Goal: Task Accomplishment & Management: Complete application form

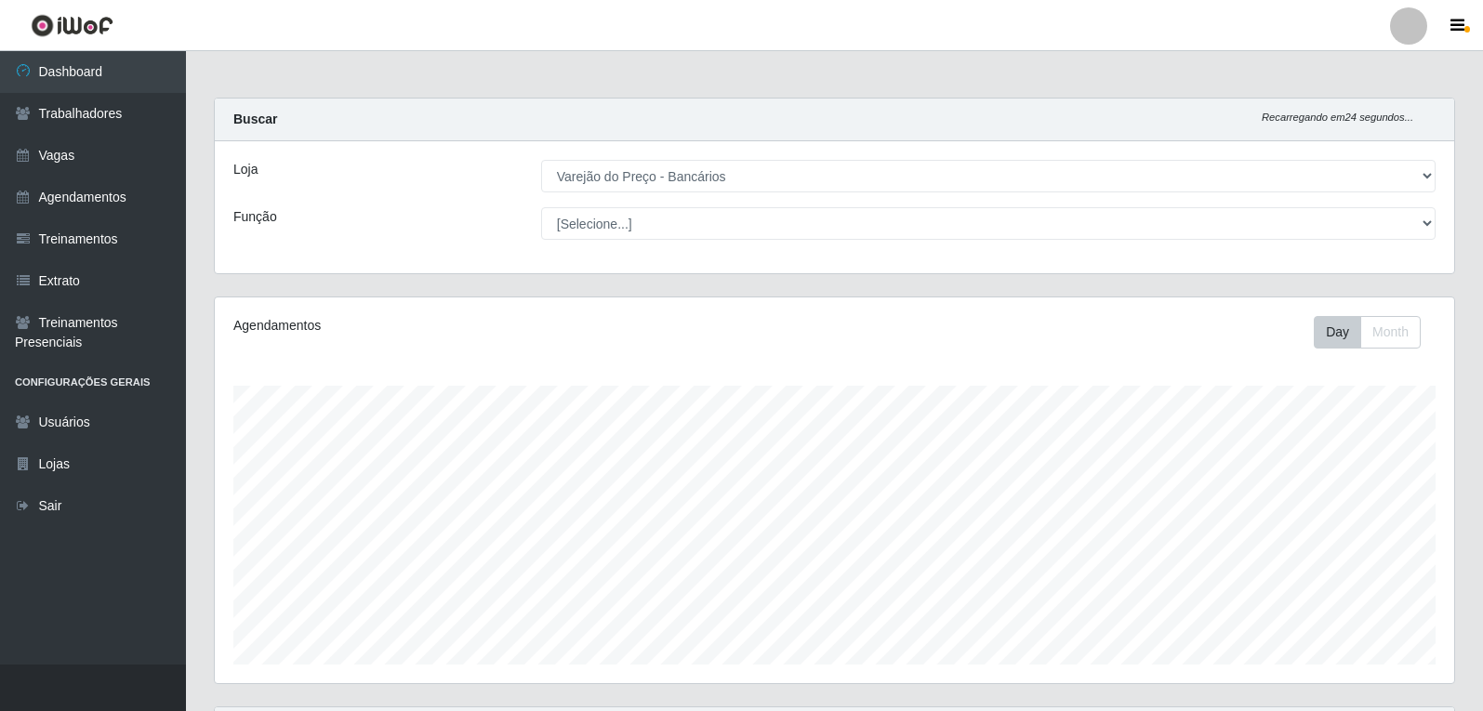
select select "157"
click at [765, 207] on select "[Selecione...] Auxiliar de Estacionamento Auxiliar de Estacionamento + Auxiliar…" at bounding box center [988, 223] width 894 height 33
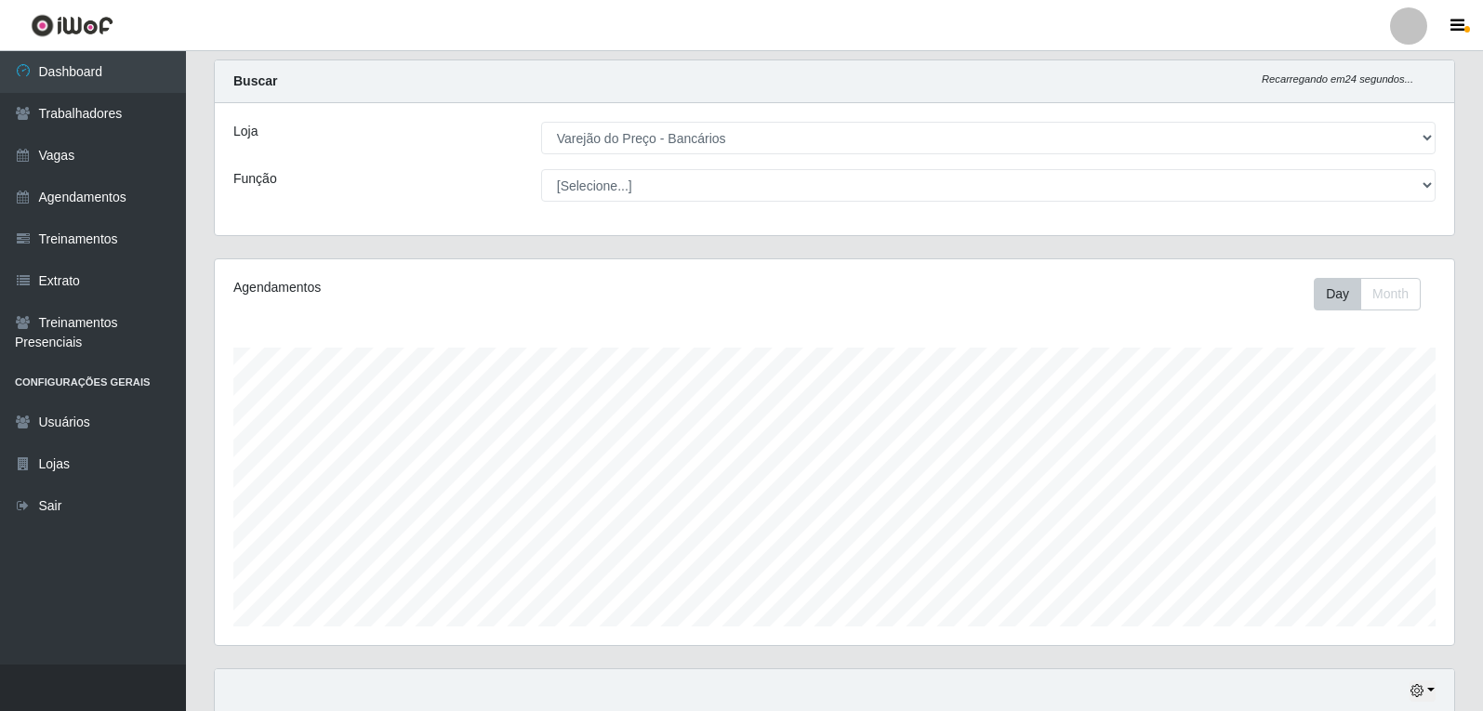
scroll to position [386, 1239]
click at [541, 169] on select "[Selecione...] Auxiliar de Estacionamento Auxiliar de Estacionamento + Auxiliar…" at bounding box center [988, 185] width 894 height 33
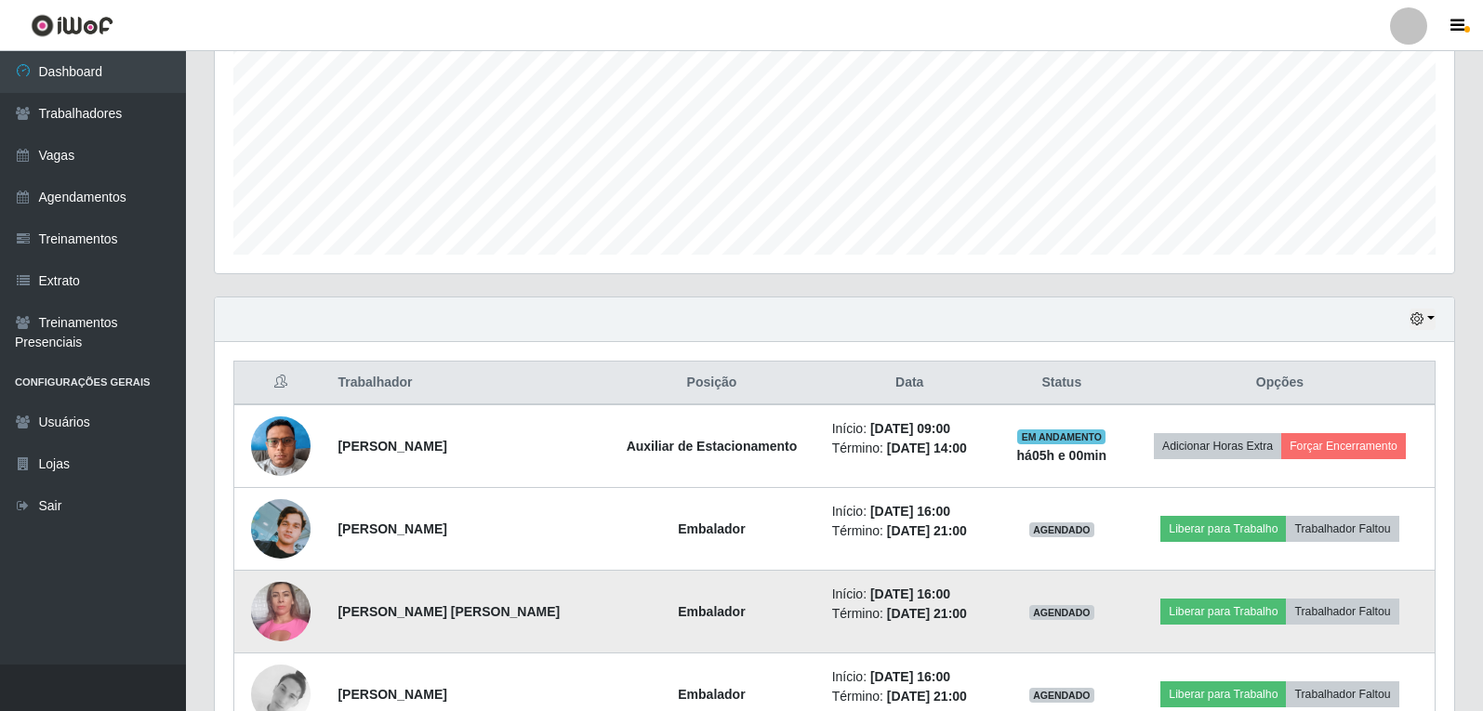
scroll to position [503, 0]
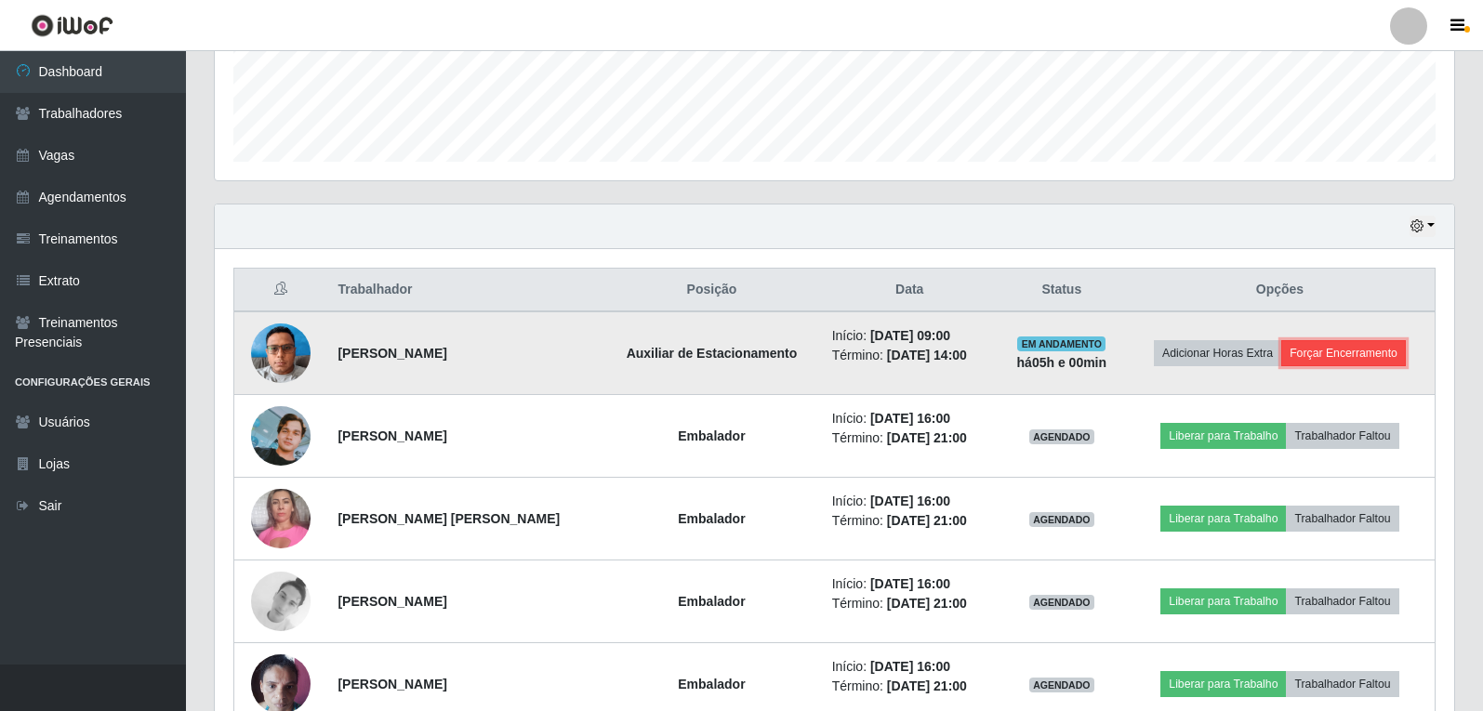
click at [1330, 348] on button "Forçar Encerramento" at bounding box center [1343, 353] width 125 height 26
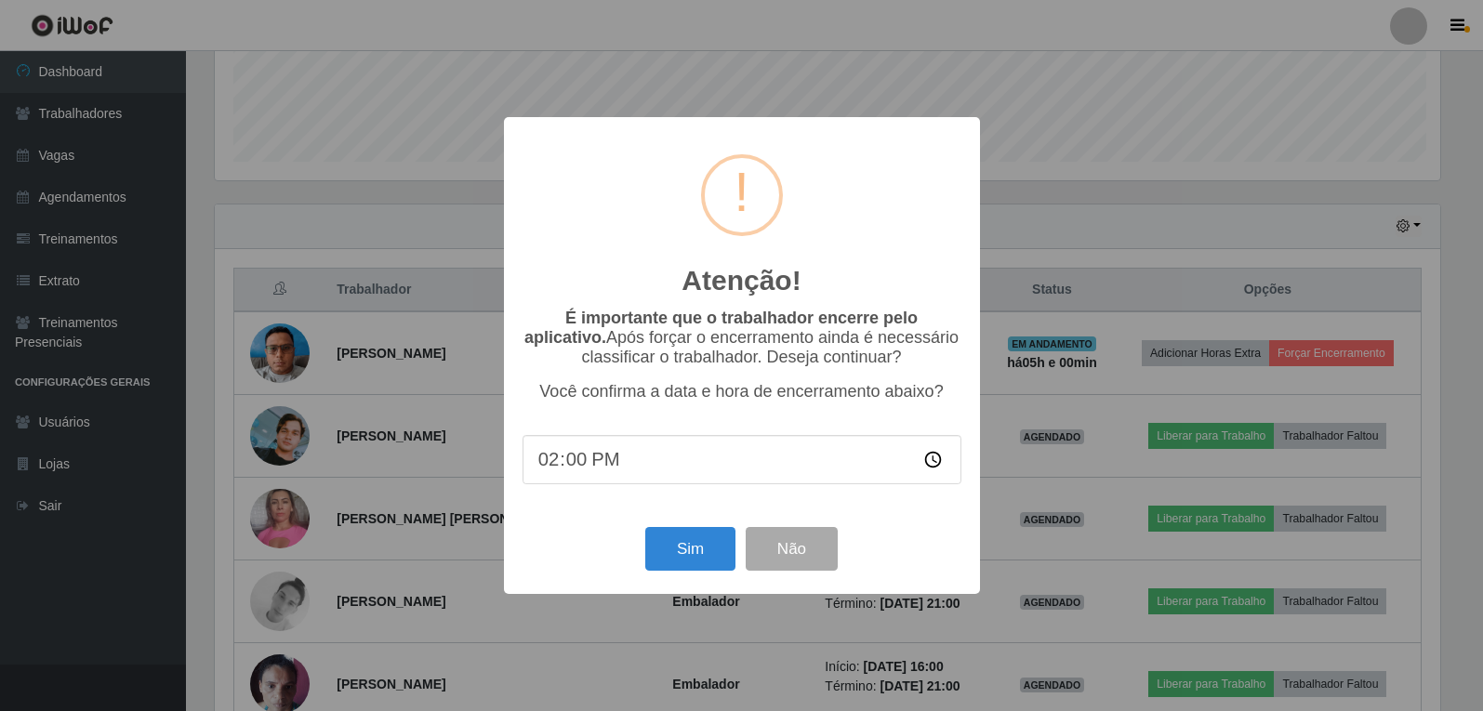
scroll to position [386, 1230]
click at [693, 564] on button "Sim" at bounding box center [692, 549] width 90 height 44
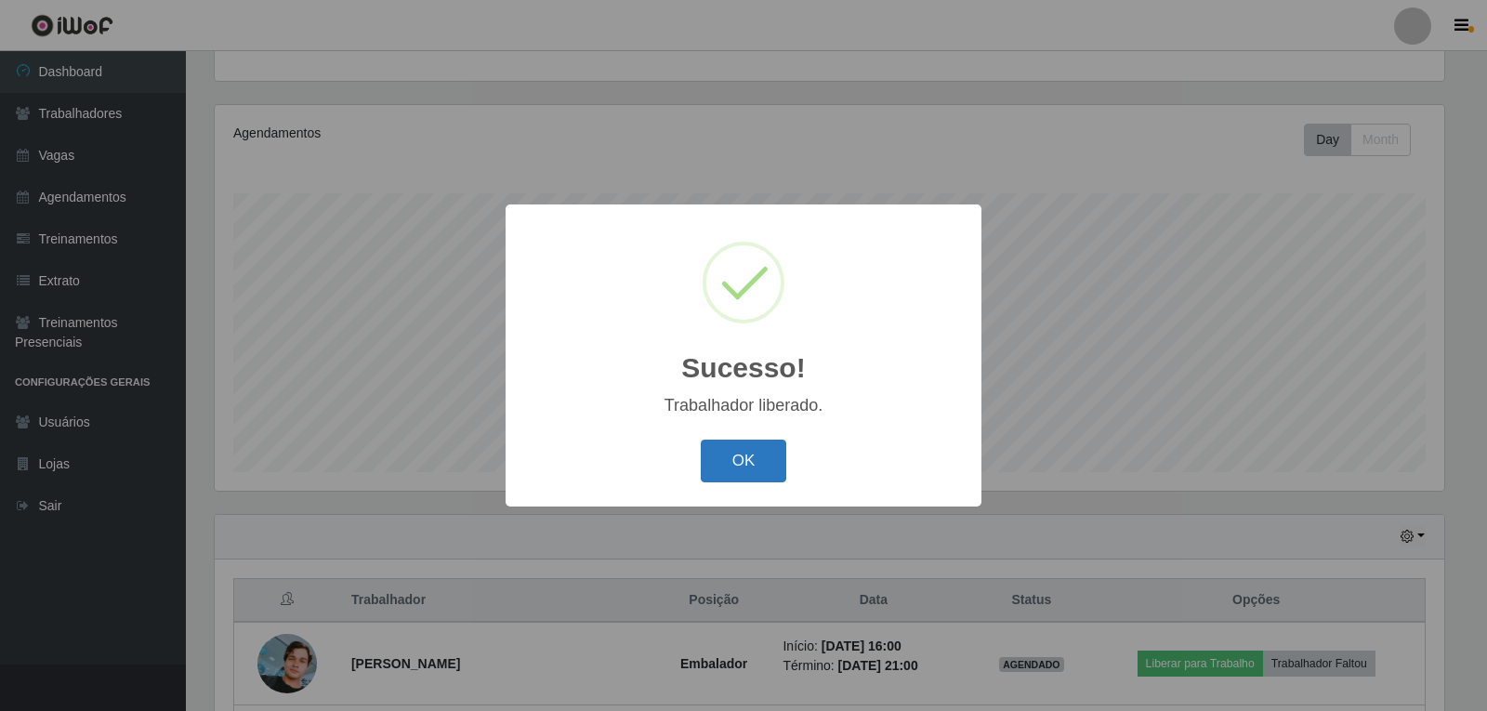
click at [740, 481] on button "OK" at bounding box center [744, 462] width 86 height 44
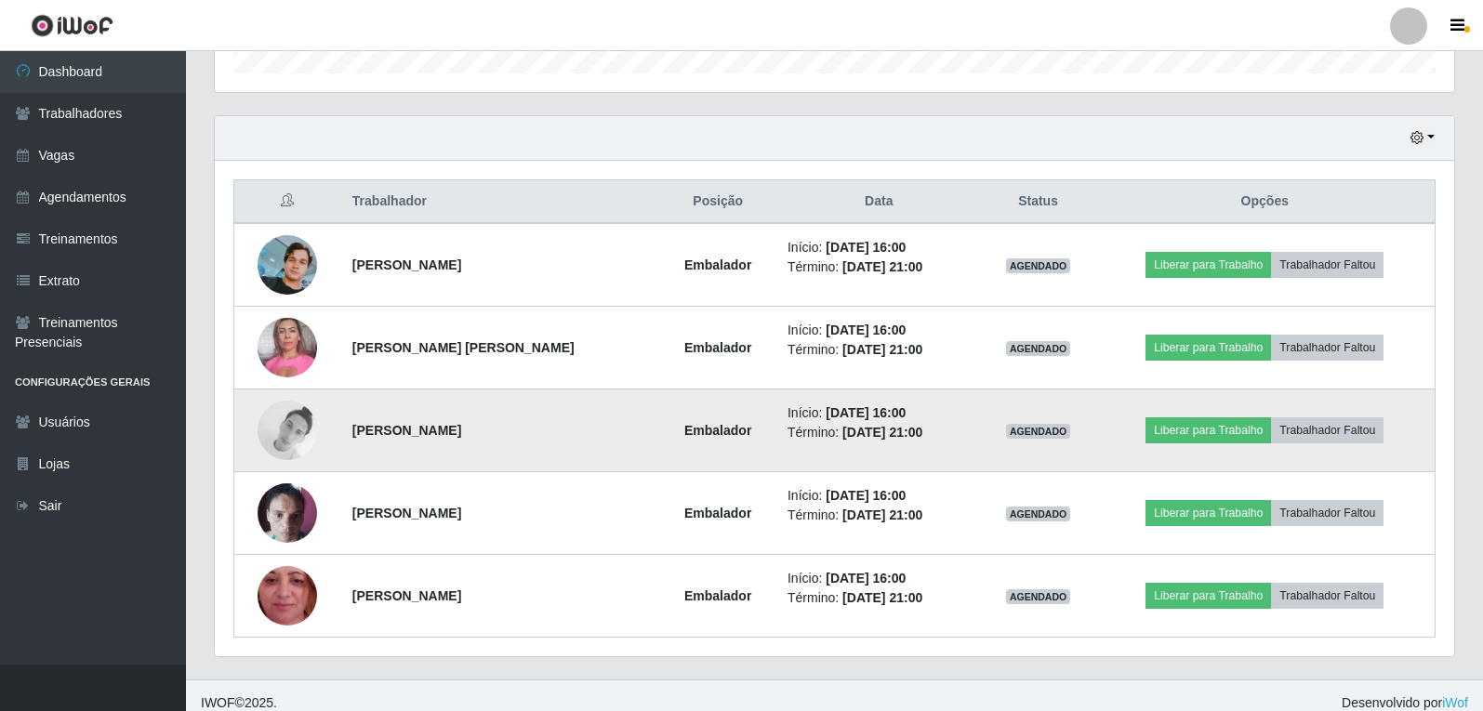
scroll to position [606, 0]
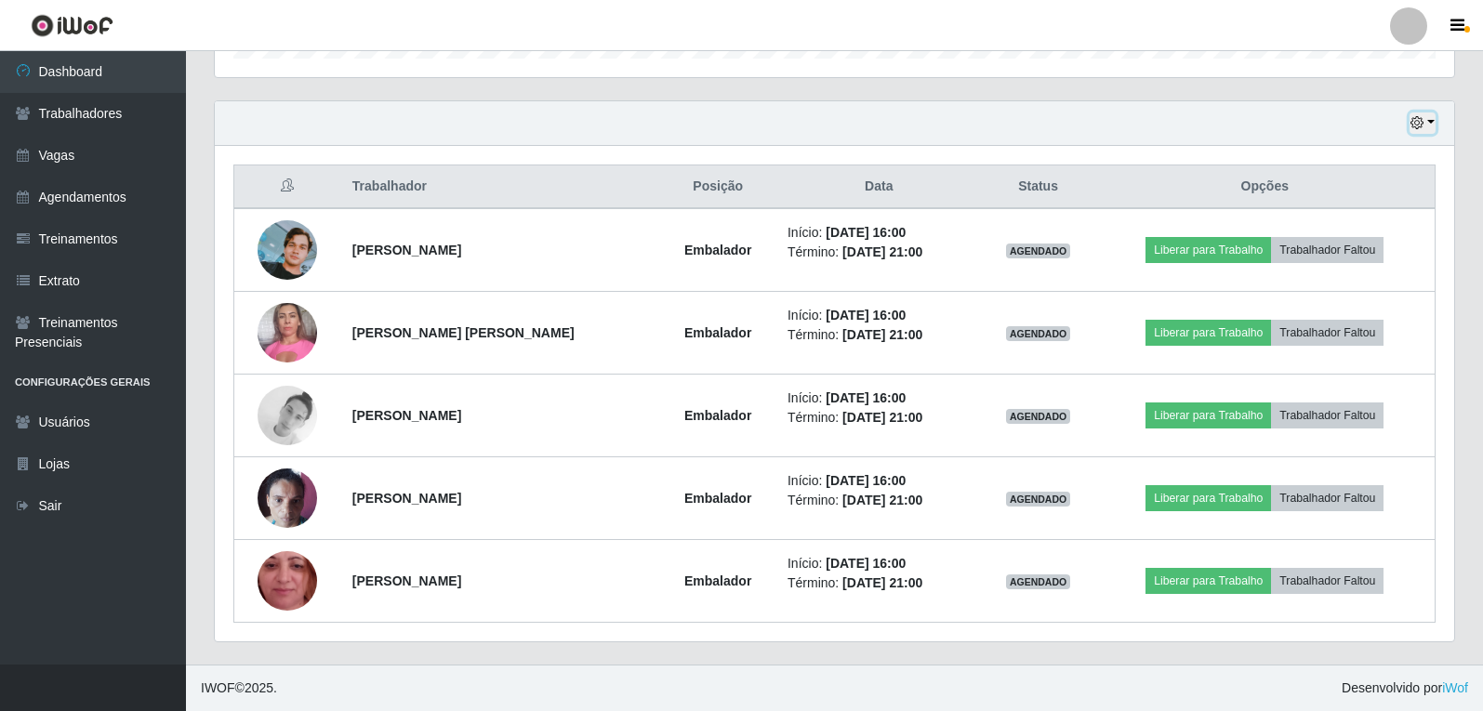
click at [1417, 129] on icon "button" at bounding box center [1416, 122] width 13 height 13
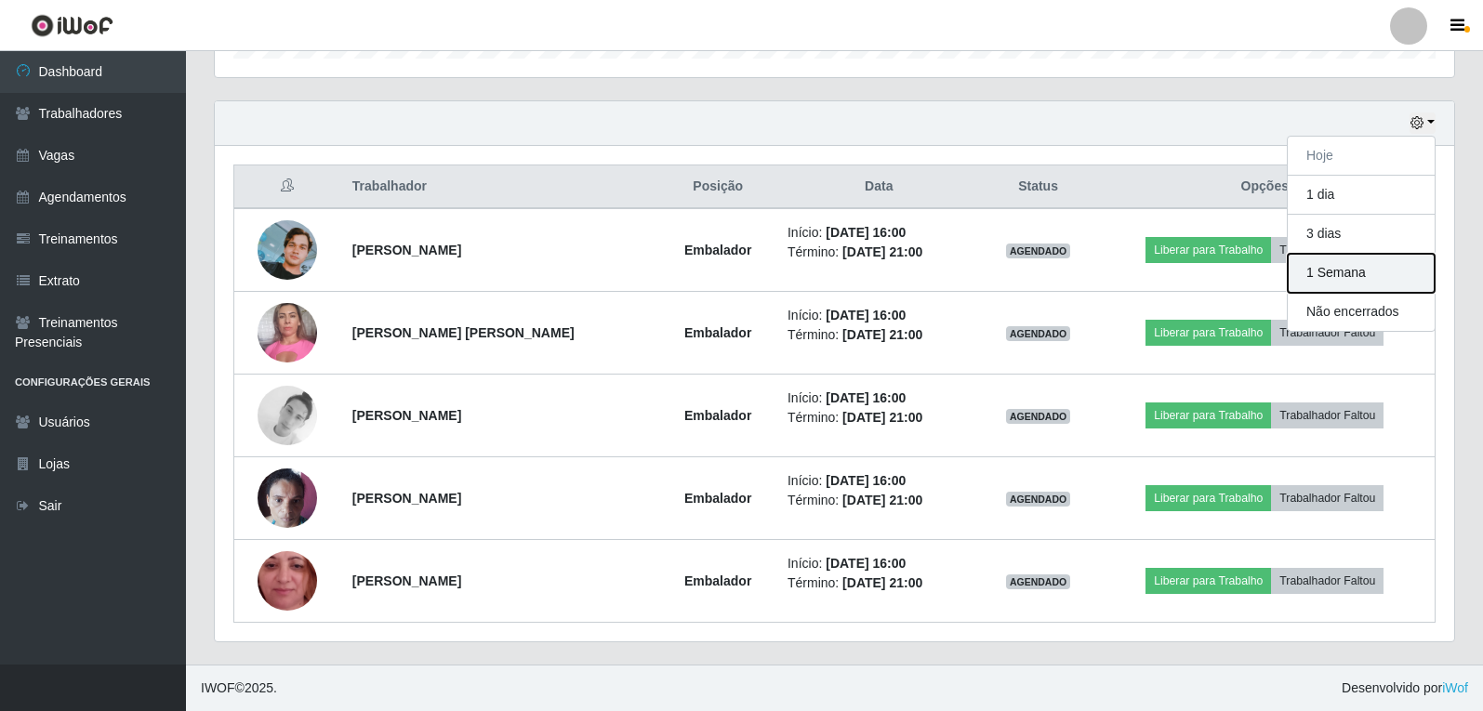
click at [1329, 284] on button "1 Semana" at bounding box center [1360, 273] width 147 height 39
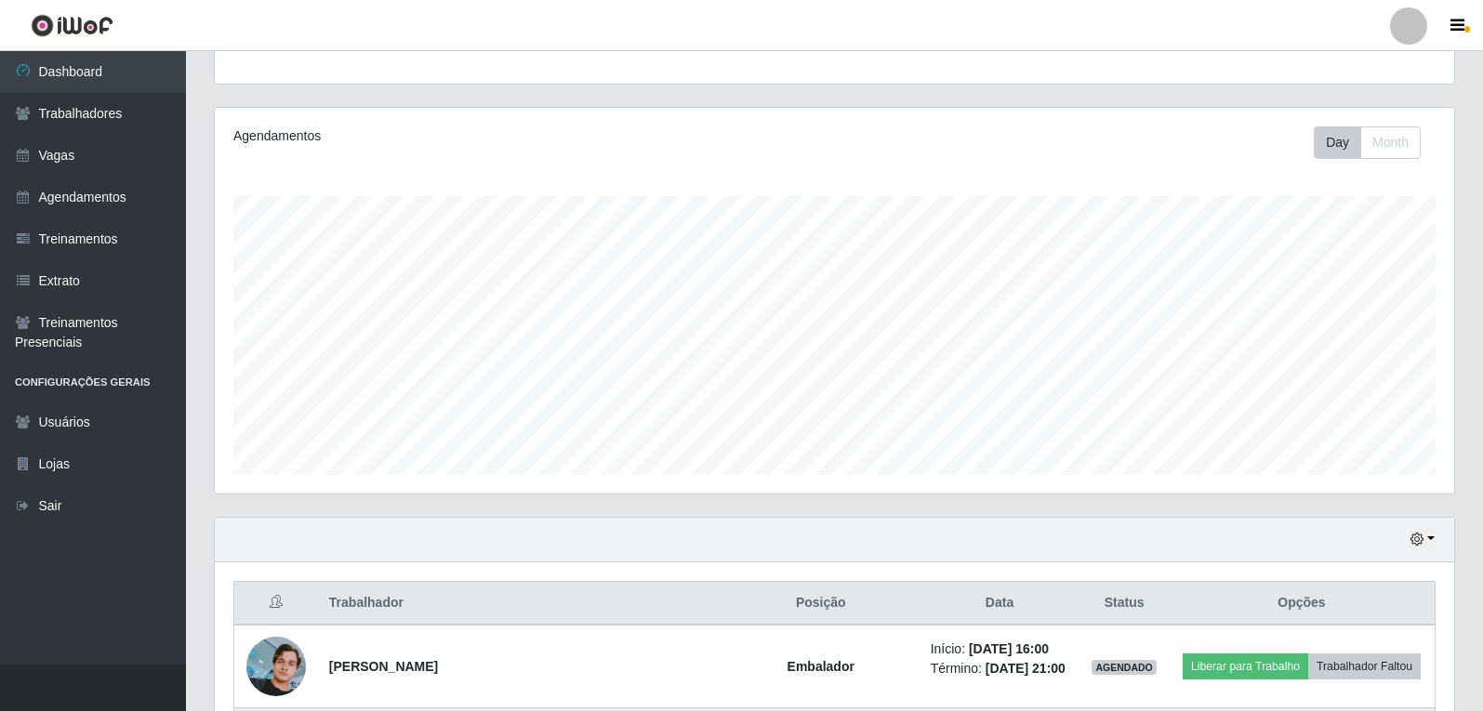
scroll to position [208, 0]
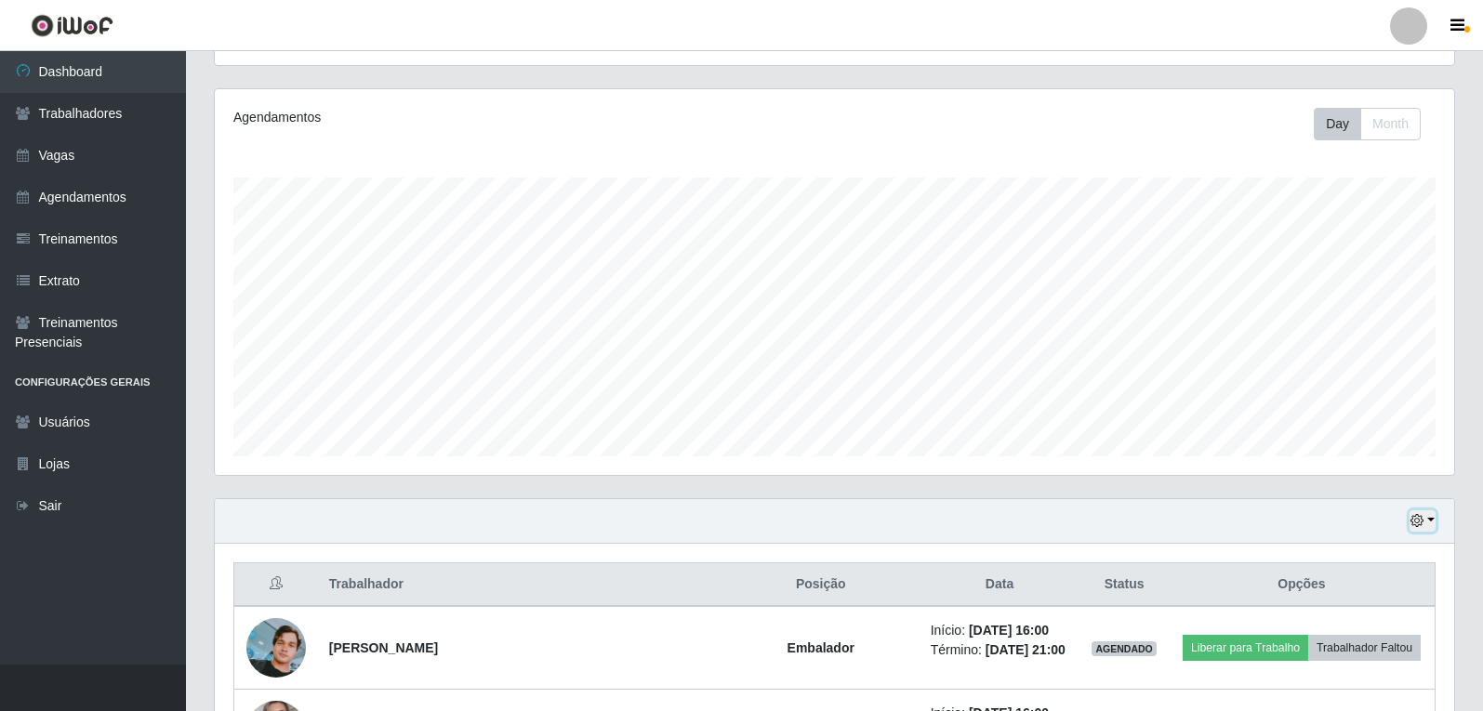
click at [1428, 522] on button "button" at bounding box center [1422, 520] width 26 height 21
click at [1337, 333] on button "Hoje" at bounding box center [1360, 334] width 147 height 39
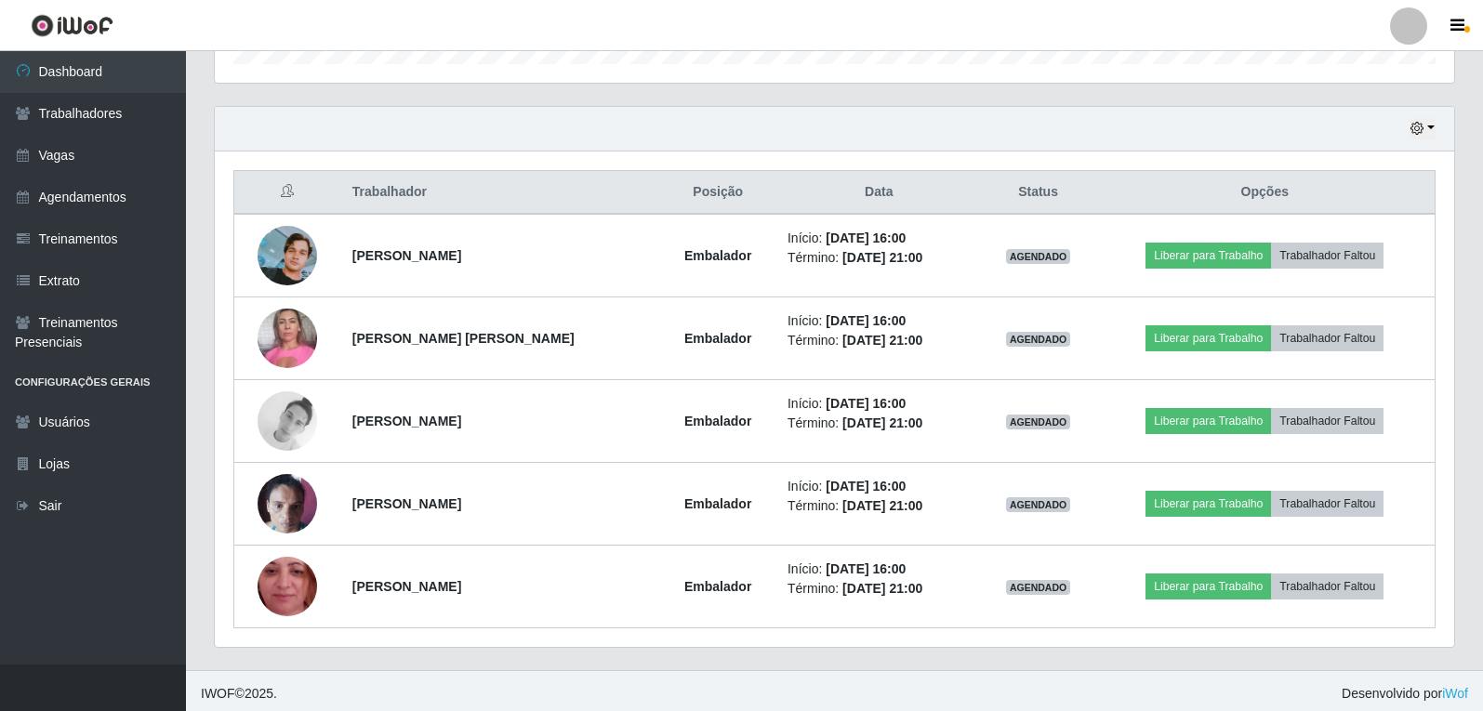
scroll to position [606, 0]
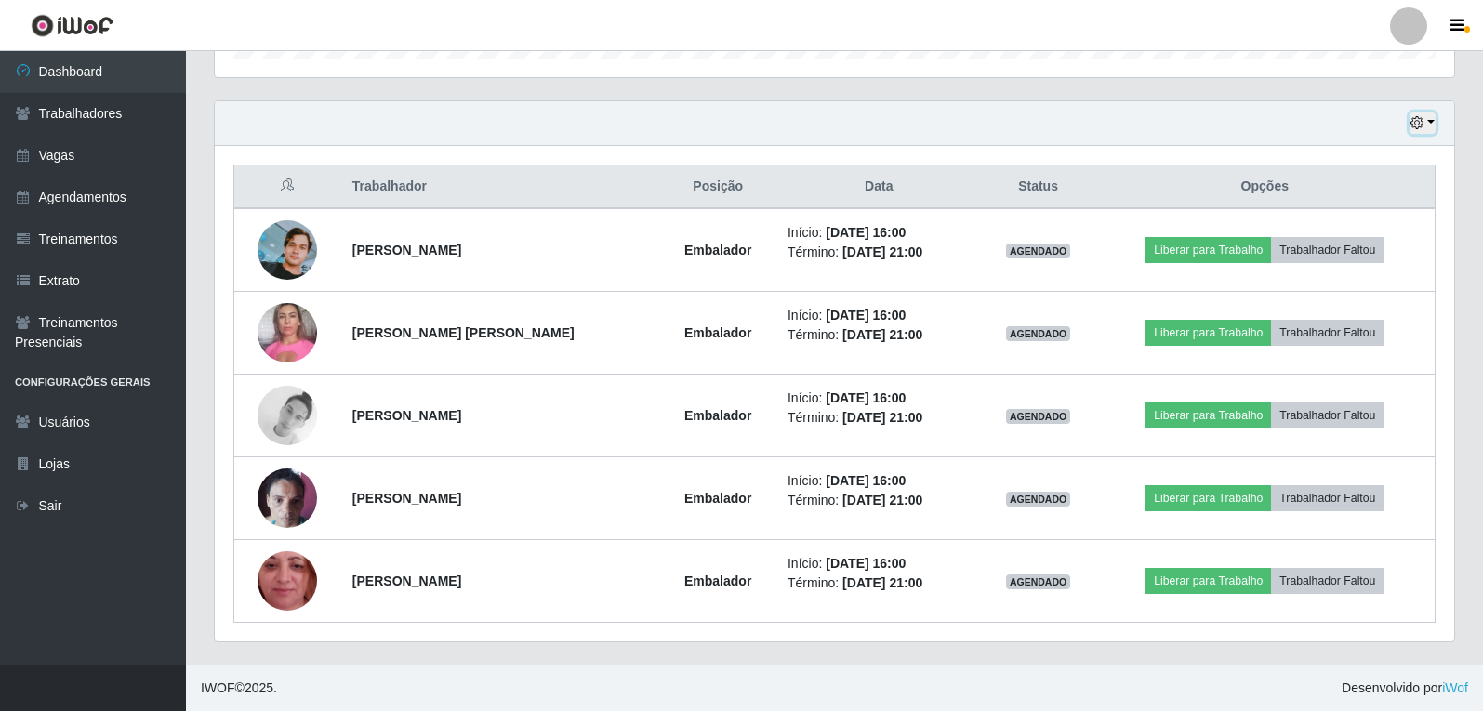
click at [1413, 126] on icon "button" at bounding box center [1416, 122] width 13 height 13
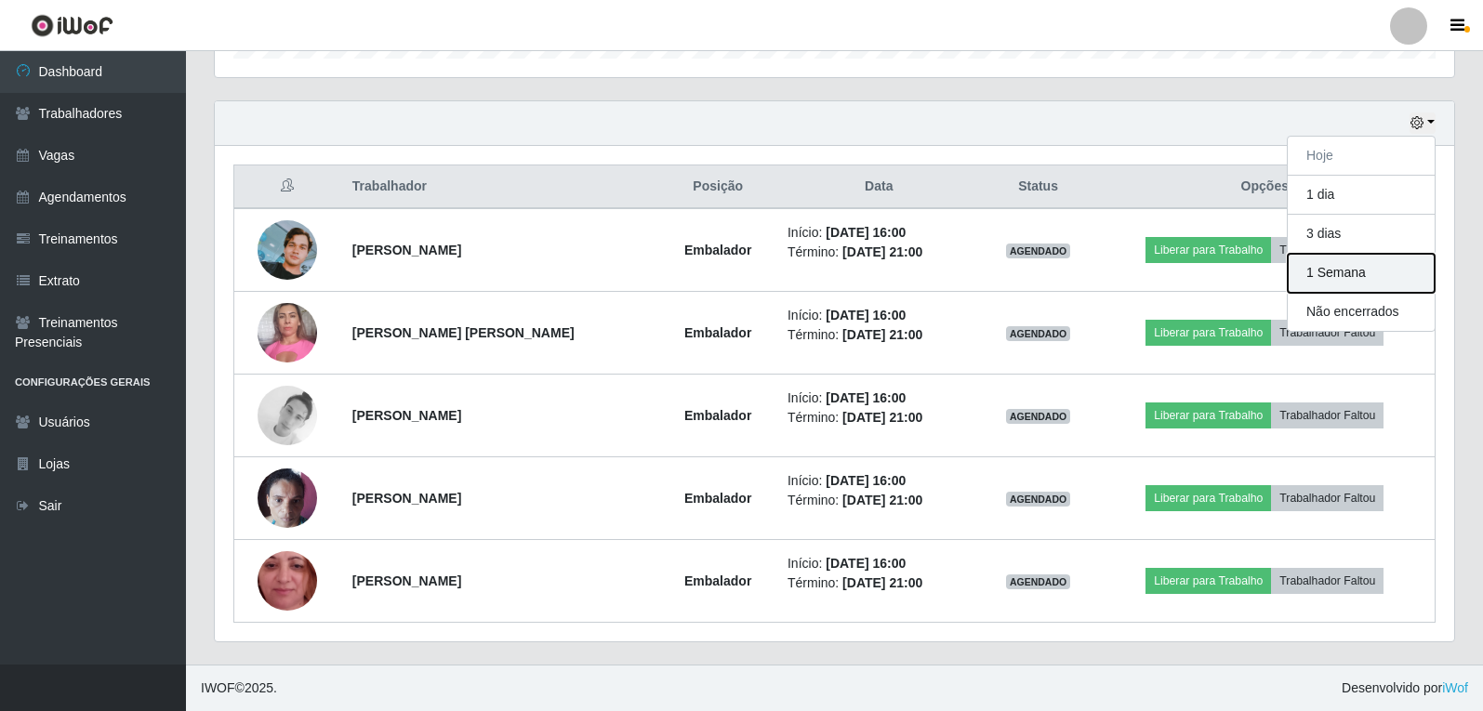
click at [1329, 275] on button "1 Semana" at bounding box center [1360, 273] width 147 height 39
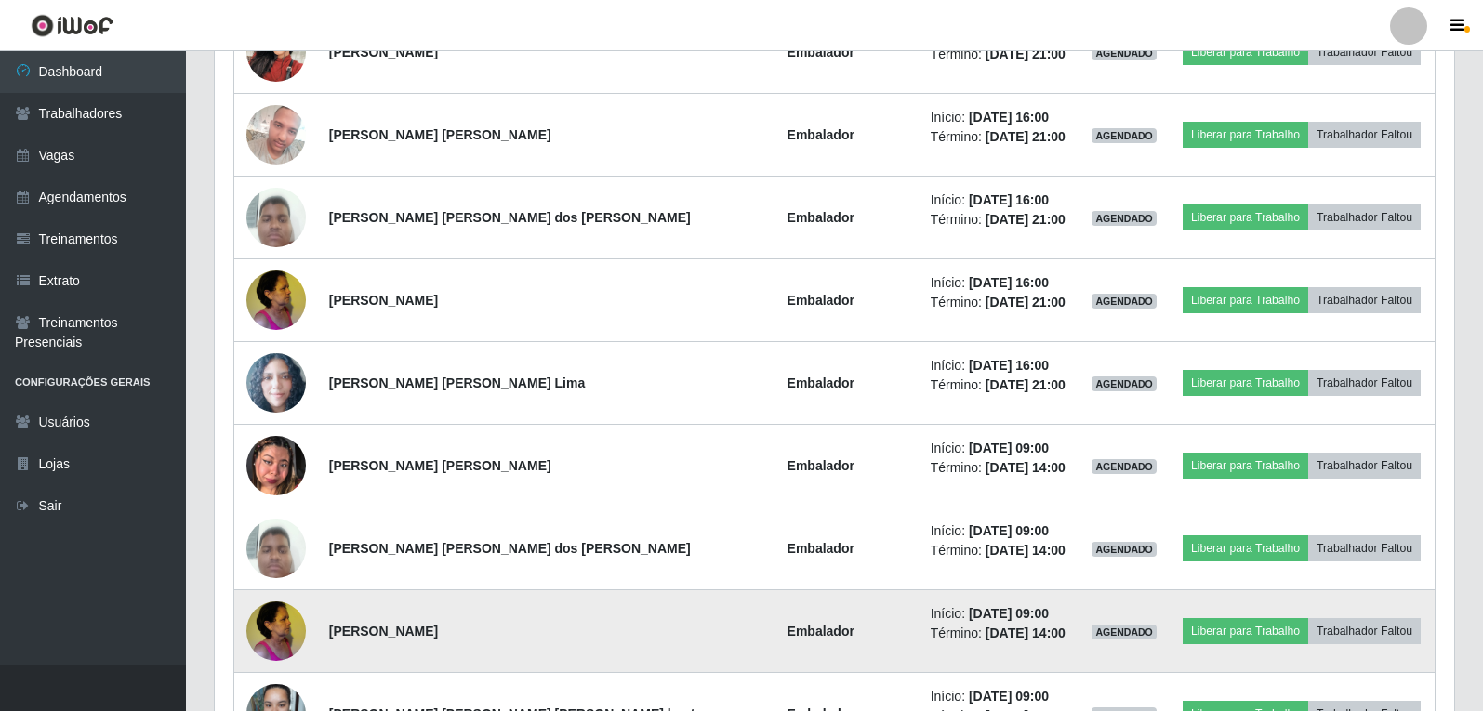
scroll to position [2744, 0]
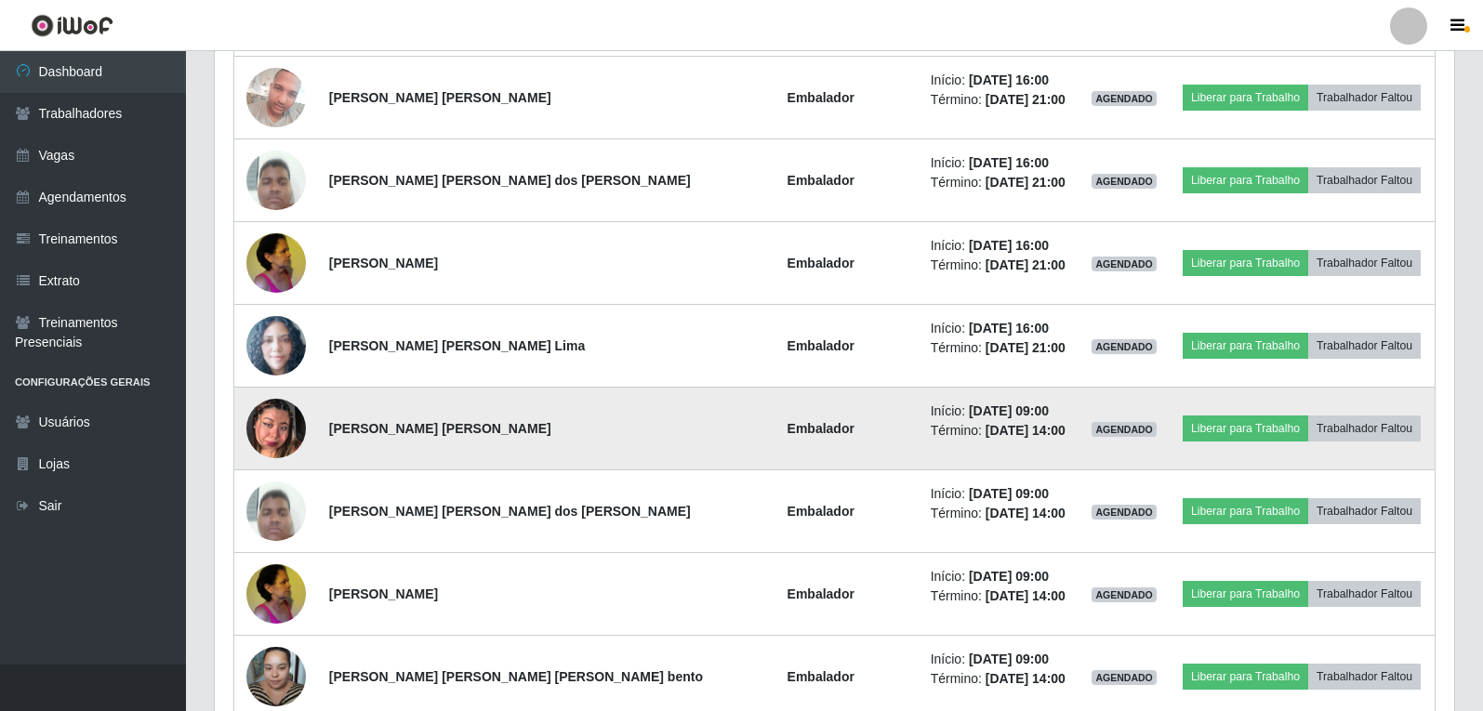
click at [270, 422] on img at bounding box center [275, 428] width 59 height 73
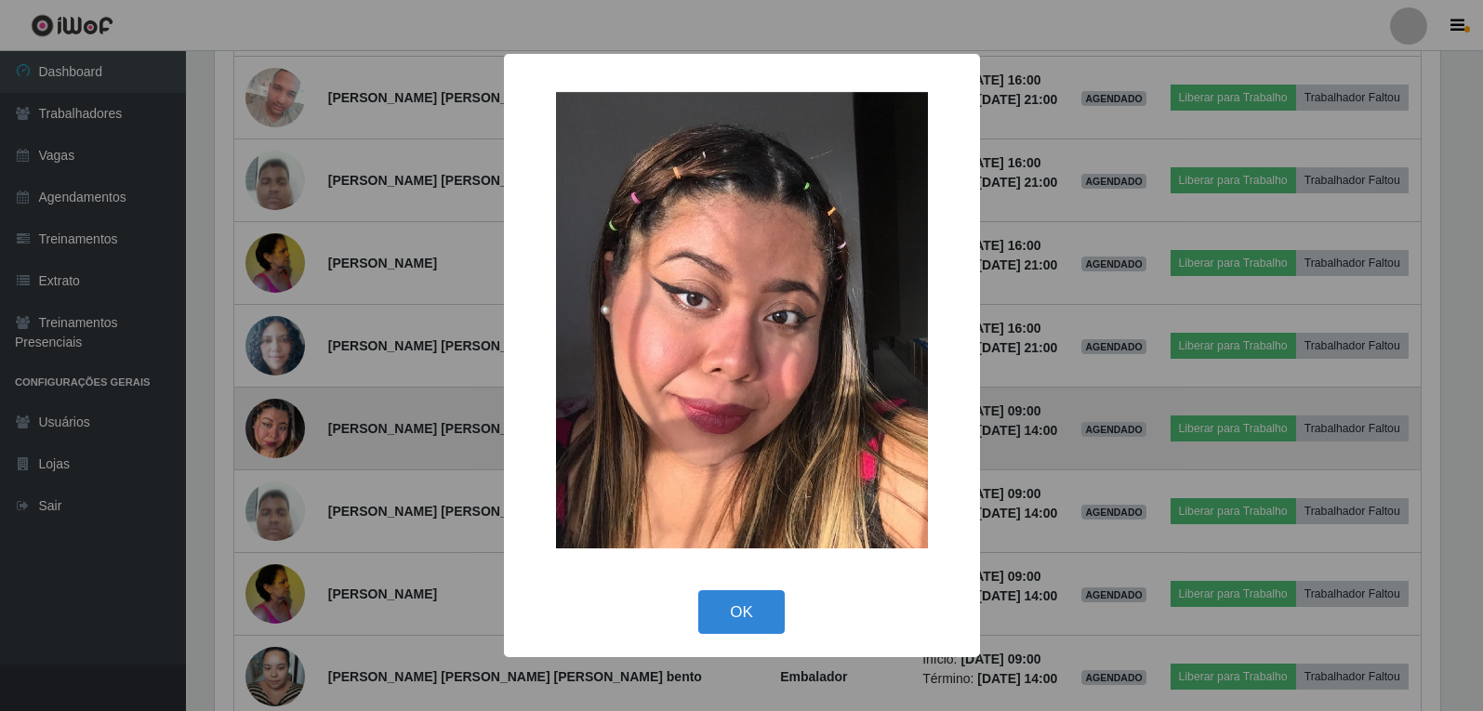
scroll to position [386, 1230]
click at [270, 422] on div "× OK Cancel" at bounding box center [743, 355] width 1487 height 711
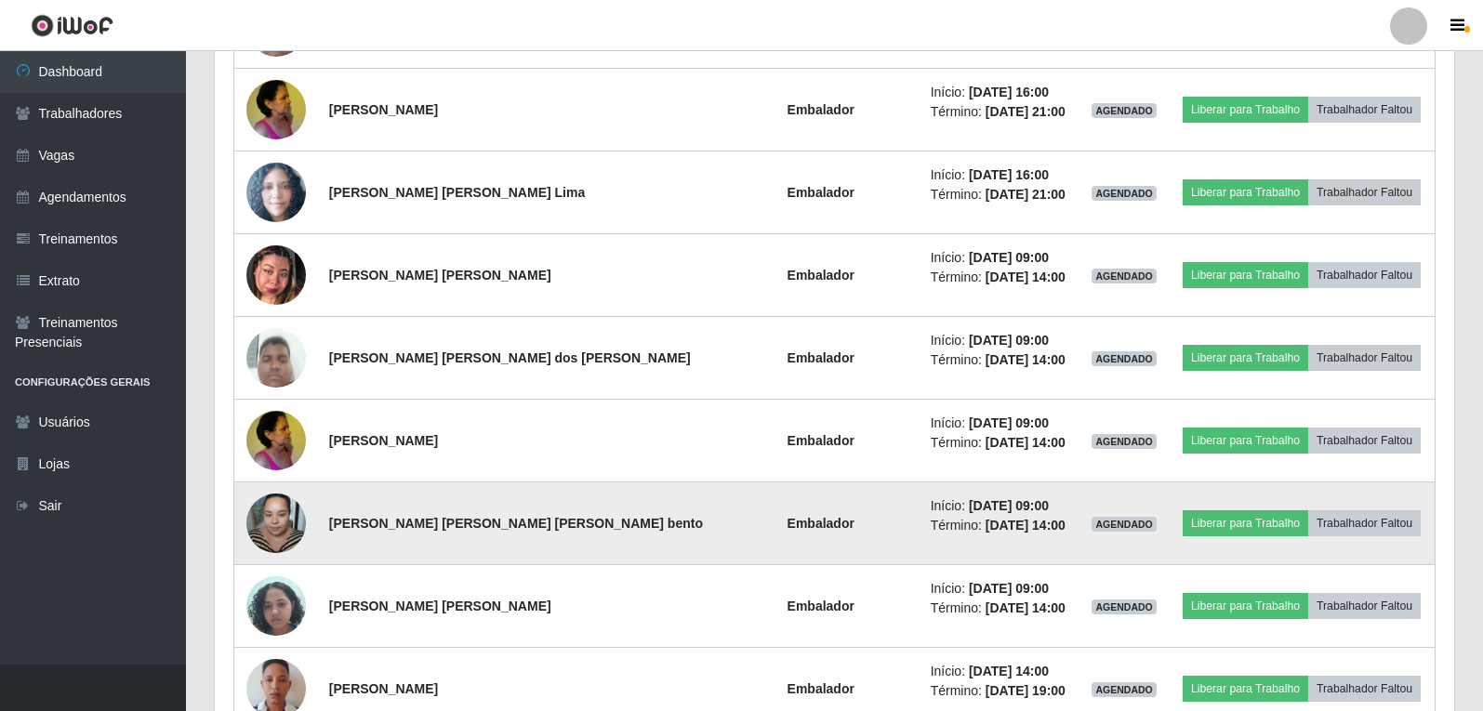
scroll to position [2930, 0]
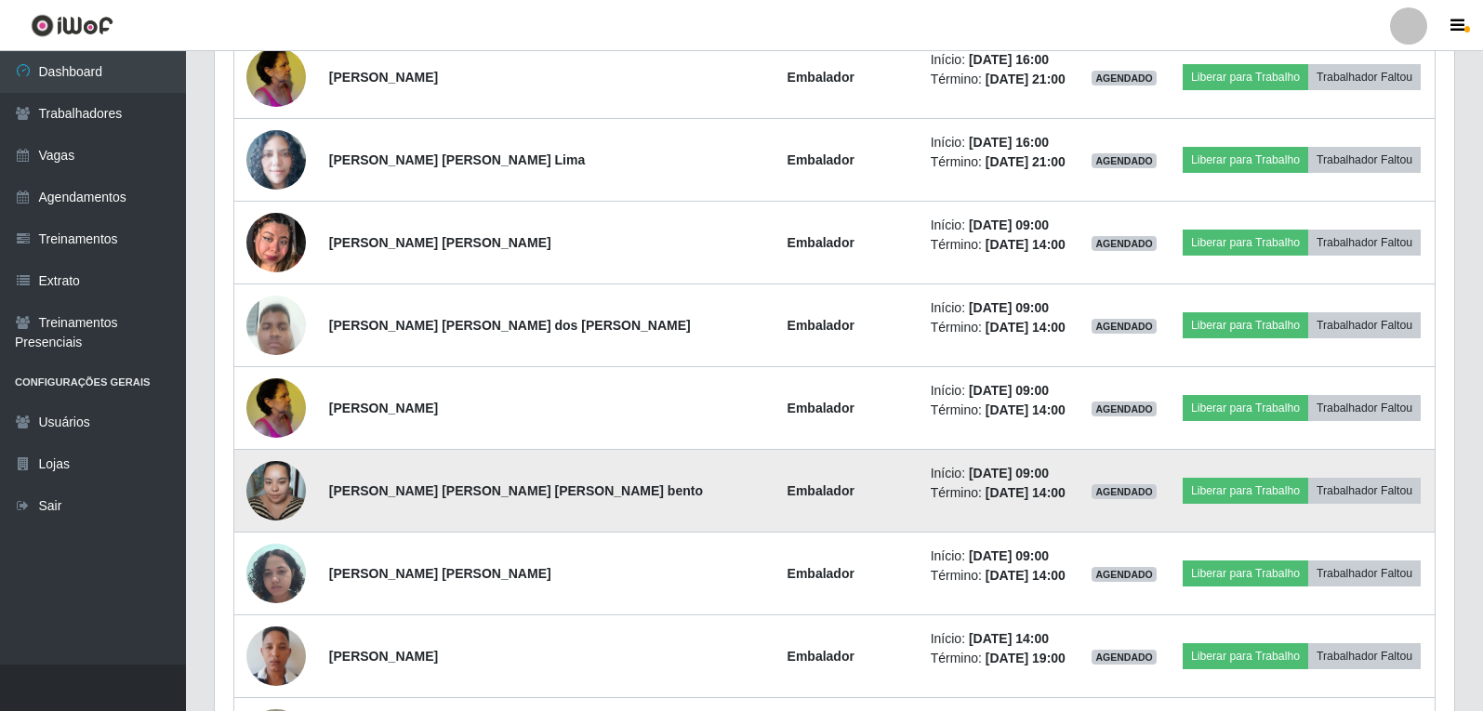
click at [299, 479] on img at bounding box center [275, 490] width 59 height 79
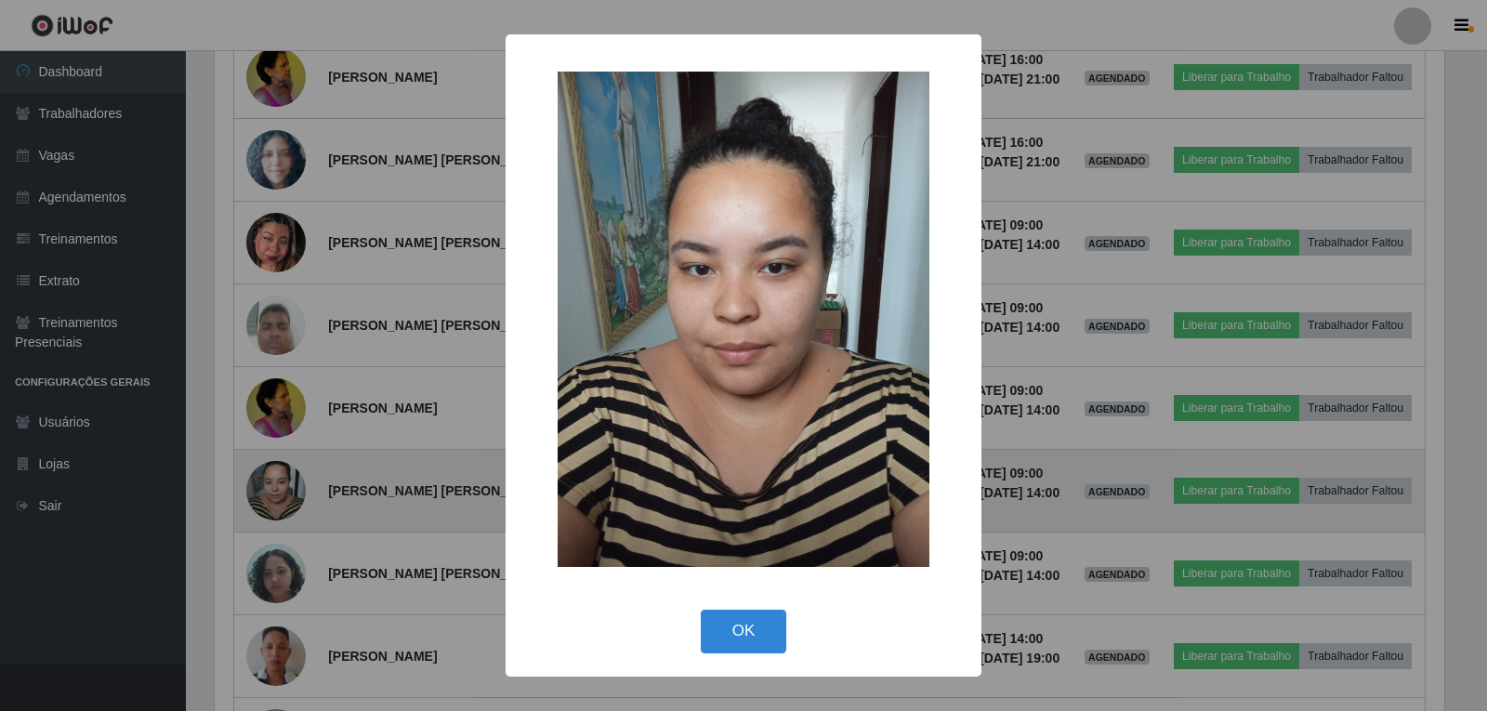
click at [299, 479] on div "× OK Cancel" at bounding box center [743, 355] width 1487 height 711
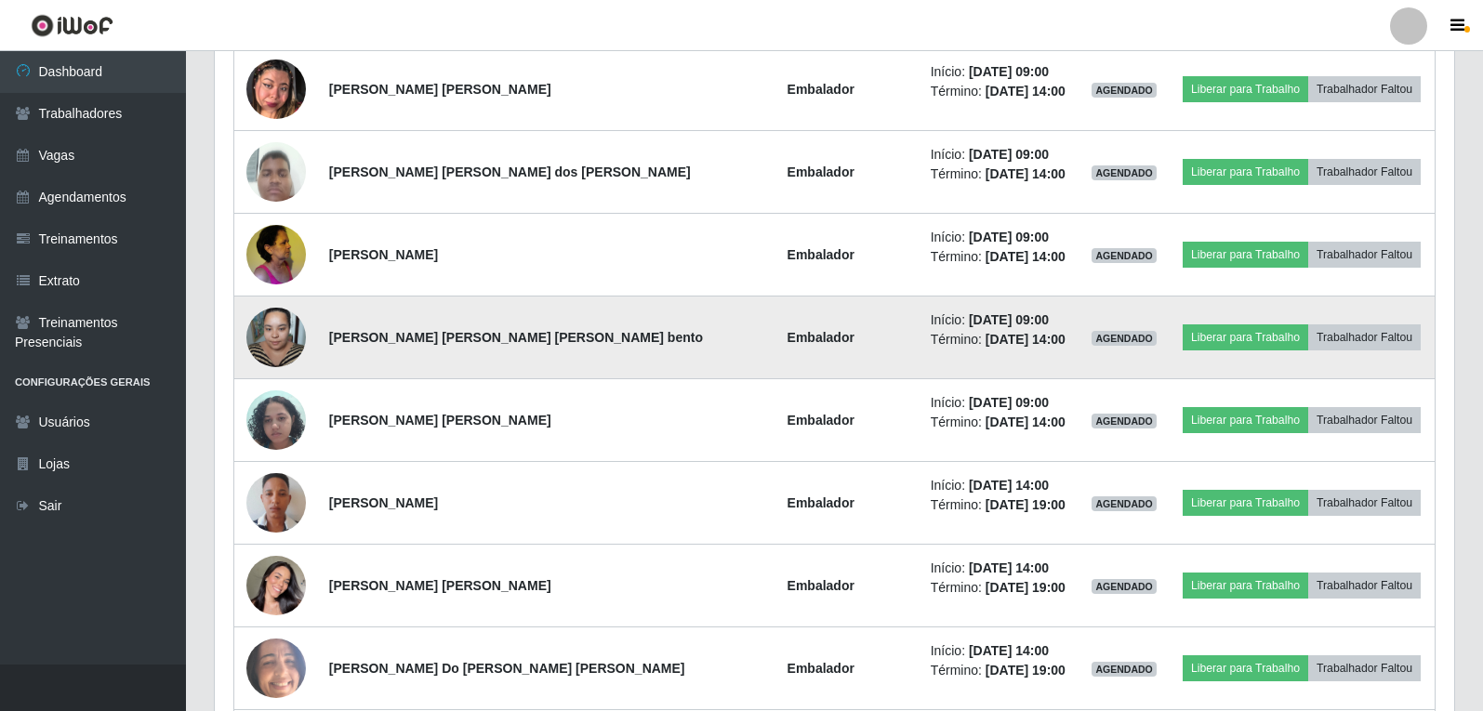
scroll to position [3116, 0]
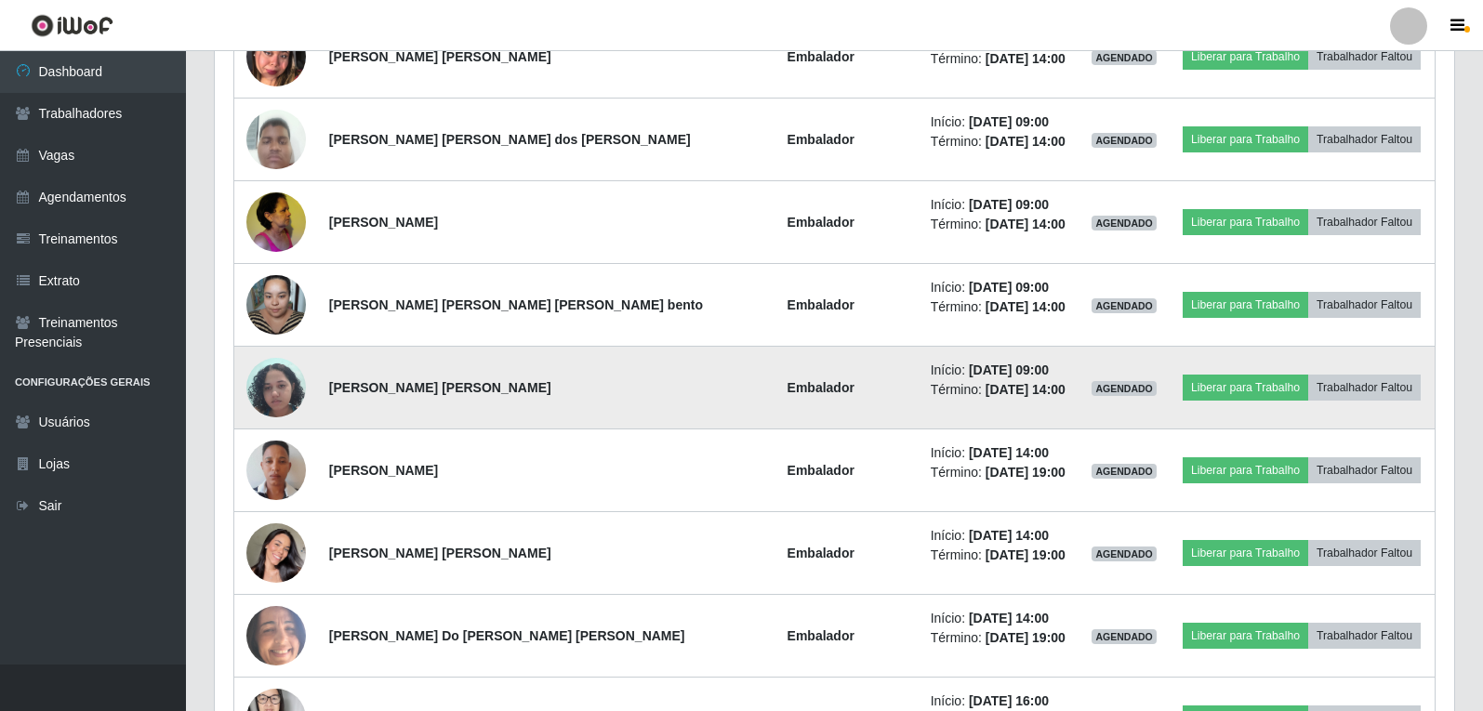
click at [288, 379] on img at bounding box center [275, 387] width 59 height 79
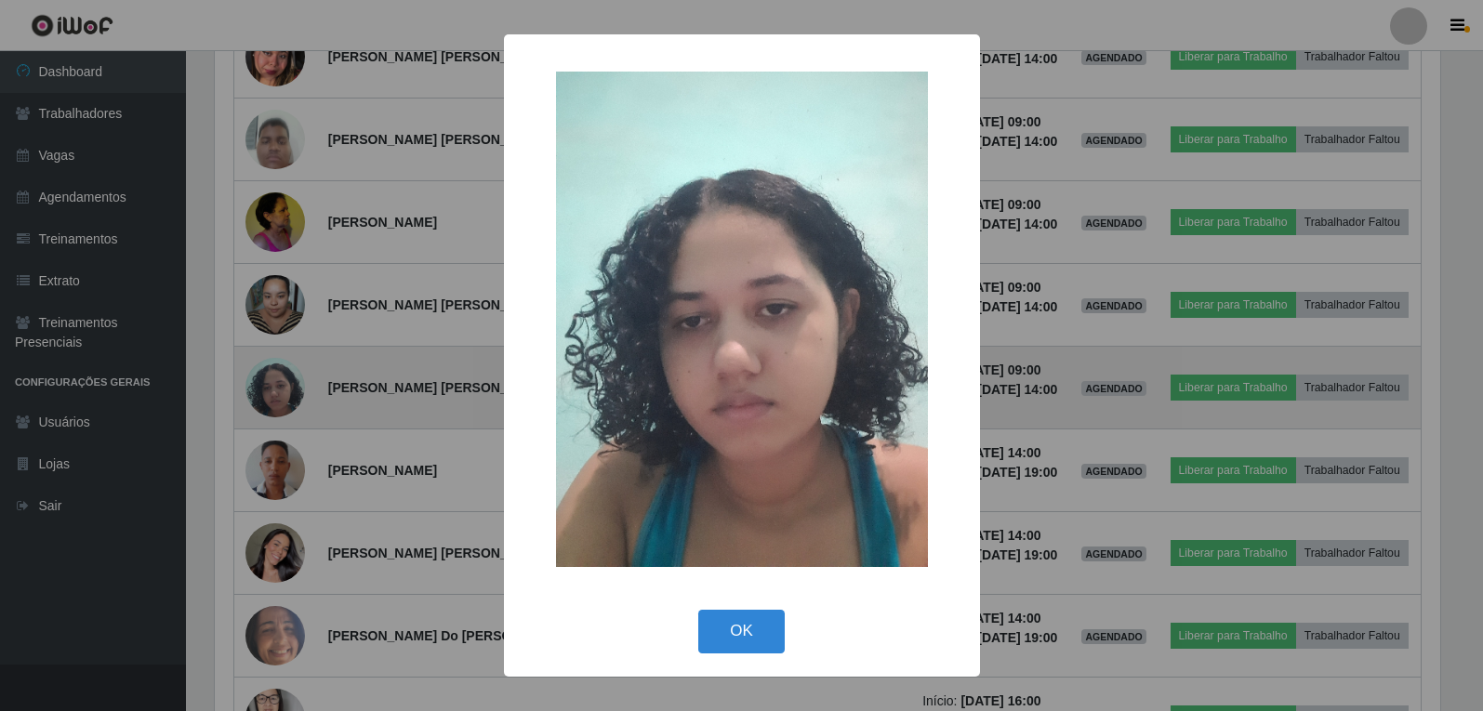
scroll to position [386, 1230]
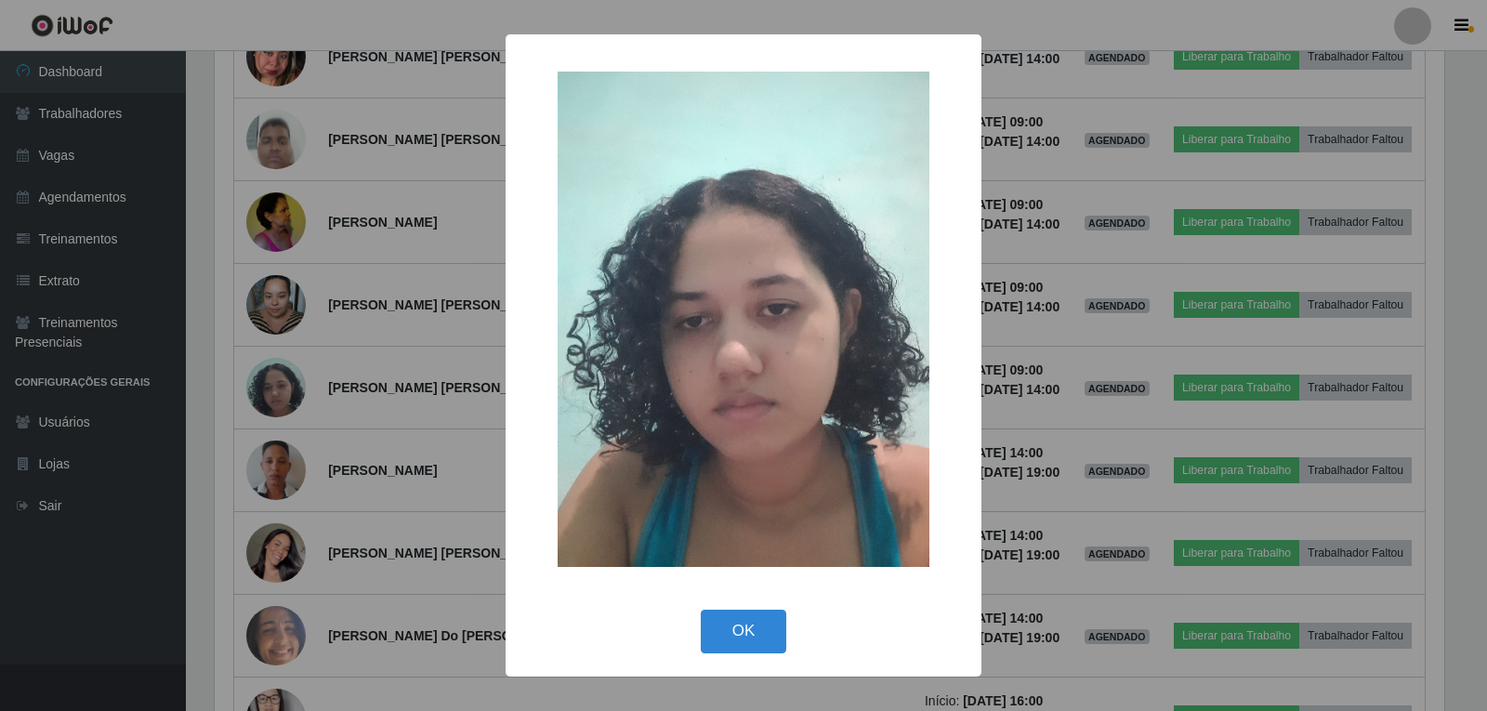
click at [282, 381] on div "× OK Cancel" at bounding box center [743, 355] width 1487 height 711
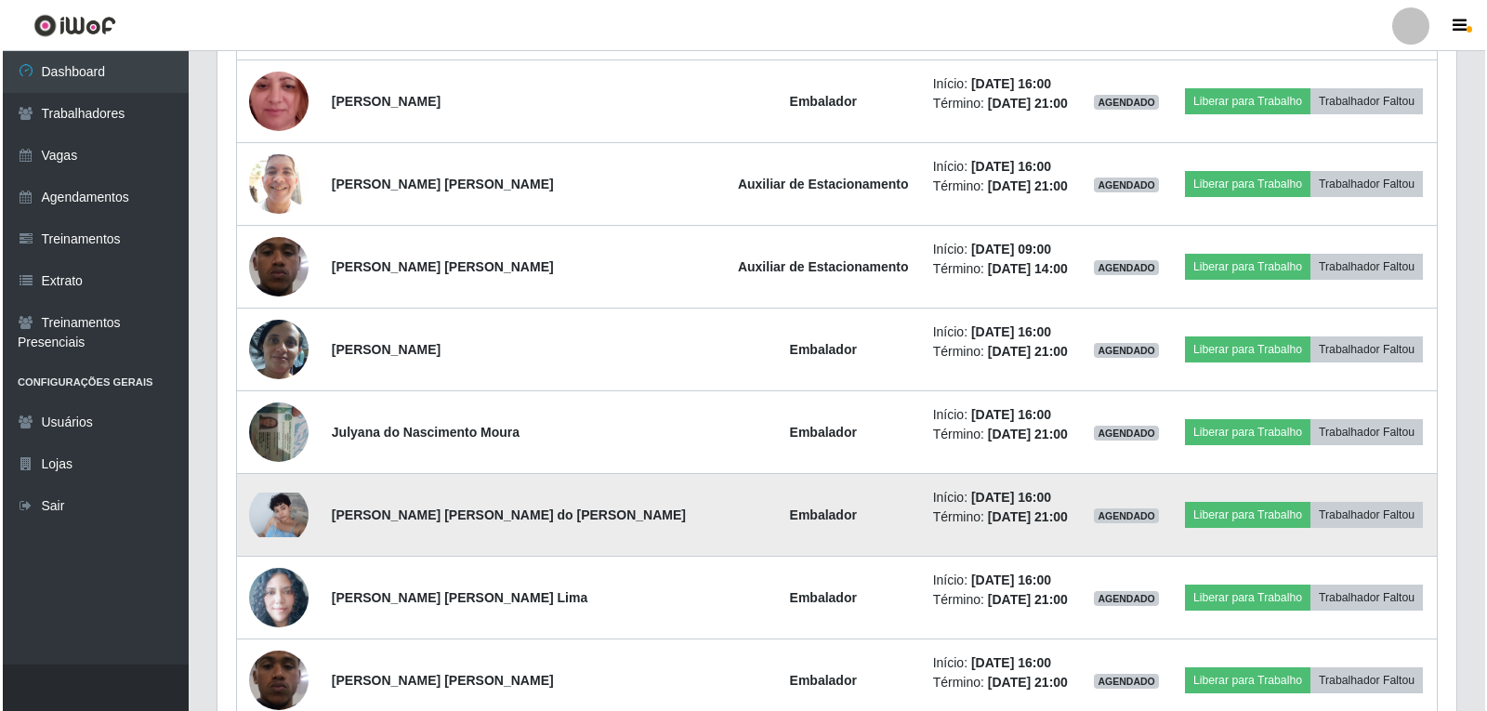
scroll to position [4510, 0]
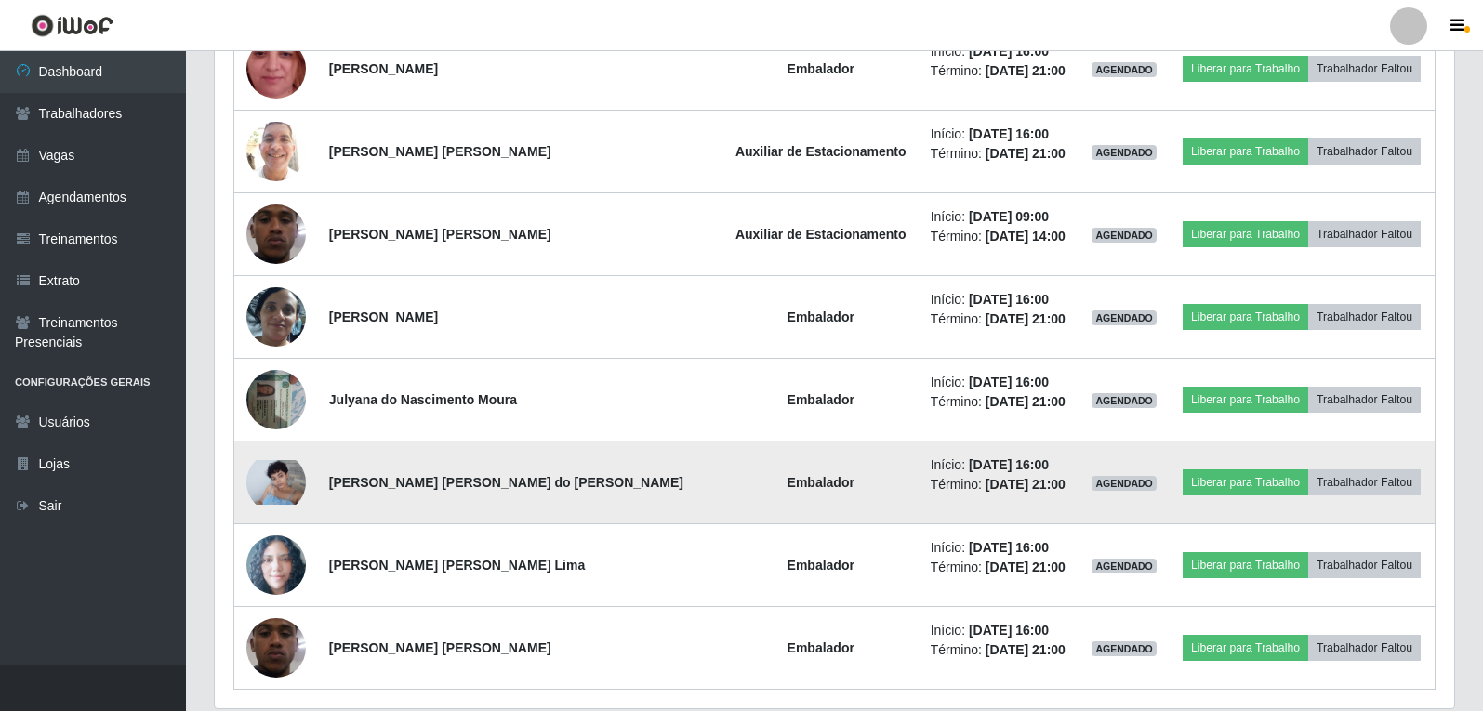
click at [311, 492] on td at bounding box center [276, 483] width 84 height 83
click at [284, 492] on img at bounding box center [275, 482] width 59 height 45
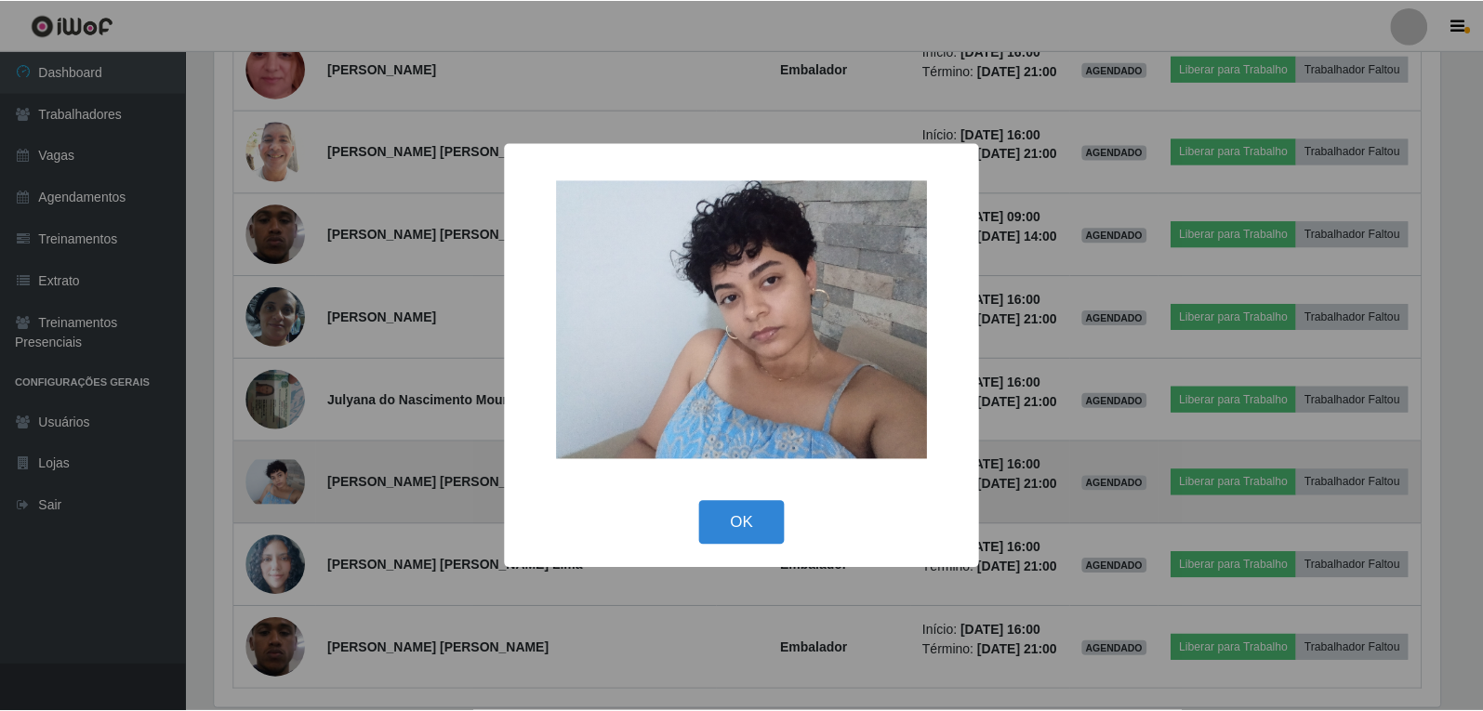
scroll to position [386, 1230]
click at [284, 492] on div "× OK Cancel" at bounding box center [743, 355] width 1487 height 711
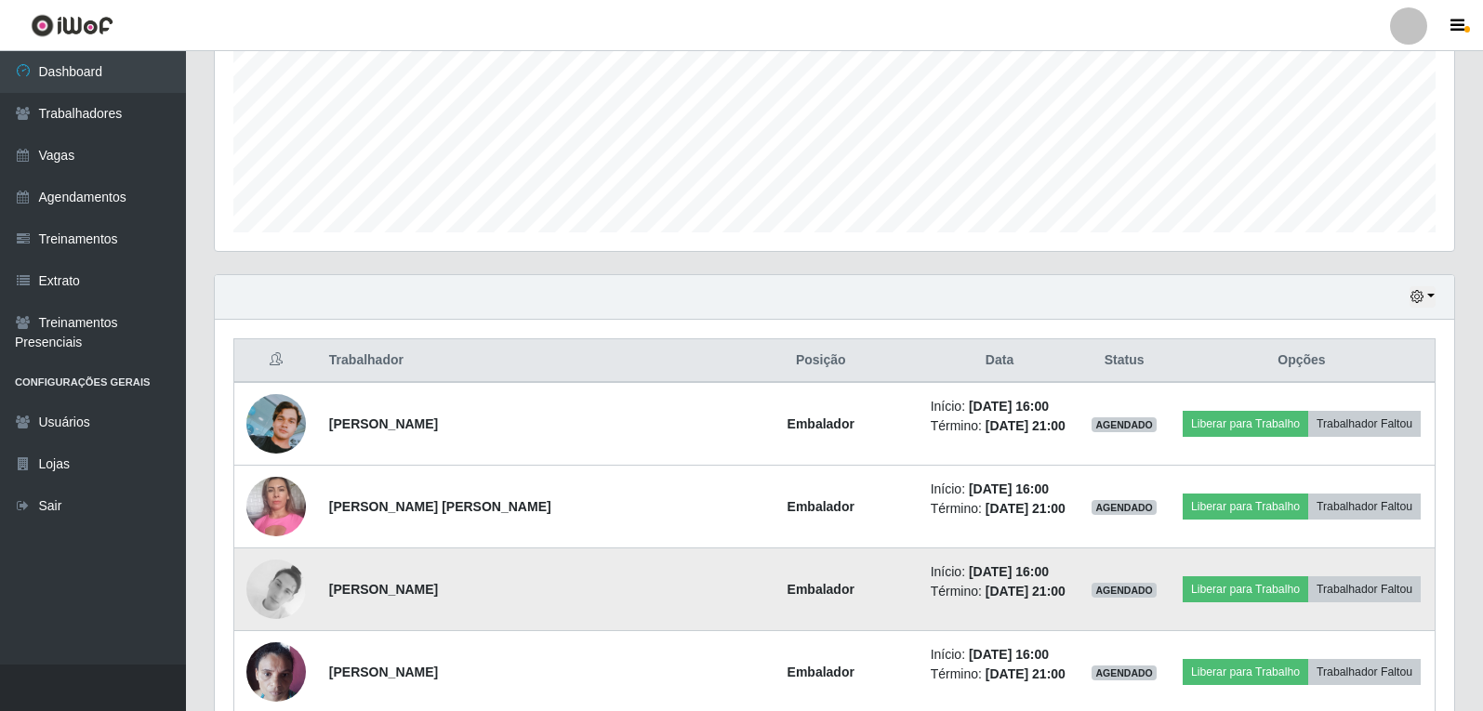
scroll to position [465, 0]
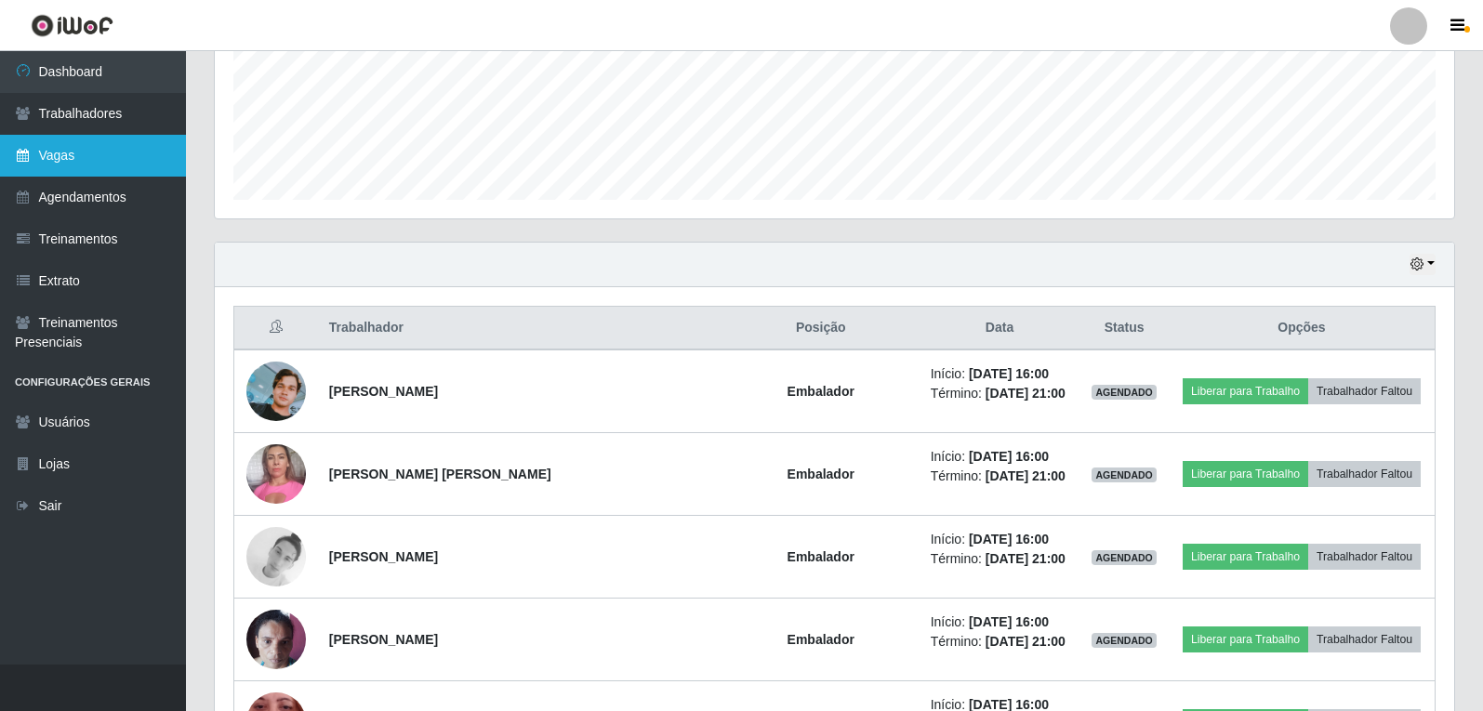
click at [81, 152] on link "Vagas" at bounding box center [93, 156] width 186 height 42
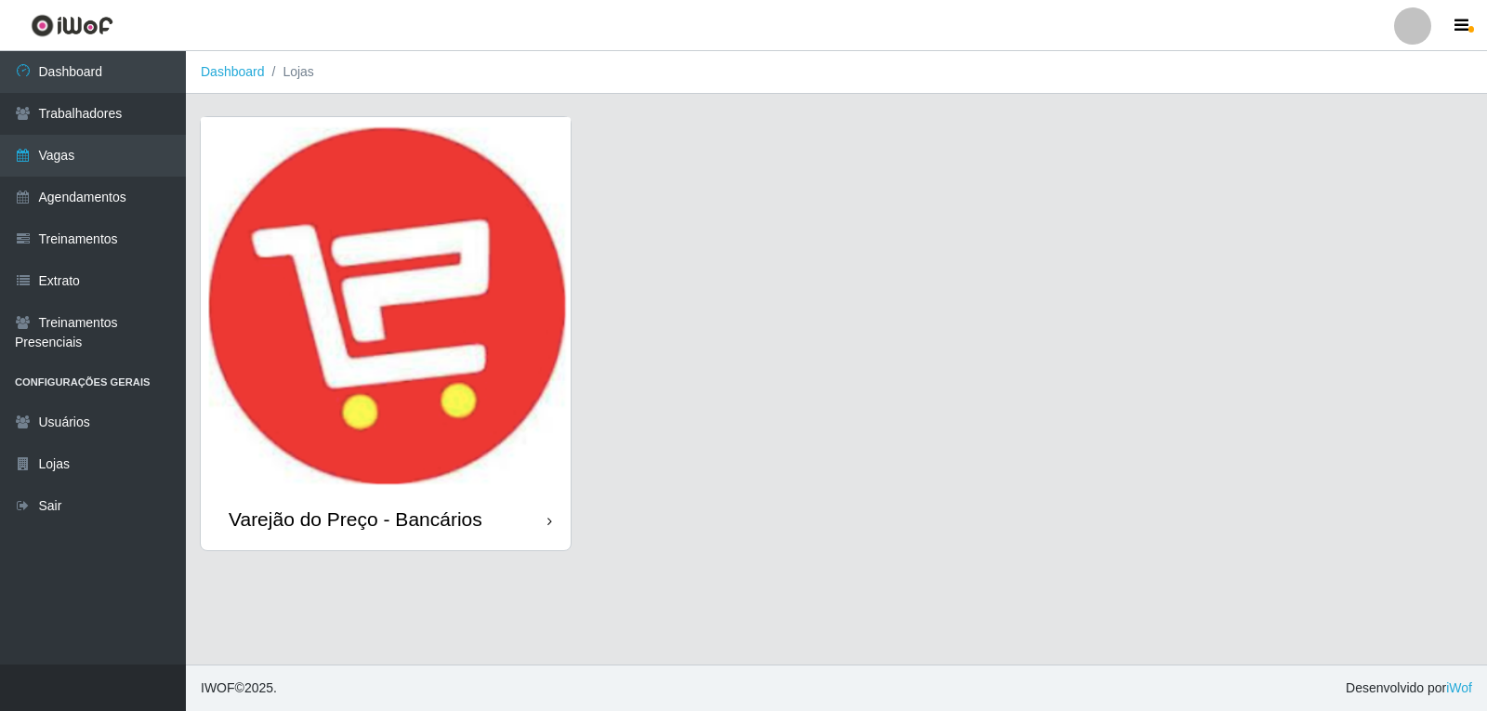
click at [383, 292] on img at bounding box center [386, 303] width 370 height 372
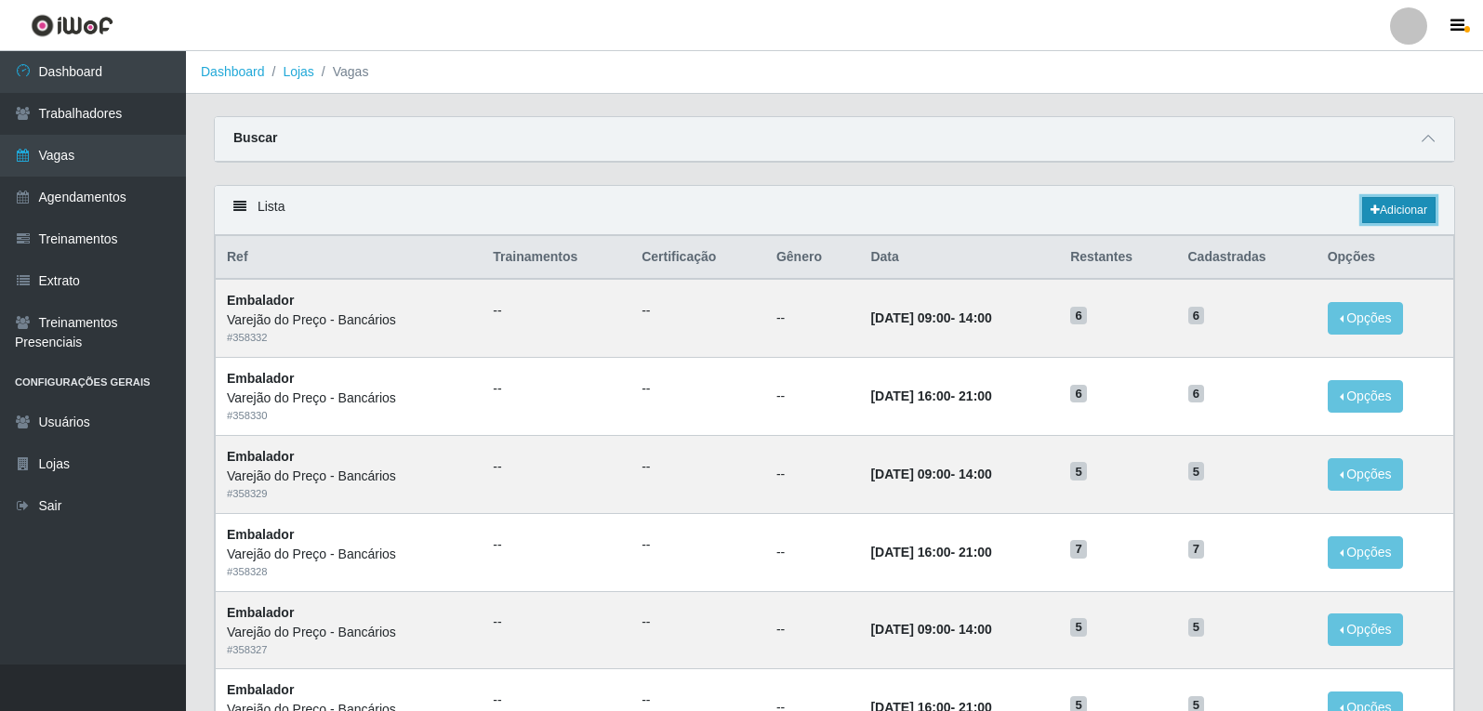
click at [1415, 206] on link "Adicionar" at bounding box center [1398, 210] width 73 height 26
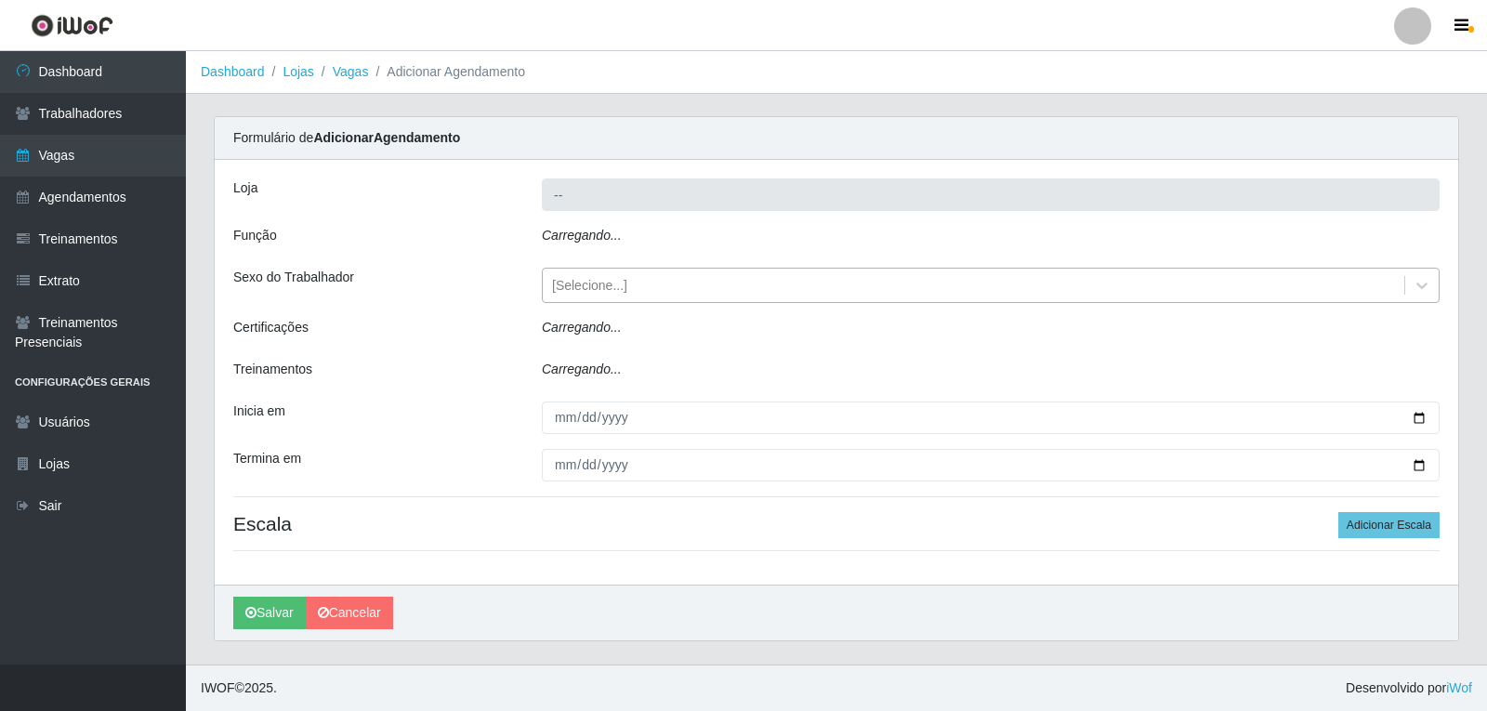
type input "Varejão do Preço - Bancários"
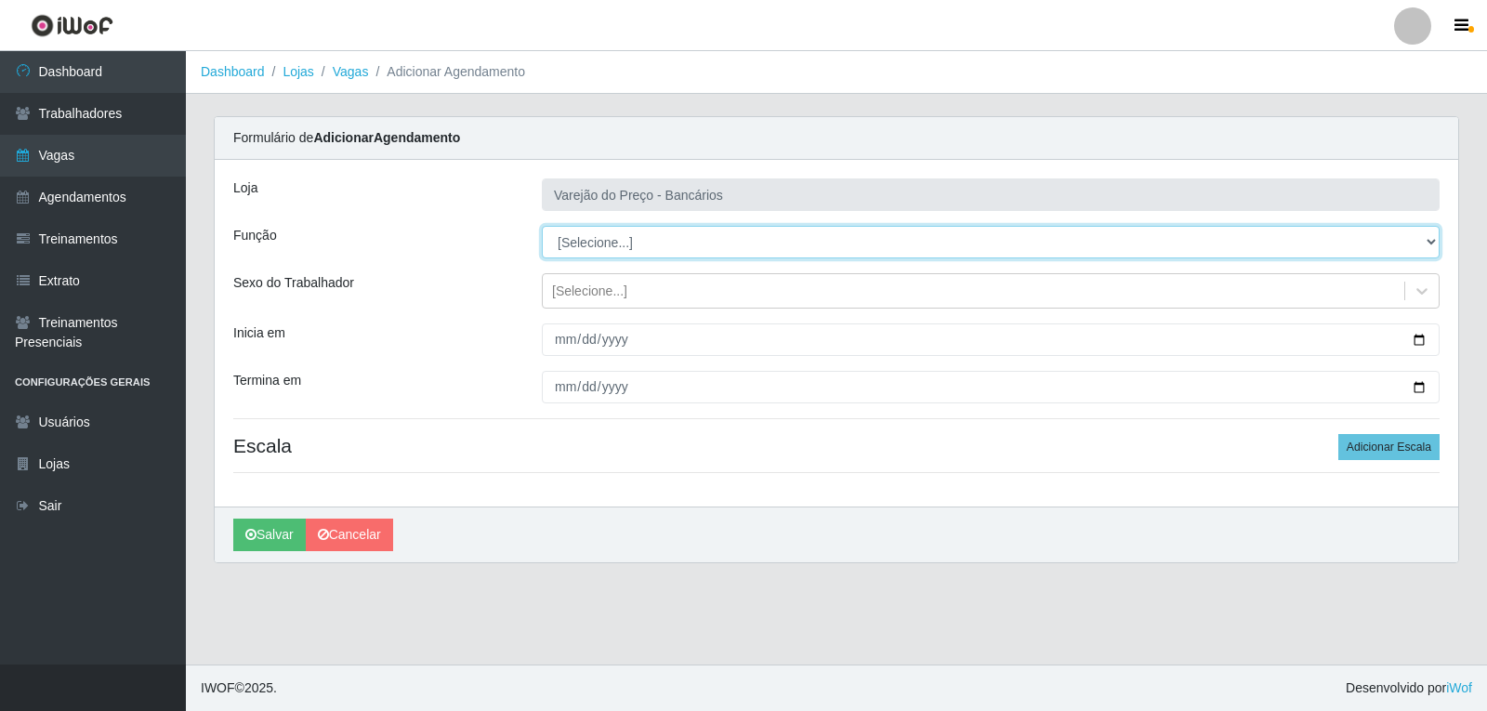
click at [609, 233] on select "[Selecione...] Auxiliar de Estacionamento Auxiliar de Estacionamento + Auxiliar…" at bounding box center [991, 242] width 898 height 33
select select "1"
click at [542, 226] on select "[Selecione...] Auxiliar de Estacionamento Auxiliar de Estacionamento + Auxiliar…" at bounding box center [991, 242] width 898 height 33
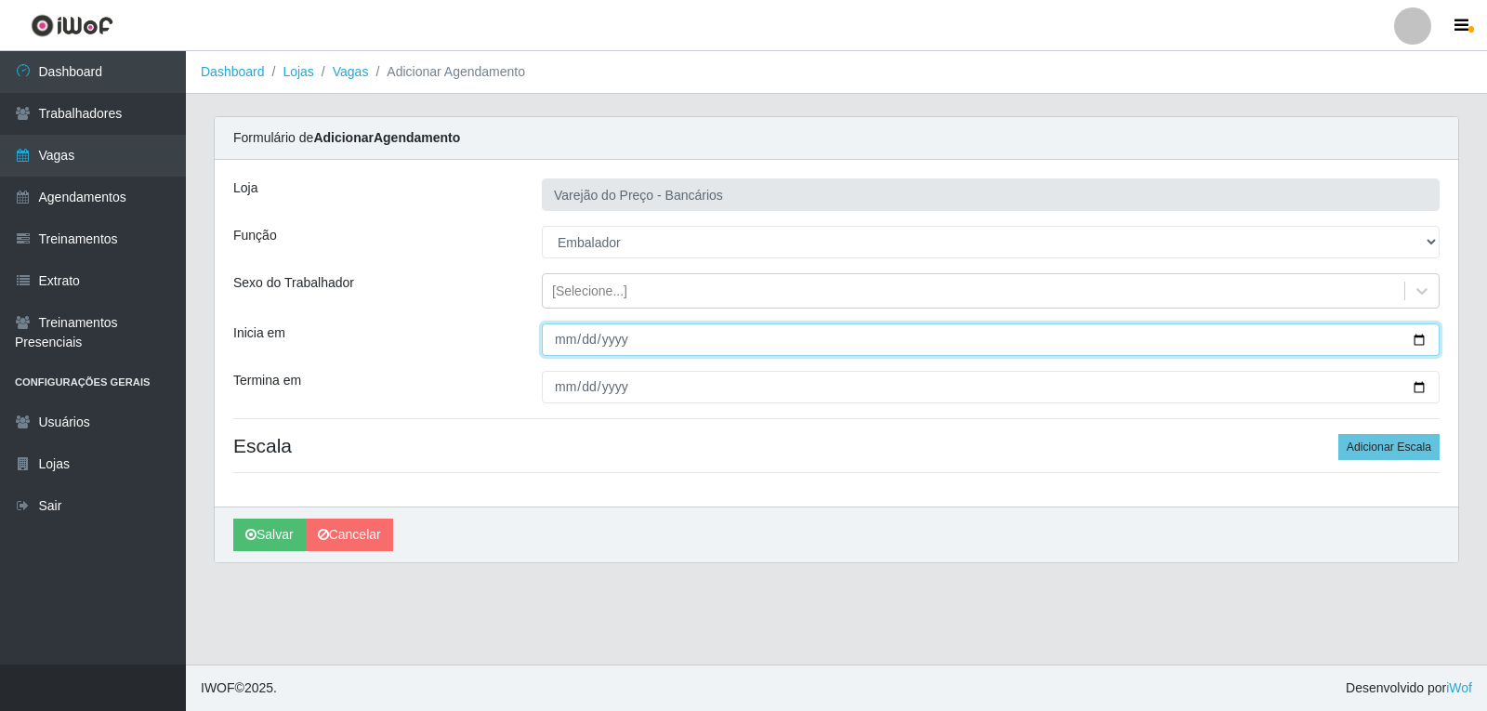
click at [562, 349] on input "Inicia em" at bounding box center [991, 339] width 898 height 33
type input "[DATE]"
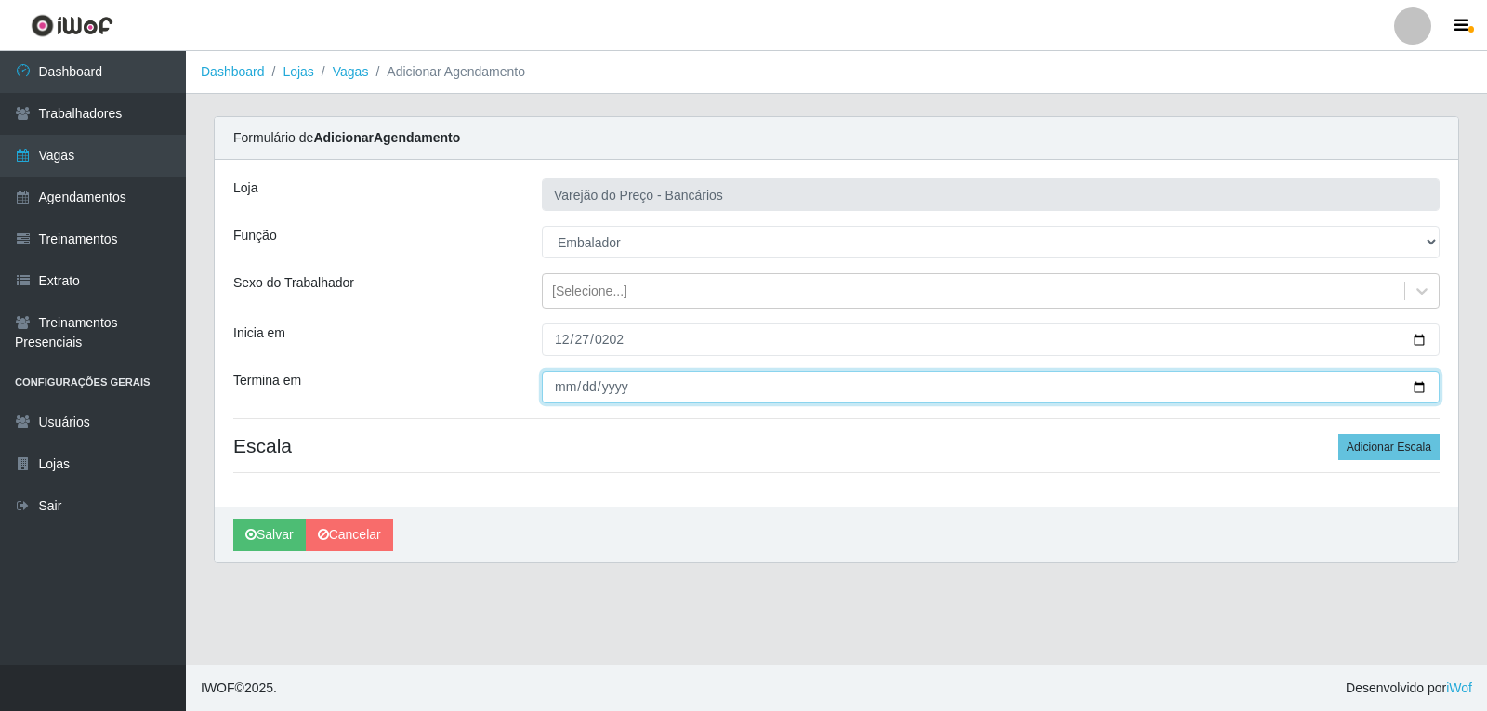
click at [561, 377] on input "Termina em" at bounding box center [991, 387] width 898 height 33
click at [583, 386] on input "[PHONE_NUMBER]" at bounding box center [991, 387] width 898 height 33
type input "[DATE]"
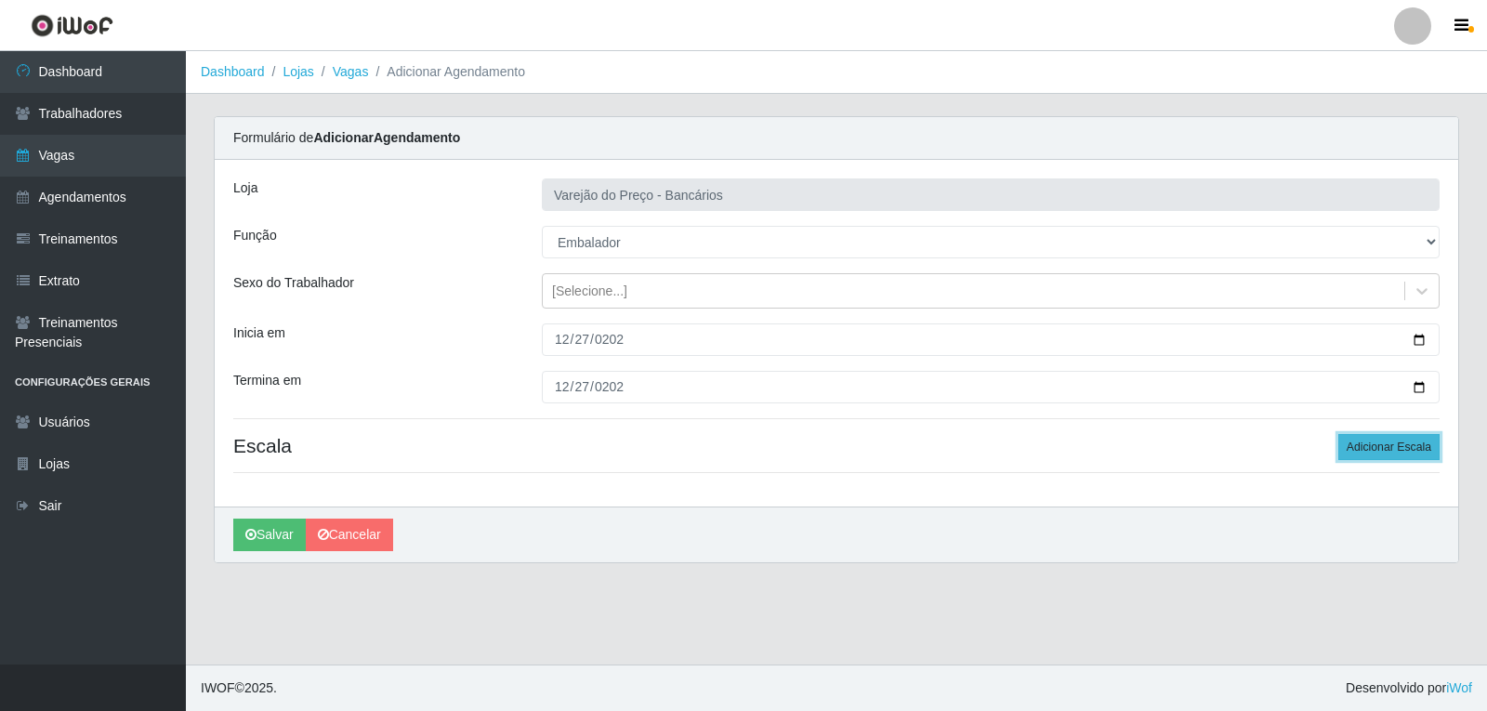
click at [1376, 451] on button "Adicionar Escala" at bounding box center [1388, 447] width 101 height 26
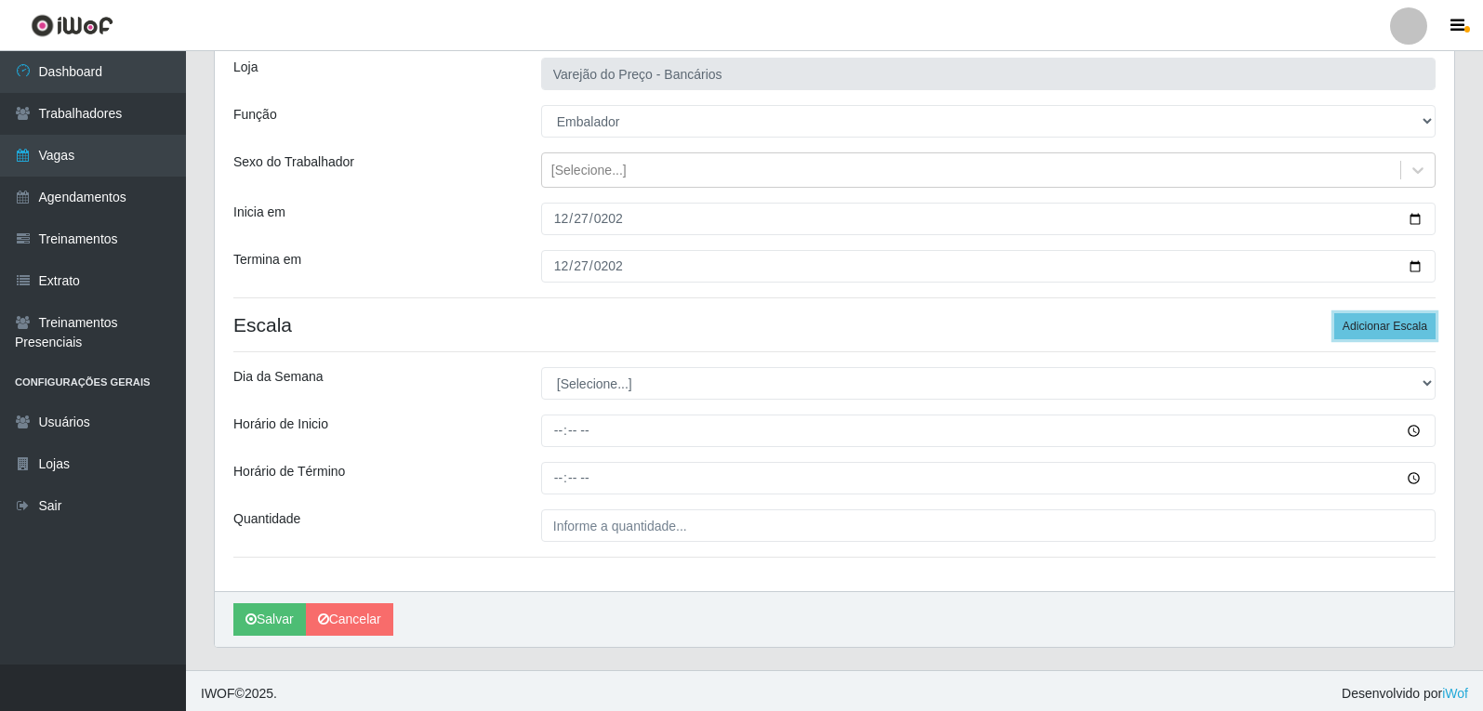
scroll to position [126, 0]
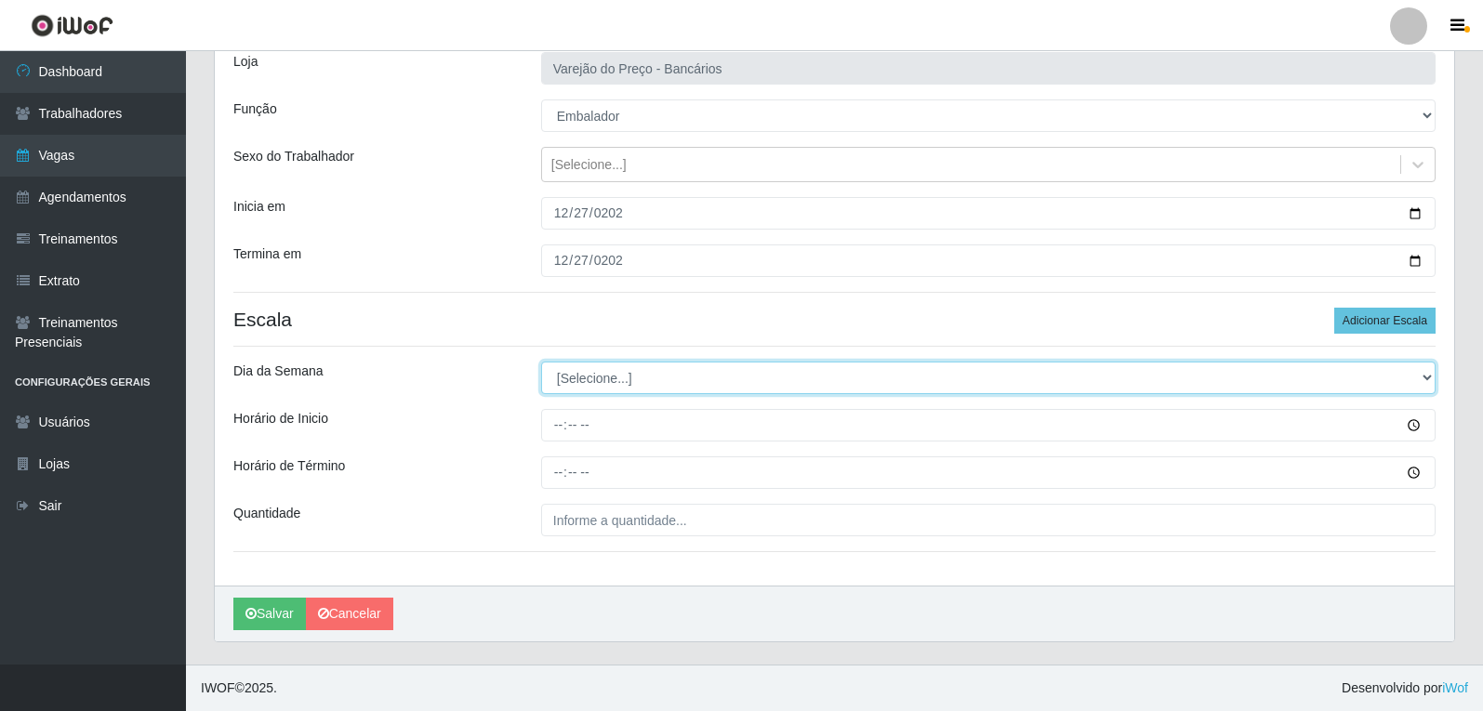
click at [594, 386] on select "[Selecione...] Segunda Terça Quarta Quinta Sexta Sábado Domingo" at bounding box center [988, 378] width 894 height 33
select select "6"
click at [541, 362] on select "[Selecione...] Segunda Terça Quarta Quinta Sexta Sábado Domingo" at bounding box center [988, 378] width 894 height 33
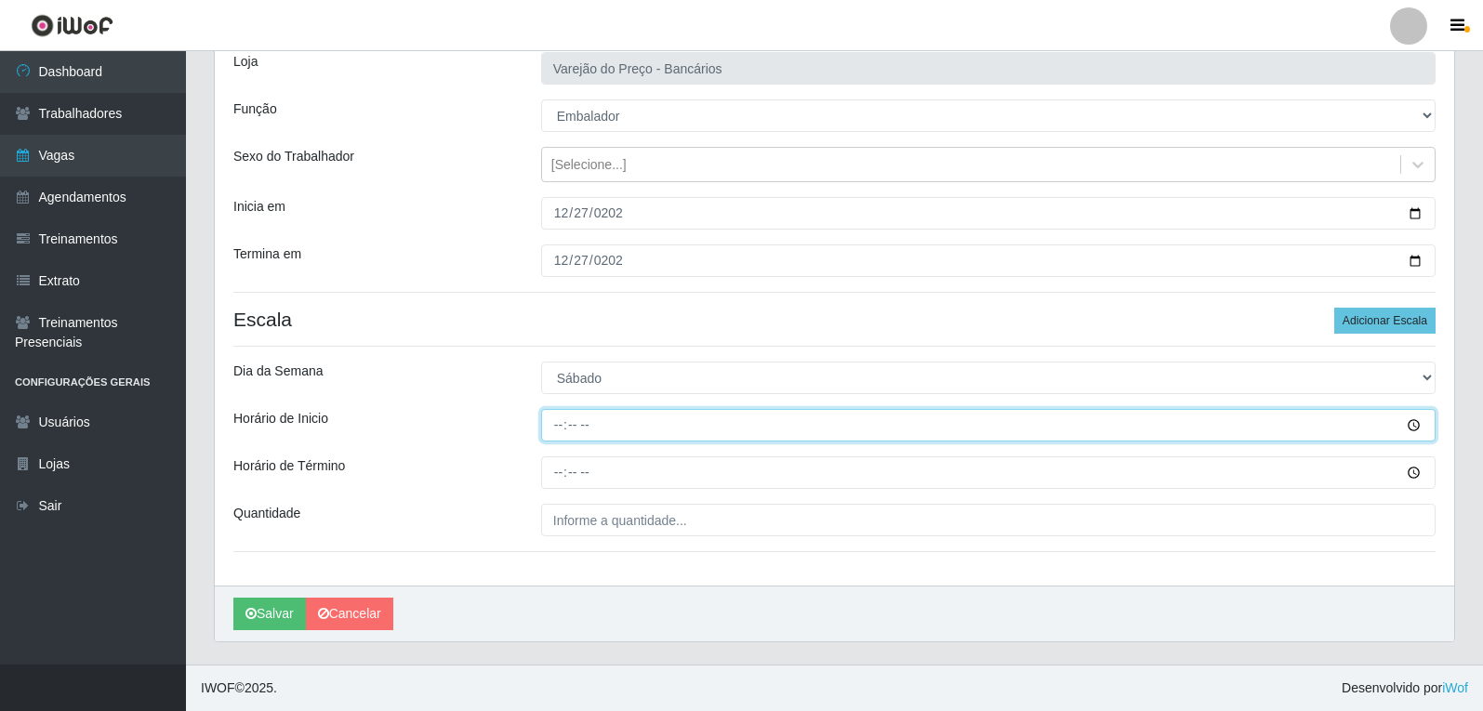
click at [554, 411] on input "Horário de Inicio" at bounding box center [988, 425] width 894 height 33
type input "16:00"
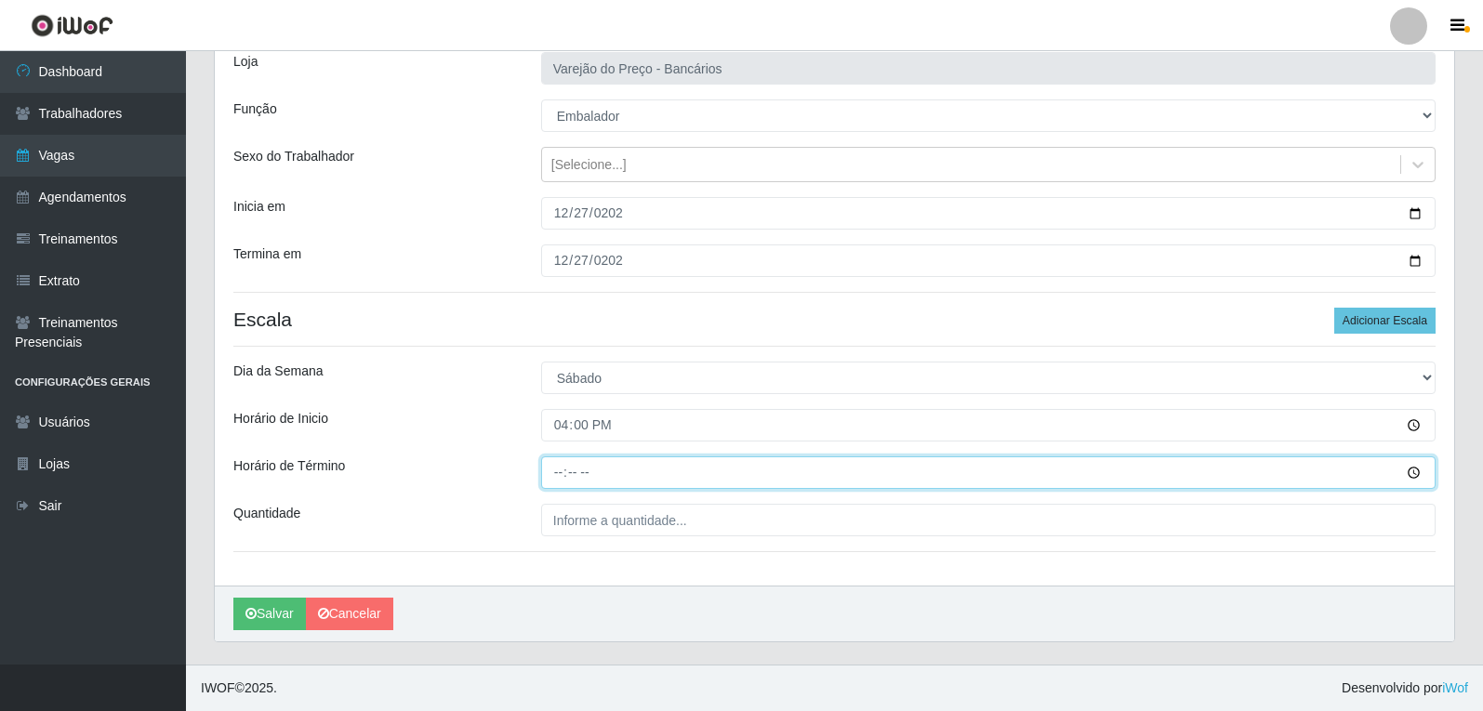
click at [556, 468] on input "Horário de Término" at bounding box center [988, 472] width 894 height 33
type input "21:00"
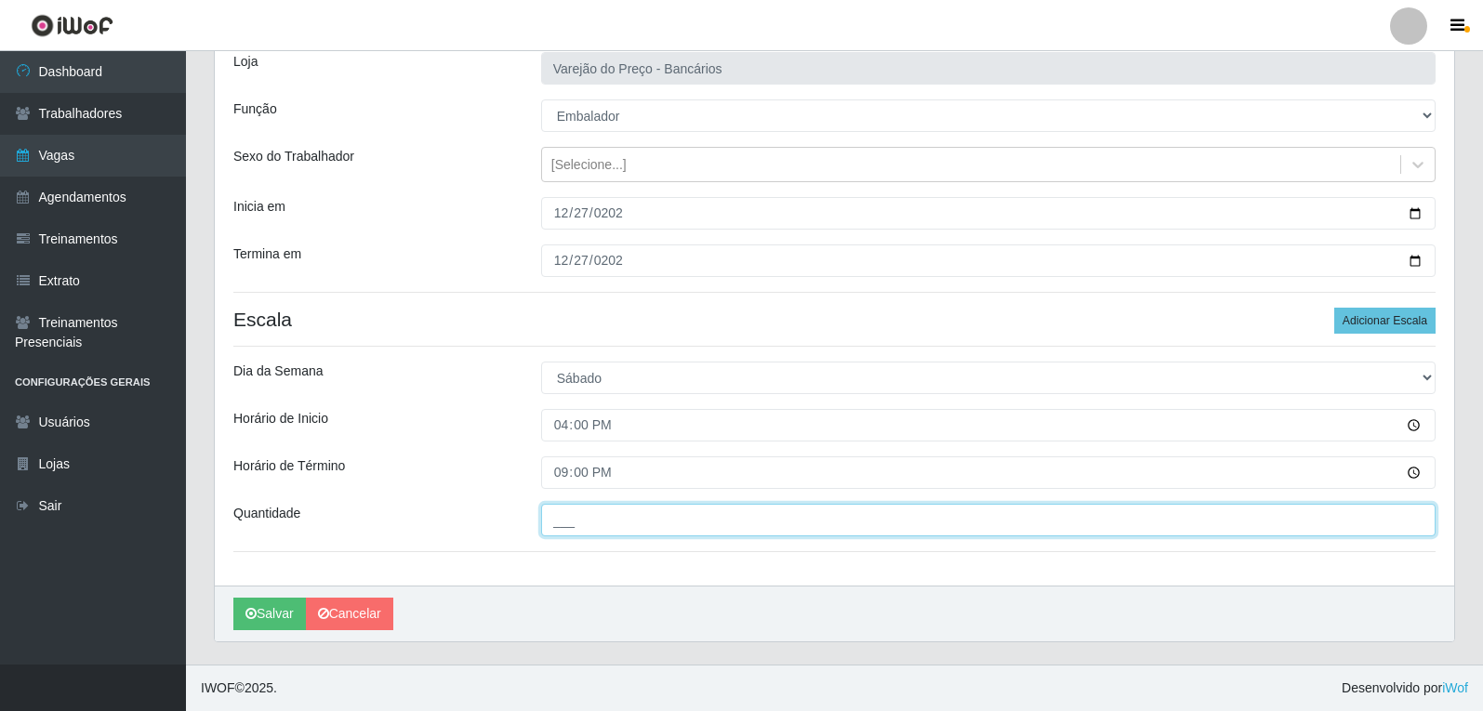
click at [574, 519] on input "___" at bounding box center [988, 520] width 894 height 33
type input "6__"
click at [233, 598] on button "Salvar" at bounding box center [269, 614] width 73 height 33
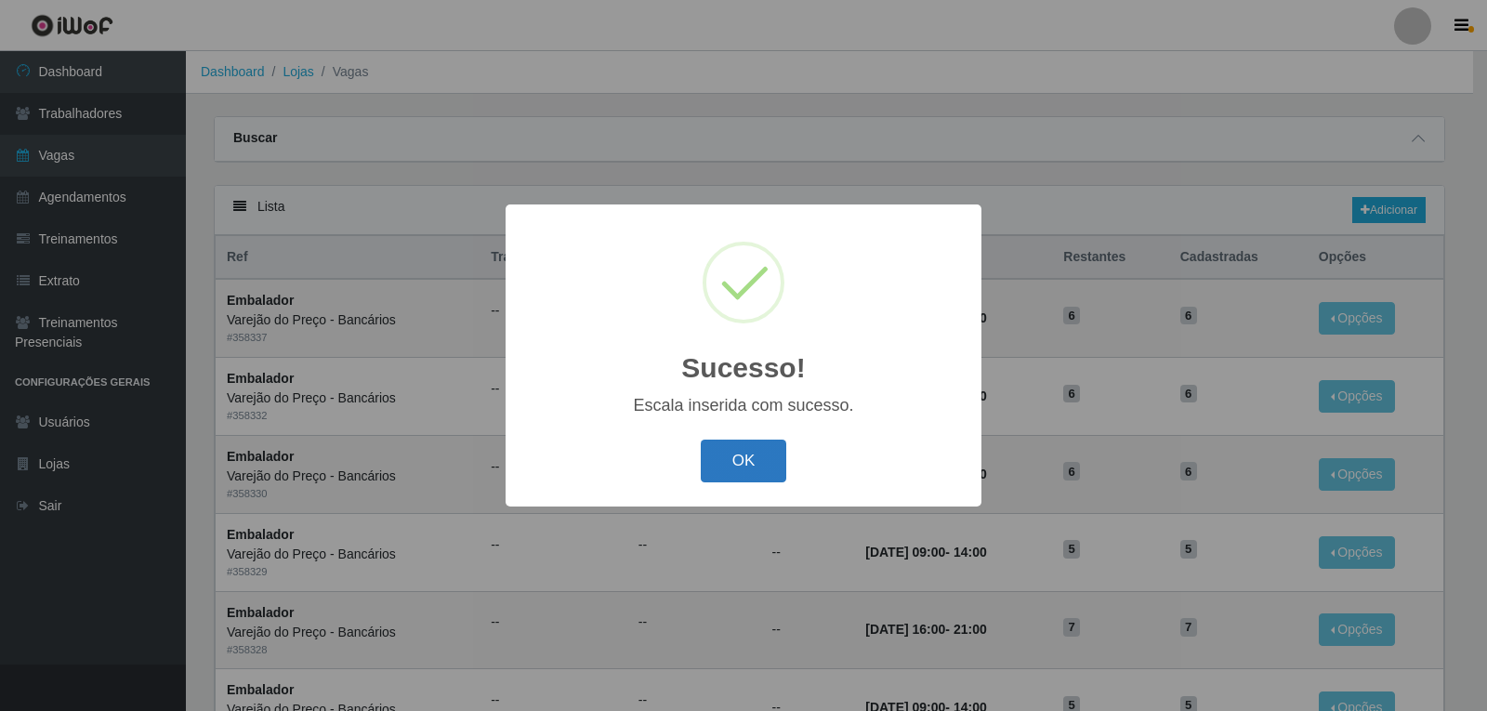
click at [745, 467] on button "OK" at bounding box center [744, 462] width 86 height 44
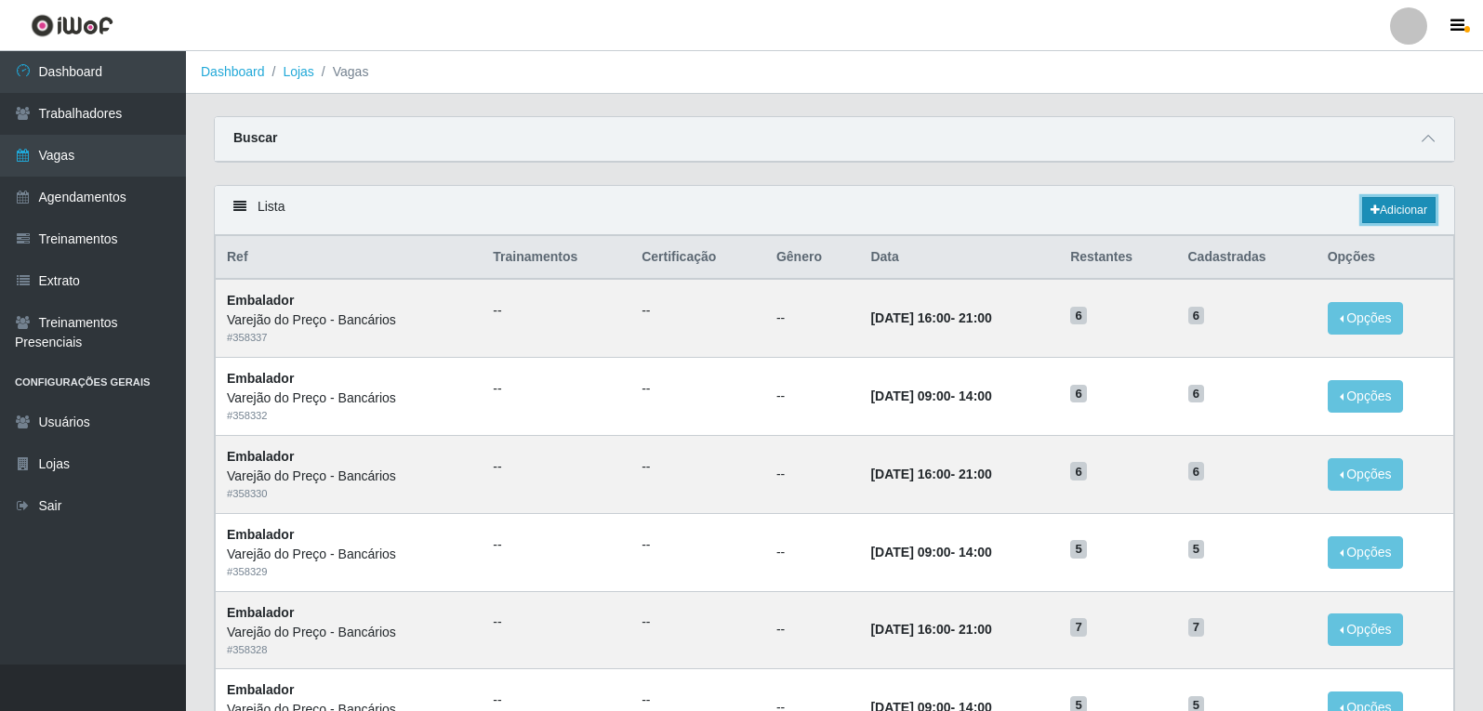
click at [1394, 210] on link "Adicionar" at bounding box center [1398, 210] width 73 height 26
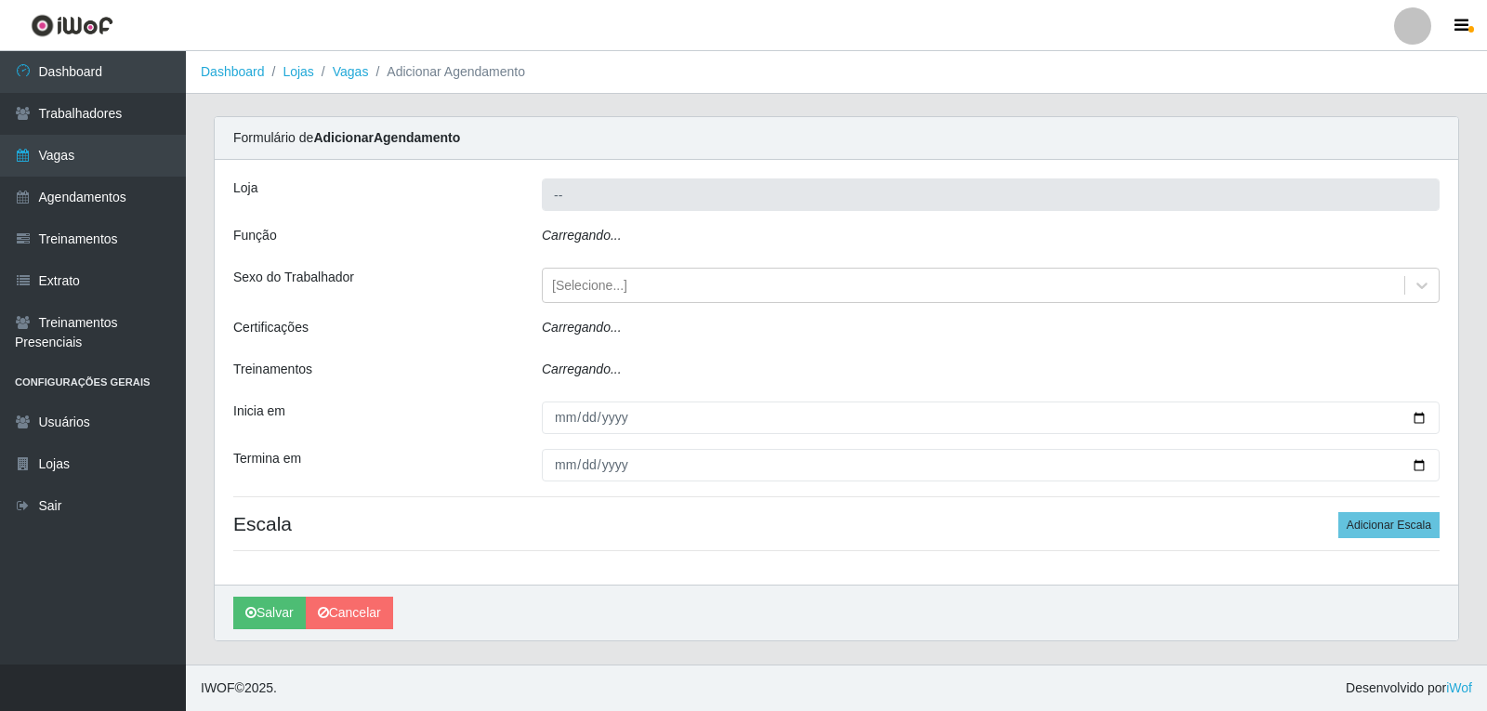
type input "Varejão do Preço - Bancários"
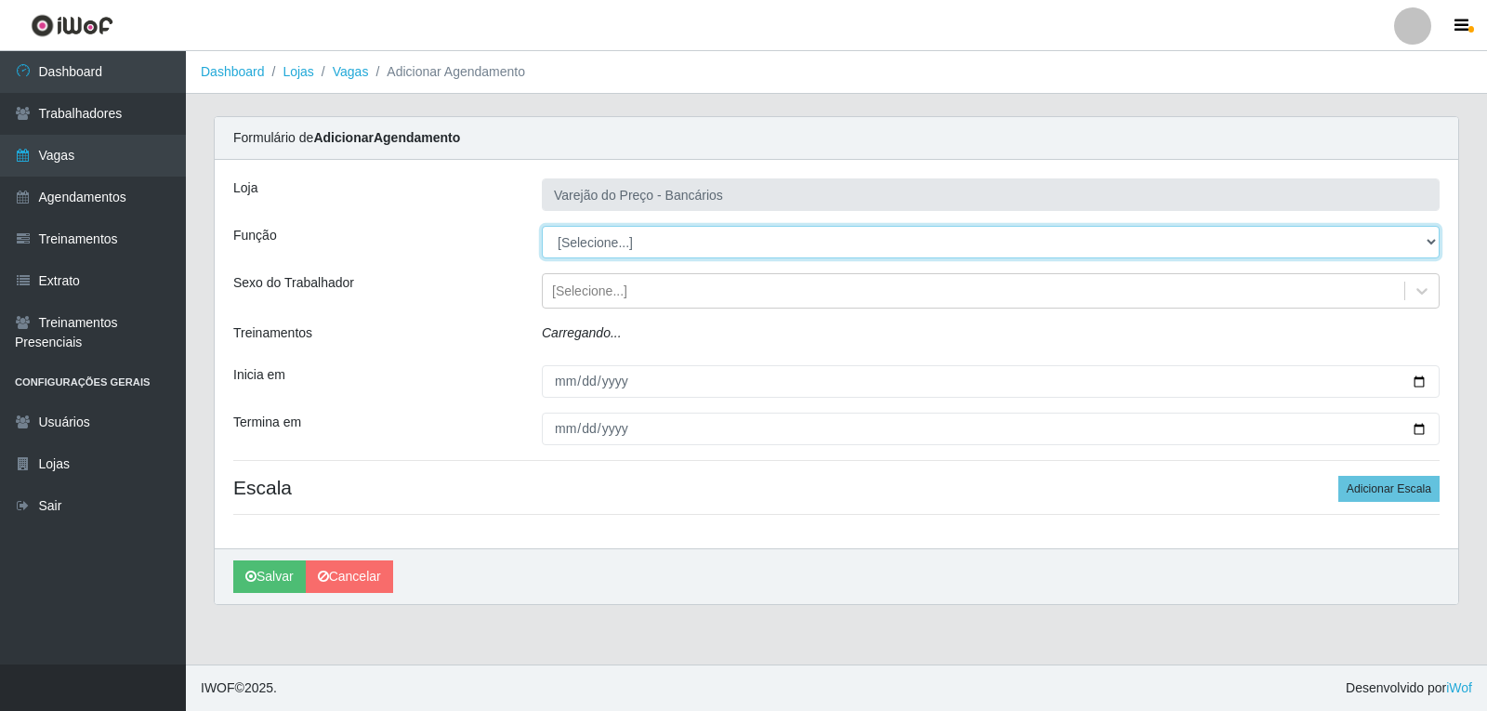
click at [603, 240] on select "[Selecione...] Auxiliar de Estacionamento Auxiliar de Estacionamento + Auxiliar…" at bounding box center [991, 242] width 898 height 33
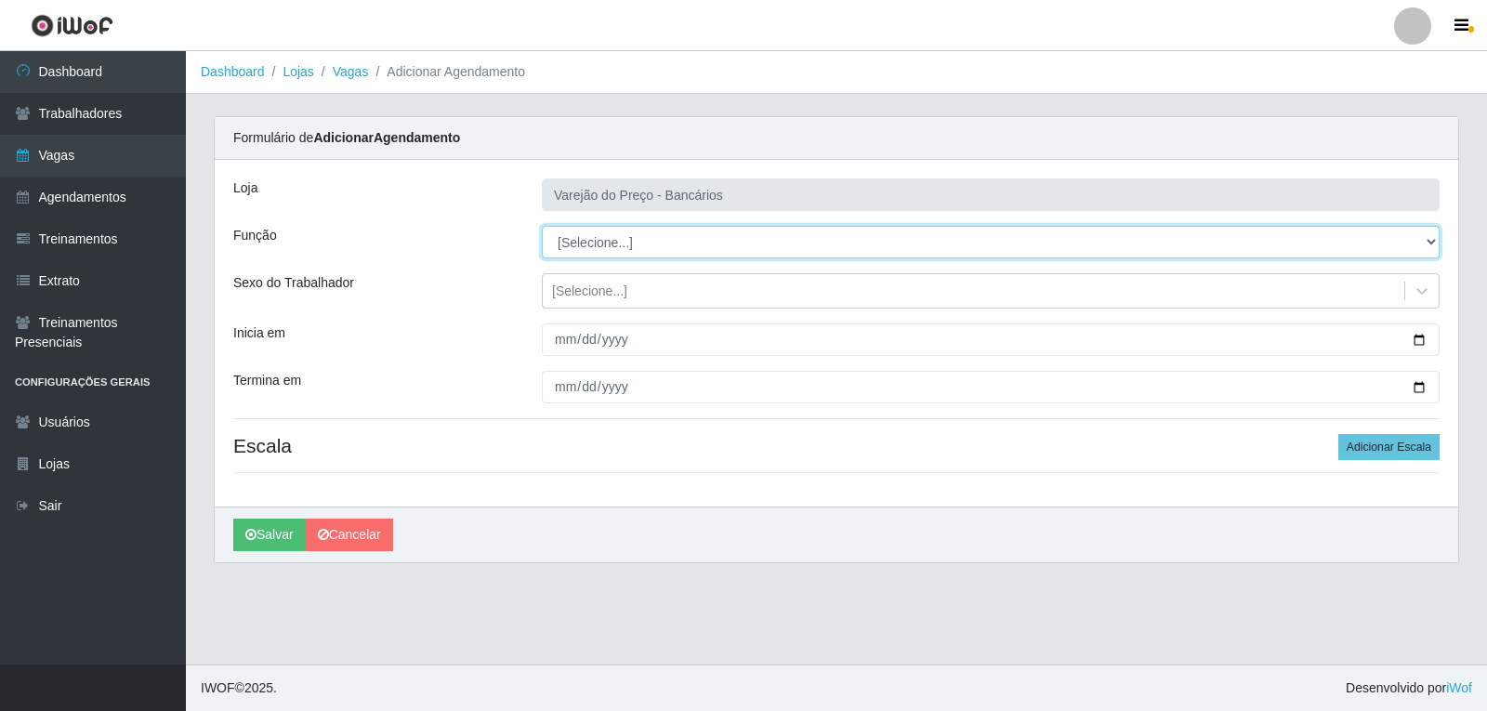
select select "1"
click at [542, 226] on select "[Selecione...] Auxiliar de Estacionamento Auxiliar de Estacionamento + Auxiliar…" at bounding box center [991, 242] width 898 height 33
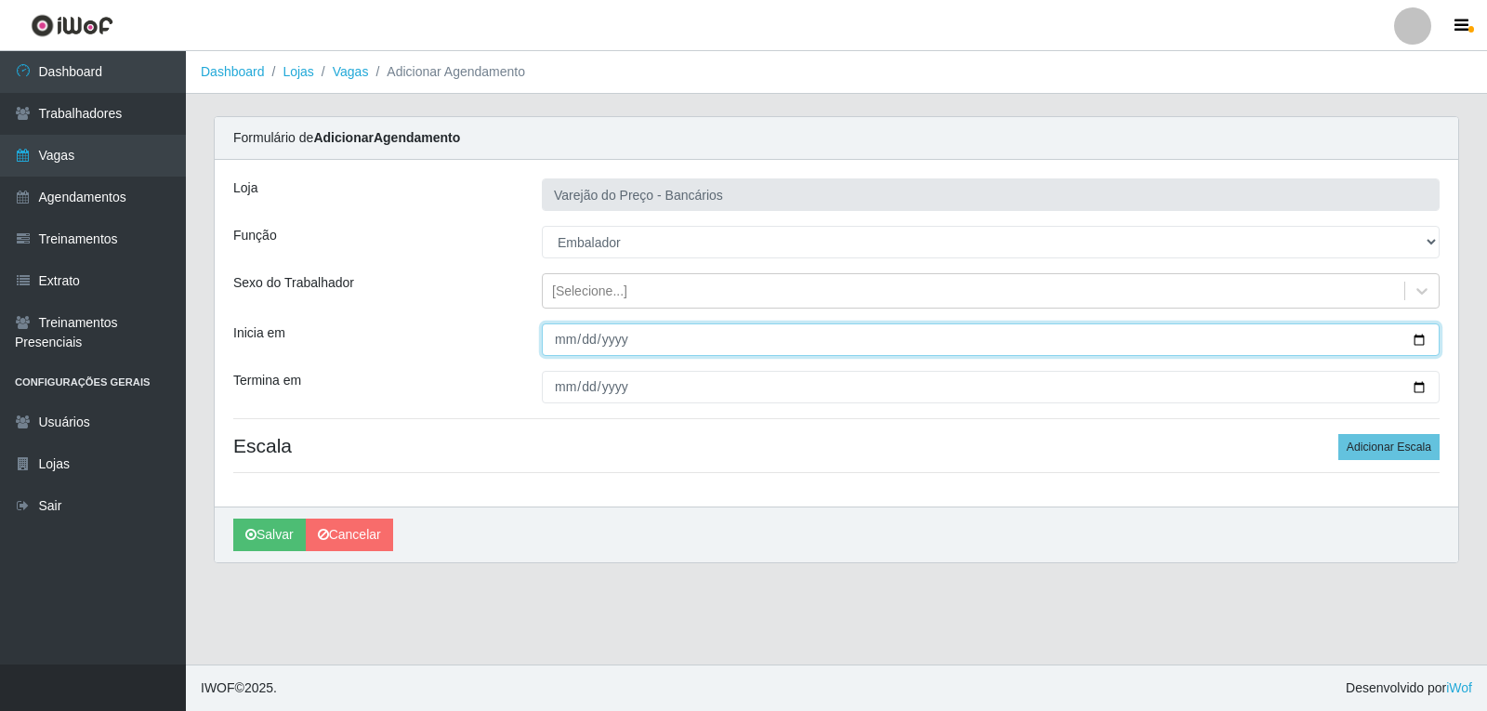
click at [562, 340] on input "Inicia em" at bounding box center [991, 339] width 898 height 33
type input "[DATE]"
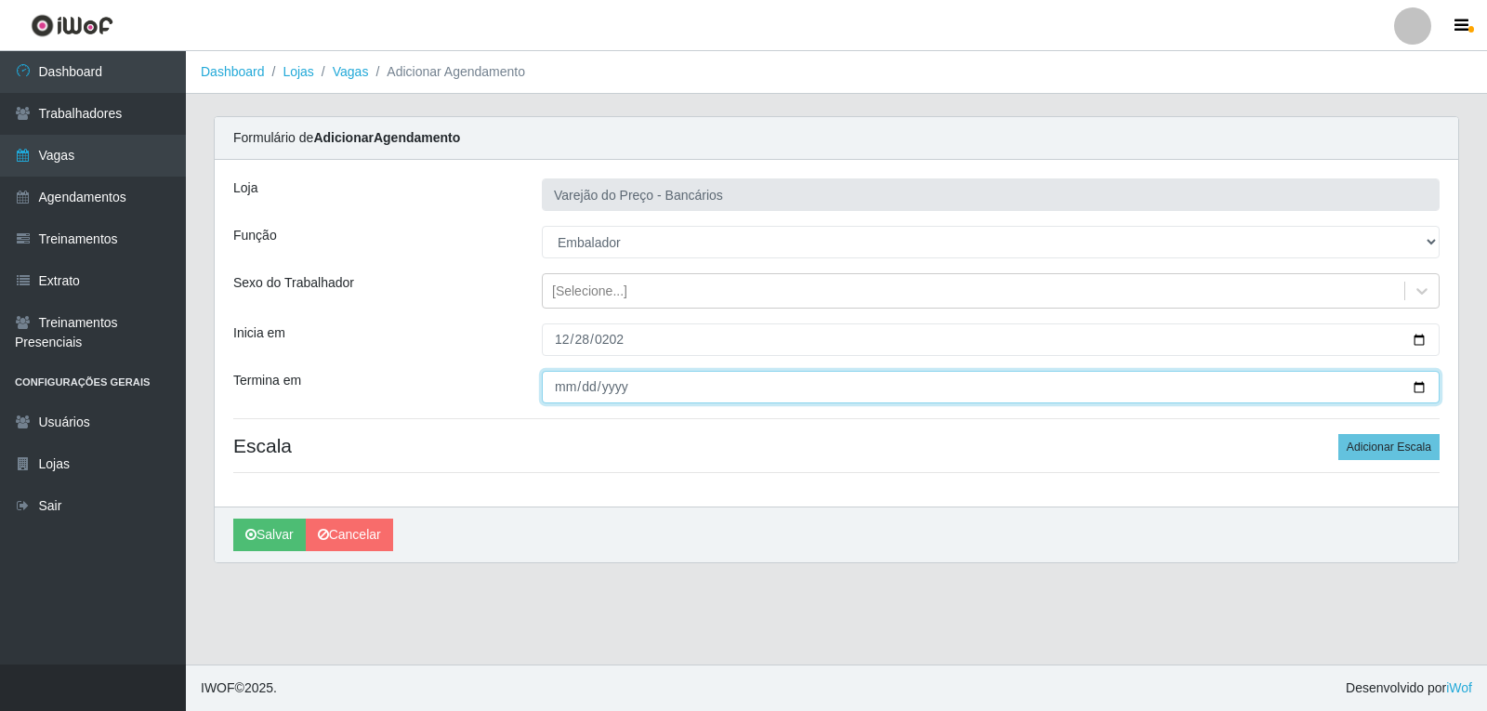
click at [546, 378] on input "Termina em" at bounding box center [991, 387] width 898 height 33
type input "[DATE]"
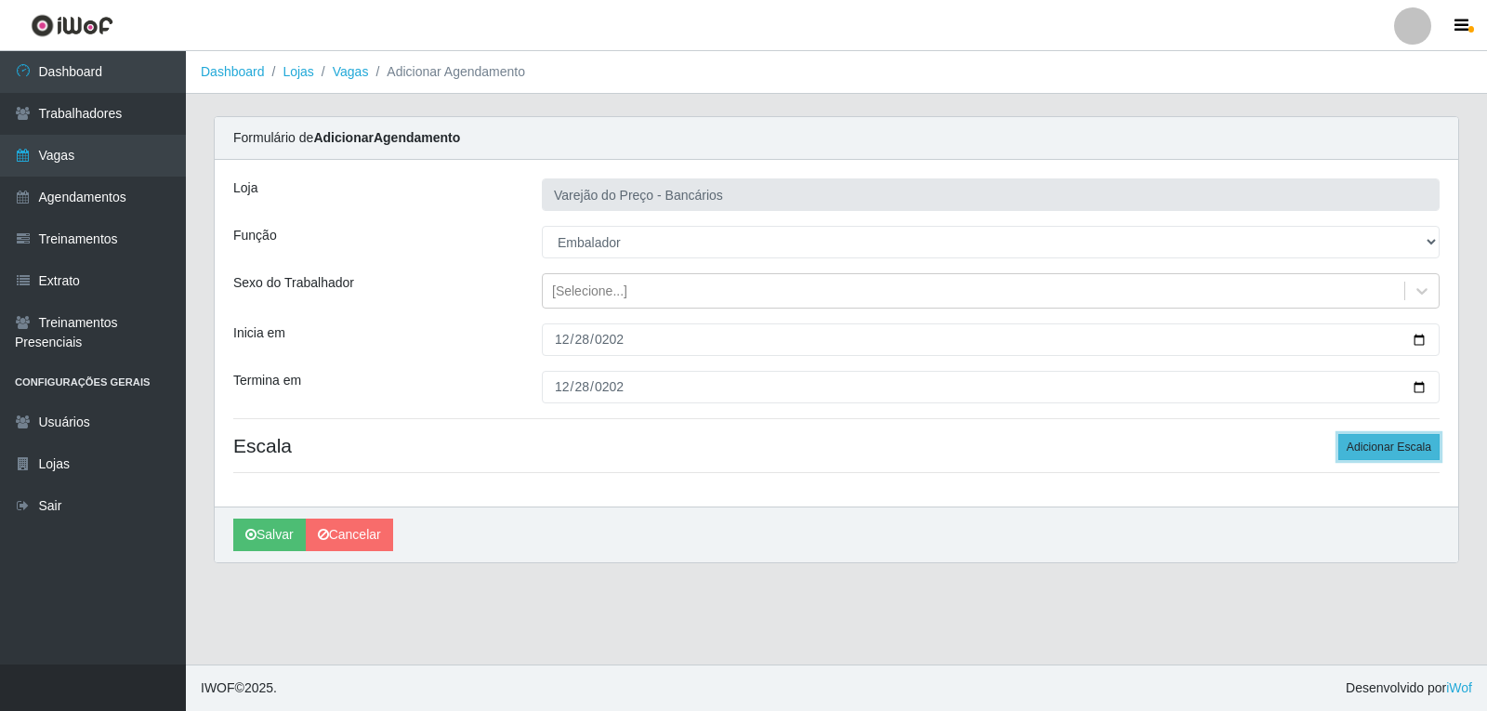
click at [1352, 438] on button "Adicionar Escala" at bounding box center [1388, 447] width 101 height 26
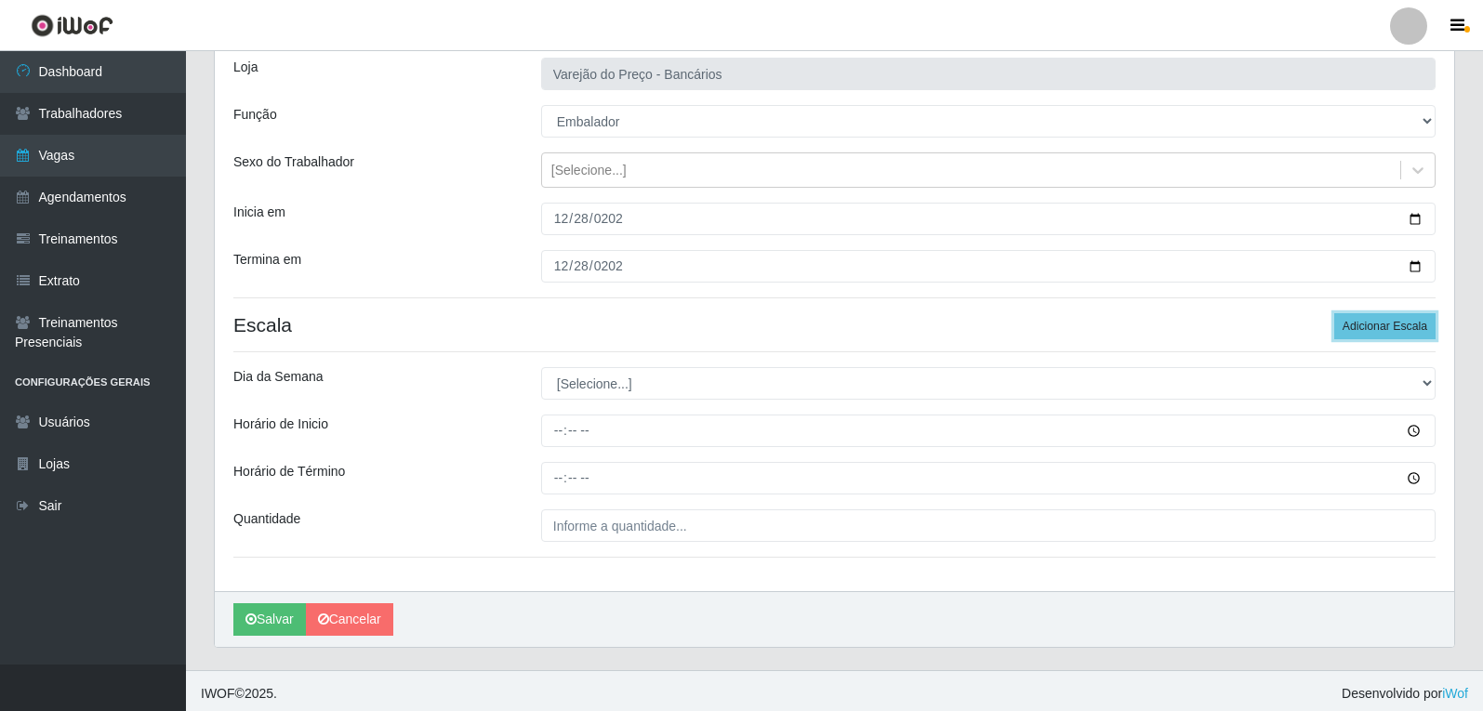
scroll to position [126, 0]
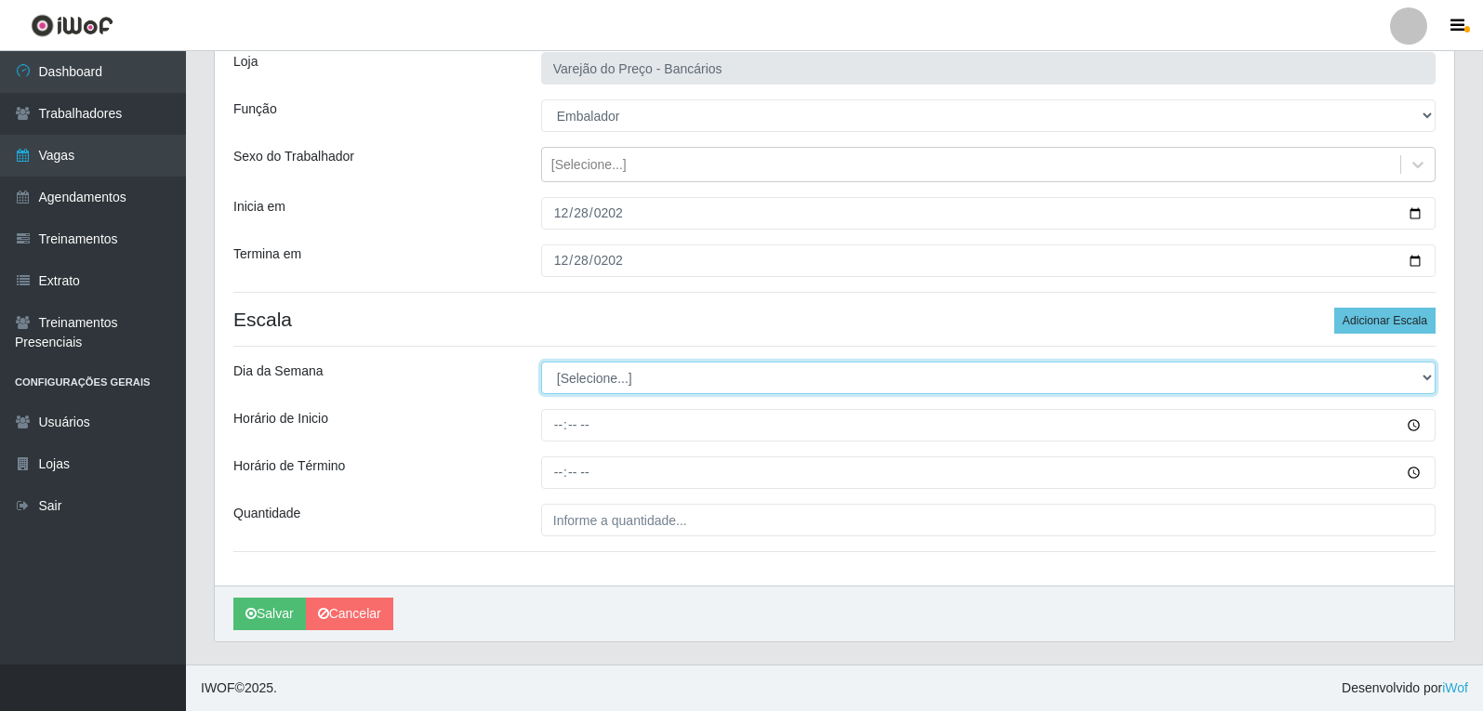
click at [594, 388] on select "[Selecione...] Segunda Terça Quarta Quinta Sexta Sábado Domingo" at bounding box center [988, 378] width 894 height 33
select select "0"
click at [541, 362] on select "[Selecione...] Segunda Terça Quarta Quinta Sexta Sábado Domingo" at bounding box center [988, 378] width 894 height 33
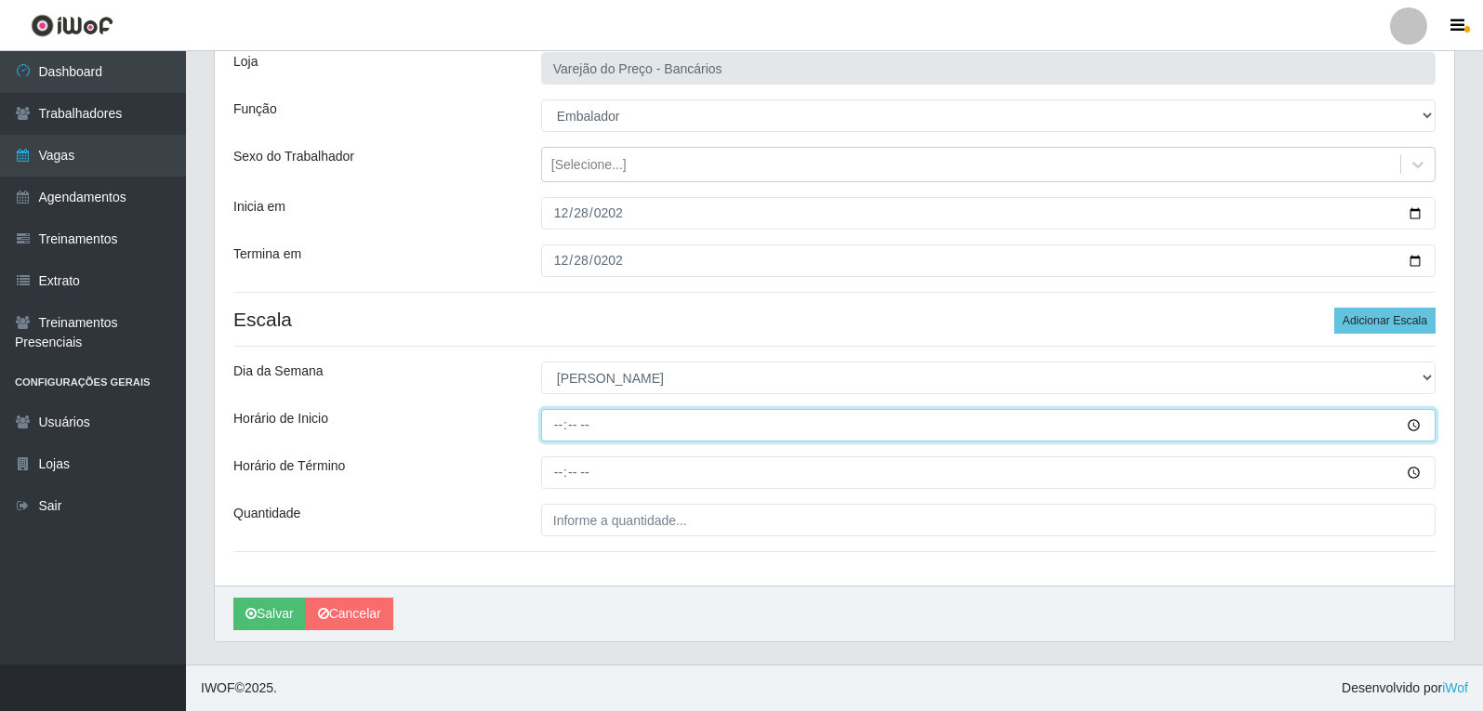
click at [560, 424] on input "Horário de Inicio" at bounding box center [988, 425] width 894 height 33
type input "09:00"
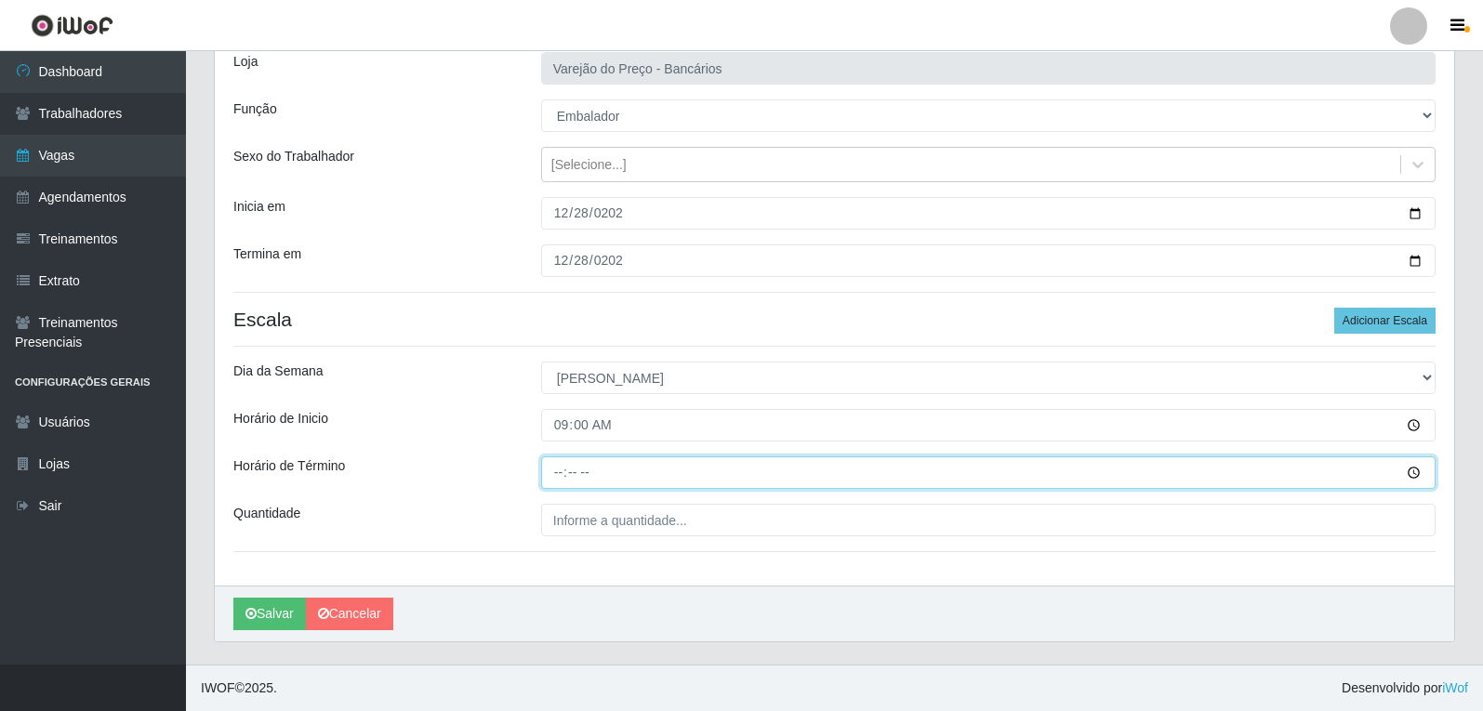
click at [555, 462] on input "Horário de Término" at bounding box center [988, 472] width 894 height 33
type input "14:00"
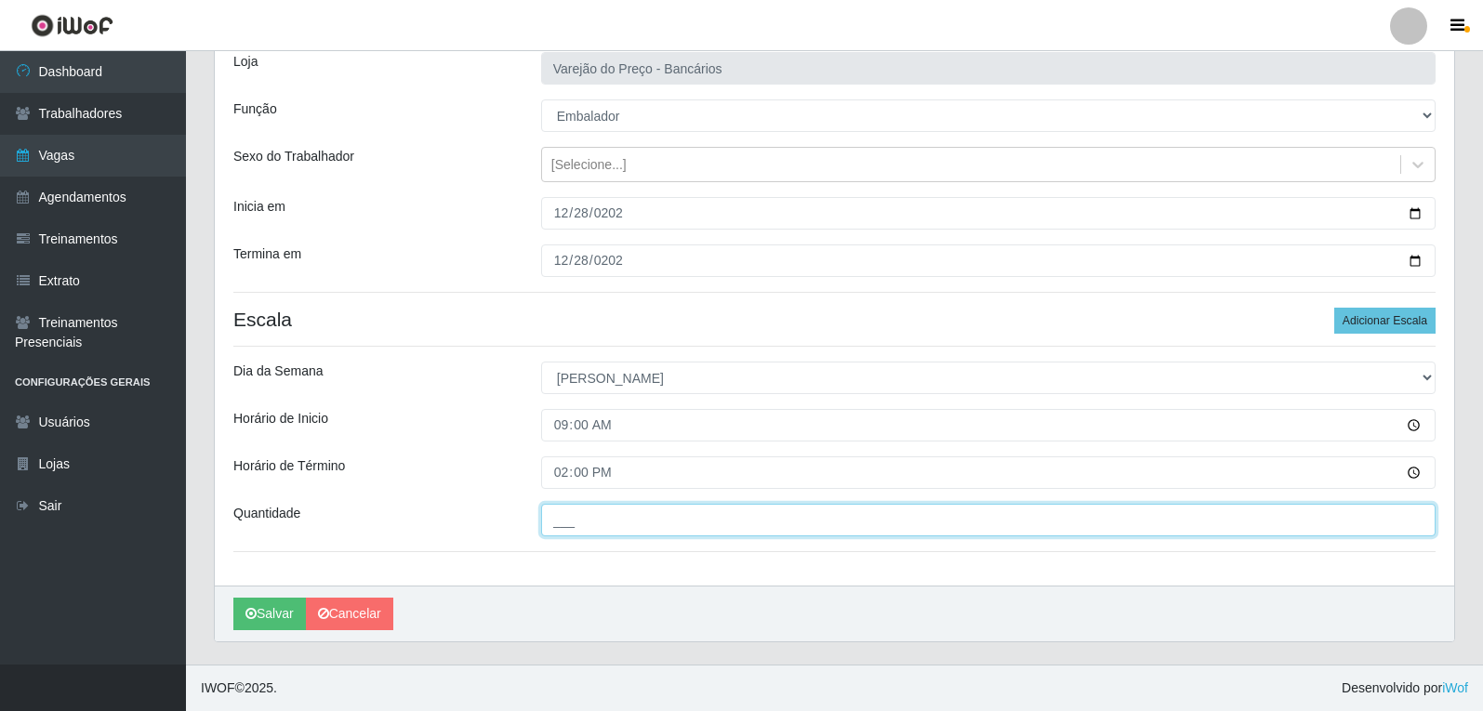
click at [595, 525] on input "___" at bounding box center [988, 520] width 894 height 33
type input "6__"
click at [233, 598] on button "Salvar" at bounding box center [269, 614] width 73 height 33
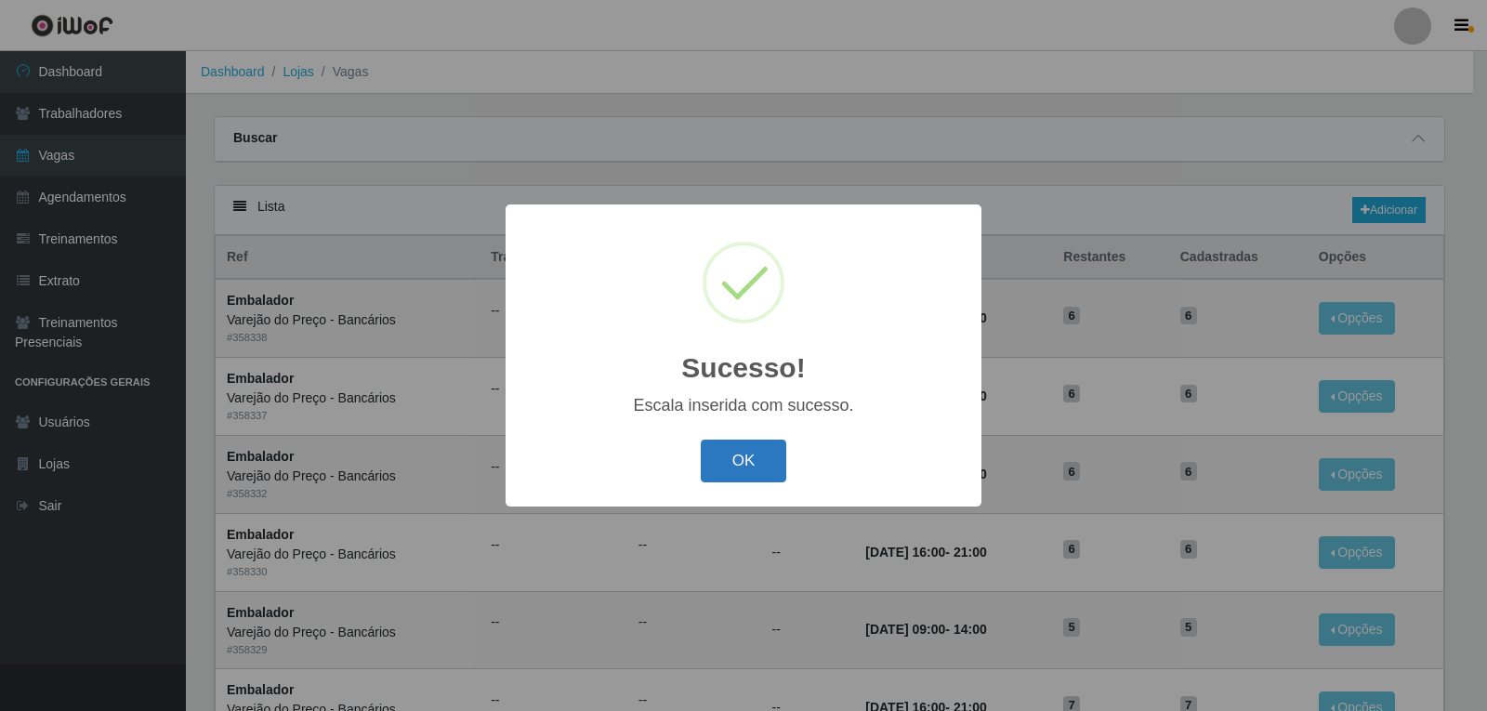
click at [745, 470] on button "OK" at bounding box center [744, 462] width 86 height 44
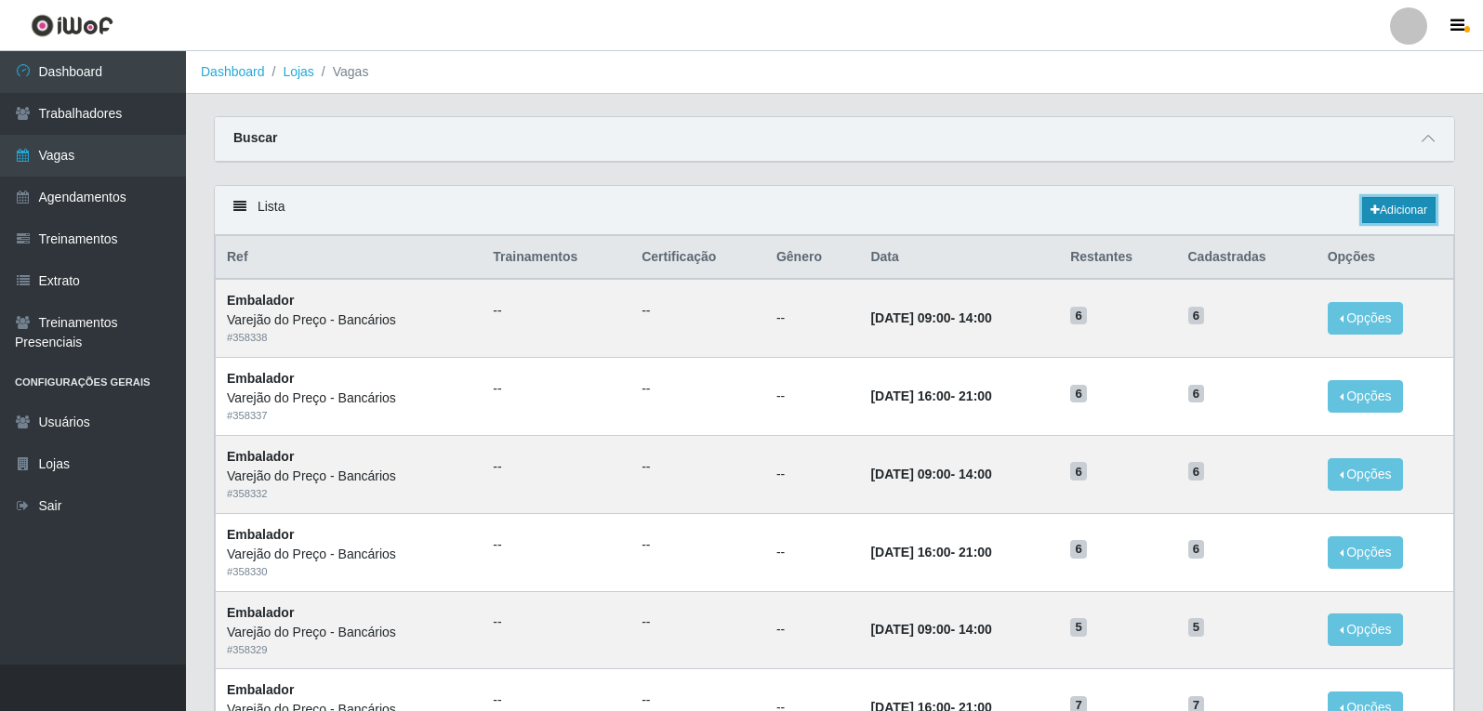
click at [1386, 215] on link "Adicionar" at bounding box center [1398, 210] width 73 height 26
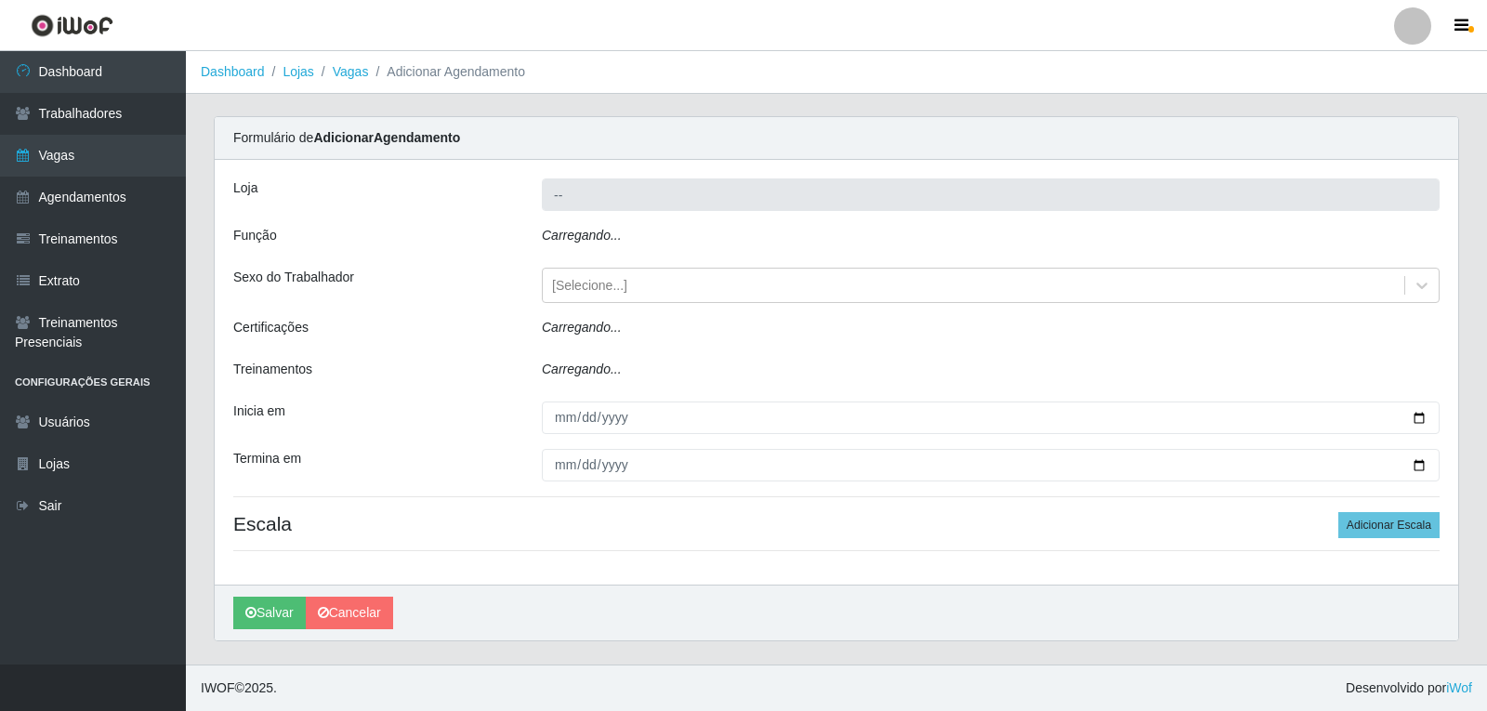
type input "Varejão do Preço - Bancários"
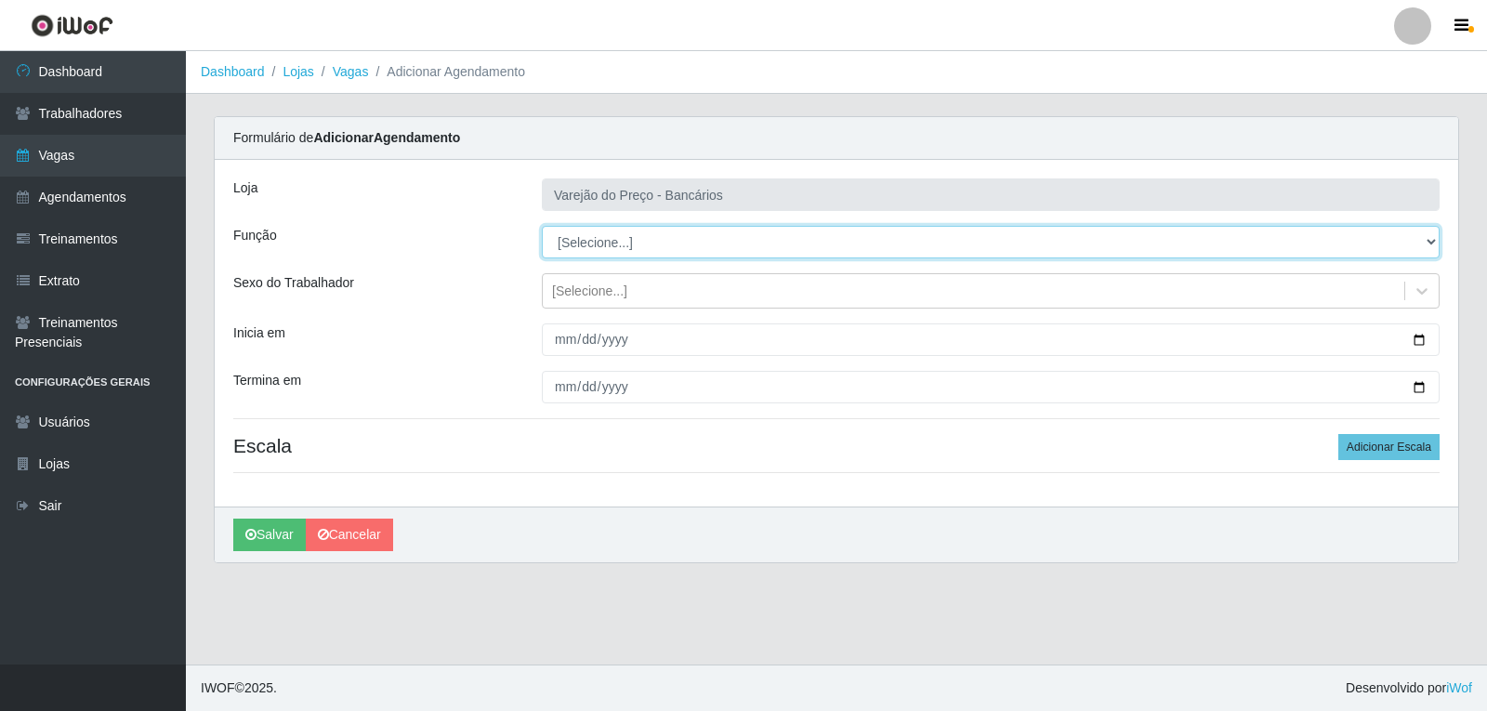
click at [602, 238] on select "[Selecione...] Auxiliar de Estacionamento Auxiliar de Estacionamento + Auxiliar…" at bounding box center [991, 242] width 898 height 33
select select "1"
click at [542, 226] on select "[Selecione...] Auxiliar de Estacionamento Auxiliar de Estacionamento + Auxiliar…" at bounding box center [991, 242] width 898 height 33
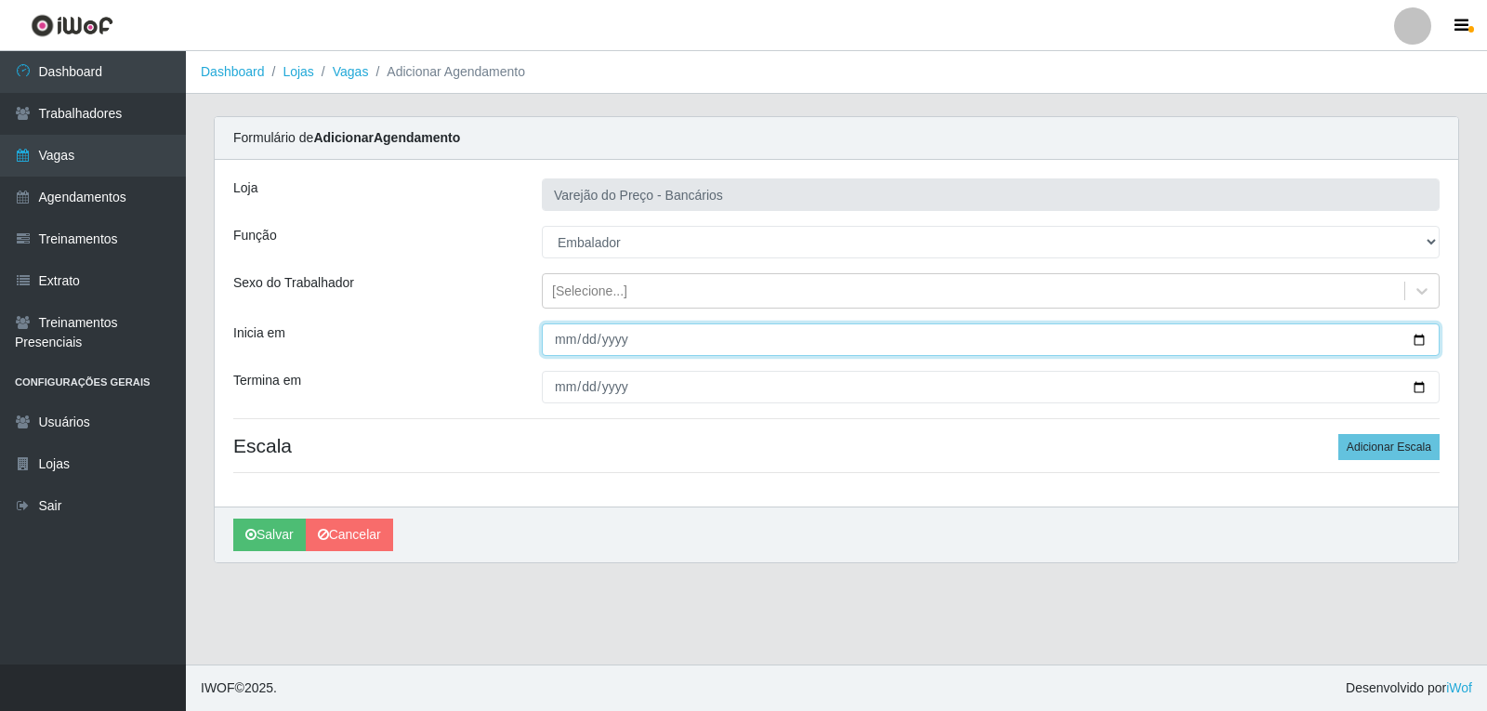
click at [558, 335] on input "Inicia em" at bounding box center [991, 339] width 898 height 33
type input "[DATE]"
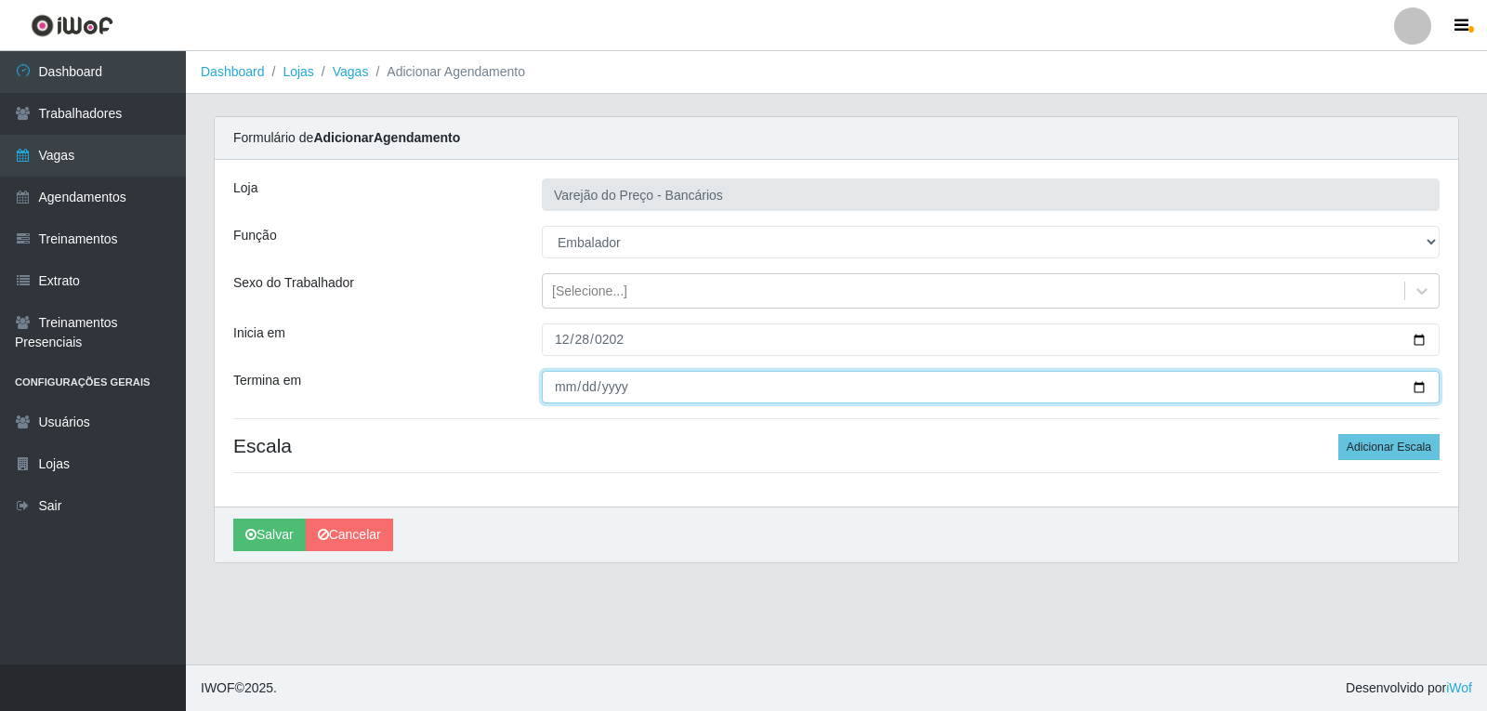
click at [574, 381] on input "Termina em" at bounding box center [991, 387] width 898 height 33
type input "[DATE]"
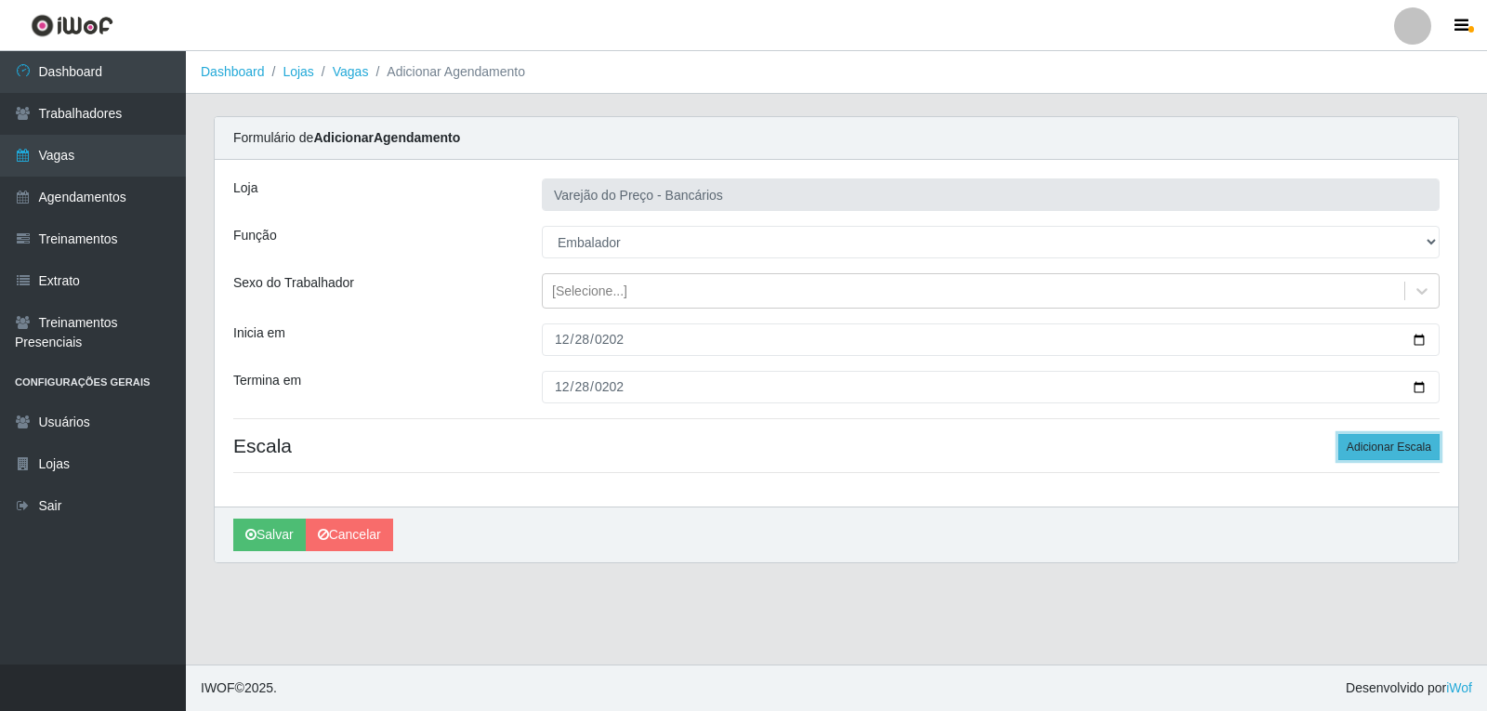
drag, startPoint x: 1421, startPoint y: 442, endPoint x: 1404, endPoint y: 442, distance: 17.7
click at [1418, 442] on button "Adicionar Escala" at bounding box center [1388, 447] width 101 height 26
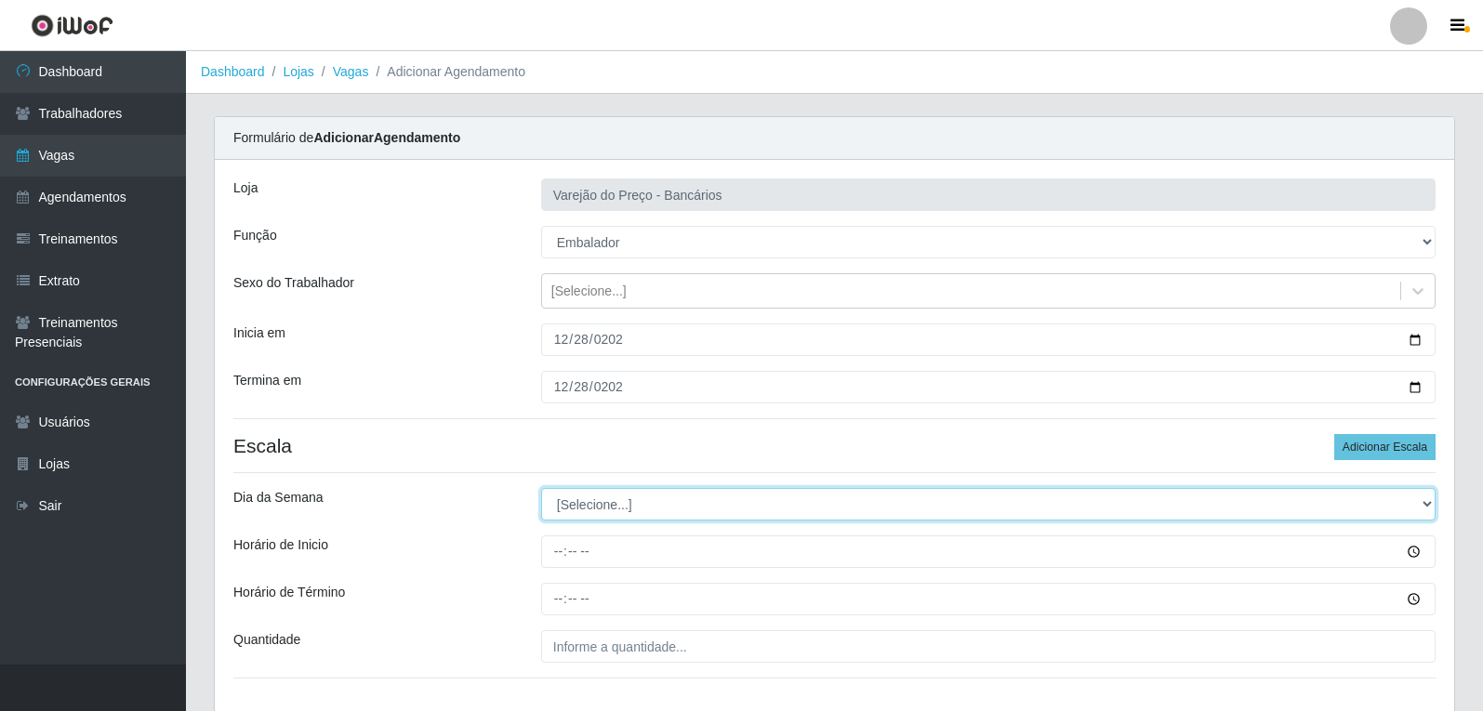
click at [668, 513] on select "[Selecione...] Segunda Terça Quarta Quinta Sexta Sábado Domingo" at bounding box center [988, 504] width 894 height 33
select select "0"
click at [541, 488] on select "[Selecione...] Segunda Terça Quarta Quinta Sexta Sábado Domingo" at bounding box center [988, 504] width 894 height 33
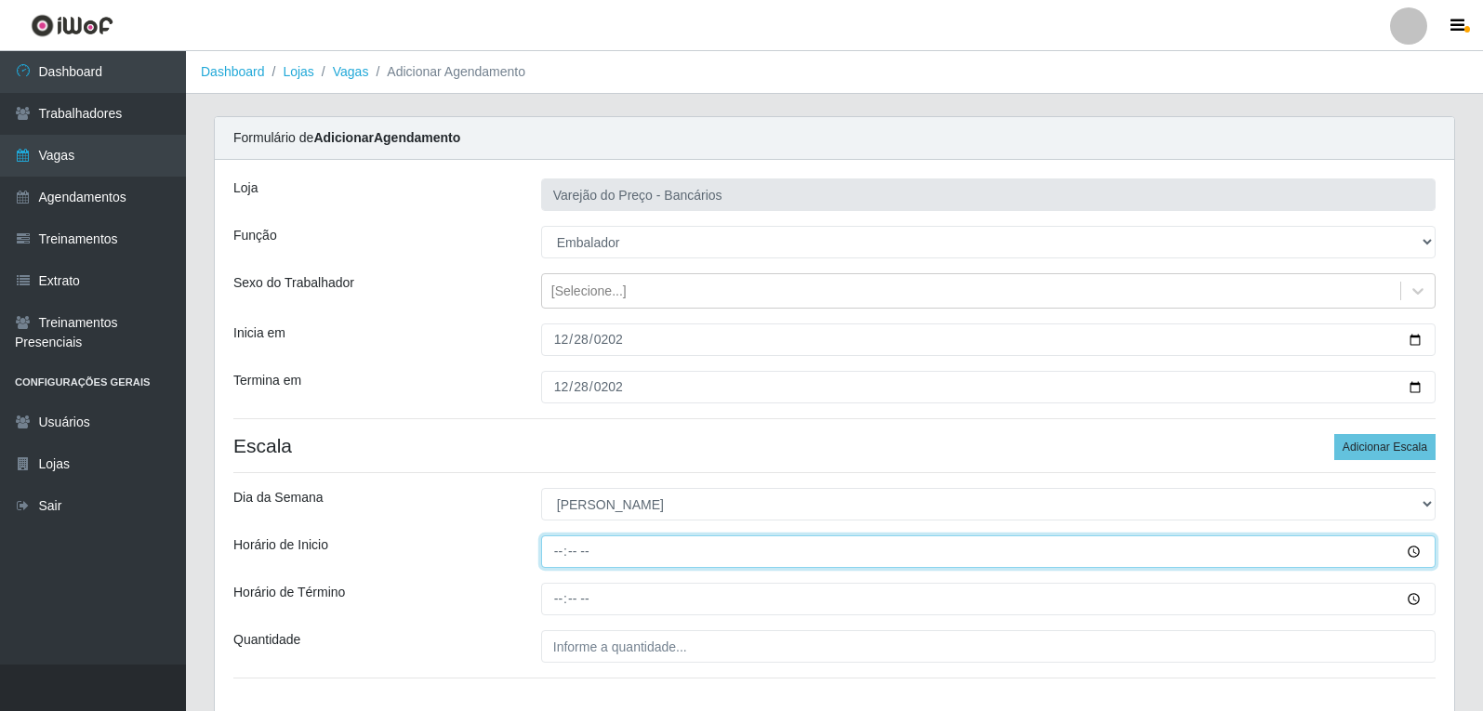
click at [564, 554] on input "Horário de Inicio" at bounding box center [988, 551] width 894 height 33
type input "14:00"
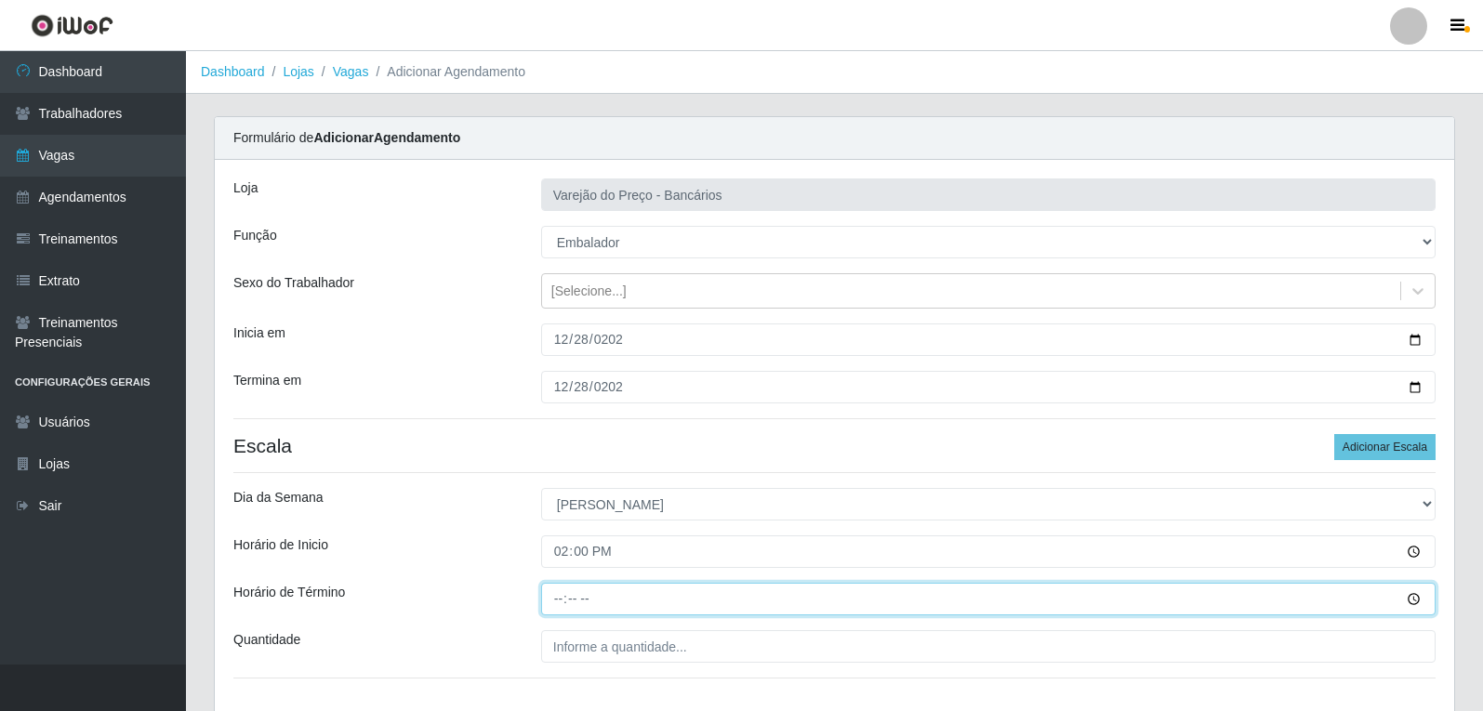
click at [564, 597] on input "Horário de Término" at bounding box center [988, 599] width 894 height 33
type input "19:00"
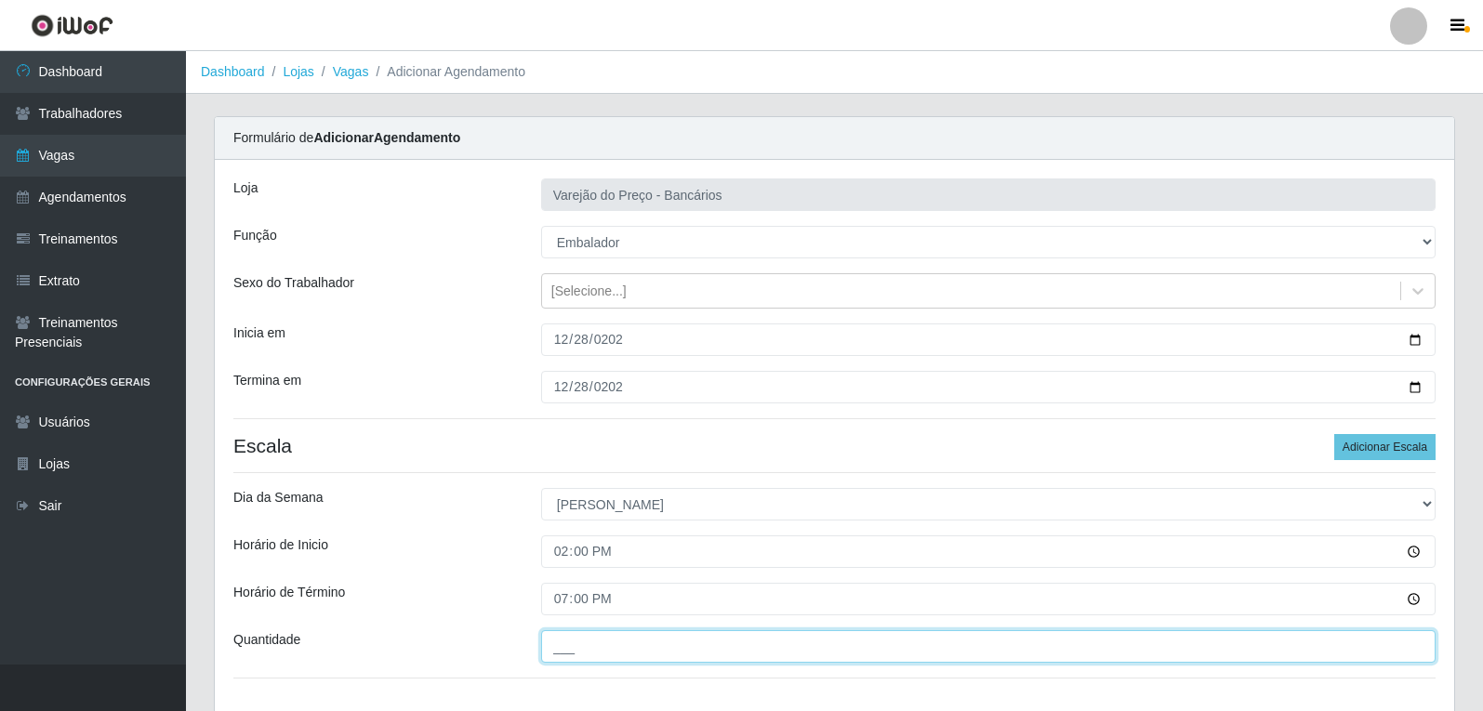
click at [578, 635] on input "___" at bounding box center [988, 646] width 894 height 33
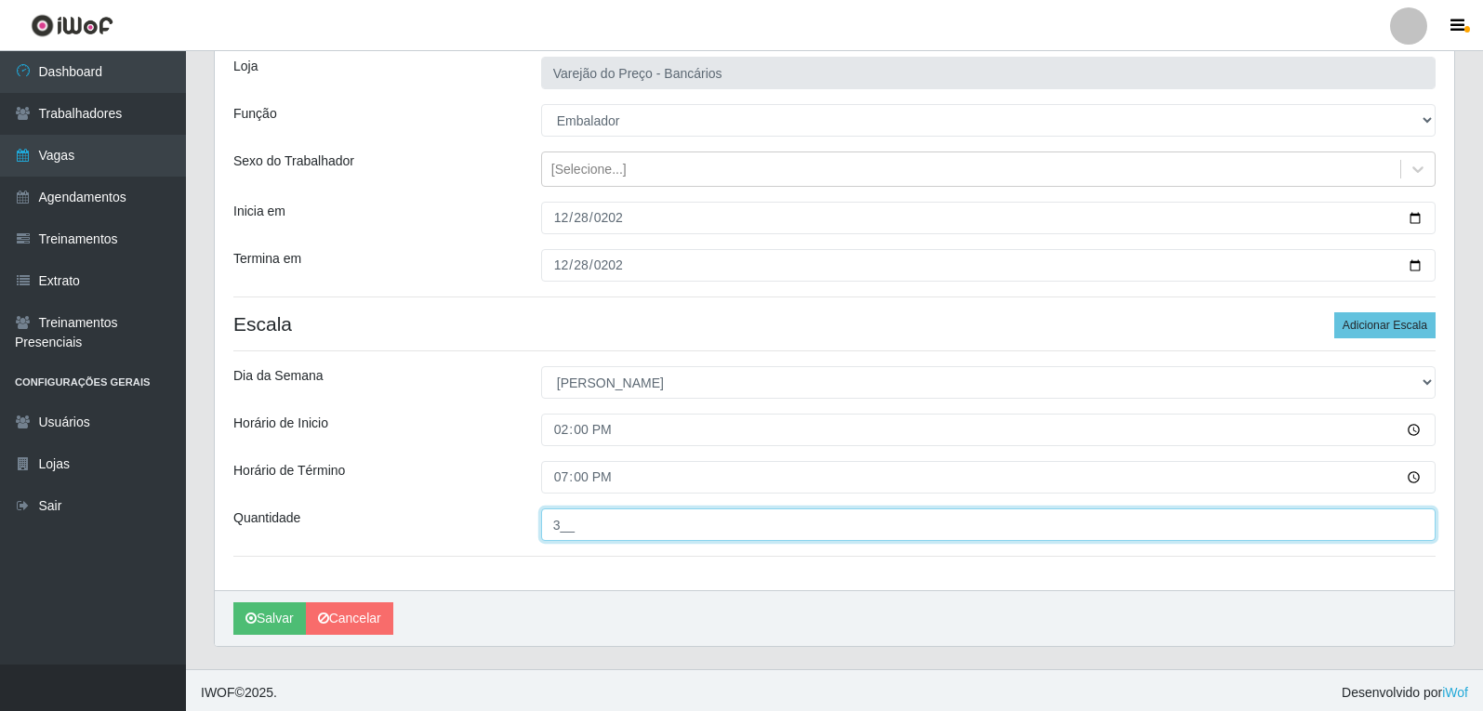
scroll to position [126, 0]
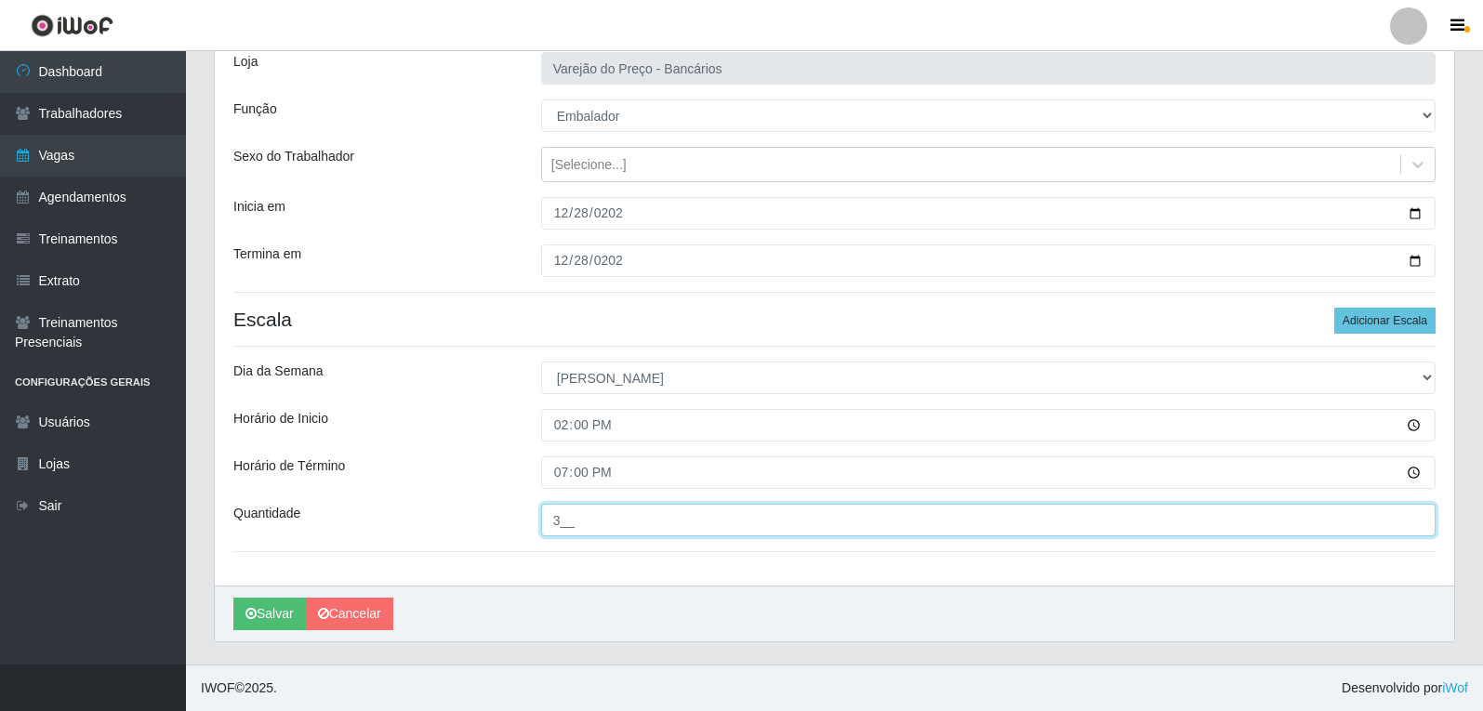
type input "3__"
click at [233, 598] on button "Salvar" at bounding box center [269, 614] width 73 height 33
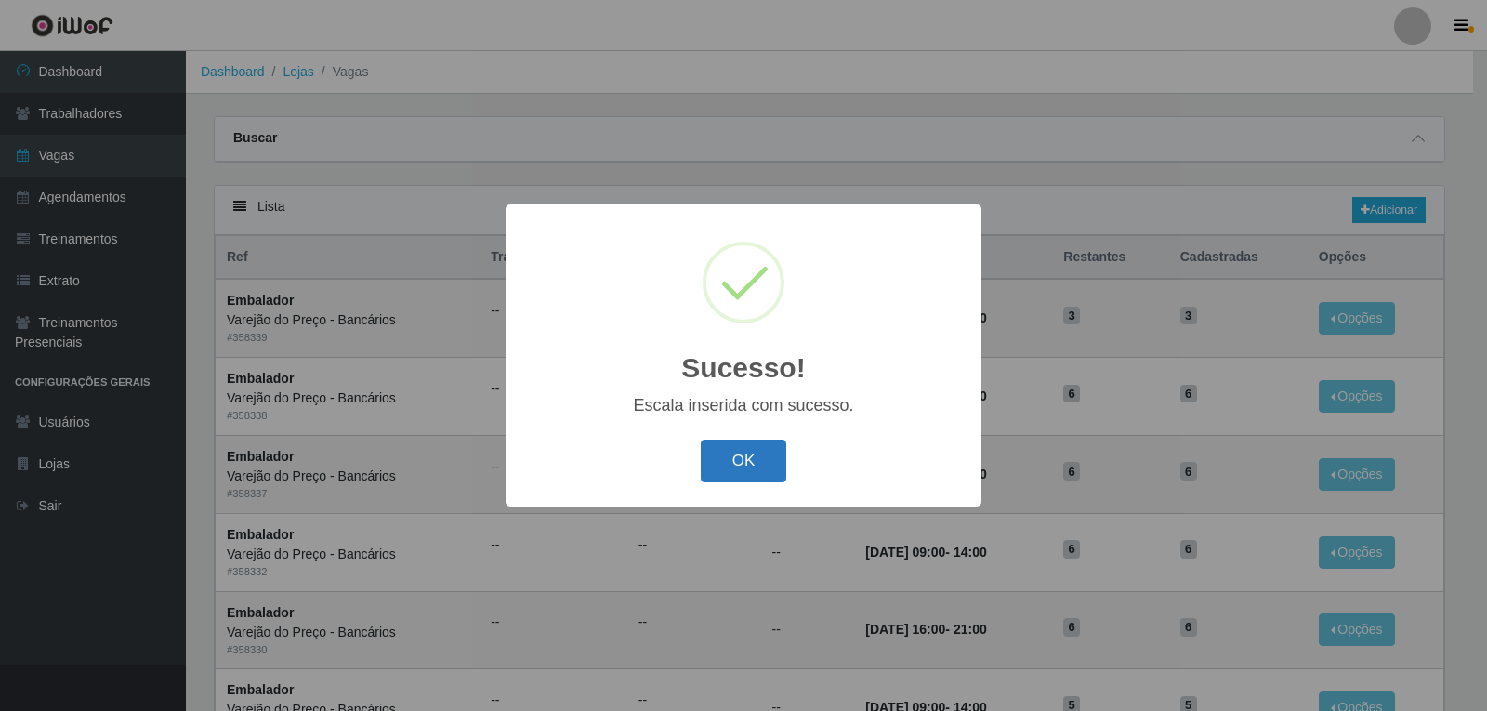
click at [722, 449] on button "OK" at bounding box center [744, 462] width 86 height 44
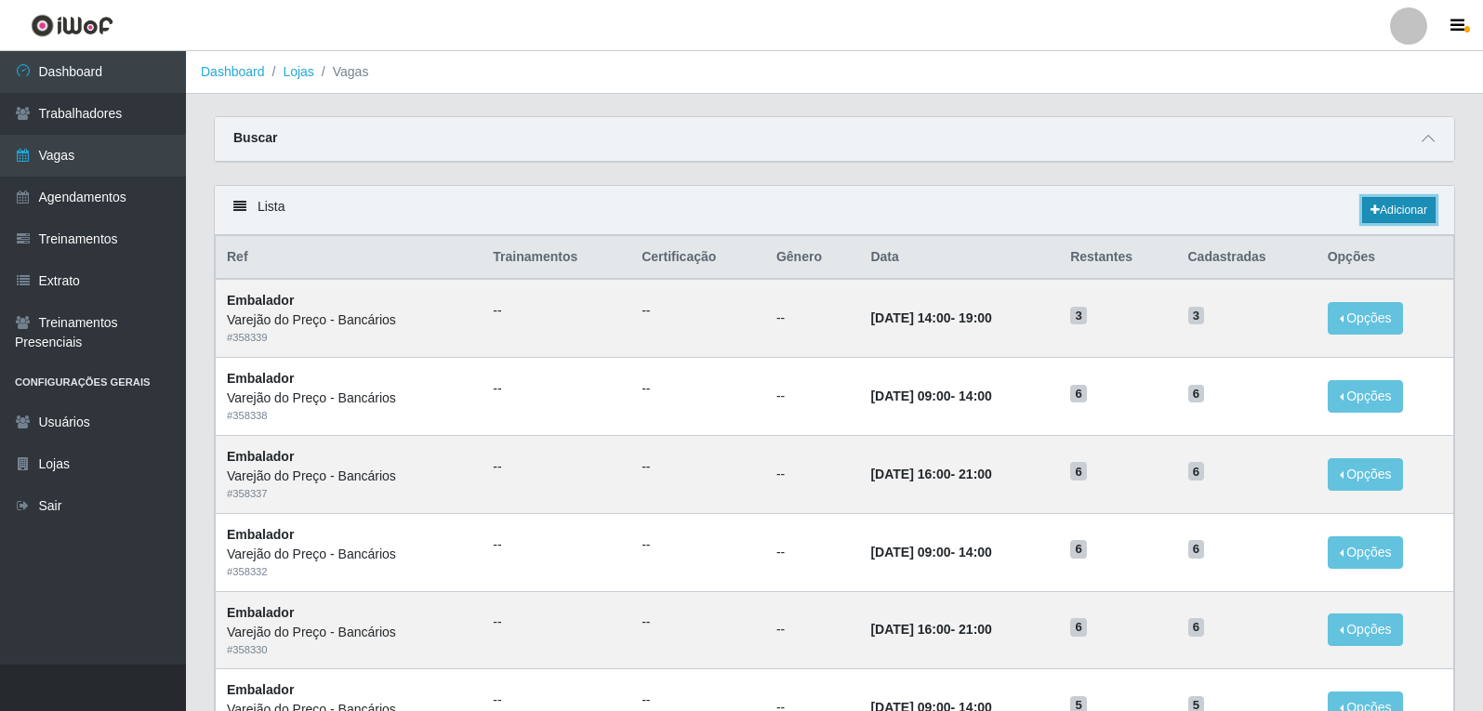
click at [1379, 204] on link "Adicionar" at bounding box center [1398, 210] width 73 height 26
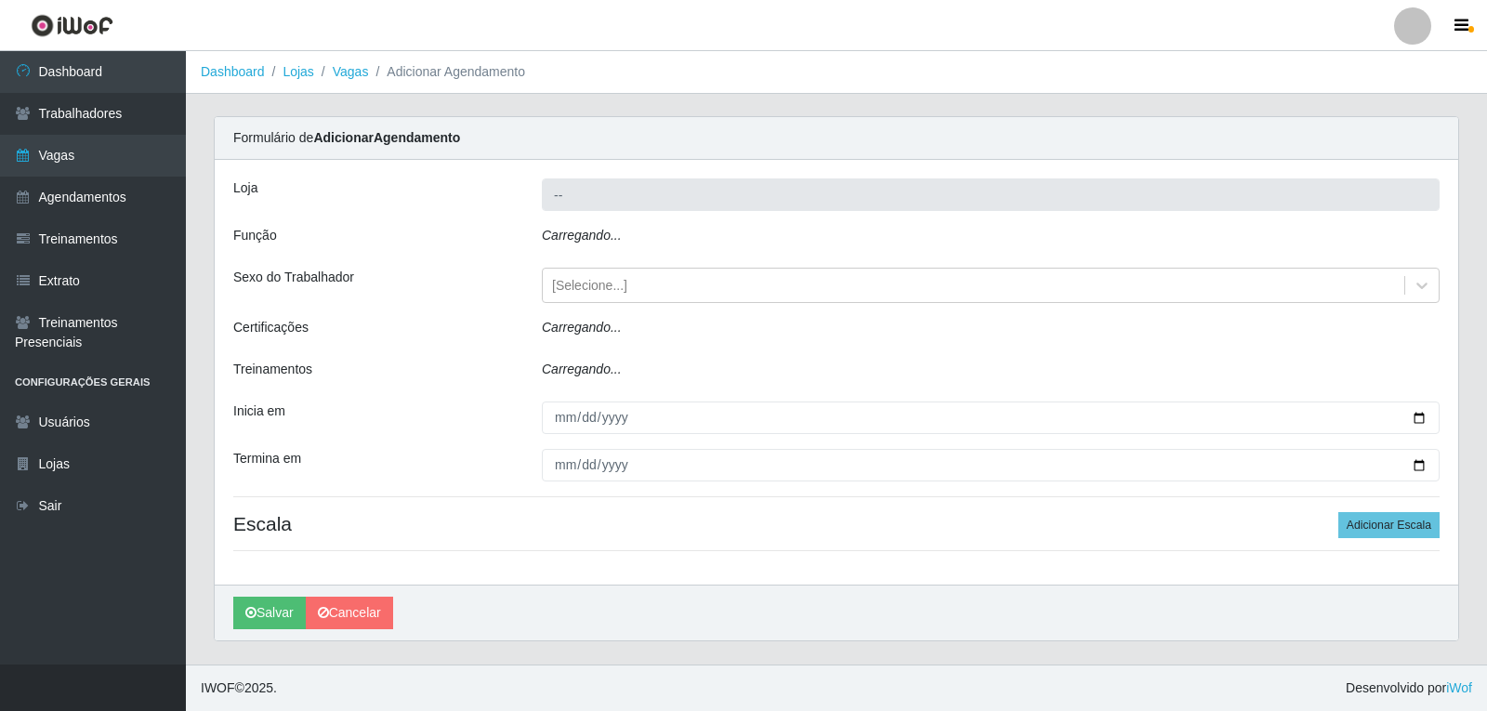
type input "Varejão do Preço - Bancários"
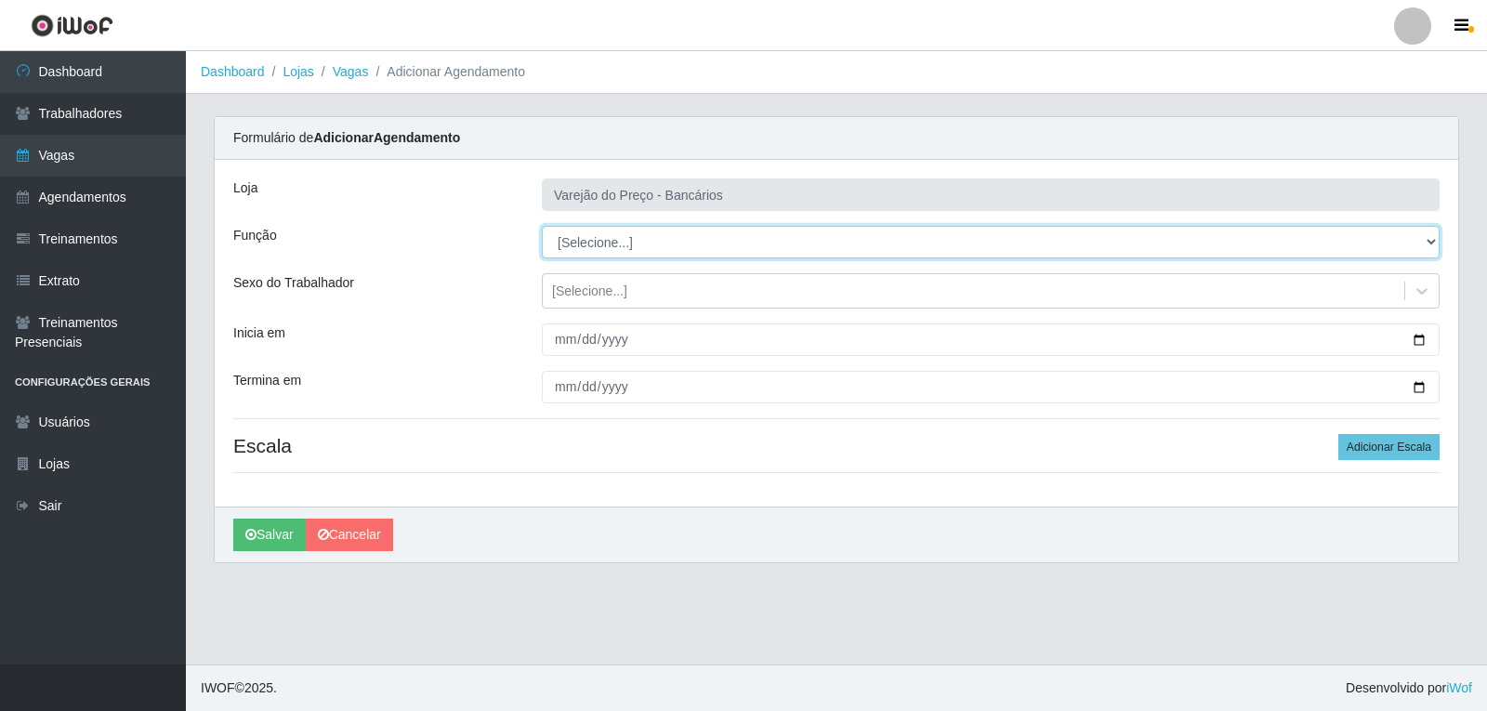
click at [592, 232] on select "[Selecione...] Auxiliar de Estacionamento Auxiliar de Estacionamento + Auxiliar…" at bounding box center [991, 242] width 898 height 33
select select "1"
click at [542, 226] on select "[Selecione...] Auxiliar de Estacionamento Auxiliar de Estacionamento + Auxiliar…" at bounding box center [991, 242] width 898 height 33
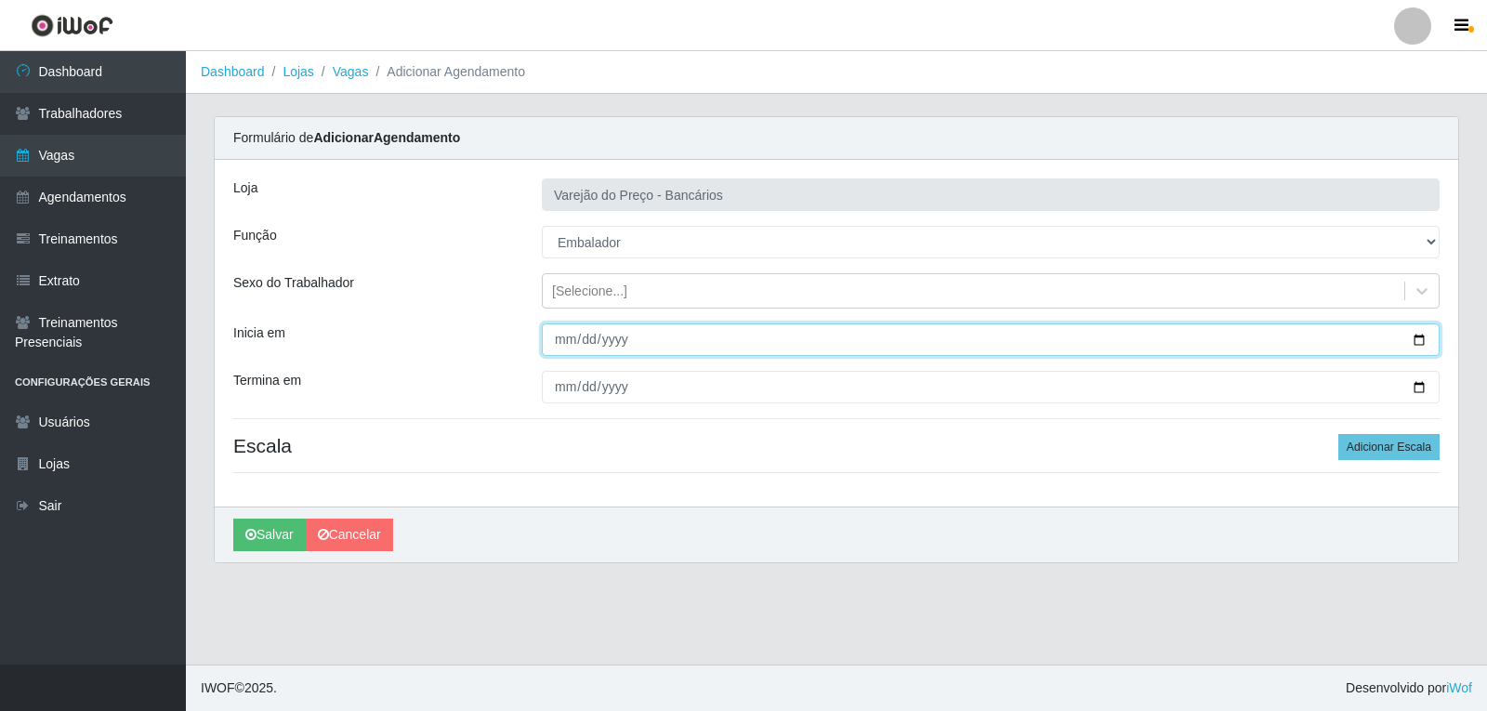
click at [570, 340] on input "Inicia em" at bounding box center [991, 339] width 898 height 33
type input "[DATE]"
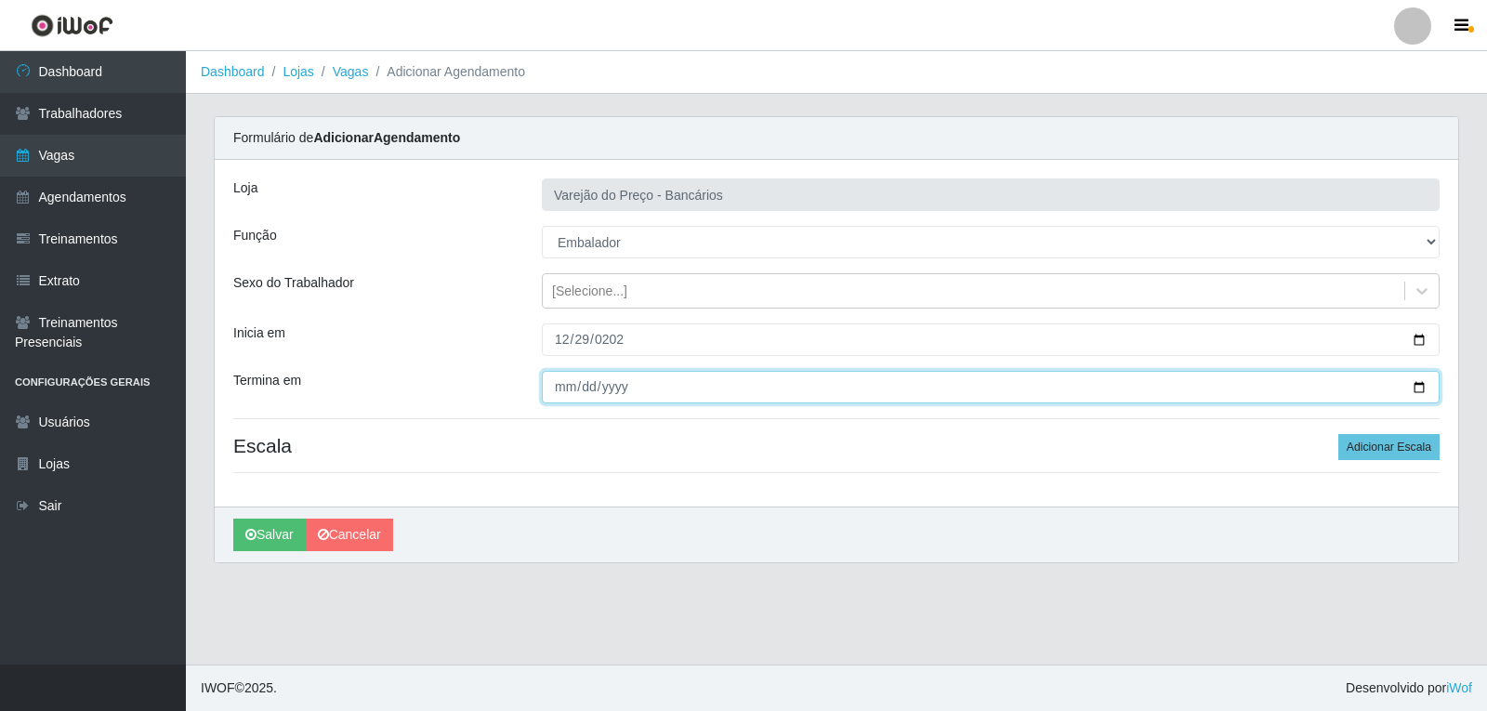
click at [557, 381] on input "Termina em" at bounding box center [991, 387] width 898 height 33
type input "[DATE]"
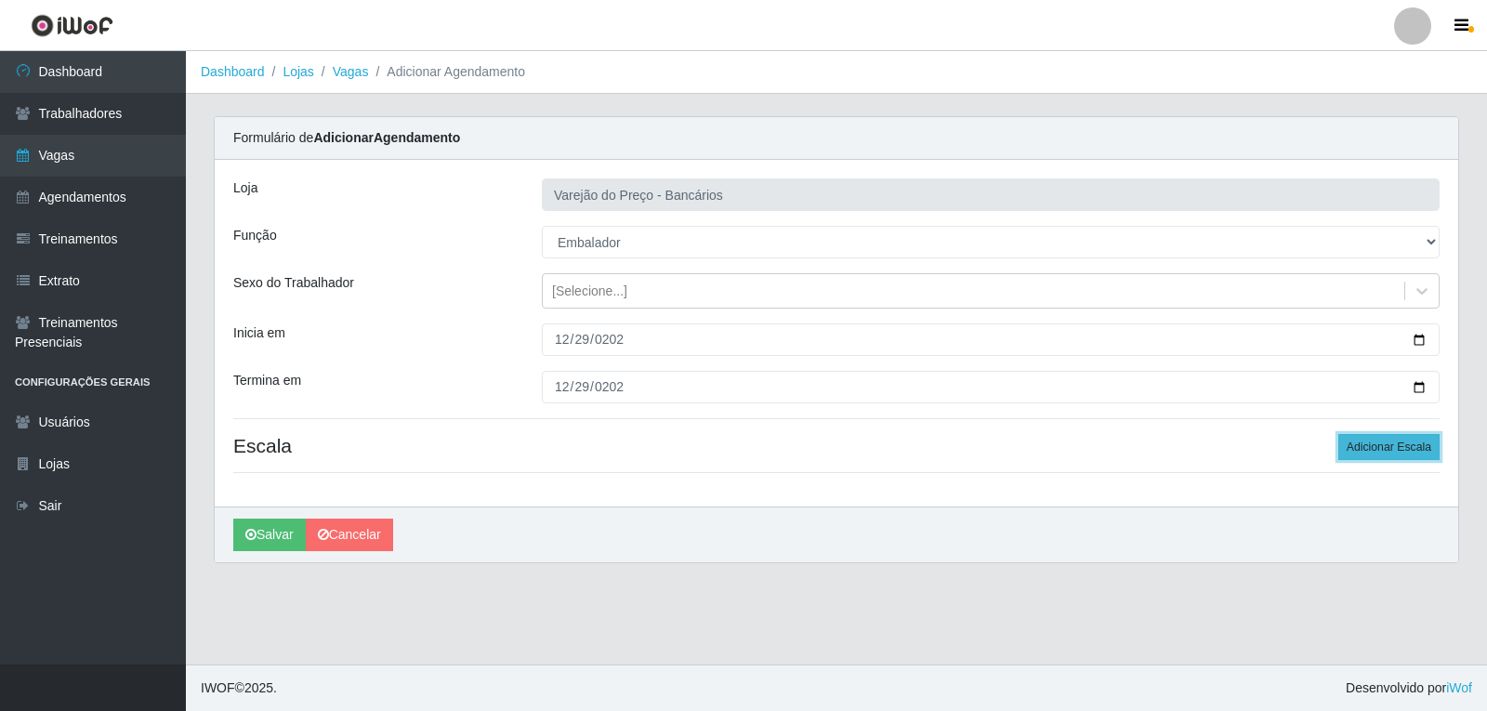
click at [1349, 435] on button "Adicionar Escala" at bounding box center [1388, 447] width 101 height 26
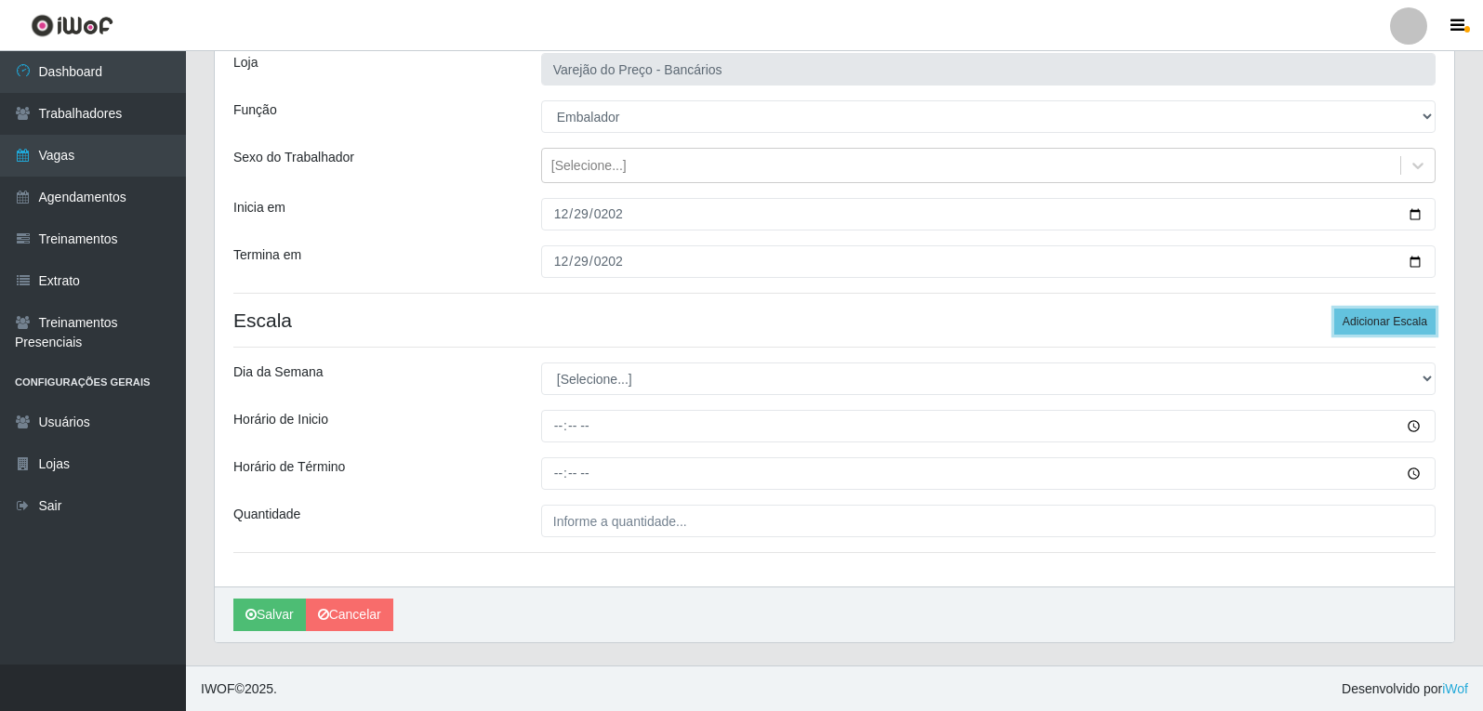
scroll to position [126, 0]
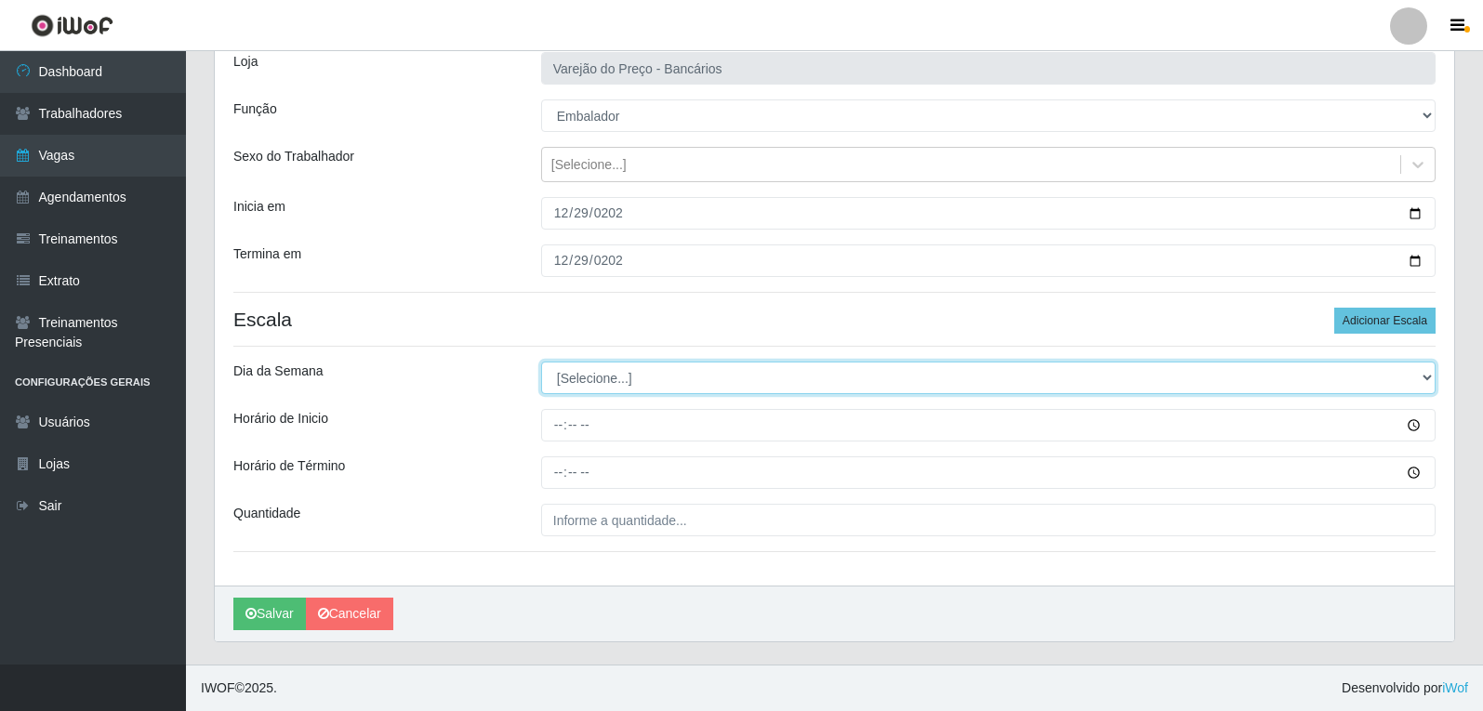
click at [568, 380] on select "[Selecione...] Segunda Terça Quarta Quinta Sexta Sábado Domingo" at bounding box center [988, 378] width 894 height 33
click at [565, 385] on select "[Selecione...] Segunda Terça Quarta Quinta Sexta Sábado Domingo" at bounding box center [988, 378] width 894 height 33
select select "1"
click at [541, 362] on select "[Selecione...] Segunda Terça Quarta Quinta Sexta Sábado Domingo" at bounding box center [988, 378] width 894 height 33
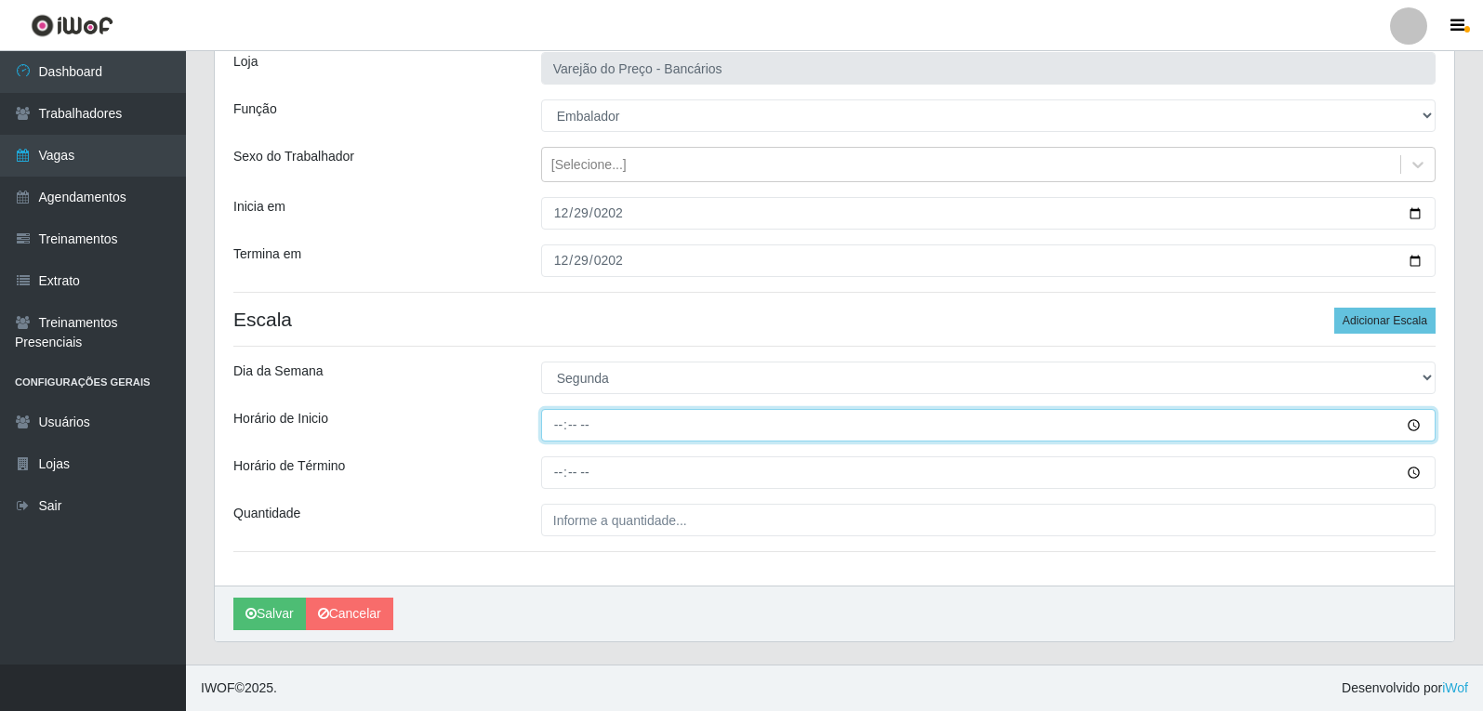
click at [559, 428] on input "Horário de Inicio" at bounding box center [988, 425] width 894 height 33
type input "16:00"
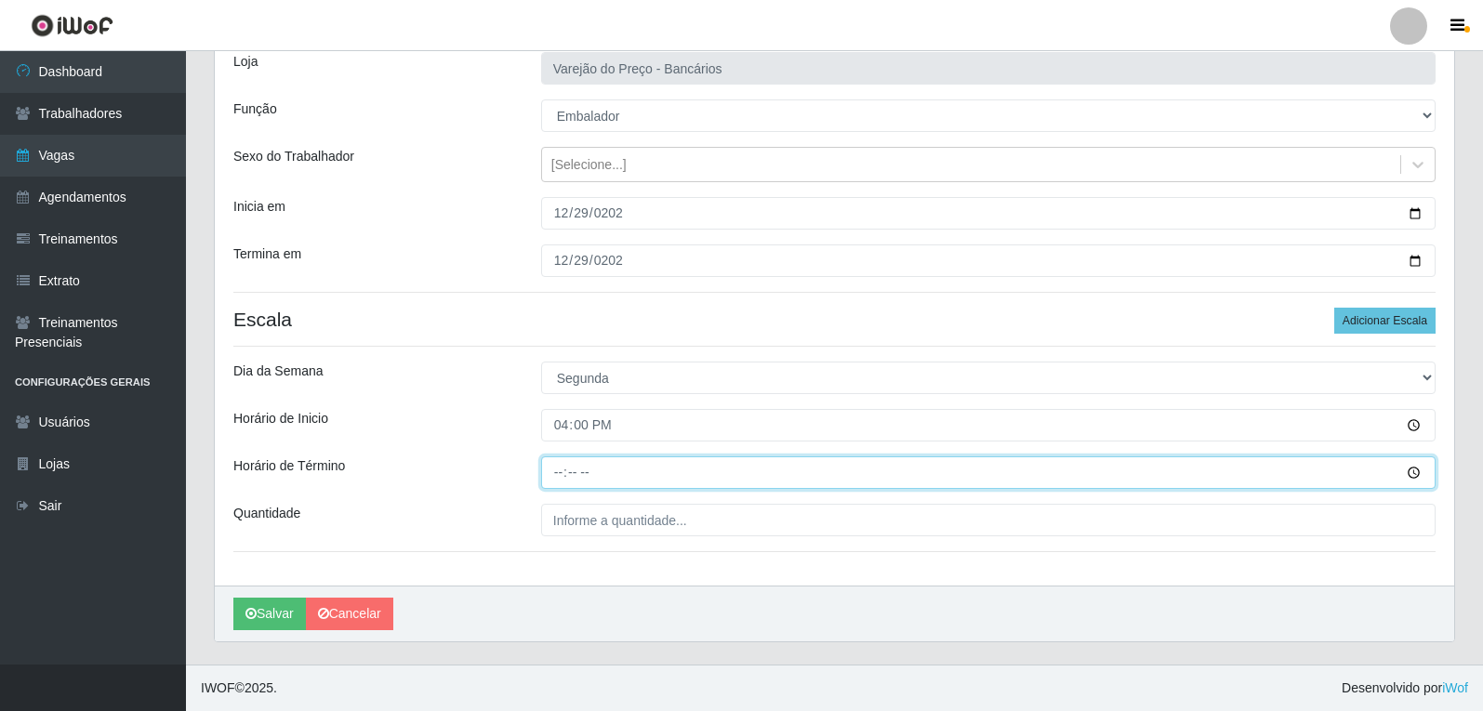
click at [543, 478] on input "Horário de Término" at bounding box center [988, 472] width 894 height 33
type input "21:00"
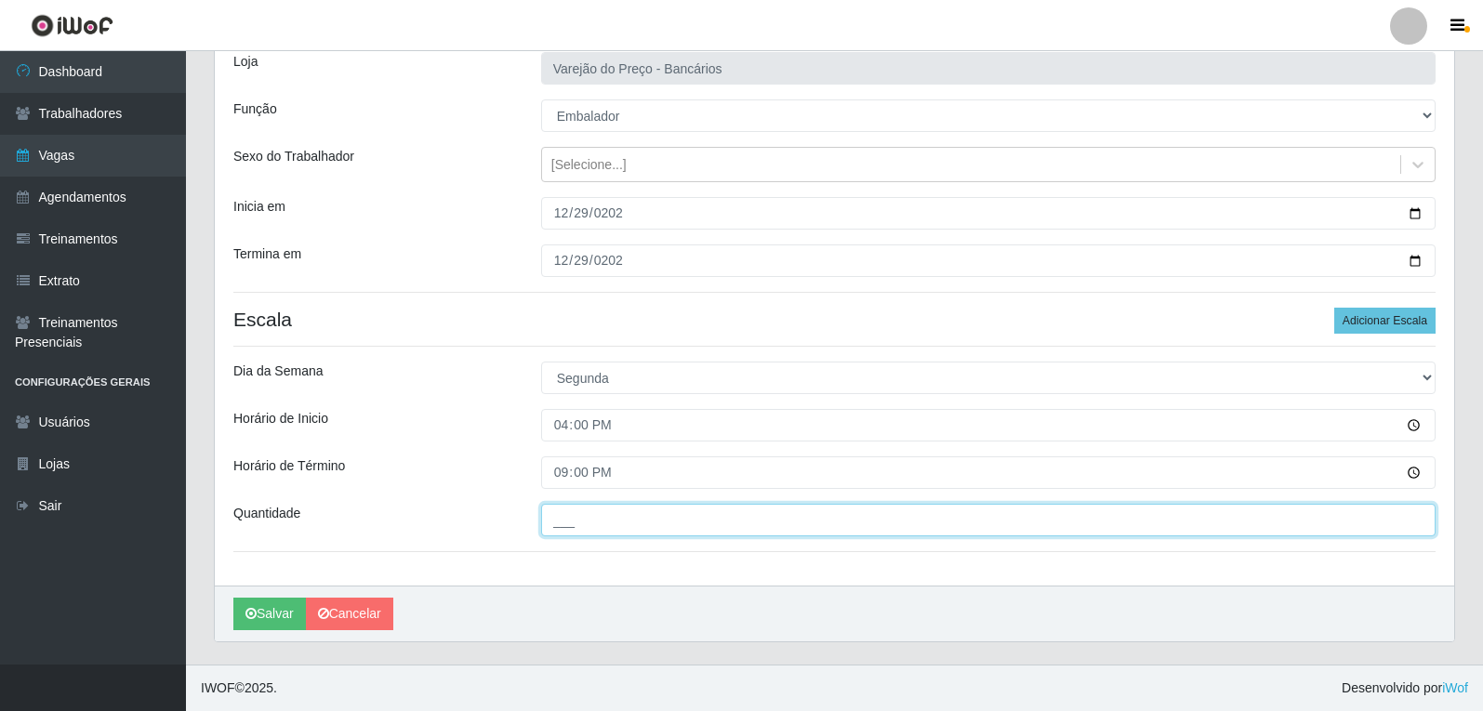
click at [581, 517] on input "___" at bounding box center [988, 520] width 894 height 33
type input "5__"
click at [233, 598] on button "Salvar" at bounding box center [269, 614] width 73 height 33
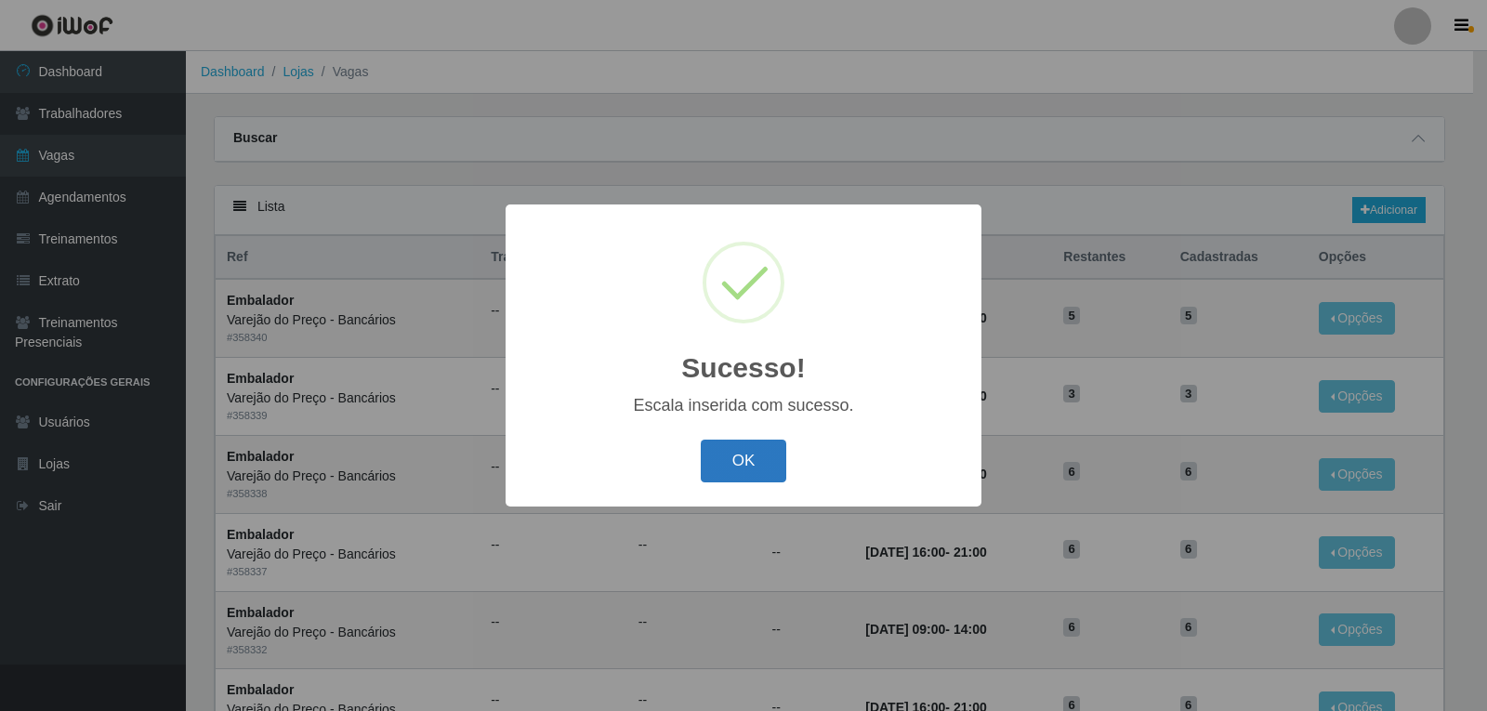
click at [732, 448] on button "OK" at bounding box center [744, 462] width 86 height 44
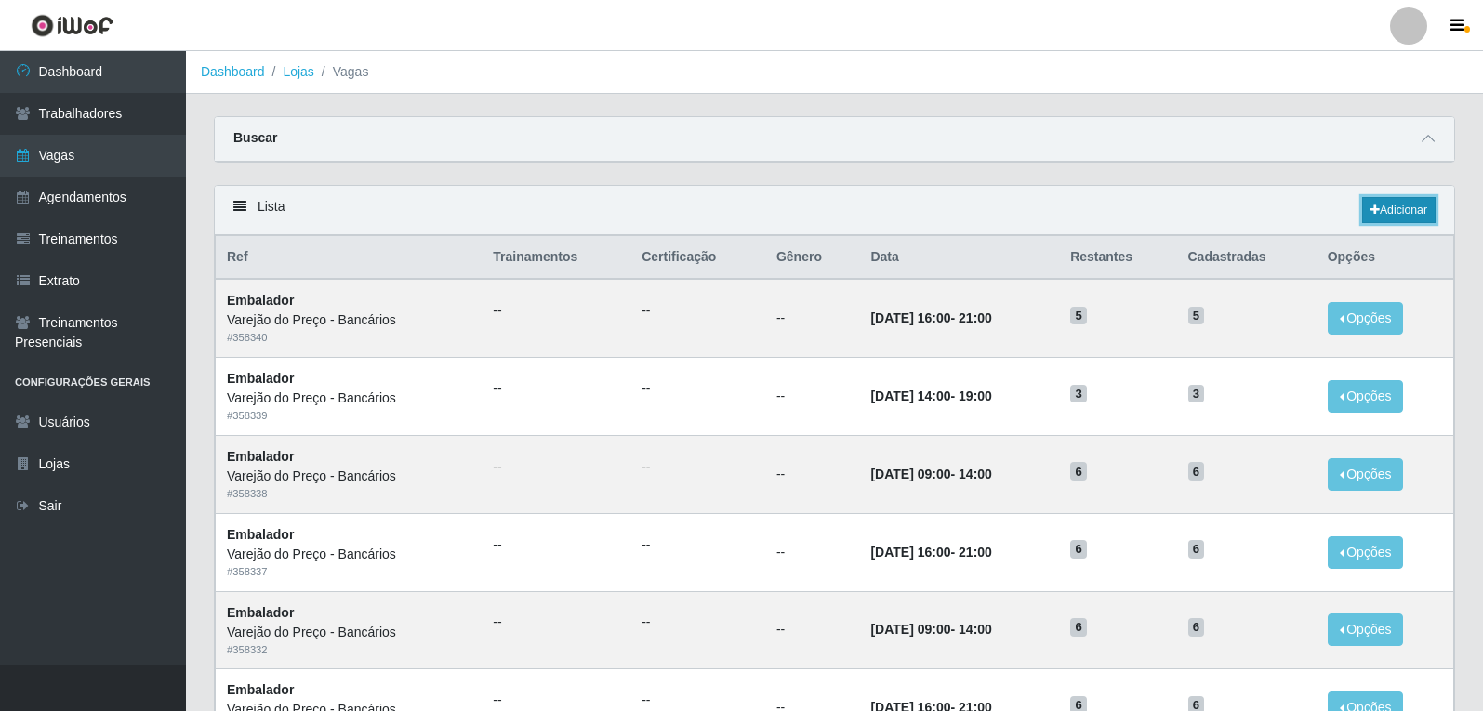
click at [1403, 203] on link "Adicionar" at bounding box center [1398, 210] width 73 height 26
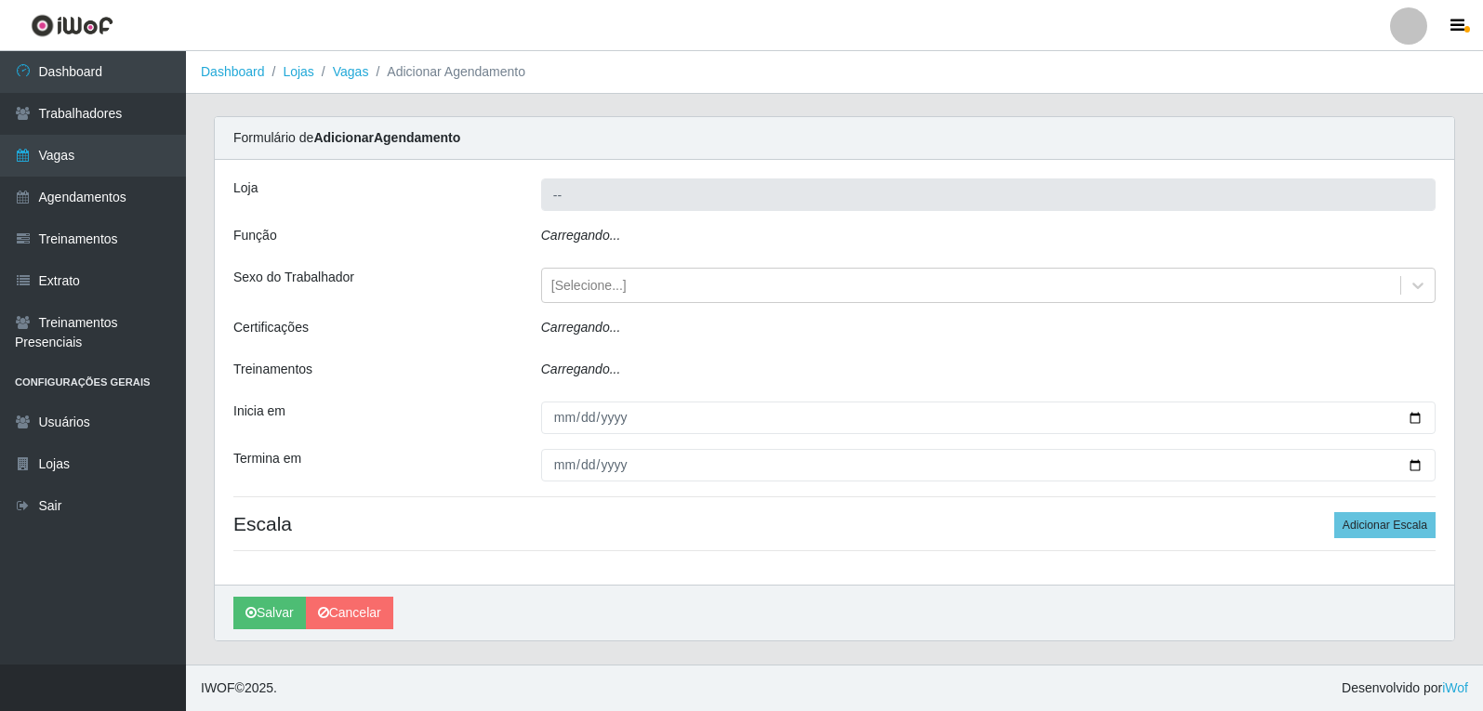
type input "Varejão do Preço - Bancários"
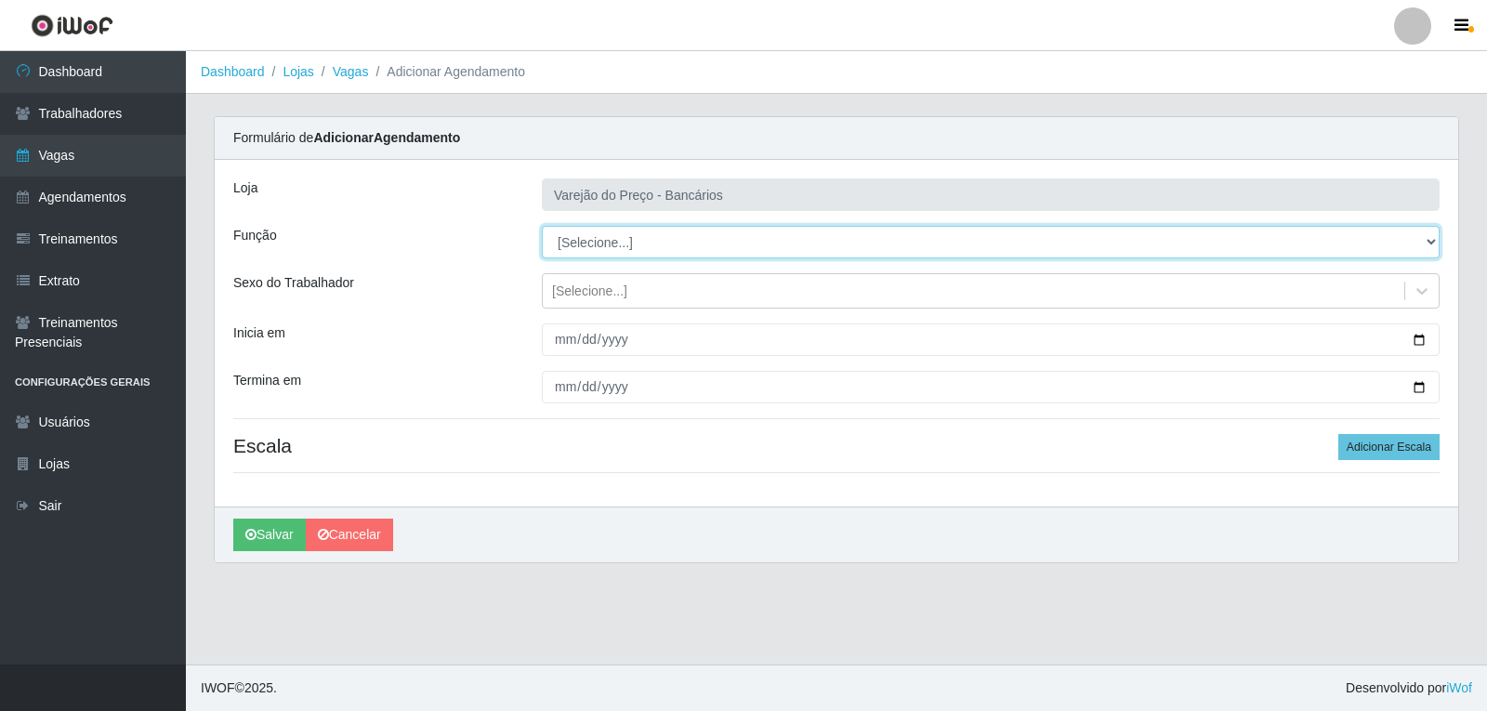
click at [646, 244] on select "[Selecione...] Auxiliar de Estacionamento Auxiliar de Estacionamento + Auxiliar…" at bounding box center [991, 242] width 898 height 33
select select "1"
click at [542, 226] on select "[Selecione...] Auxiliar de Estacionamento Auxiliar de Estacionamento + Auxiliar…" at bounding box center [991, 242] width 898 height 33
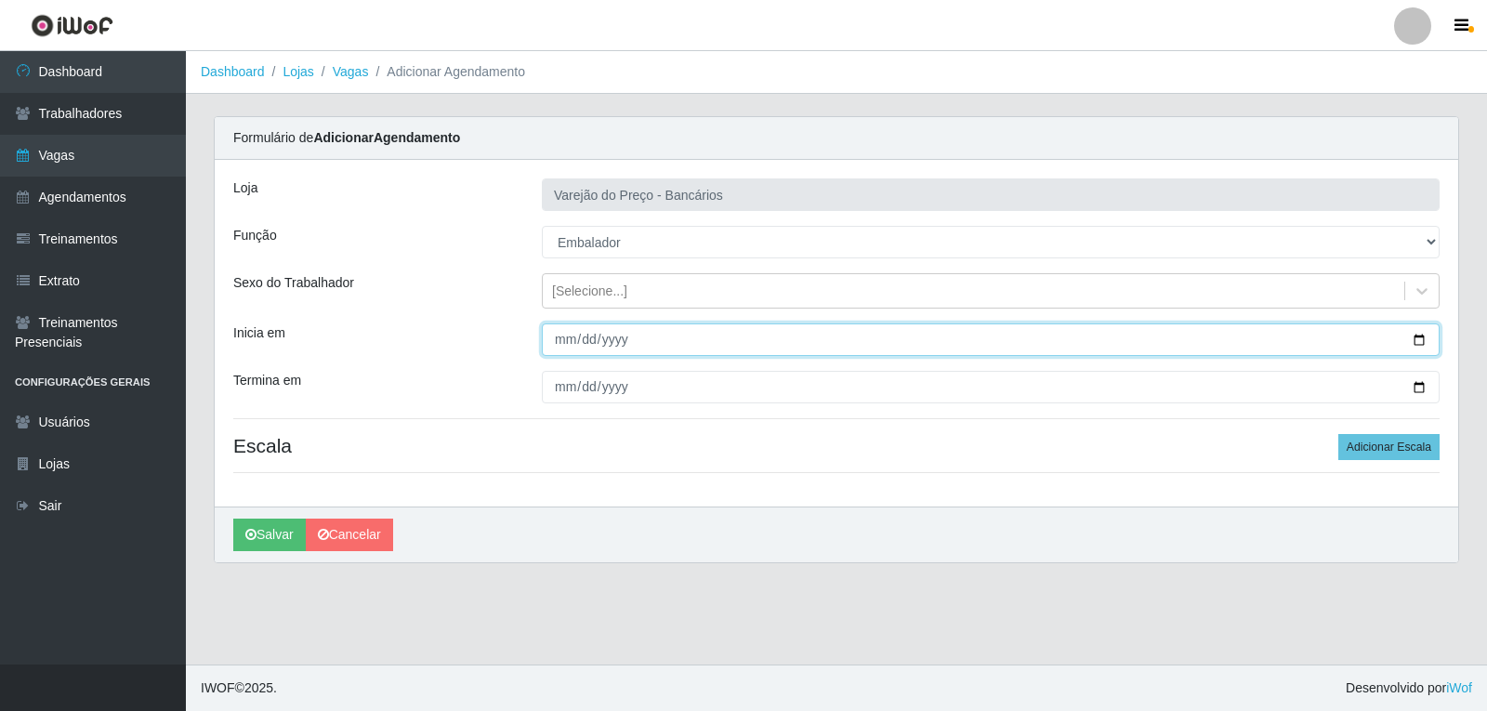
click at [553, 340] on input "Inicia em" at bounding box center [991, 339] width 898 height 33
click at [594, 341] on input "0022-11-30" at bounding box center [991, 339] width 898 height 33
click at [587, 332] on input "0022-11-30" at bounding box center [991, 339] width 898 height 33
type input "[DATE]"
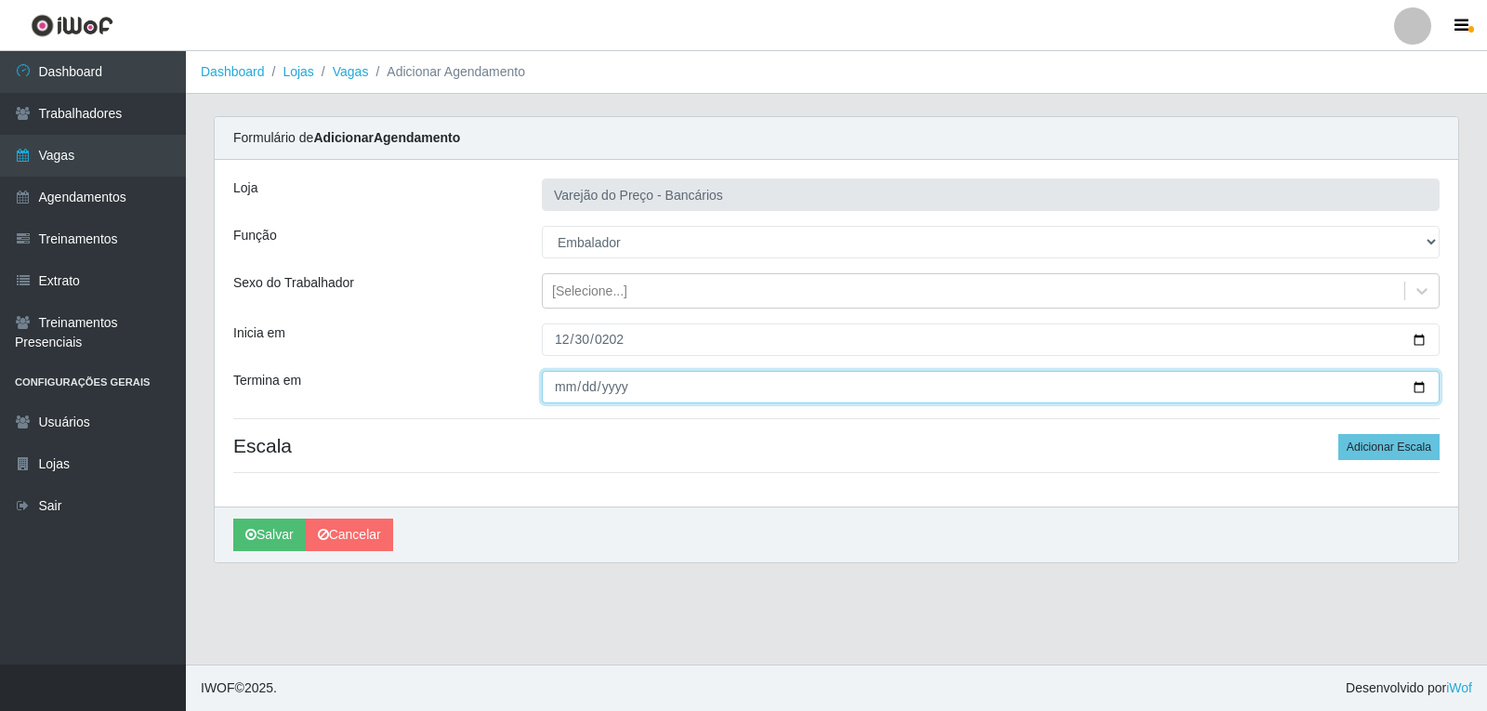
click at [563, 380] on input "Termina em" at bounding box center [991, 387] width 898 height 33
type input "[DATE]"
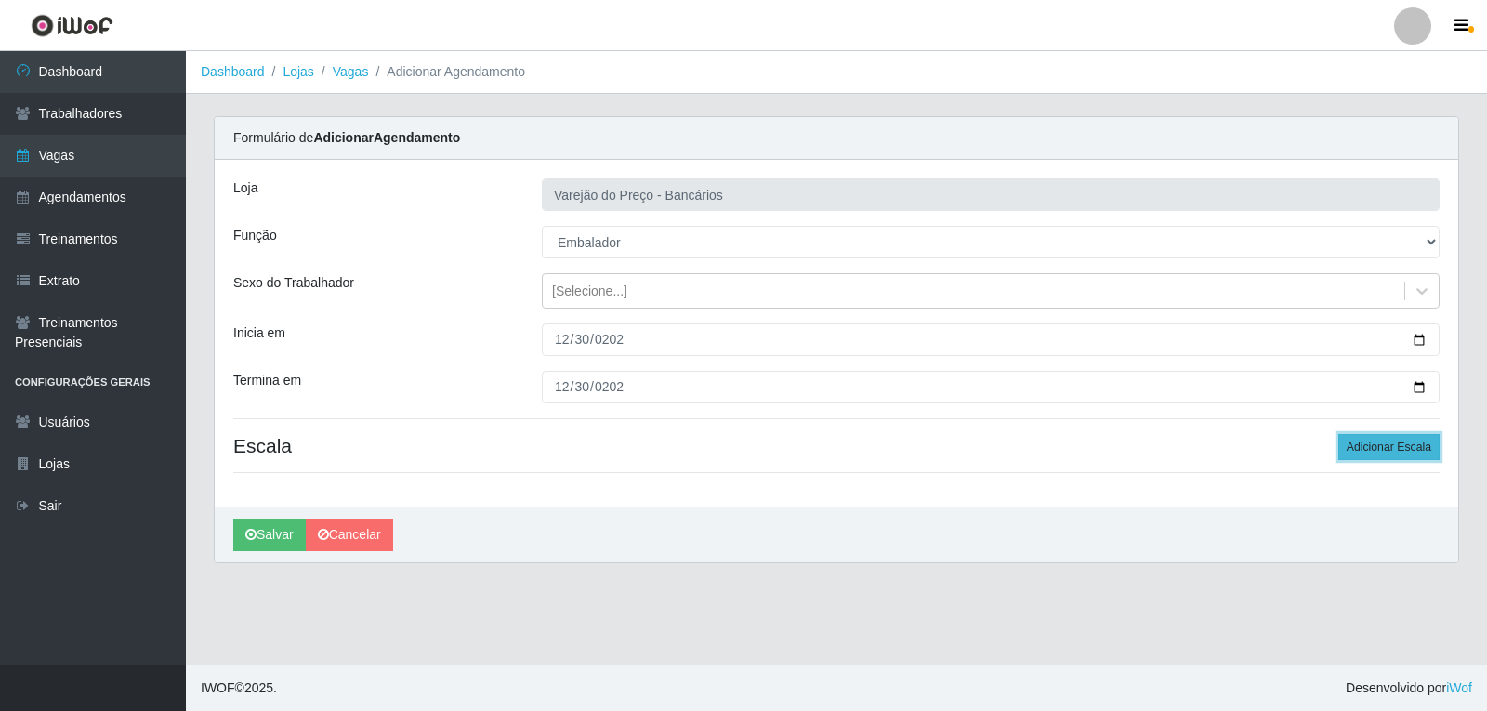
click at [1362, 451] on button "Adicionar Escala" at bounding box center [1388, 447] width 101 height 26
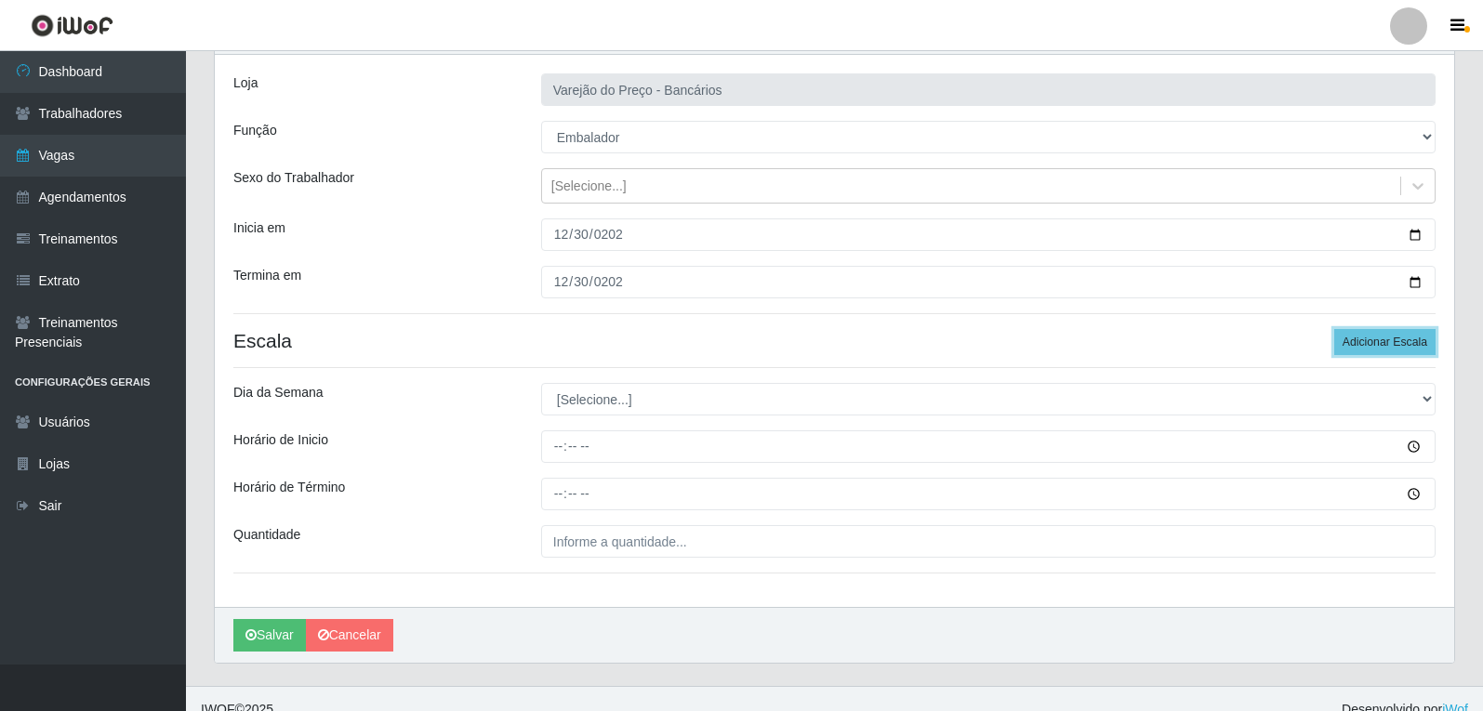
scroll to position [126, 0]
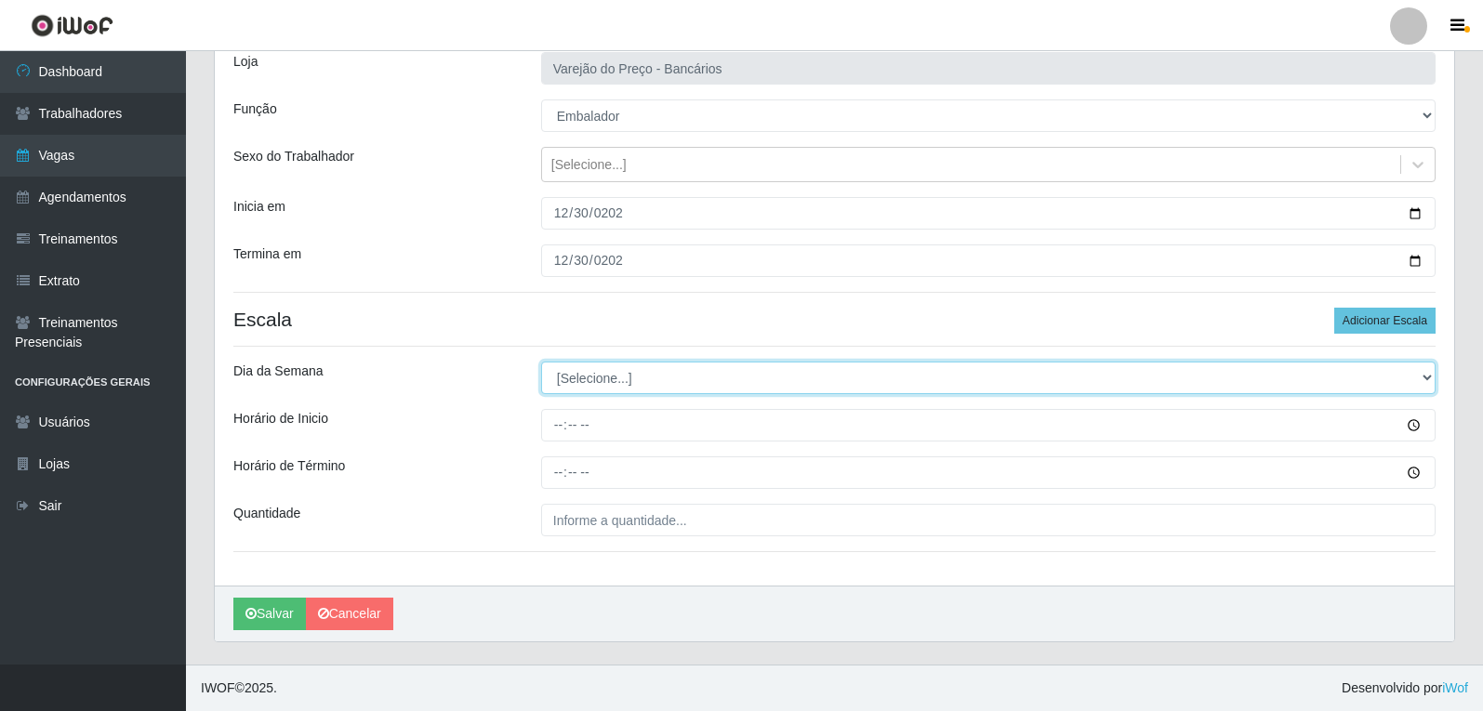
click at [660, 380] on select "[Selecione...] Segunda Terça Quarta Quinta Sexta Sábado Domingo" at bounding box center [988, 378] width 894 height 33
select select "2"
click at [541, 362] on select "[Selecione...] Segunda Terça Quarta Quinta Sexta Sábado Domingo" at bounding box center [988, 378] width 894 height 33
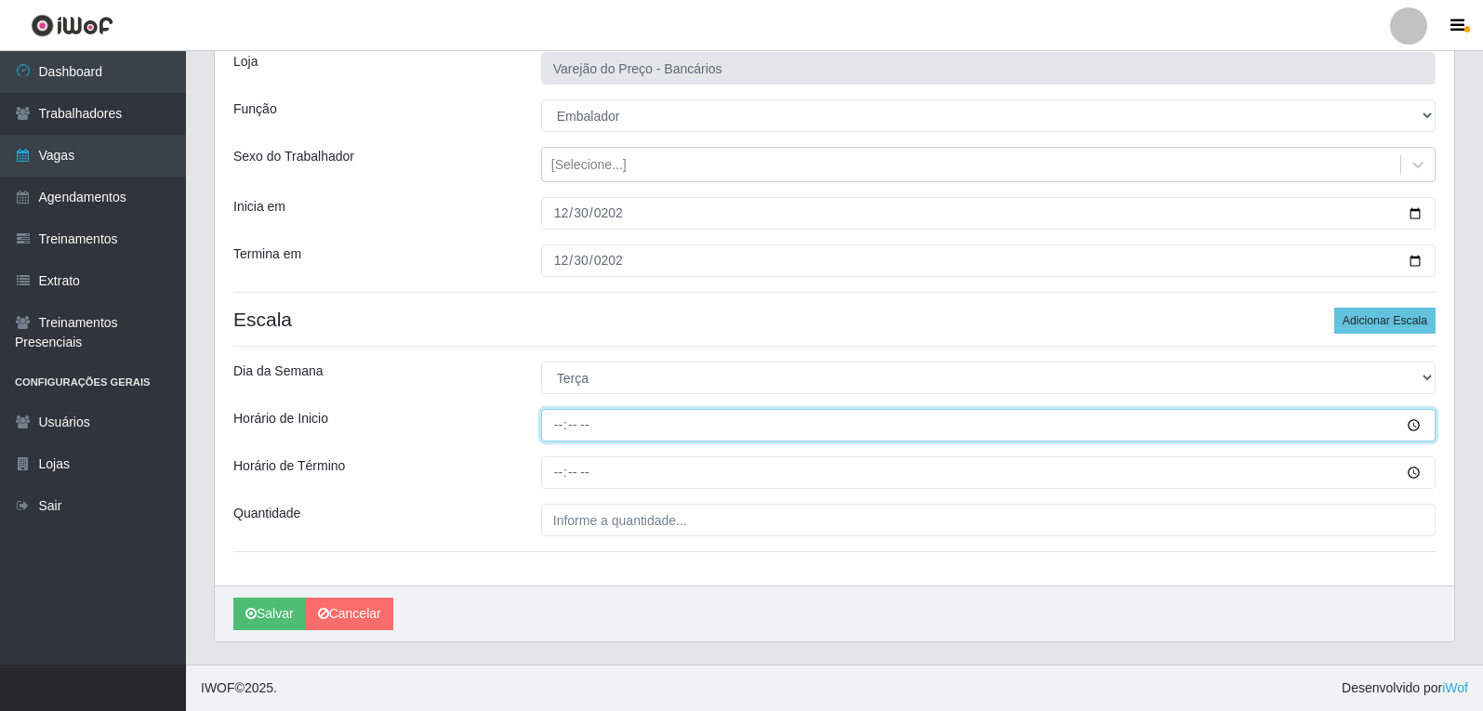
click at [545, 422] on input "Horário de Inicio" at bounding box center [988, 425] width 894 height 33
type input "16:00"
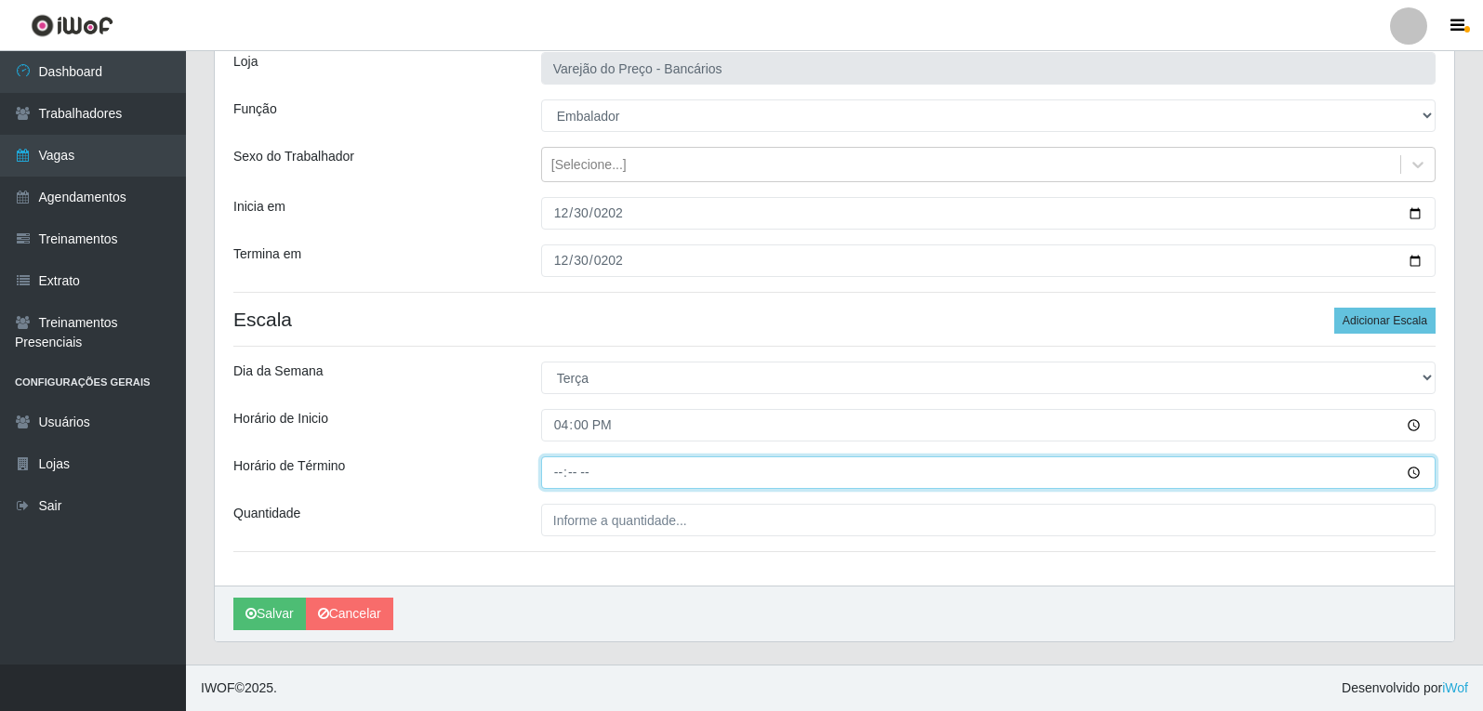
click at [553, 468] on input "Horário de Término" at bounding box center [988, 472] width 894 height 33
type input "21:00"
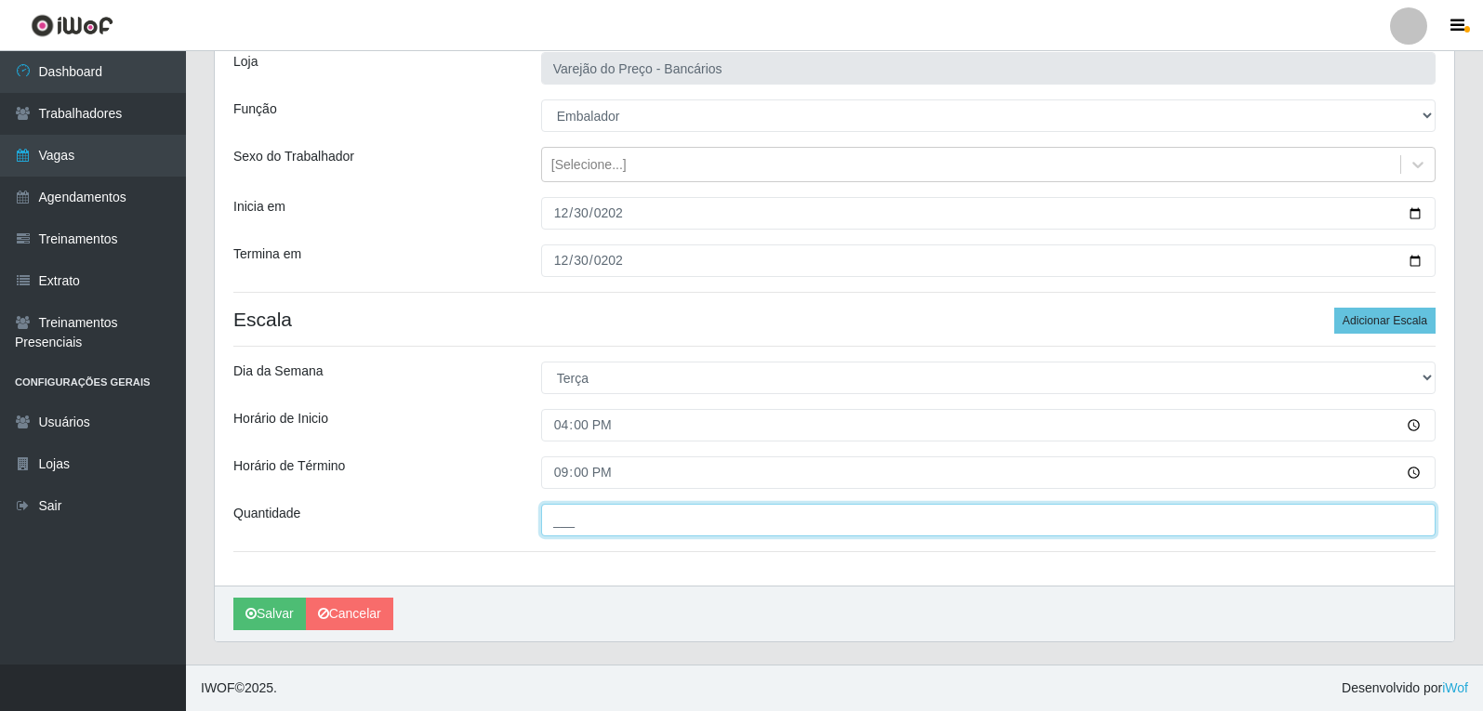
click at [586, 517] on input "___" at bounding box center [988, 520] width 894 height 33
type input "7__"
click at [233, 598] on button "Salvar" at bounding box center [269, 614] width 73 height 33
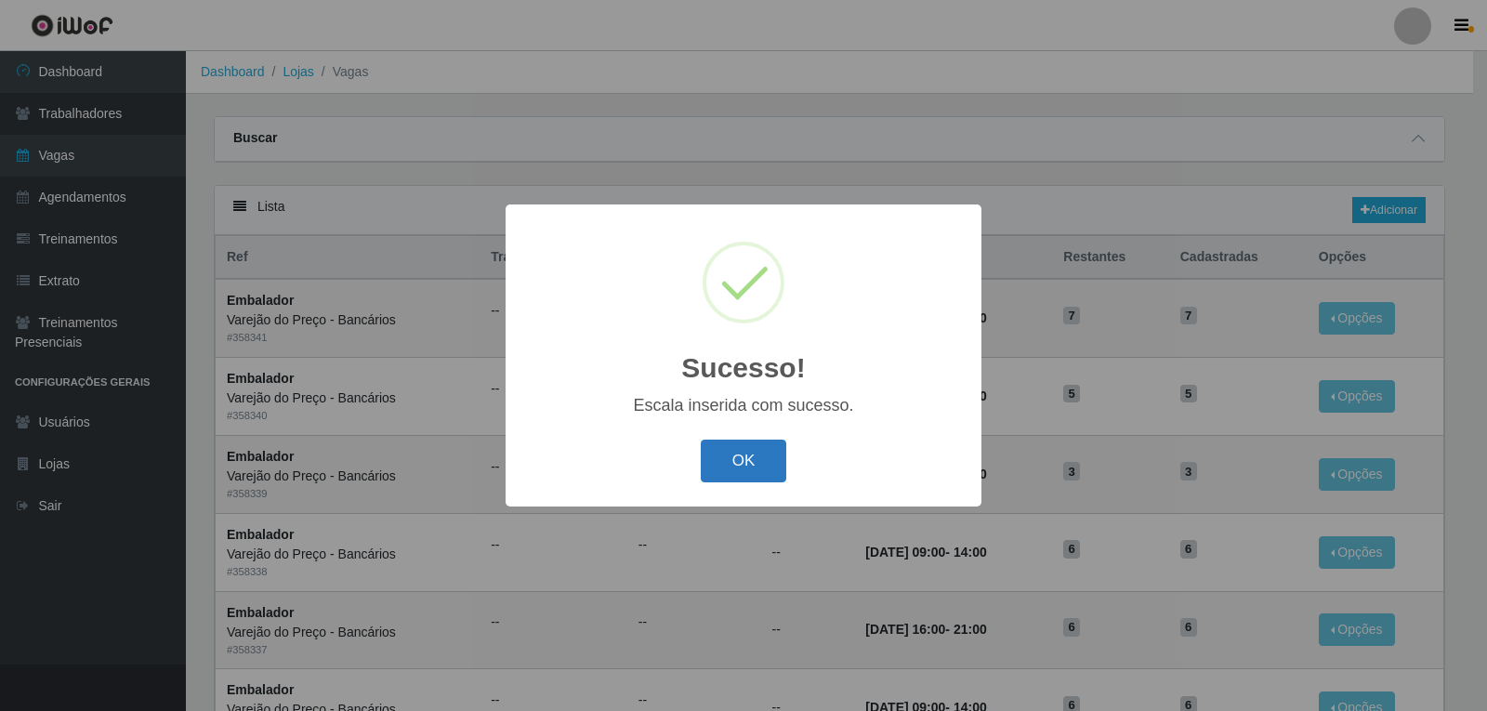
click at [761, 473] on button "OK" at bounding box center [744, 462] width 86 height 44
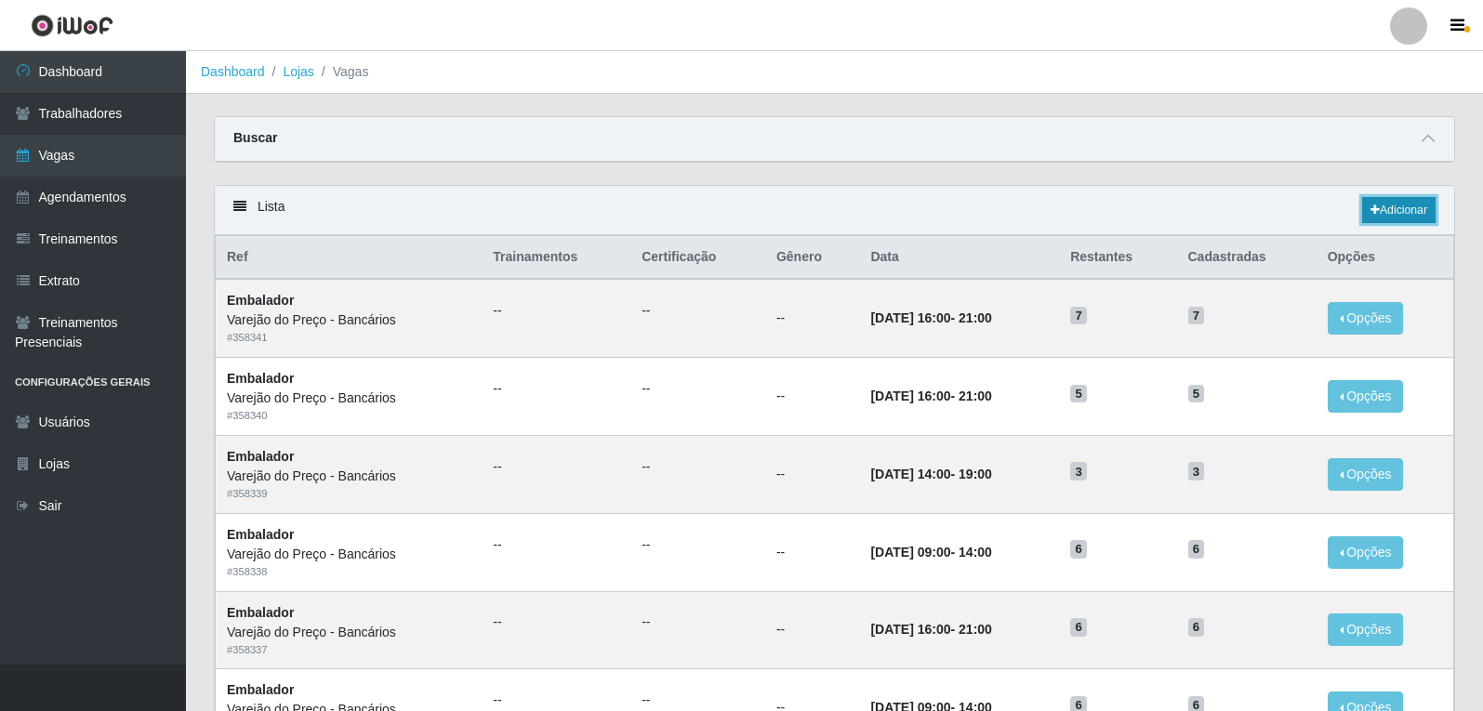
click at [1382, 218] on link "Adicionar" at bounding box center [1398, 210] width 73 height 26
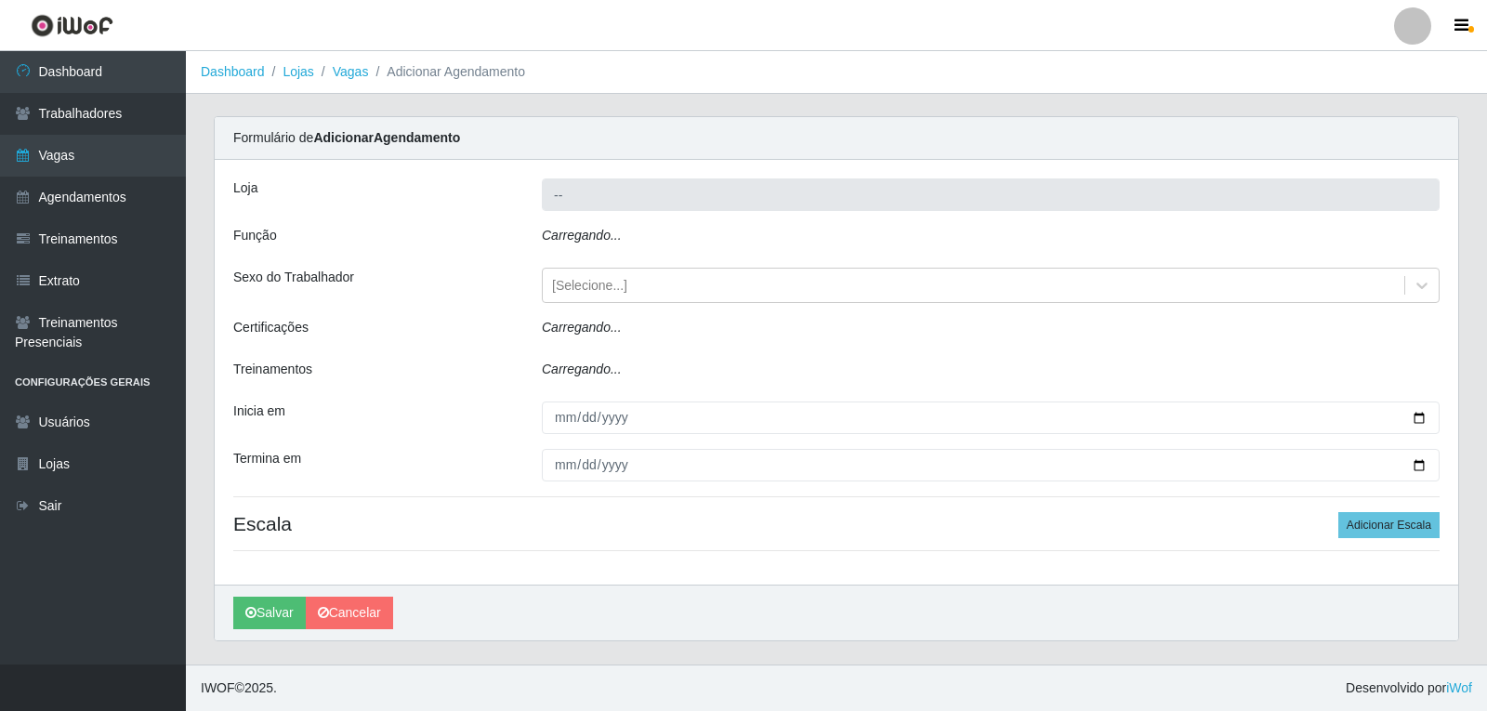
type input "Varejão do Preço - Bancários"
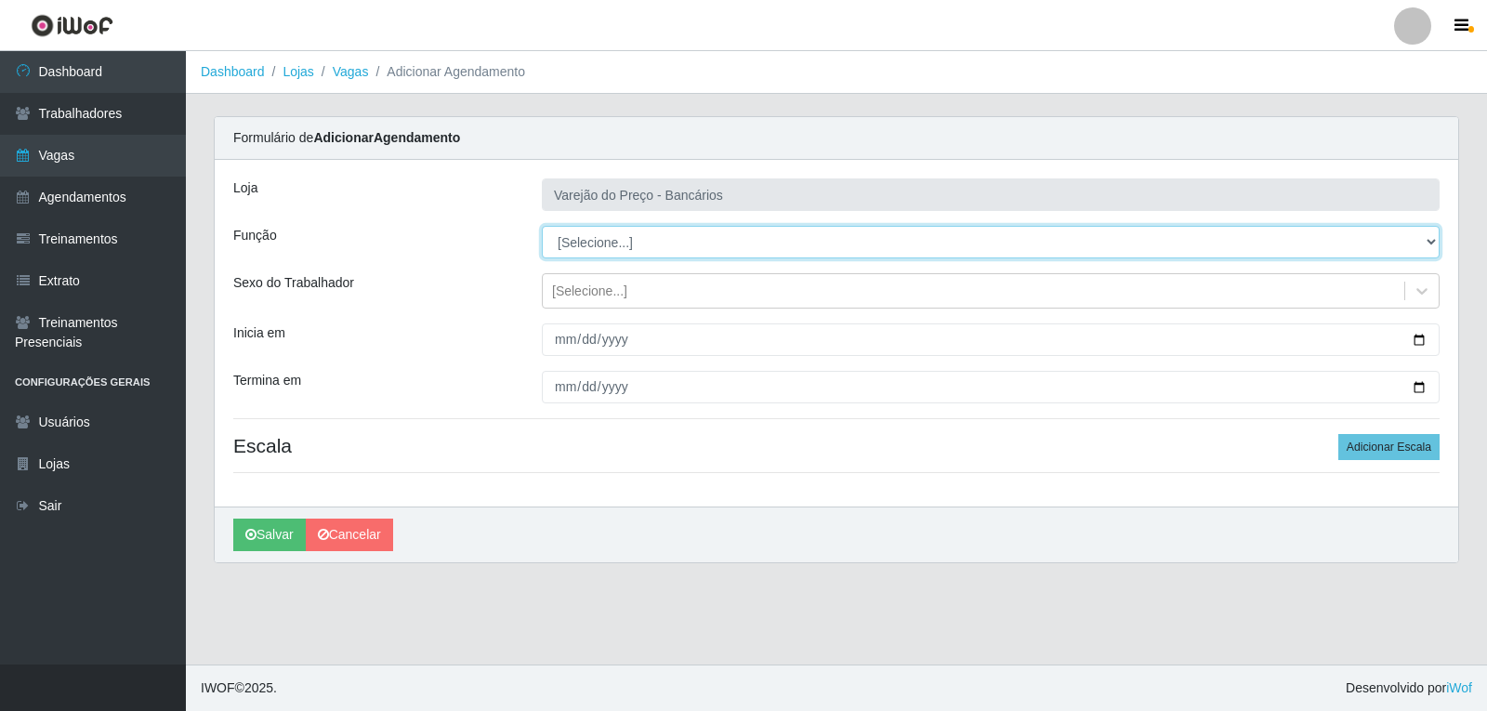
click at [568, 248] on select "[Selecione...] Auxiliar de Estacionamento Auxiliar de Estacionamento + Auxiliar…" at bounding box center [991, 242] width 898 height 33
select select "4"
click at [542, 226] on select "[Selecione...] Auxiliar de Estacionamento Auxiliar de Estacionamento + Auxiliar…" at bounding box center [991, 242] width 898 height 33
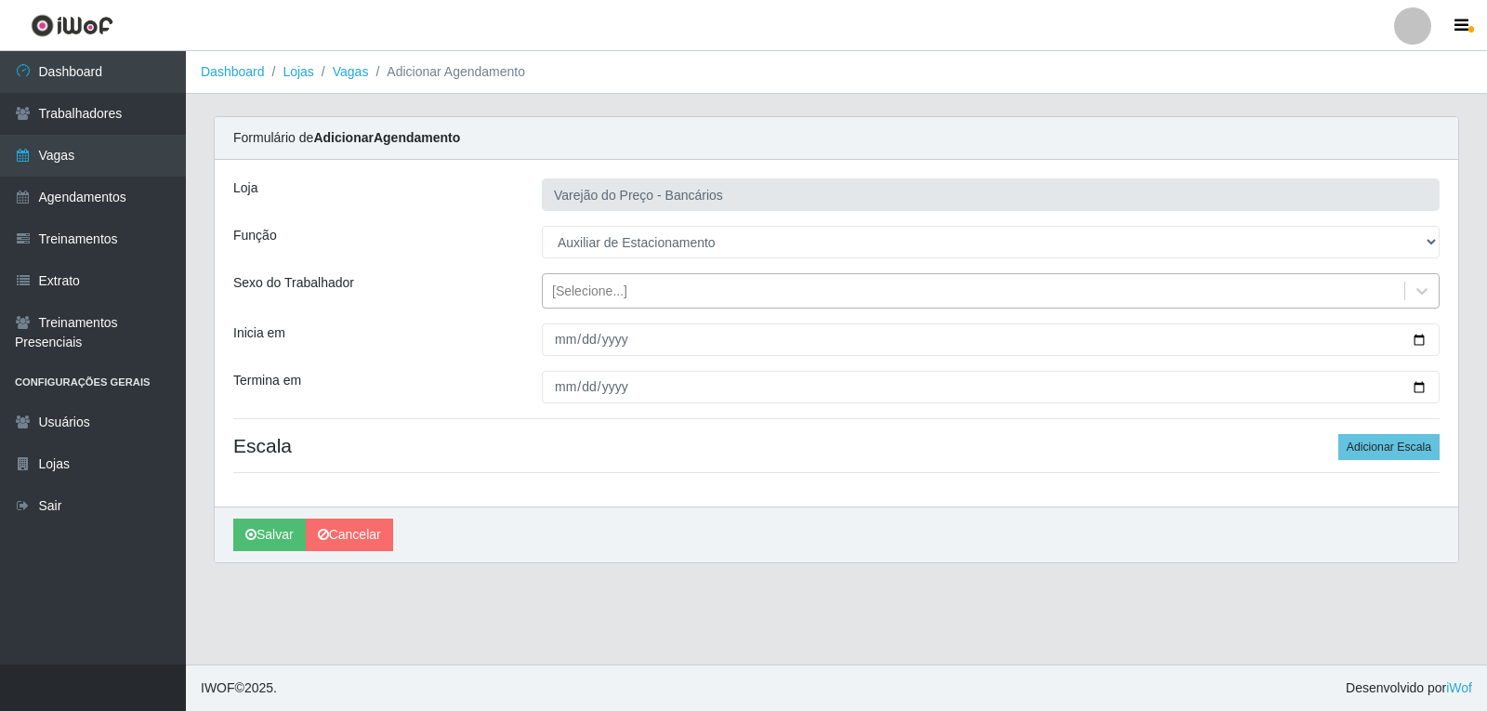
click at [568, 300] on div "[Selecione...]" at bounding box center [589, 292] width 75 height 20
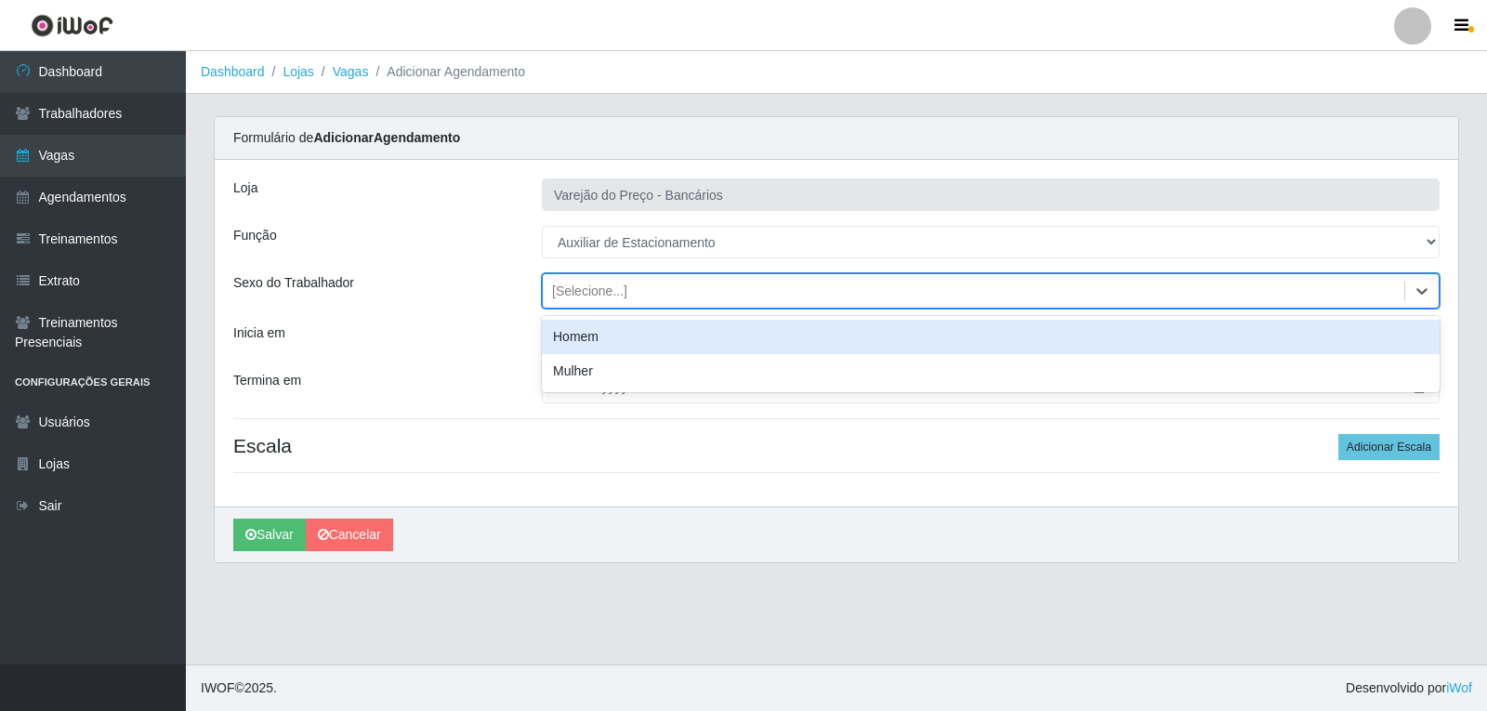
click at [564, 330] on div "Homem" at bounding box center [991, 337] width 898 height 34
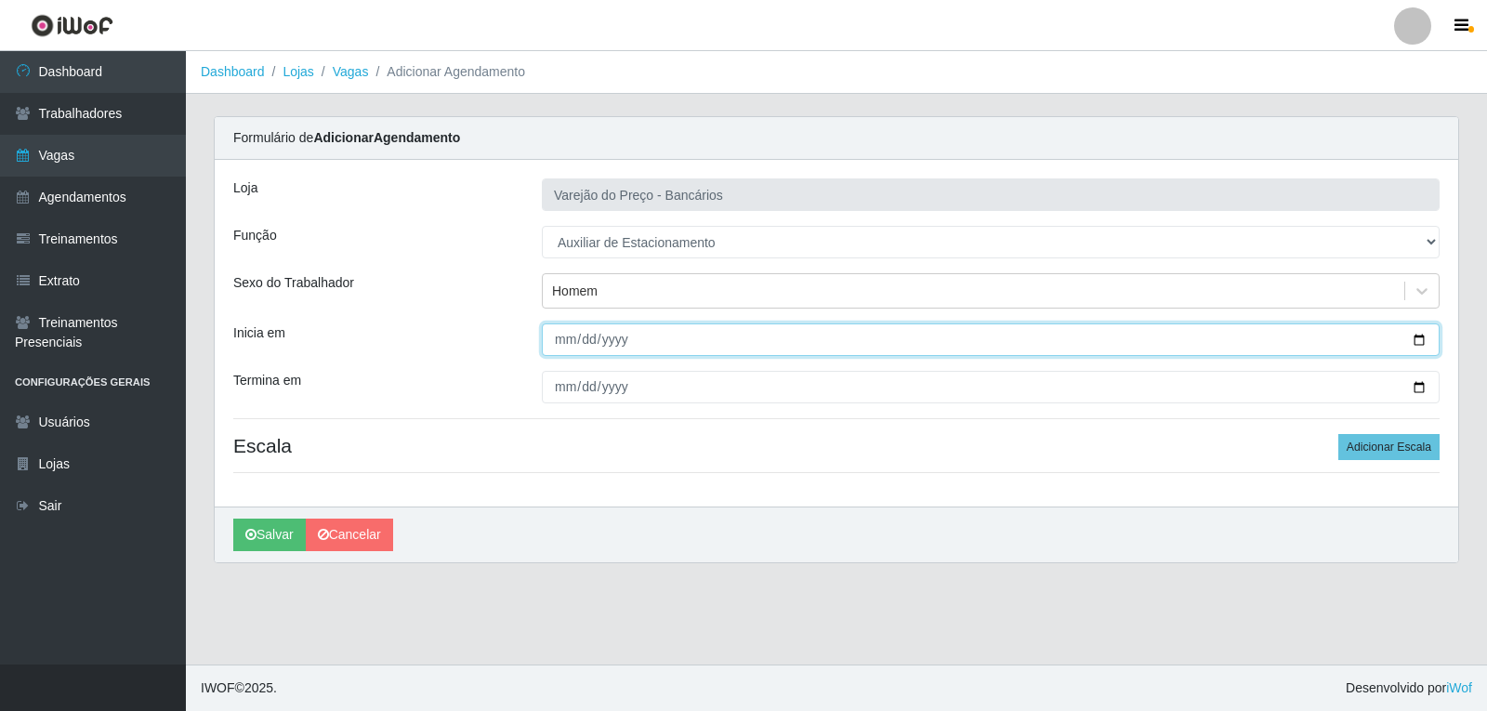
click at [564, 345] on input "Inicia em" at bounding box center [991, 339] width 898 height 33
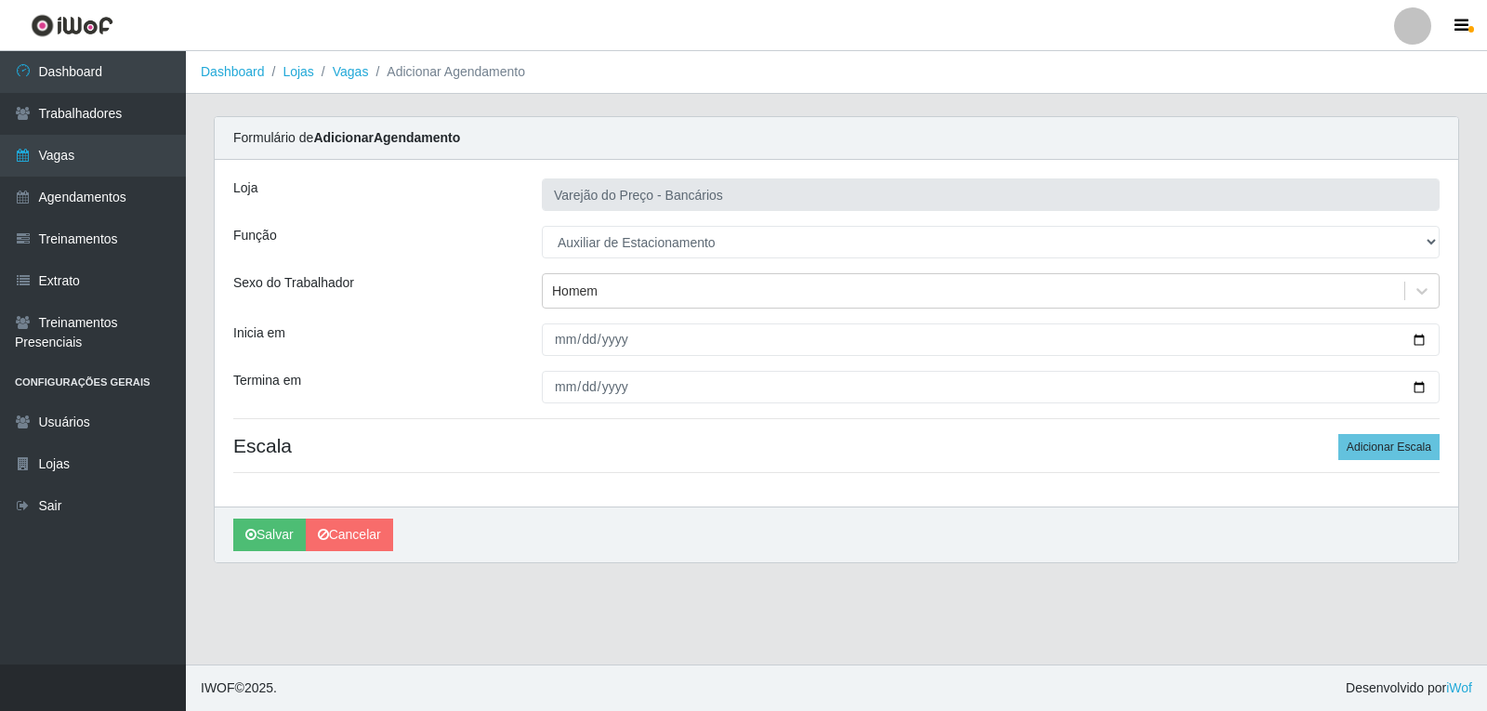
drag, startPoint x: 1019, startPoint y: 504, endPoint x: 1013, endPoint y: 490, distance: 15.0
click at [1020, 496] on div "[PERSON_NAME] do Preço - Bancários Função [Selecione...] Auxiliar de Estacionam…" at bounding box center [837, 333] width 1244 height 347
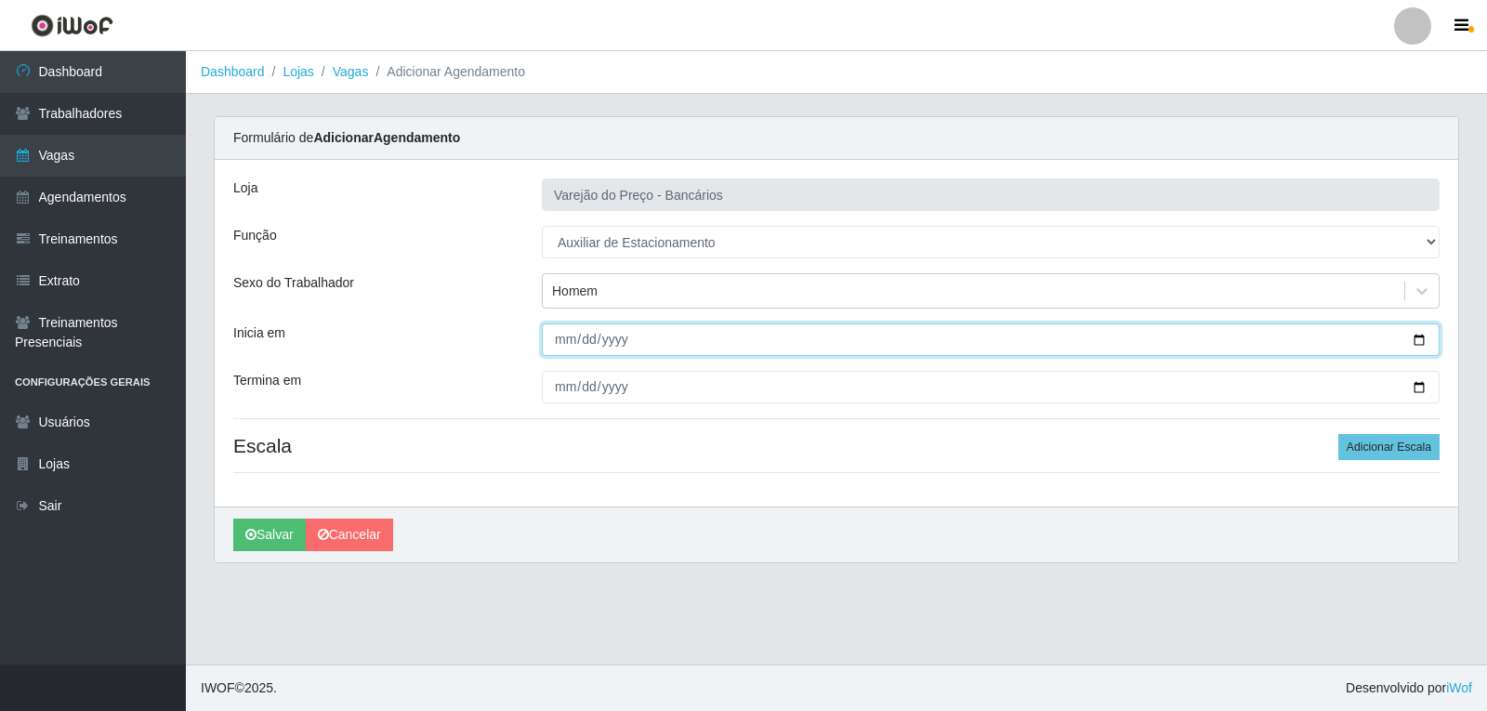
click at [555, 349] on input "Inicia em" at bounding box center [991, 339] width 898 height 33
type input "[DATE]"
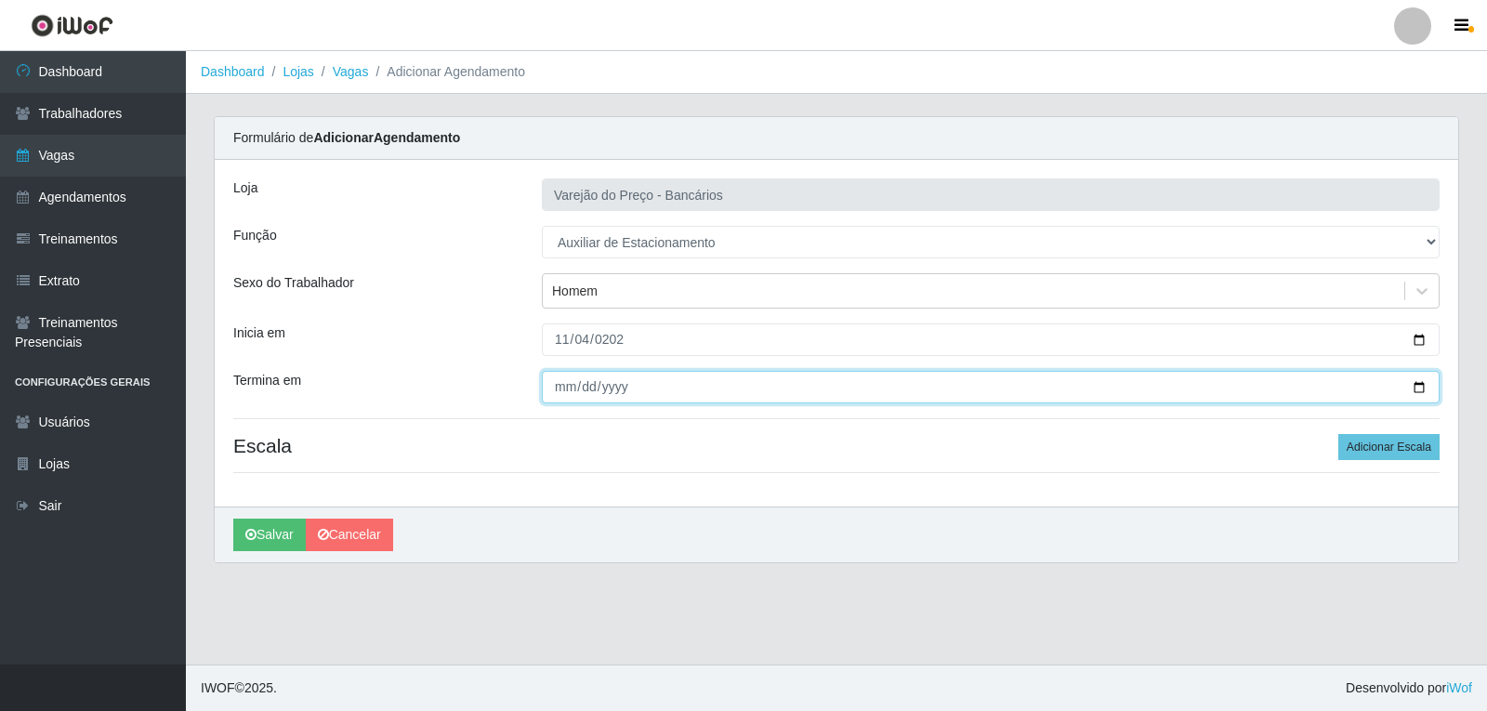
click at [560, 387] on input "Termina em" at bounding box center [991, 387] width 898 height 33
type input "[DATE]"
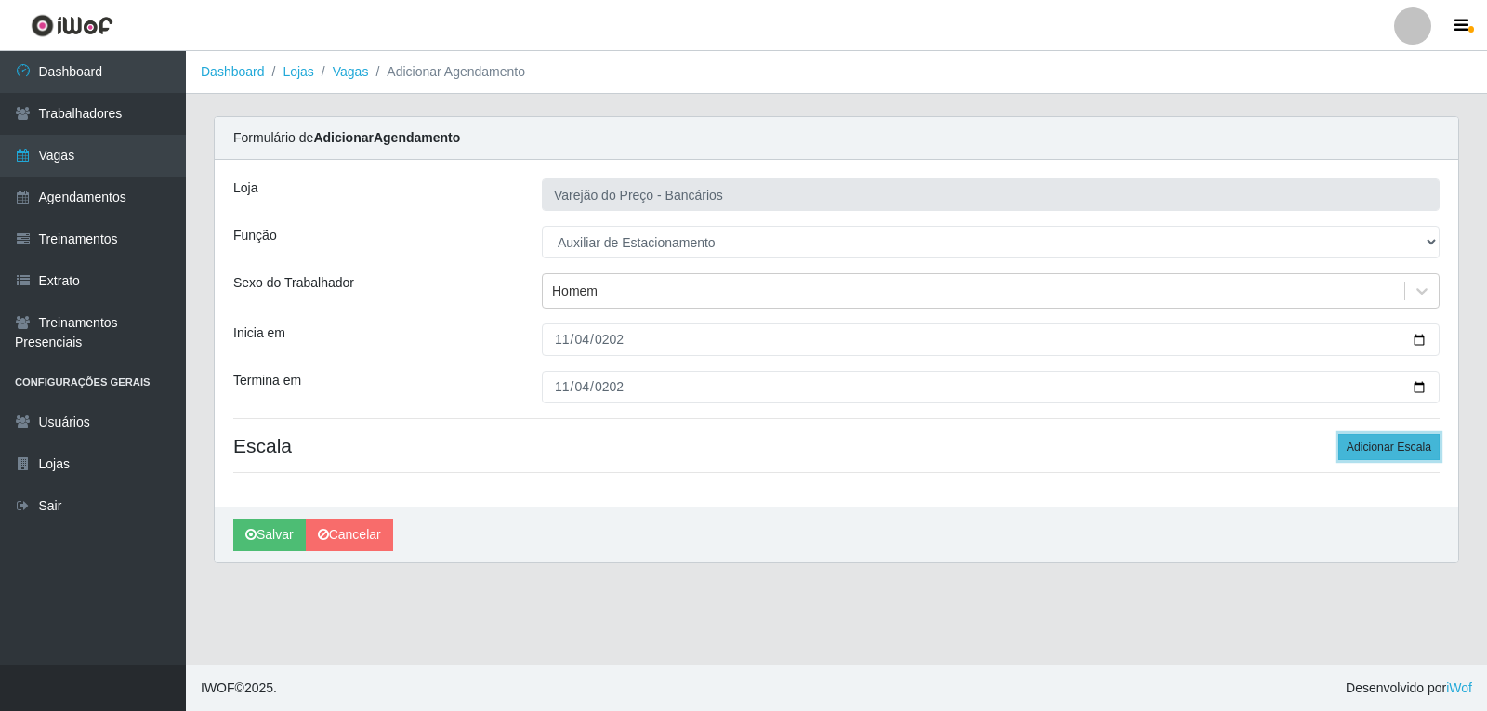
click at [1382, 443] on button "Adicionar Escala" at bounding box center [1388, 447] width 101 height 26
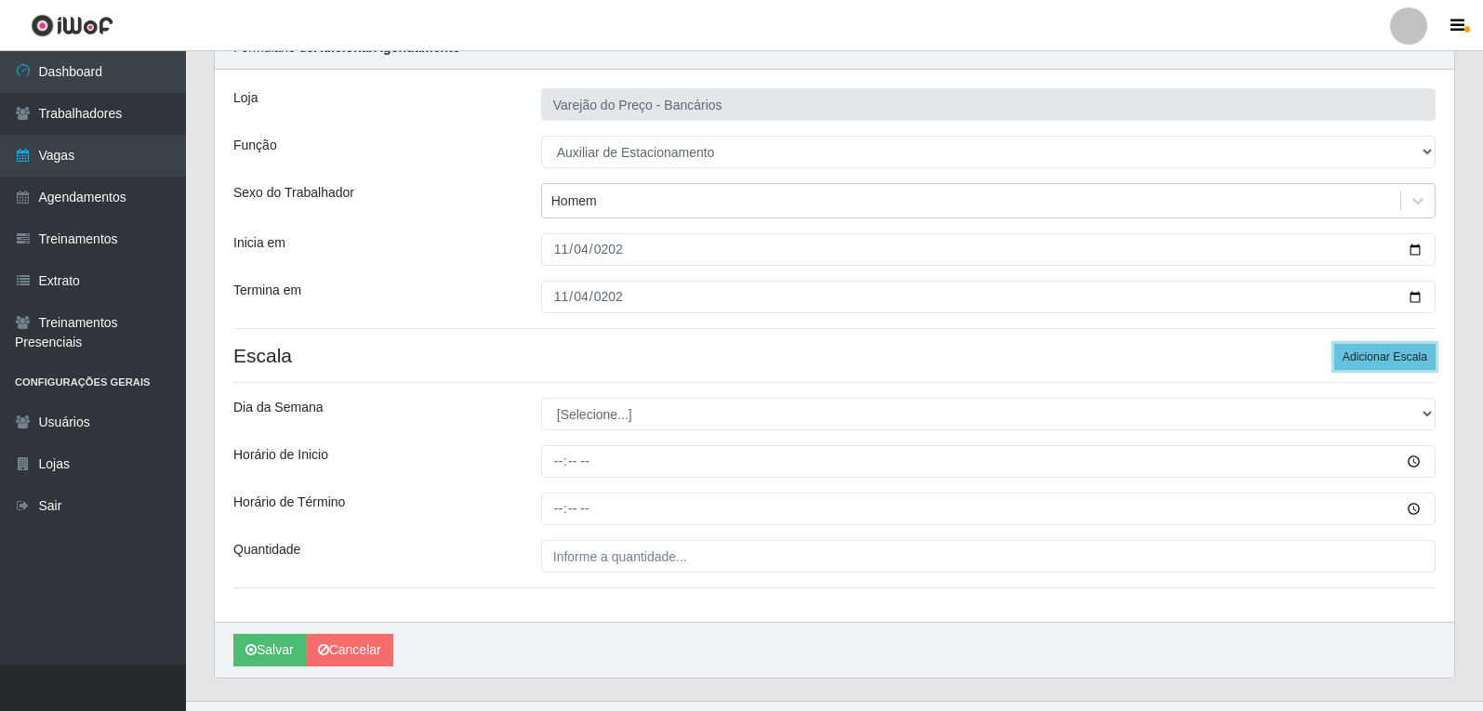
scroll to position [93, 0]
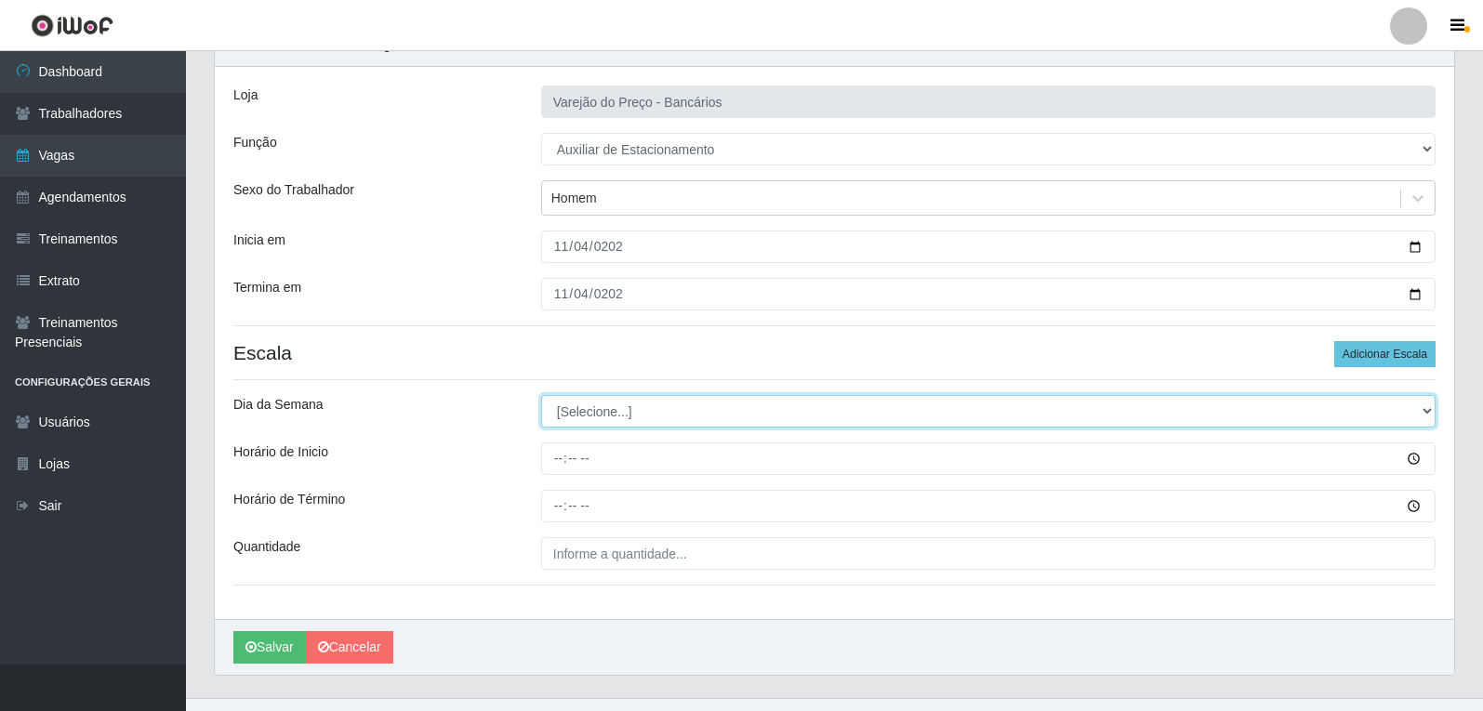
click at [666, 413] on select "[Selecione...] Segunda Terça Quarta Quinta Sexta Sábado Domingo" at bounding box center [988, 411] width 894 height 33
select select "2"
click at [541, 395] on select "[Selecione...] Segunda Terça Quarta Quinta Sexta Sábado Domingo" at bounding box center [988, 411] width 894 height 33
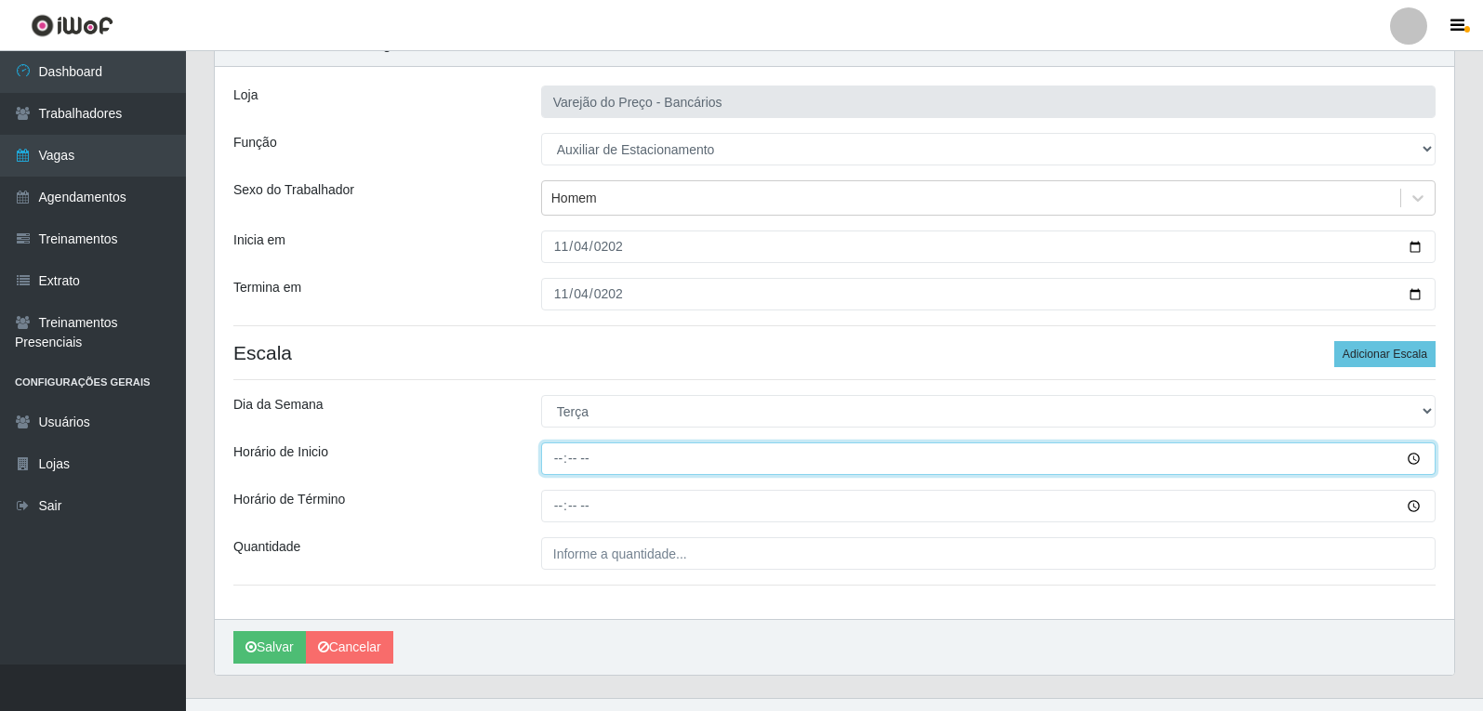
click at [541, 464] on input "Horário de Inicio" at bounding box center [988, 458] width 894 height 33
type input "16:00"
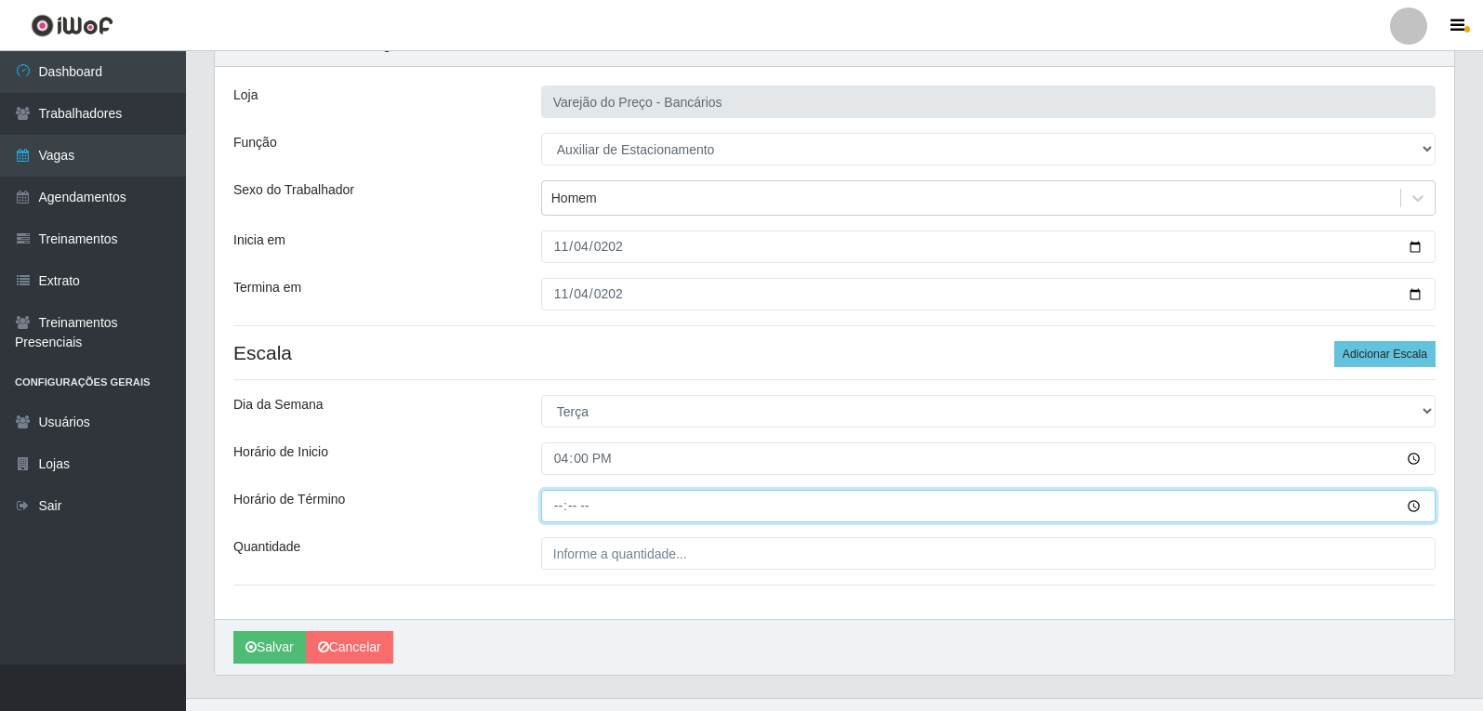
click at [564, 501] on input "Horário de Término" at bounding box center [988, 506] width 894 height 33
type input "21:00"
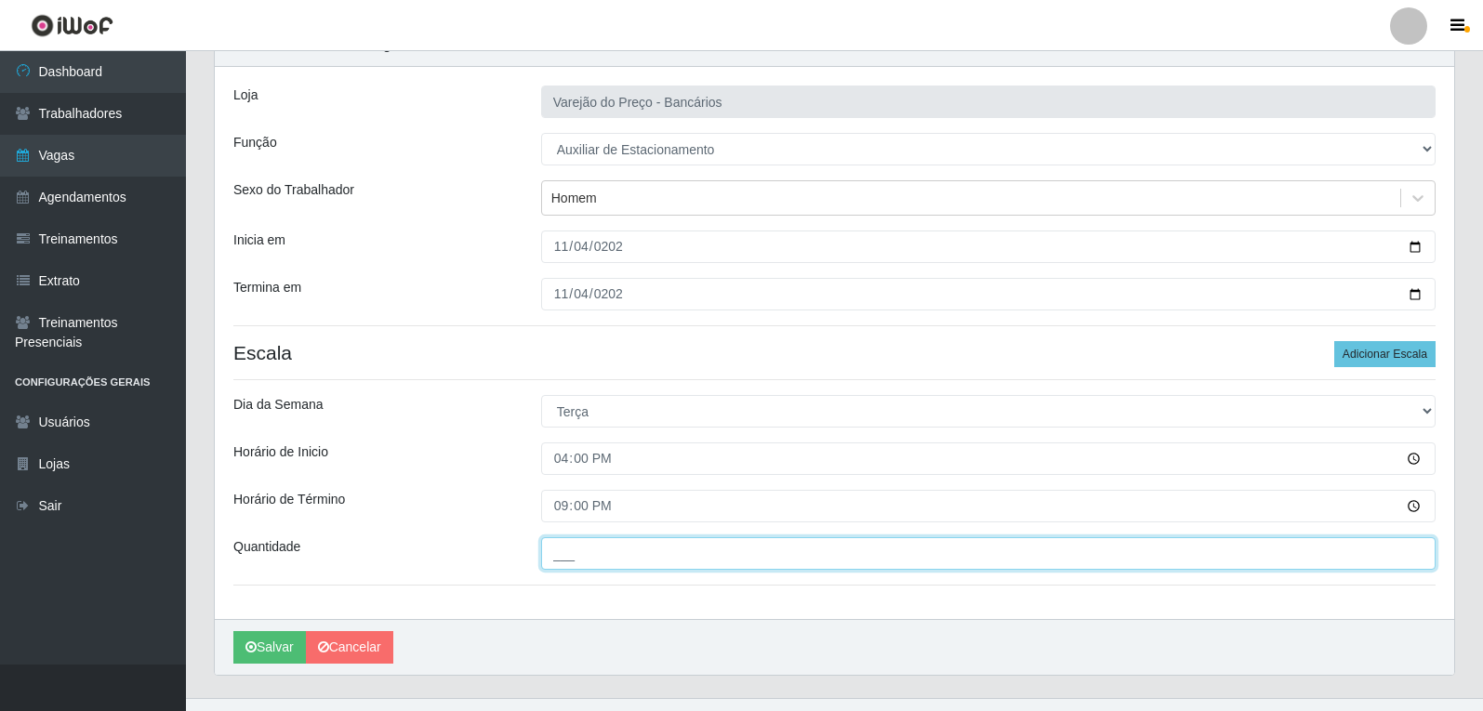
click at [586, 563] on input "___" at bounding box center [988, 553] width 894 height 33
type input "1__"
click at [233, 631] on button "Salvar" at bounding box center [269, 647] width 73 height 33
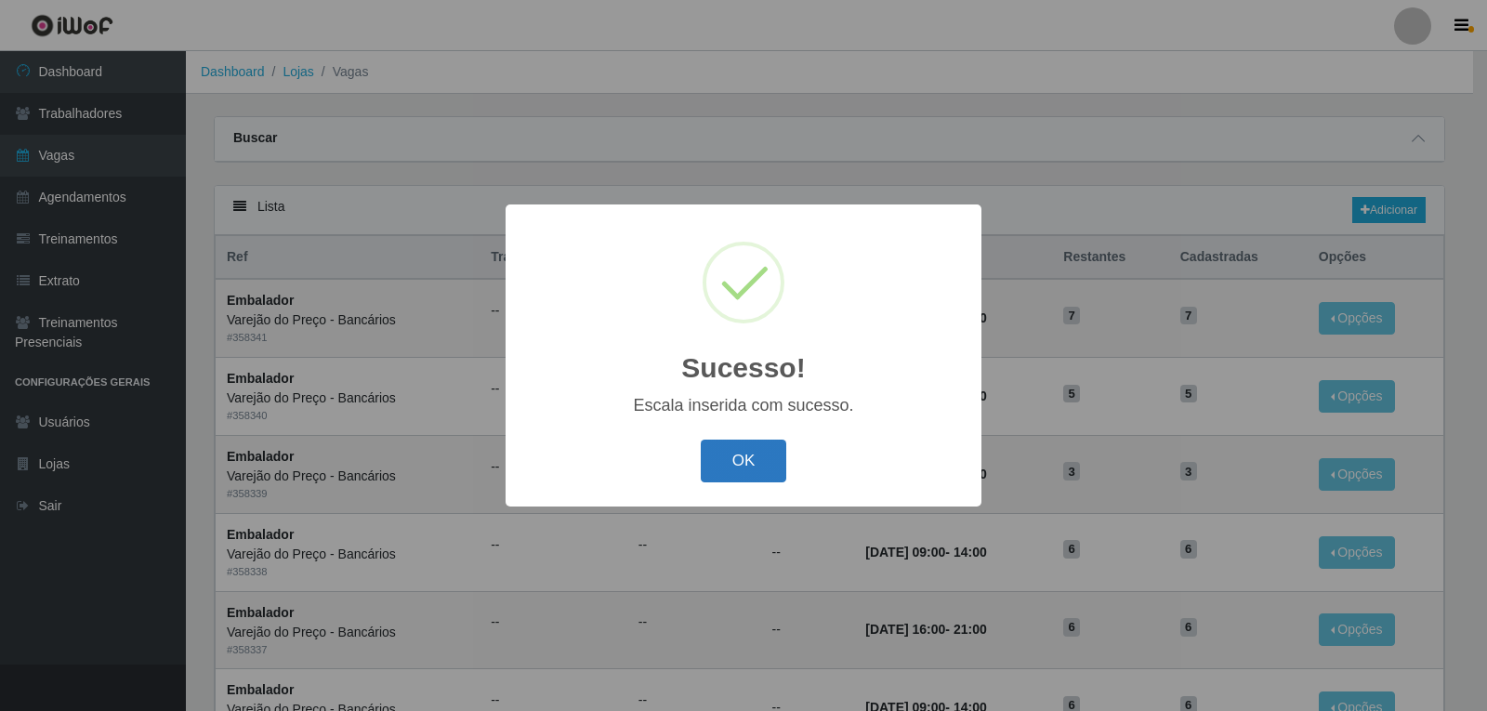
click at [770, 471] on button "OK" at bounding box center [744, 462] width 86 height 44
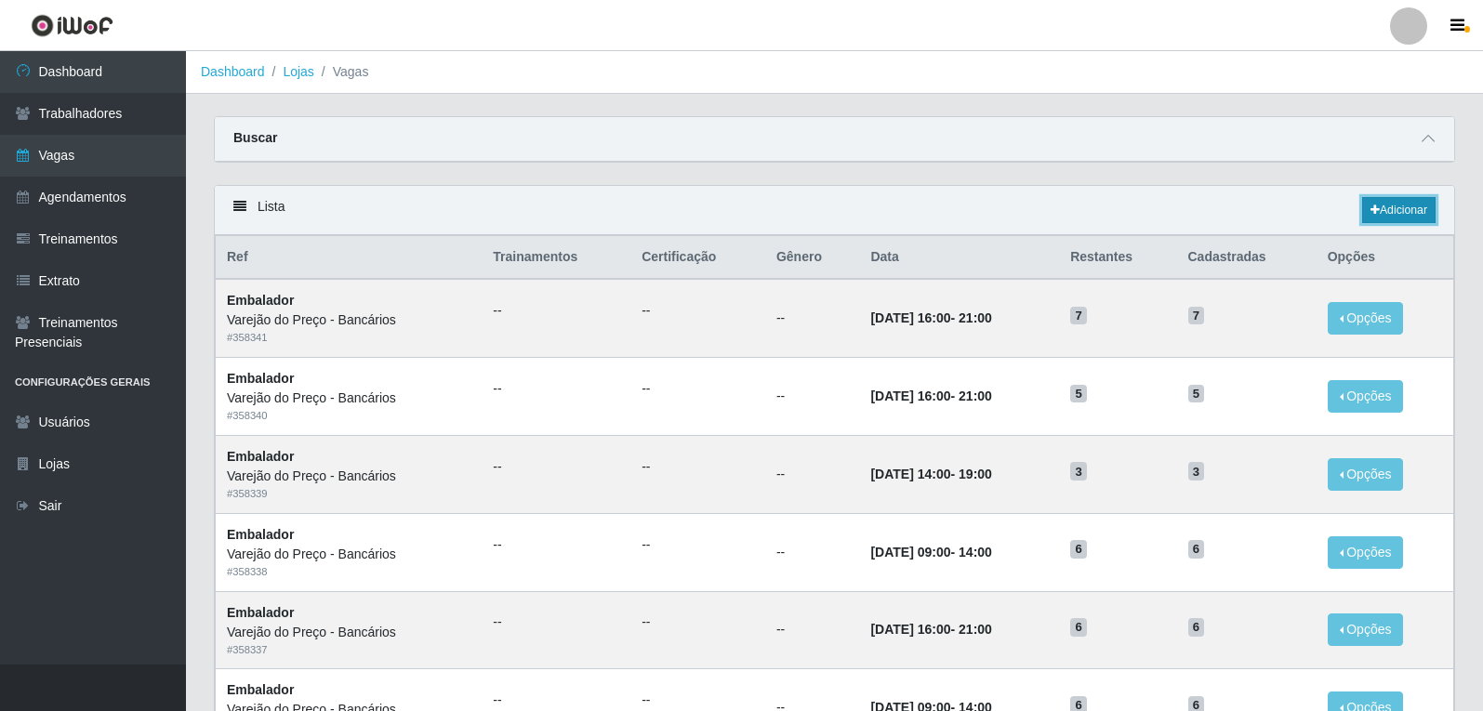
click at [1382, 204] on link "Adicionar" at bounding box center [1398, 210] width 73 height 26
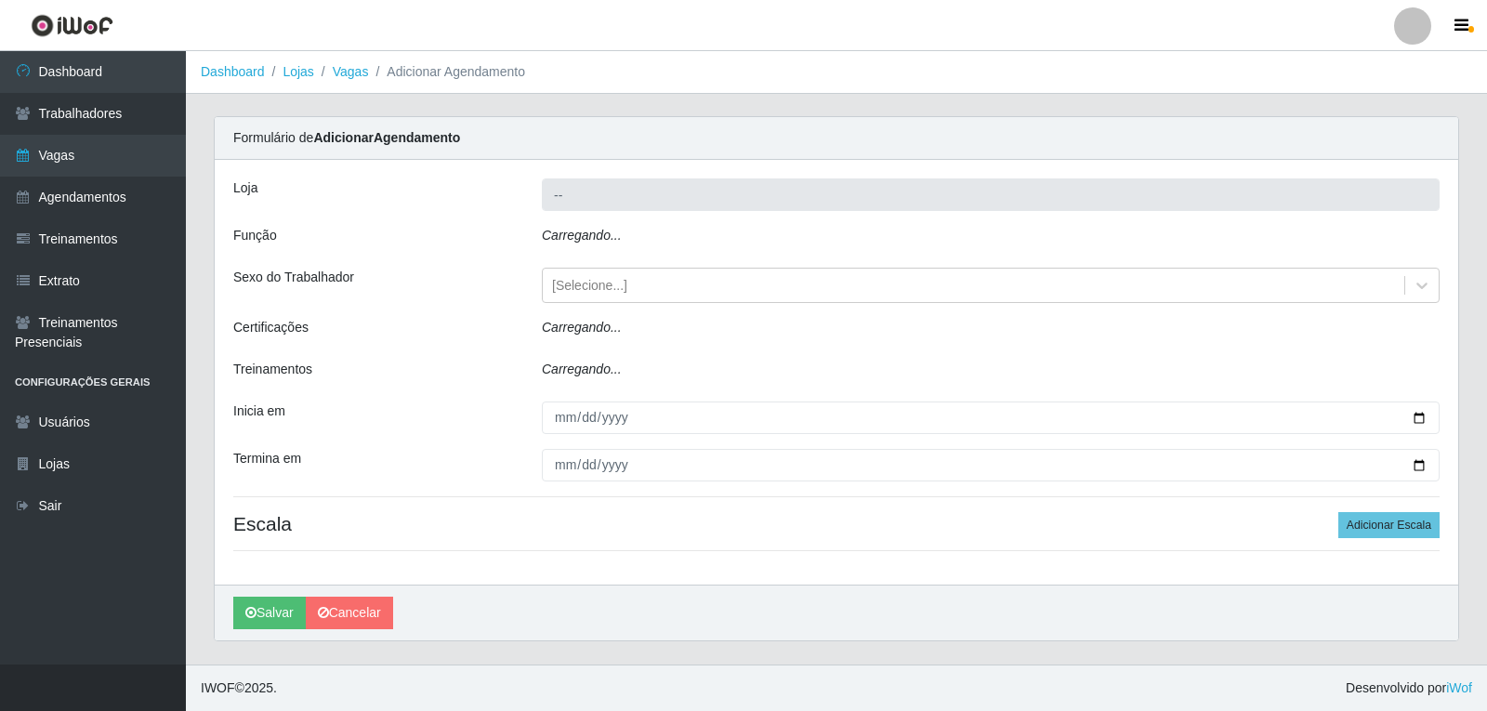
type input "Varejão do Preço - Bancários"
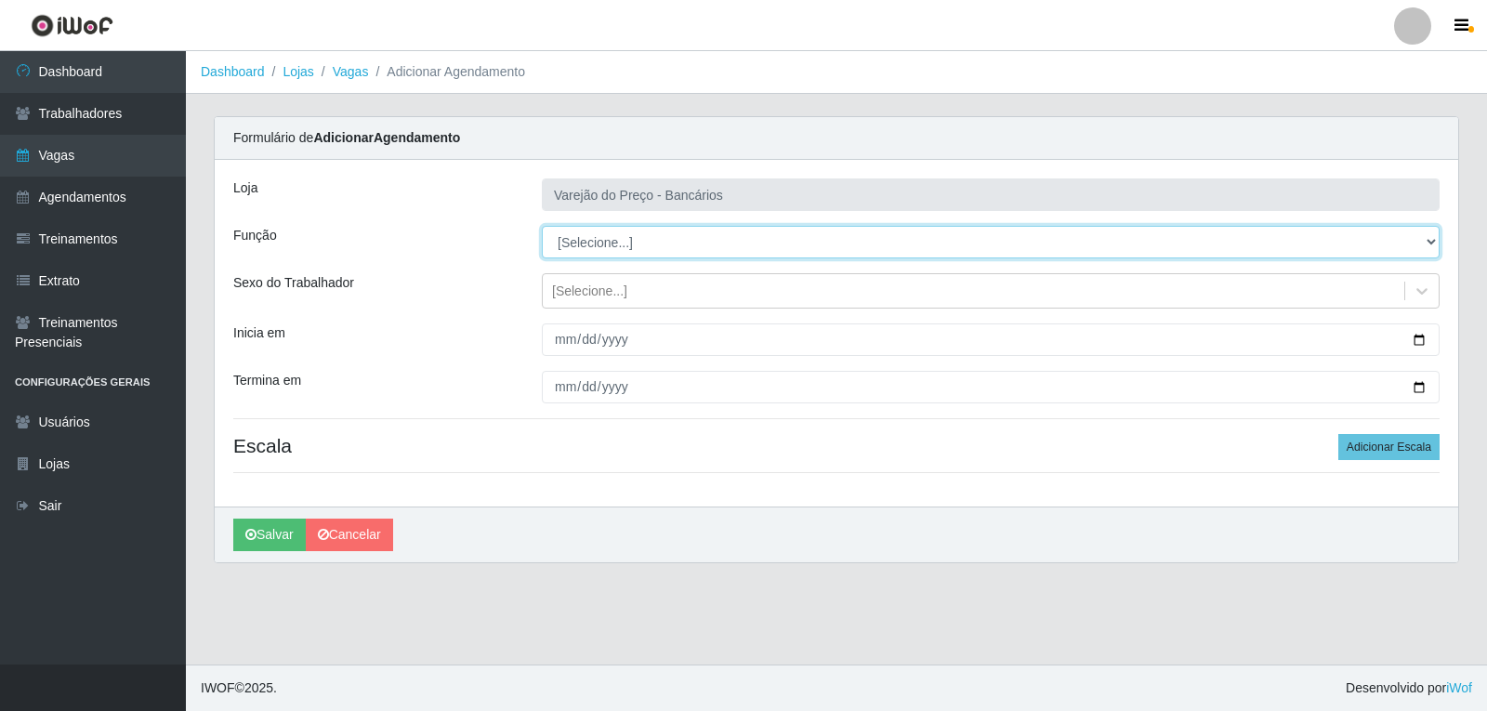
click at [644, 252] on select "[Selecione...] Auxiliar de Estacionamento Auxiliar de Estacionamento + Auxiliar…" at bounding box center [991, 242] width 898 height 33
select select "4"
click at [542, 226] on select "[Selecione...] Auxiliar de Estacionamento Auxiliar de Estacionamento + Auxiliar…" at bounding box center [991, 242] width 898 height 33
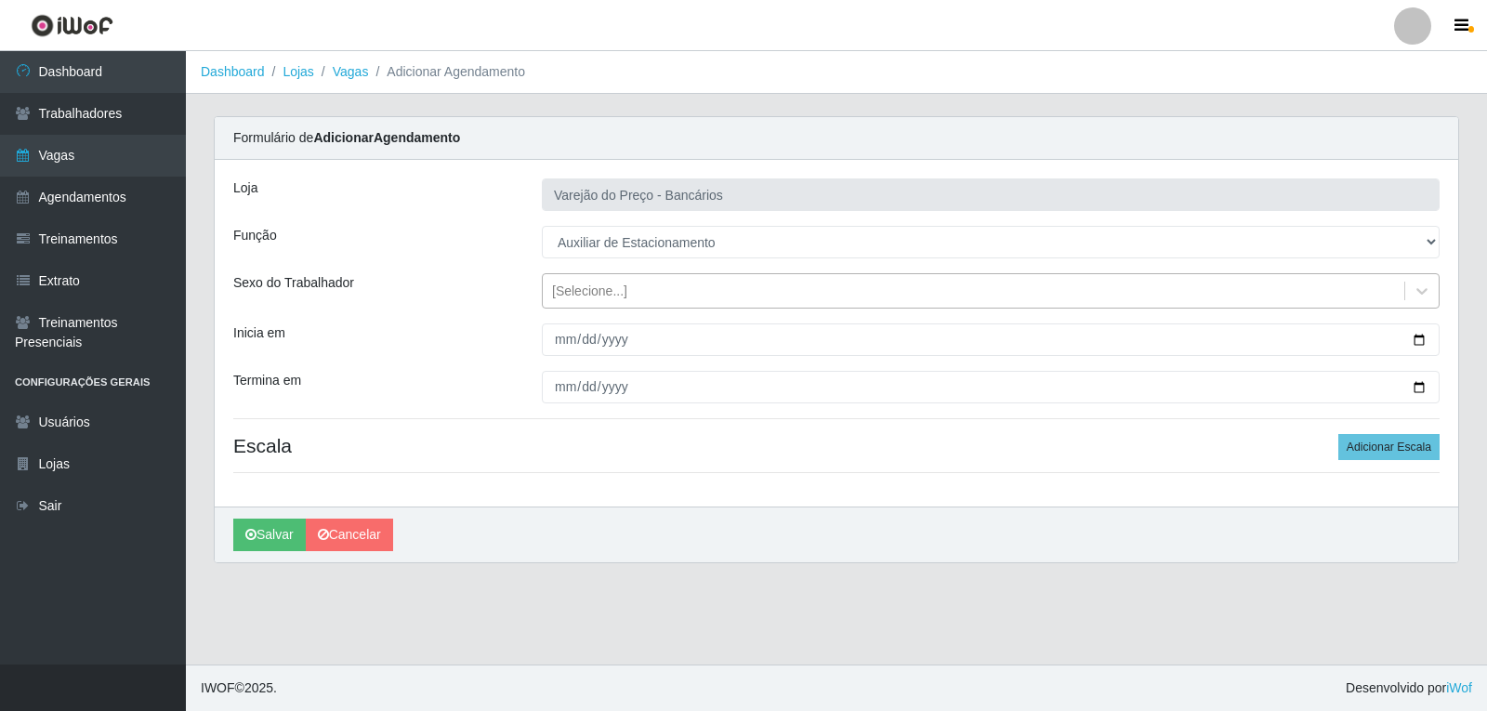
click at [576, 297] on div "[Selecione...]" at bounding box center [589, 292] width 75 height 20
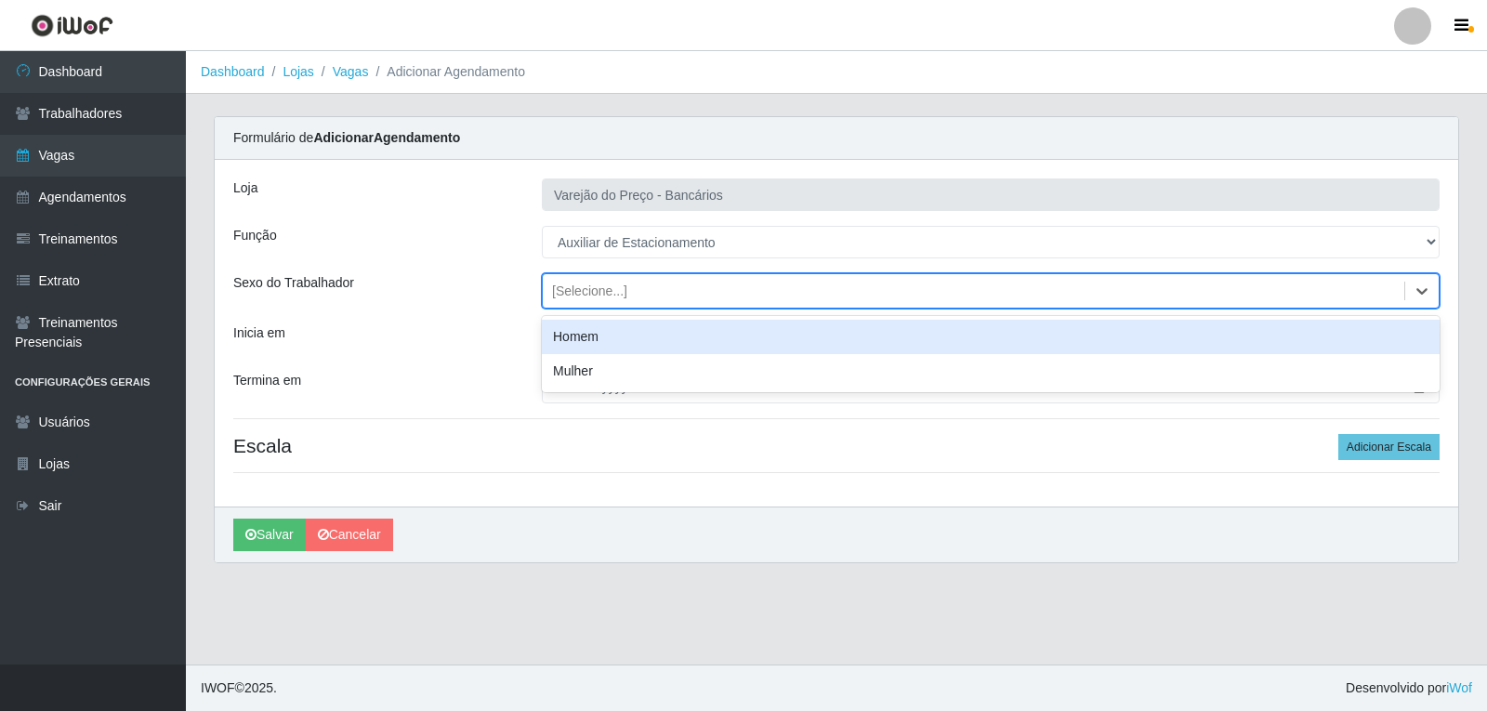
click at [575, 340] on div "Homem" at bounding box center [991, 337] width 898 height 34
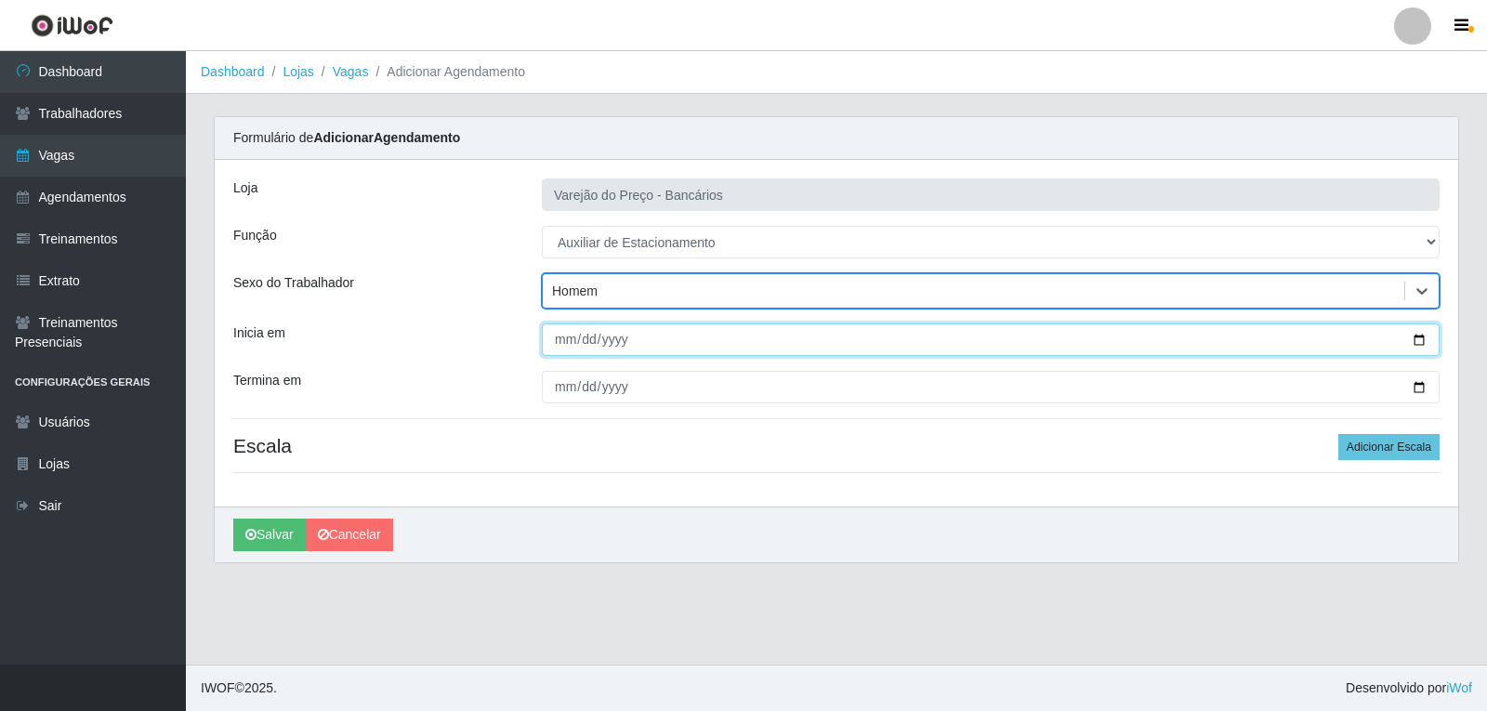
click at [563, 340] on input "Inicia em" at bounding box center [991, 339] width 898 height 33
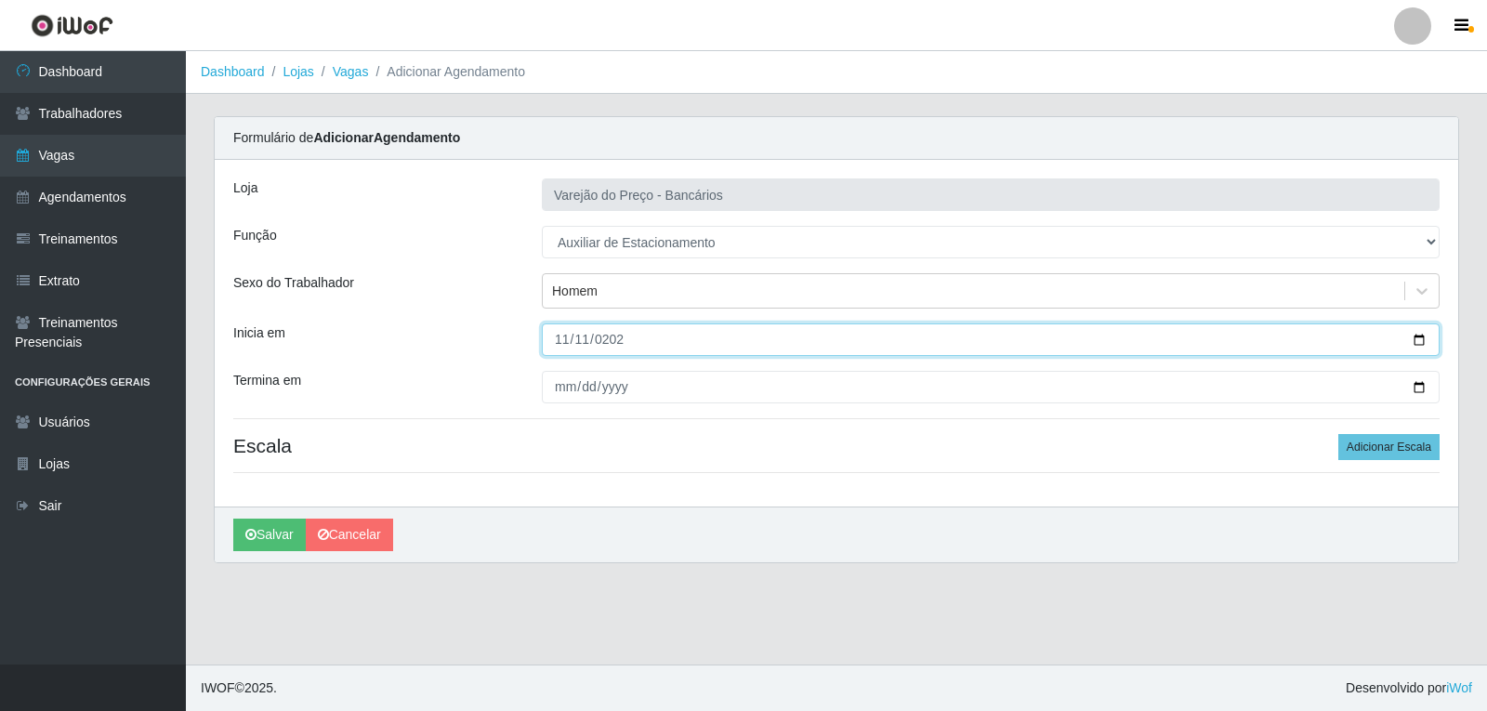
type input "[DATE]"
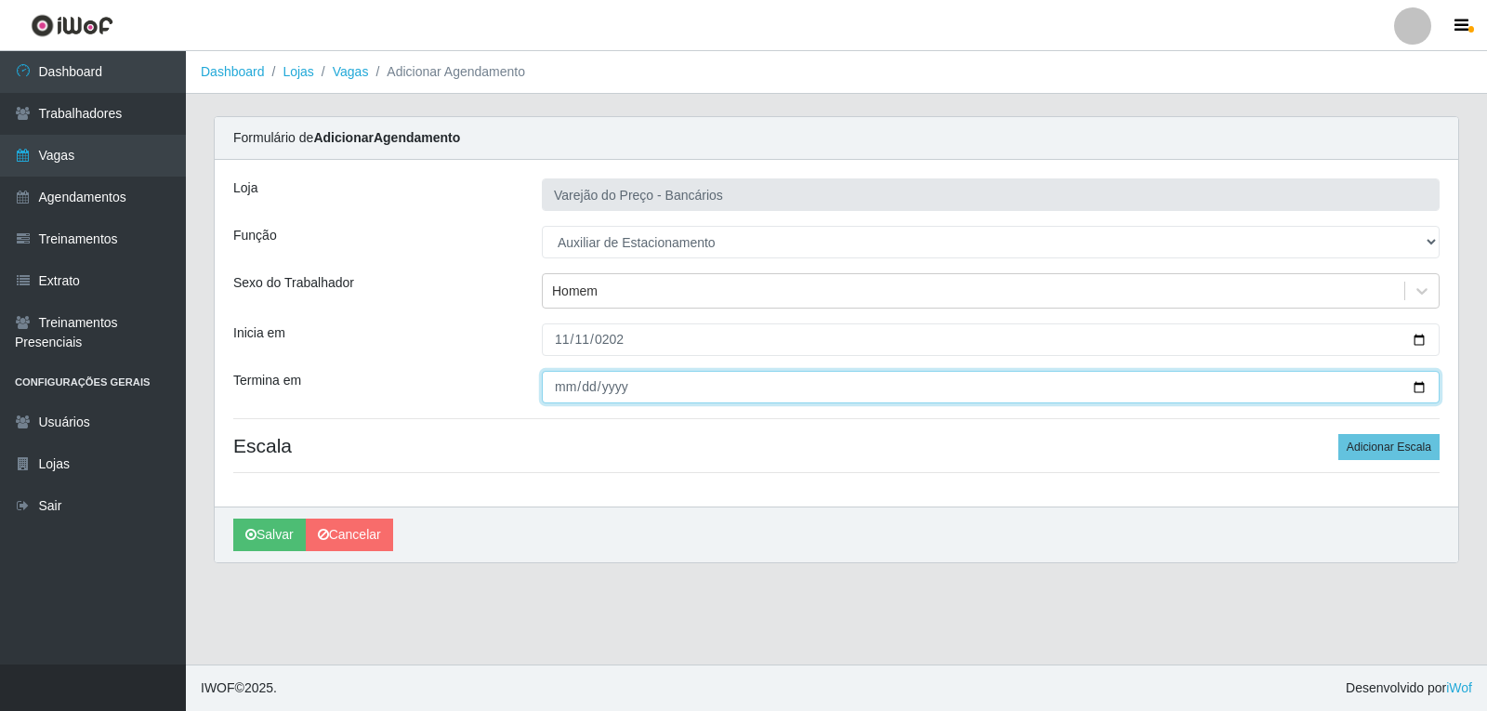
click at [560, 389] on input "Termina em" at bounding box center [991, 387] width 898 height 33
type input "[DATE]"
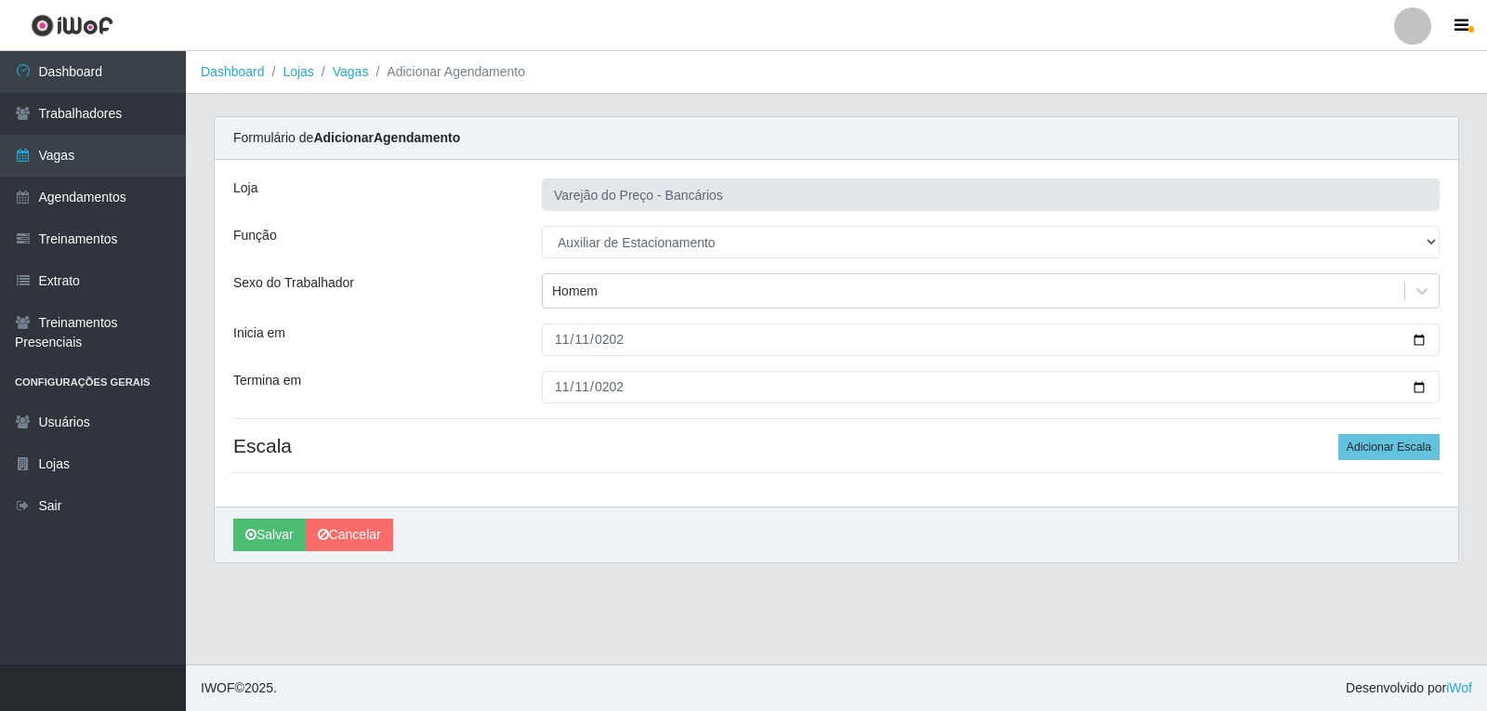
click at [1399, 433] on div "[PERSON_NAME] do Preço - Bancários Função [Selecione...] Auxiliar de Estacionam…" at bounding box center [837, 333] width 1244 height 347
click at [1399, 445] on button "Adicionar Escala" at bounding box center [1388, 447] width 101 height 26
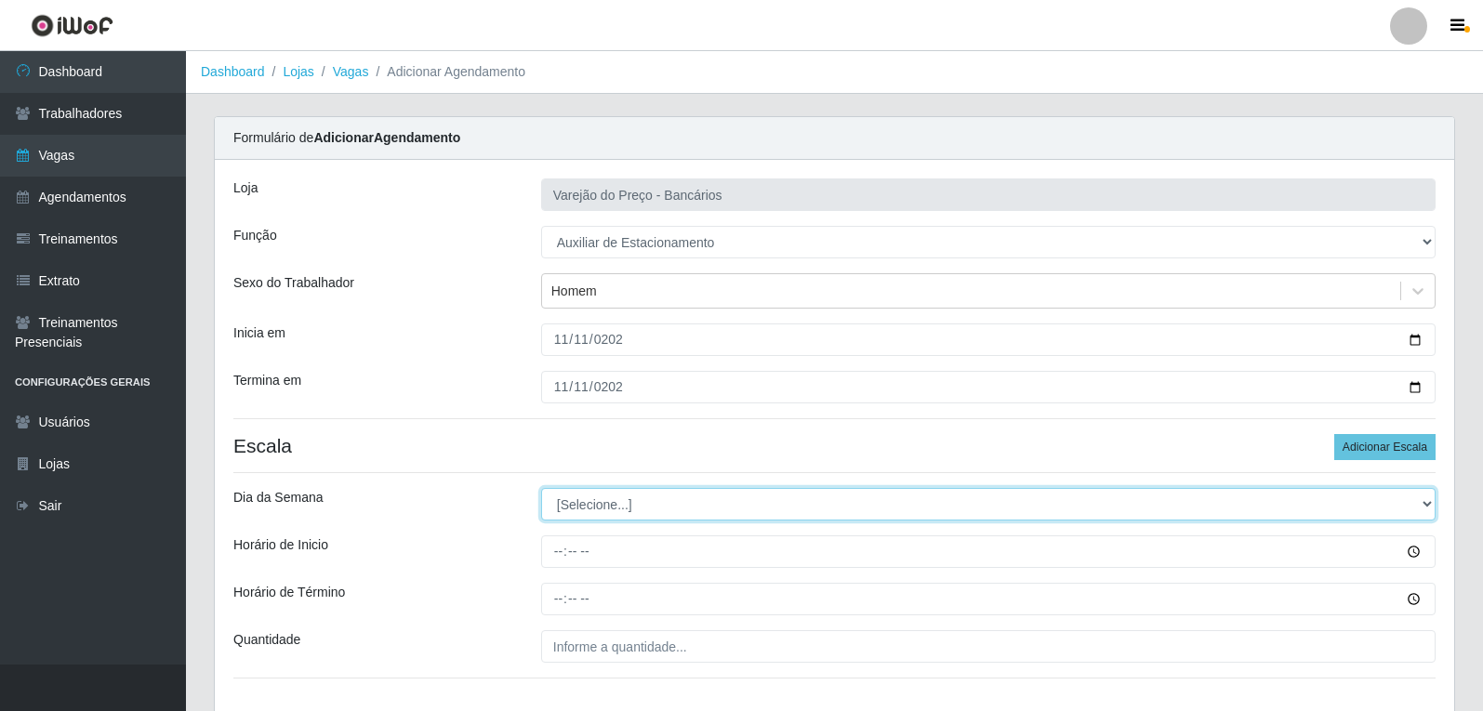
click at [587, 508] on select "[Selecione...] Segunda Terça Quarta Quinta Sexta Sábado Domingo" at bounding box center [988, 504] width 894 height 33
select select "2"
click at [541, 488] on select "[Selecione...] Segunda Terça Quarta Quinta Sexta Sábado Domingo" at bounding box center [988, 504] width 894 height 33
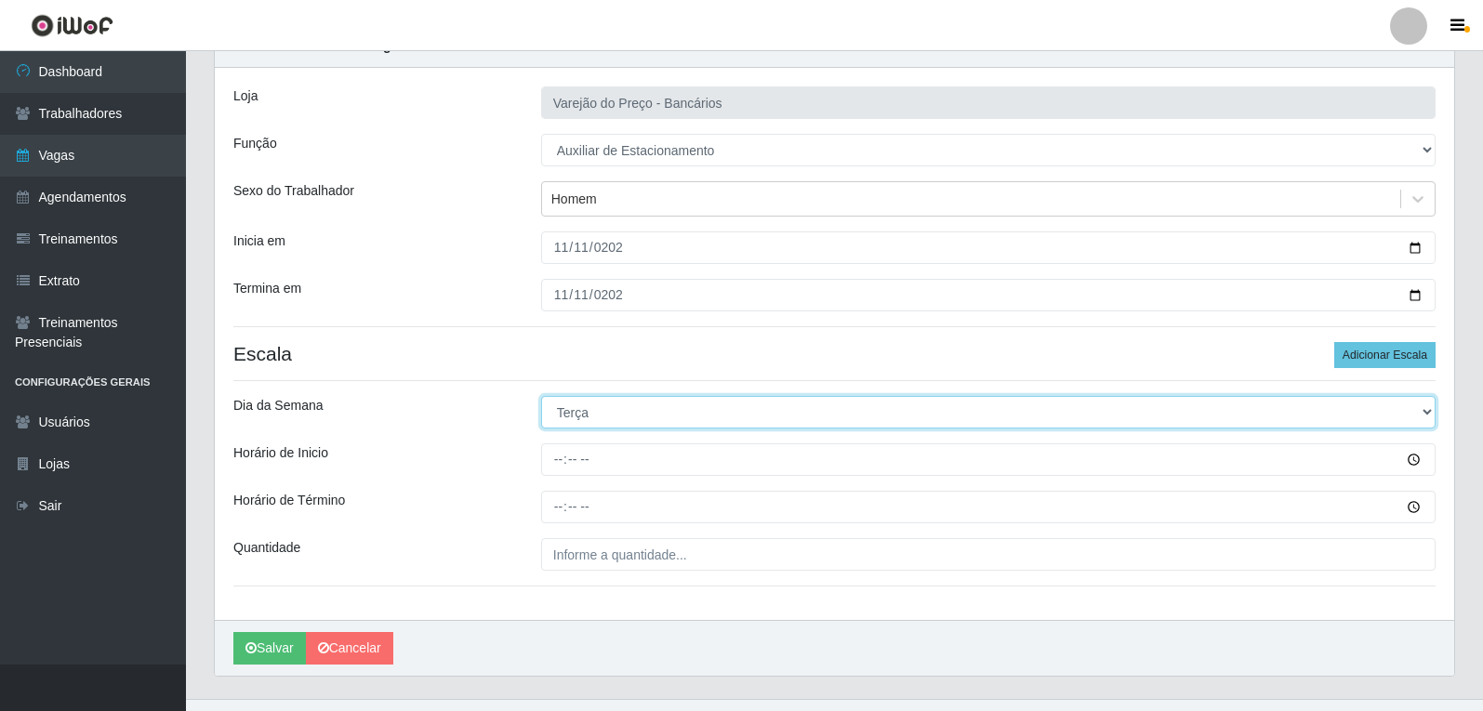
scroll to position [93, 0]
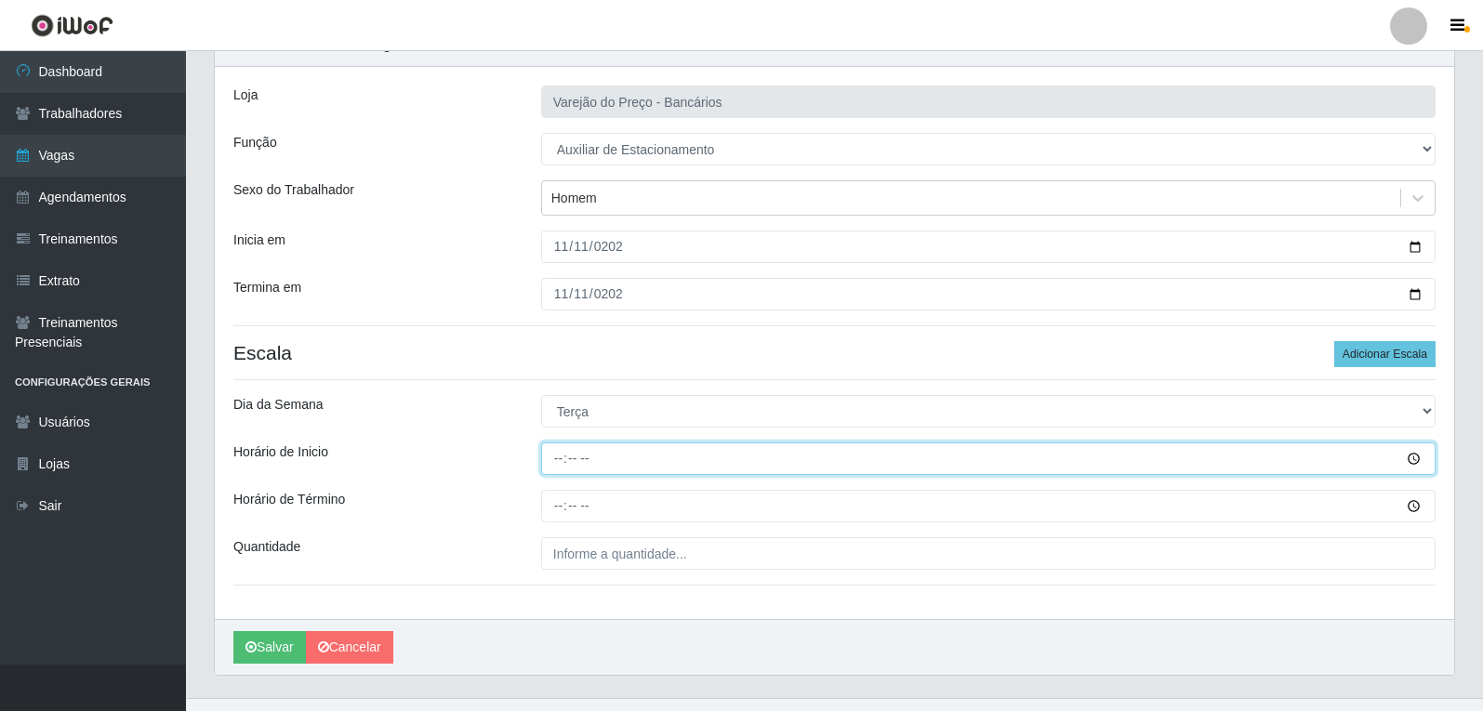
click at [562, 469] on input "Horário de Inicio" at bounding box center [988, 458] width 894 height 33
type input "16:00"
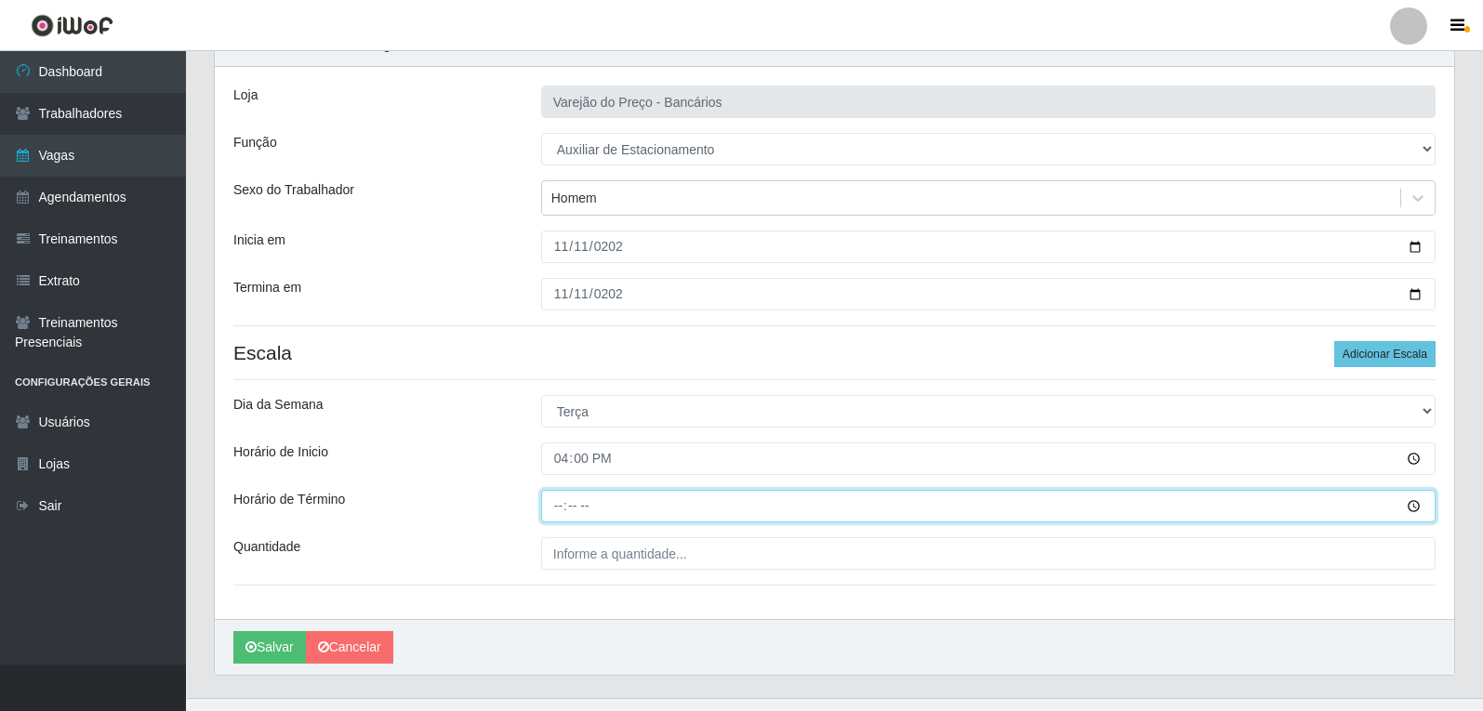
click at [551, 508] on input "Horário de Término" at bounding box center [988, 506] width 894 height 33
type input "21:00"
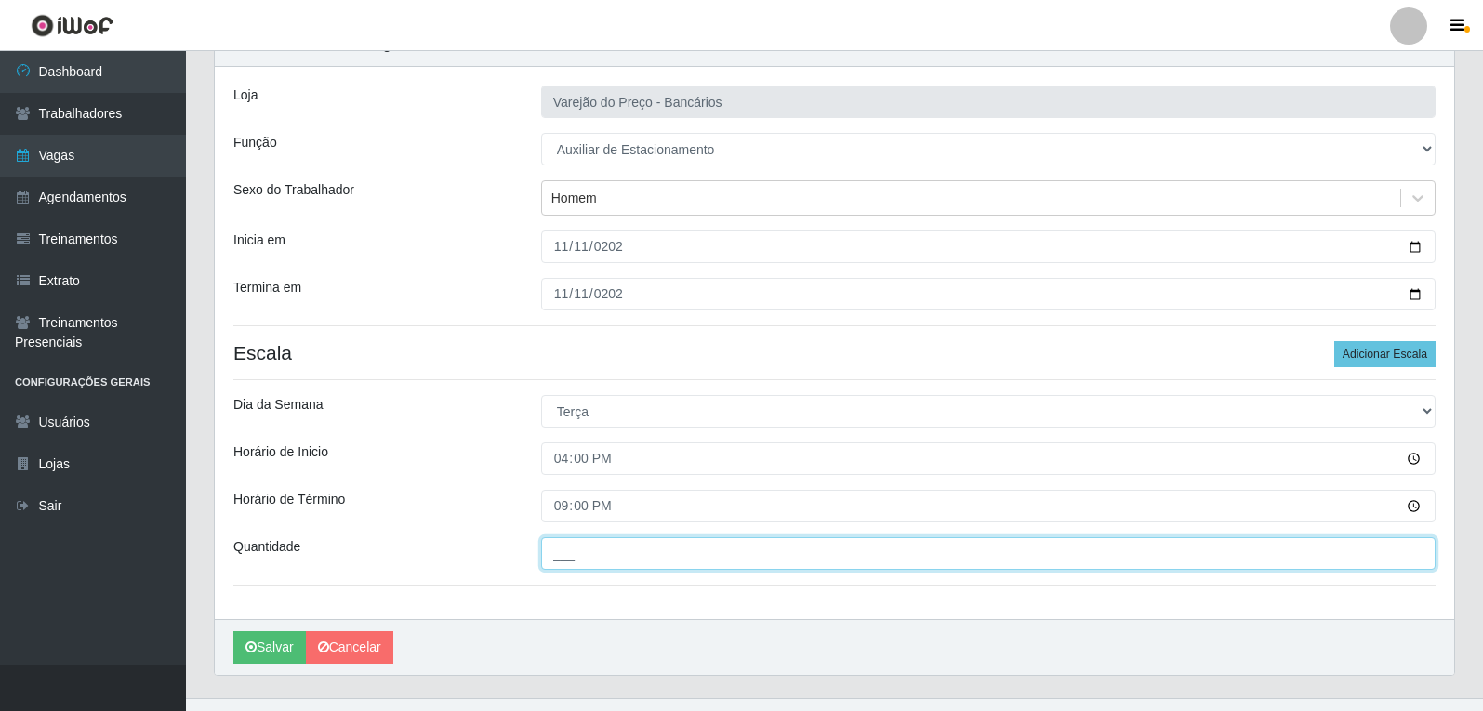
click at [573, 557] on input "___" at bounding box center [988, 553] width 894 height 33
type input "1__"
click at [233, 631] on button "Salvar" at bounding box center [269, 647] width 73 height 33
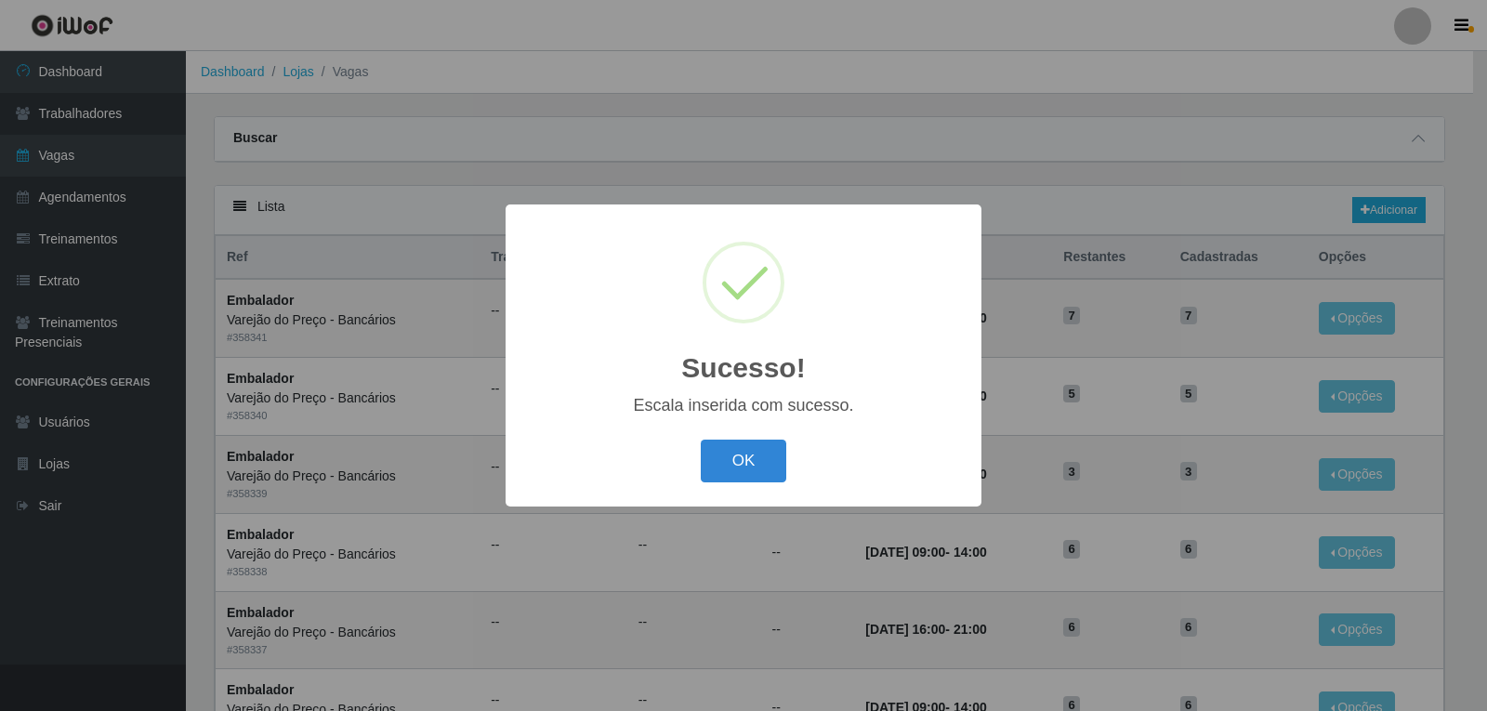
click at [763, 439] on div "OK Cancel" at bounding box center [743, 460] width 439 height 53
click at [762, 445] on button "OK" at bounding box center [744, 462] width 86 height 44
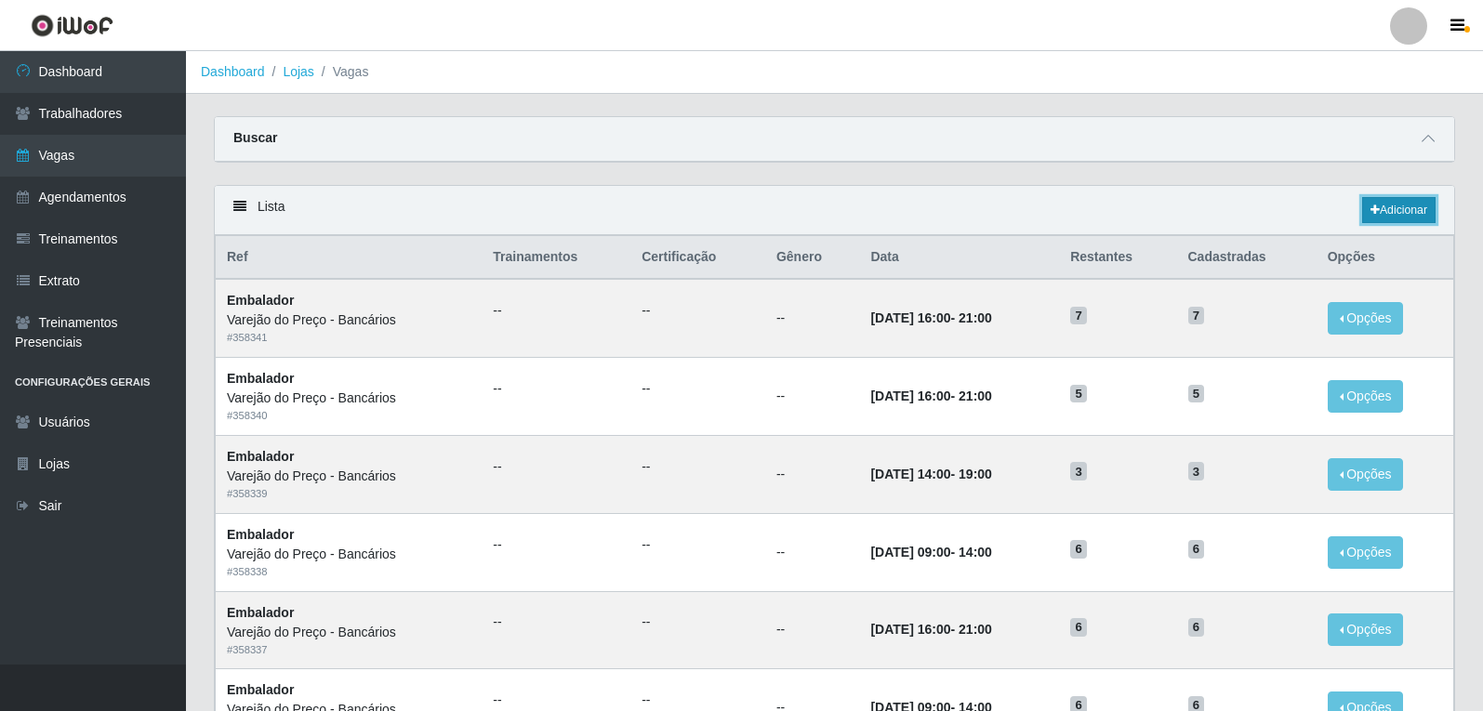
click at [1394, 209] on link "Adicionar" at bounding box center [1398, 210] width 73 height 26
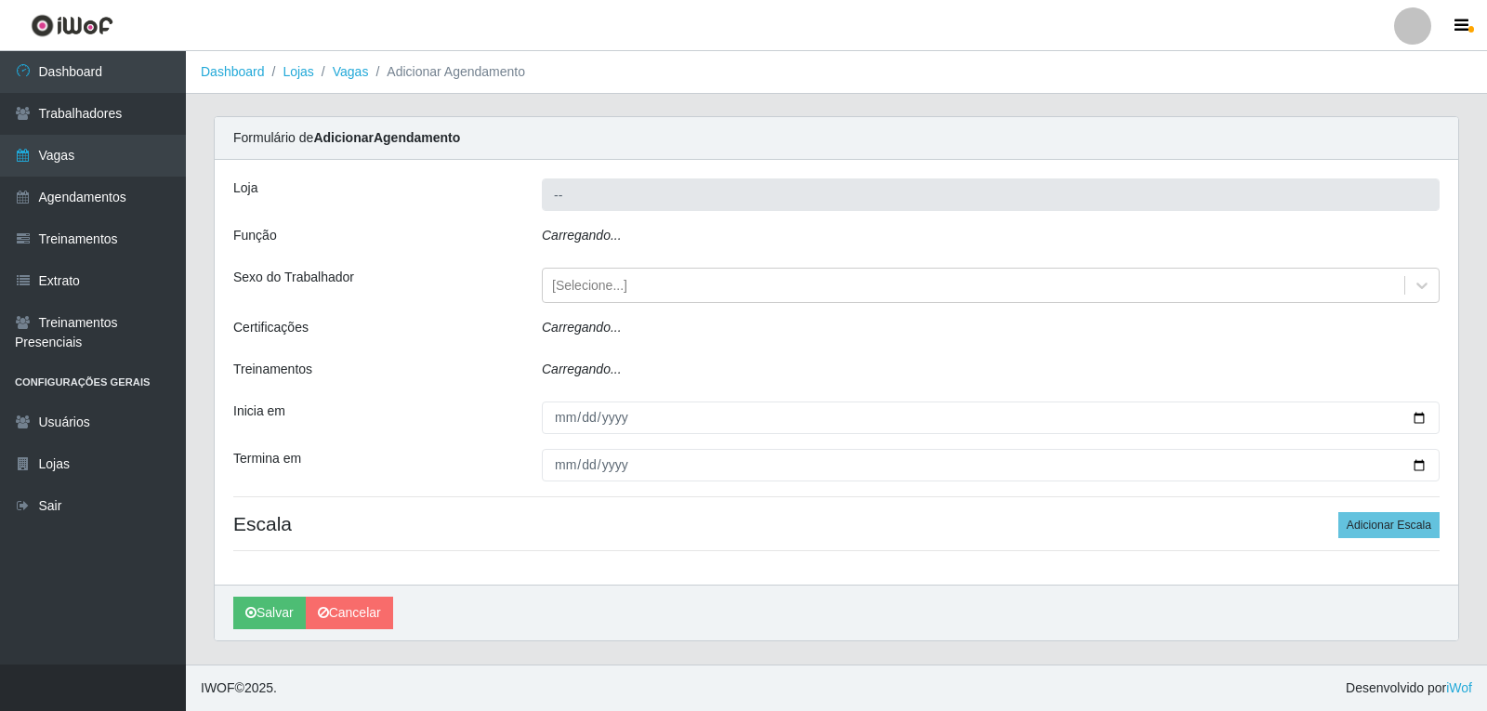
type input "Varejão do Preço - Bancários"
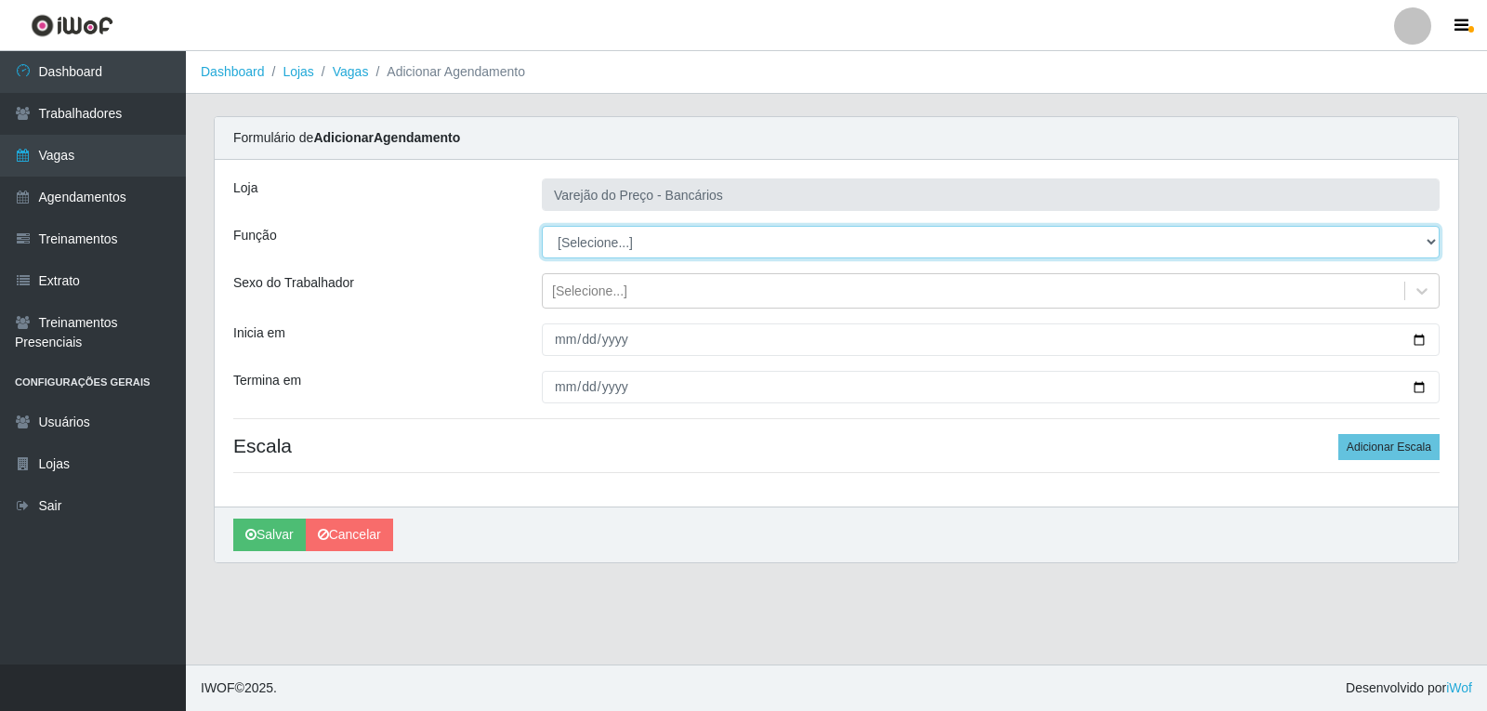
click at [579, 245] on select "[Selecione...] Auxiliar de Estacionamento Auxiliar de Estacionamento + Auxiliar…" at bounding box center [991, 242] width 898 height 33
select select "4"
click at [542, 226] on select "[Selecione...] Auxiliar de Estacionamento Auxiliar de Estacionamento + Auxiliar…" at bounding box center [991, 242] width 898 height 33
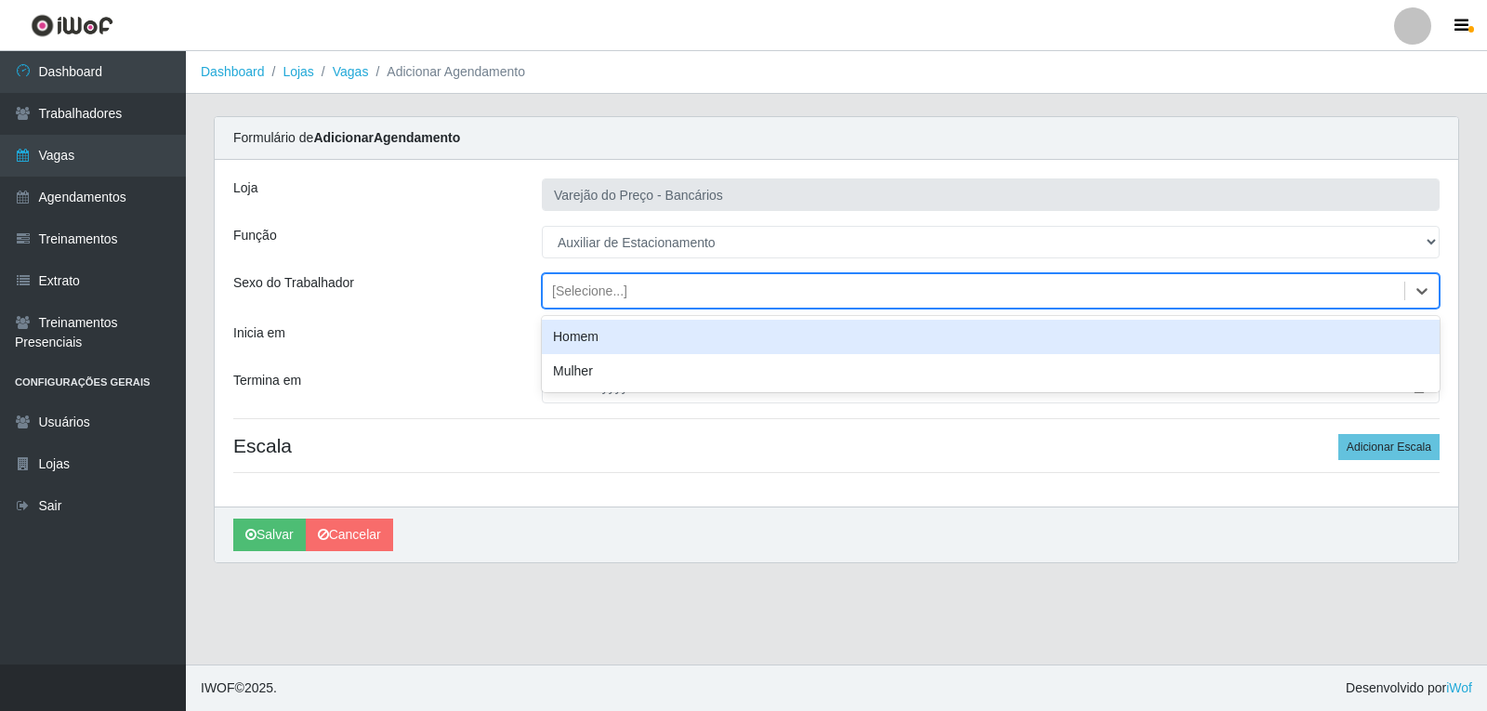
click at [565, 304] on div "[Selecione...]" at bounding box center [974, 291] width 862 height 31
click at [566, 332] on div "Homem" at bounding box center [991, 337] width 898 height 34
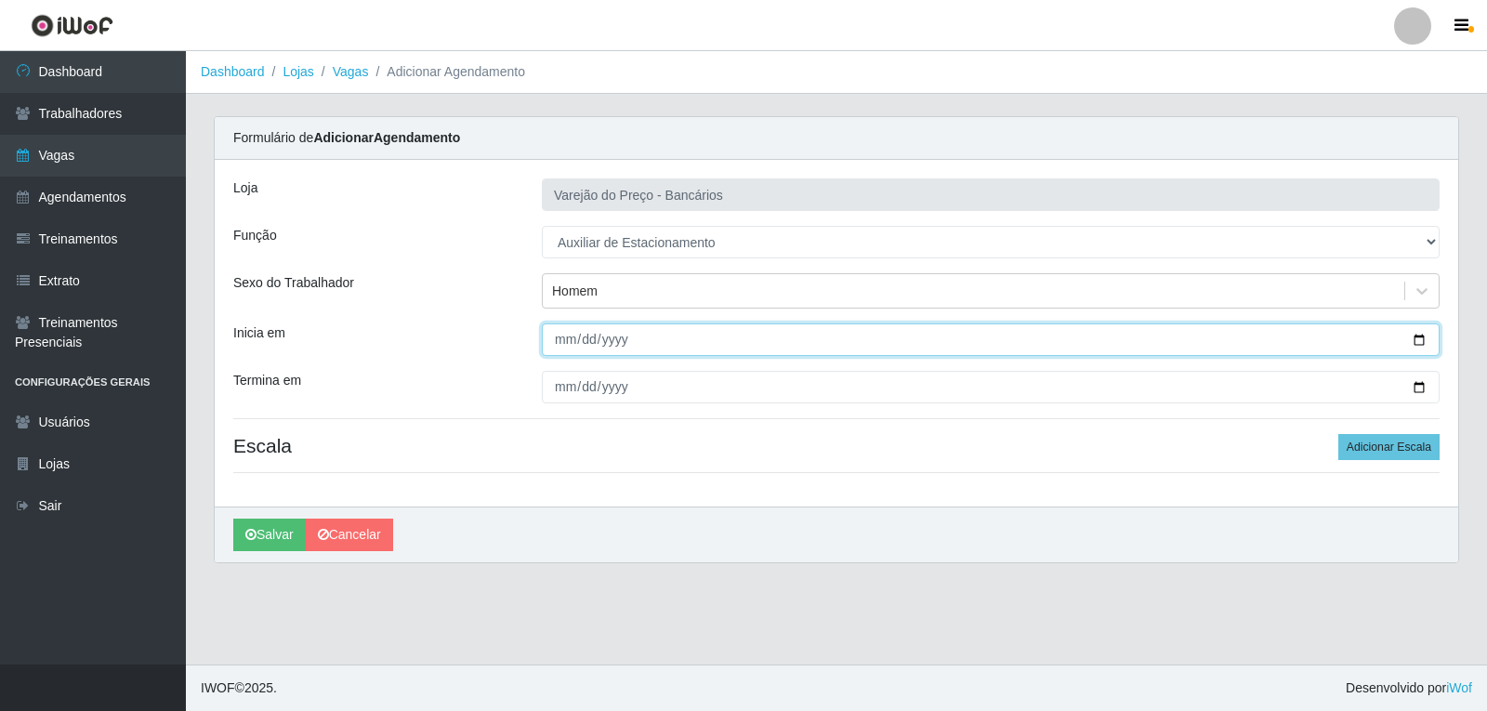
click at [562, 347] on input "Inicia em" at bounding box center [991, 339] width 898 height 33
type input "[DATE]"
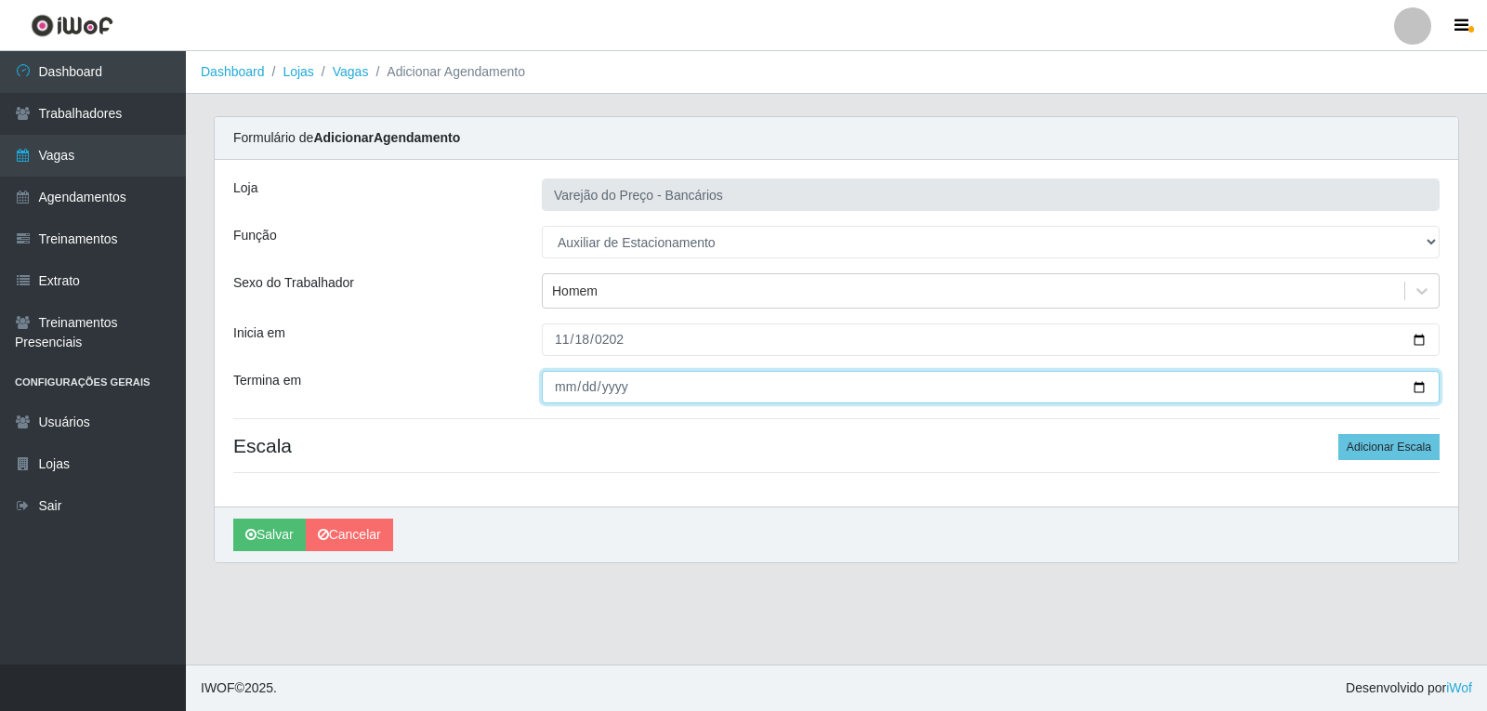
click at [547, 389] on input "Termina em" at bounding box center [991, 387] width 898 height 33
type input "[DATE]"
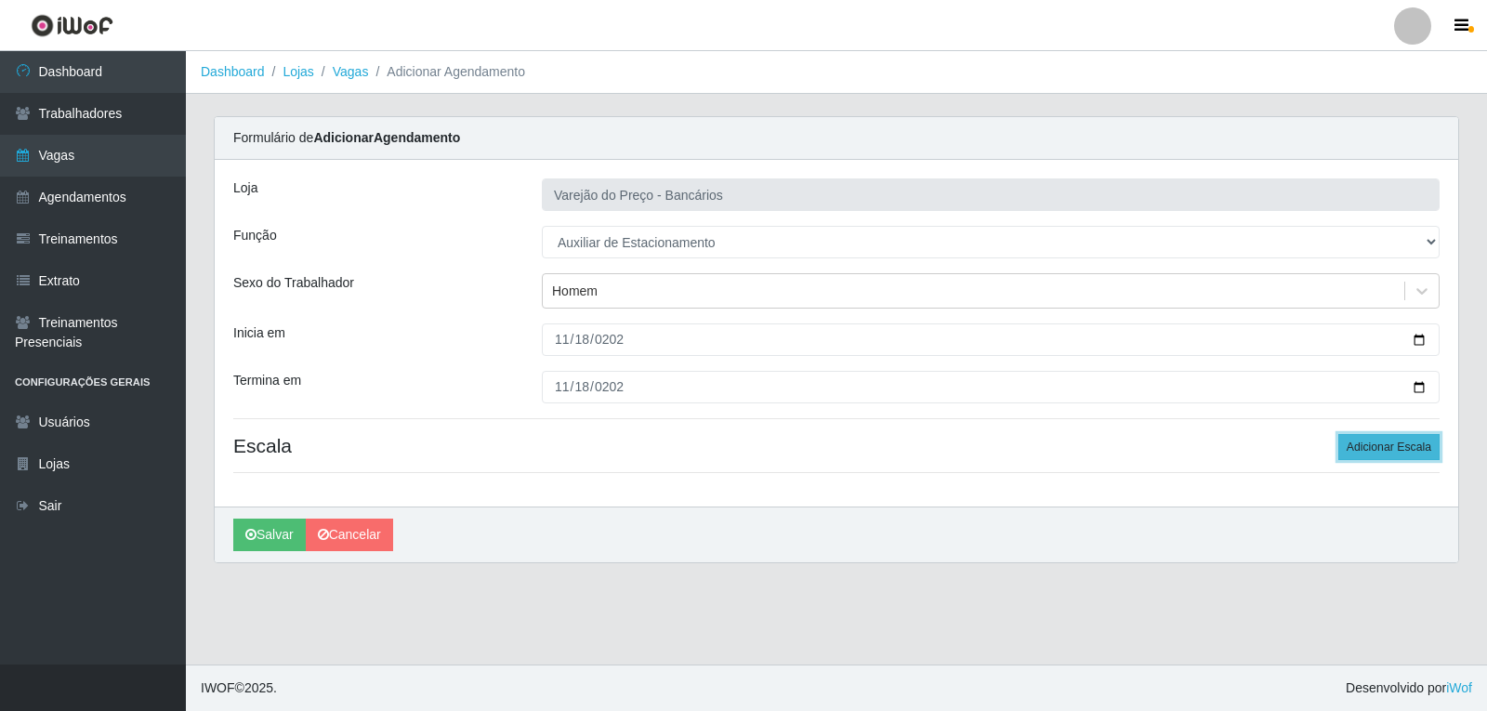
click at [1366, 444] on button "Adicionar Escala" at bounding box center [1388, 447] width 101 height 26
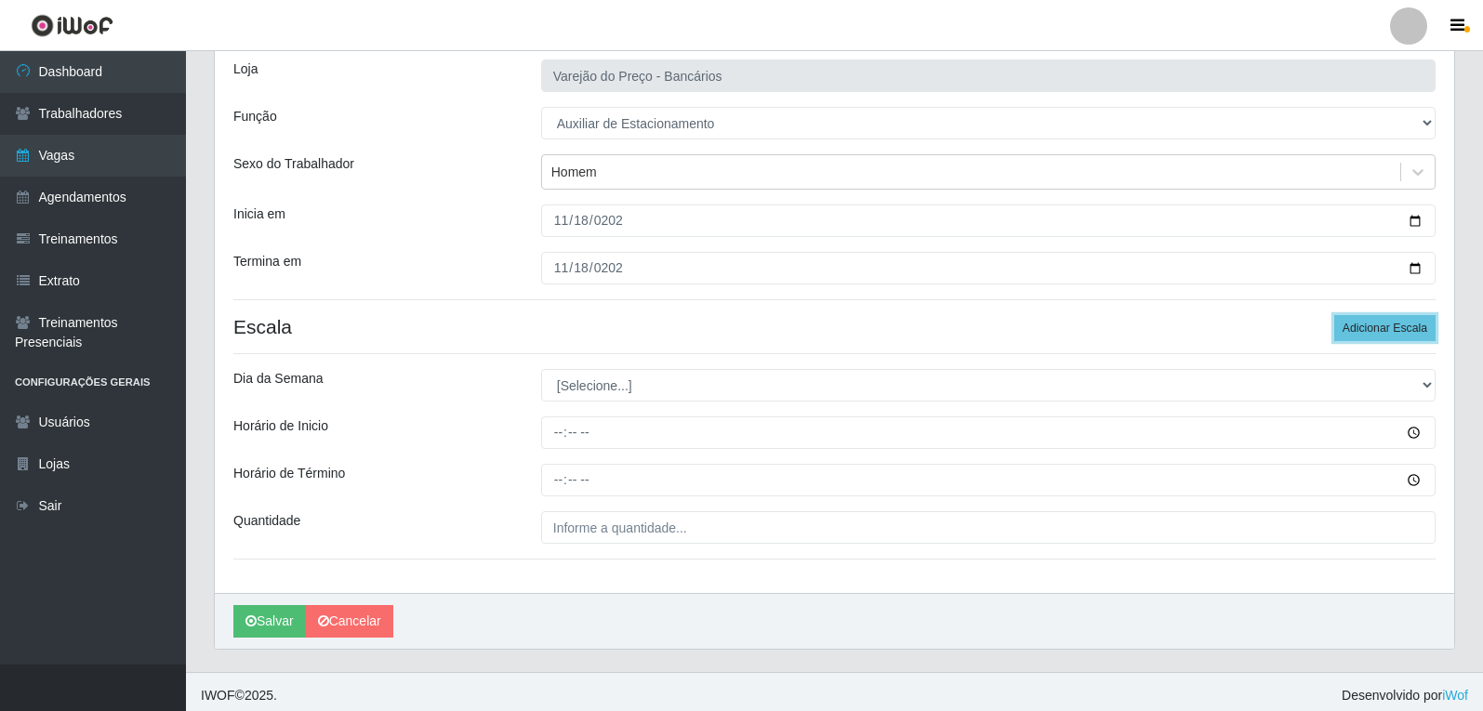
scroll to position [126, 0]
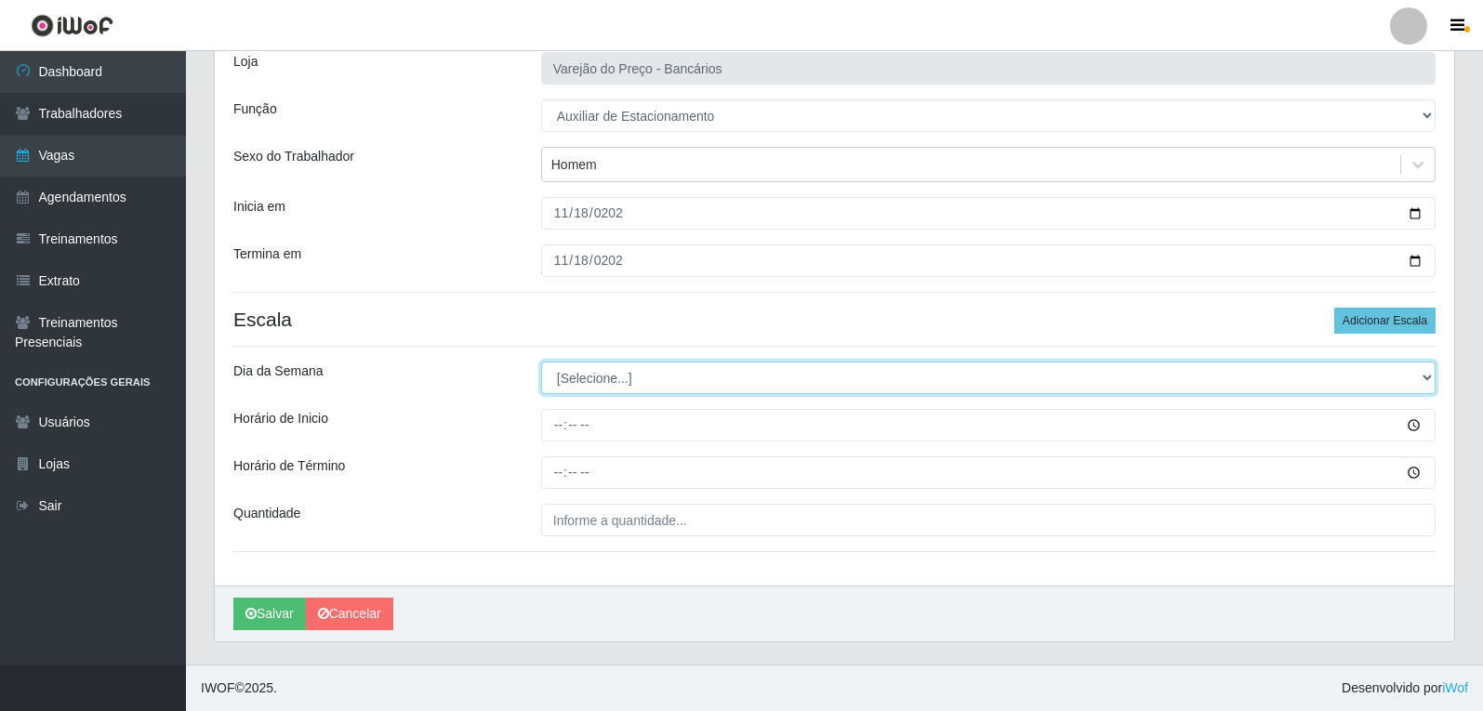
click at [667, 389] on select "[Selecione...] Segunda Terça Quarta Quinta Sexta Sábado Domingo" at bounding box center [988, 378] width 894 height 33
select select "2"
click at [541, 362] on select "[Selecione...] Segunda Terça Quarta Quinta Sexta Sábado Domingo" at bounding box center [988, 378] width 894 height 33
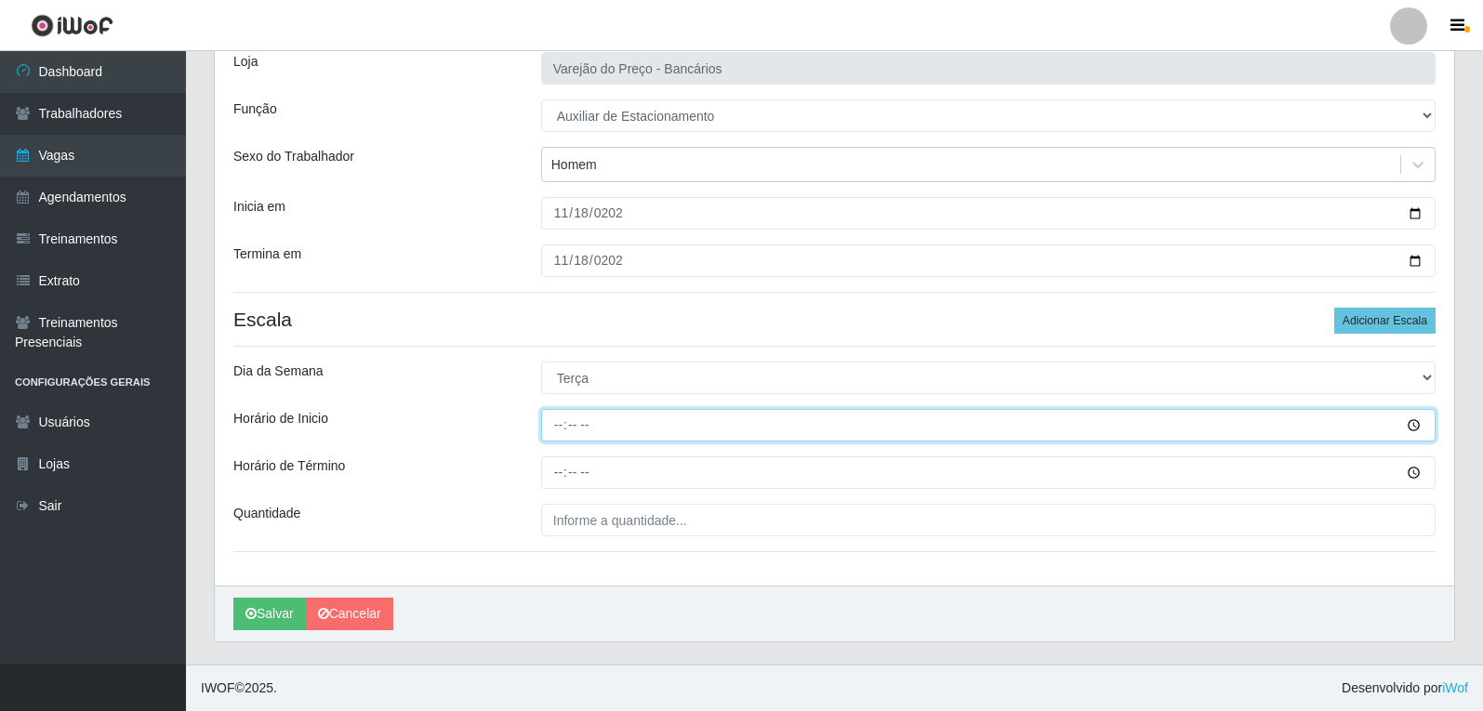
click at [556, 415] on input "Horário de Inicio" at bounding box center [988, 425] width 894 height 33
type input "16:00"
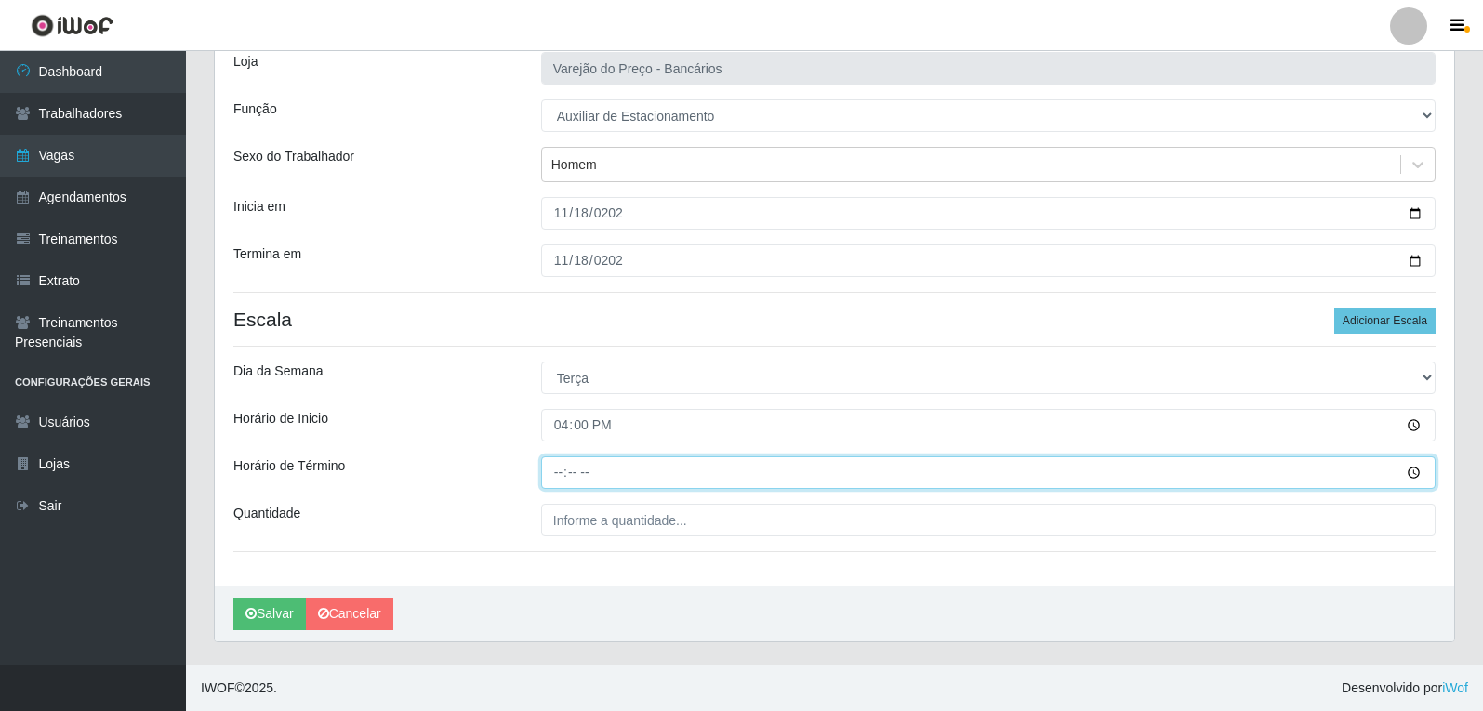
click at [550, 459] on input "Horário de Término" at bounding box center [988, 472] width 894 height 33
type input "21:00"
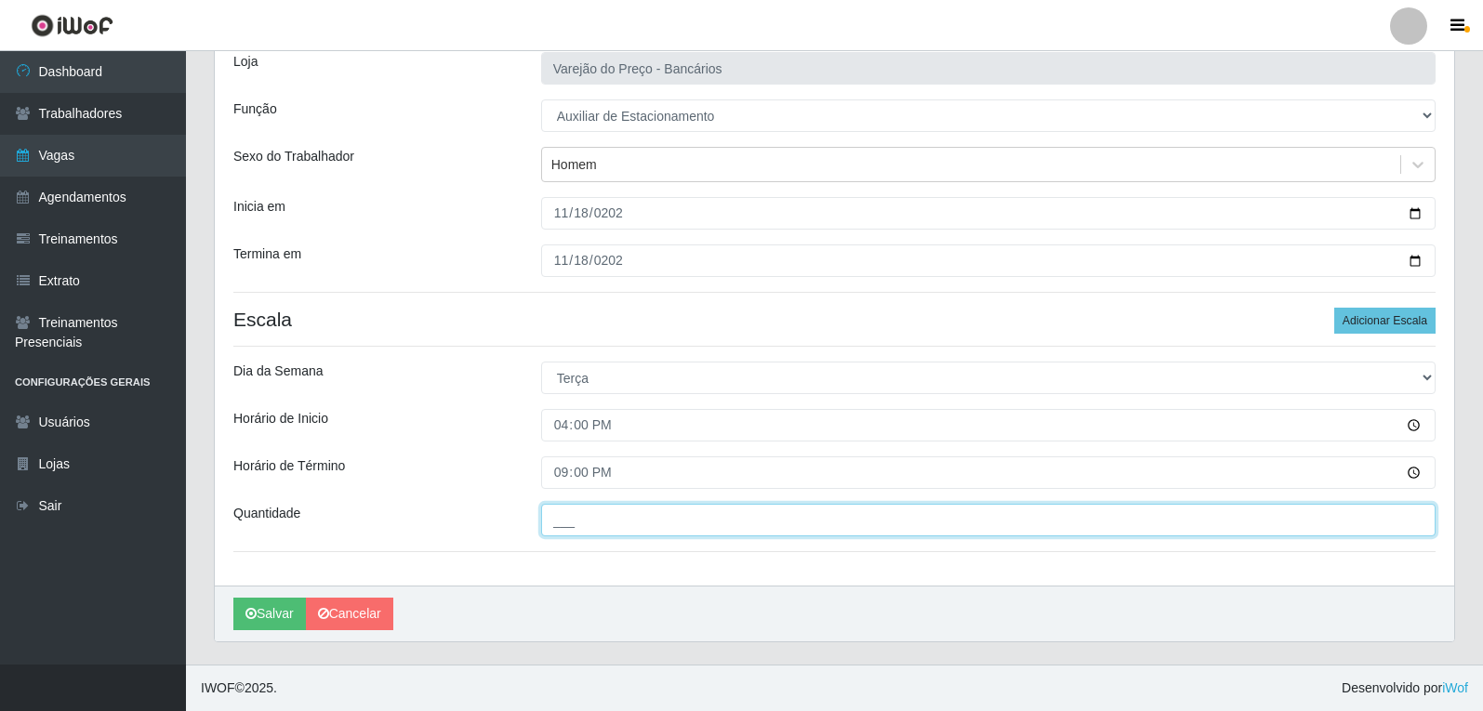
click at [572, 531] on input "___" at bounding box center [988, 520] width 894 height 33
type input "1__"
click at [233, 598] on button "Salvar" at bounding box center [269, 614] width 73 height 33
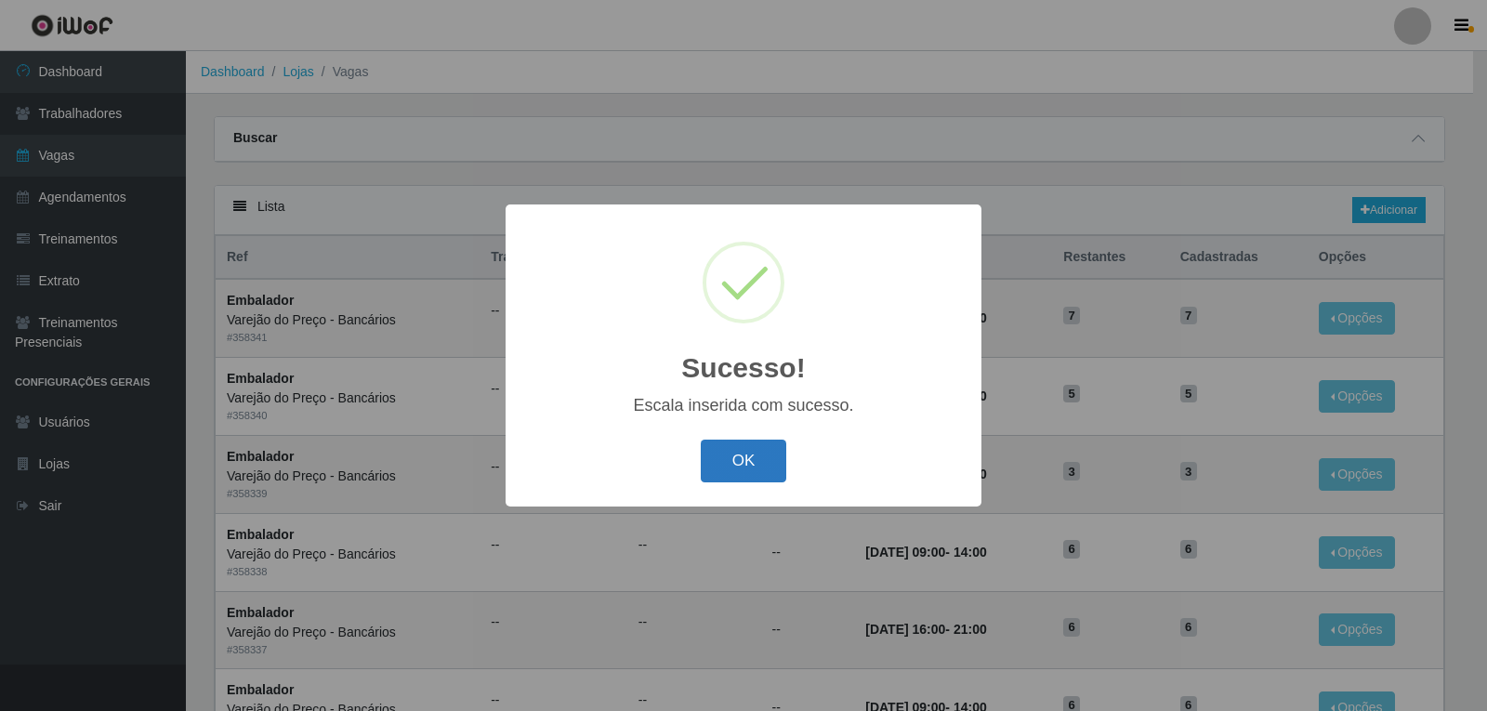
click at [771, 462] on button "OK" at bounding box center [744, 462] width 86 height 44
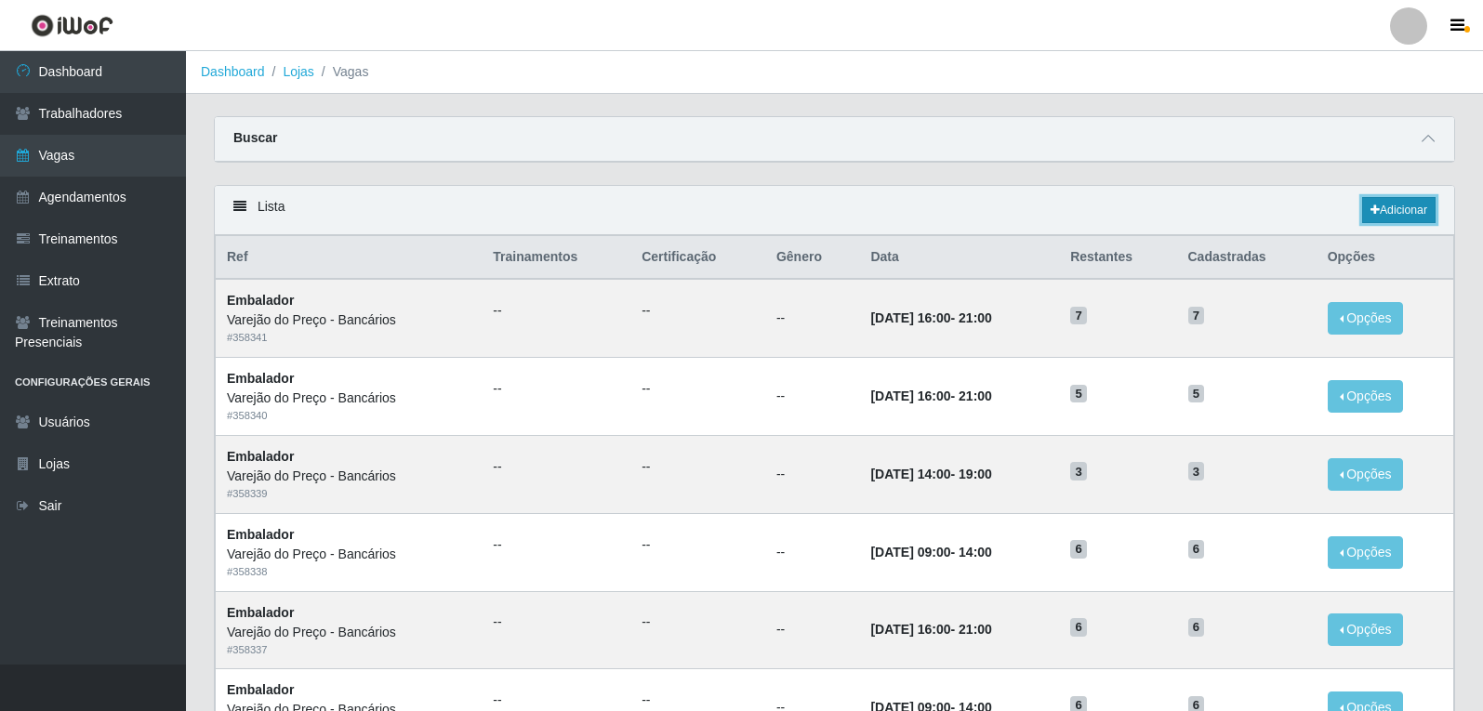
click at [1406, 217] on link "Adicionar" at bounding box center [1398, 210] width 73 height 26
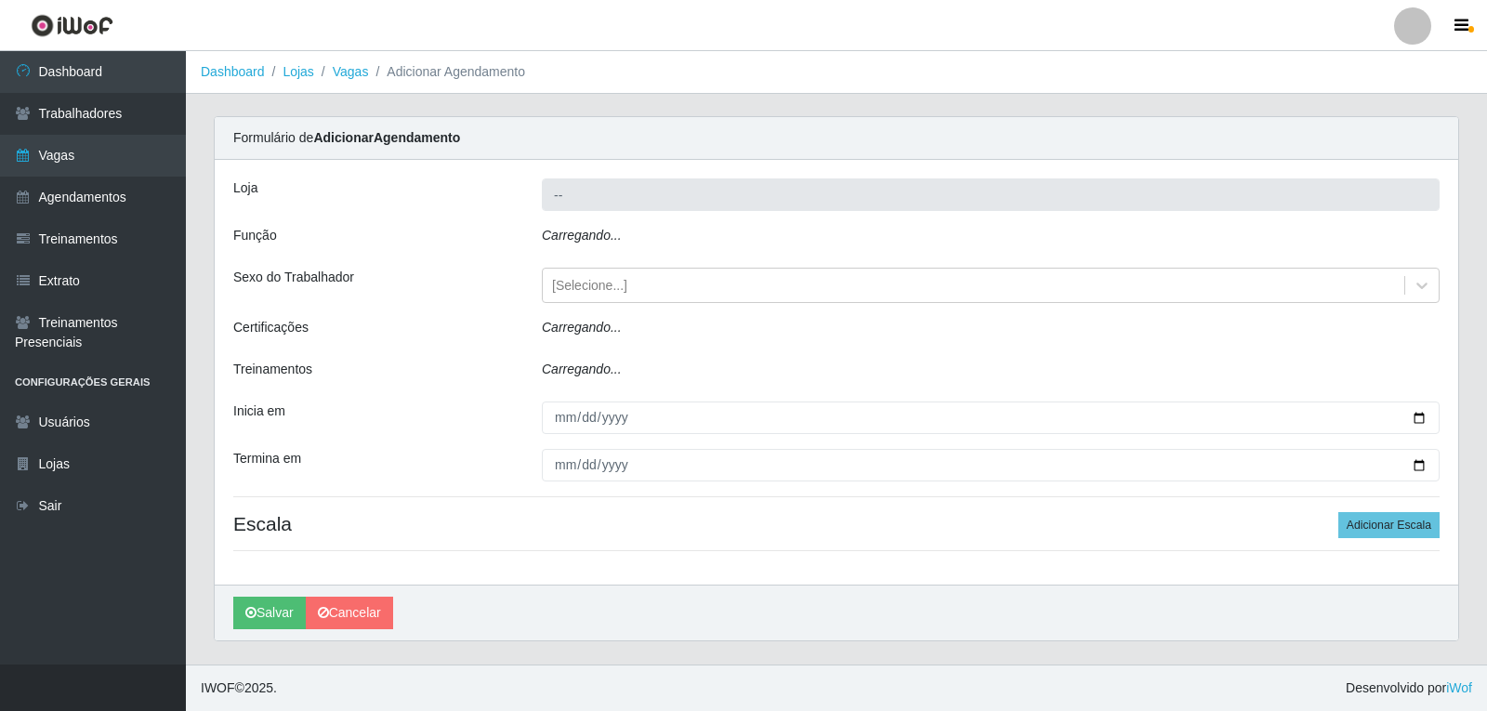
type input "Varejão do Preço - Bancários"
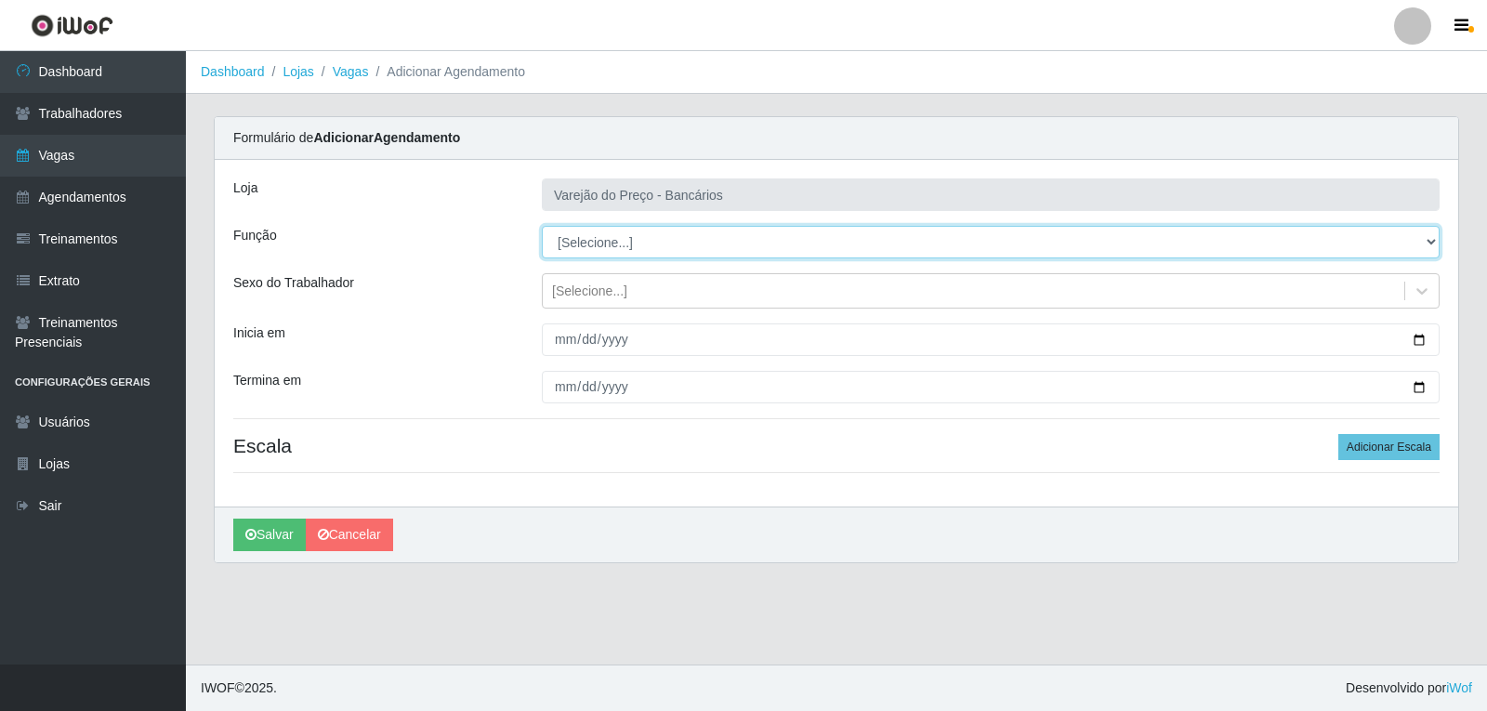
drag, startPoint x: 623, startPoint y: 238, endPoint x: 598, endPoint y: 244, distance: 25.9
click at [598, 244] on select "[Selecione...] Auxiliar de Estacionamento Auxiliar de Estacionamento + Auxiliar…" at bounding box center [991, 242] width 898 height 33
select select "4"
click at [542, 226] on select "[Selecione...] Auxiliar de Estacionamento Auxiliar de Estacionamento + Auxiliar…" at bounding box center [991, 242] width 898 height 33
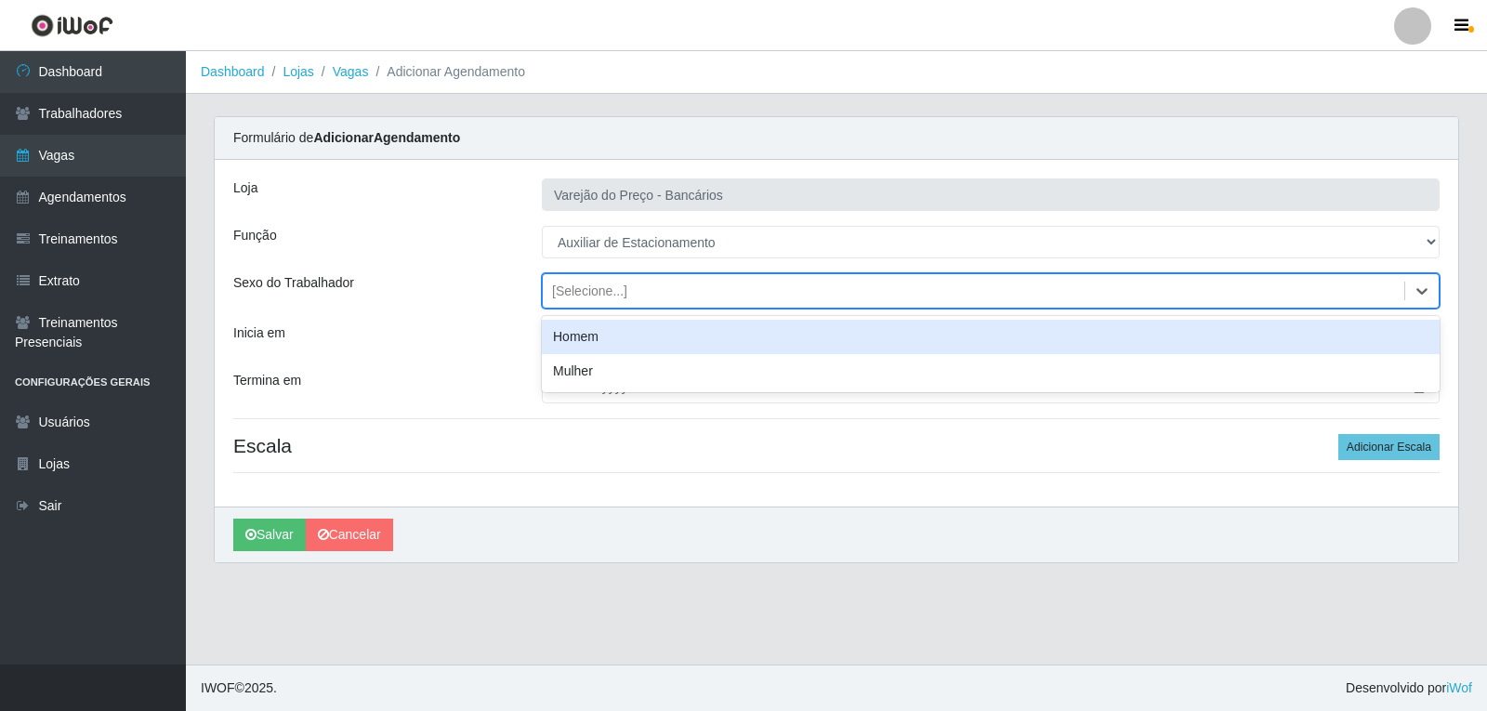
click at [574, 303] on div "[Selecione...]" at bounding box center [974, 291] width 862 height 31
click at [571, 338] on div "Homem" at bounding box center [991, 337] width 898 height 34
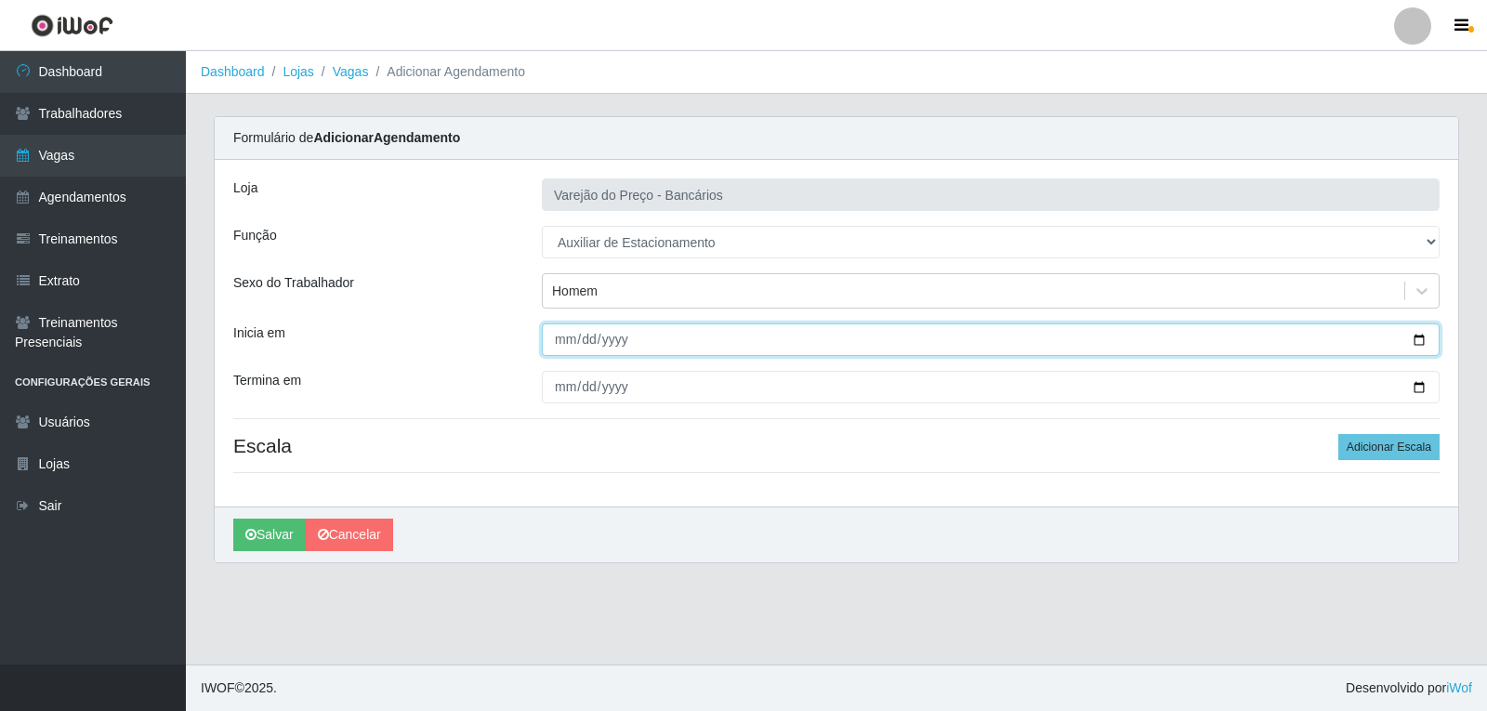
click at [567, 348] on input "Inicia em" at bounding box center [991, 339] width 898 height 33
type input "[DATE]"
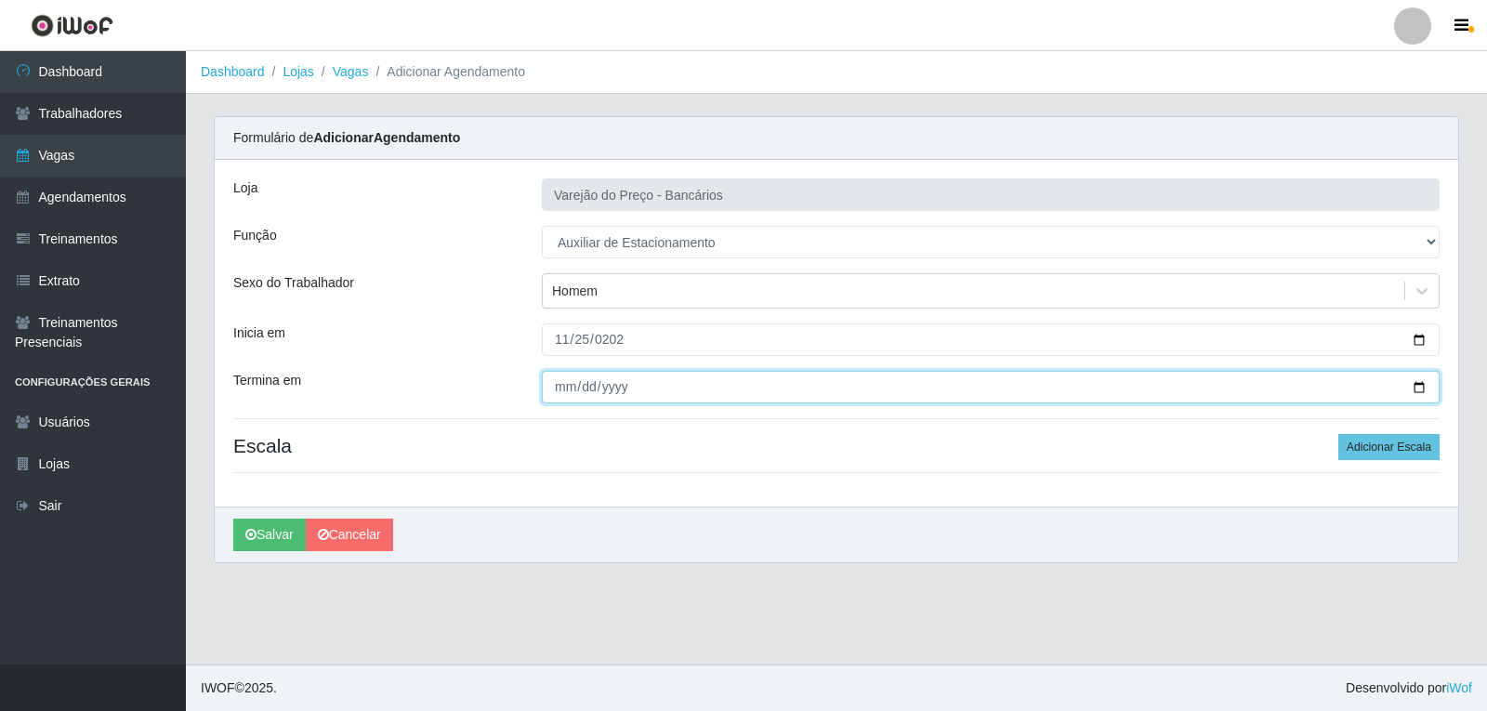
click at [566, 372] on input "Termina em" at bounding box center [991, 387] width 898 height 33
type input "[DATE]"
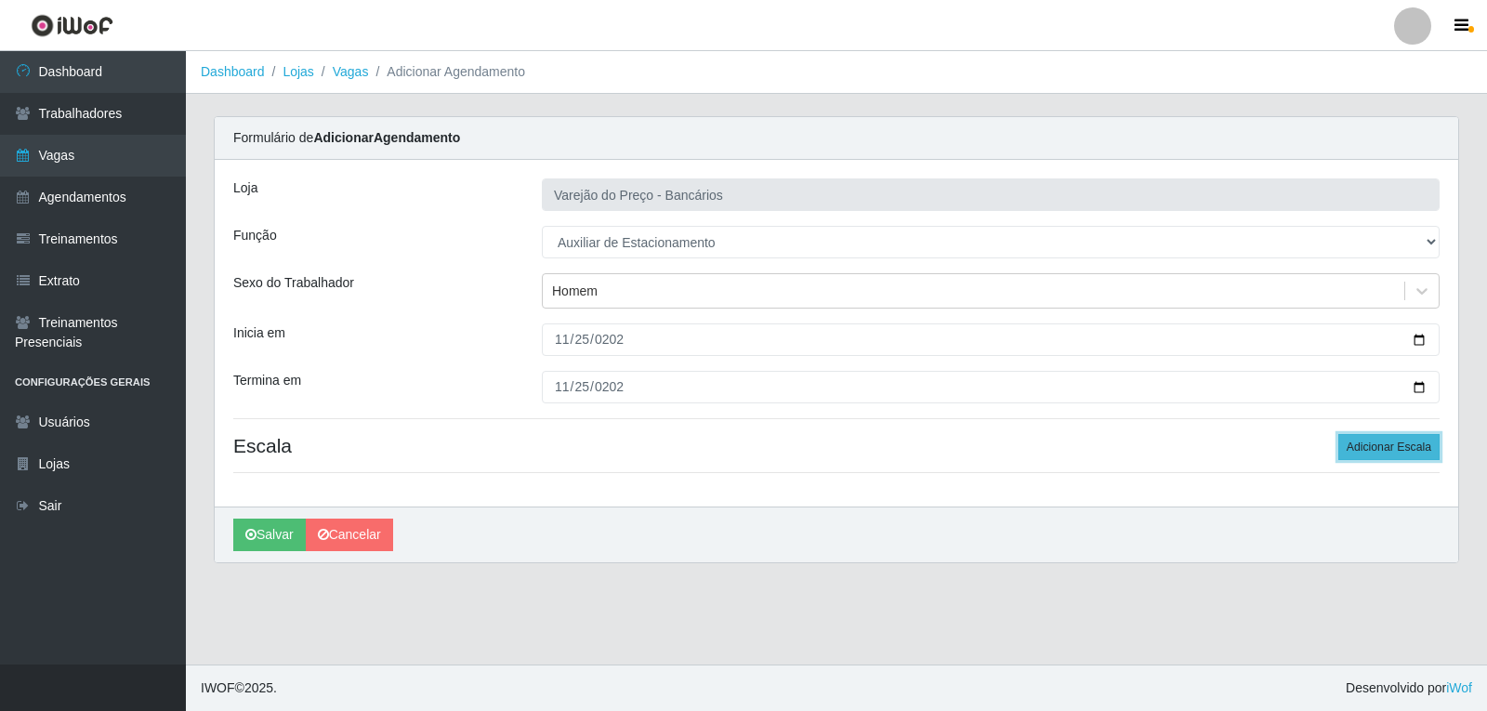
click at [1405, 439] on button "Adicionar Escala" at bounding box center [1388, 447] width 101 height 26
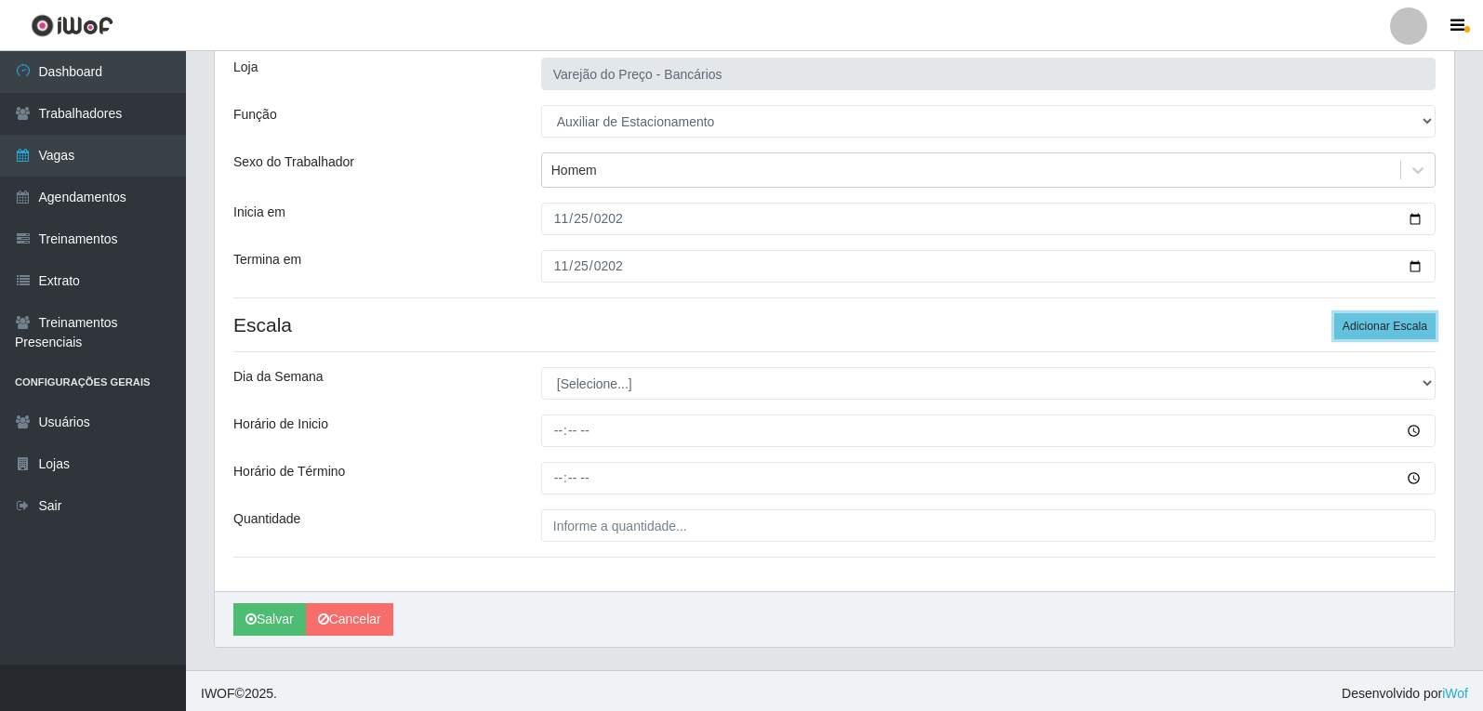
scroll to position [126, 0]
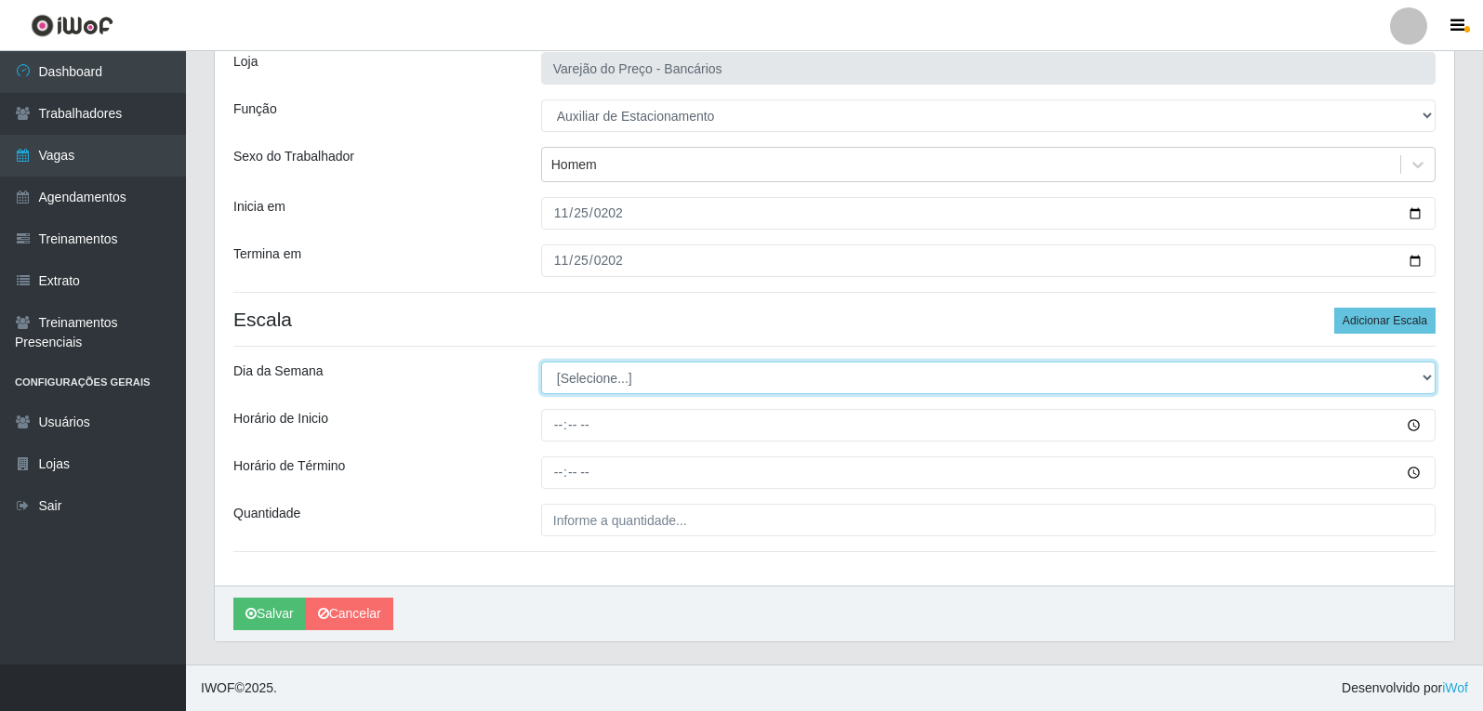
click at [676, 372] on select "[Selecione...] Segunda Terça Quarta Quinta Sexta Sábado Domingo" at bounding box center [988, 378] width 894 height 33
select select "2"
click at [541, 362] on select "[Selecione...] Segunda Terça Quarta Quinta Sexta Sábado Domingo" at bounding box center [988, 378] width 894 height 33
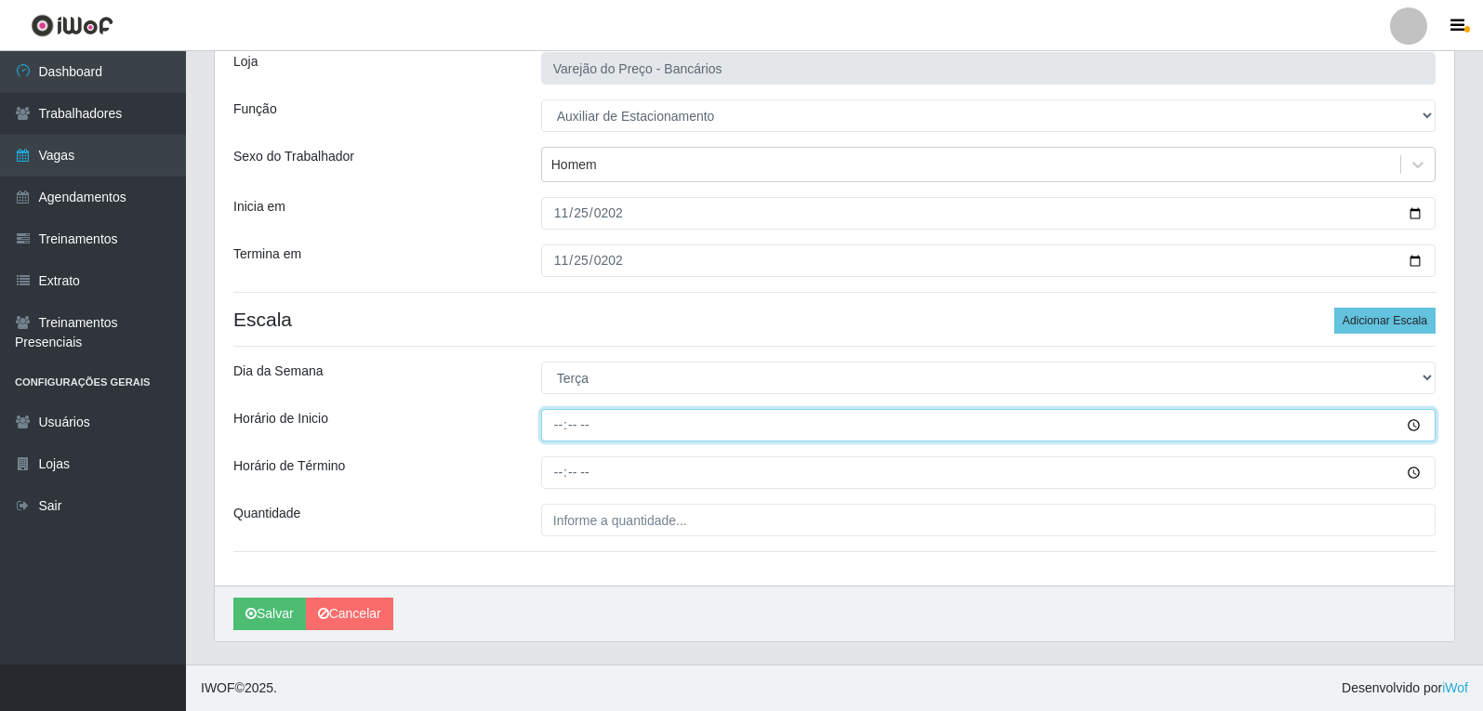
click at [547, 424] on input "Horário de Inicio" at bounding box center [988, 425] width 894 height 33
type input "16:00"
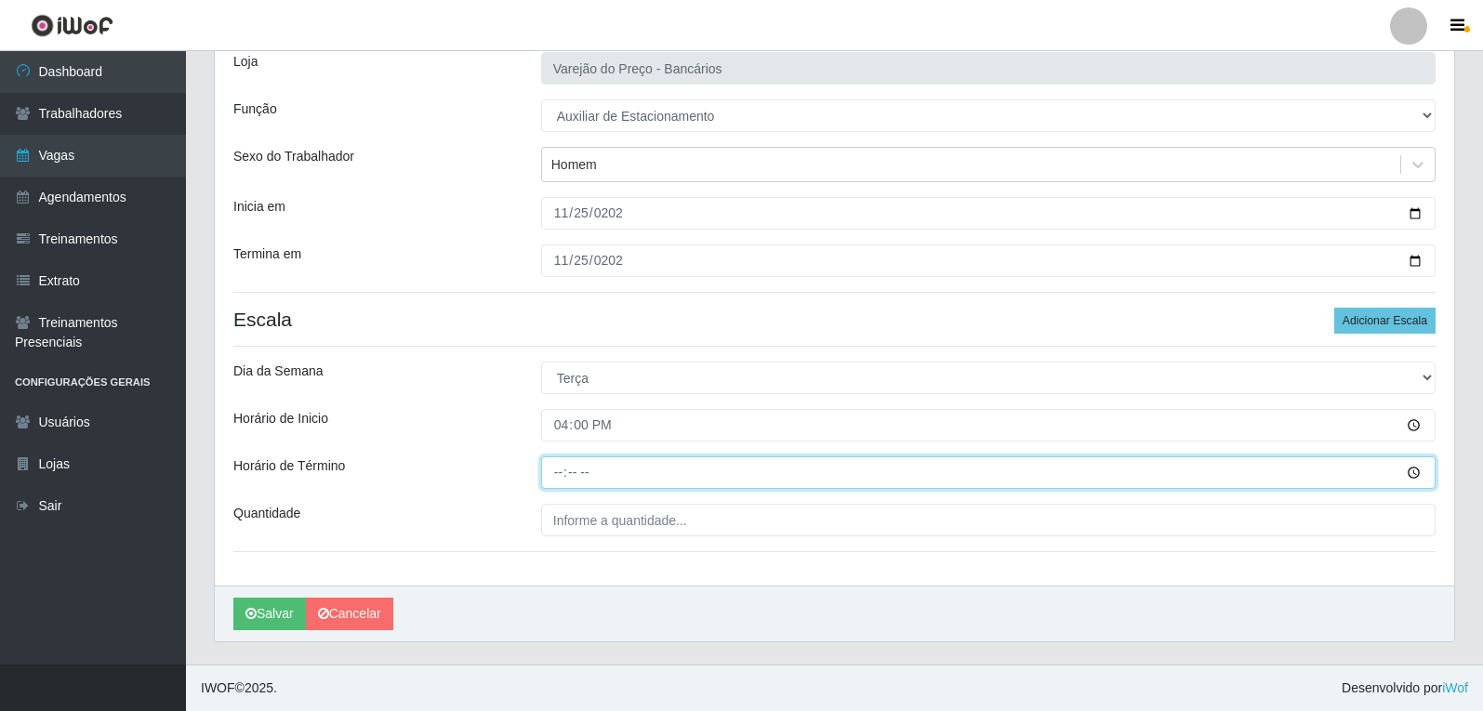
click at [548, 475] on input "Horário de Término" at bounding box center [988, 472] width 894 height 33
type input "21:00"
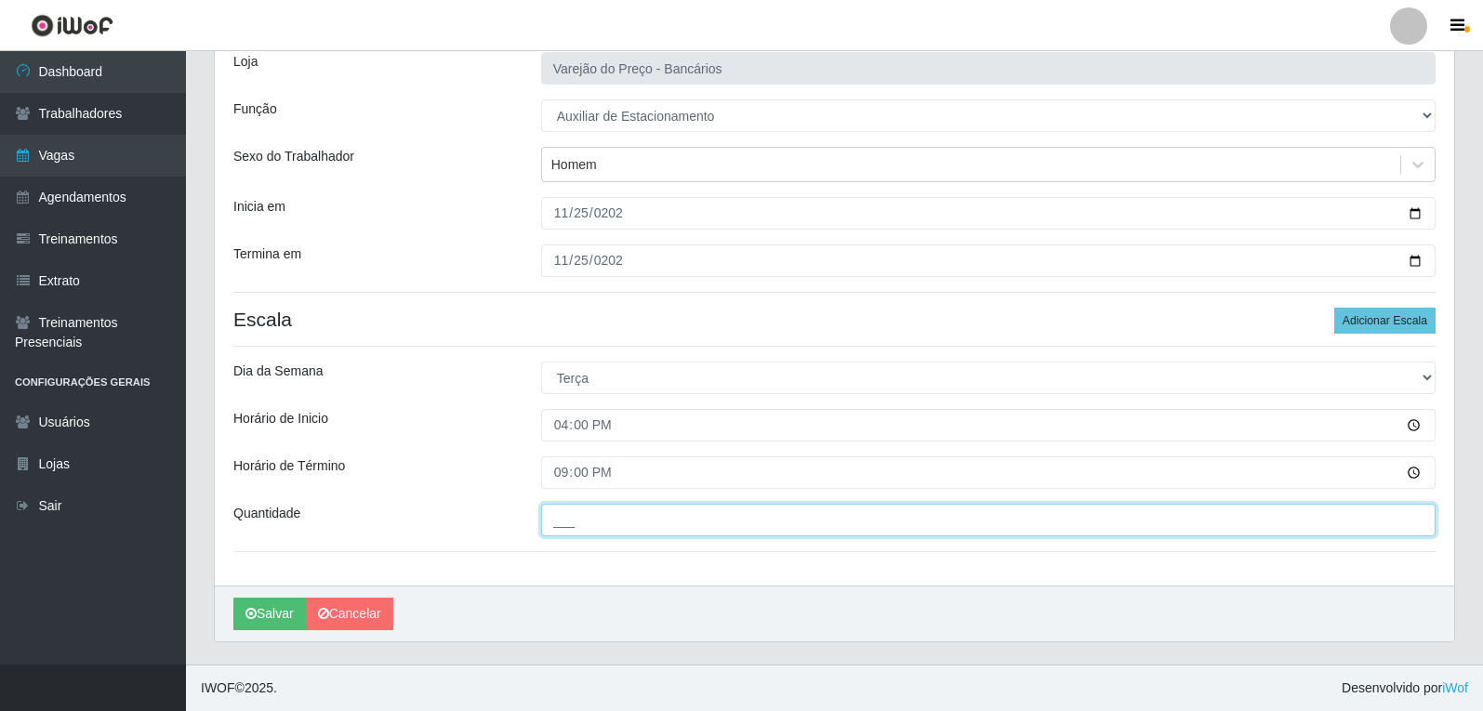
click at [557, 534] on input "___" at bounding box center [988, 520] width 894 height 33
type input "1__"
click at [233, 598] on button "Salvar" at bounding box center [269, 614] width 73 height 33
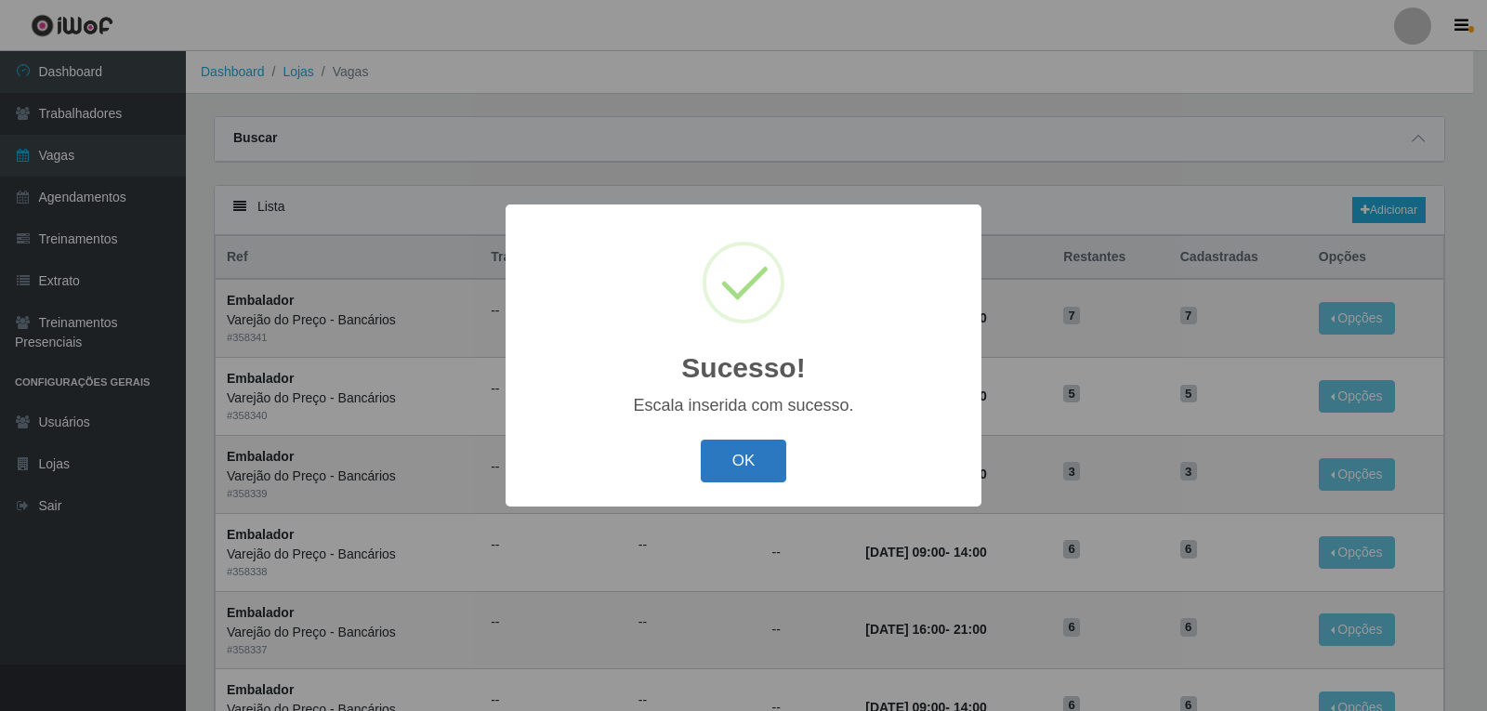
click at [725, 477] on button "OK" at bounding box center [744, 462] width 86 height 44
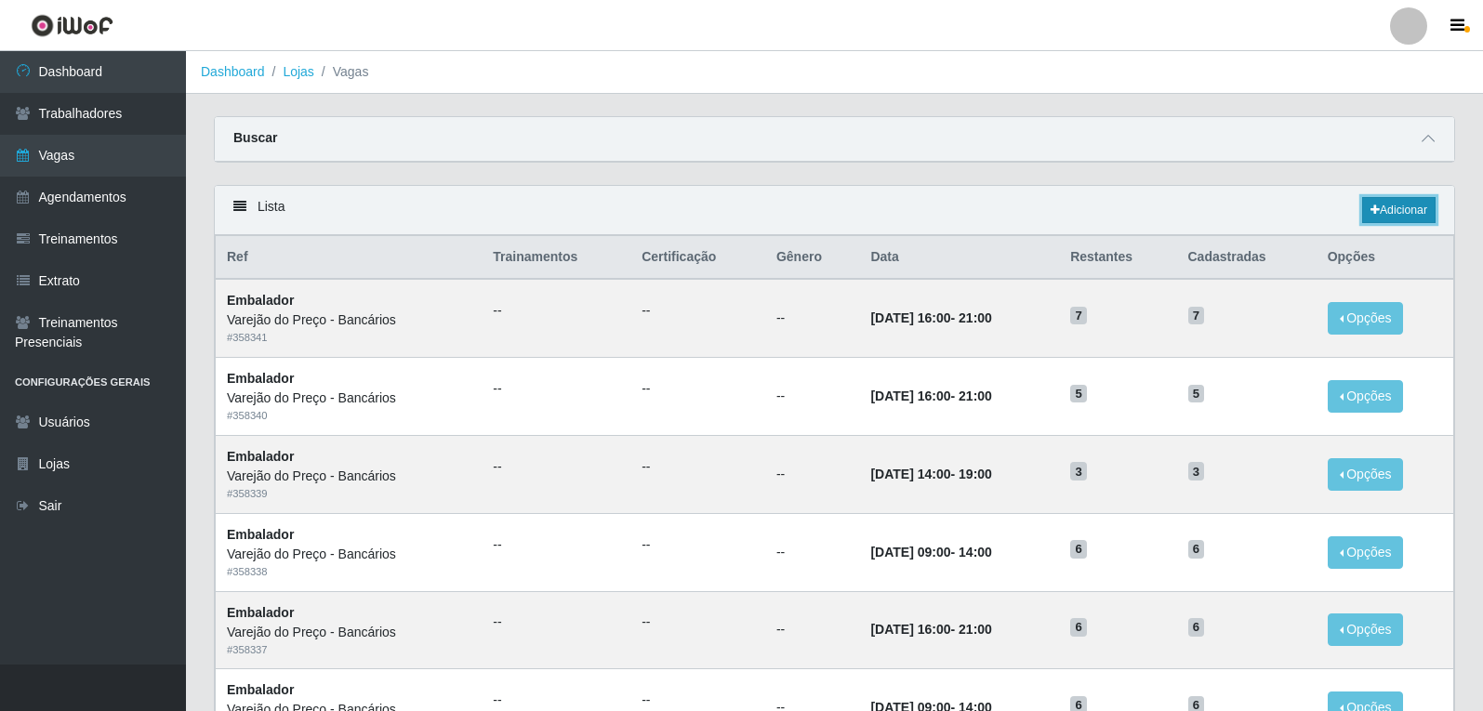
click at [1420, 207] on link "Adicionar" at bounding box center [1398, 210] width 73 height 26
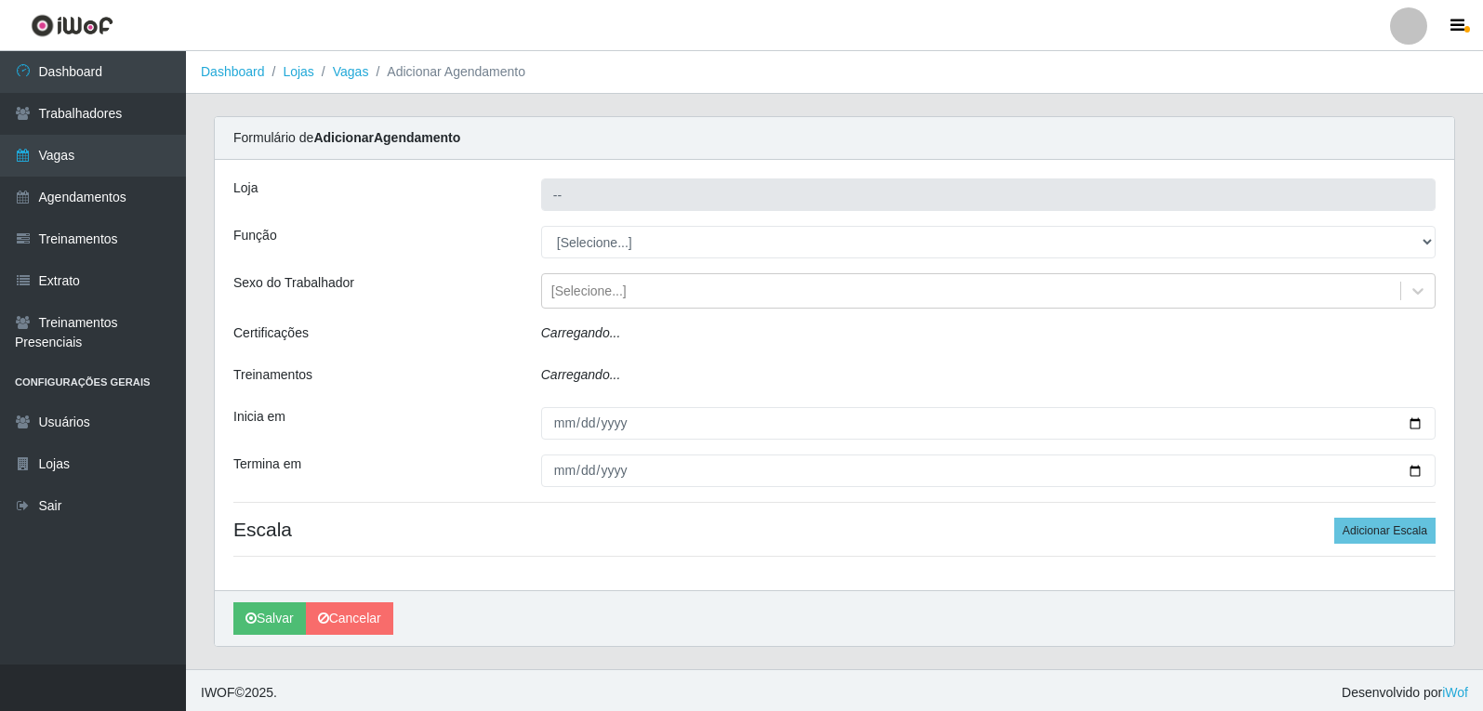
type input "Varejão do Preço - Bancários"
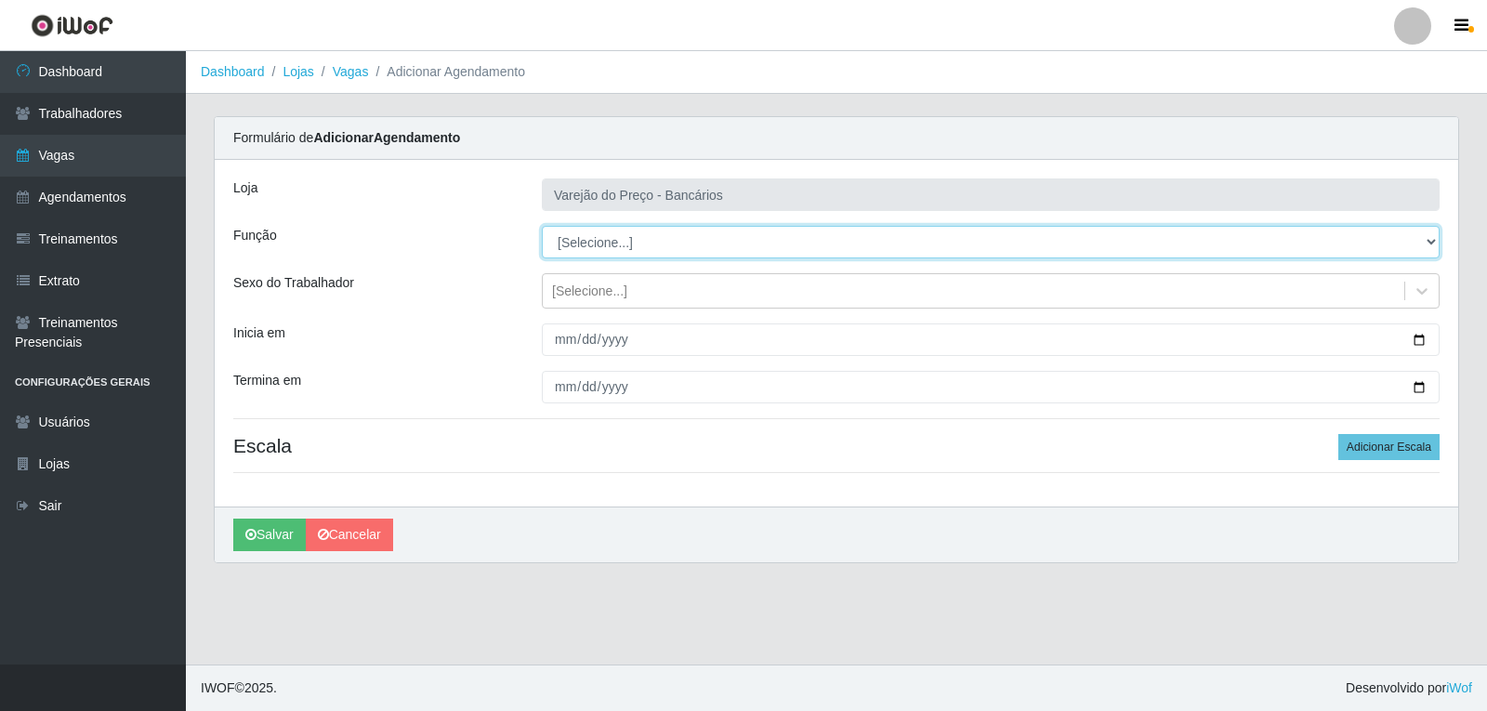
click at [598, 238] on select "[Selecione...] Auxiliar de Estacionamento Auxiliar de Estacionamento + Auxiliar…" at bounding box center [991, 242] width 898 height 33
select select "4"
click at [542, 226] on select "[Selecione...] Auxiliar de Estacionamento Auxiliar de Estacionamento + Auxiliar…" at bounding box center [991, 242] width 898 height 33
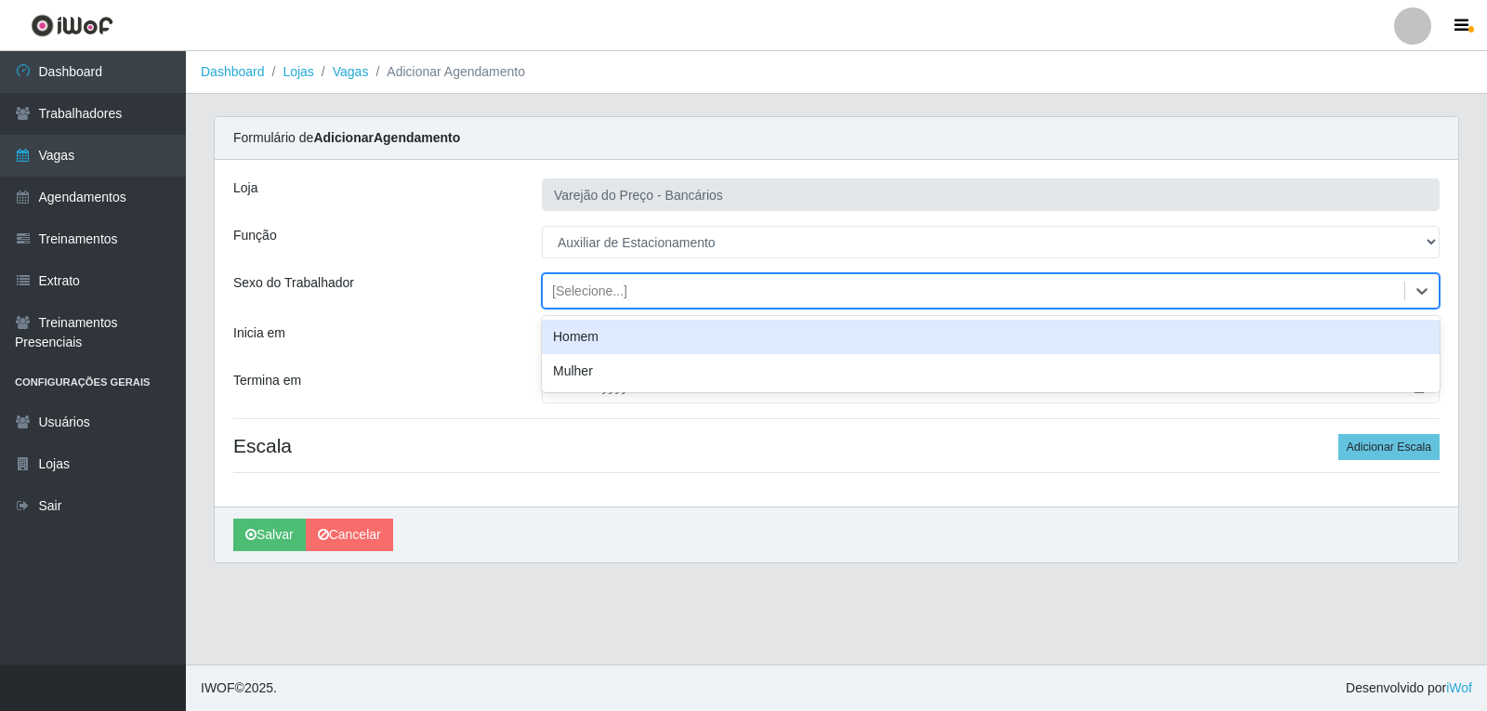
click at [586, 304] on div "[Selecione...]" at bounding box center [974, 291] width 862 height 31
click at [575, 333] on div "Homem" at bounding box center [991, 337] width 898 height 34
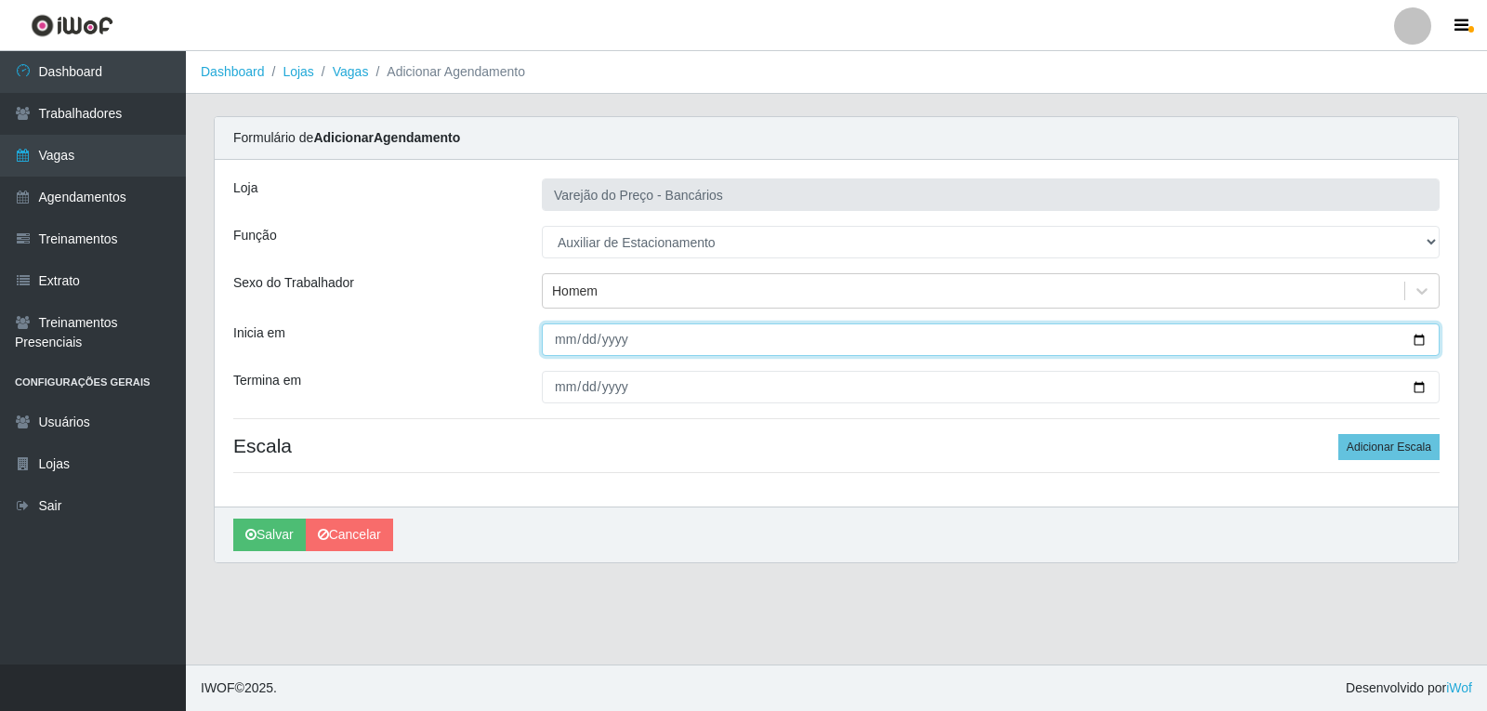
click at [553, 338] on input "Inicia em" at bounding box center [991, 339] width 898 height 33
type input "[DATE]"
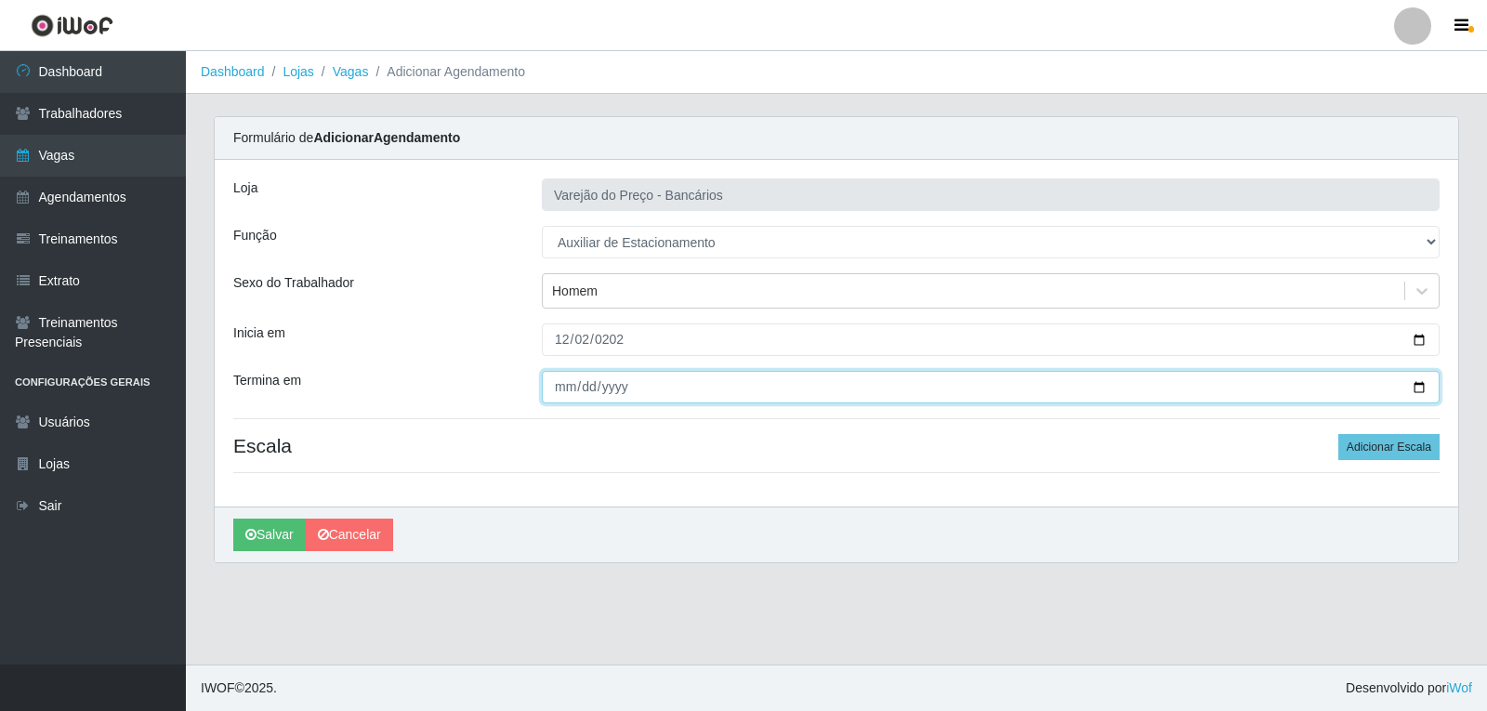
click at [542, 374] on input "Termina em" at bounding box center [991, 387] width 898 height 33
type input "[DATE]"
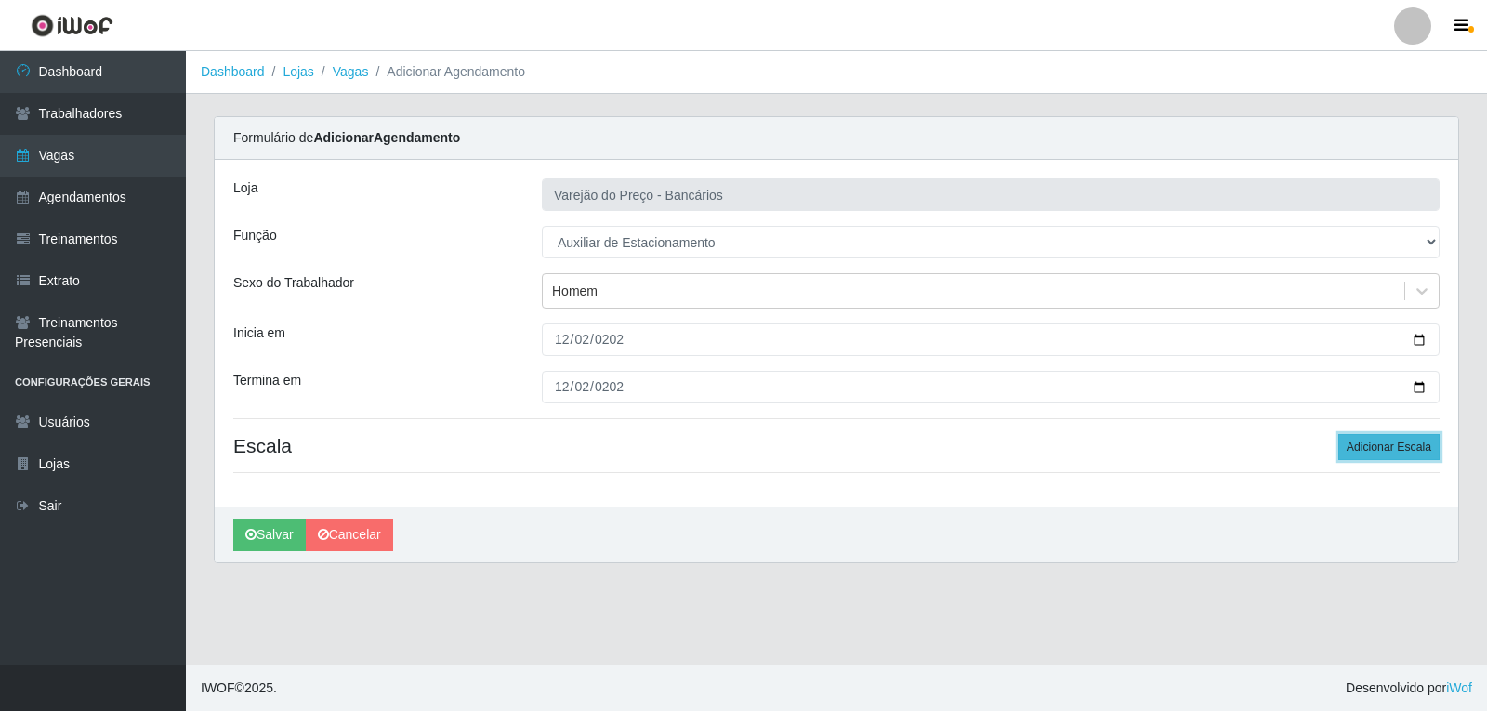
click at [1357, 455] on button "Adicionar Escala" at bounding box center [1388, 447] width 101 height 26
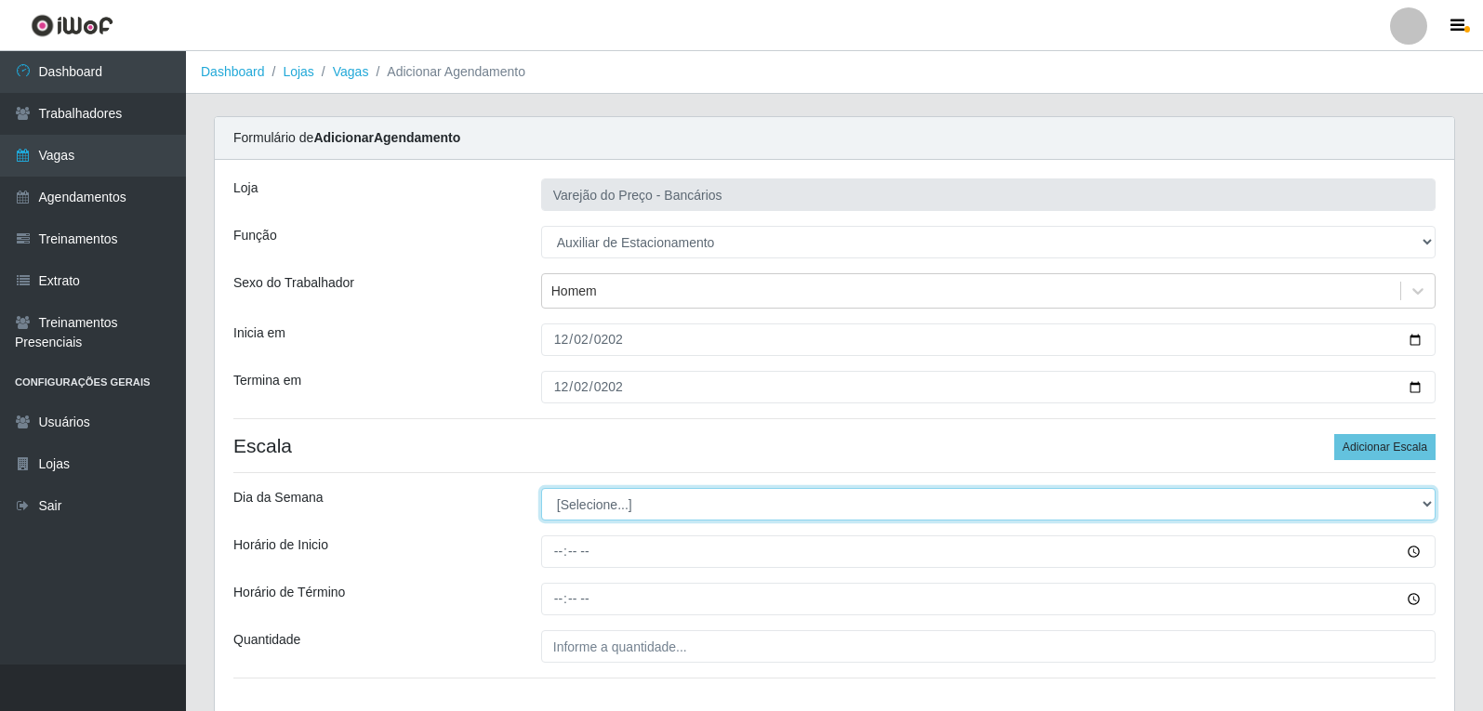
click at [614, 494] on select "[Selecione...] Segunda Terça Quarta Quinta Sexta Sábado Domingo" at bounding box center [988, 504] width 894 height 33
select select "2"
click at [541, 488] on select "[Selecione...] Segunda Terça Quarta Quinta Sexta Sábado Domingo" at bounding box center [988, 504] width 894 height 33
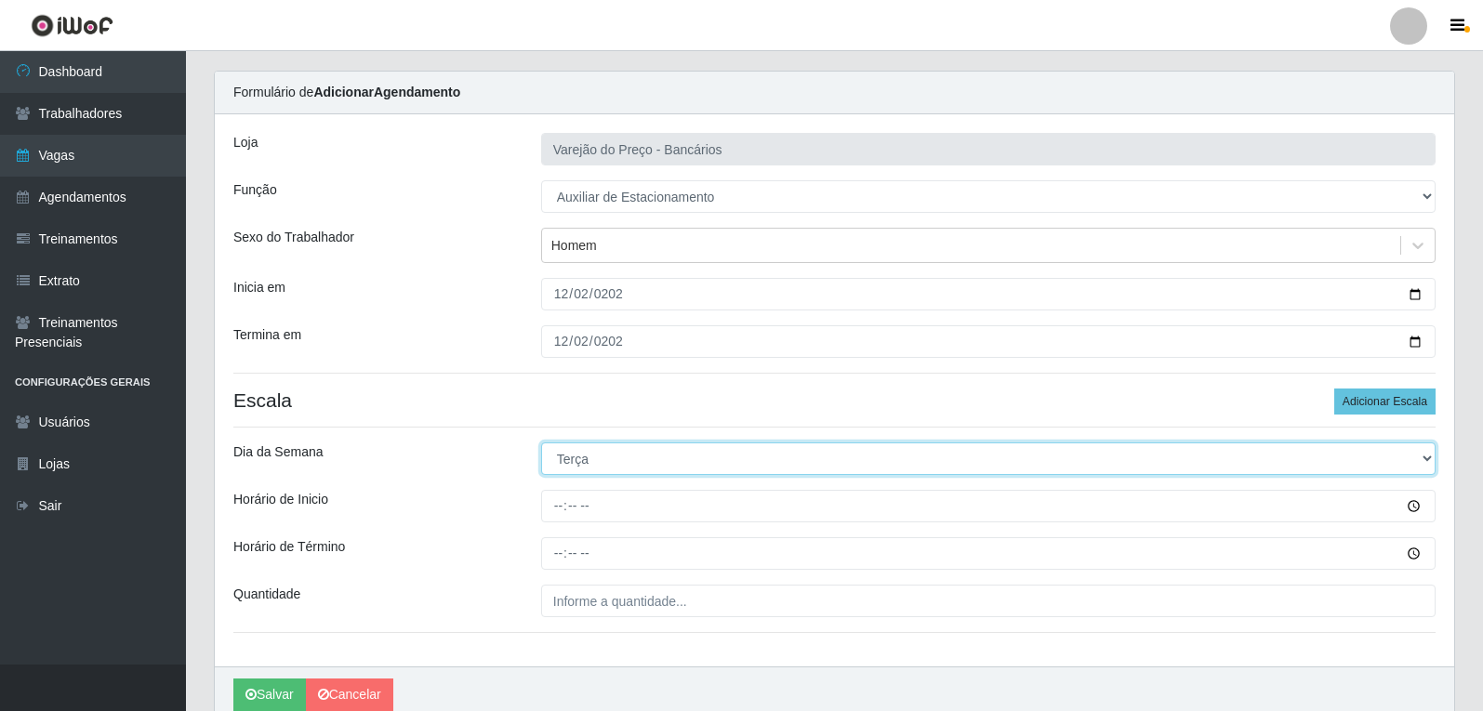
scroll to position [126, 0]
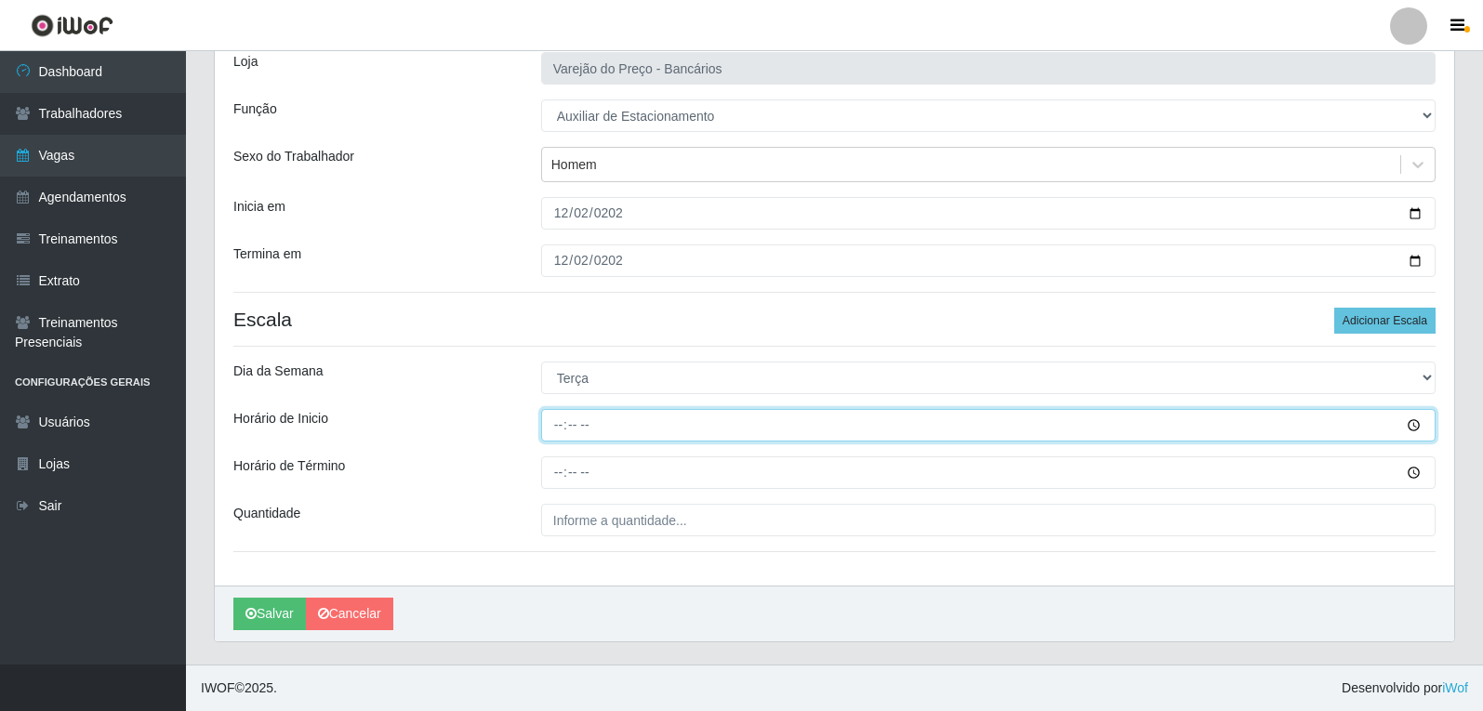
click at [560, 424] on input "Horário de Inicio" at bounding box center [988, 425] width 894 height 33
type input "16:00"
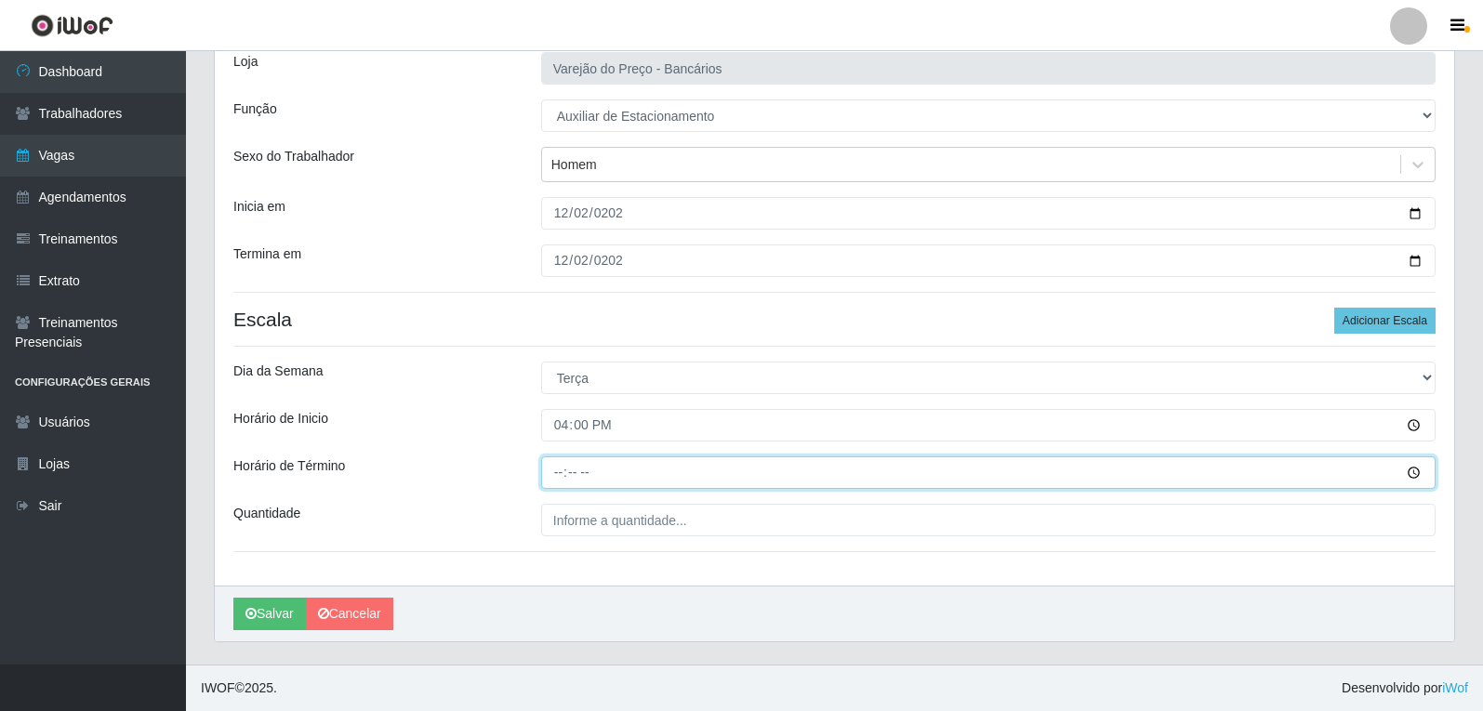
click at [556, 466] on input "Horário de Término" at bounding box center [988, 472] width 894 height 33
type input "21:00"
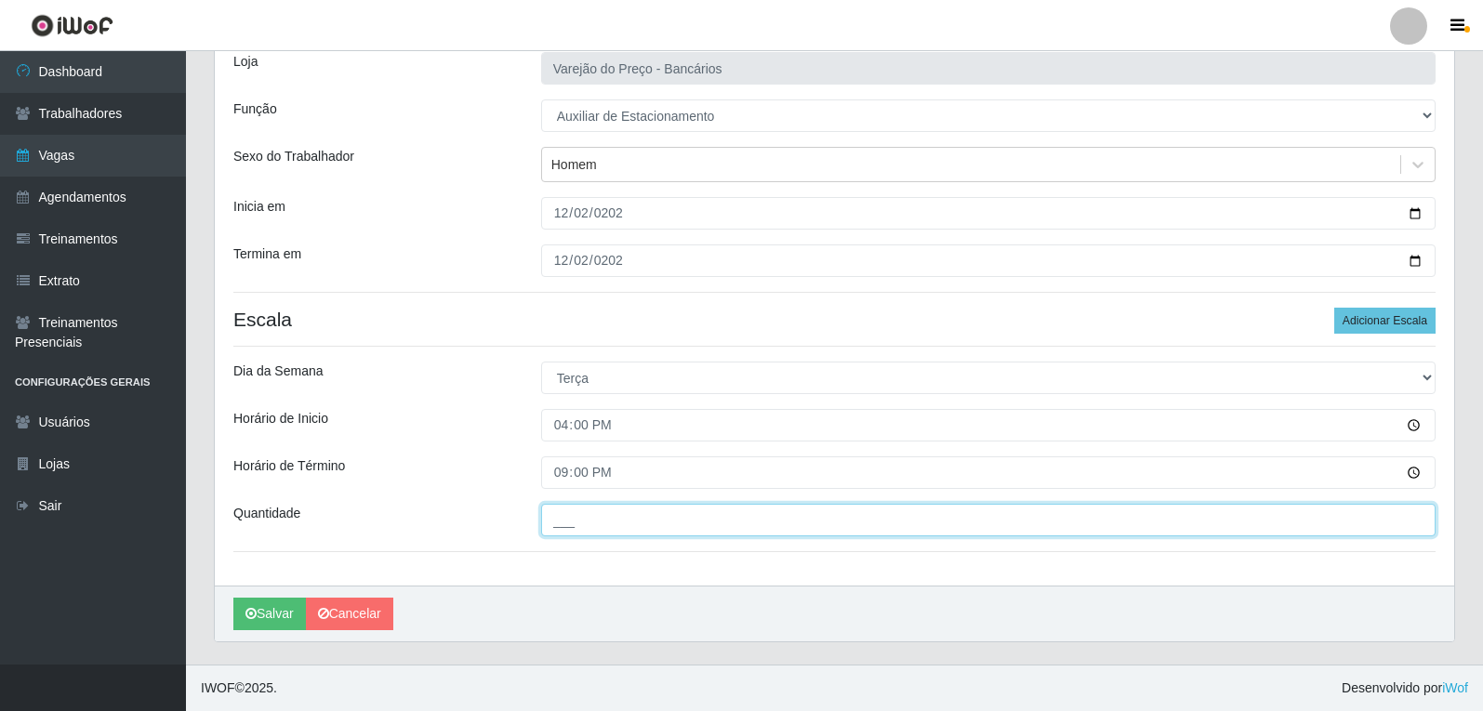
click at [574, 509] on input "___" at bounding box center [988, 520] width 894 height 33
type input "1__"
click at [233, 598] on button "Salvar" at bounding box center [269, 614] width 73 height 33
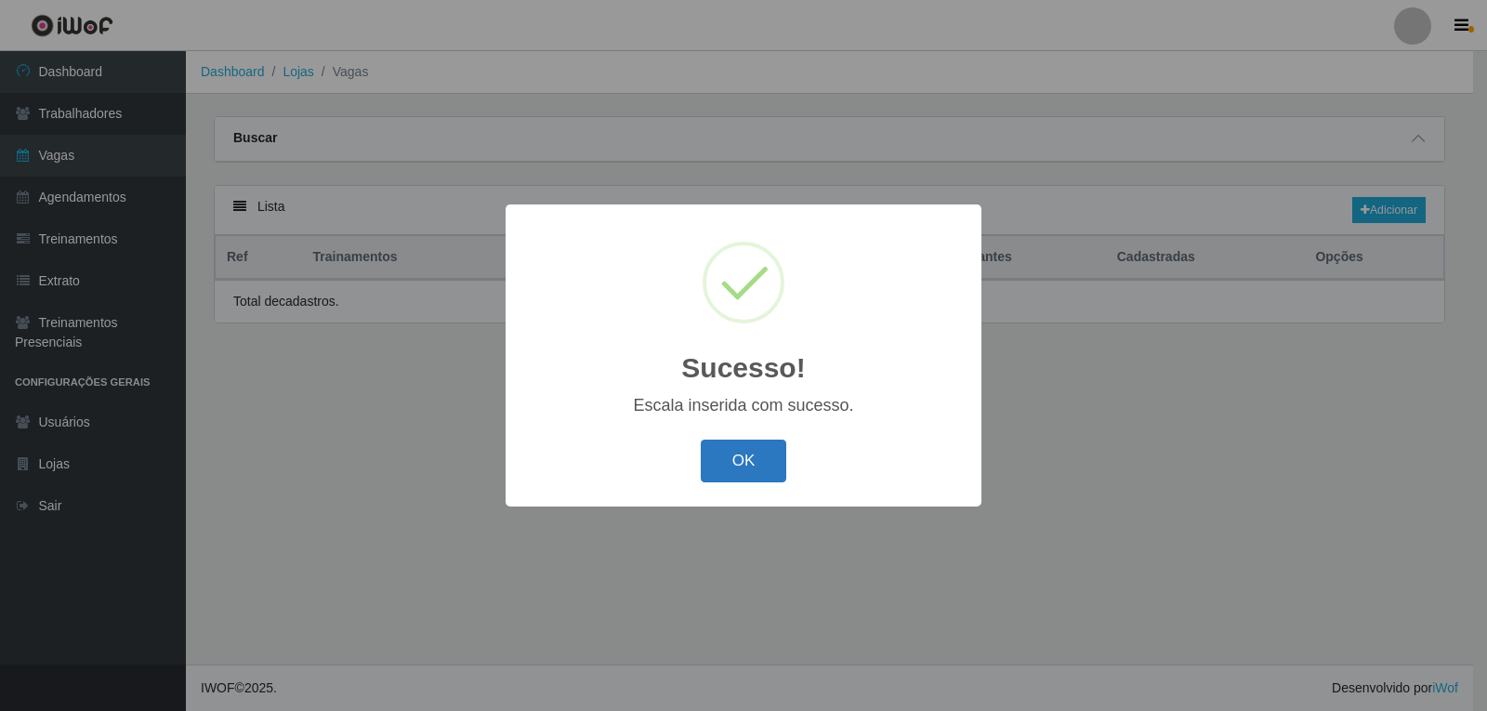
click at [758, 471] on button "OK" at bounding box center [744, 462] width 86 height 44
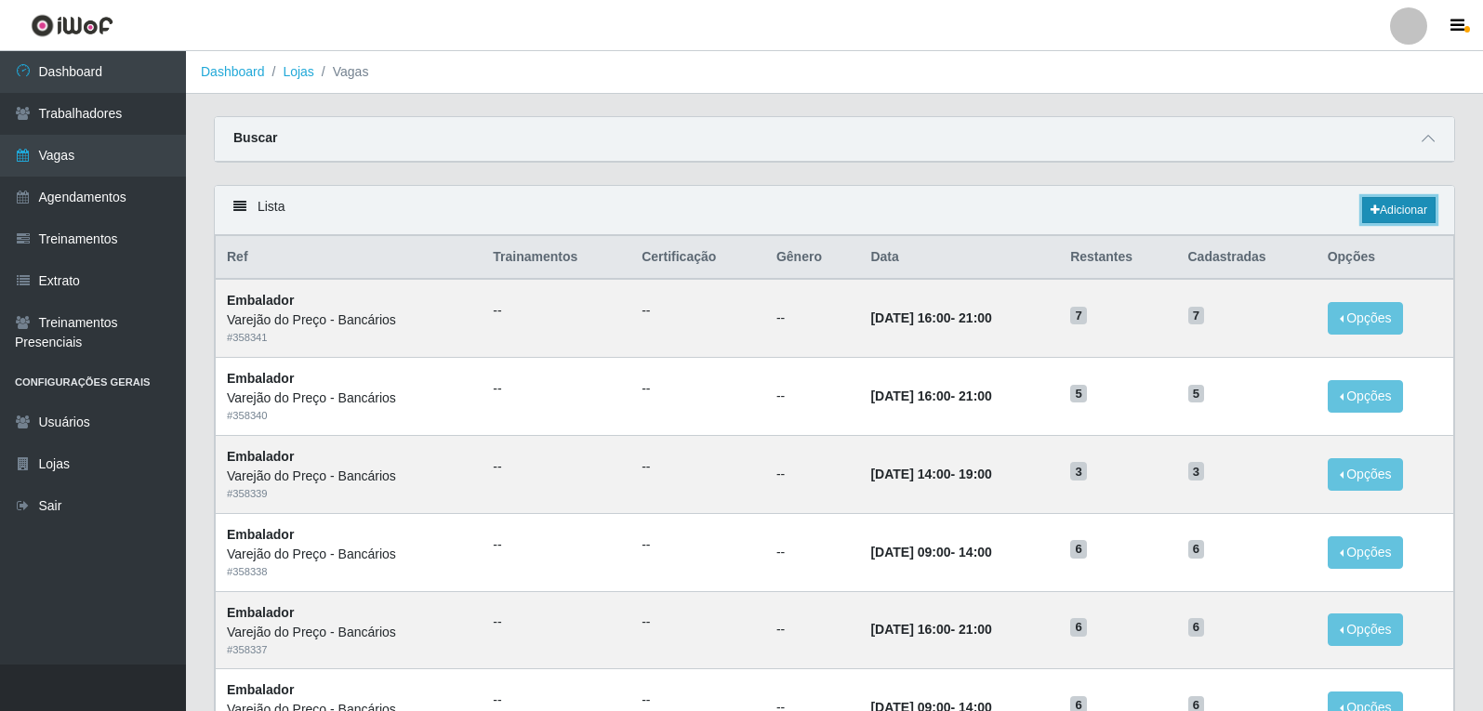
click at [1371, 207] on icon at bounding box center [1374, 209] width 9 height 11
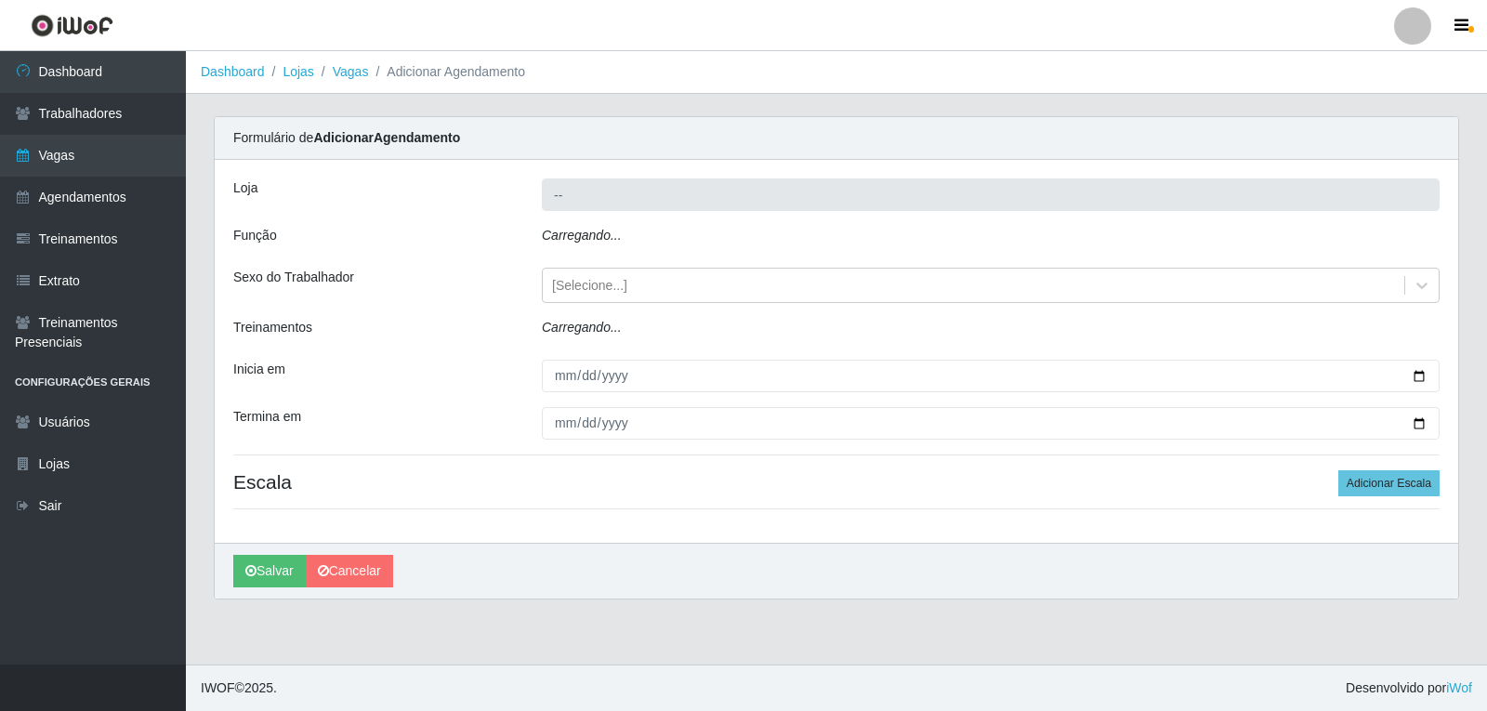
type input "Varejão do Preço - Bancários"
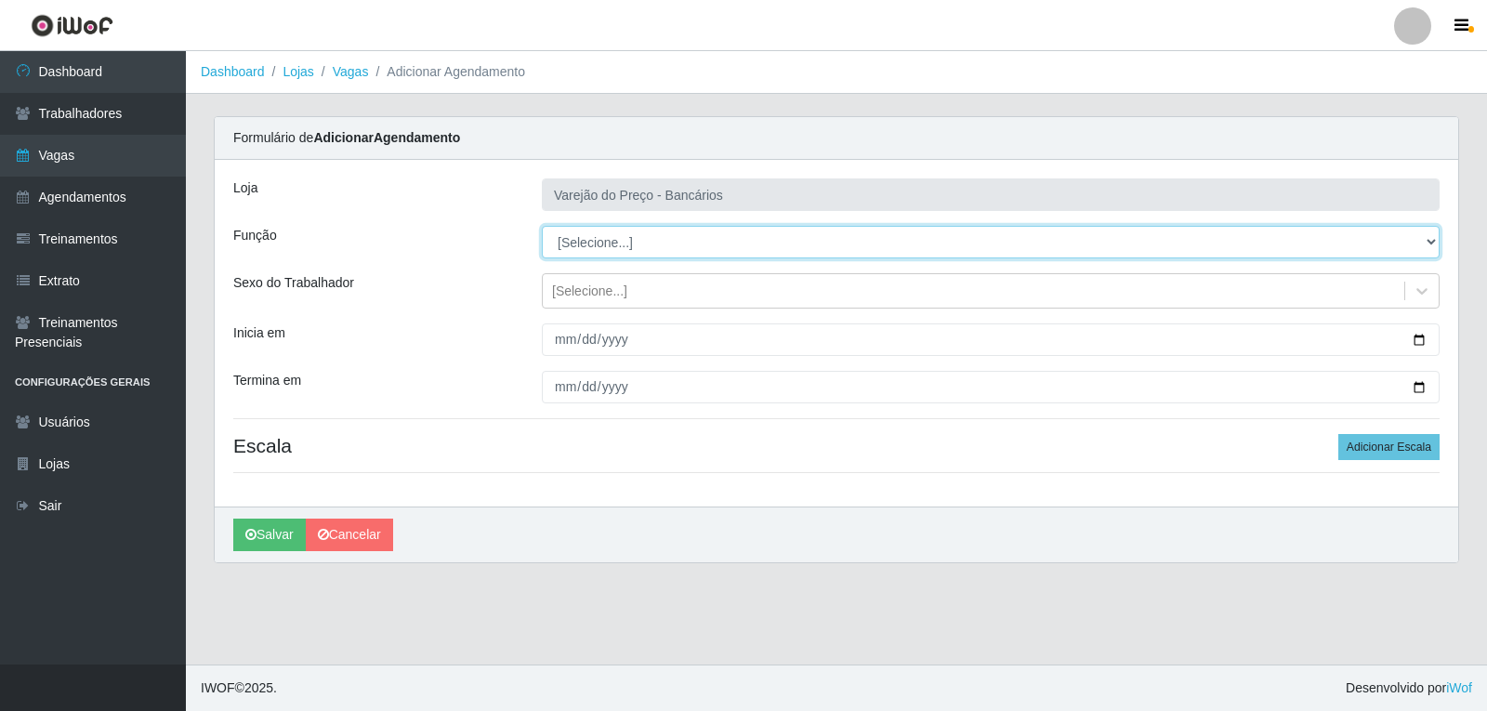
click at [657, 241] on select "[Selecione...] Auxiliar de Estacionamento Auxiliar de Estacionamento + Auxiliar…" at bounding box center [991, 242] width 898 height 33
select select "4"
click at [542, 226] on select "[Selecione...] Auxiliar de Estacionamento Auxiliar de Estacionamento + Auxiliar…" at bounding box center [991, 242] width 898 height 33
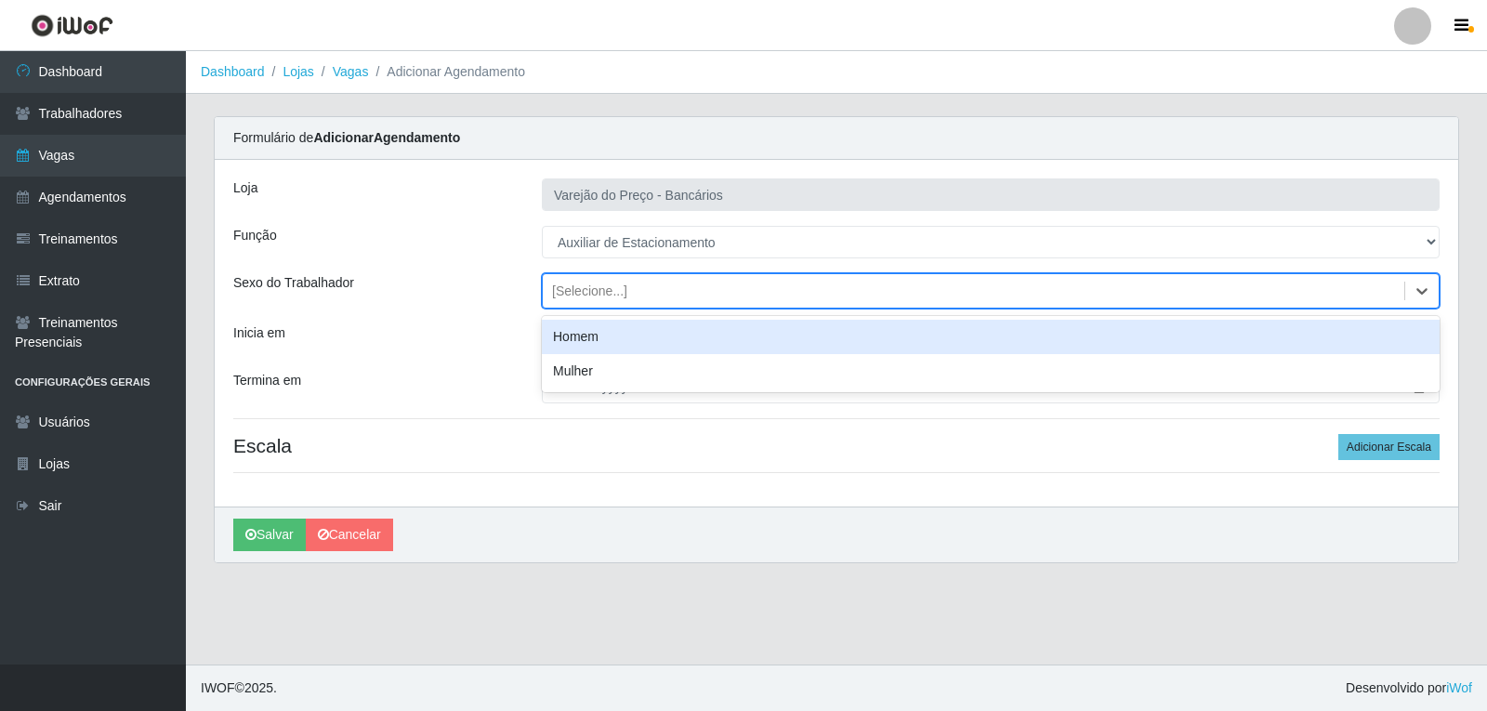
click at [616, 296] on div "[Selecione...]" at bounding box center [589, 292] width 75 height 20
click at [595, 333] on div "Homem" at bounding box center [991, 337] width 898 height 34
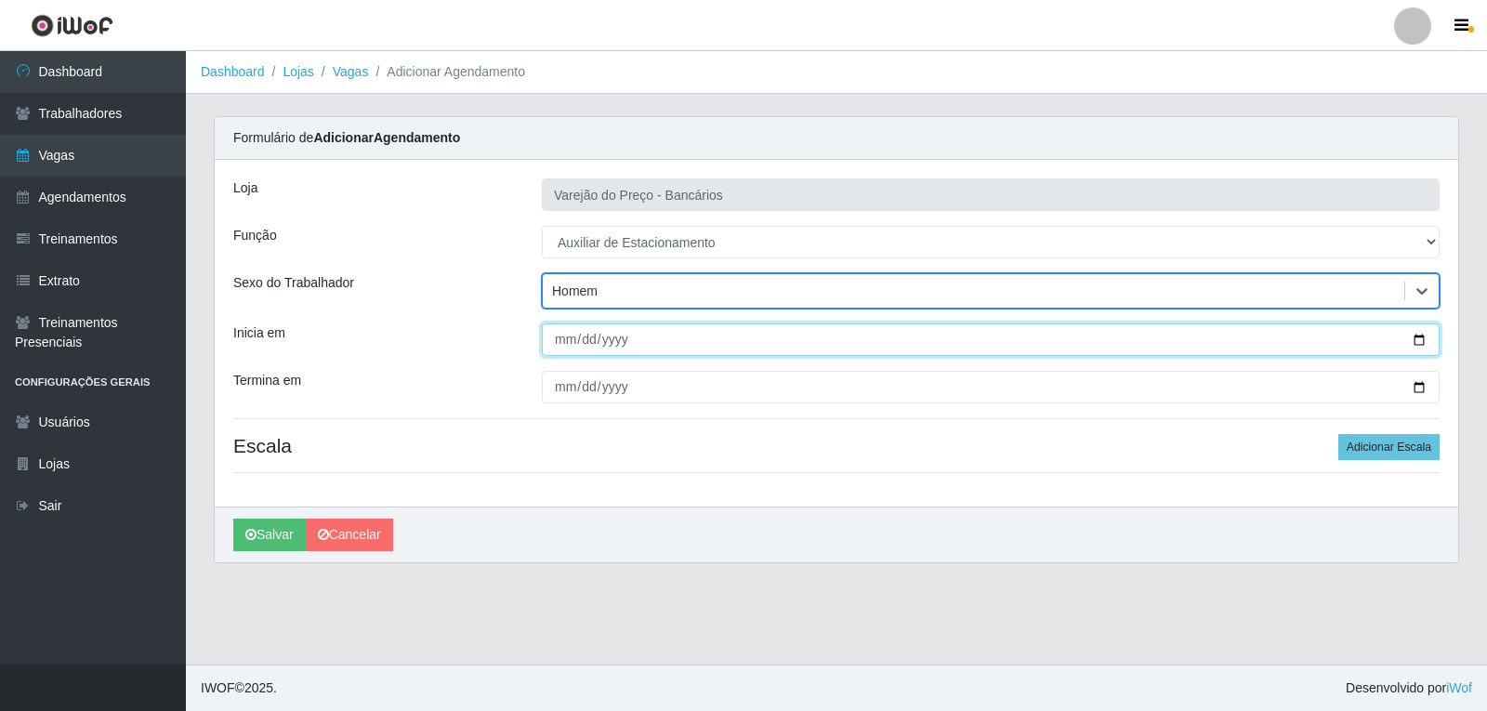
click at [573, 334] on input "Inicia em" at bounding box center [991, 339] width 898 height 33
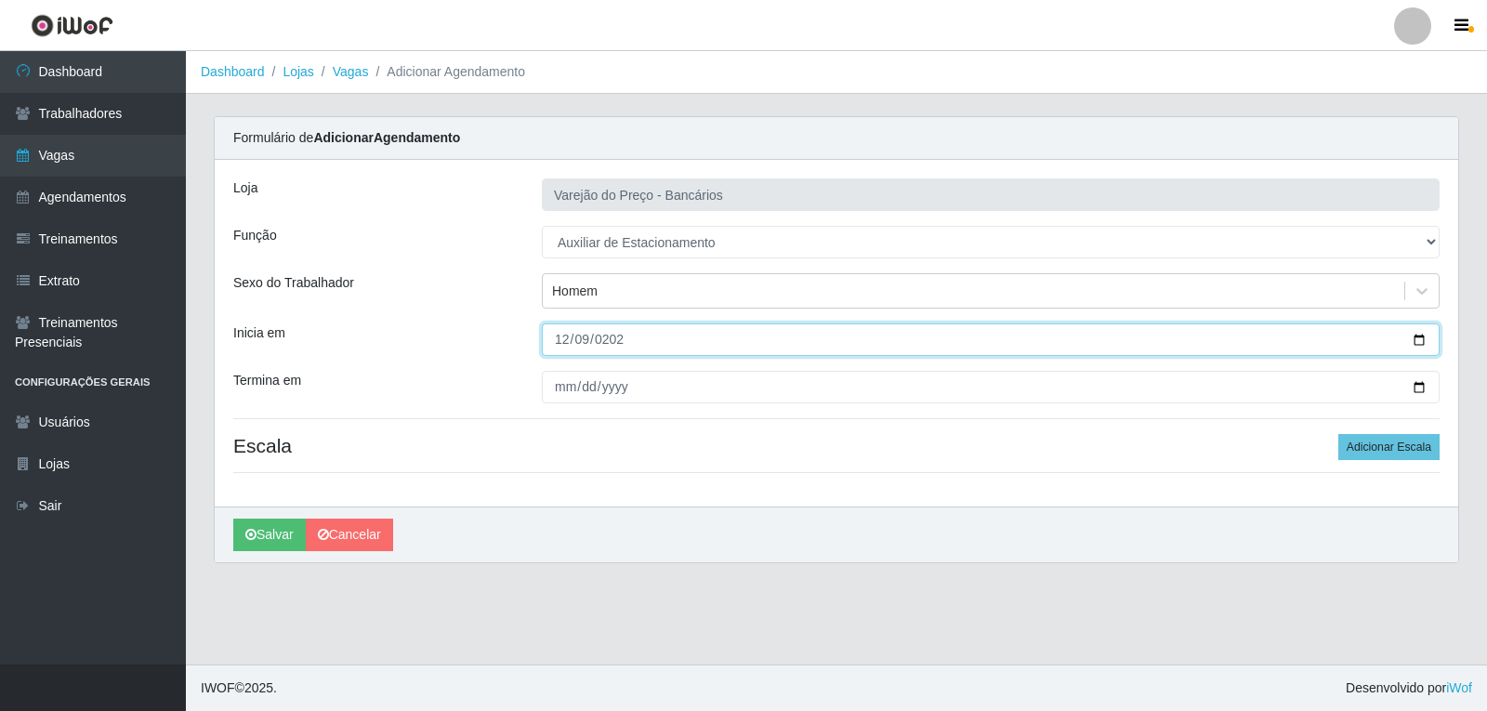
type input "[DATE]"
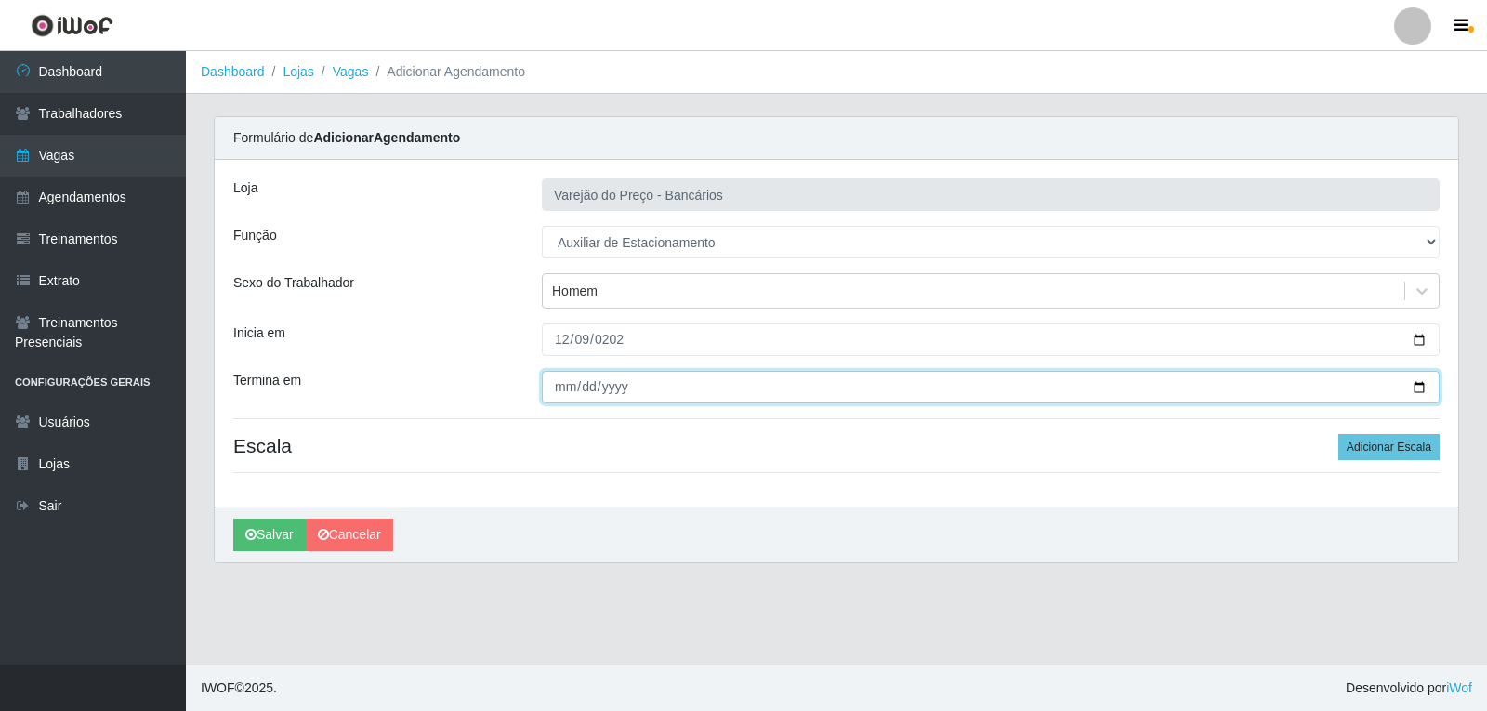
click at [557, 383] on input "Termina em" at bounding box center [991, 387] width 898 height 33
type input "[DATE]"
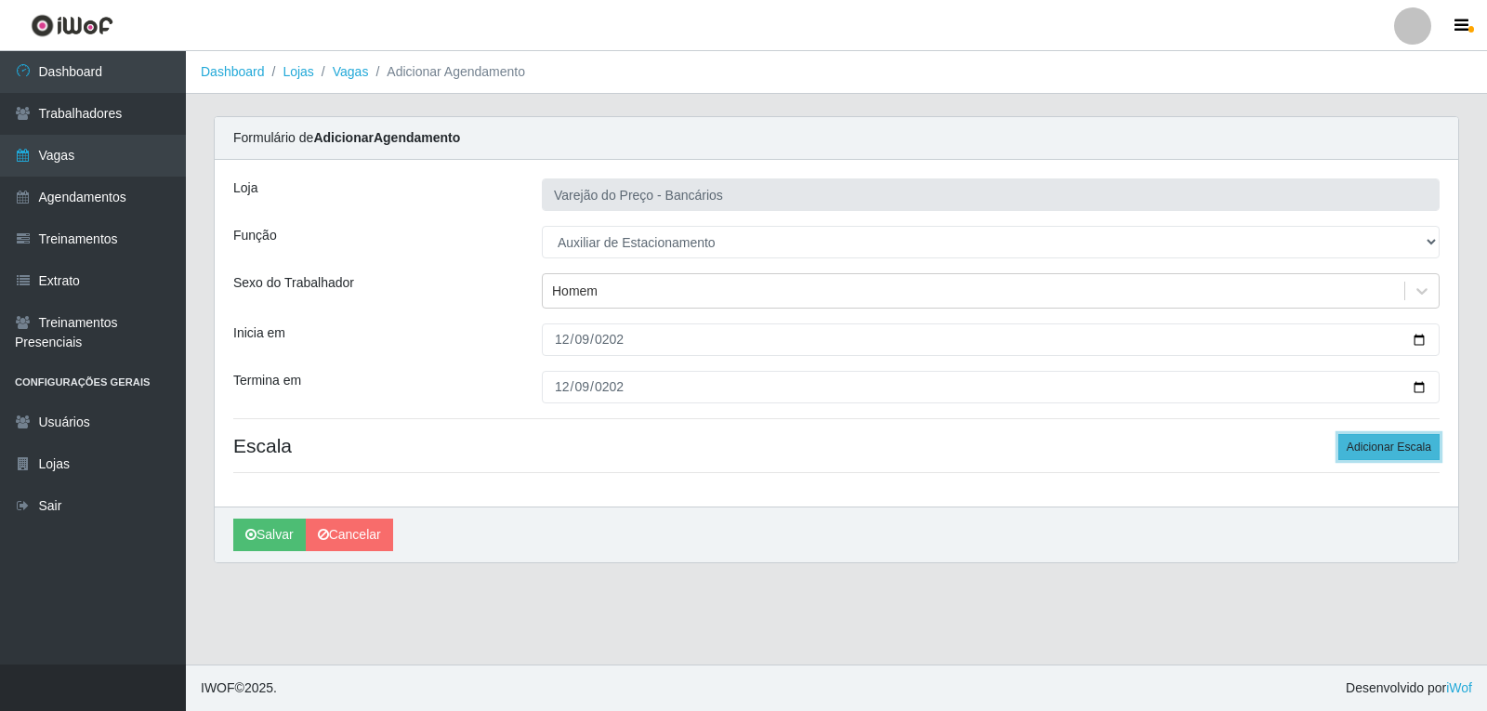
click at [1425, 449] on button "Adicionar Escala" at bounding box center [1388, 447] width 101 height 26
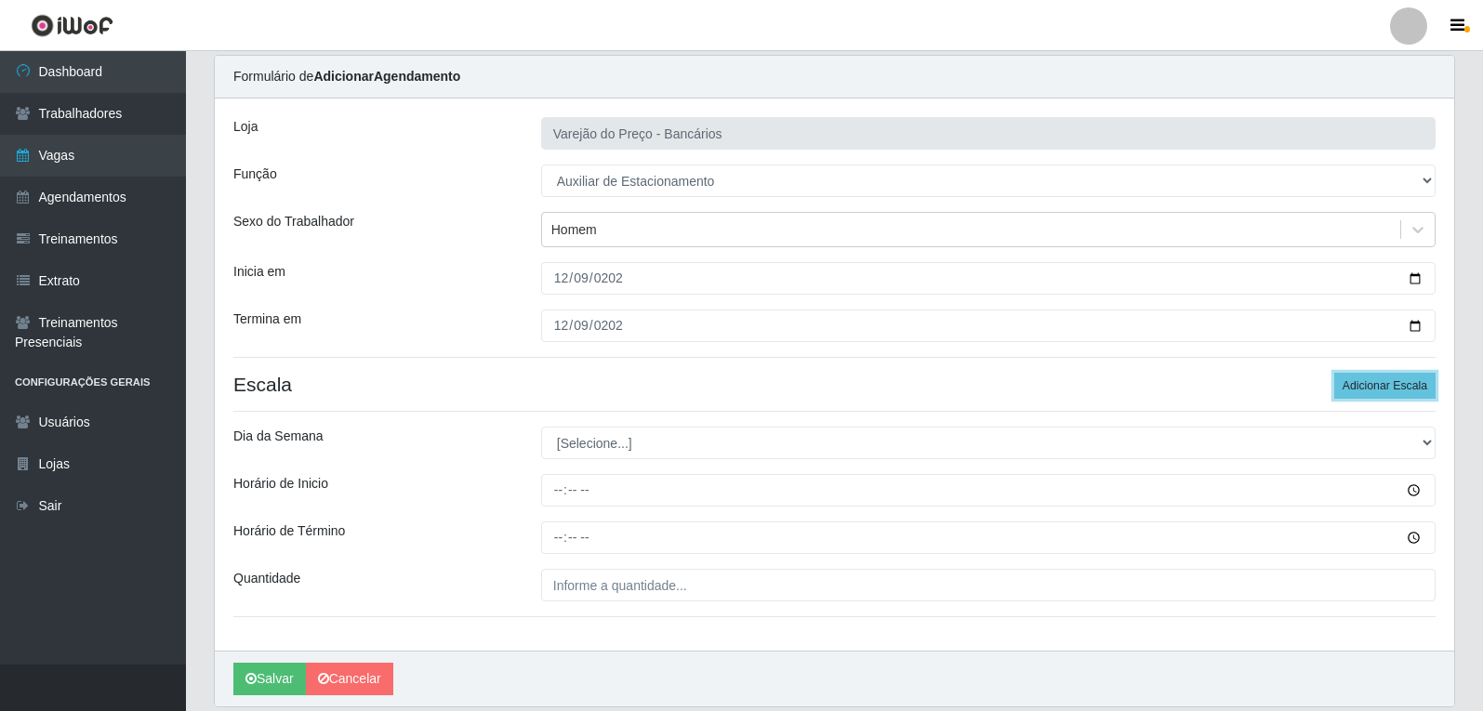
scroll to position [93, 0]
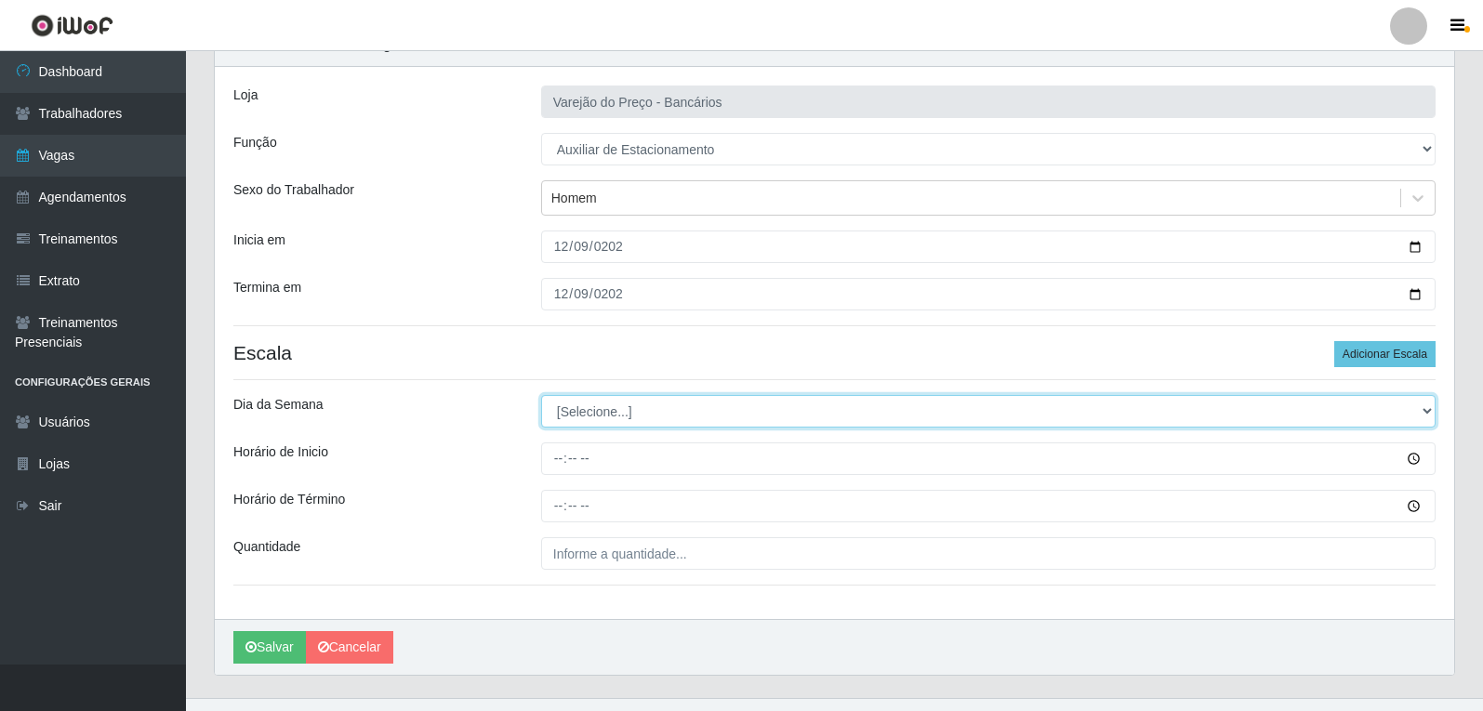
click at [714, 413] on select "[Selecione...] Segunda Terça Quarta Quinta Sexta Sábado Domingo" at bounding box center [988, 411] width 894 height 33
select select "2"
click at [541, 395] on select "[Selecione...] Segunda Terça Quarta Quinta Sexta Sábado Domingo" at bounding box center [988, 411] width 894 height 33
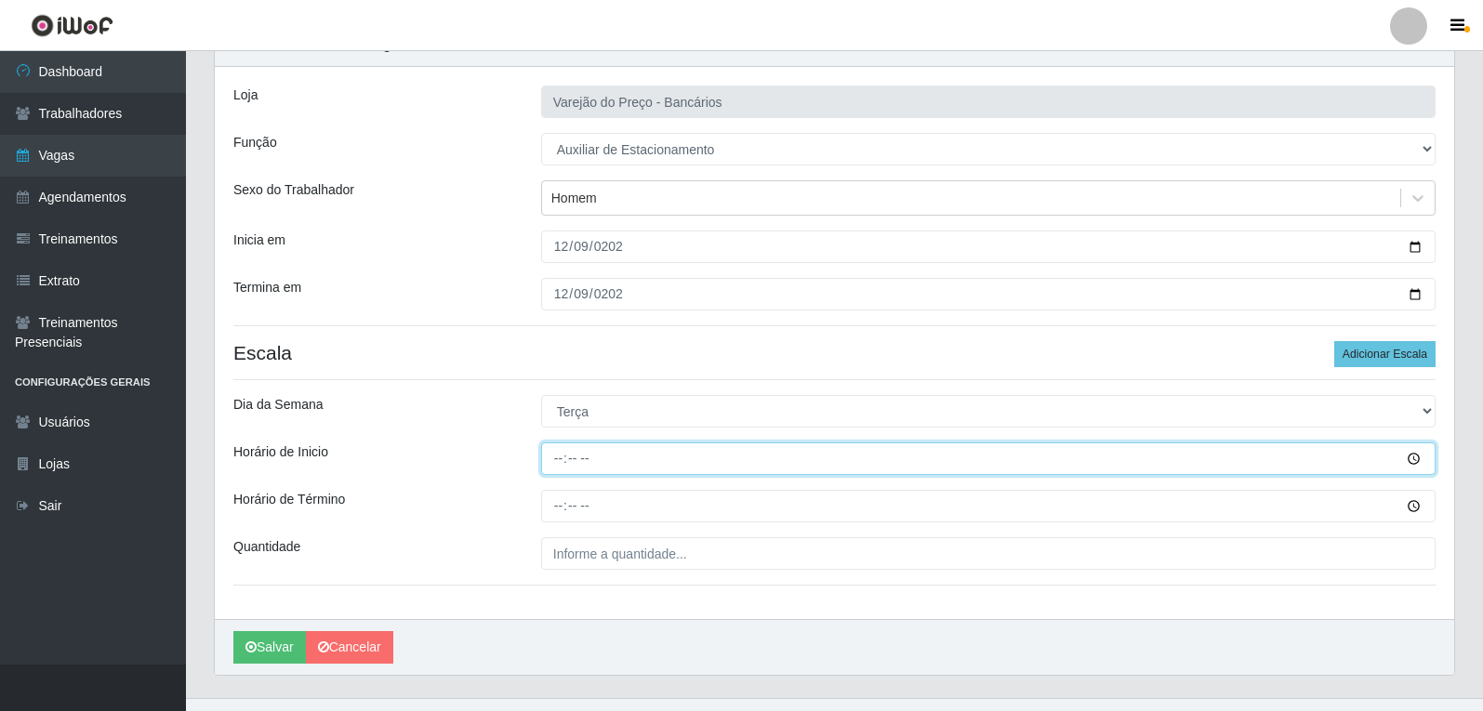
click at [562, 464] on input "Horário de Inicio" at bounding box center [988, 458] width 894 height 33
type input "16:00"
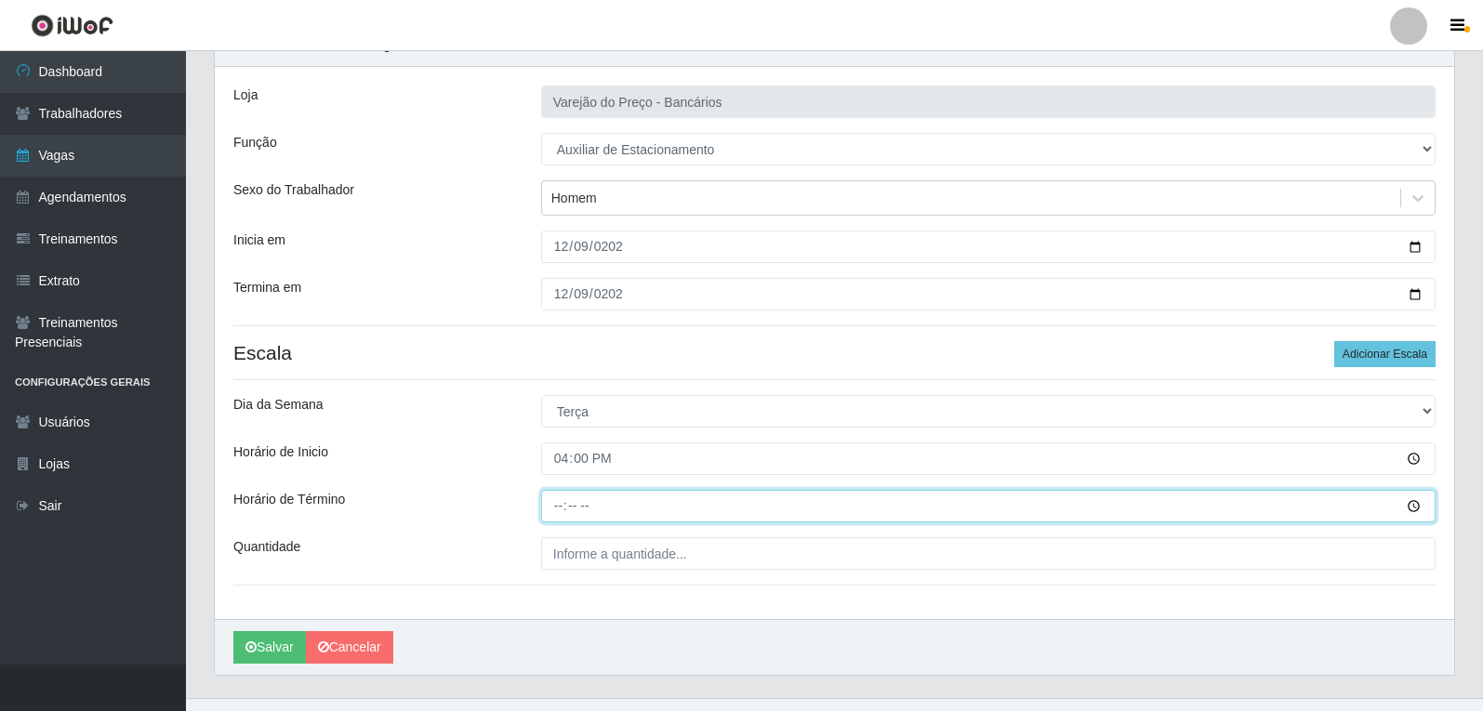
drag, startPoint x: 558, startPoint y: 492, endPoint x: 528, endPoint y: 484, distance: 30.7
click at [547, 490] on input "Horário de Término" at bounding box center [988, 506] width 894 height 33
type input "21:00"
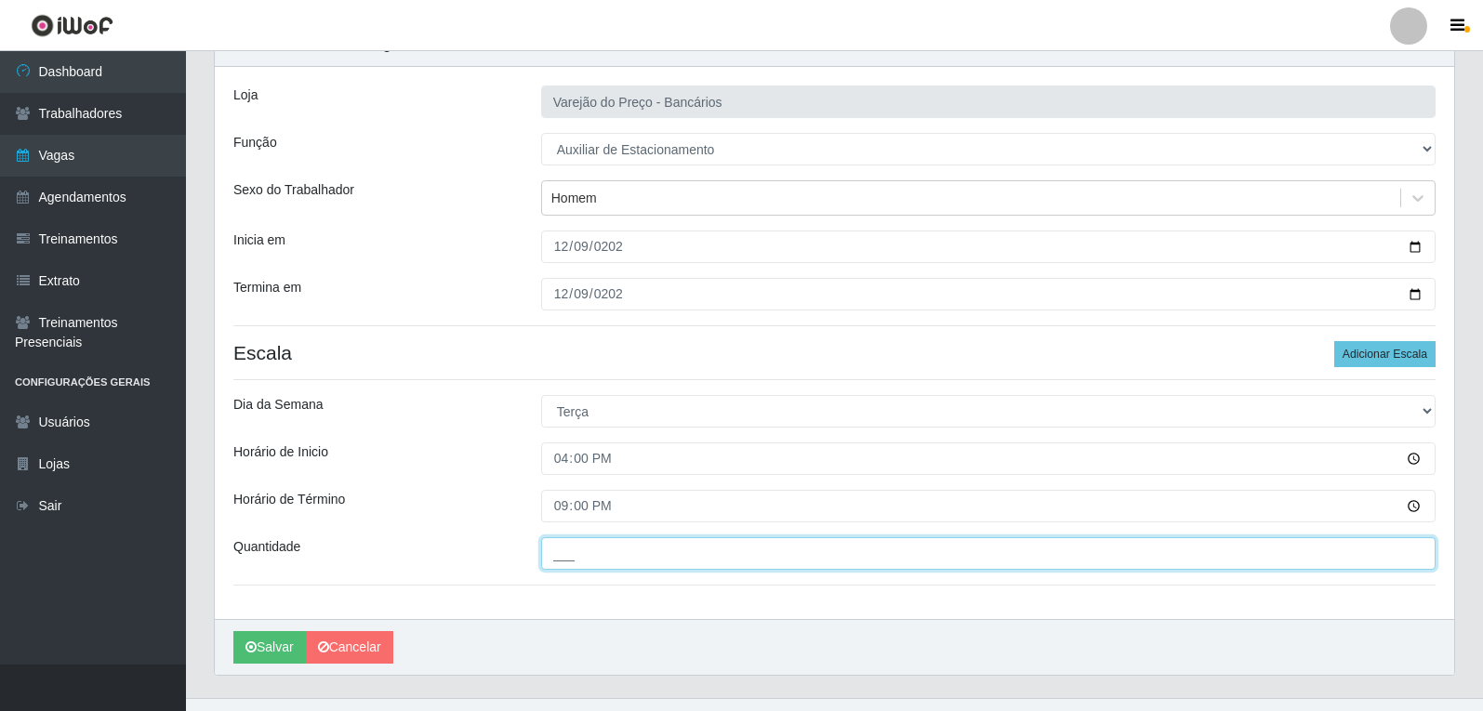
click at [579, 549] on input "___" at bounding box center [988, 553] width 894 height 33
type input "1__"
click at [233, 631] on button "Salvar" at bounding box center [269, 647] width 73 height 33
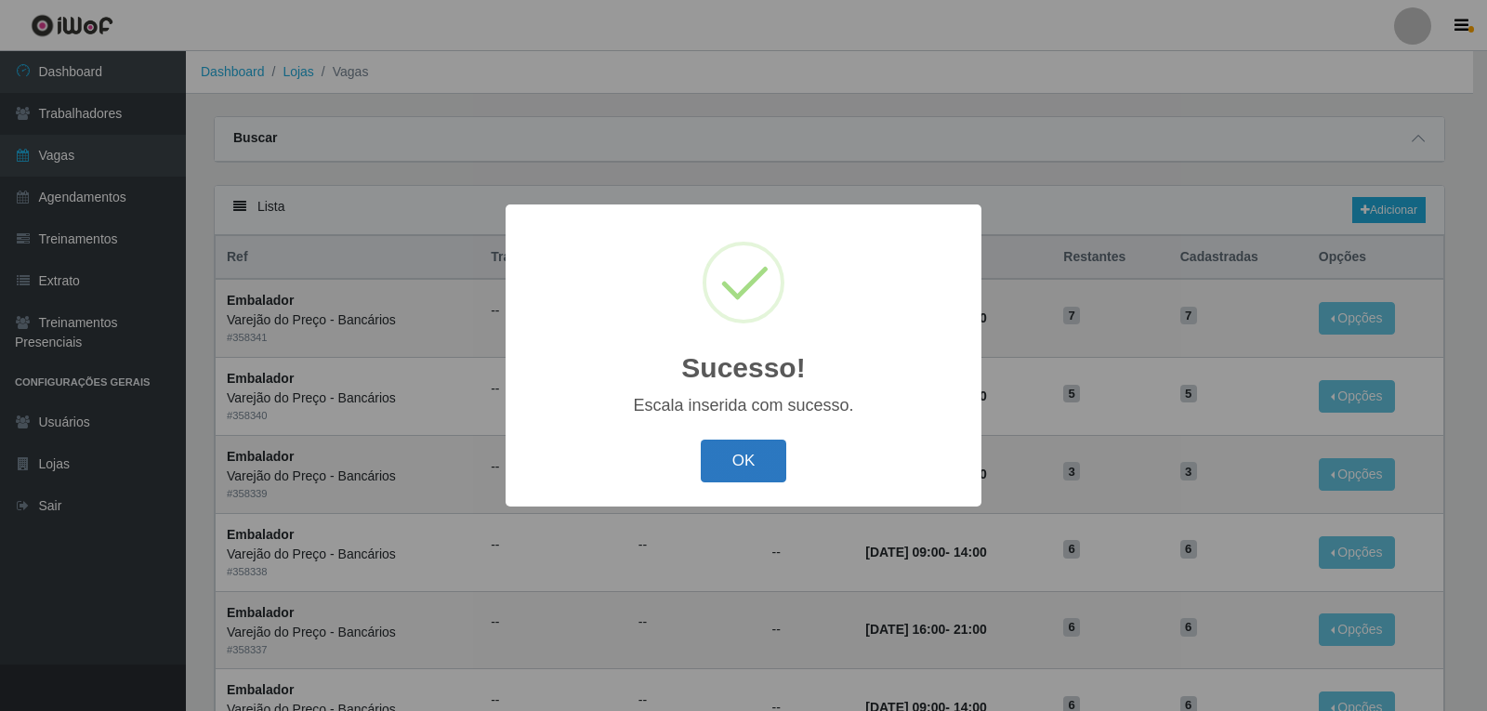
click at [757, 455] on button "OK" at bounding box center [744, 462] width 86 height 44
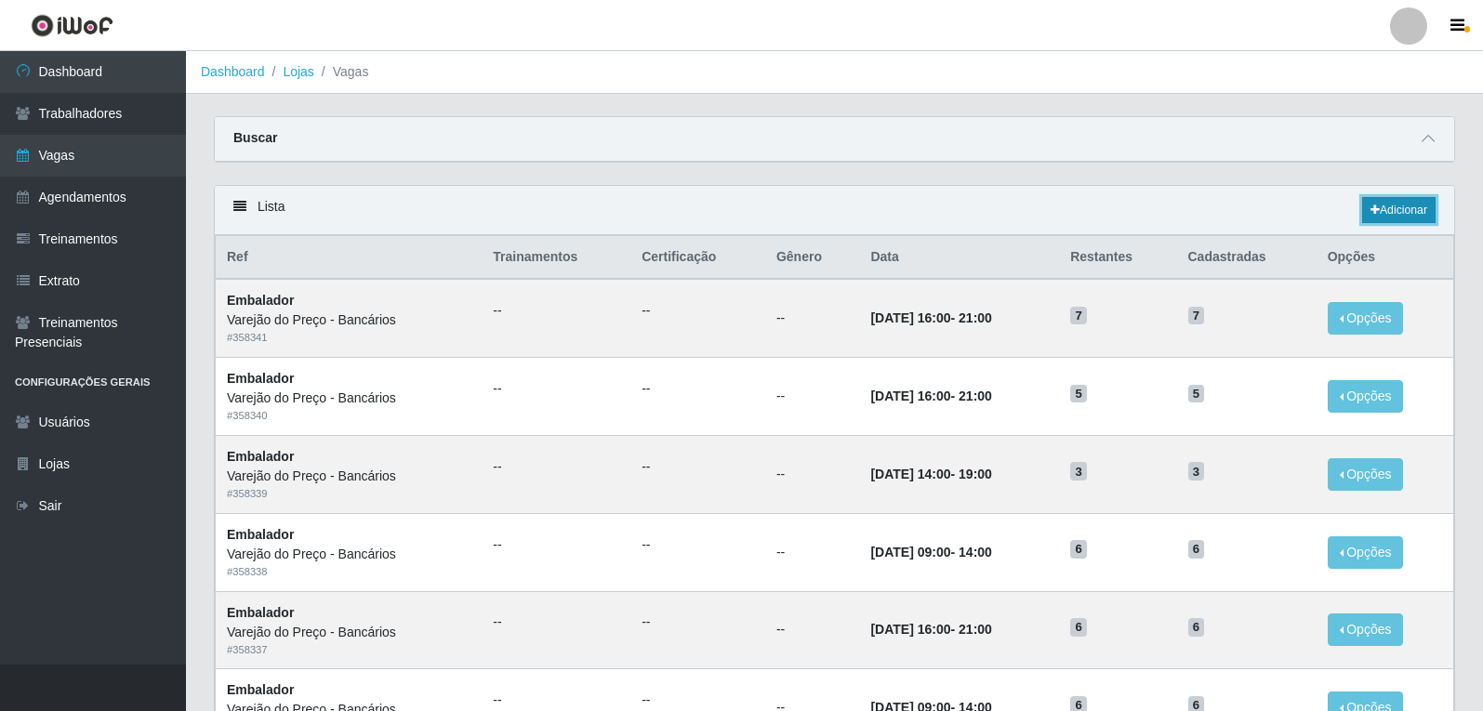
click at [1404, 219] on link "Adicionar" at bounding box center [1398, 210] width 73 height 26
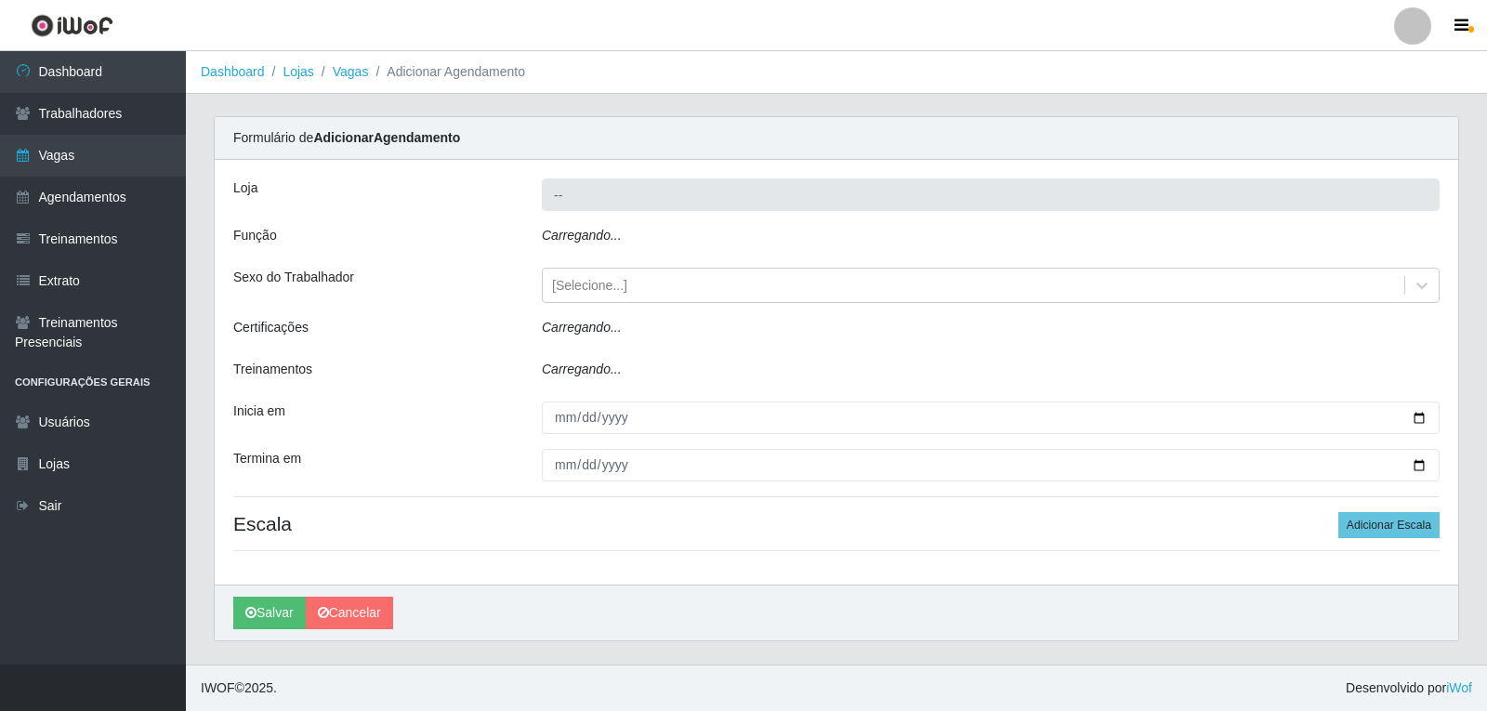
type input "Varejão do Preço - Bancários"
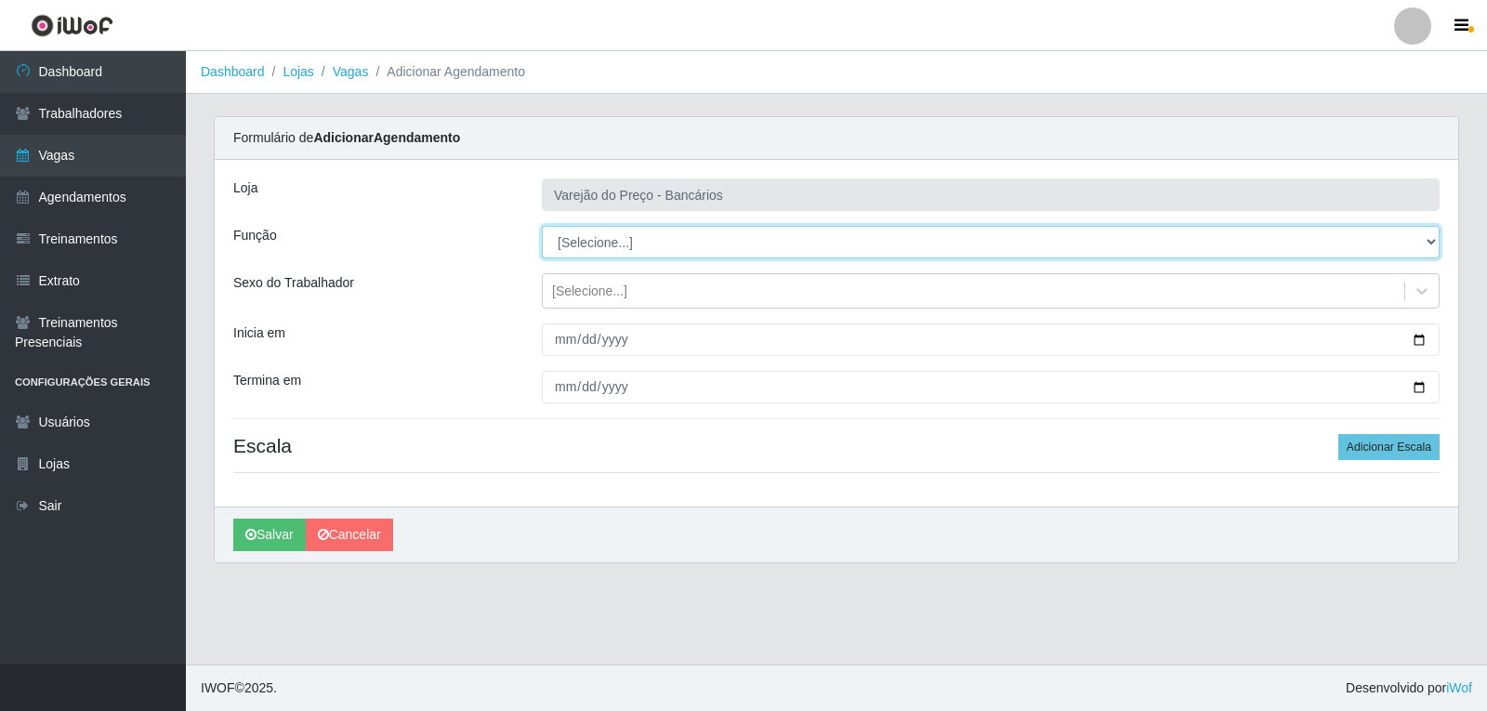
click at [578, 247] on select "[Selecione...] Auxiliar de Estacionamento Auxiliar de Estacionamento + Auxiliar…" at bounding box center [991, 242] width 898 height 33
select select "4"
click at [542, 226] on select "[Selecione...] Auxiliar de Estacionamento Auxiliar de Estacionamento + Auxiliar…" at bounding box center [991, 242] width 898 height 33
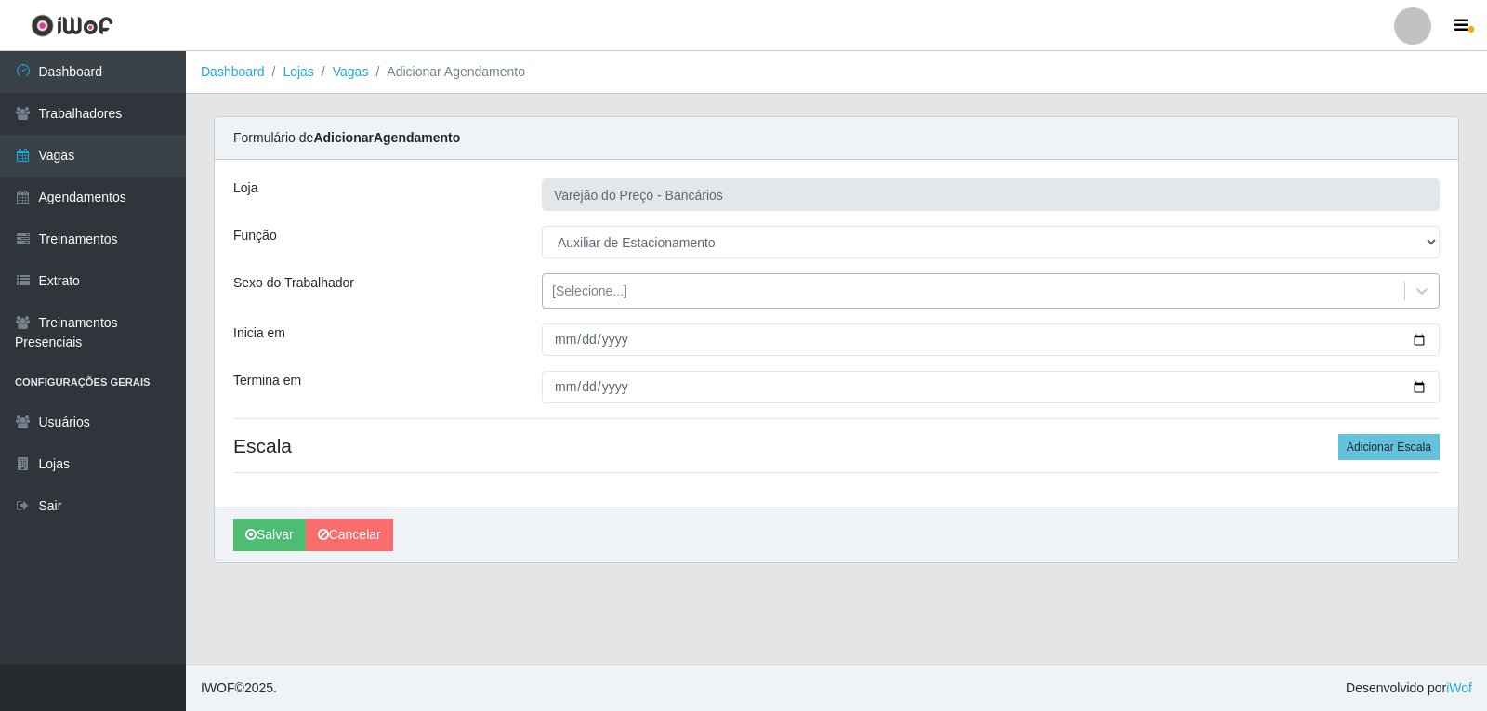
click at [581, 290] on div "[Selecione...]" at bounding box center [589, 292] width 75 height 20
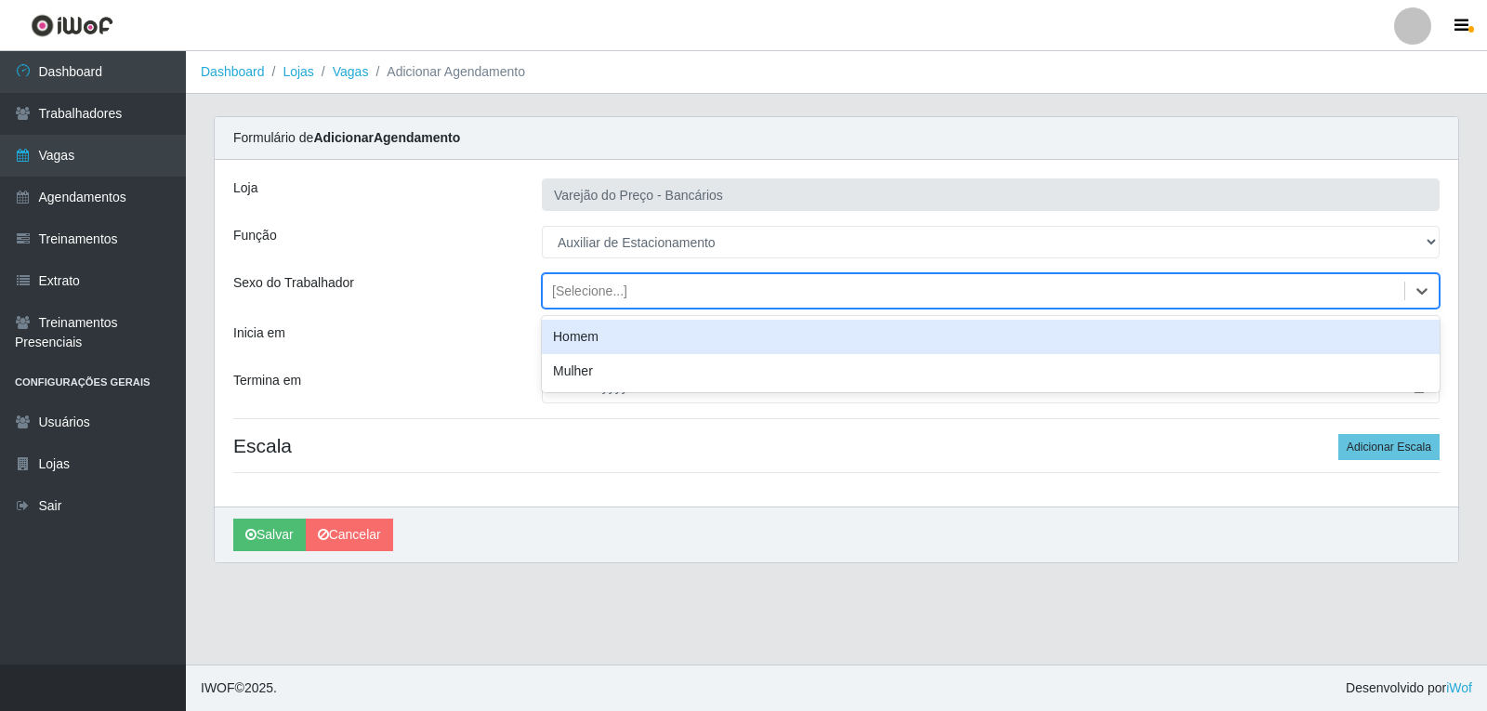
click at [566, 347] on div "Homem" at bounding box center [991, 337] width 898 height 34
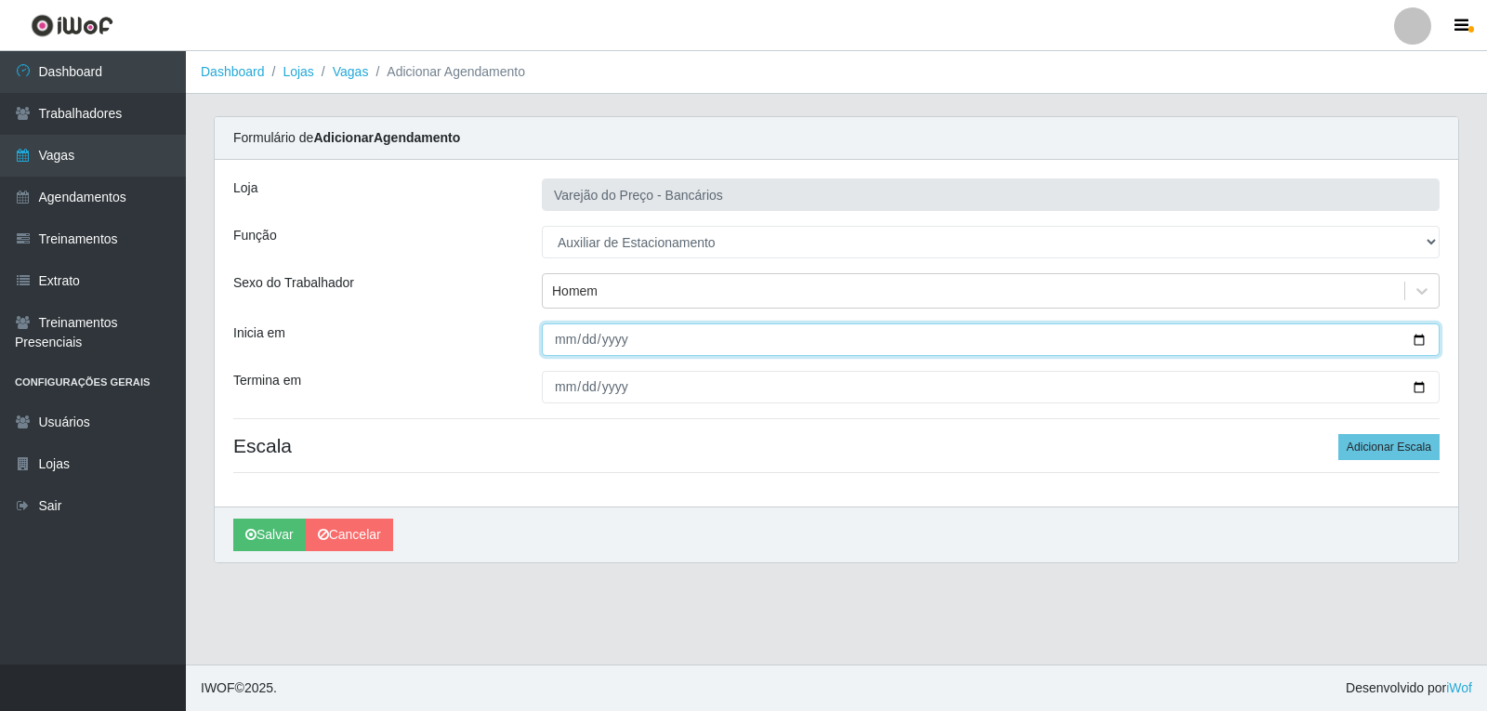
click at [566, 347] on input "Inicia em" at bounding box center [991, 339] width 898 height 33
type input "[DATE]"
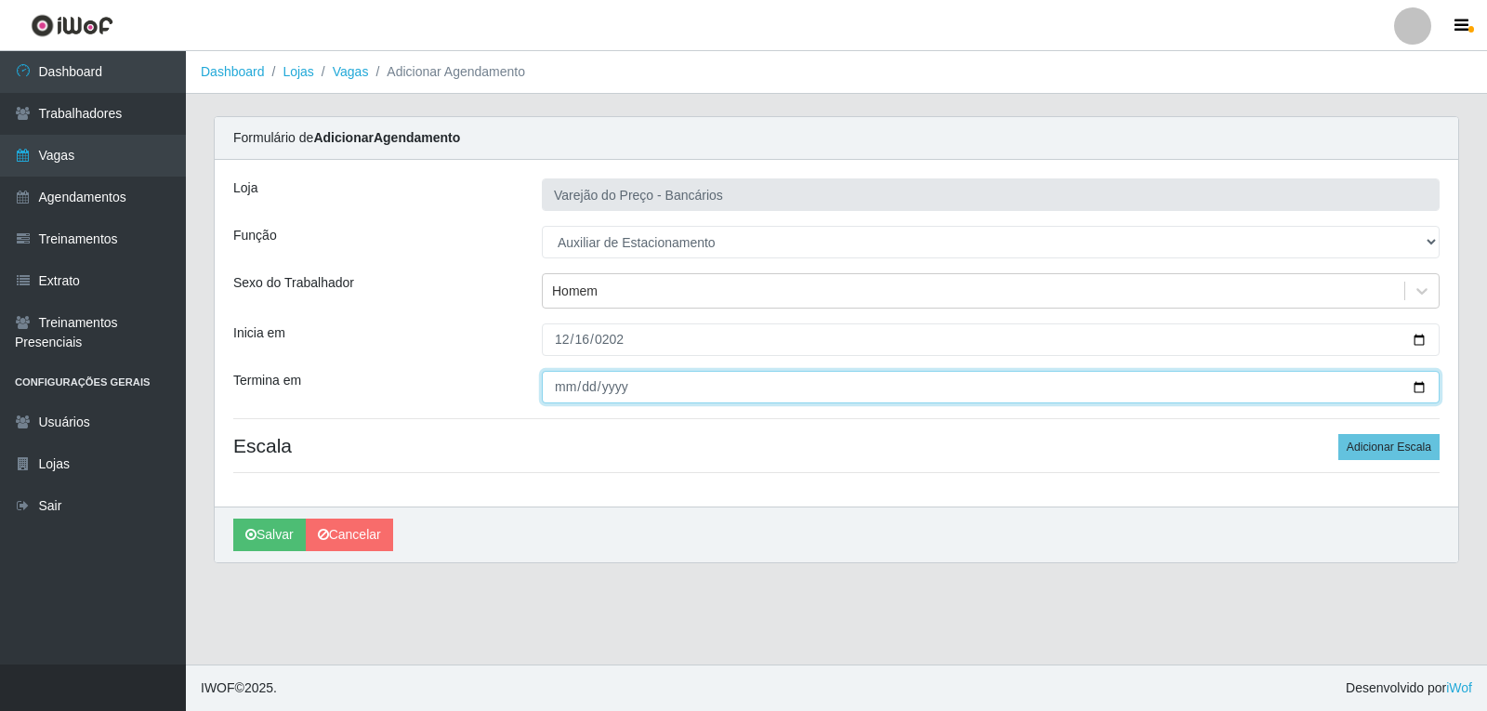
click at [560, 383] on input "Termina em" at bounding box center [991, 387] width 898 height 33
type input "[DATE]"
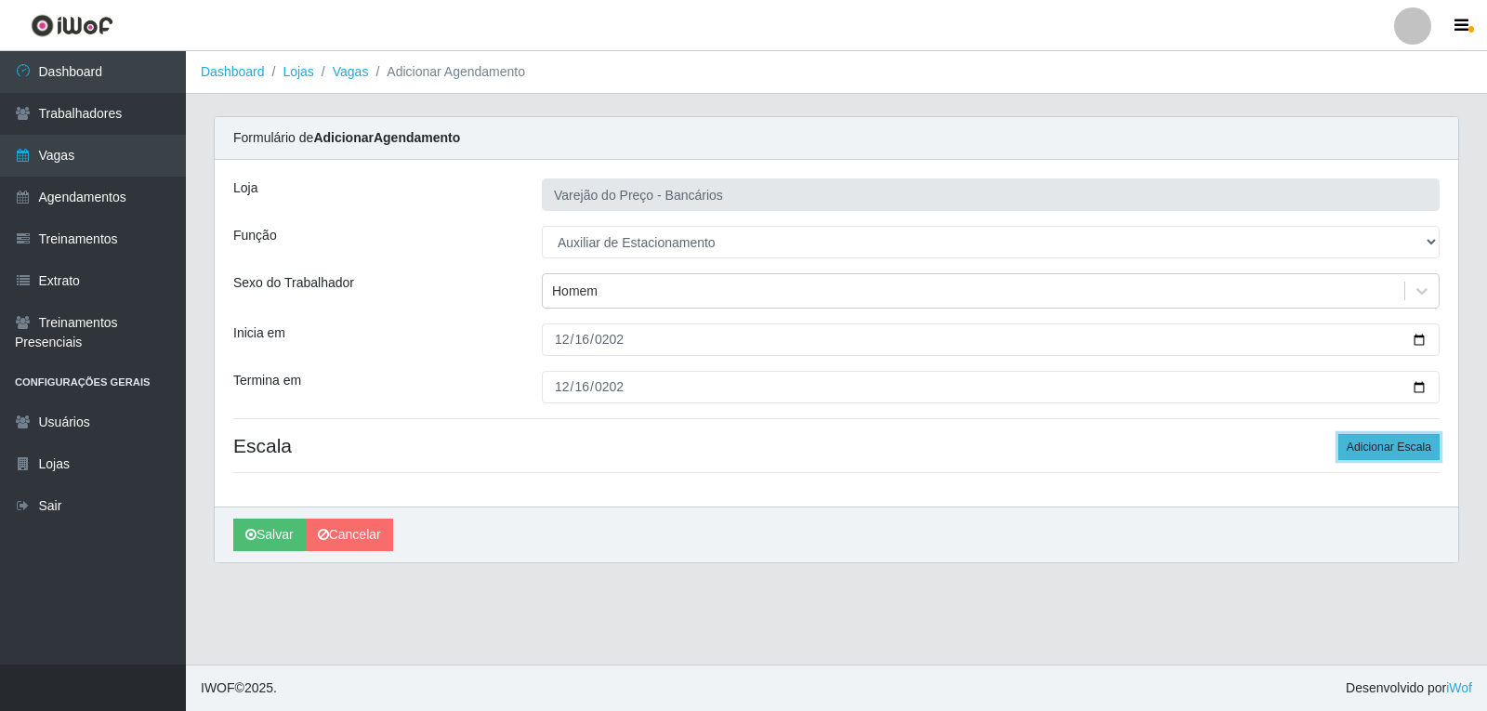
click at [1377, 453] on button "Adicionar Escala" at bounding box center [1388, 447] width 101 height 26
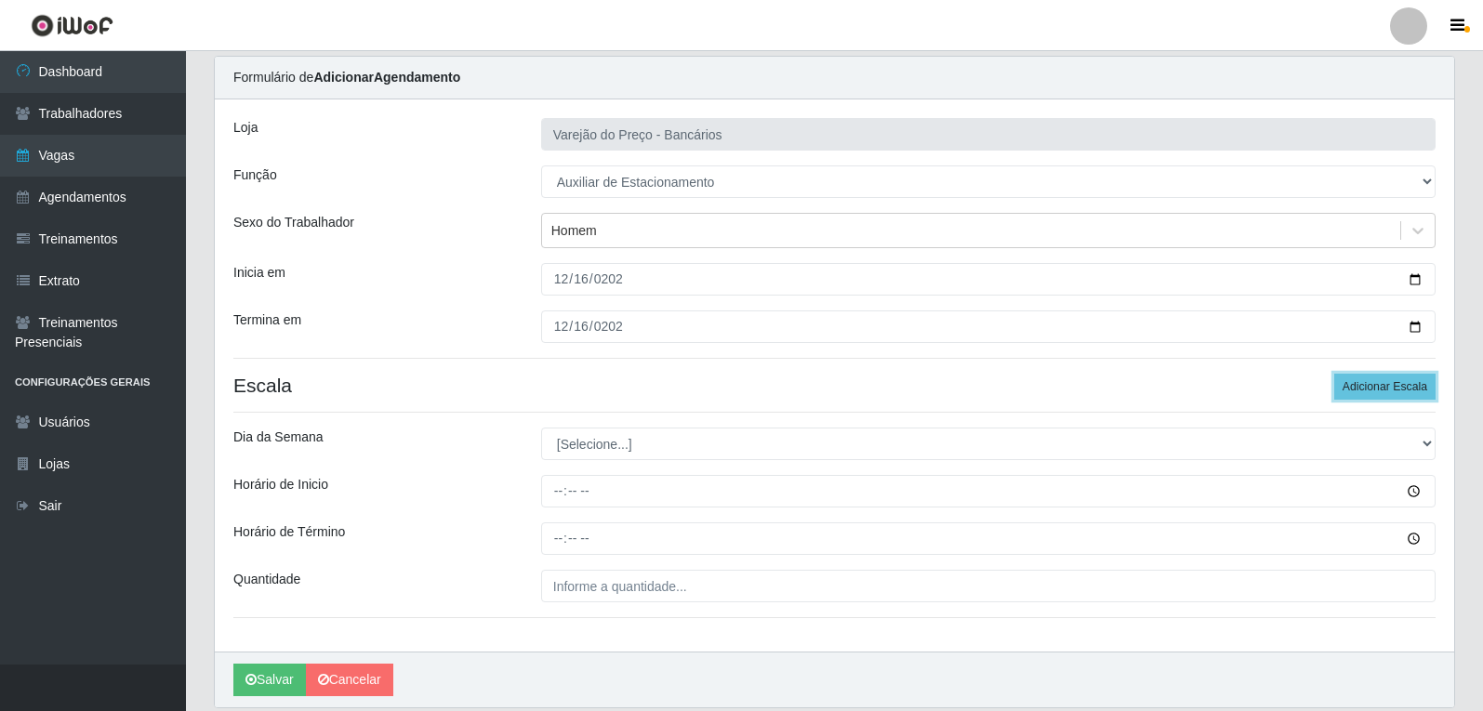
scroll to position [93, 0]
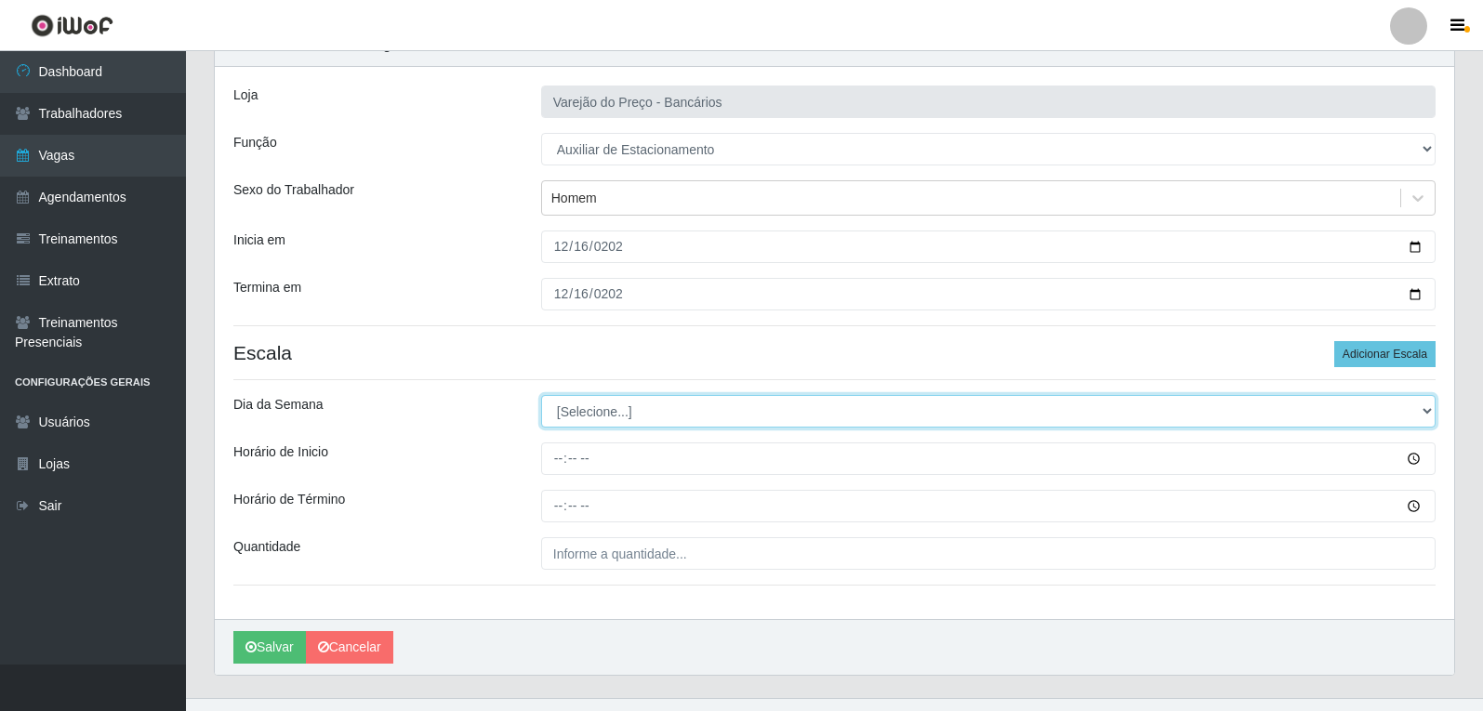
click at [629, 406] on select "[Selecione...] Segunda Terça Quarta Quinta Sexta Sábado Domingo" at bounding box center [988, 411] width 894 height 33
select select "2"
click at [541, 395] on select "[Selecione...] Segunda Terça Quarta Quinta Sexta Sábado Domingo" at bounding box center [988, 411] width 894 height 33
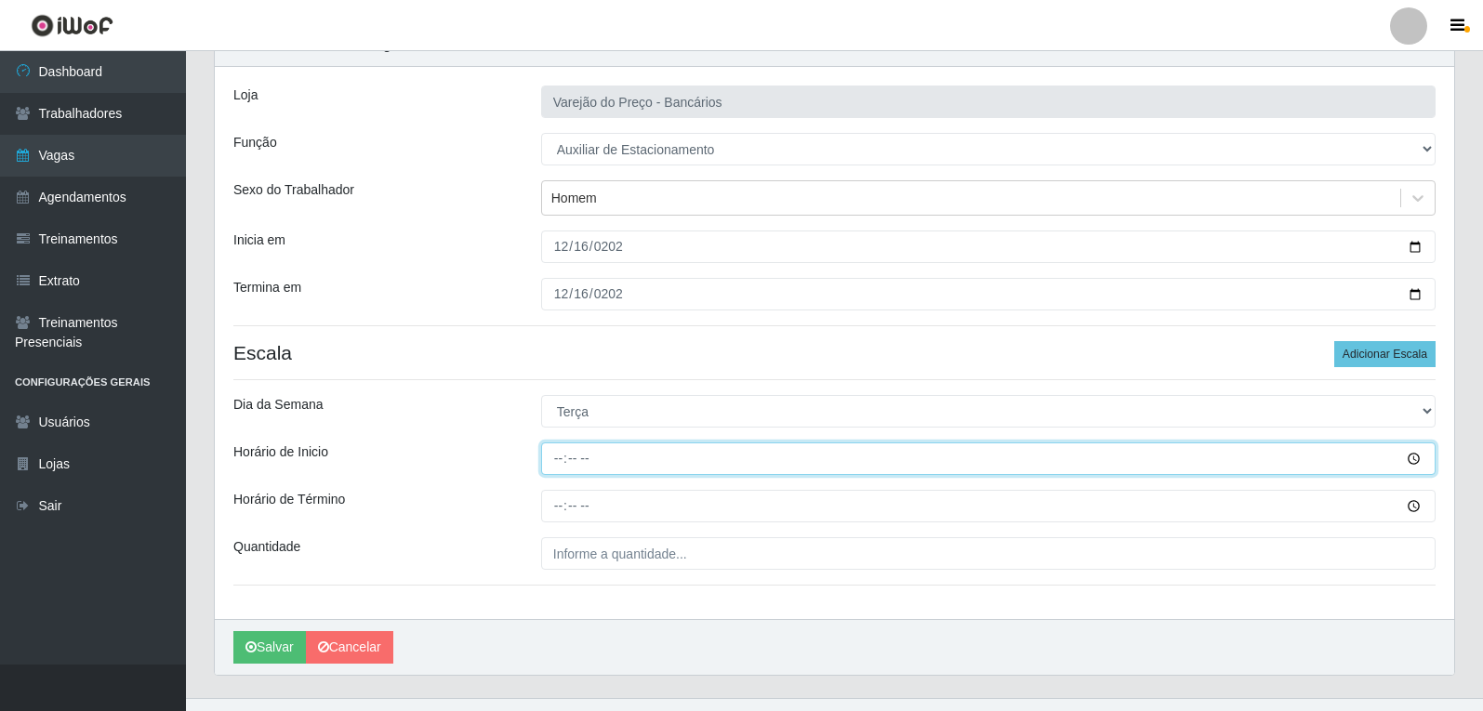
click at [566, 444] on input "Horário de Inicio" at bounding box center [988, 458] width 894 height 33
type input "16:00"
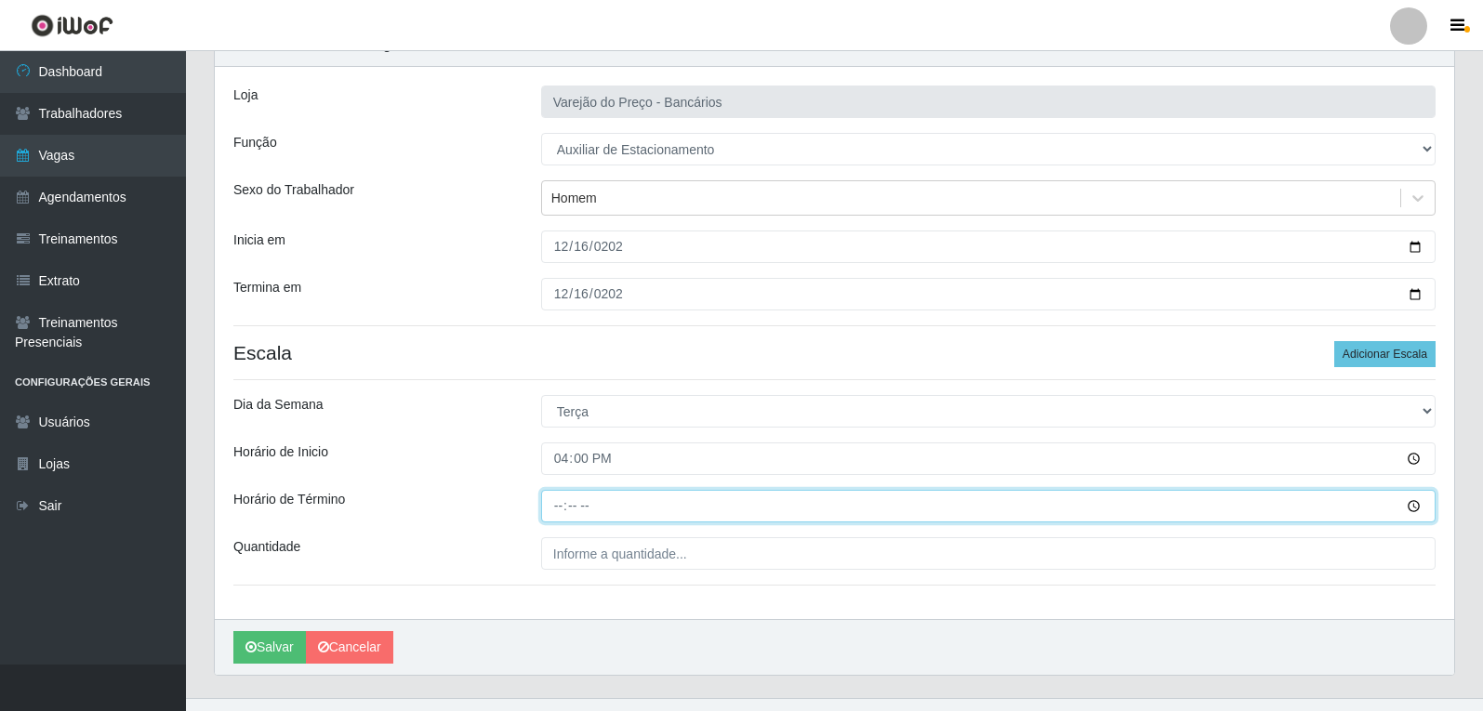
click at [560, 516] on input "Horário de Término" at bounding box center [988, 506] width 894 height 33
type input "21:00"
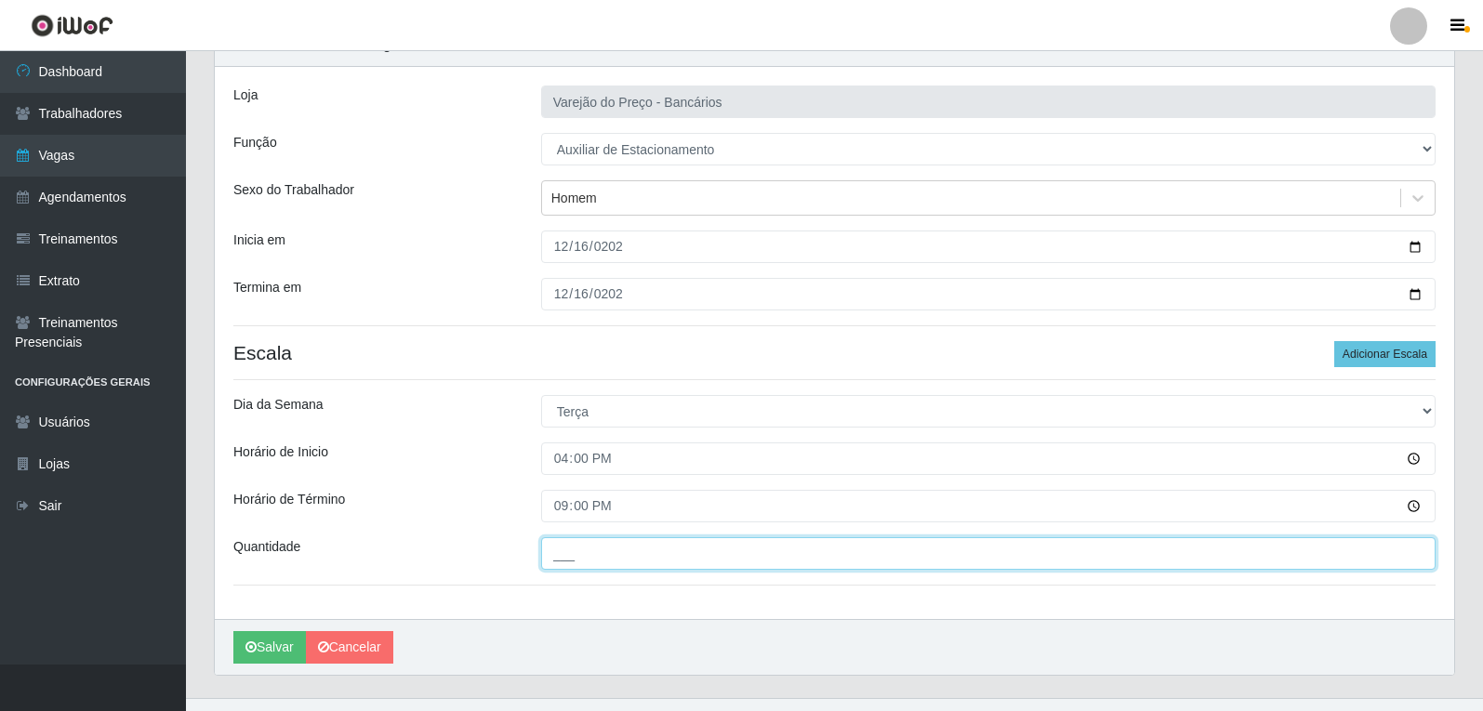
click at [587, 543] on input "___" at bounding box center [988, 553] width 894 height 33
type input "1__"
click at [233, 631] on button "Salvar" at bounding box center [269, 647] width 73 height 33
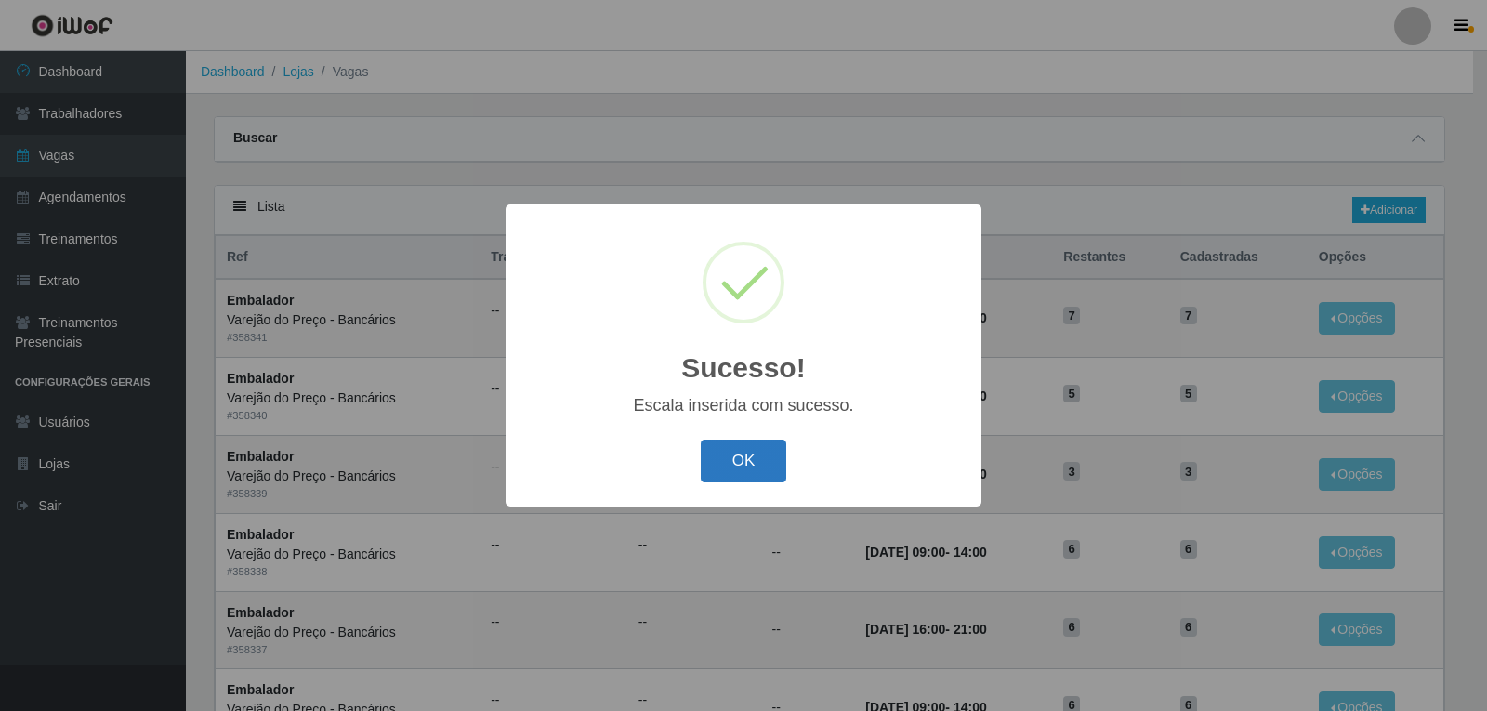
click at [731, 453] on button "OK" at bounding box center [744, 462] width 86 height 44
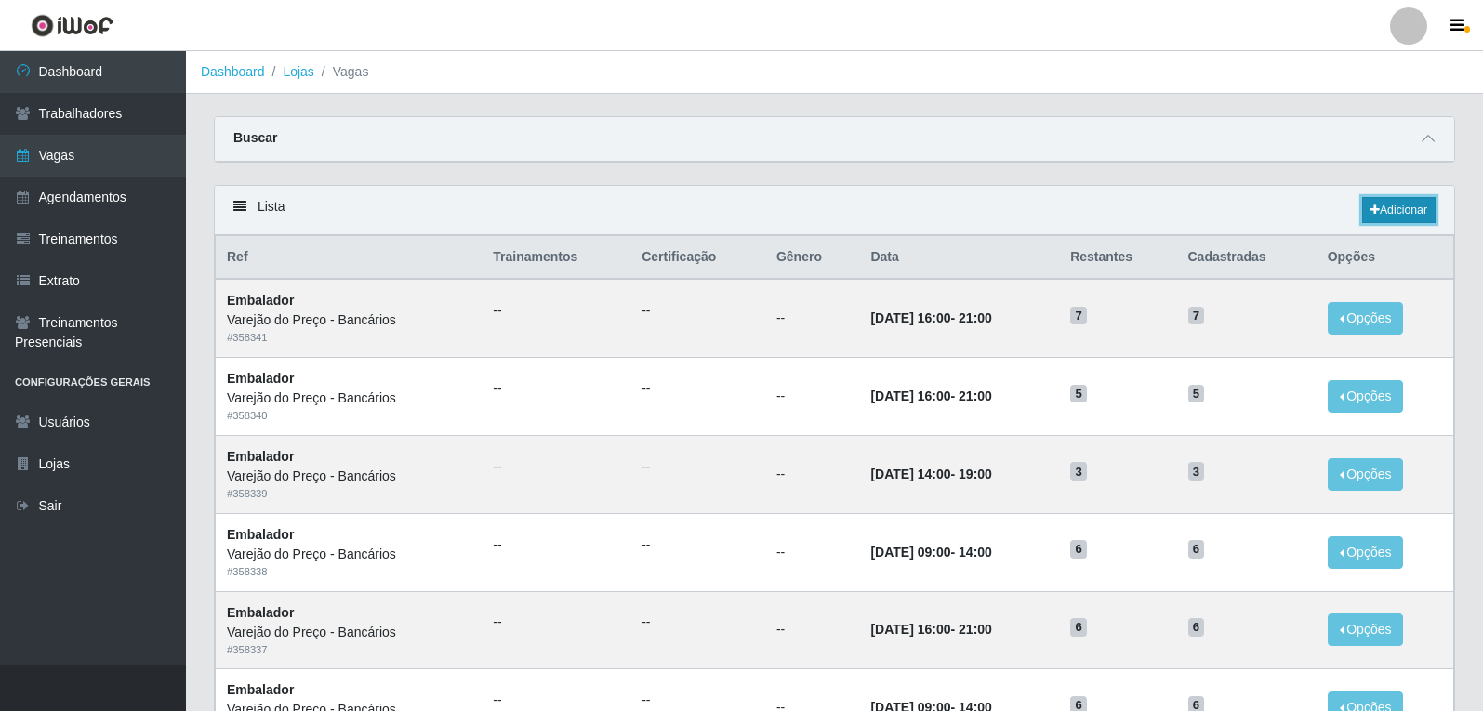
click at [1416, 218] on link "Adicionar" at bounding box center [1398, 210] width 73 height 26
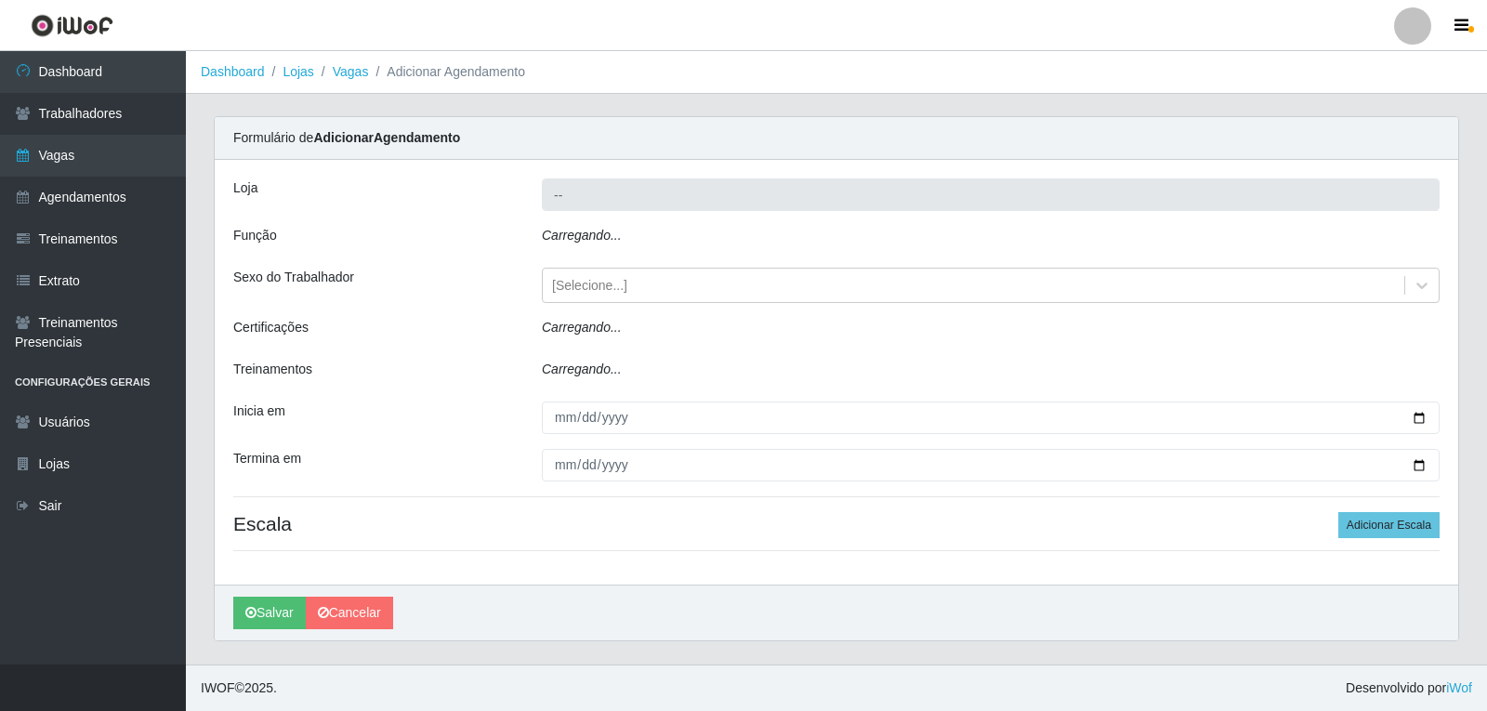
type input "Varejão do Preço - Bancários"
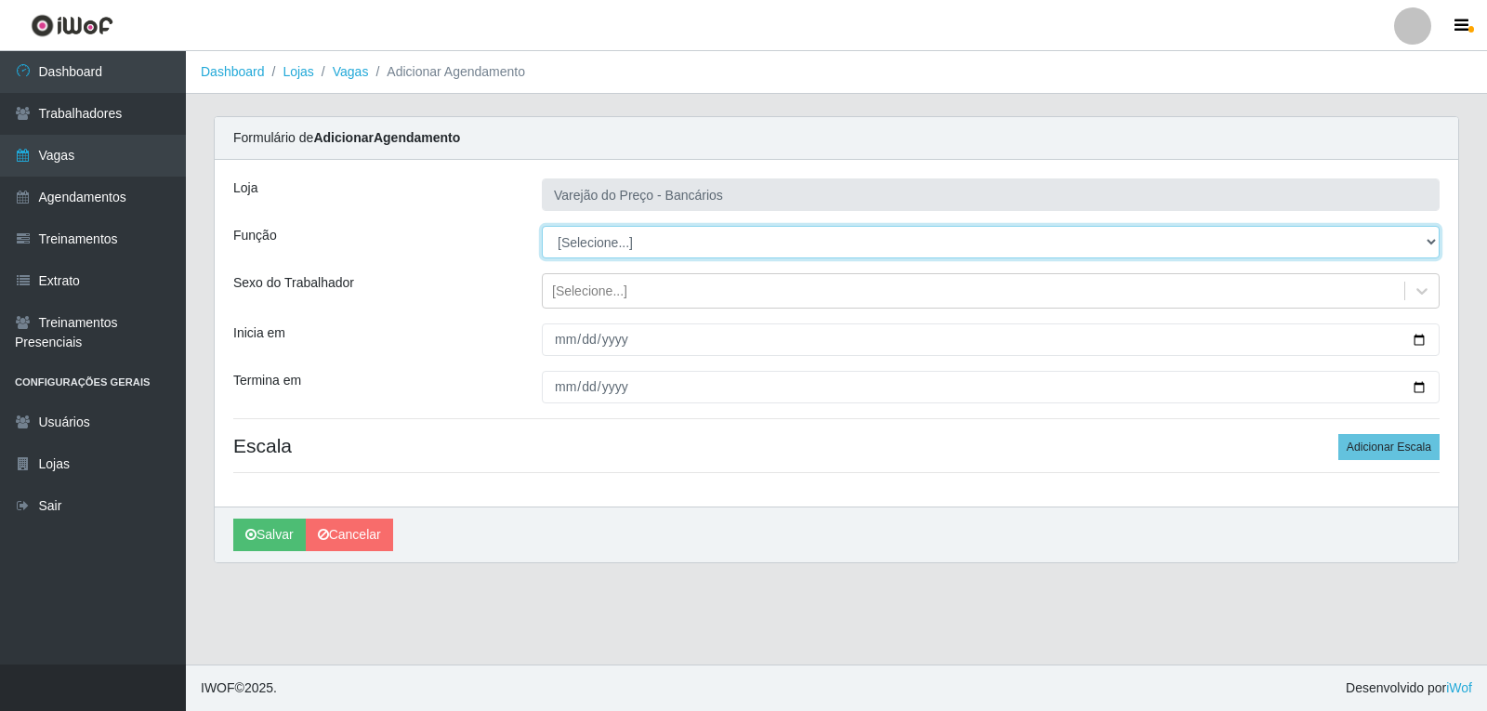
click at [640, 248] on select "[Selecione...] Auxiliar de Estacionamento Auxiliar de Estacionamento + Auxiliar…" at bounding box center [991, 242] width 898 height 33
select select "4"
click at [542, 226] on select "[Selecione...] Auxiliar de Estacionamento Auxiliar de Estacionamento + Auxiliar…" at bounding box center [991, 242] width 898 height 33
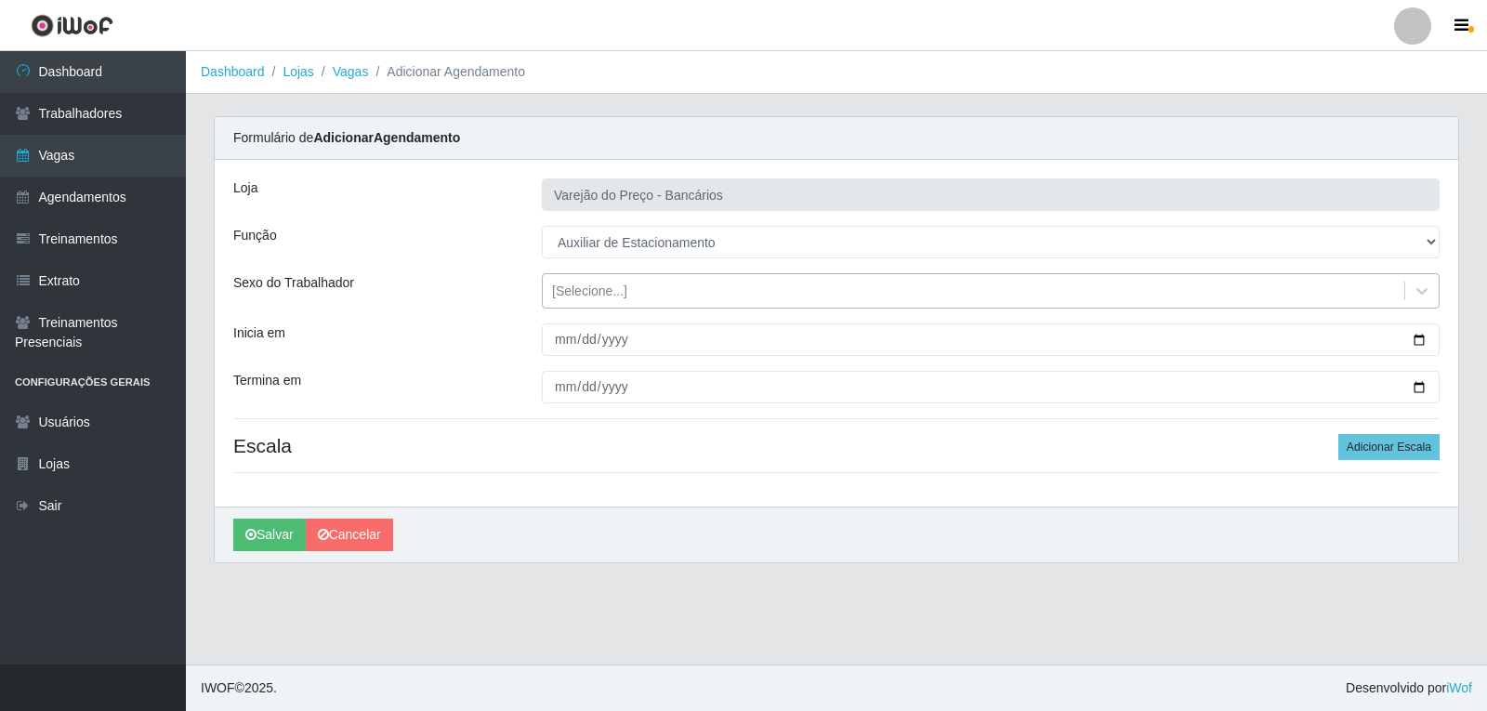
click at [573, 297] on div "[Selecione...]" at bounding box center [589, 292] width 75 height 20
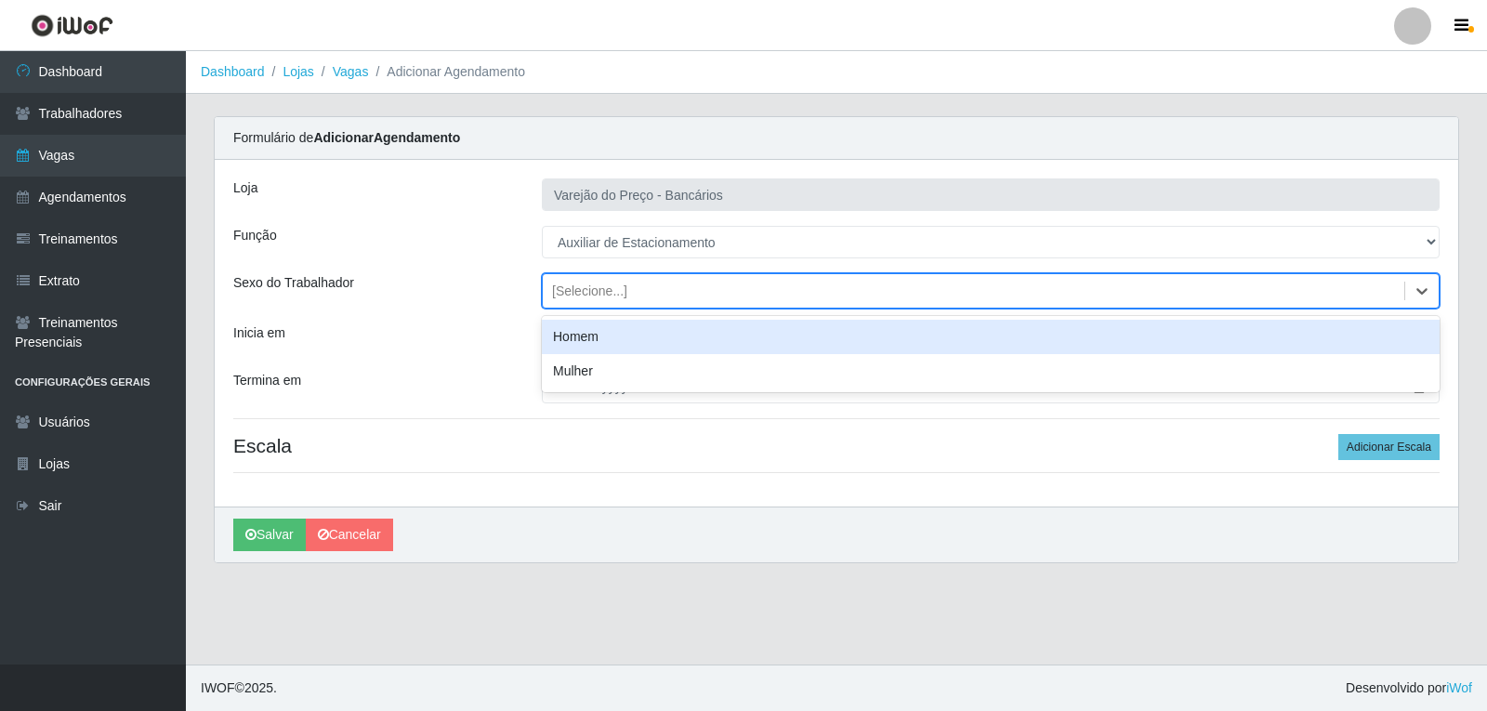
click at [572, 344] on div "Homem" at bounding box center [991, 337] width 898 height 34
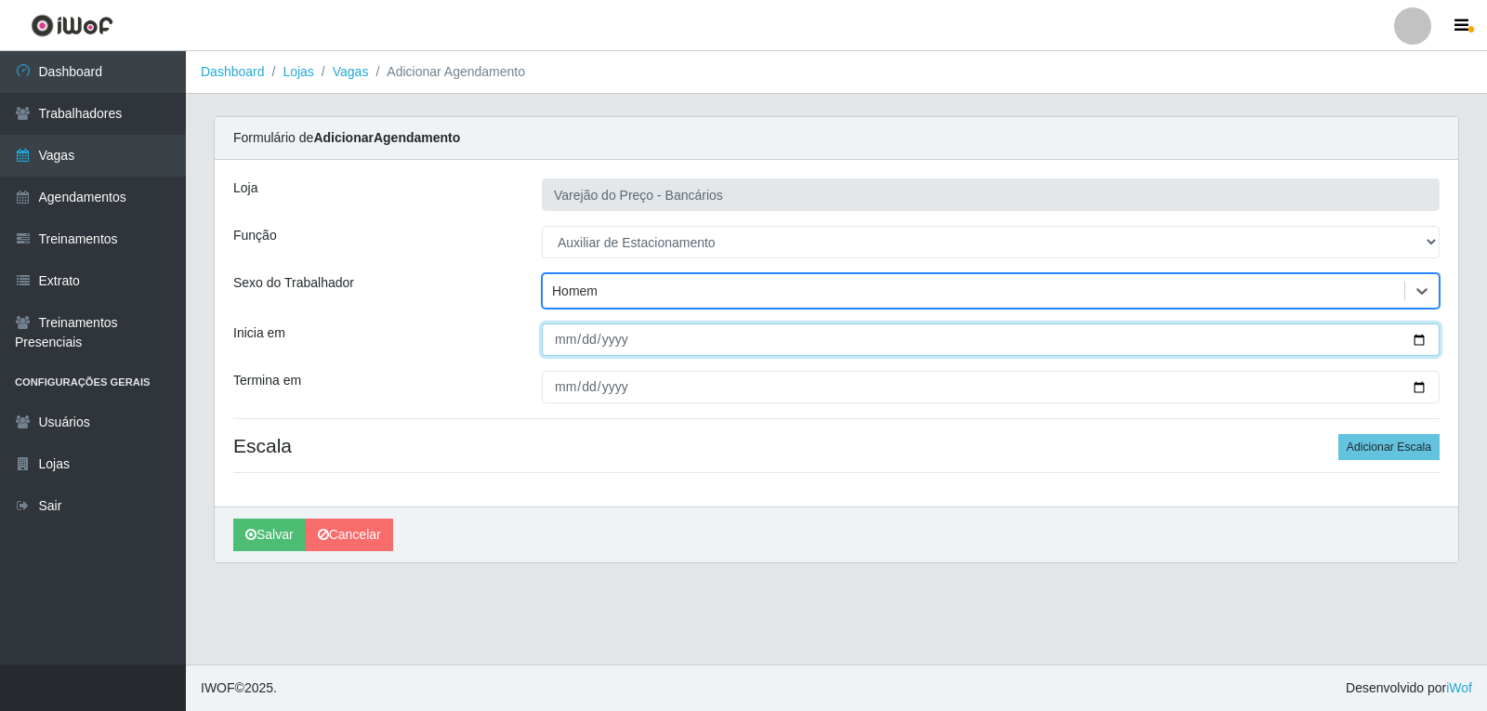
click at [560, 349] on input "Inicia em" at bounding box center [991, 339] width 898 height 33
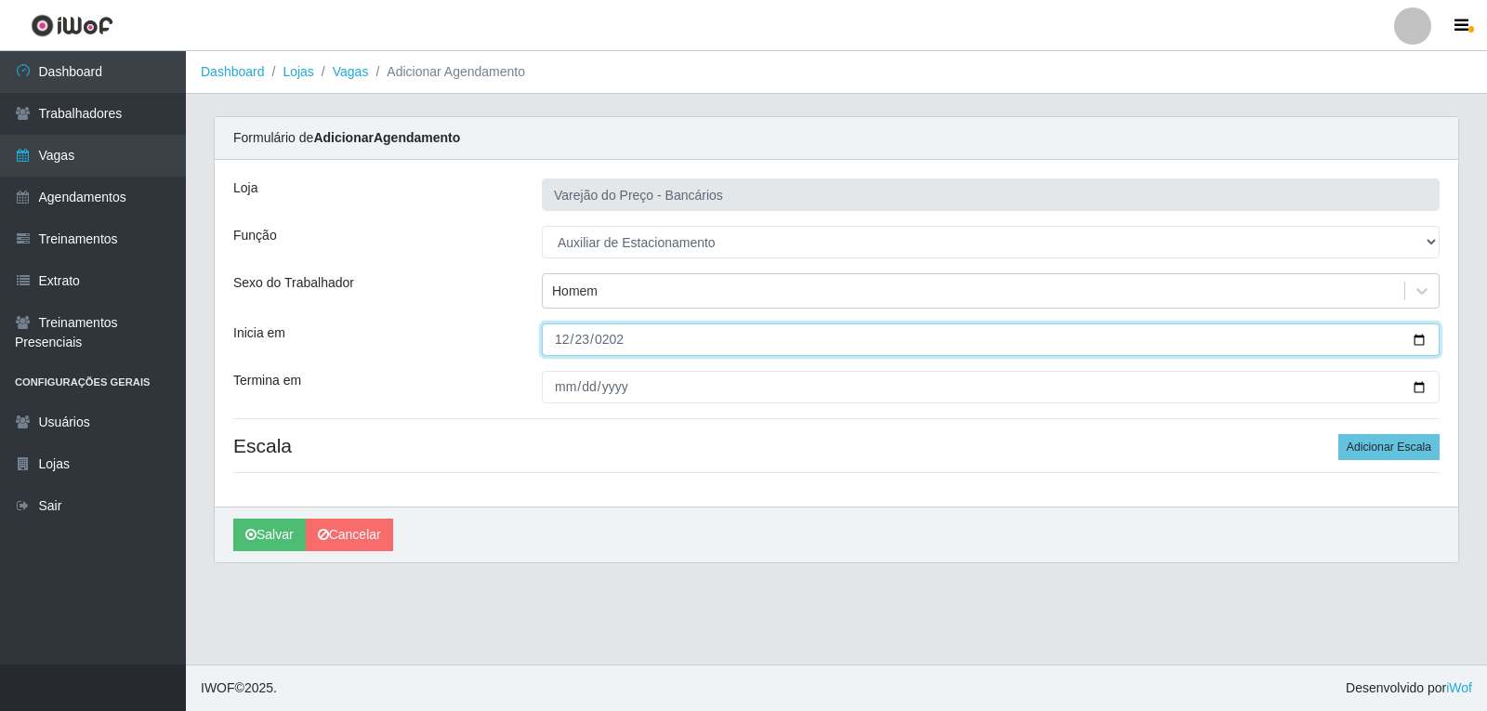
type input "[DATE]"
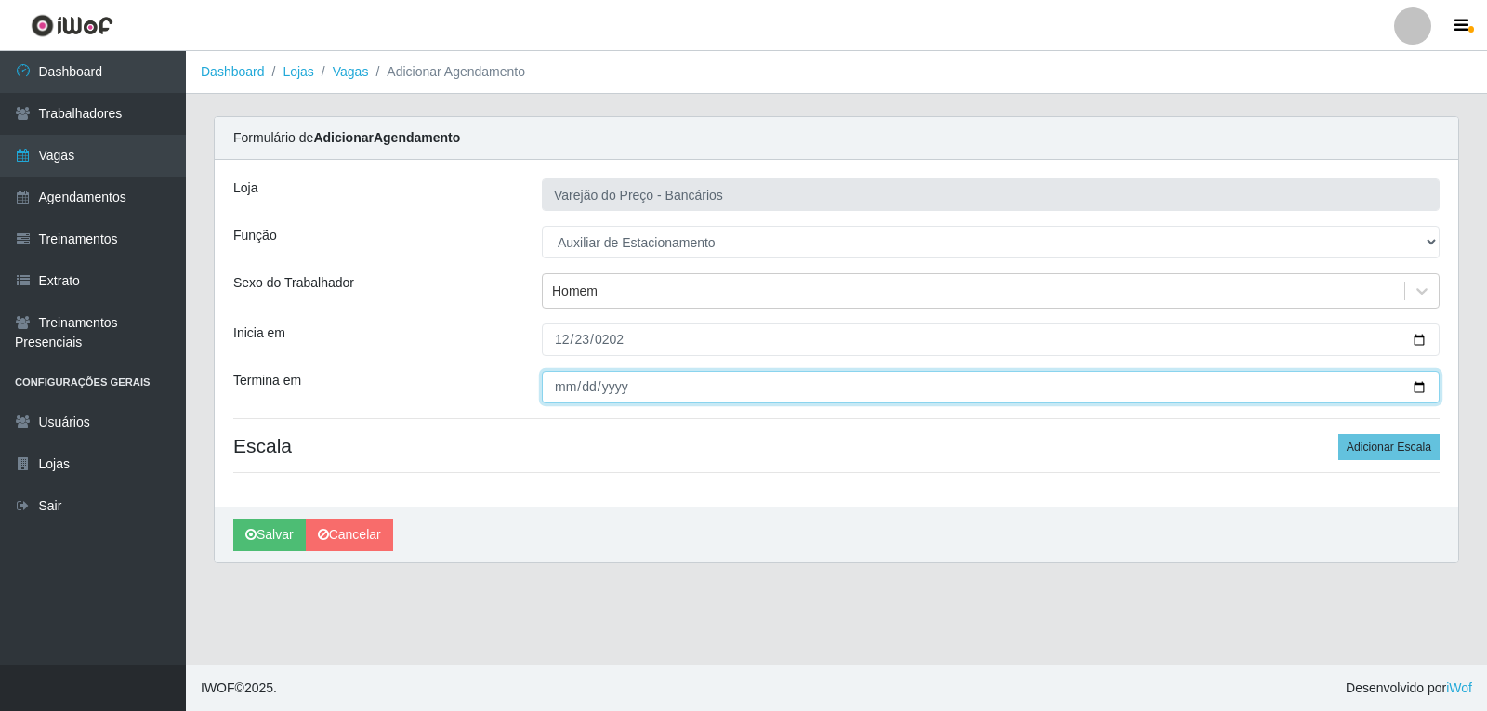
click at [563, 384] on input "Termina em" at bounding box center [991, 387] width 898 height 33
type input "[DATE]"
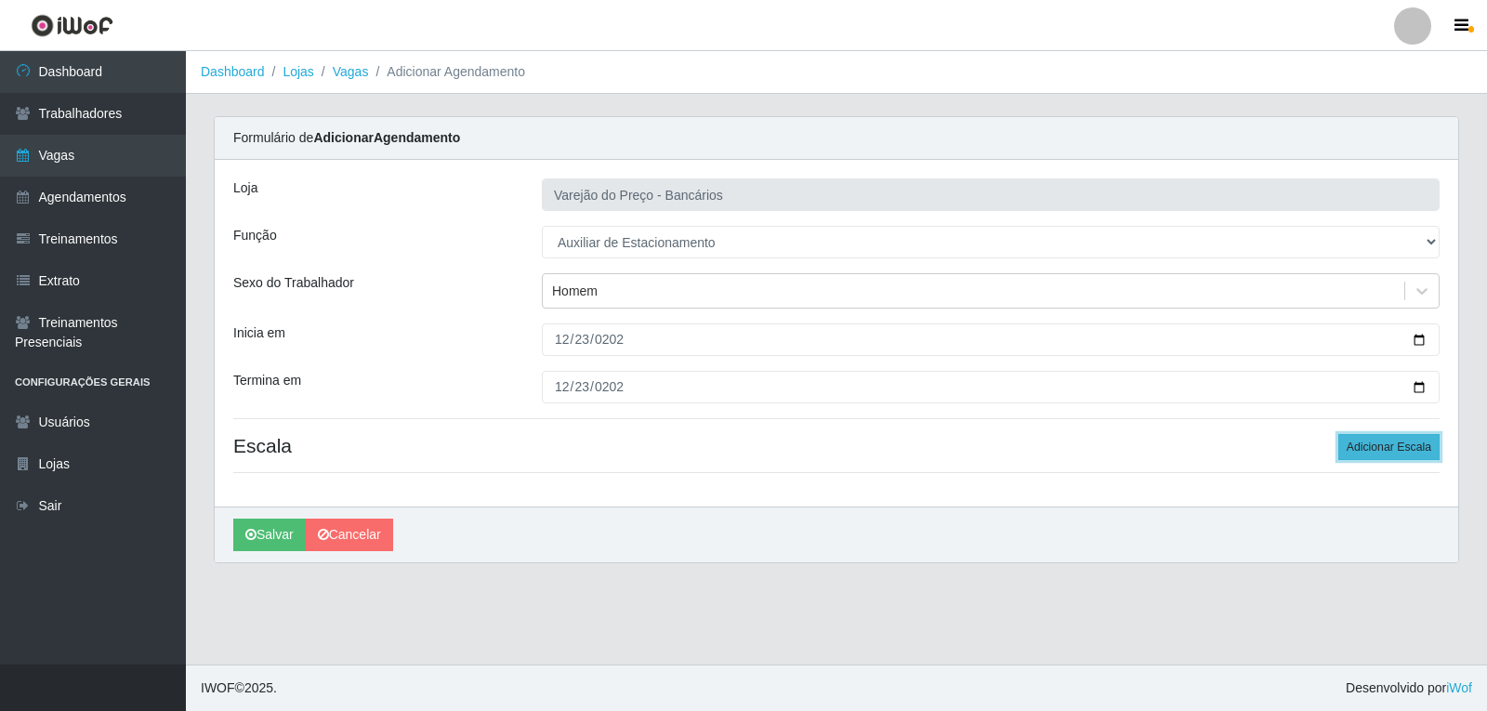
click at [1396, 440] on button "Adicionar Escala" at bounding box center [1388, 447] width 101 height 26
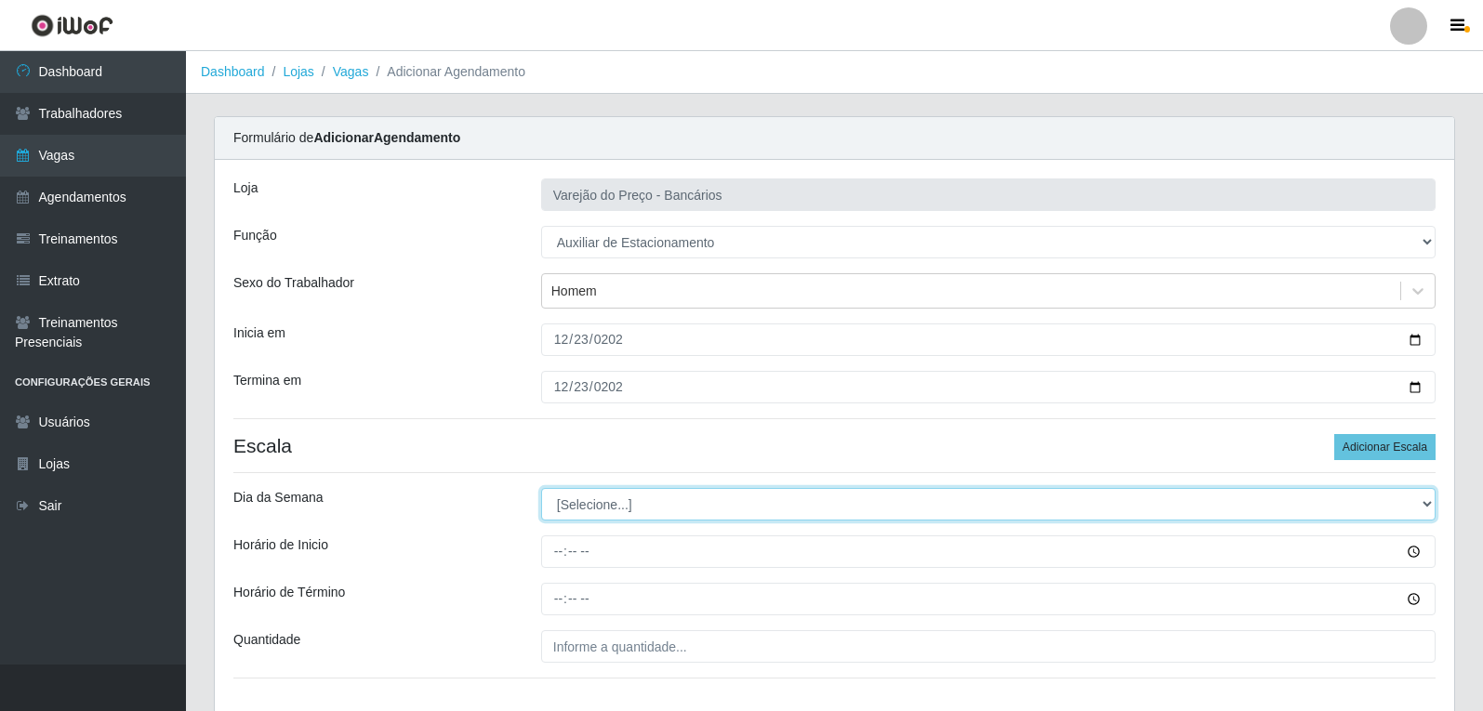
click at [713, 504] on select "[Selecione...] Segunda Terça Quarta Quinta Sexta Sábado Domingo" at bounding box center [988, 504] width 894 height 33
select select "2"
click at [541, 488] on select "[Selecione...] Segunda Terça Quarta Quinta Sexta Sábado Domingo" at bounding box center [988, 504] width 894 height 33
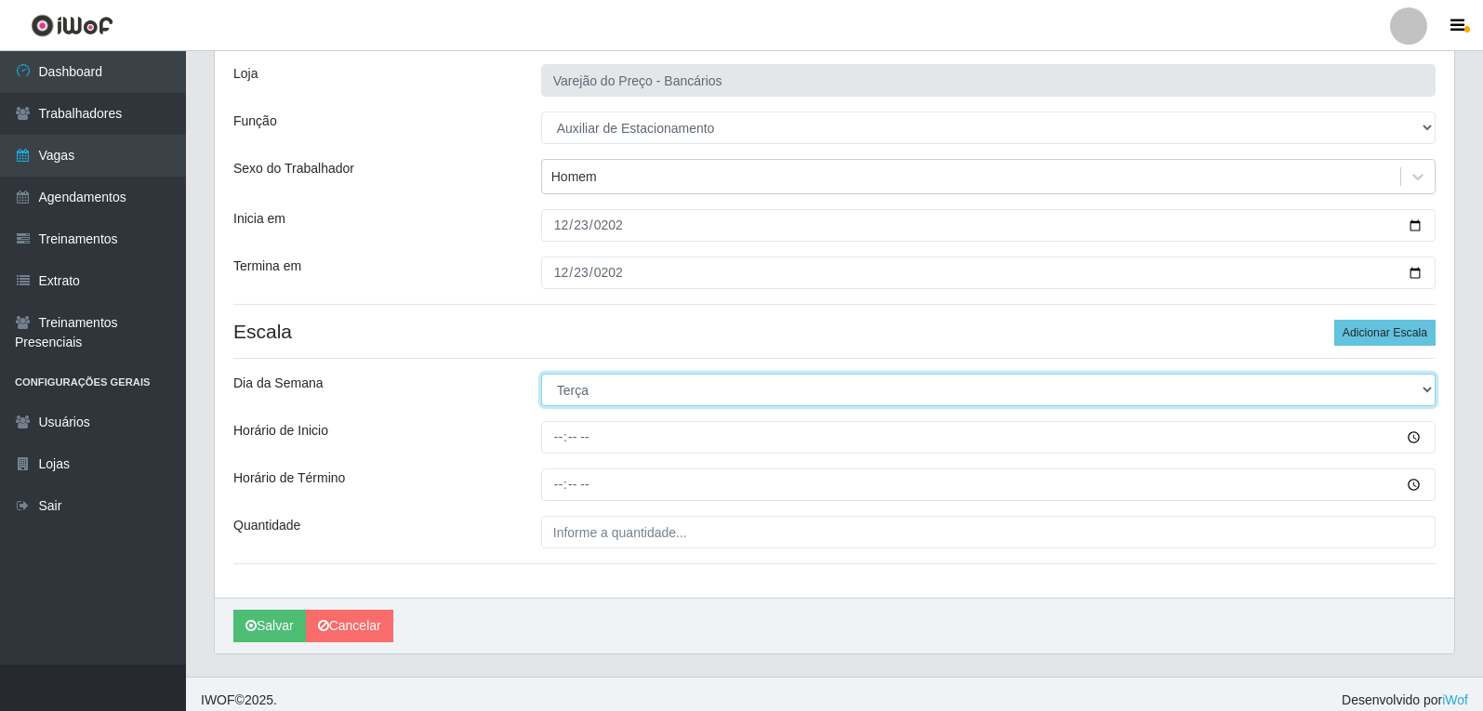
scroll to position [126, 0]
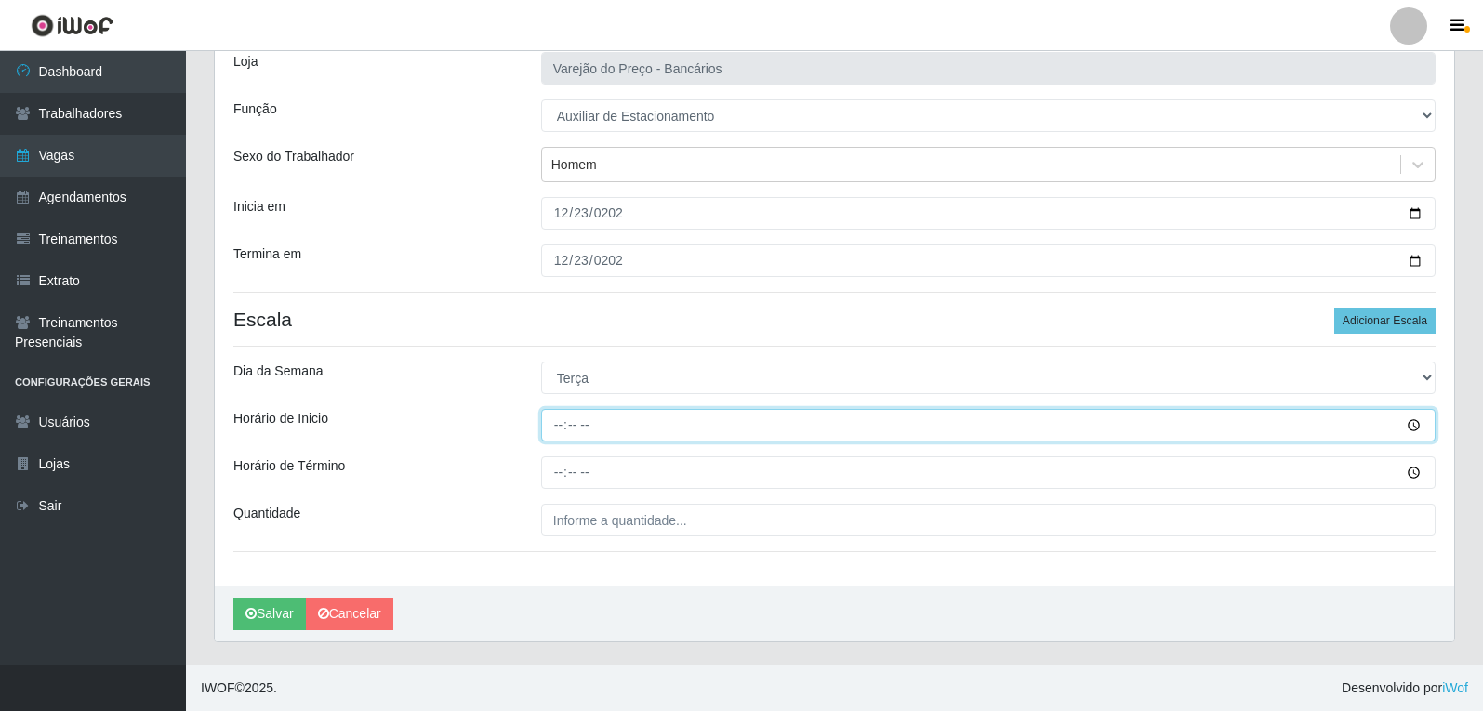
click at [561, 424] on input "Horário de Inicio" at bounding box center [988, 425] width 894 height 33
type input "16:00"
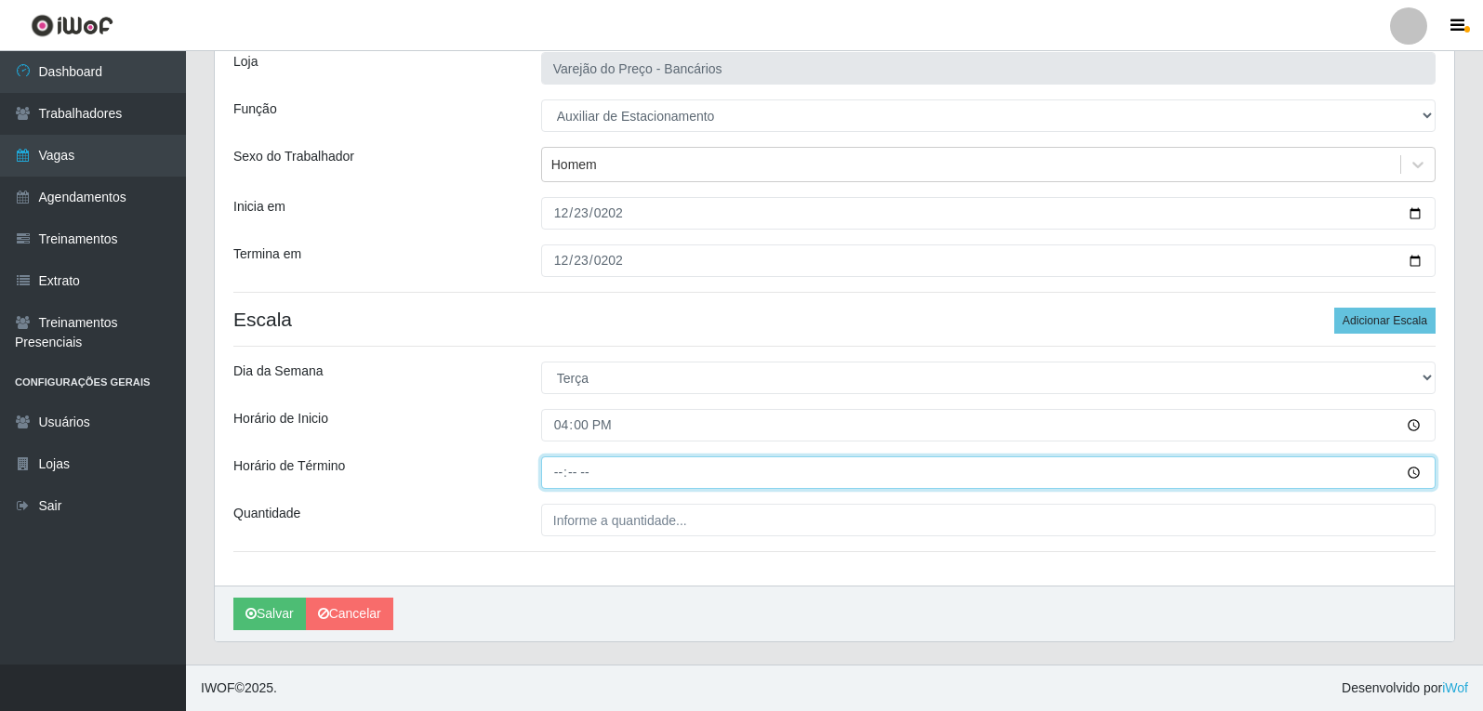
click at [554, 466] on input "Horário de Término" at bounding box center [988, 472] width 894 height 33
type input "21:00"
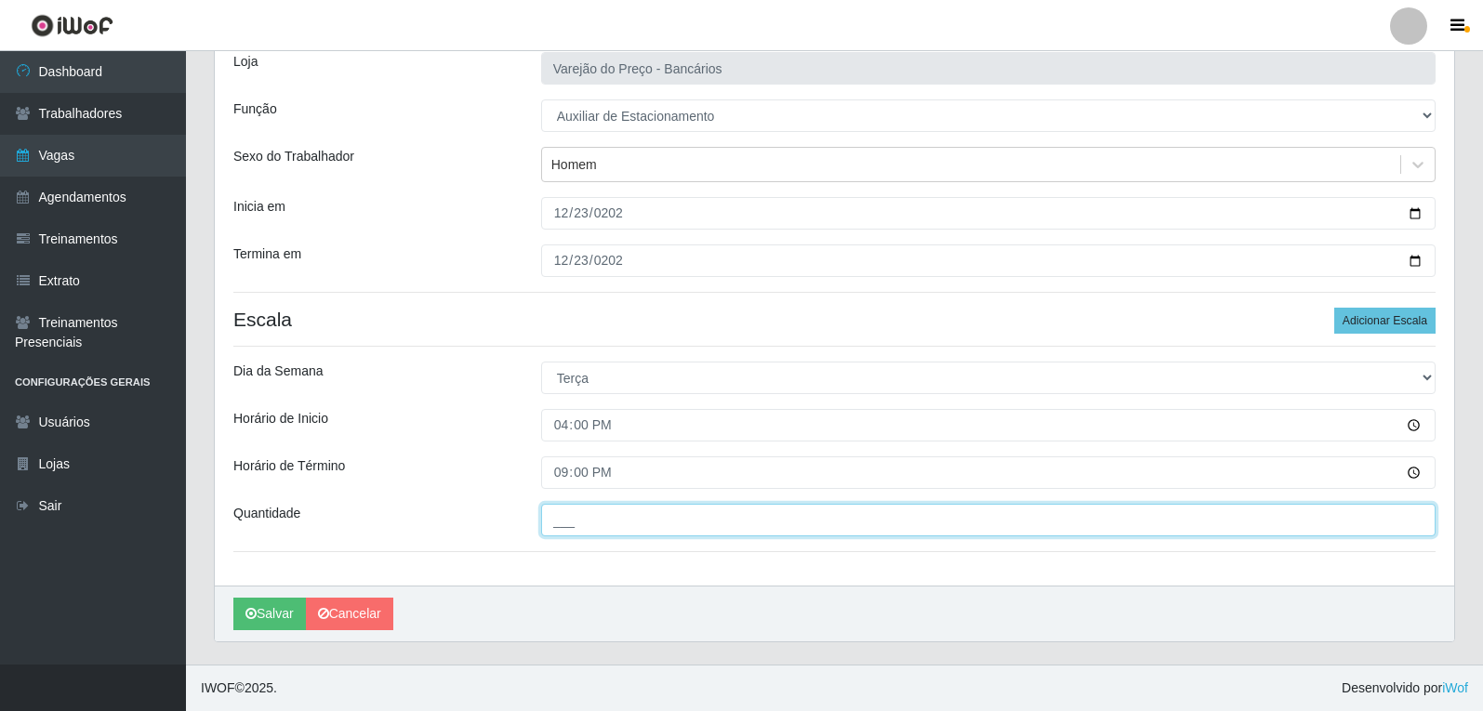
click at [665, 524] on input "___" at bounding box center [988, 520] width 894 height 33
type input "1__"
click at [233, 598] on button "Salvar" at bounding box center [269, 614] width 73 height 33
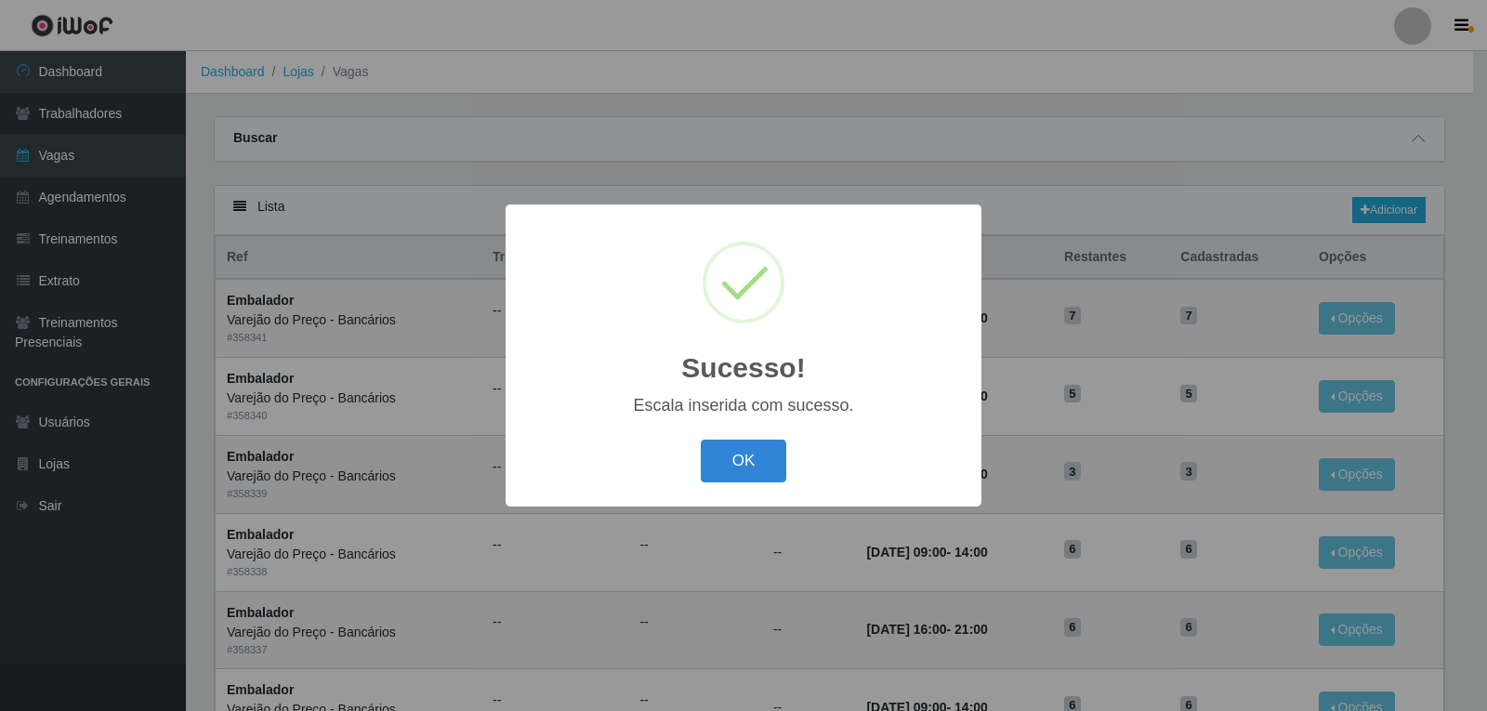
click at [715, 486] on div "OK Cancel" at bounding box center [743, 460] width 439 height 53
click at [750, 461] on button "OK" at bounding box center [744, 462] width 86 height 44
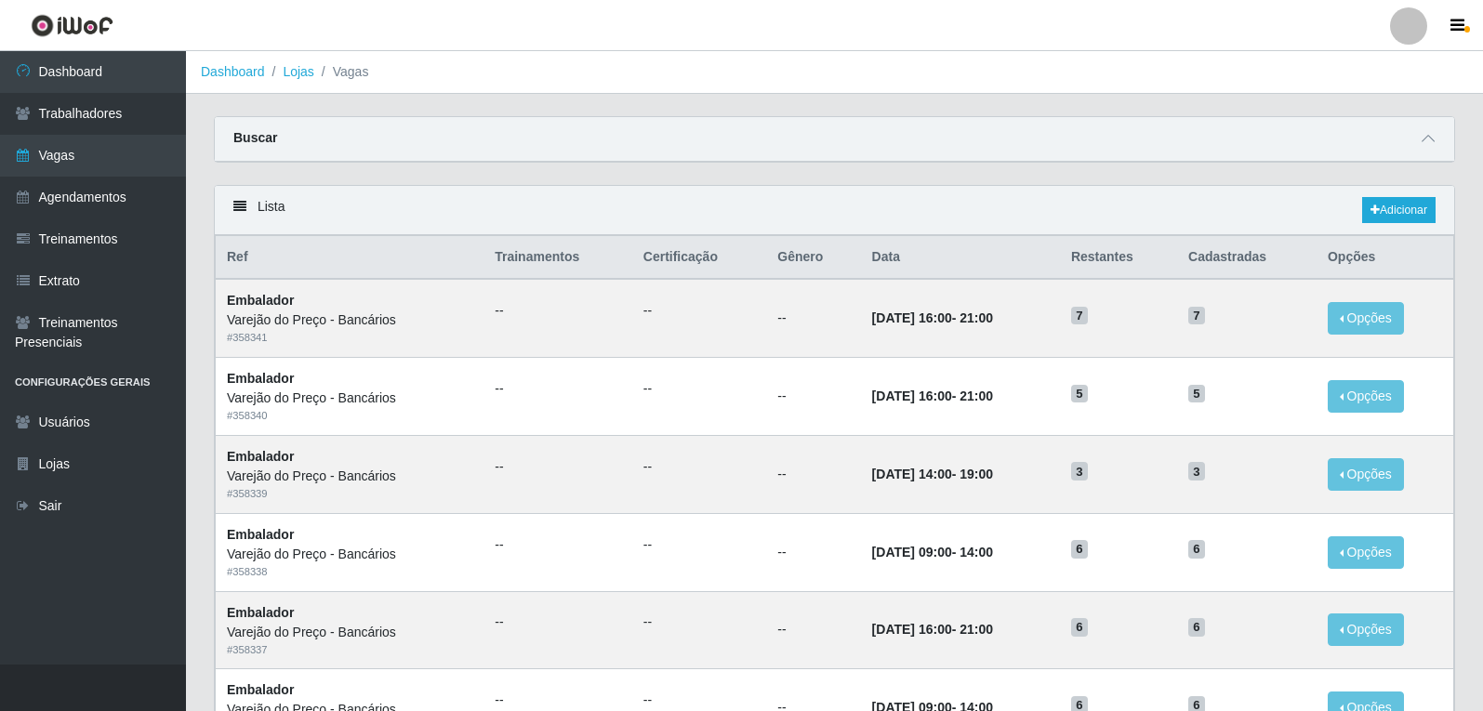
click at [1386, 197] on div "Lista Adicionar" at bounding box center [834, 210] width 1239 height 49
click at [1377, 199] on link "Adicionar" at bounding box center [1398, 210] width 73 height 26
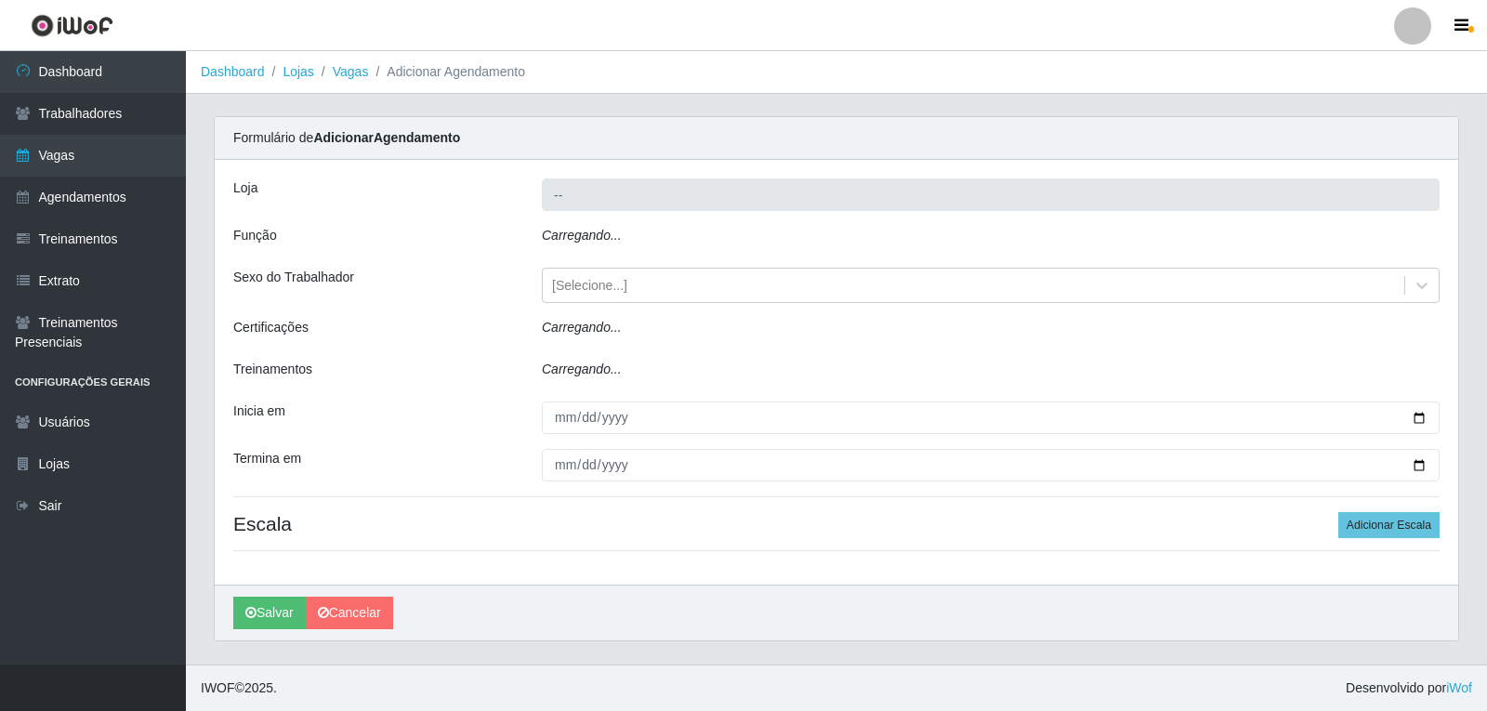
type input "Varejão do Preço - Bancários"
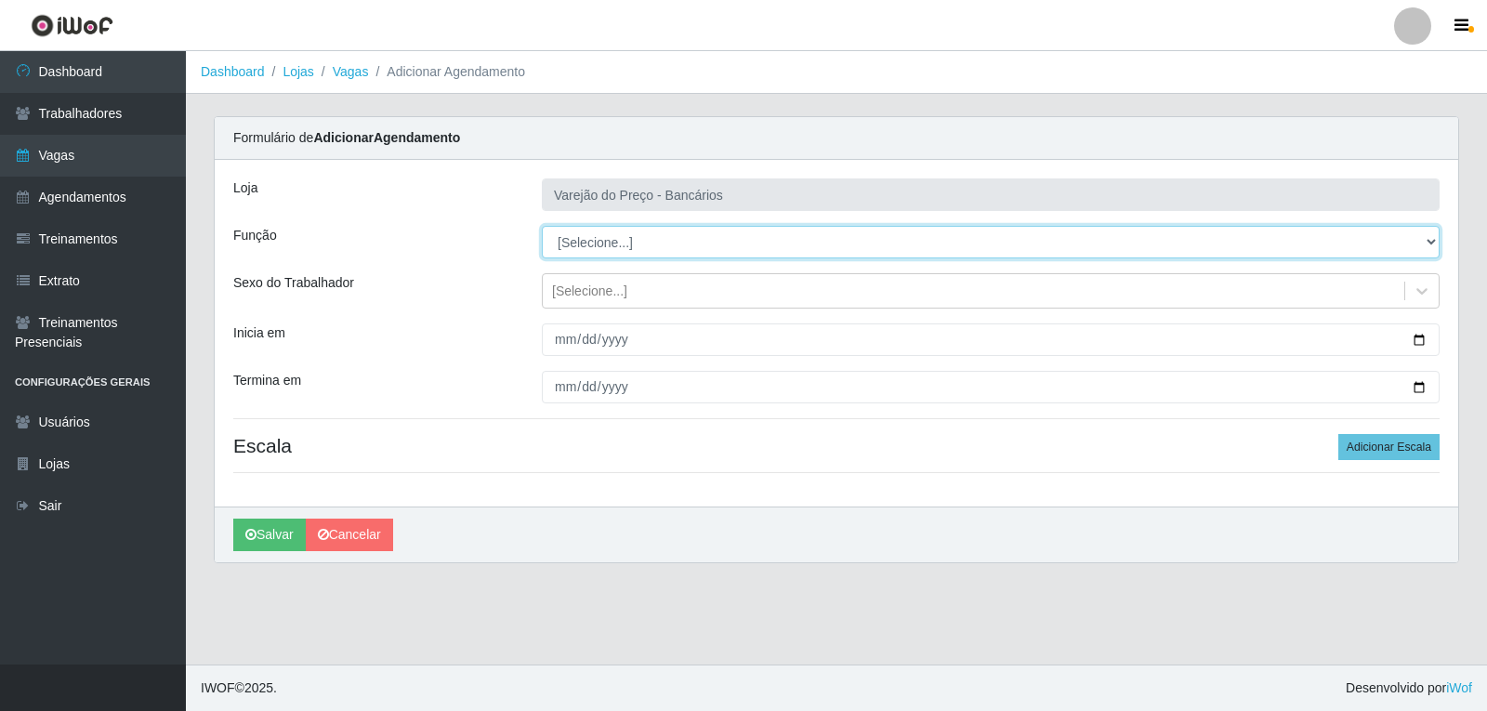
click at [607, 240] on select "[Selecione...] Auxiliar de Estacionamento Auxiliar de Estacionamento + Auxiliar…" at bounding box center [991, 242] width 898 height 33
select select "4"
click at [542, 226] on select "[Selecione...] Auxiliar de Estacionamento Auxiliar de Estacionamento + Auxiliar…" at bounding box center [991, 242] width 898 height 33
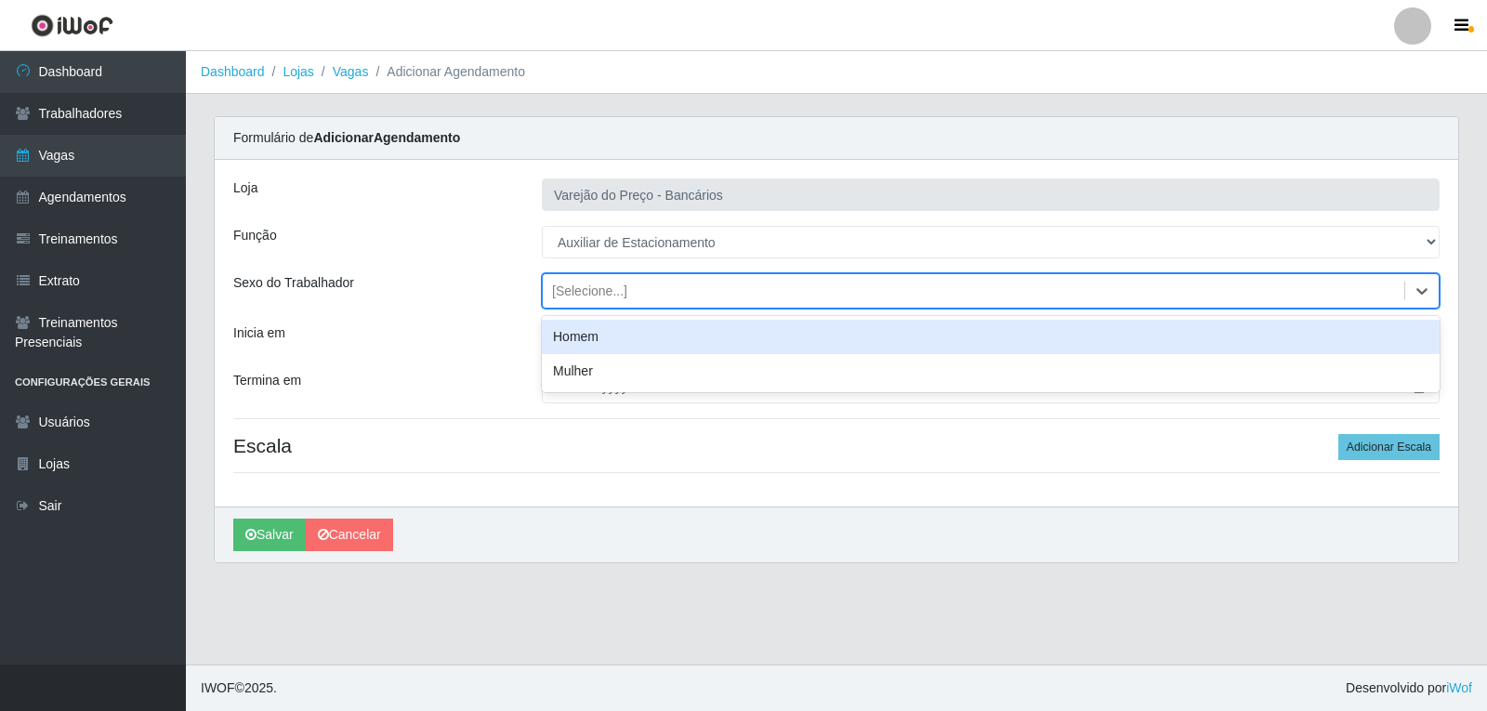
click at [594, 291] on div "[Selecione...]" at bounding box center [589, 292] width 75 height 20
click at [576, 338] on div "Homem" at bounding box center [991, 337] width 898 height 34
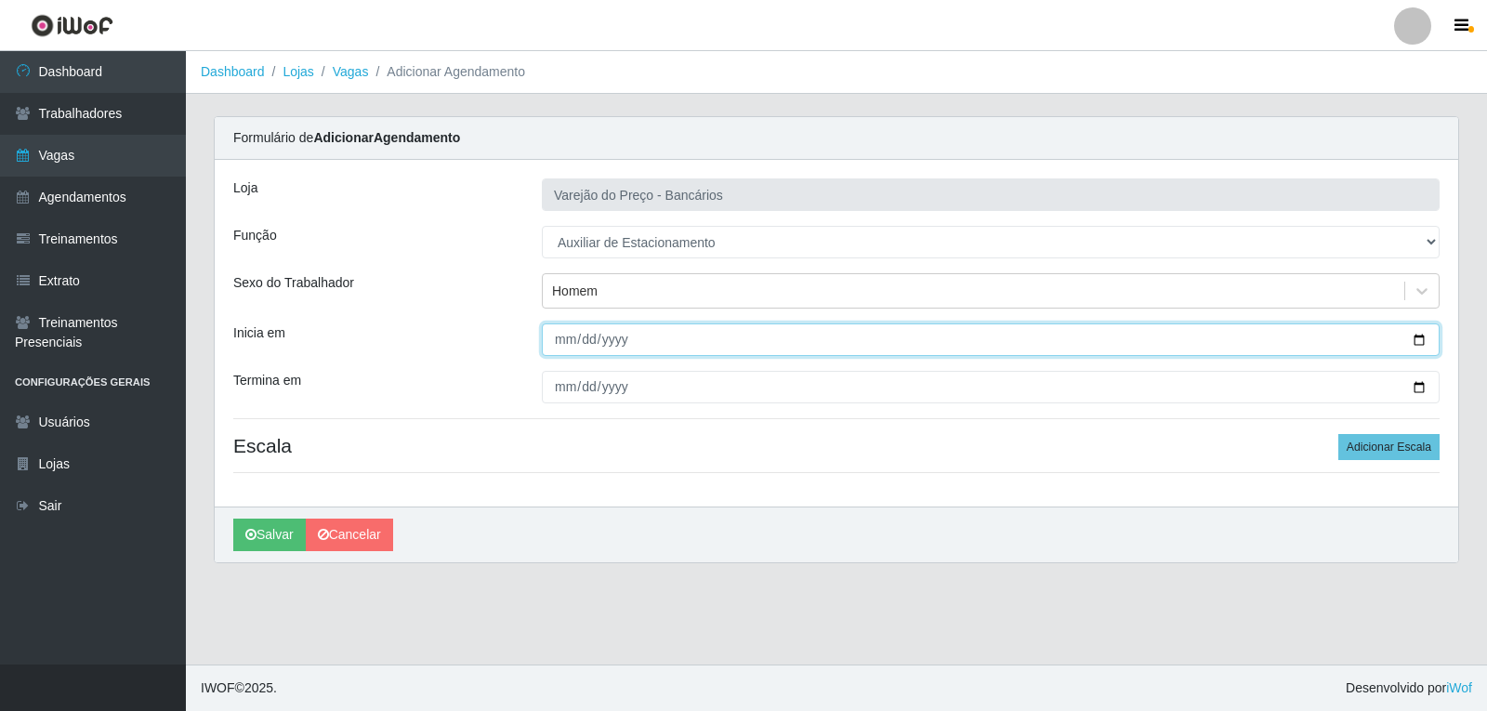
click at [558, 347] on input "Inicia em" at bounding box center [991, 339] width 898 height 33
type input "[DATE]"
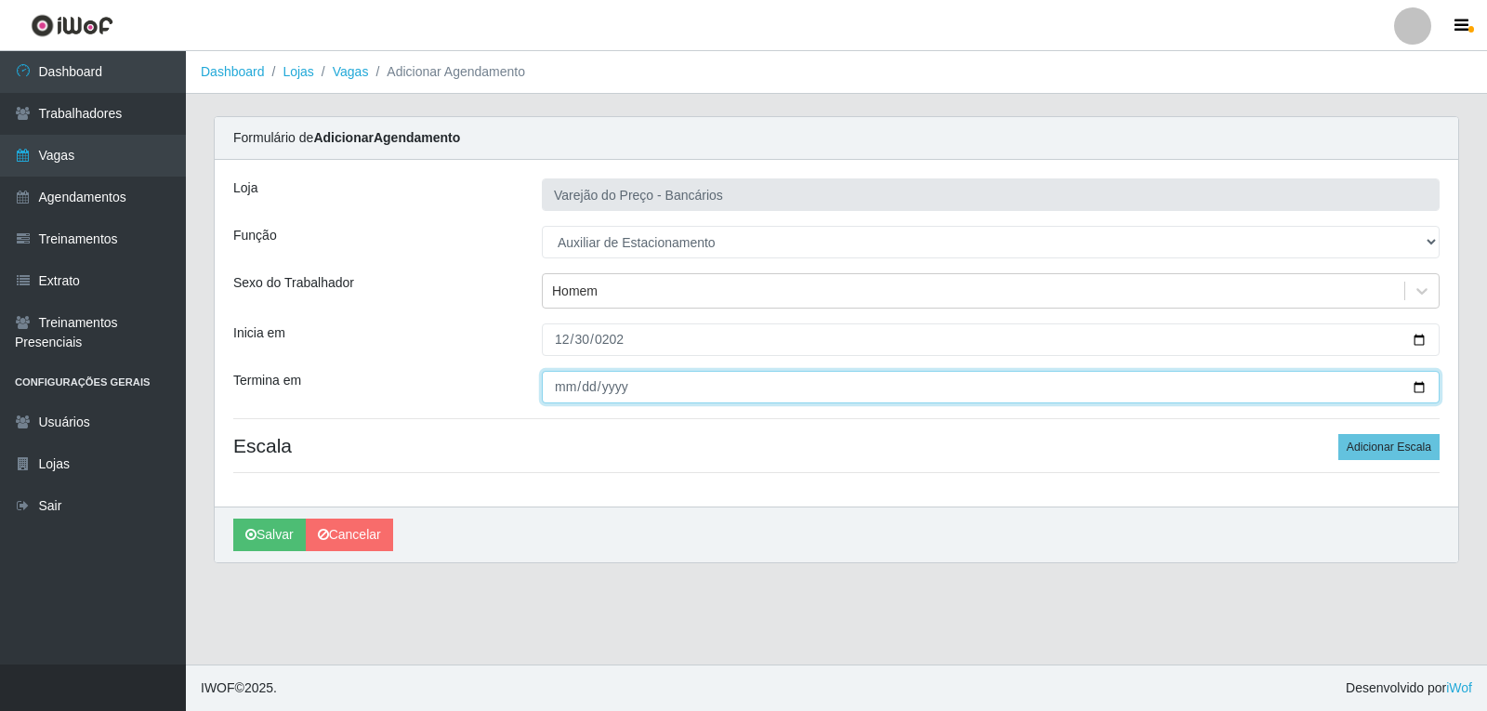
click at [553, 385] on input "Termina em" at bounding box center [991, 387] width 898 height 33
type input "[DATE]"
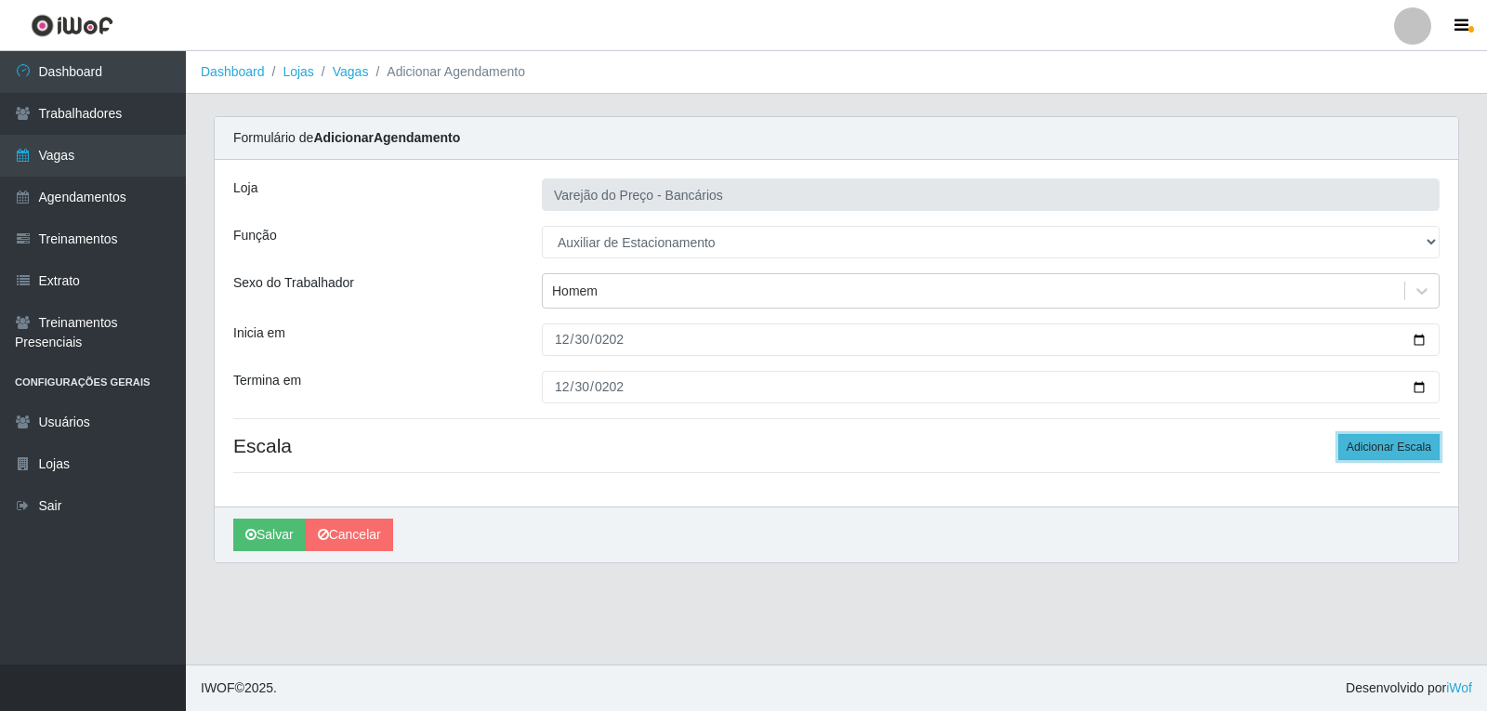
click at [1414, 446] on button "Adicionar Escala" at bounding box center [1388, 447] width 101 height 26
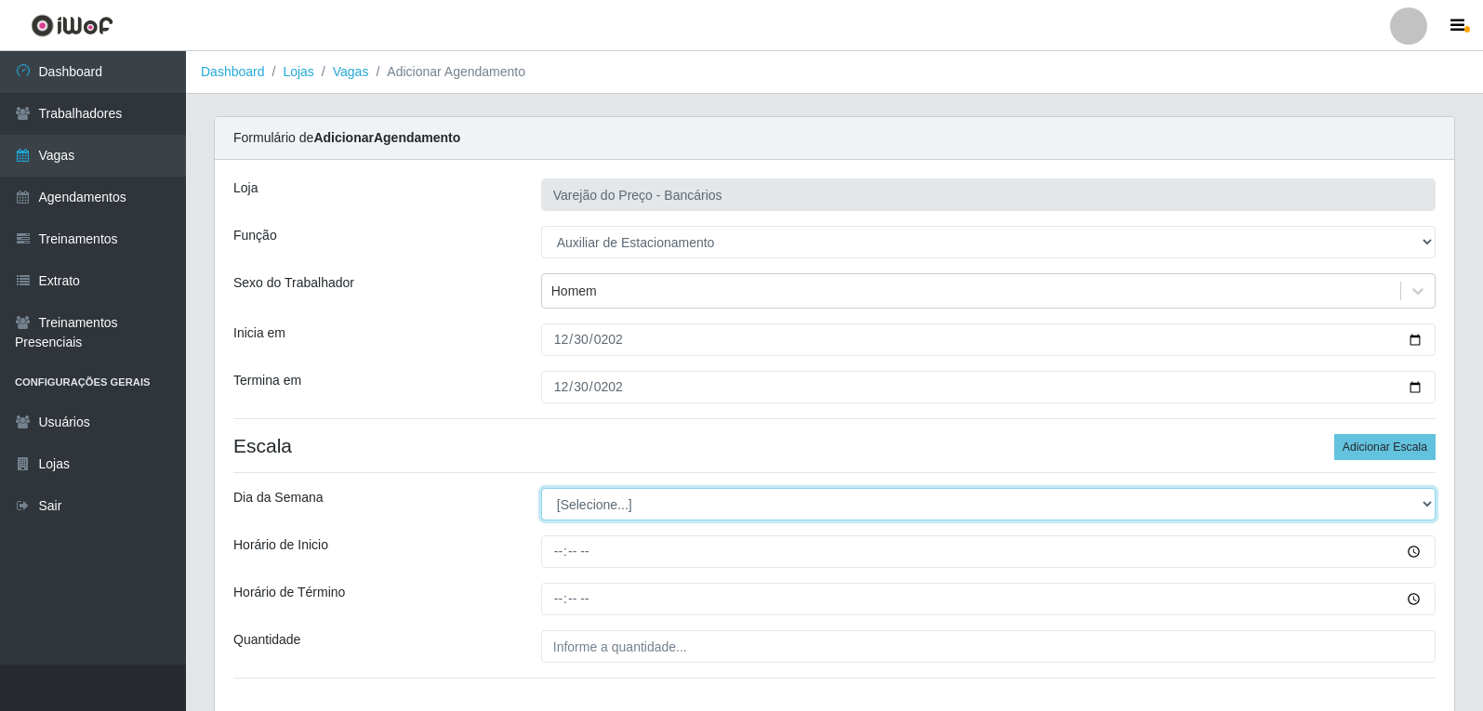
click at [724, 498] on select "[Selecione...] Segunda Terça Quarta Quinta Sexta Sábado Domingo" at bounding box center [988, 504] width 894 height 33
select select "2"
click at [541, 488] on select "[Selecione...] Segunda Terça Quarta Quinta Sexta Sábado Domingo" at bounding box center [988, 504] width 894 height 33
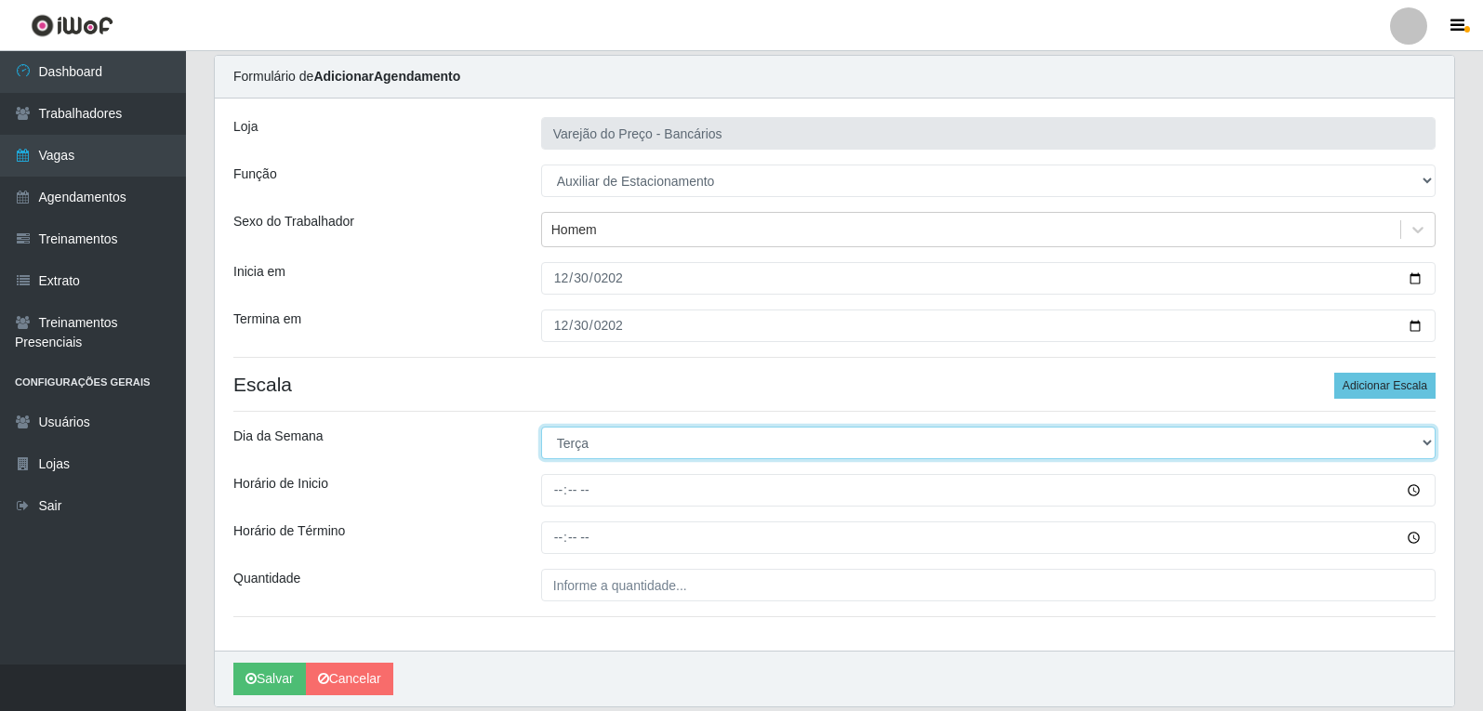
scroll to position [126, 0]
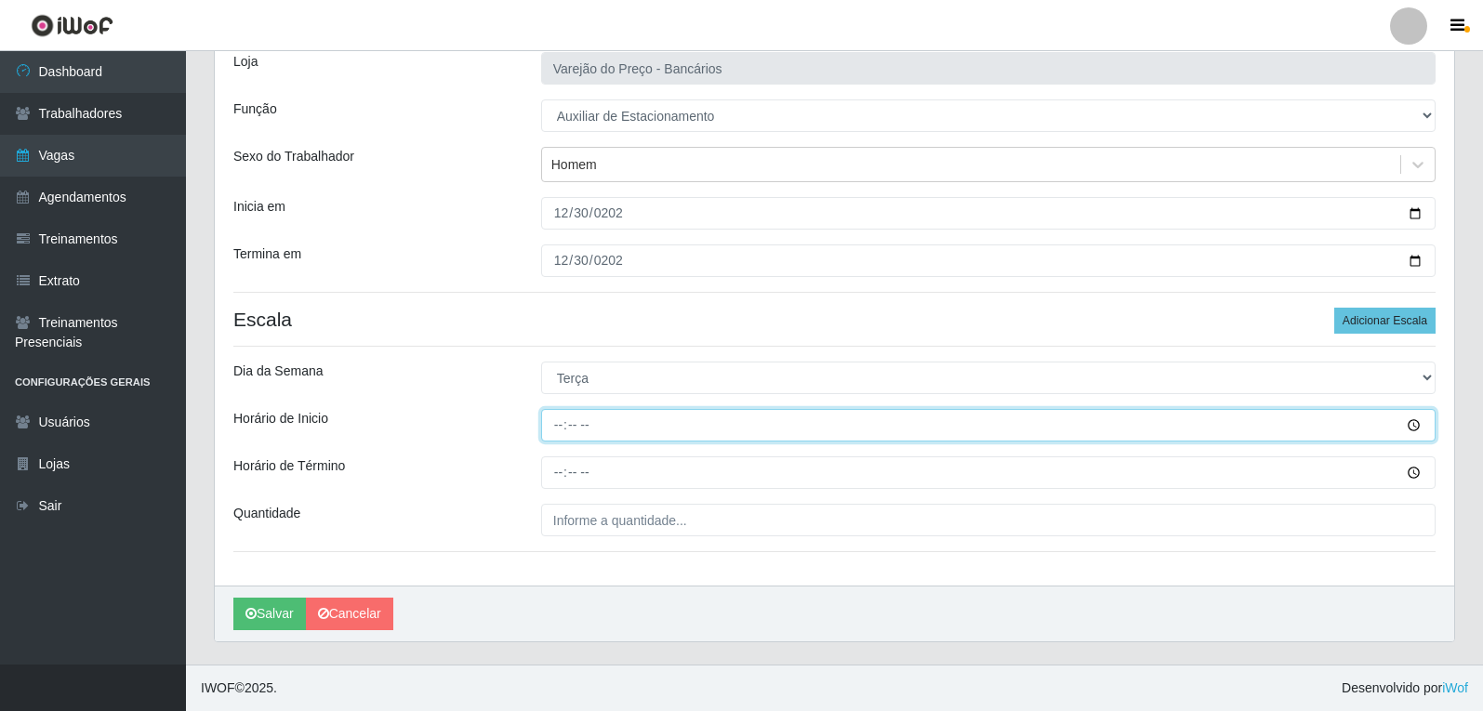
click at [547, 442] on input "Horário de Inicio" at bounding box center [988, 425] width 894 height 33
type input "16:00"
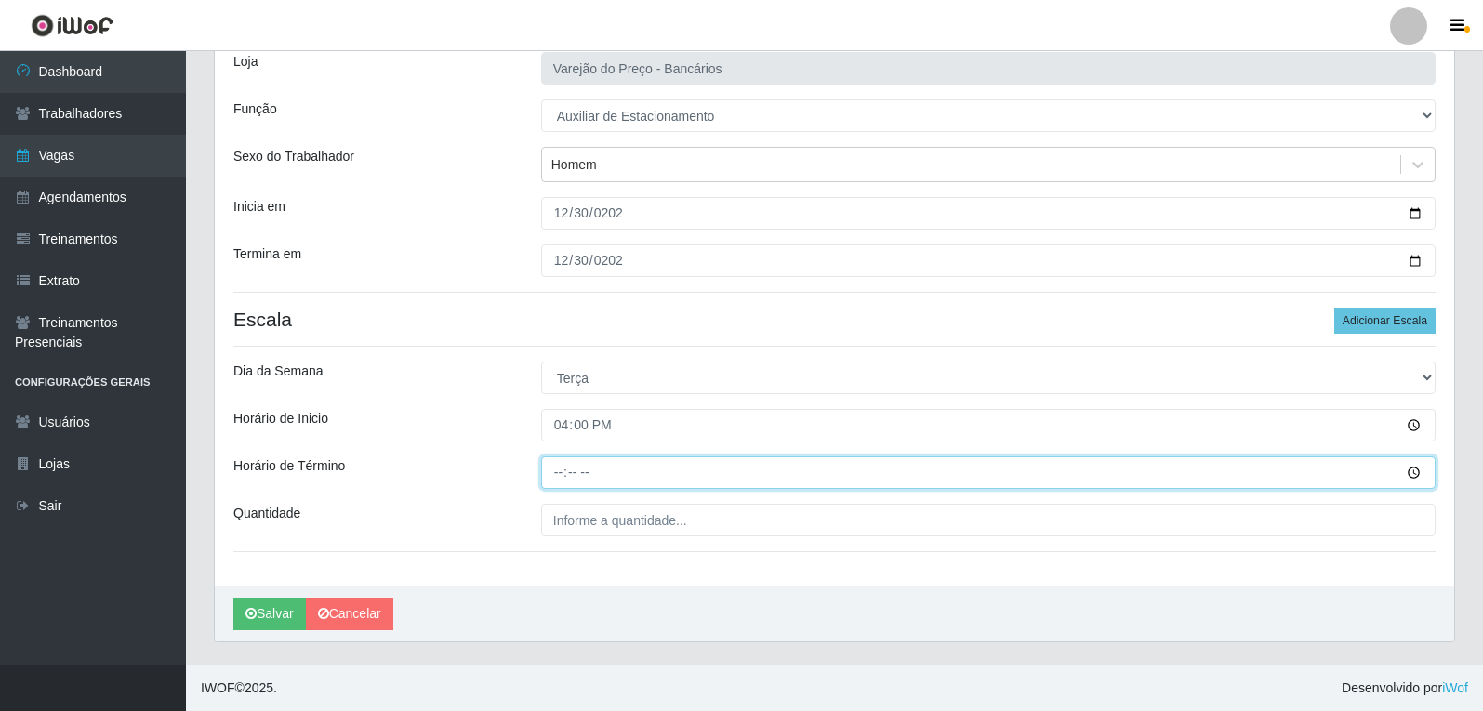
click at [559, 472] on input "Horário de Término" at bounding box center [988, 472] width 894 height 33
type input "21:00"
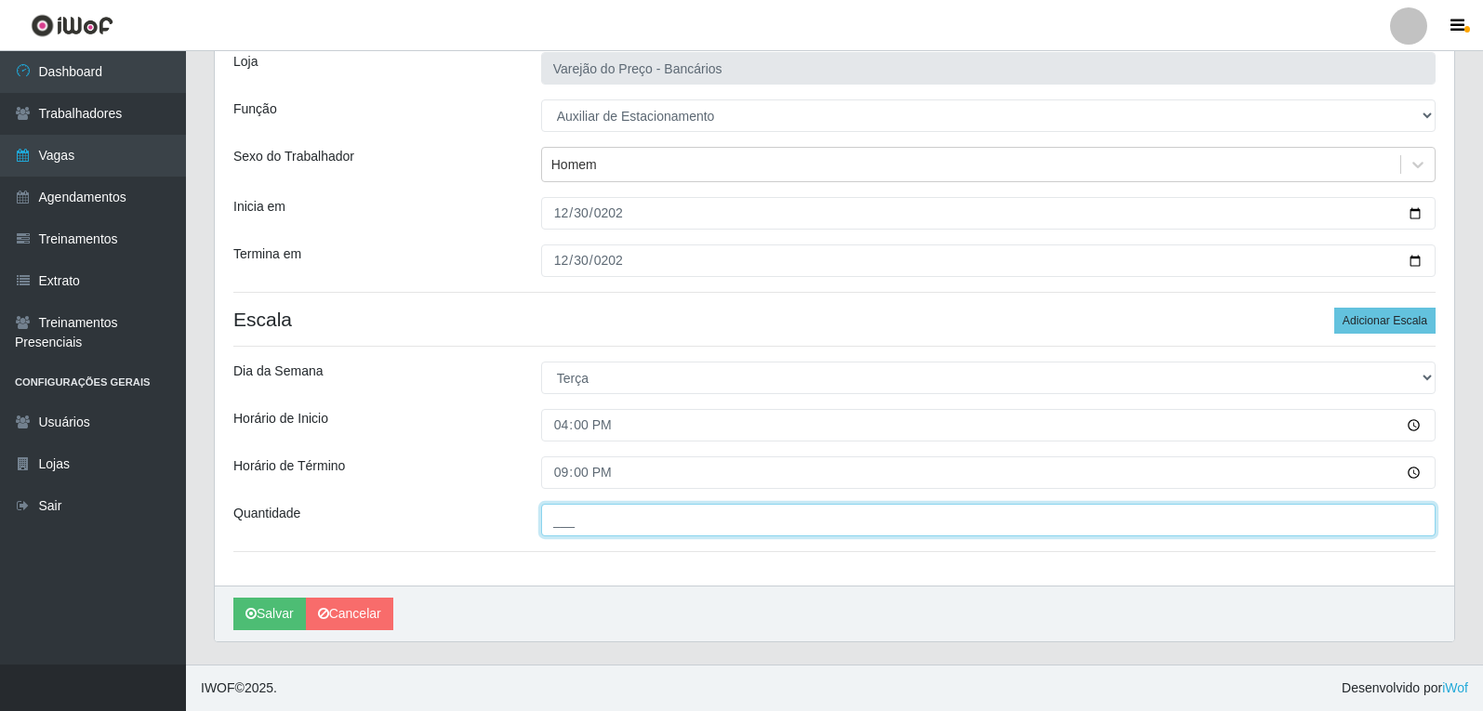
click at [670, 516] on input "___" at bounding box center [988, 520] width 894 height 33
type input "1__"
click at [233, 598] on button "Salvar" at bounding box center [269, 614] width 73 height 33
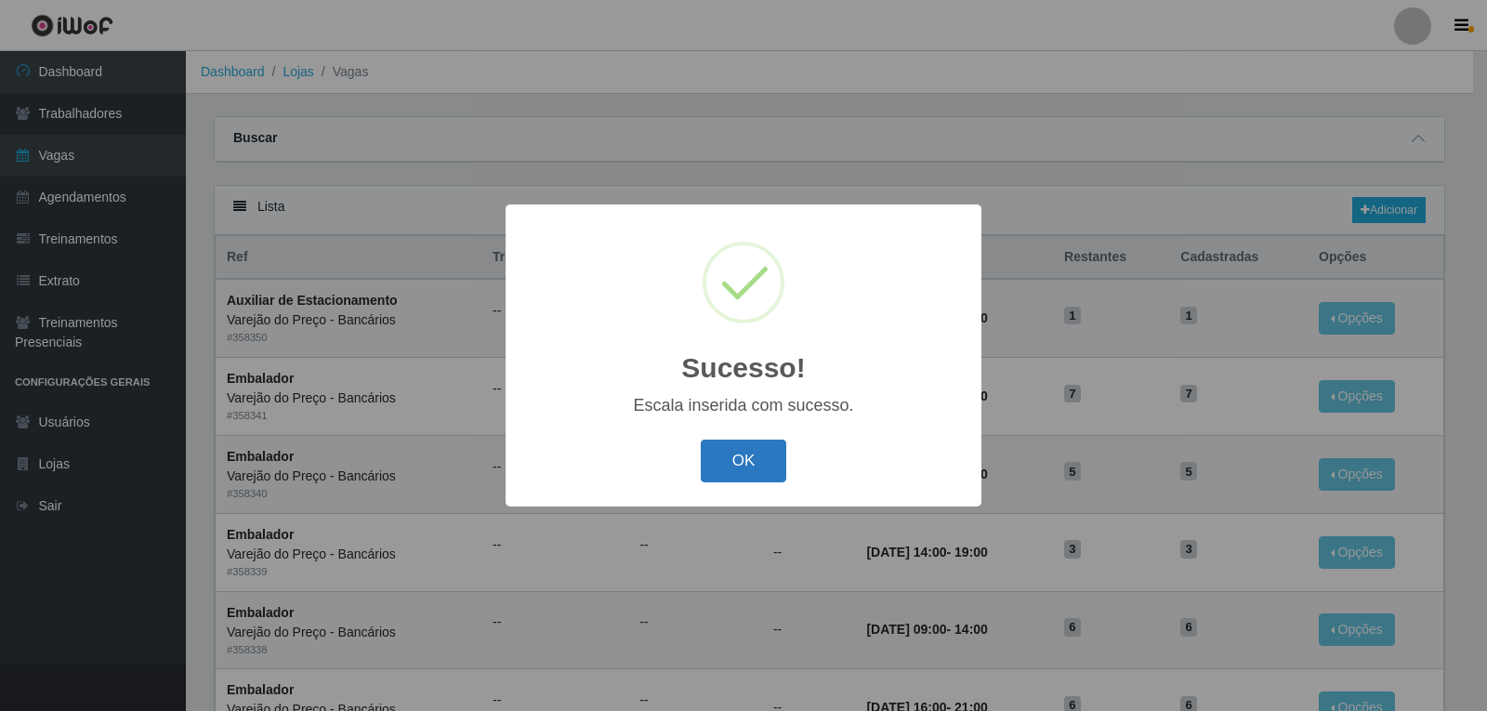
click at [771, 451] on button "OK" at bounding box center [744, 462] width 86 height 44
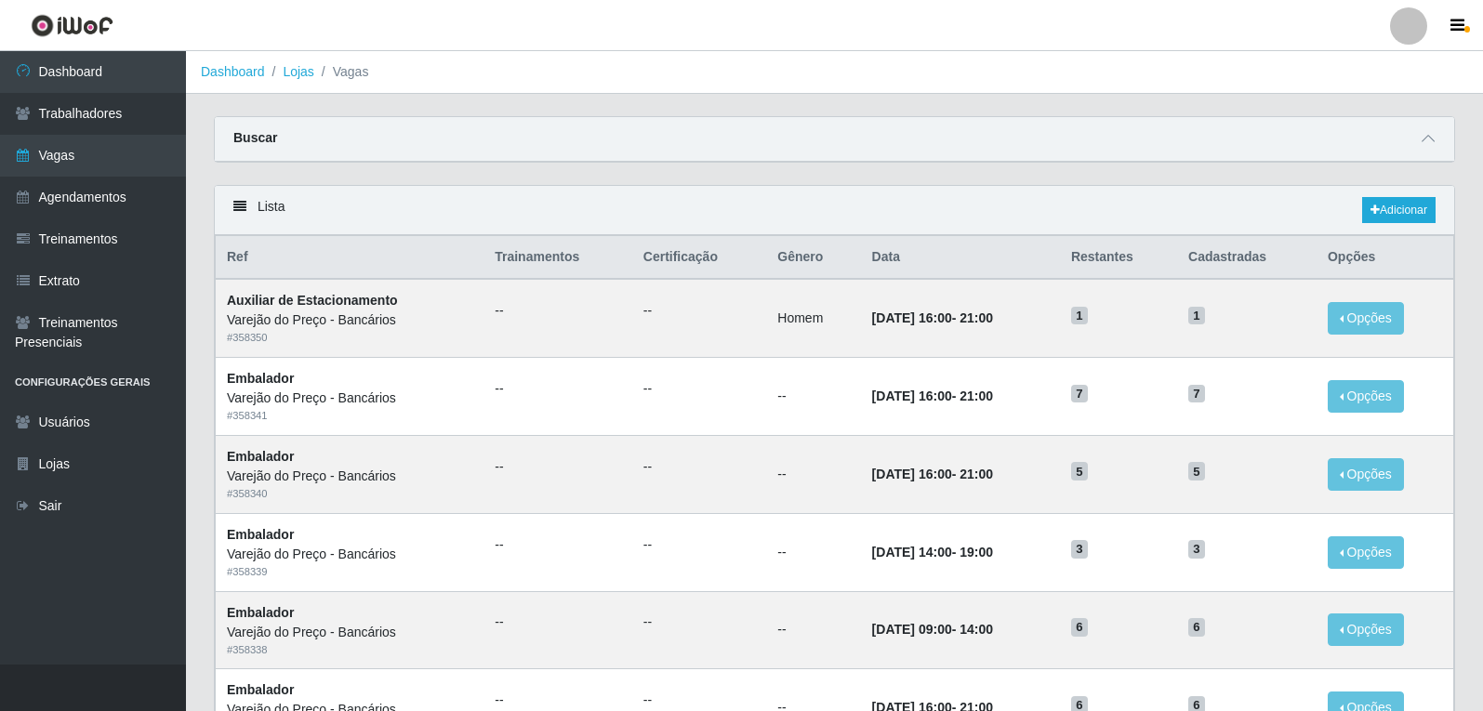
click at [930, 119] on div "Buscar" at bounding box center [834, 139] width 1239 height 45
click at [1391, 201] on link "Adicionar" at bounding box center [1398, 210] width 73 height 26
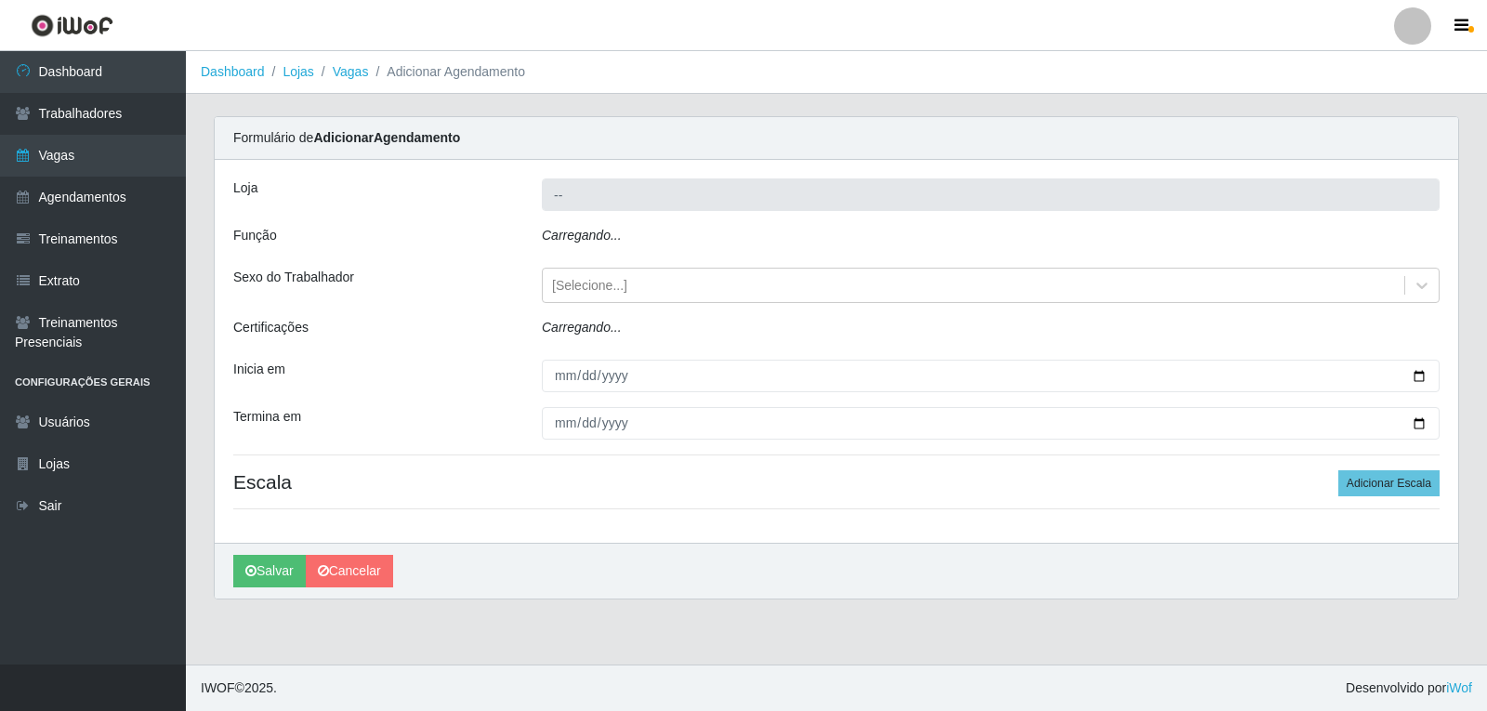
type input "Varejão do Preço - Bancários"
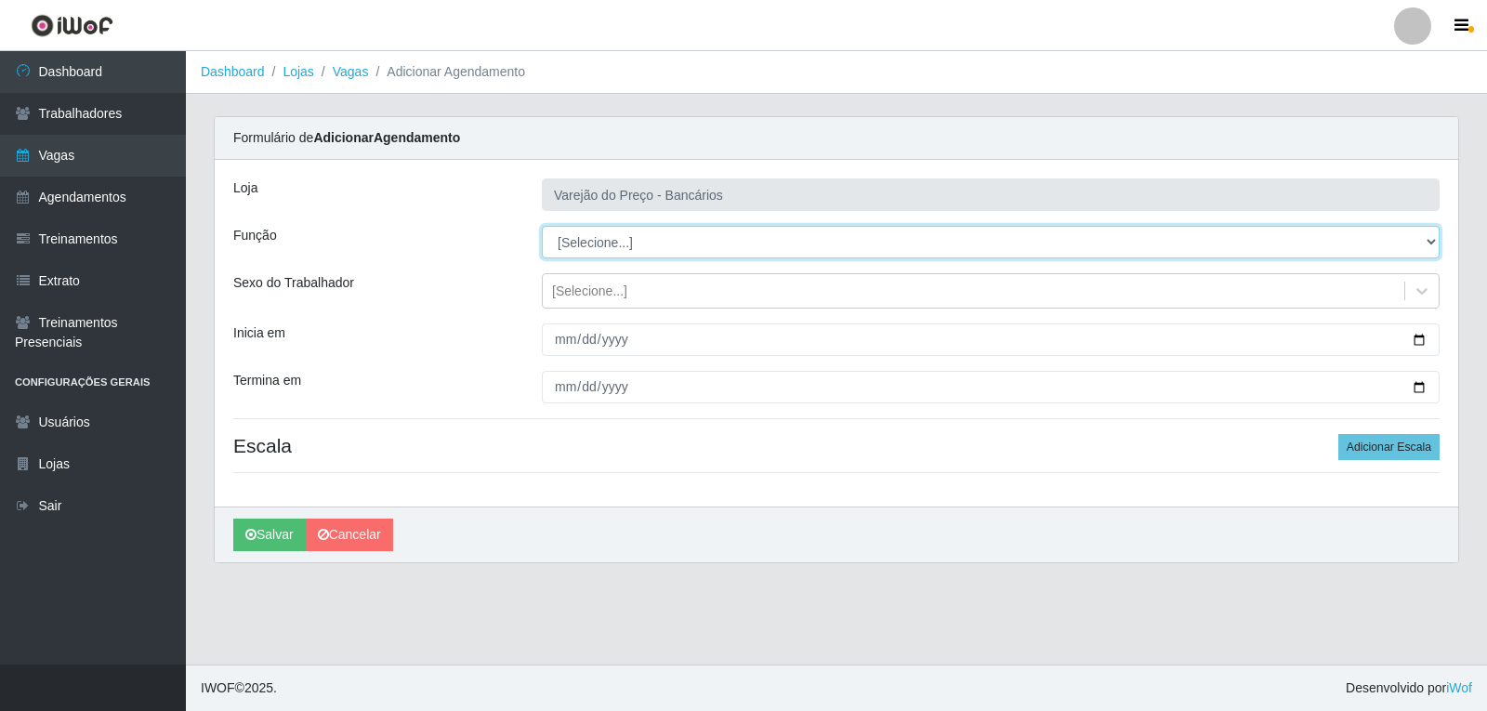
click at [589, 247] on select "[Selecione...] Auxiliar de Estacionamento Auxiliar de Estacionamento + Auxiliar…" at bounding box center [991, 242] width 898 height 33
select select "4"
click at [542, 226] on select "[Selecione...] Auxiliar de Estacionamento Auxiliar de Estacionamento + Auxiliar…" at bounding box center [991, 242] width 898 height 33
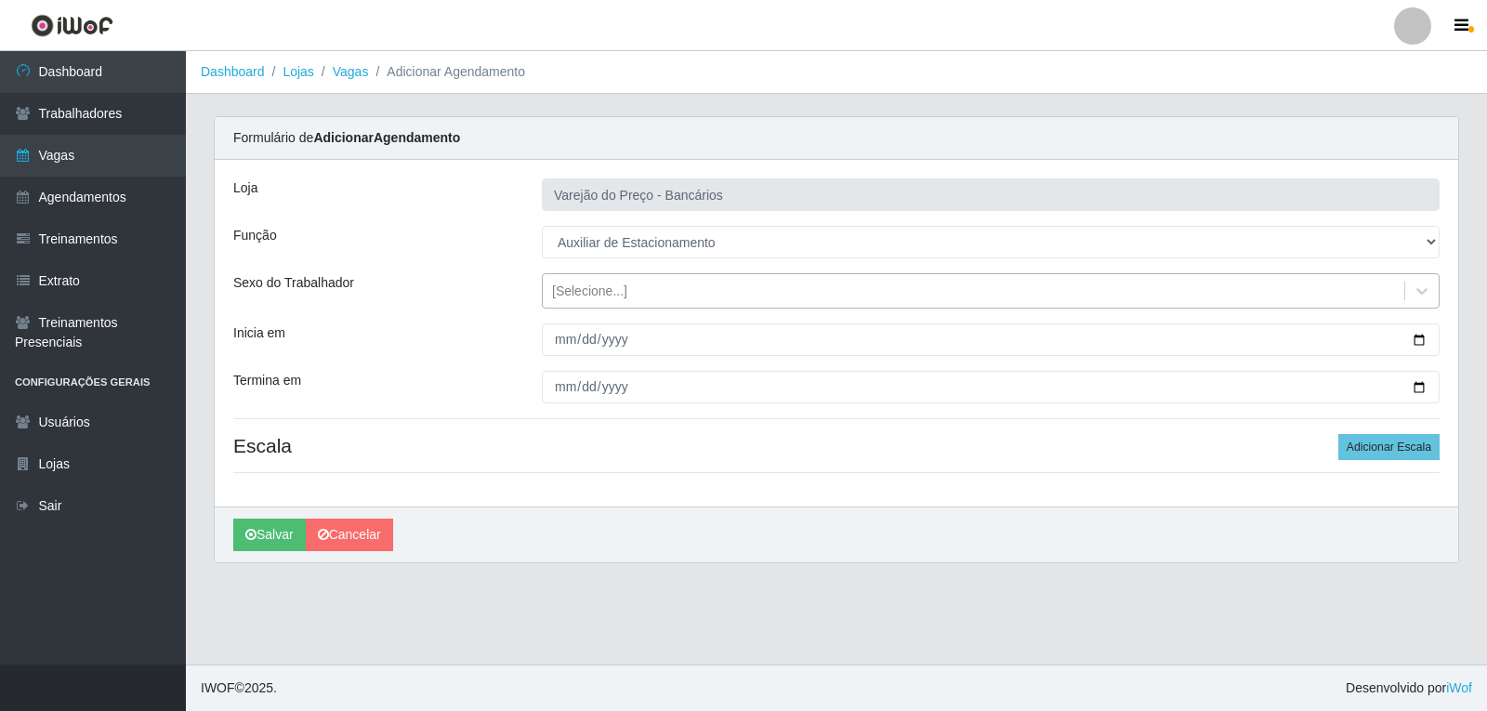
click at [567, 297] on div "[Selecione...]" at bounding box center [589, 292] width 75 height 20
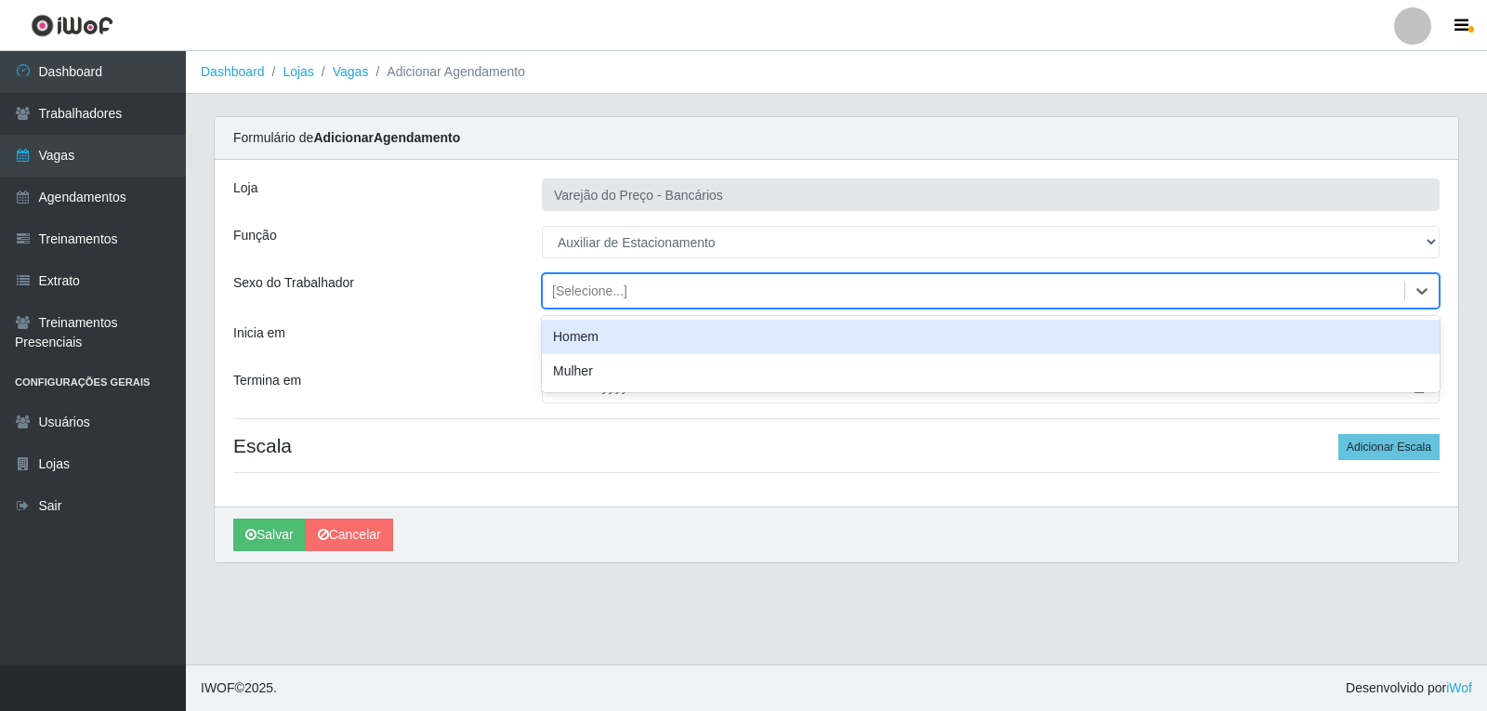
click at [579, 339] on div "Homem" at bounding box center [991, 337] width 898 height 34
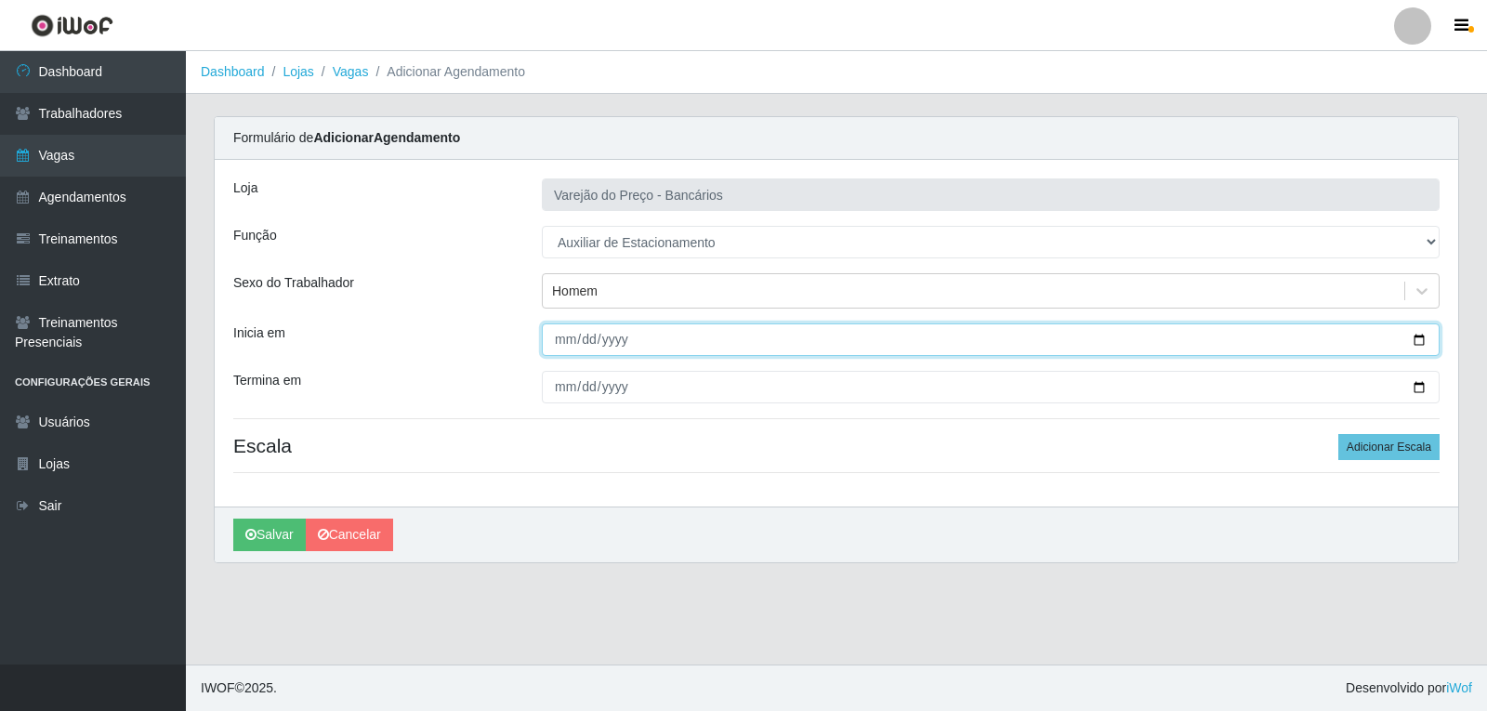
click at [560, 339] on input "Inicia em" at bounding box center [991, 339] width 898 height 33
type input "[DATE]"
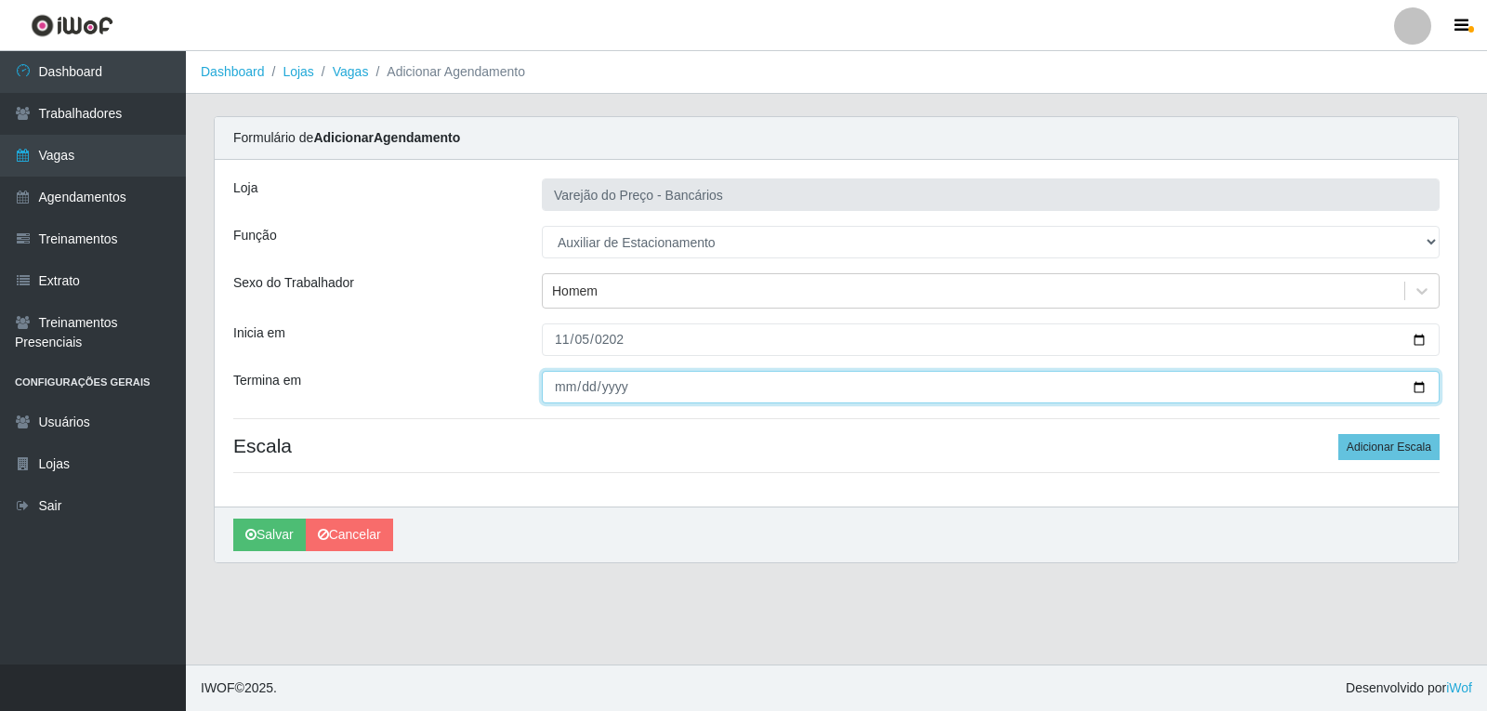
click at [558, 381] on input "Termina em" at bounding box center [991, 387] width 898 height 33
type input "[DATE]"
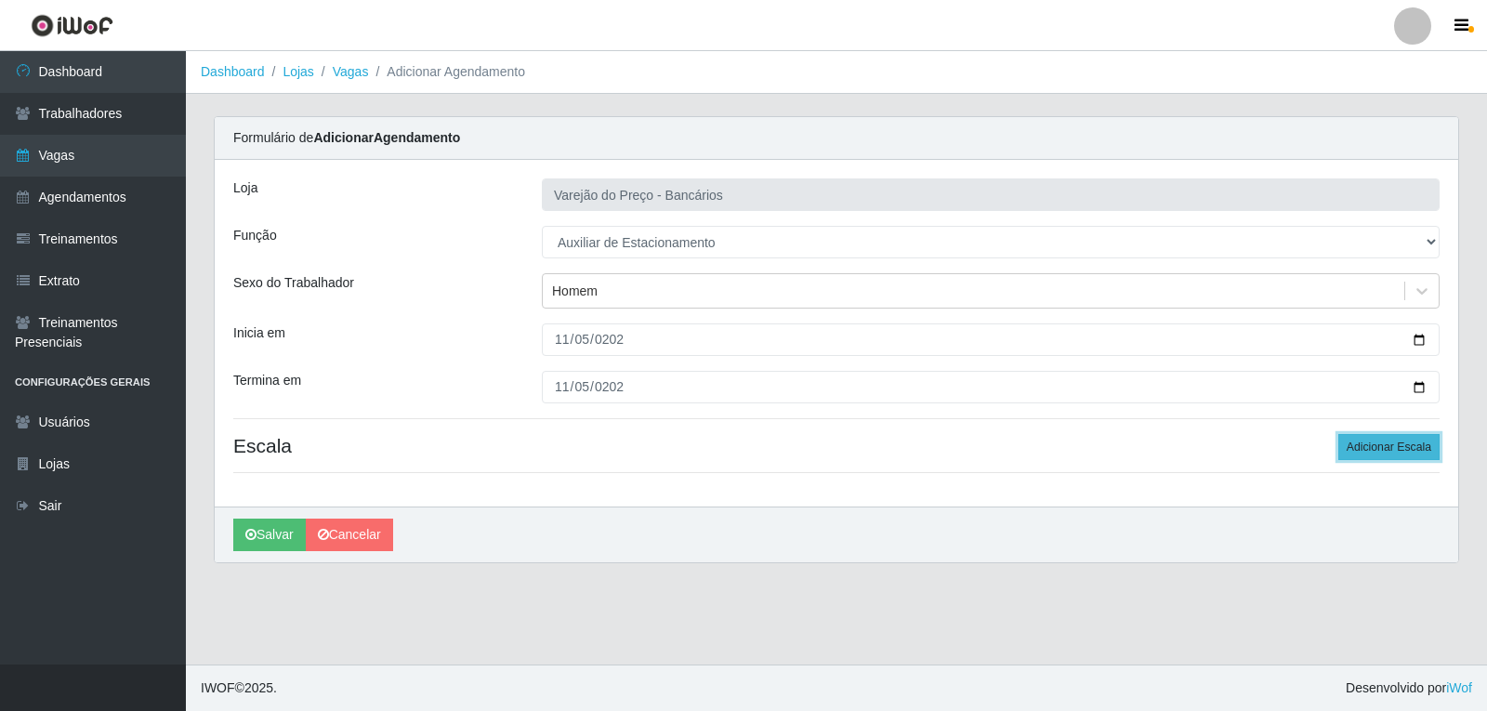
click at [1379, 442] on button "Adicionar Escala" at bounding box center [1388, 447] width 101 height 26
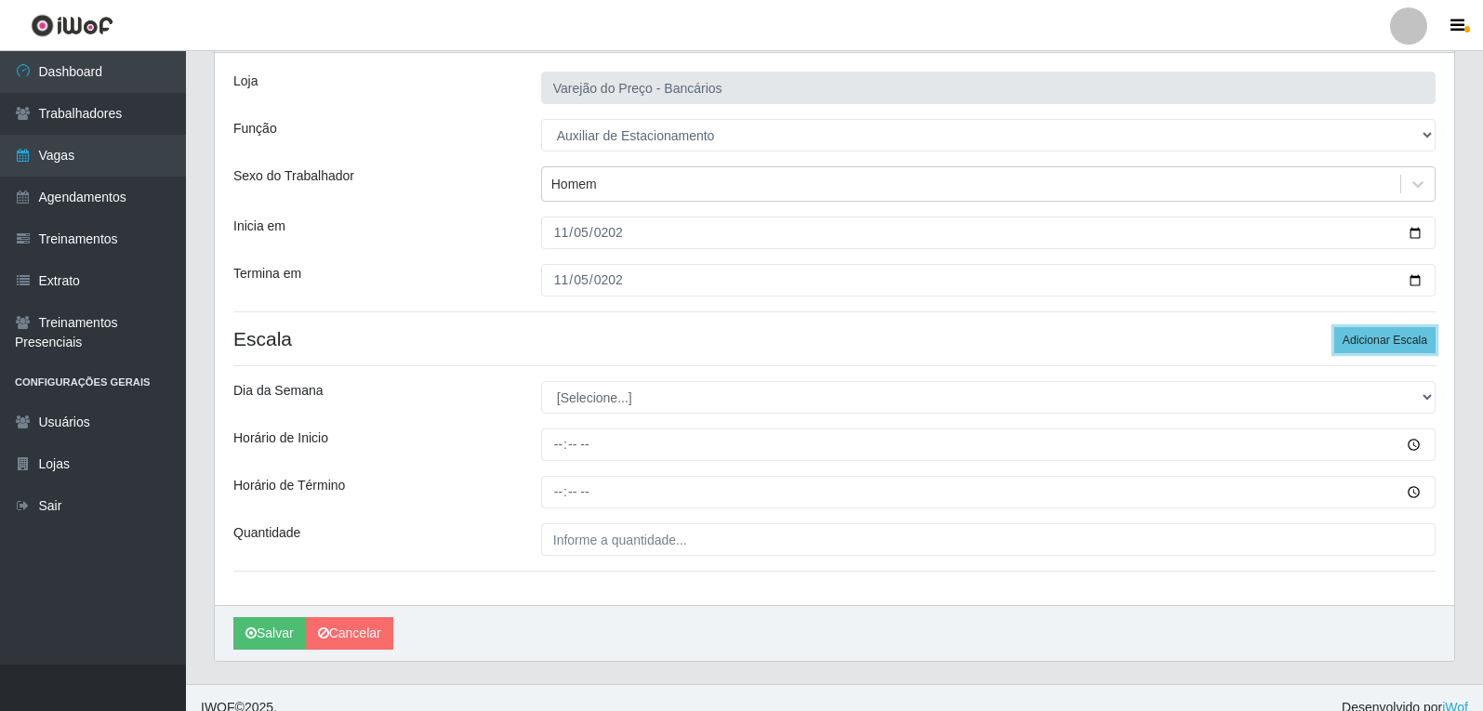
scroll to position [126, 0]
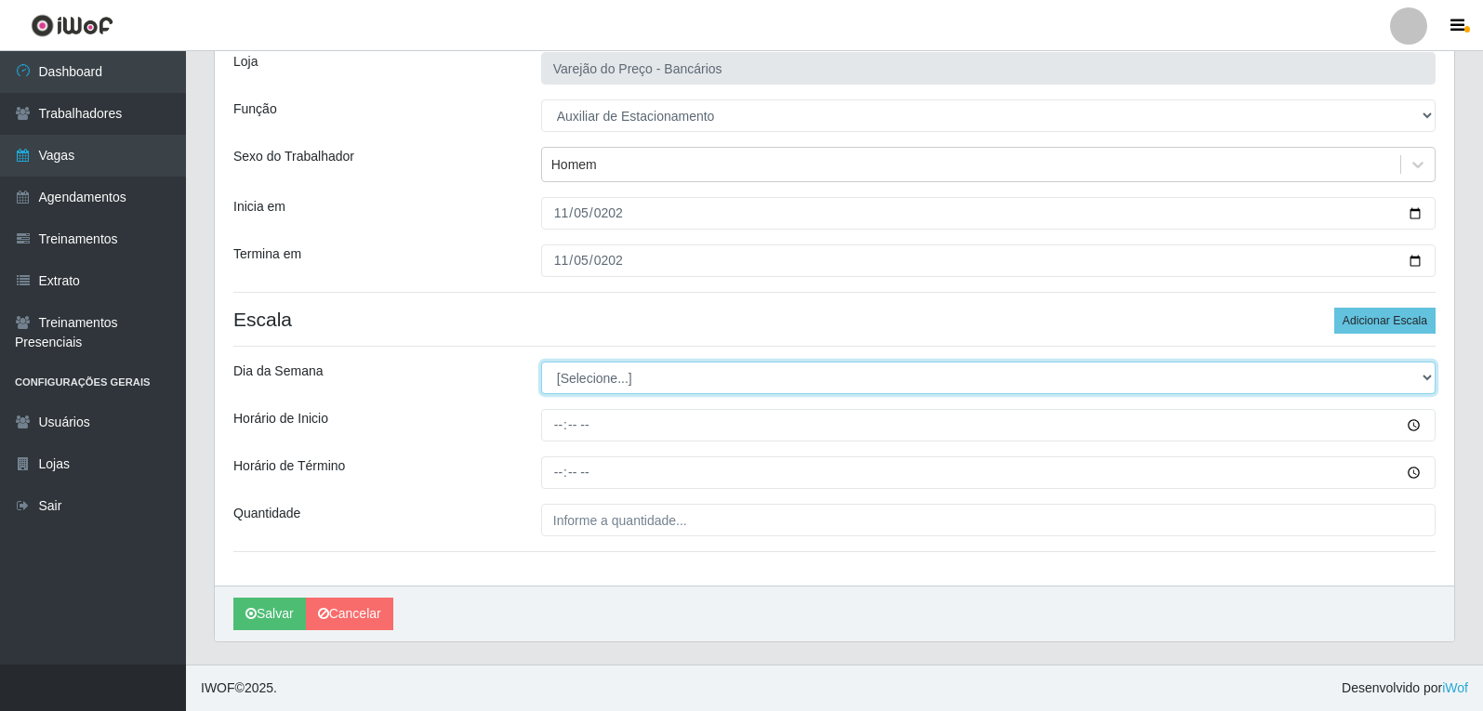
click at [570, 382] on select "[Selecione...] Segunda Terça Quarta Quinta Sexta Sábado Domingo" at bounding box center [988, 378] width 894 height 33
select select "3"
click at [541, 362] on select "[Selecione...] Segunda Terça Quarta Quinta Sexta Sábado Domingo" at bounding box center [988, 378] width 894 height 33
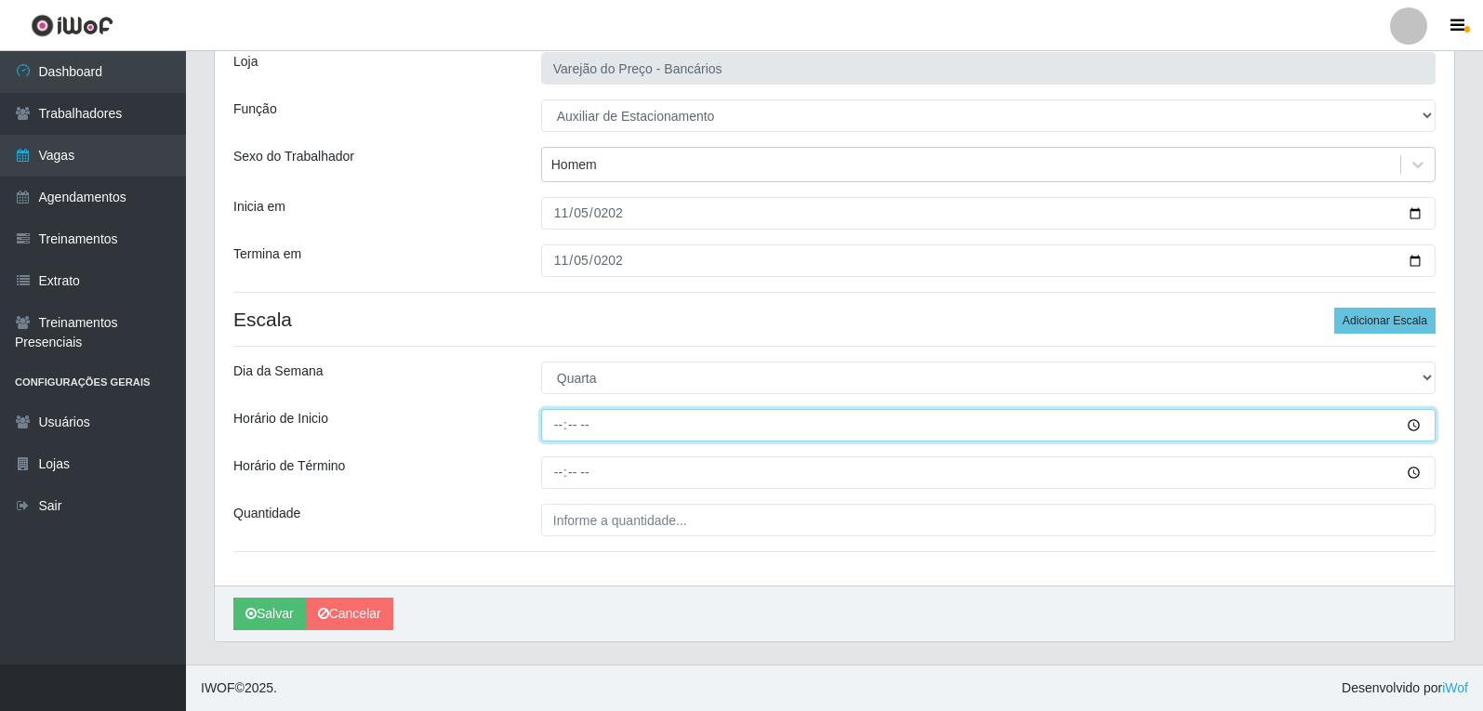
click at [560, 428] on input "Horário de Inicio" at bounding box center [988, 425] width 894 height 33
type input "09:00"
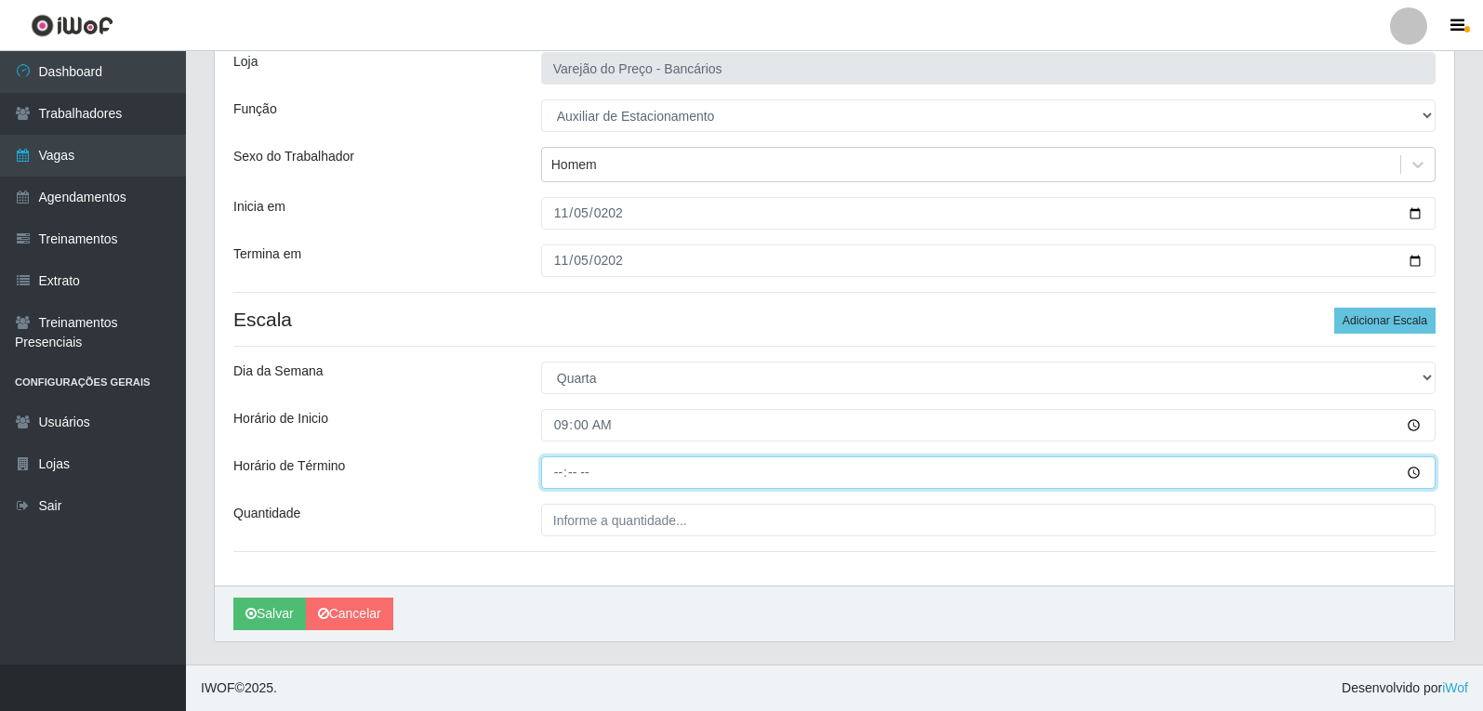
click at [544, 477] on input "Horário de Término" at bounding box center [988, 472] width 894 height 33
type input "14:00"
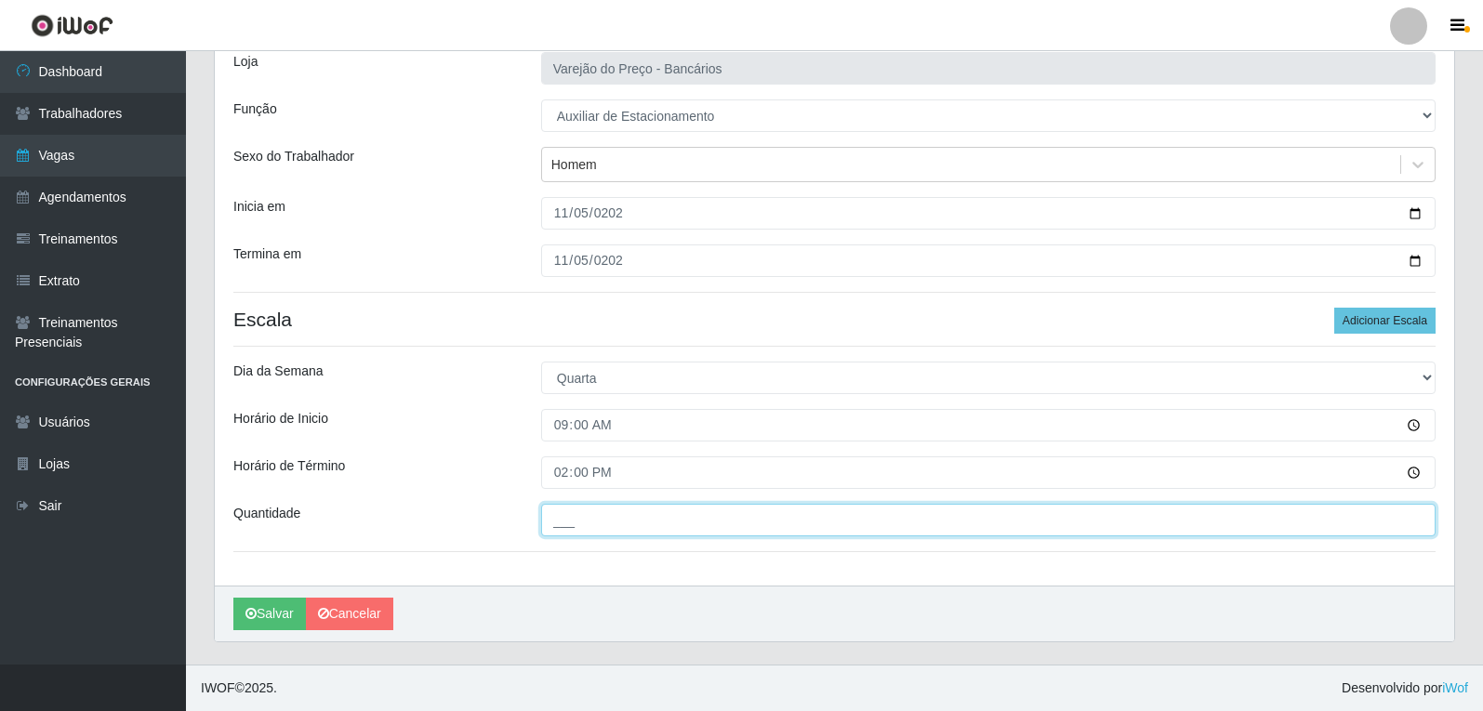
click at [561, 512] on input "___" at bounding box center [988, 520] width 894 height 33
type input "1__"
click at [233, 598] on button "Salvar" at bounding box center [269, 614] width 73 height 33
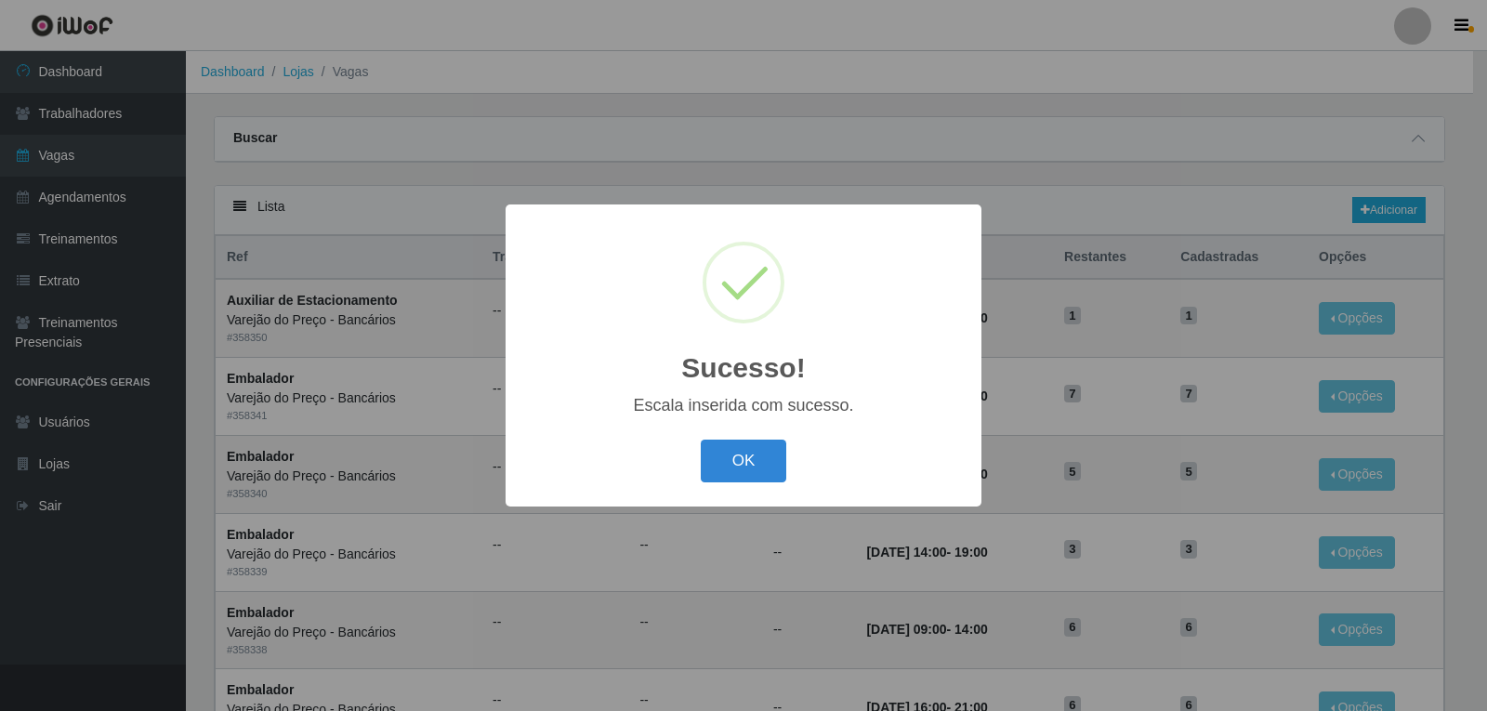
drag, startPoint x: 724, startPoint y: 476, endPoint x: 776, endPoint y: 353, distance: 133.3
click at [725, 473] on button "OK" at bounding box center [744, 462] width 86 height 44
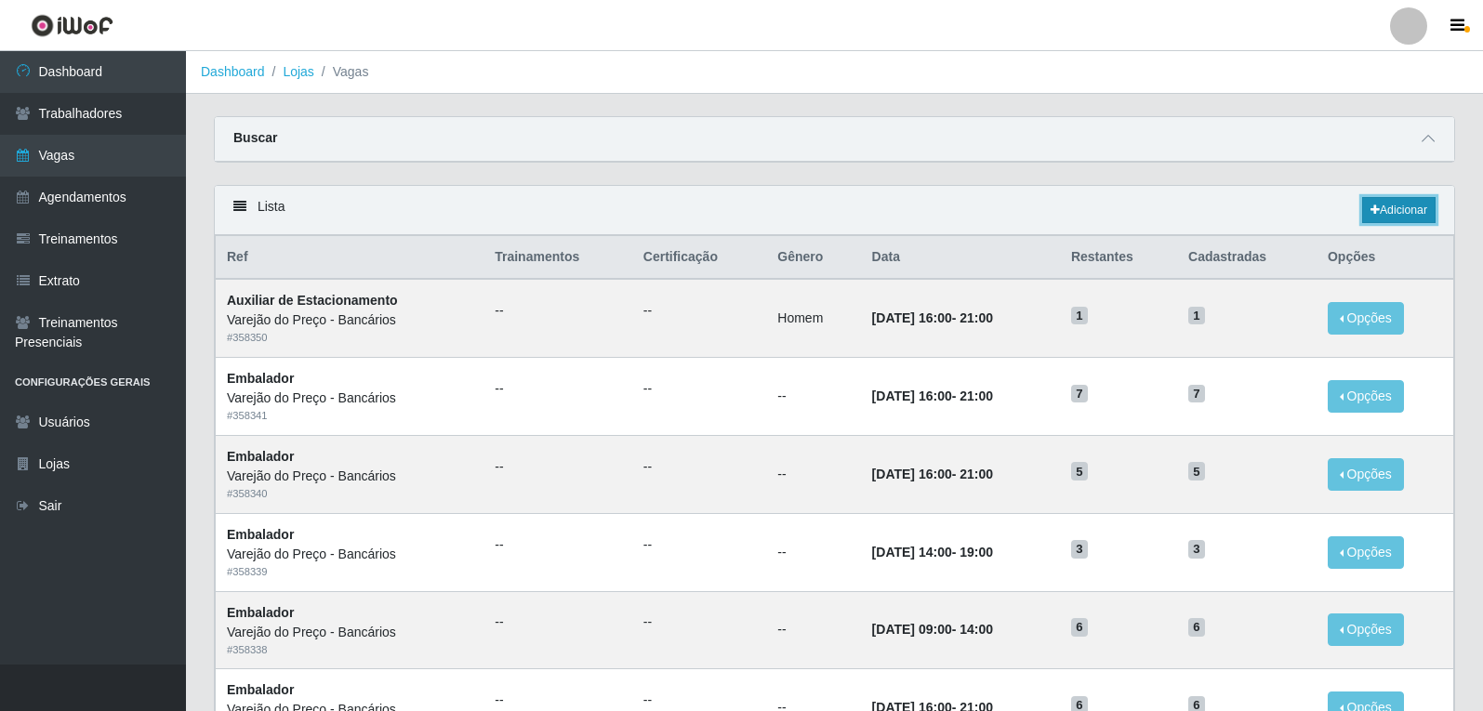
click at [1382, 204] on link "Adicionar" at bounding box center [1398, 210] width 73 height 26
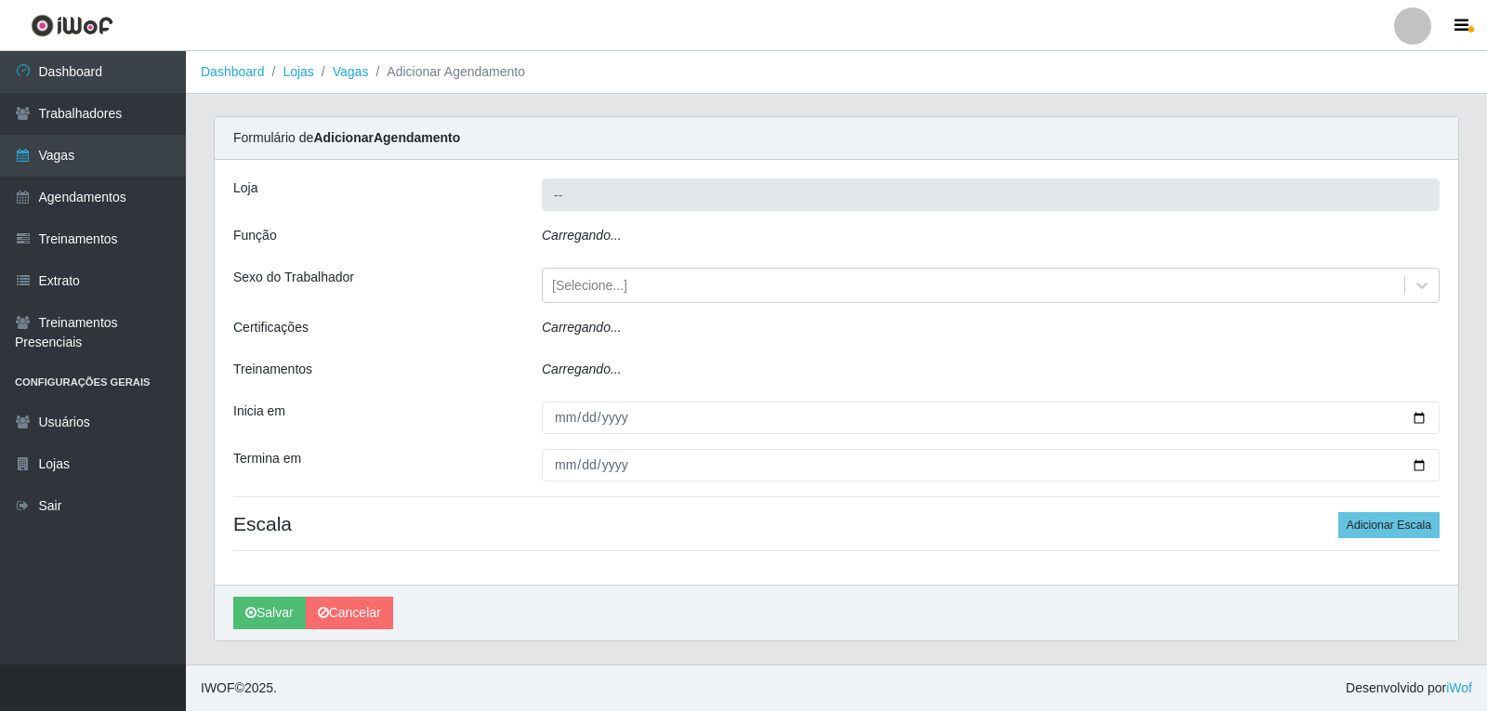
type input "Varejão do Preço - Bancários"
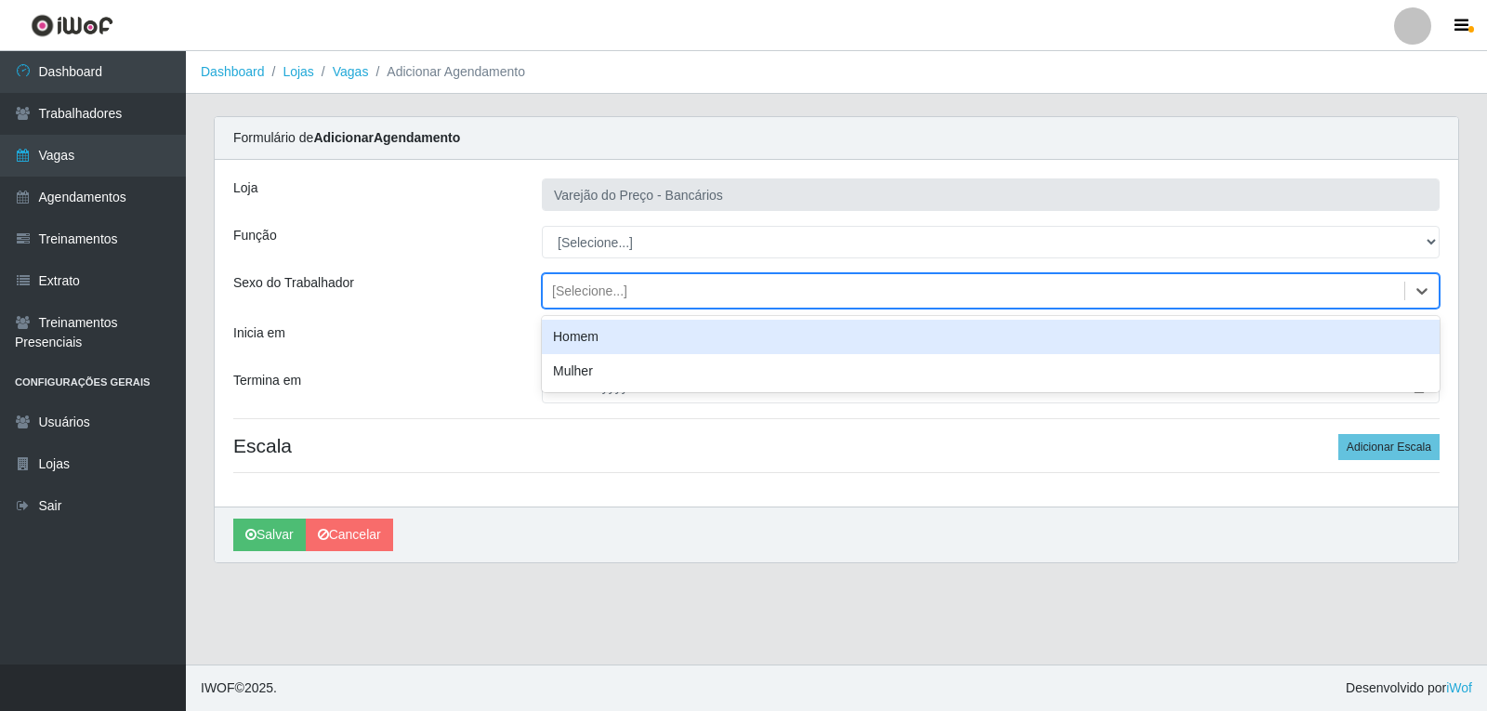
click at [604, 284] on div "[Selecione...]" at bounding box center [589, 292] width 75 height 20
click at [594, 333] on div "Homem" at bounding box center [991, 337] width 898 height 34
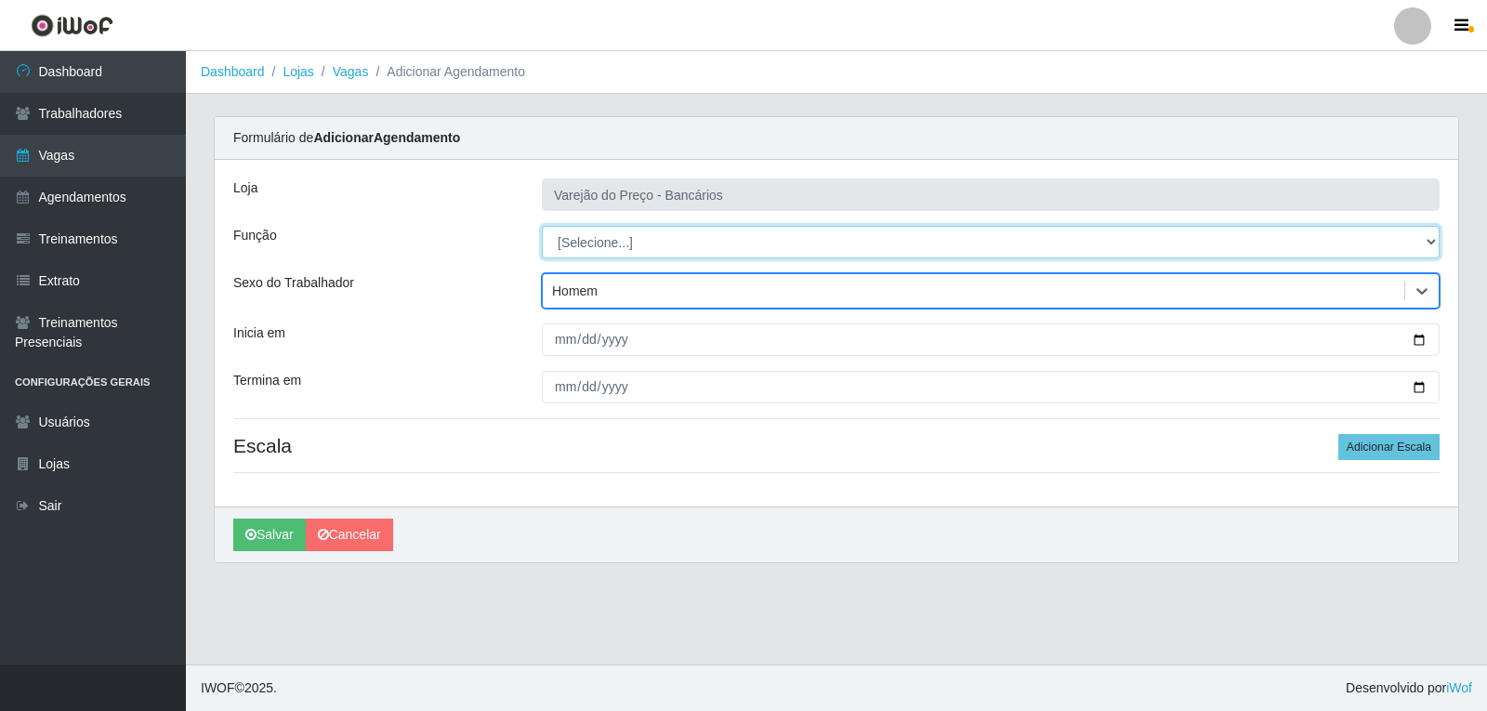
click at [586, 233] on select "[Selecione...] Auxiliar de Estacionamento Auxiliar de Estacionamento + Auxiliar…" at bounding box center [991, 242] width 898 height 33
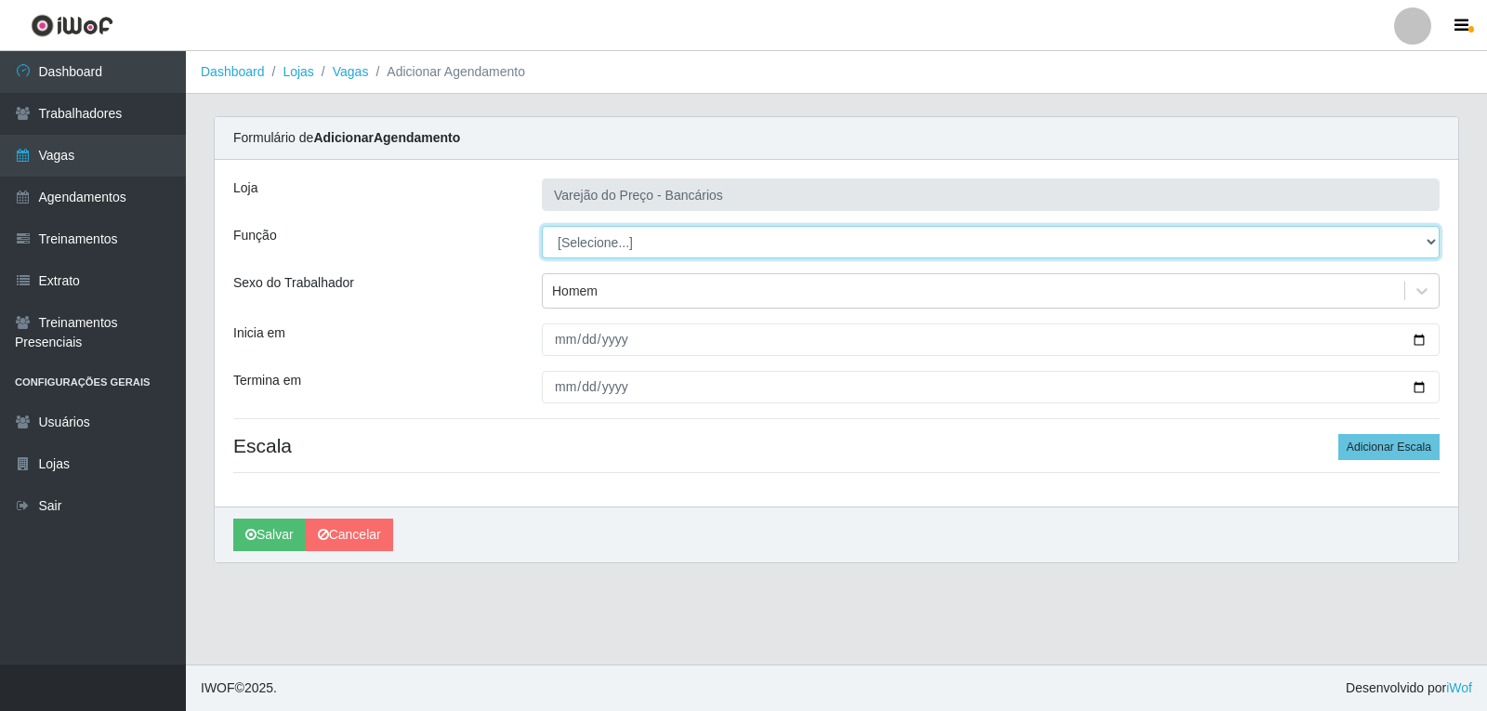
select select "4"
click at [542, 226] on select "[Selecione...] Auxiliar de Estacionamento Auxiliar de Estacionamento + Auxiliar…" at bounding box center [991, 242] width 898 height 33
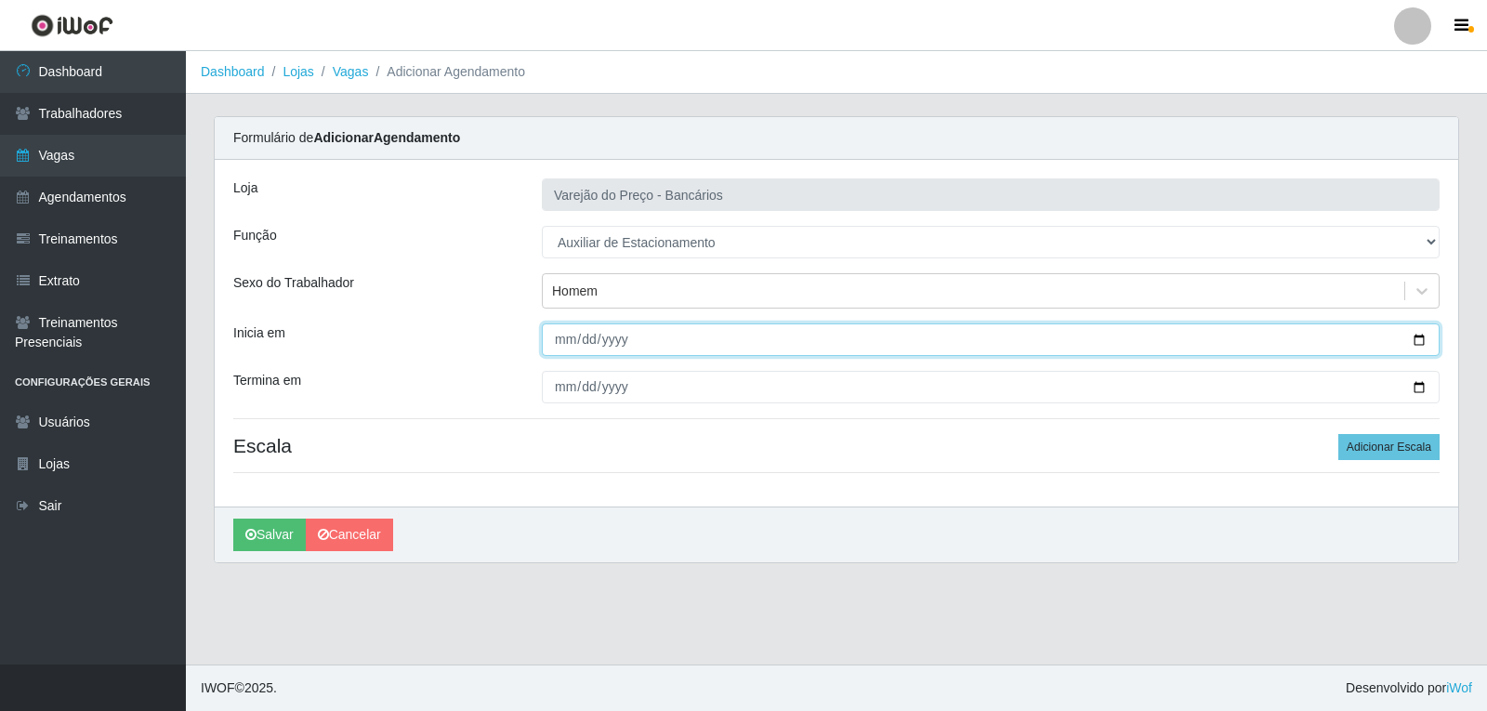
click at [563, 338] on input "Inicia em" at bounding box center [991, 339] width 898 height 33
type input "[DATE]"
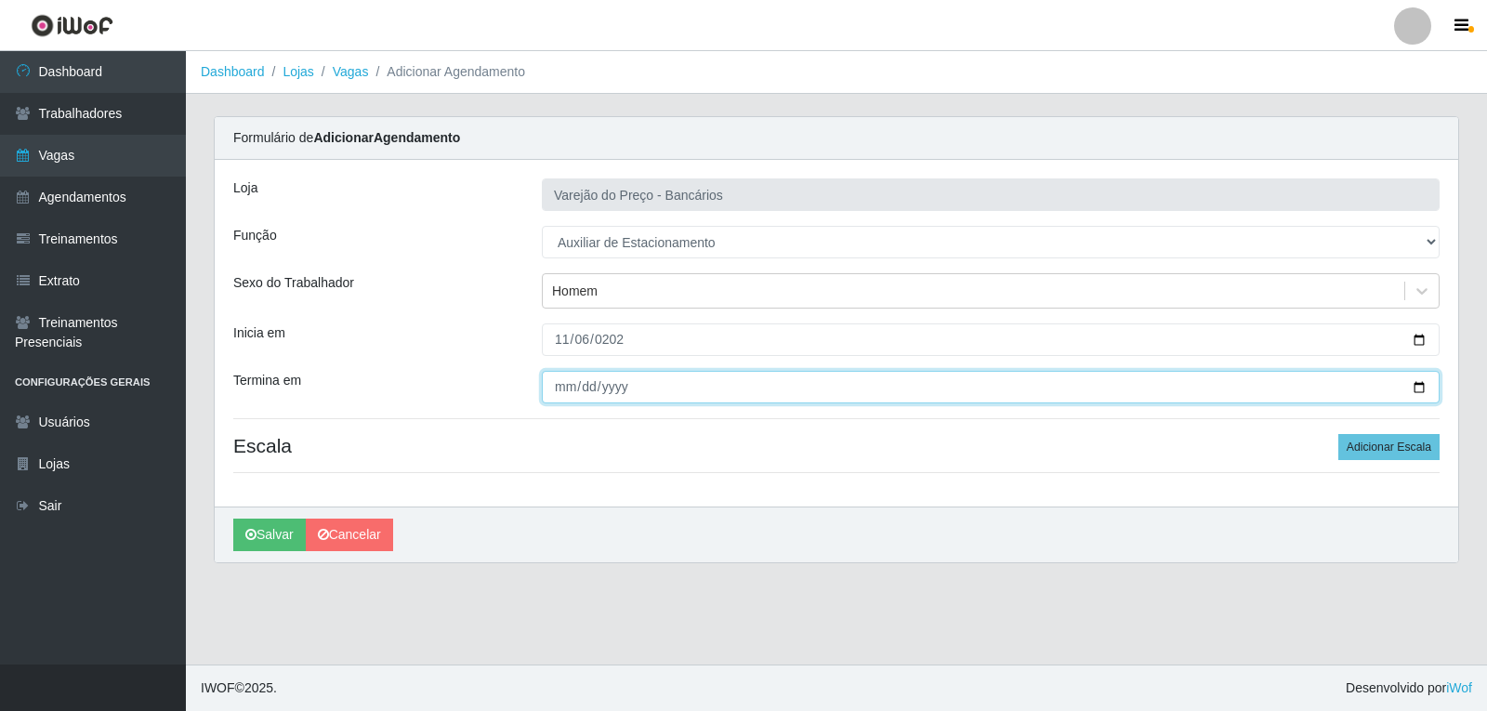
click at [560, 382] on input "Termina em" at bounding box center [991, 387] width 898 height 33
type input "[DATE]"
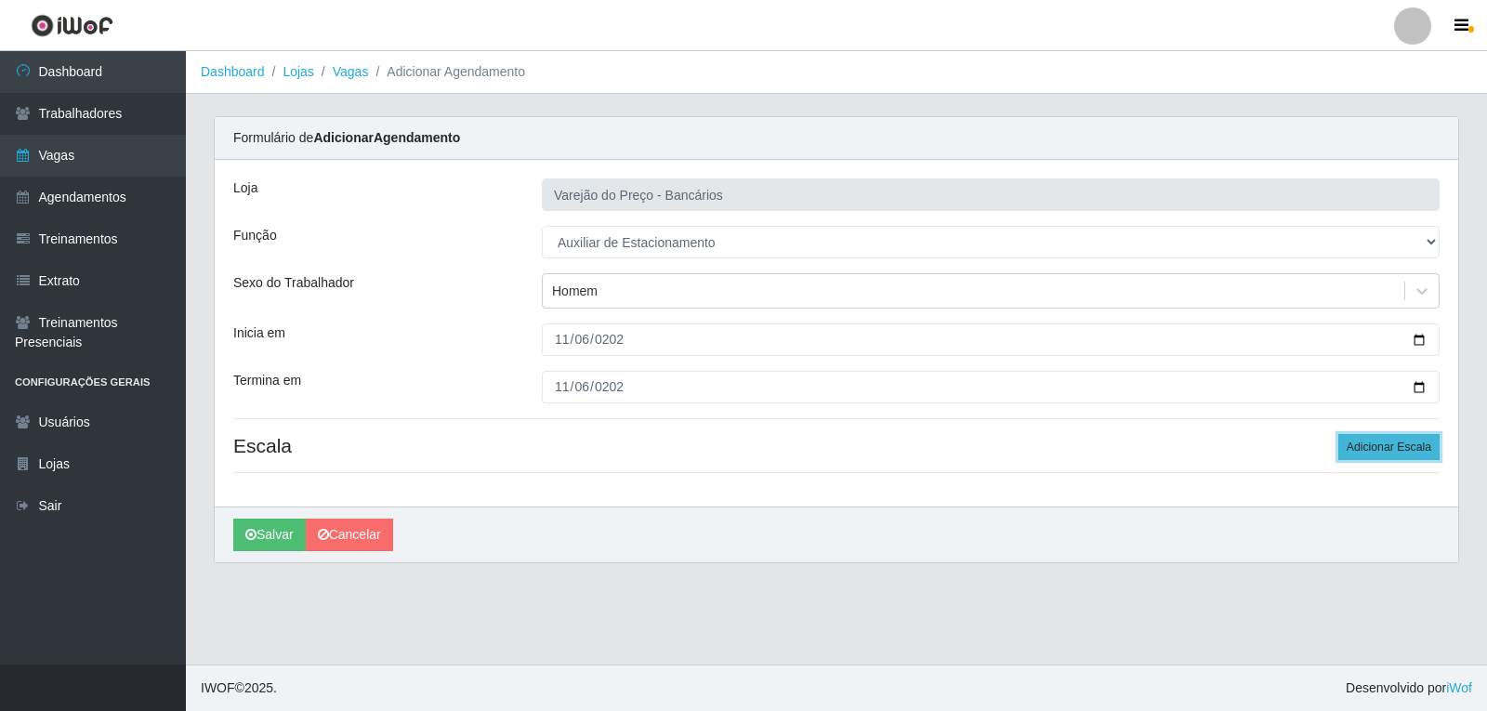
click at [1353, 443] on button "Adicionar Escala" at bounding box center [1388, 447] width 101 height 26
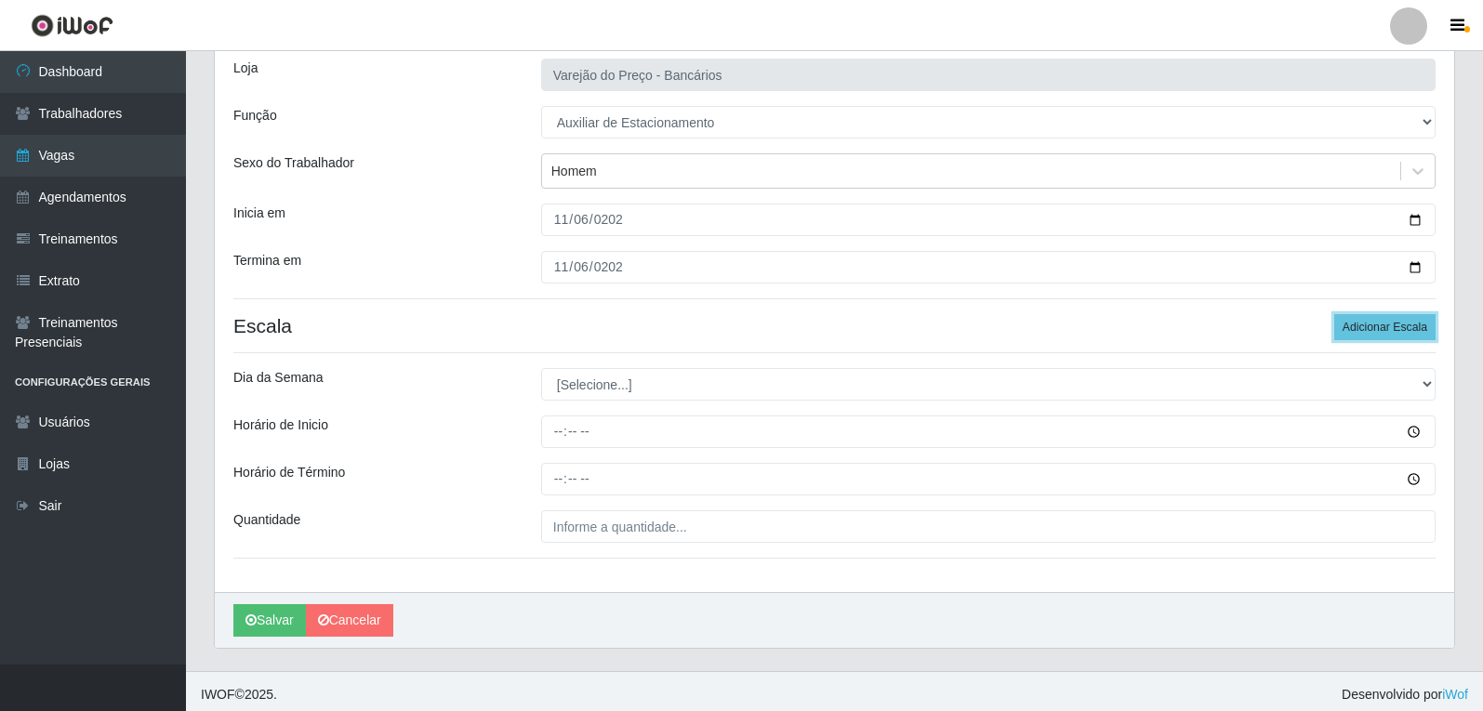
scroll to position [126, 0]
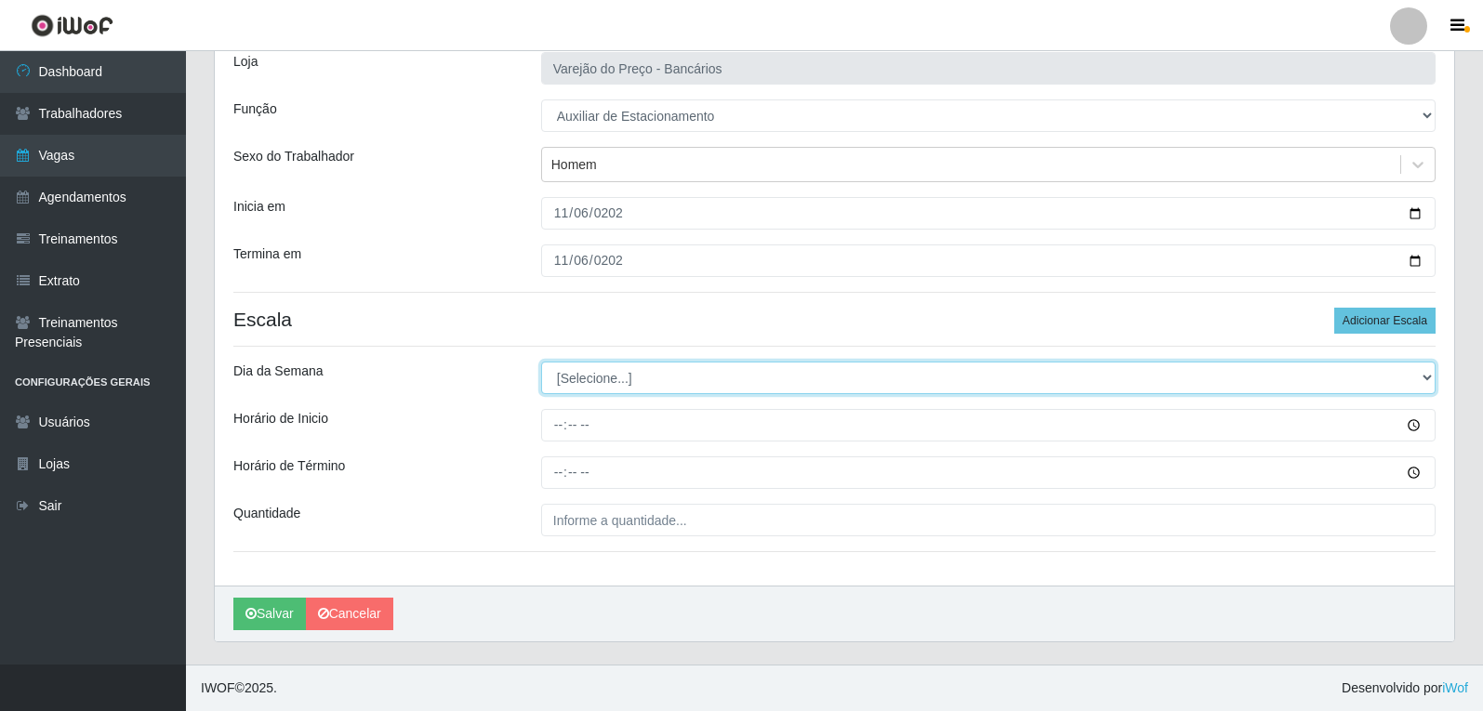
click at [654, 386] on select "[Selecione...] Segunda Terça Quarta Quinta Sexta Sábado Domingo" at bounding box center [988, 378] width 894 height 33
select select "4"
click at [541, 362] on select "[Selecione...] Segunda Terça Quarta Quinta Sexta Sábado Domingo" at bounding box center [988, 378] width 894 height 33
click at [546, 383] on select "[Selecione...] Segunda Terça Quarta Quinta Sexta Sábado Domingo" at bounding box center [988, 378] width 894 height 33
click at [541, 362] on select "[Selecione...] Segunda Terça Quarta Quinta Sexta Sábado Domingo" at bounding box center [988, 378] width 894 height 33
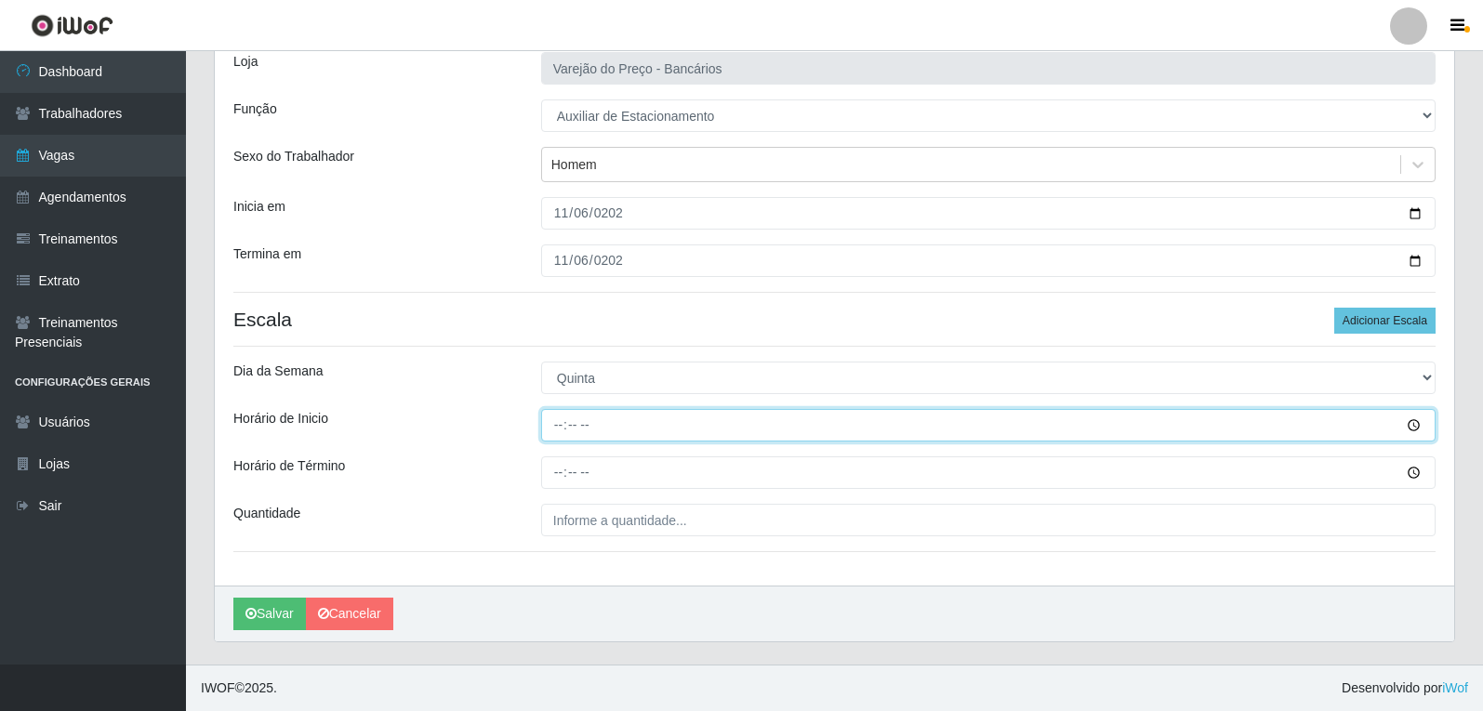
click at [552, 428] on input "Horário de Inicio" at bounding box center [988, 425] width 894 height 33
type input "09:00"
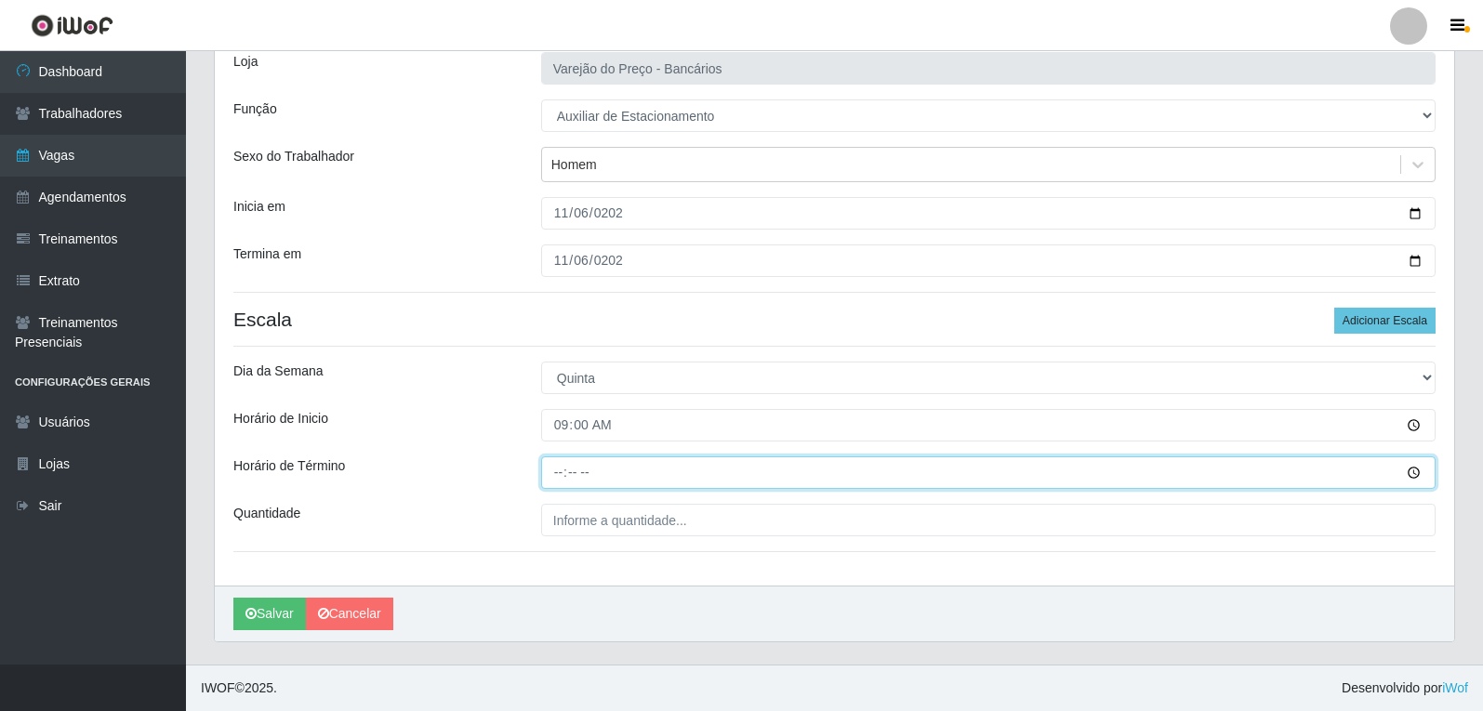
click at [560, 465] on input "Horário de Término" at bounding box center [988, 472] width 894 height 33
type input "14:00"
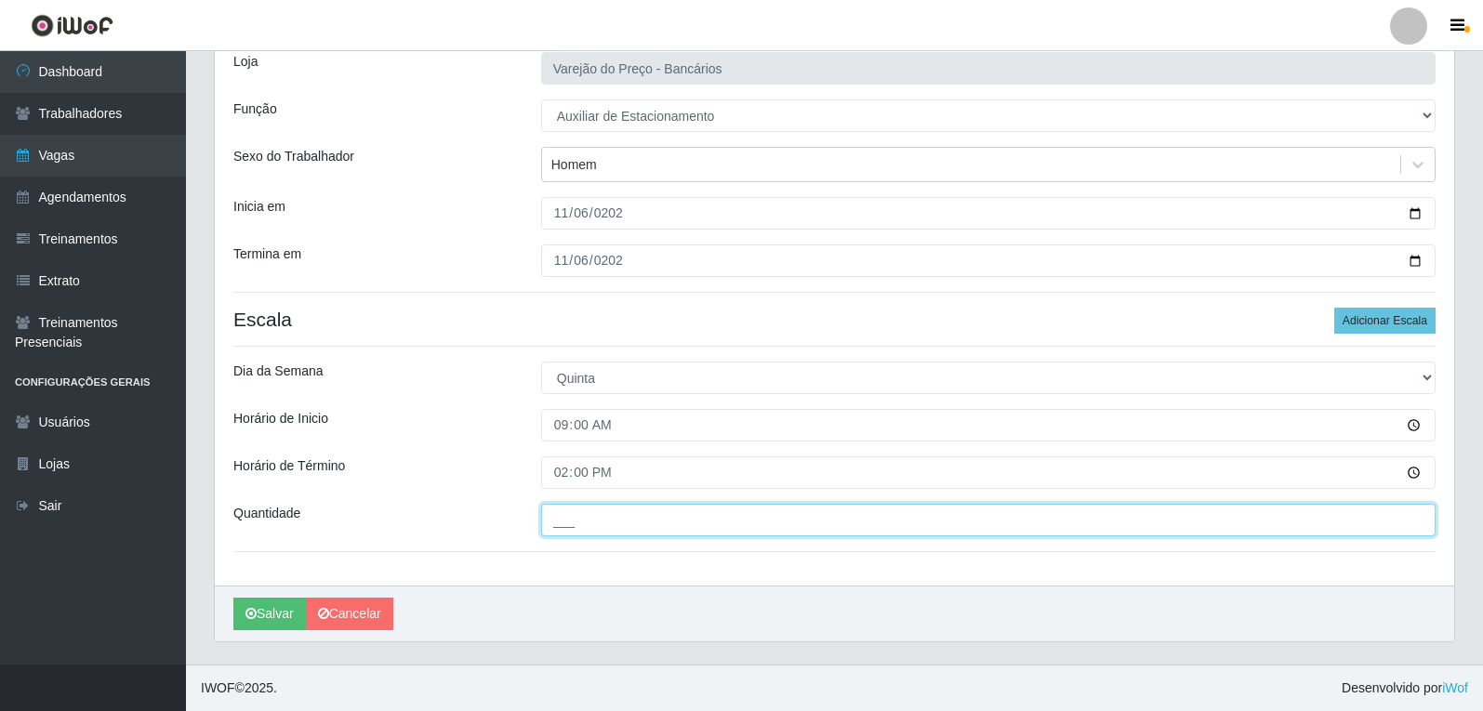
click at [582, 511] on input "___" at bounding box center [988, 520] width 894 height 33
type input "1__"
click at [233, 598] on button "Salvar" at bounding box center [269, 614] width 73 height 33
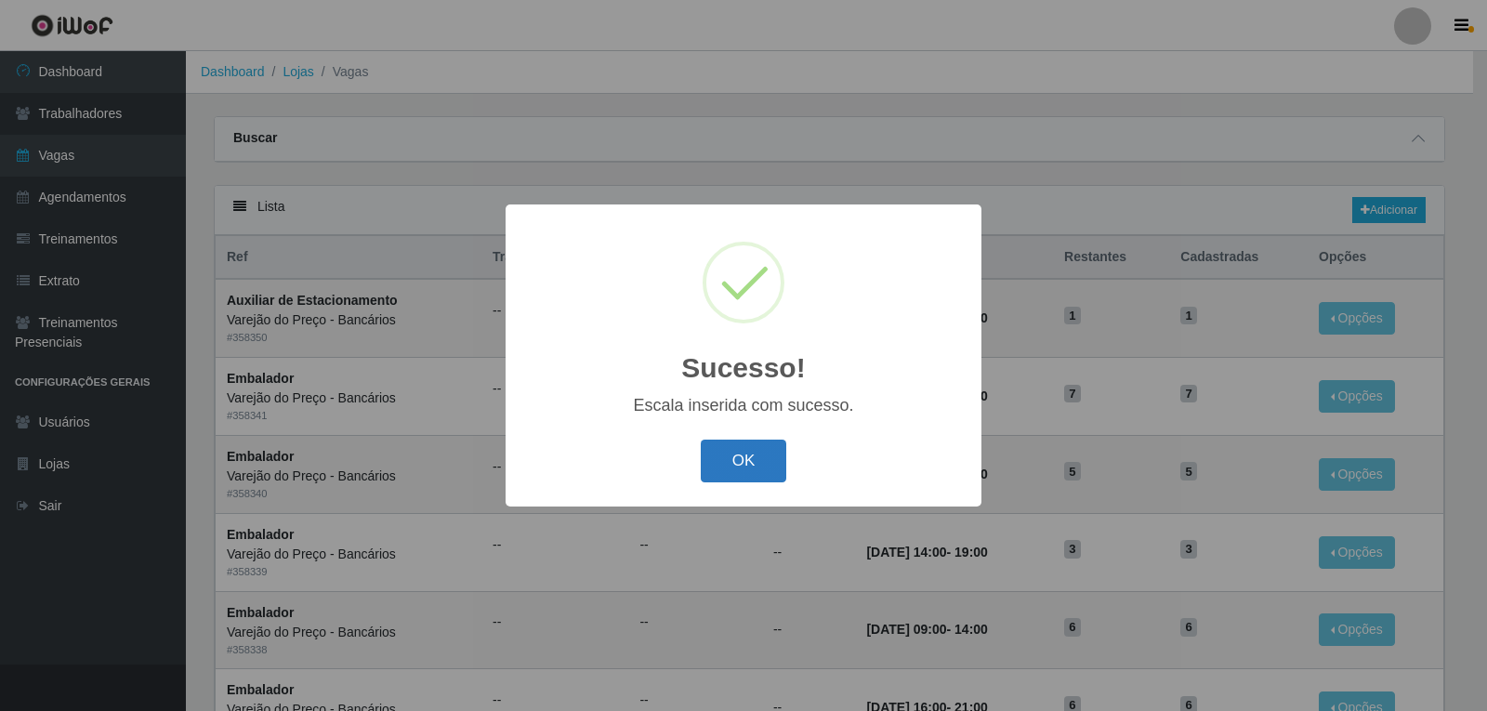
click at [724, 452] on button "OK" at bounding box center [744, 462] width 86 height 44
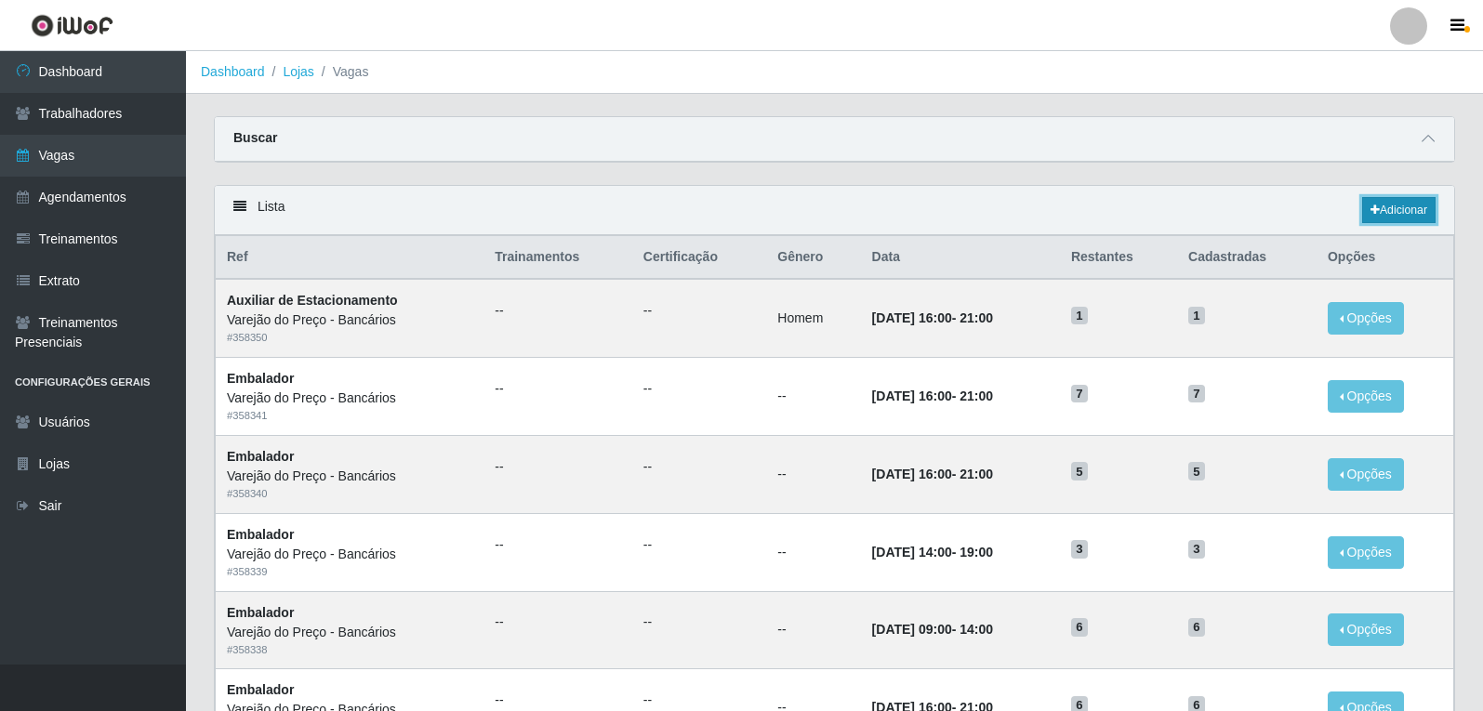
click at [1383, 204] on link "Adicionar" at bounding box center [1398, 210] width 73 height 26
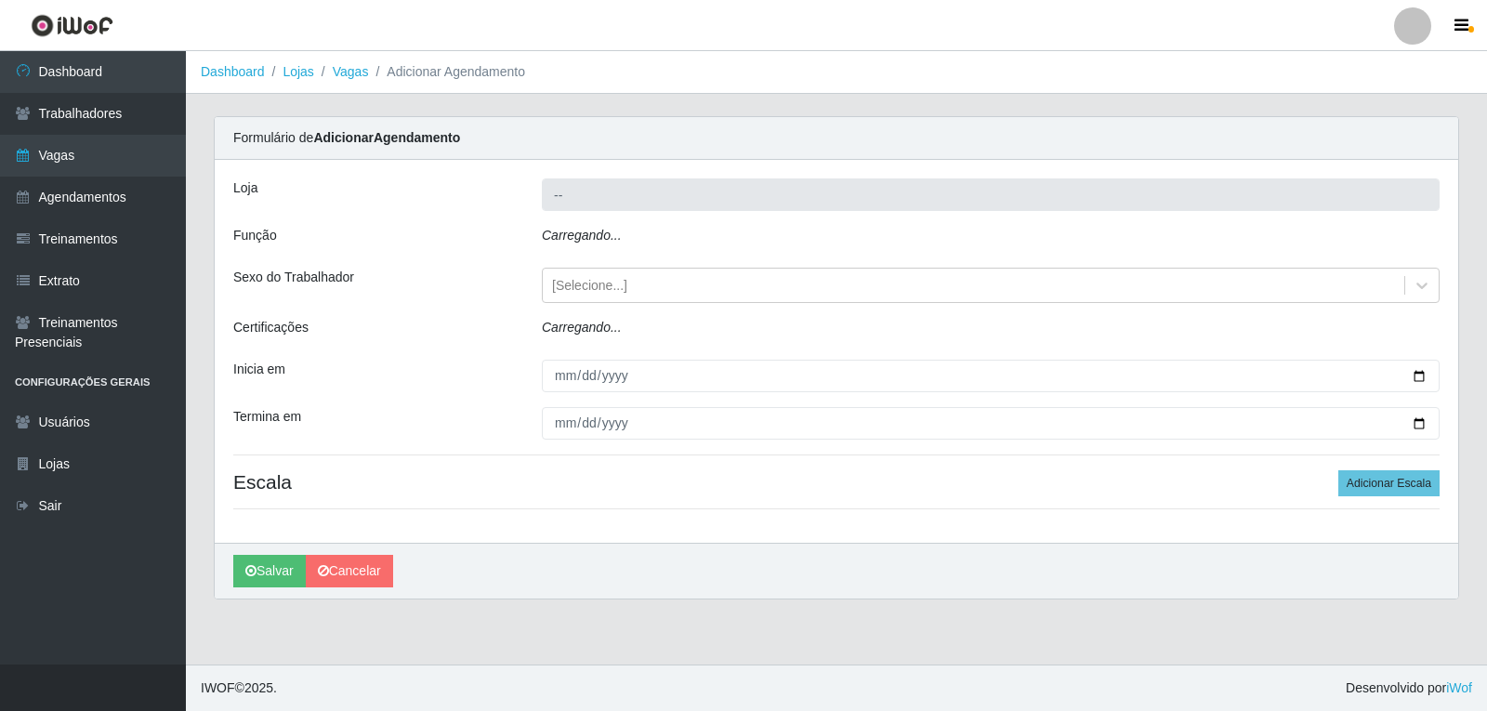
type input "Varejão do Preço - Bancários"
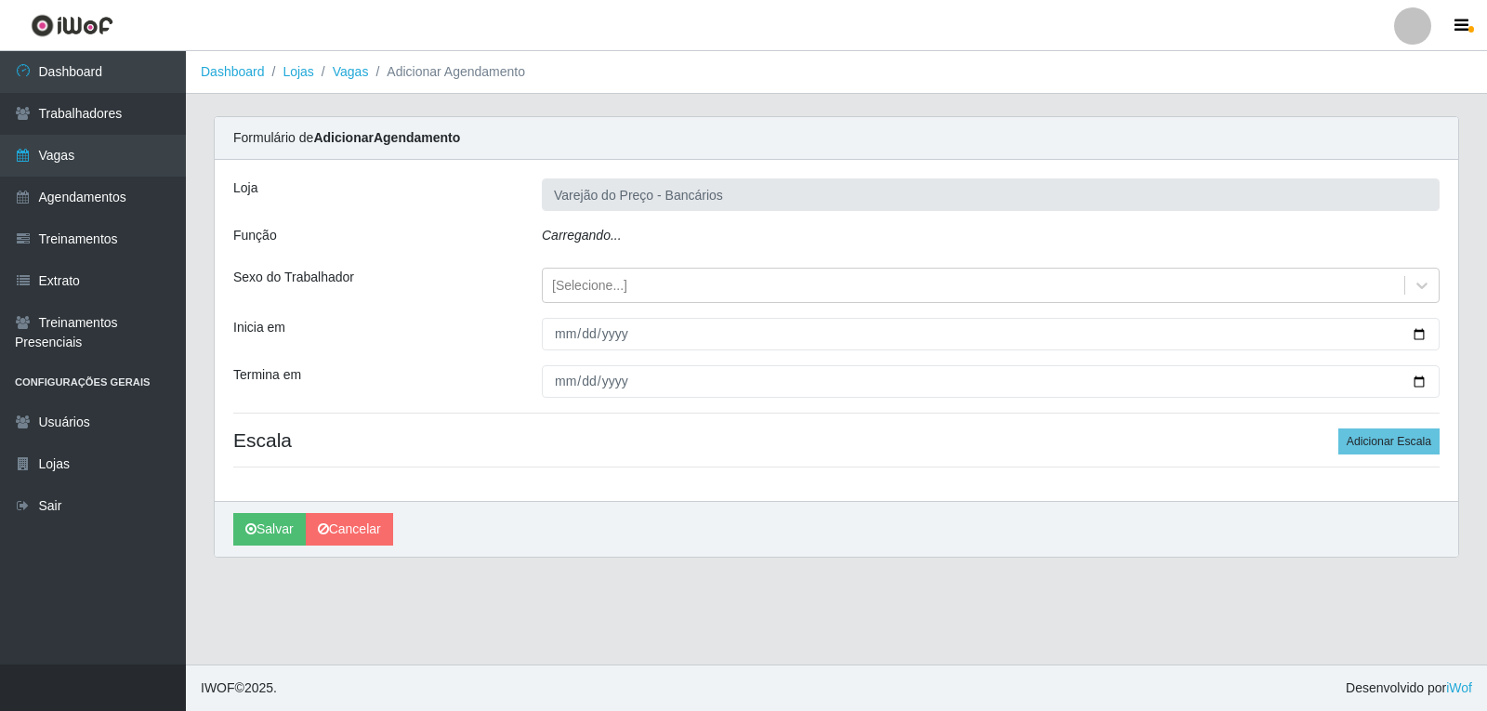
click at [589, 239] on icon "Carregando..." at bounding box center [582, 235] width 80 height 15
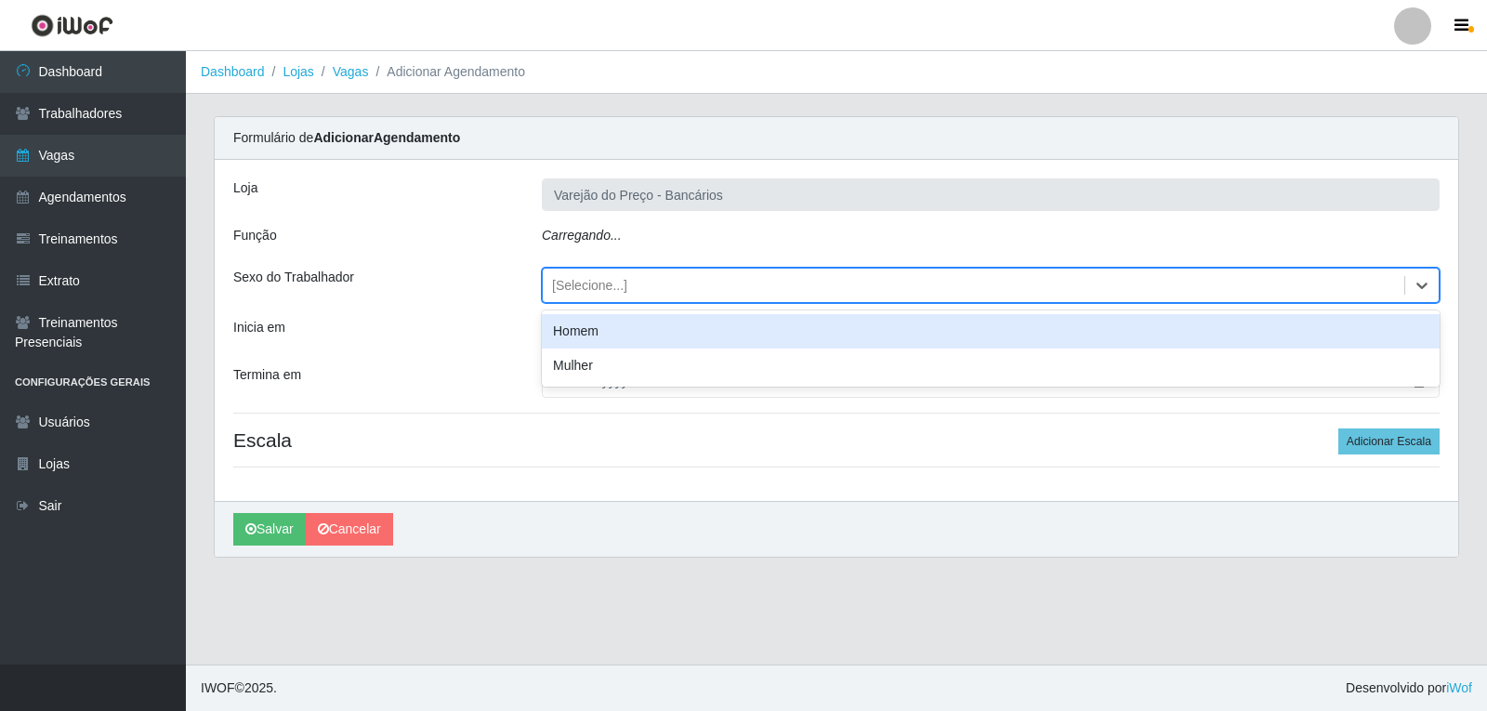
click at [613, 291] on div "[Selecione...]" at bounding box center [589, 286] width 75 height 20
click at [570, 337] on div "Homem" at bounding box center [991, 331] width 898 height 34
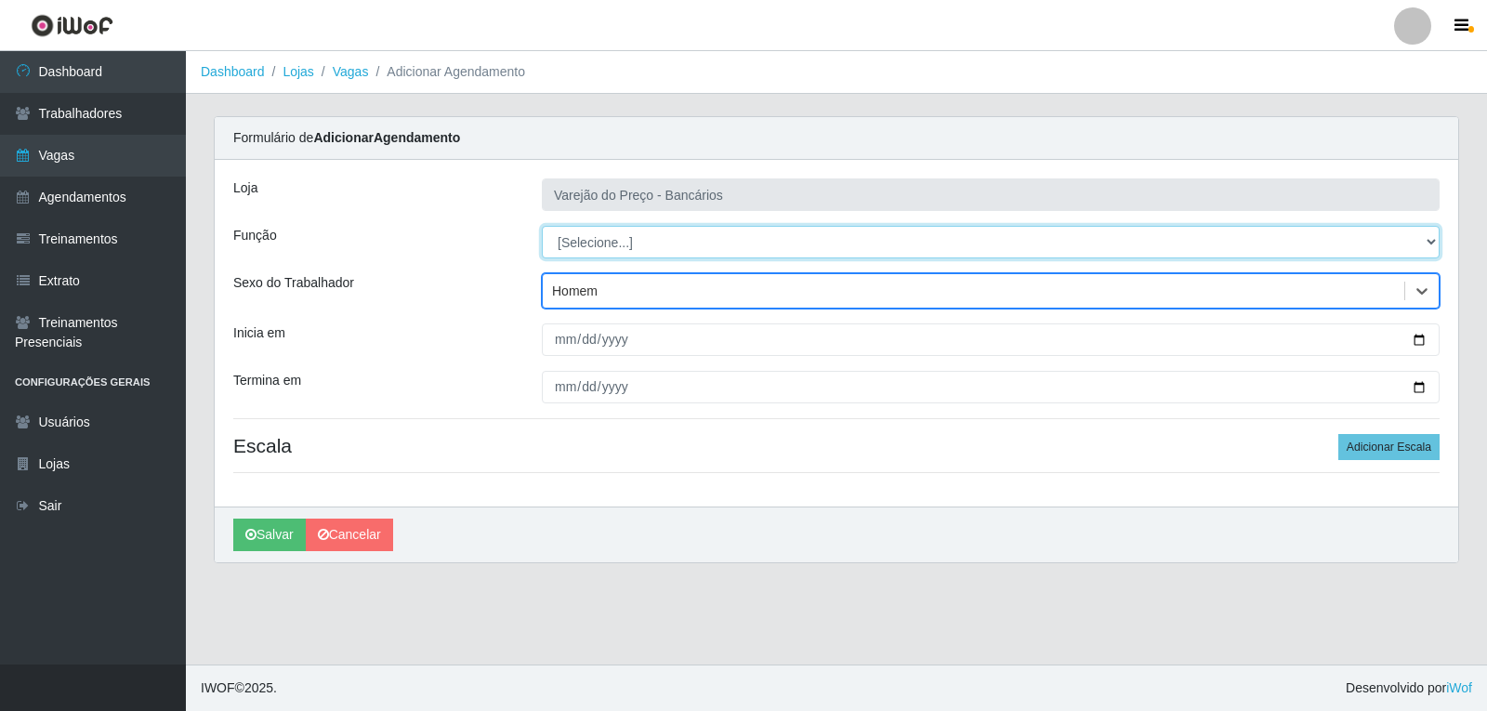
click at [582, 247] on select "[Selecione...] Auxiliar de Estacionamento Auxiliar de Estacionamento + Auxiliar…" at bounding box center [991, 242] width 898 height 33
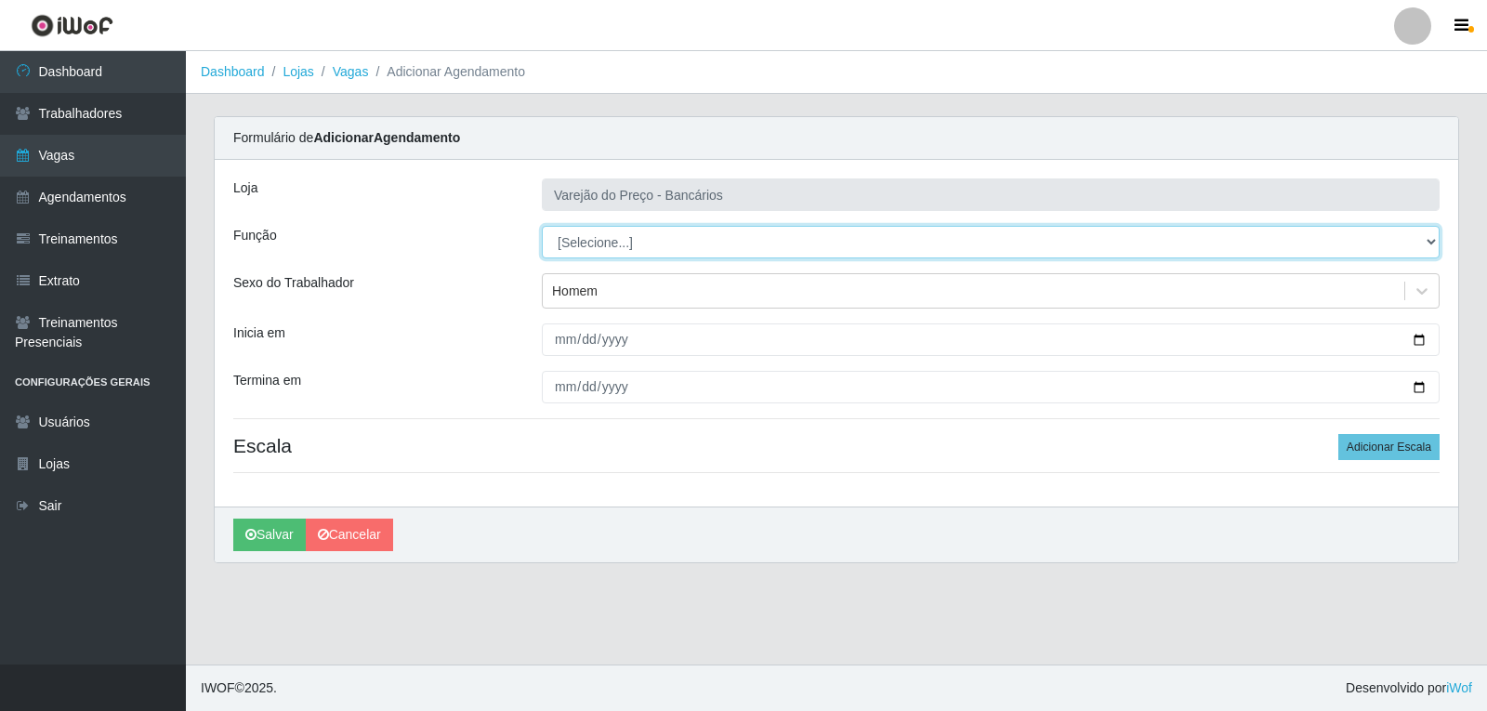
select select "4"
click at [542, 226] on select "[Selecione...] Auxiliar de Estacionamento Auxiliar de Estacionamento + Auxiliar…" at bounding box center [991, 242] width 898 height 33
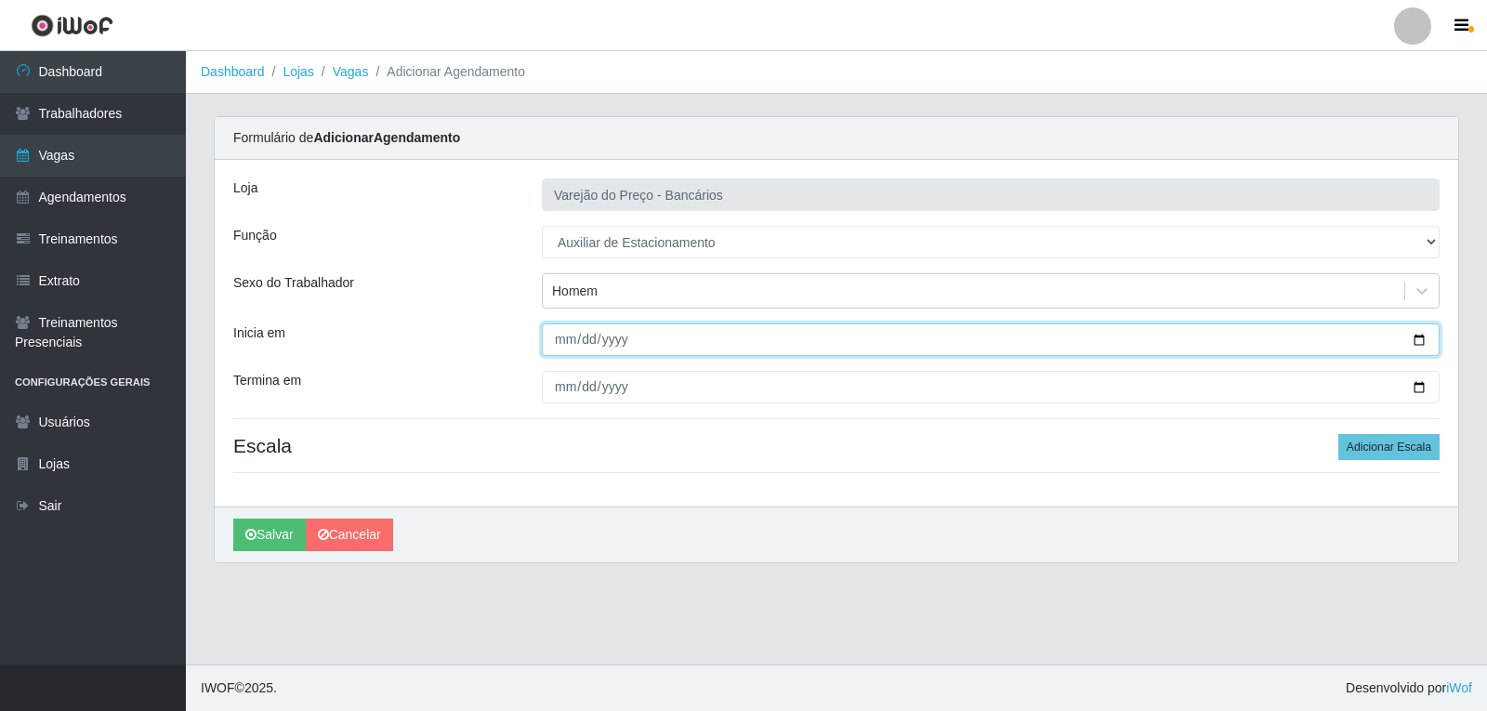
click at [569, 339] on input "Inicia em" at bounding box center [991, 339] width 898 height 33
type input "[DATE]"
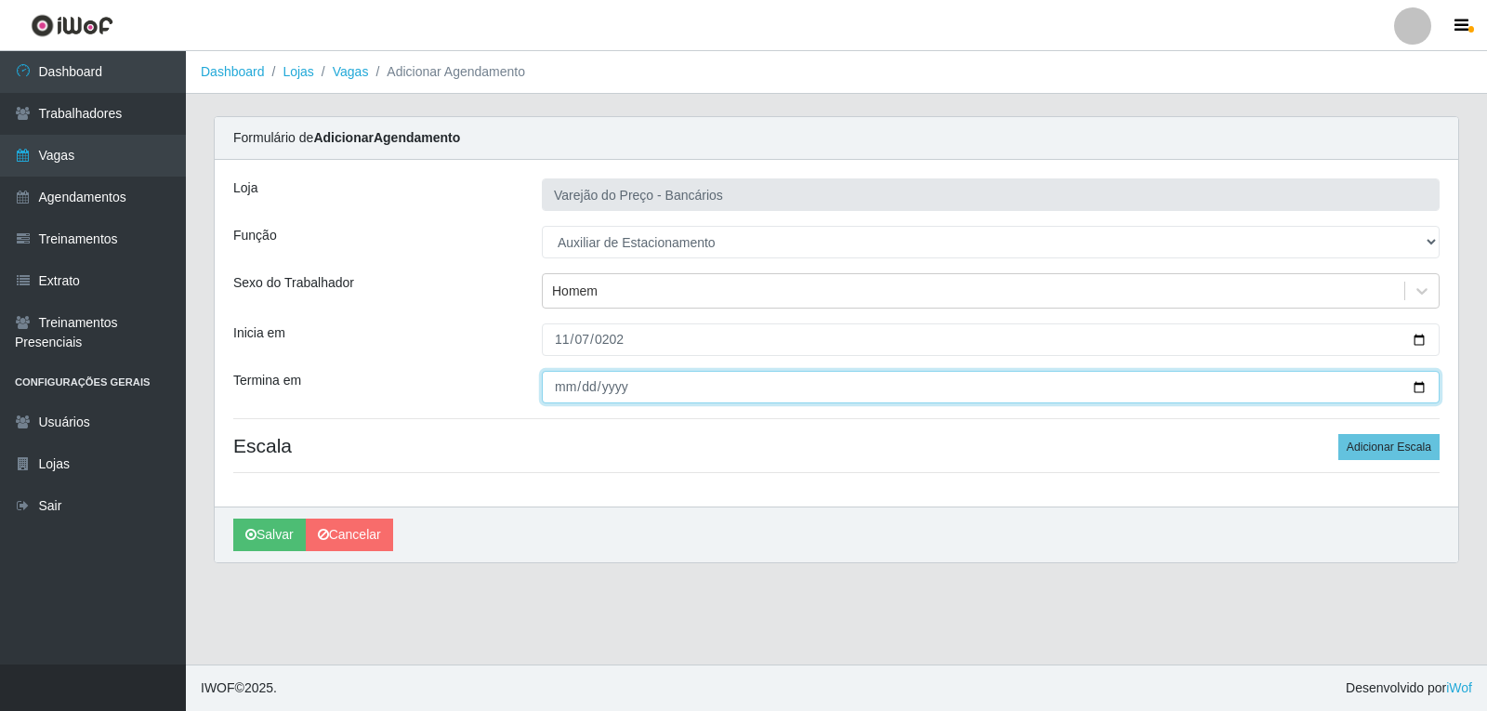
click at [573, 384] on input "Termina em" at bounding box center [991, 387] width 898 height 33
type input "[DATE]"
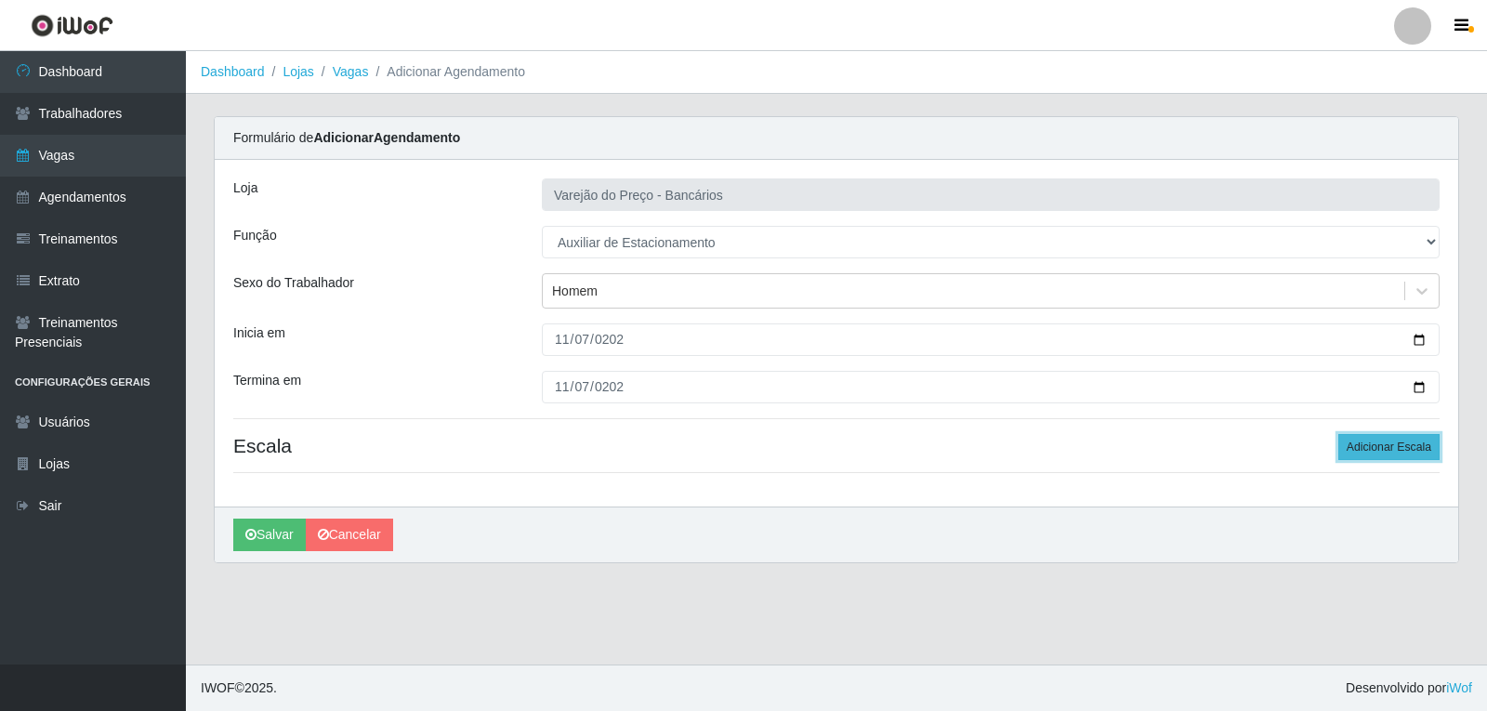
click at [1400, 442] on button "Adicionar Escala" at bounding box center [1388, 447] width 101 height 26
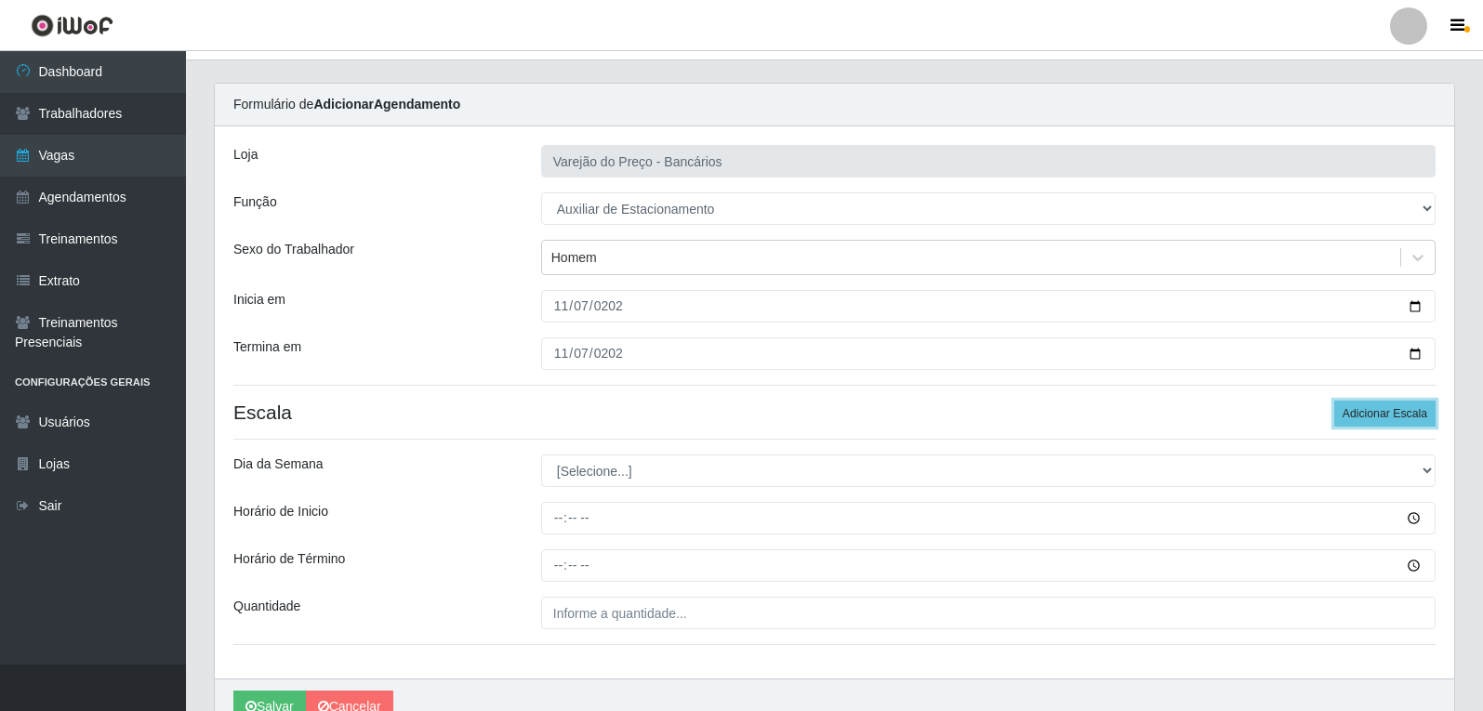
scroll to position [93, 0]
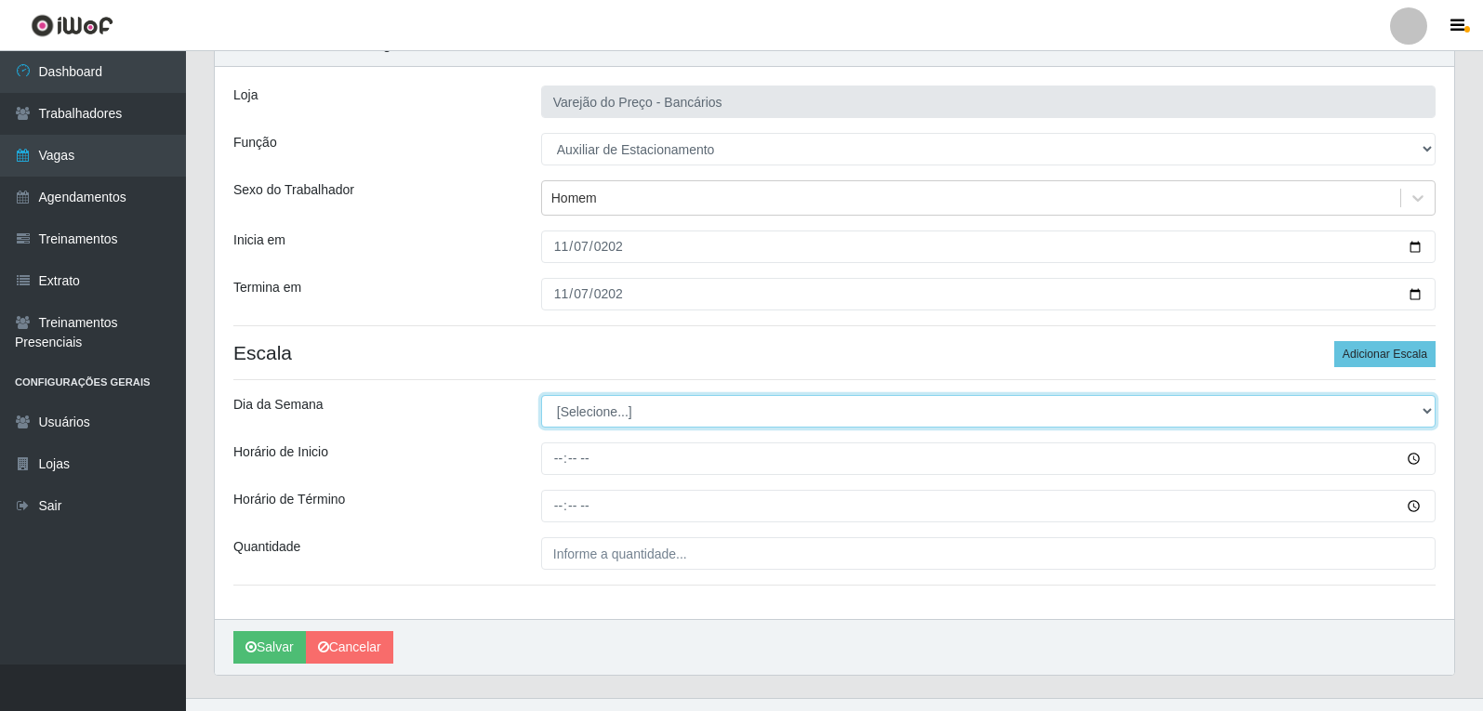
click at [700, 415] on select "[Selecione...] Segunda Terça Quarta Quinta Sexta Sábado Domingo" at bounding box center [988, 411] width 894 height 33
select select "5"
click at [541, 395] on select "[Selecione...] Segunda Terça Quarta Quinta Sexta Sábado Domingo" at bounding box center [988, 411] width 894 height 33
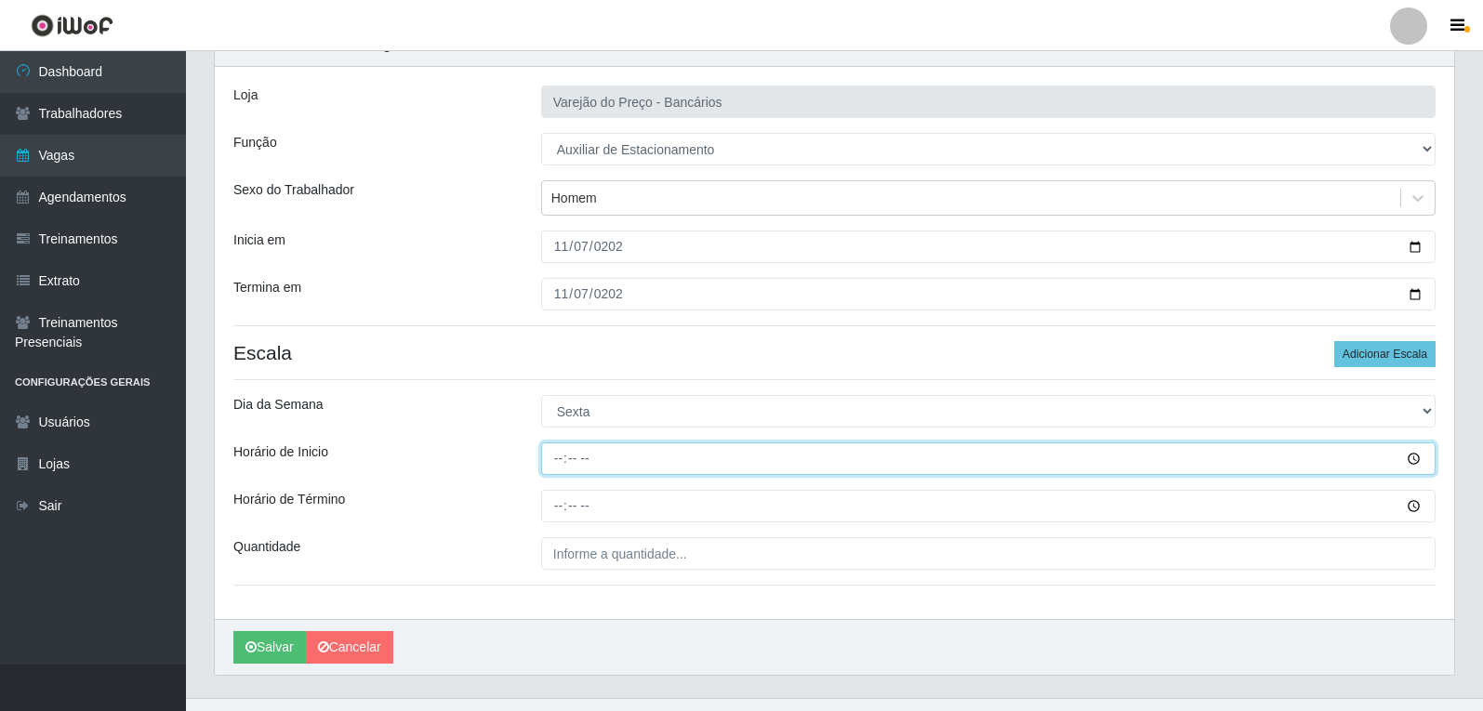
drag, startPoint x: 554, startPoint y: 457, endPoint x: 537, endPoint y: 463, distance: 17.6
click at [551, 457] on input "Horário de Inicio" at bounding box center [988, 458] width 894 height 33
type input "09:00"
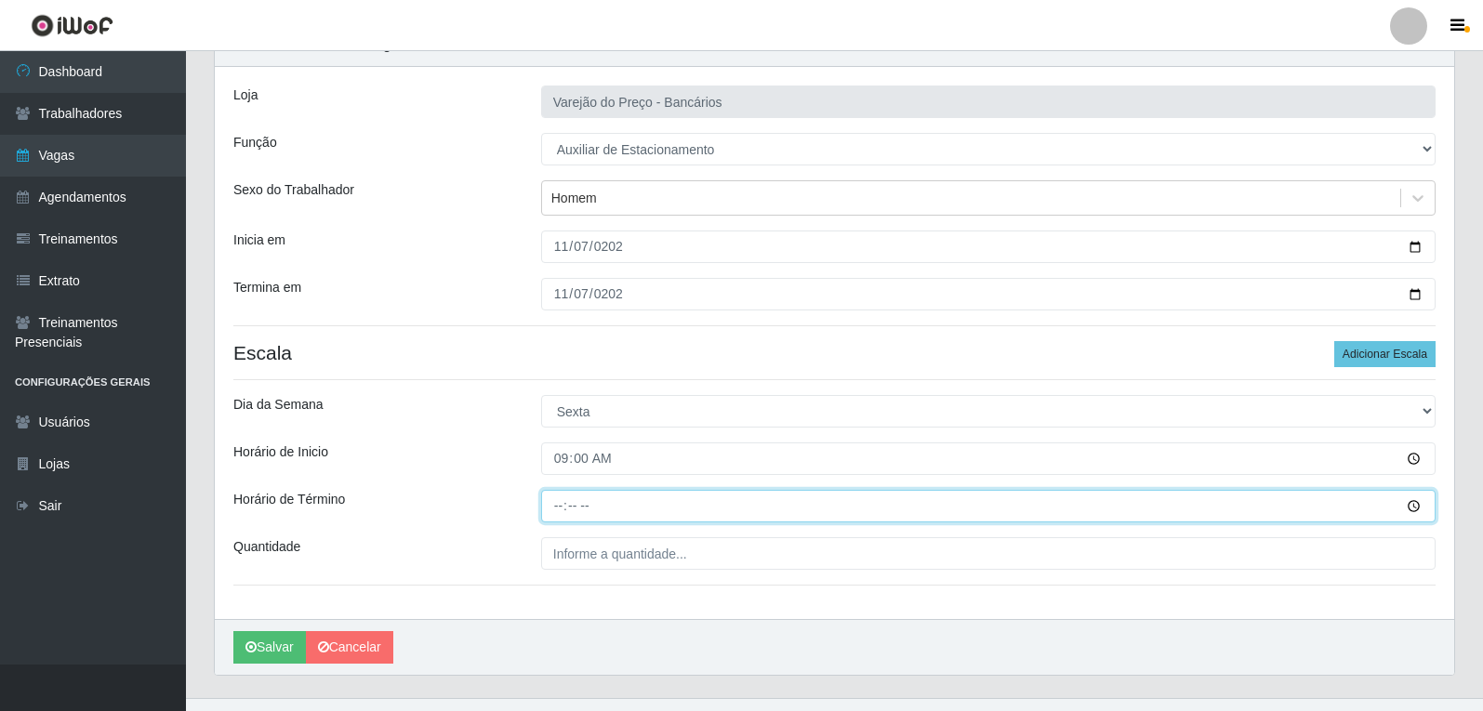
click at [559, 501] on input "Horário de Término" at bounding box center [988, 506] width 894 height 33
type input "14:00"
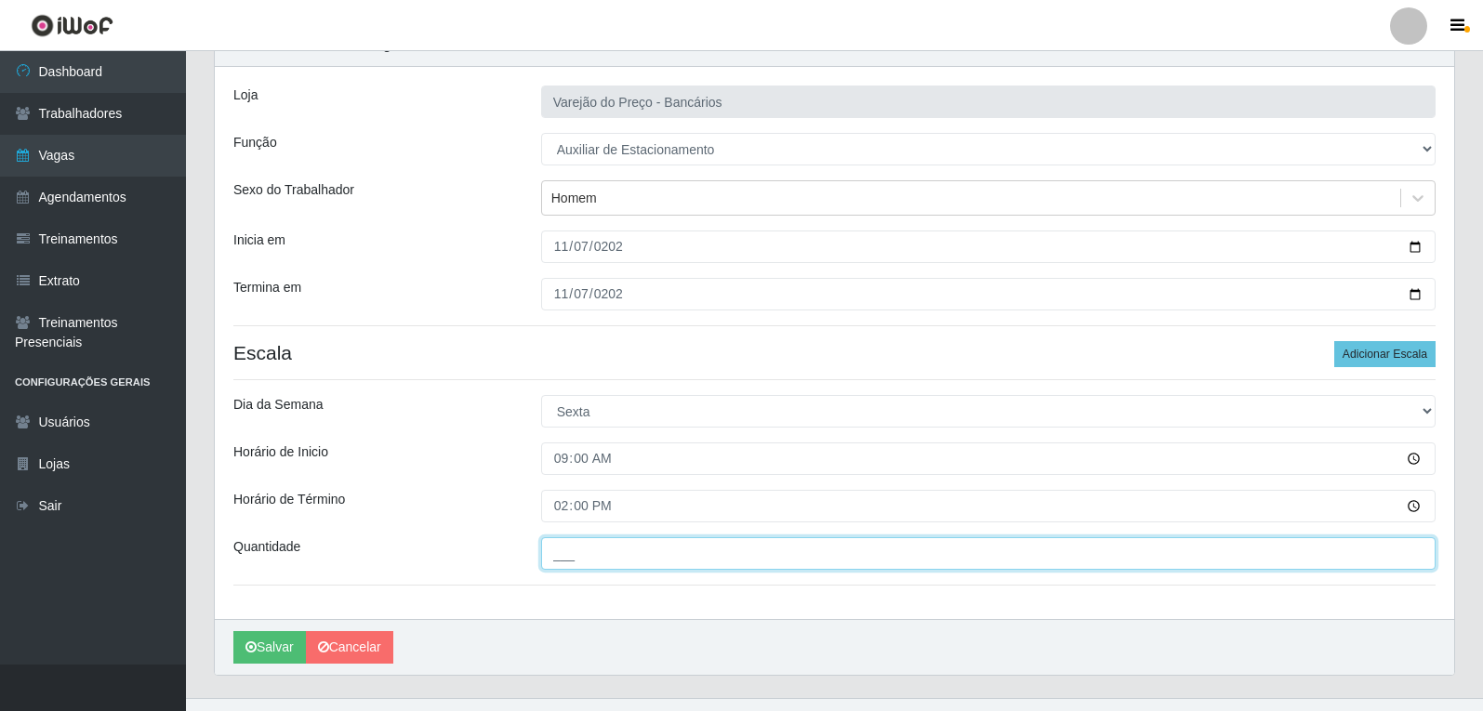
click at [593, 559] on input "___" at bounding box center [988, 553] width 894 height 33
type input "1__"
click at [233, 631] on button "Salvar" at bounding box center [269, 647] width 73 height 33
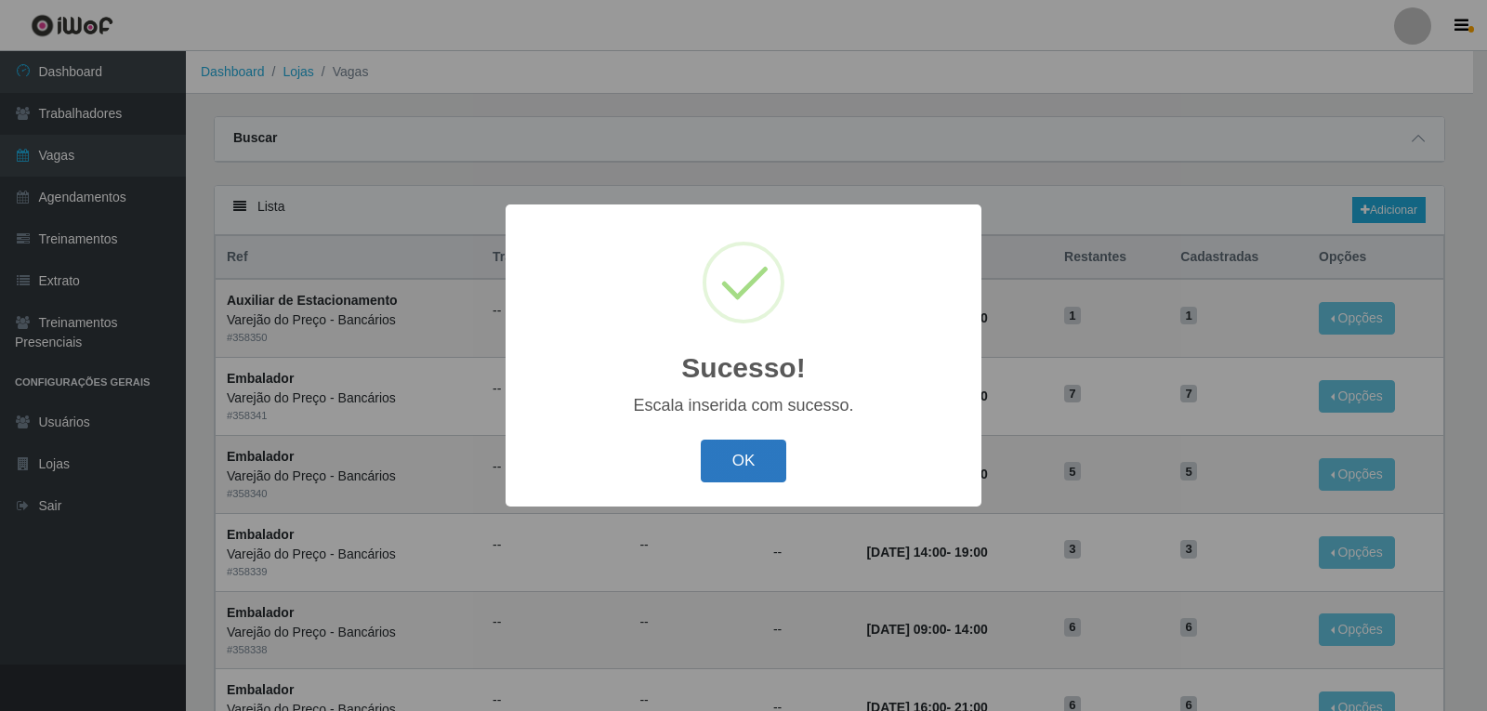
click at [721, 450] on button "OK" at bounding box center [744, 462] width 86 height 44
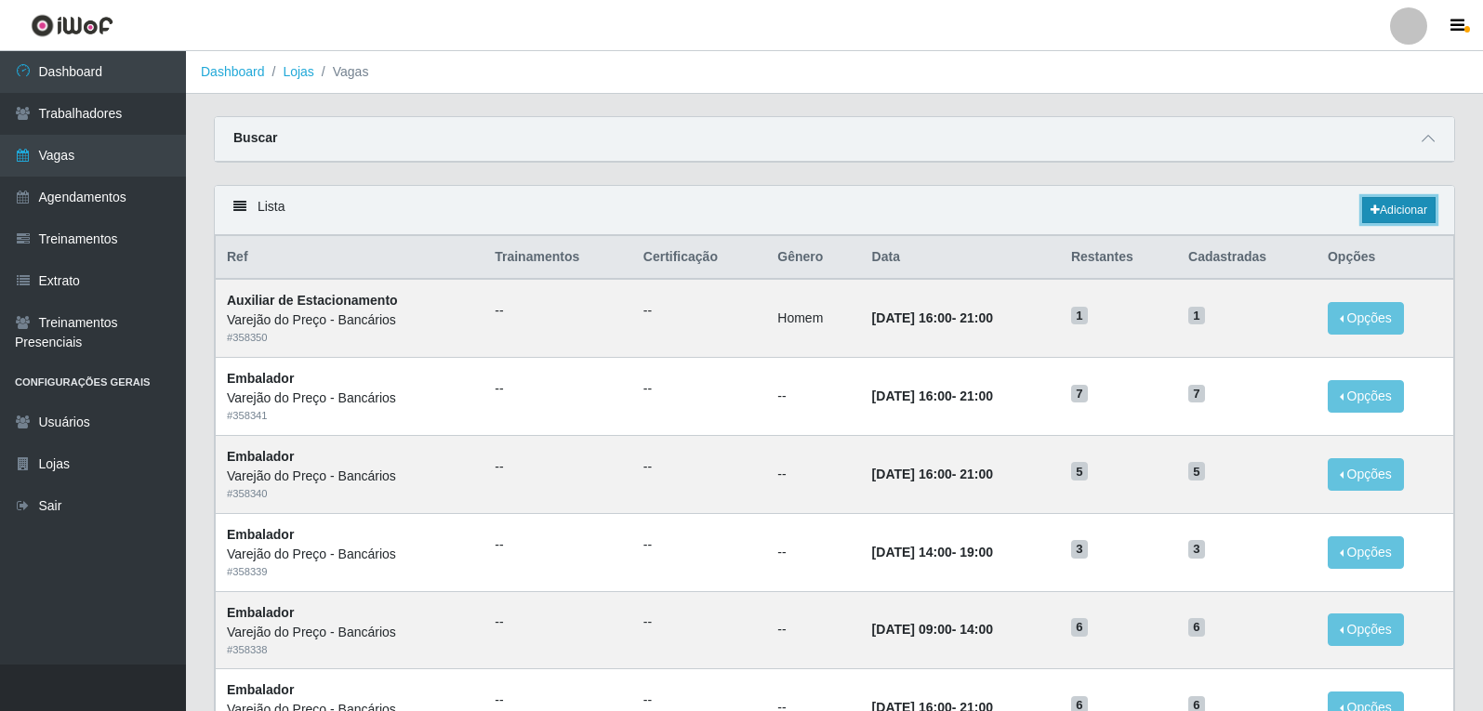
click at [1378, 218] on link "Adicionar" at bounding box center [1398, 210] width 73 height 26
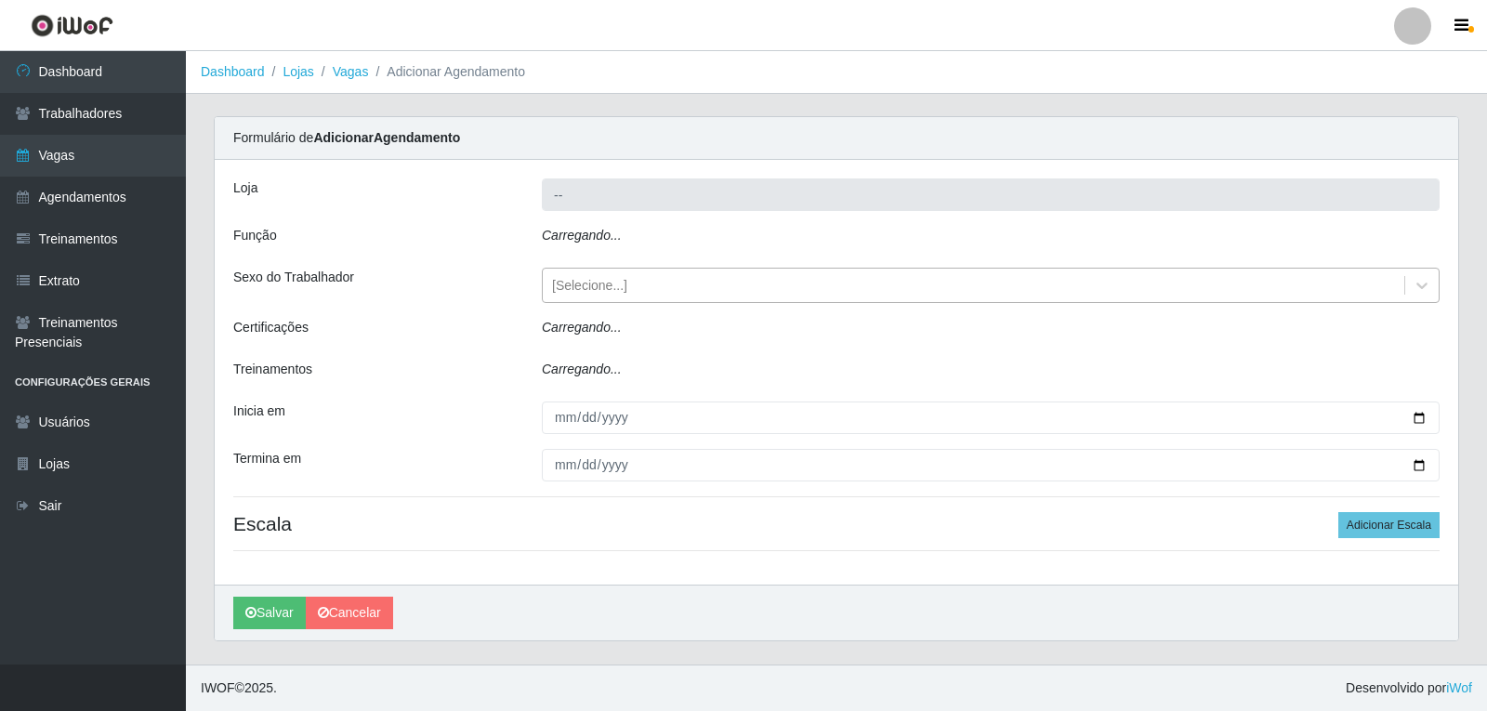
type input "Varejão do Preço - Bancários"
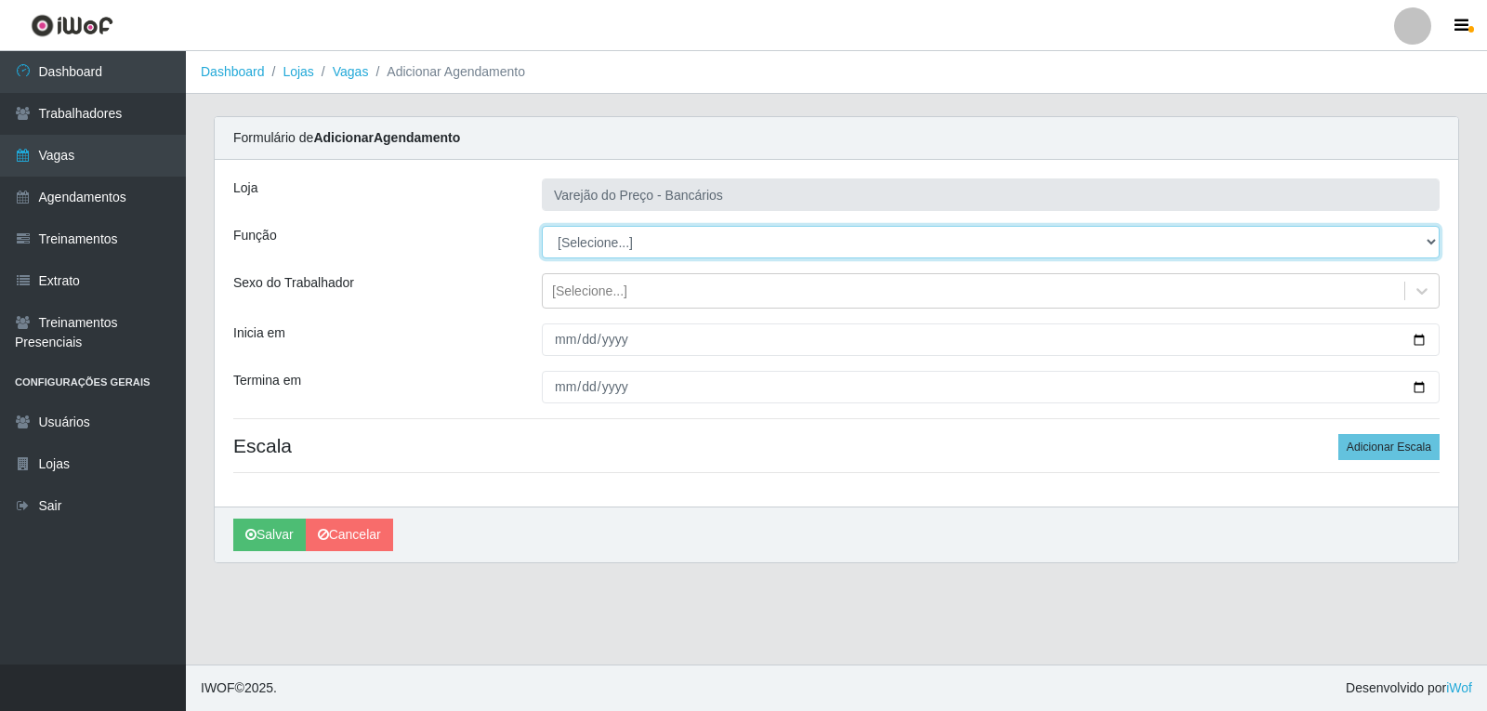
click at [573, 245] on select "[Selecione...] Auxiliar de Estacionamento Auxiliar de Estacionamento + Auxiliar…" at bounding box center [991, 242] width 898 height 33
select select "4"
click at [542, 226] on select "[Selecione...] Auxiliar de Estacionamento Auxiliar de Estacionamento + Auxiliar…" at bounding box center [991, 242] width 898 height 33
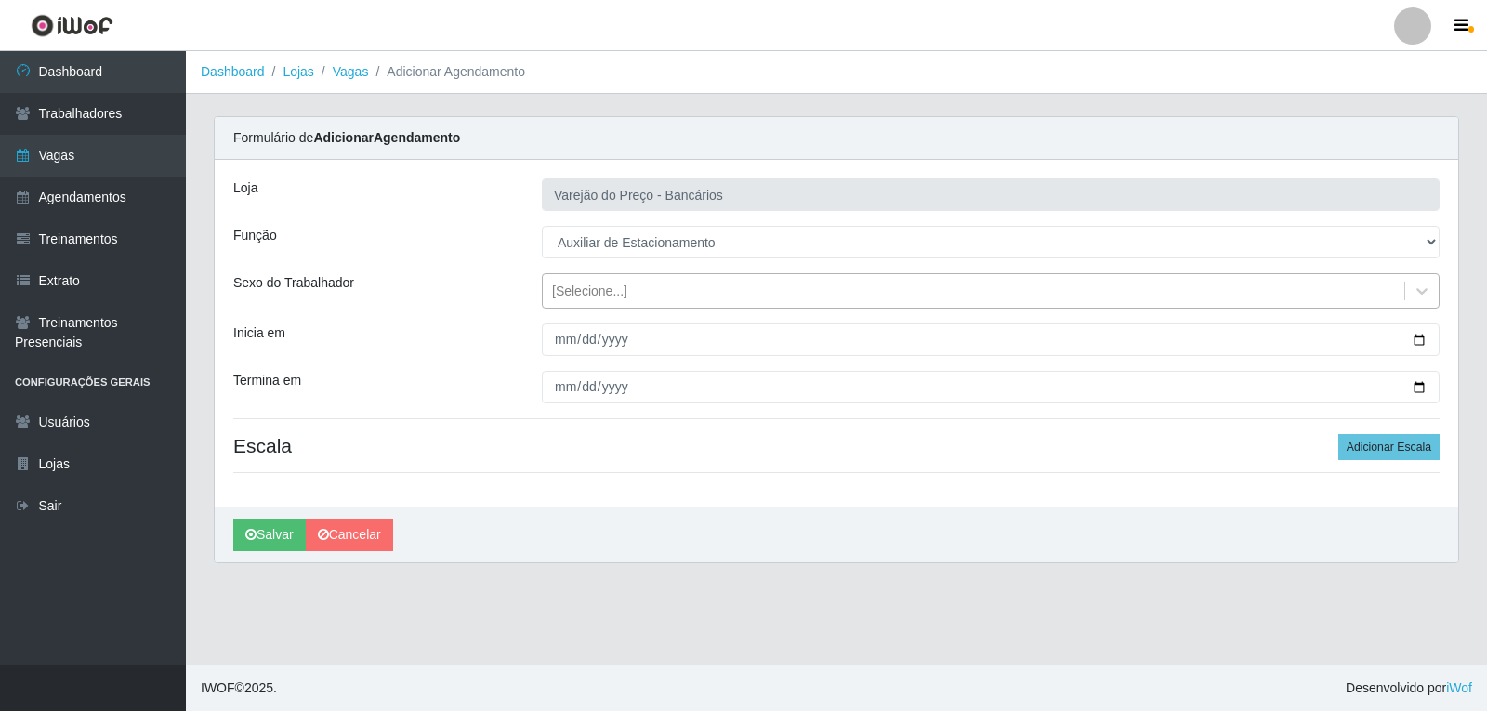
click at [595, 296] on div "[Selecione...]" at bounding box center [589, 292] width 75 height 20
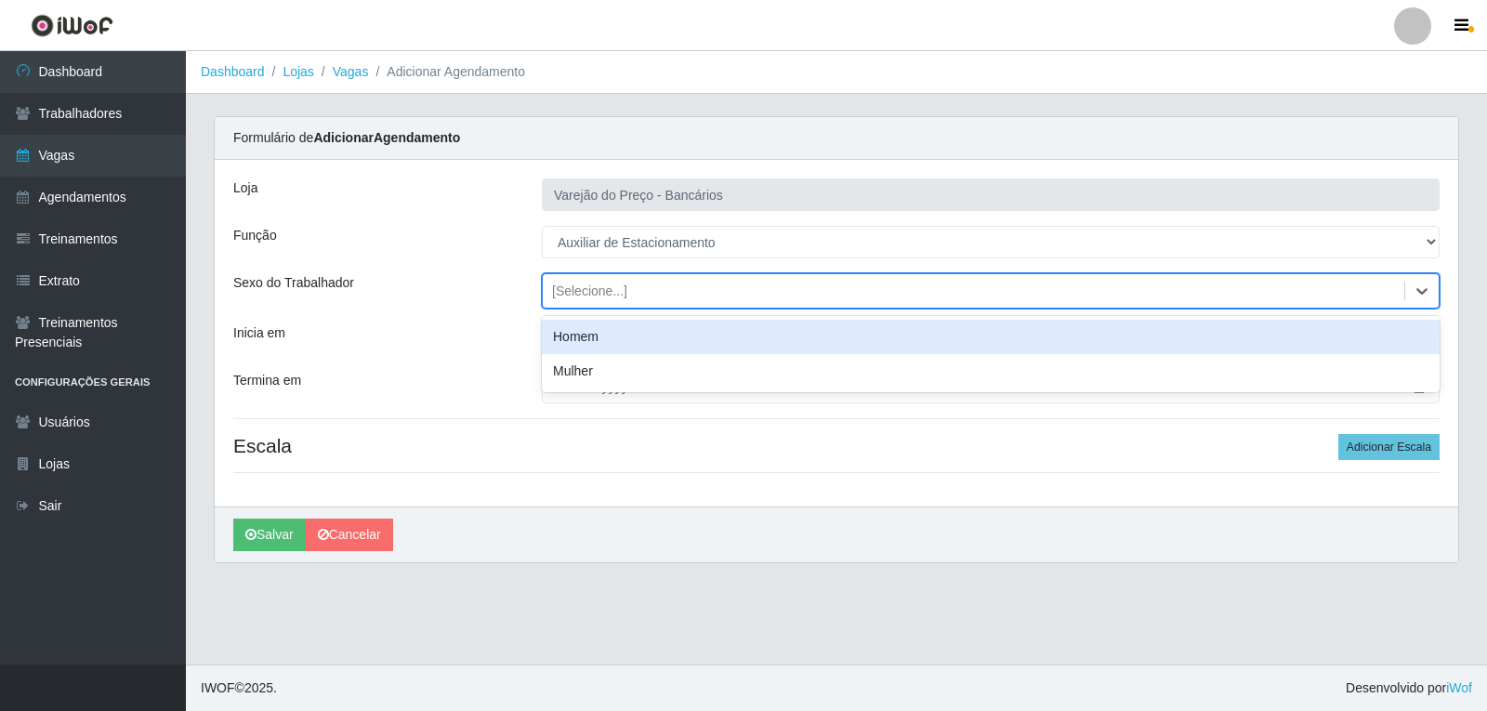
click at [548, 349] on div "Homem" at bounding box center [991, 337] width 898 height 34
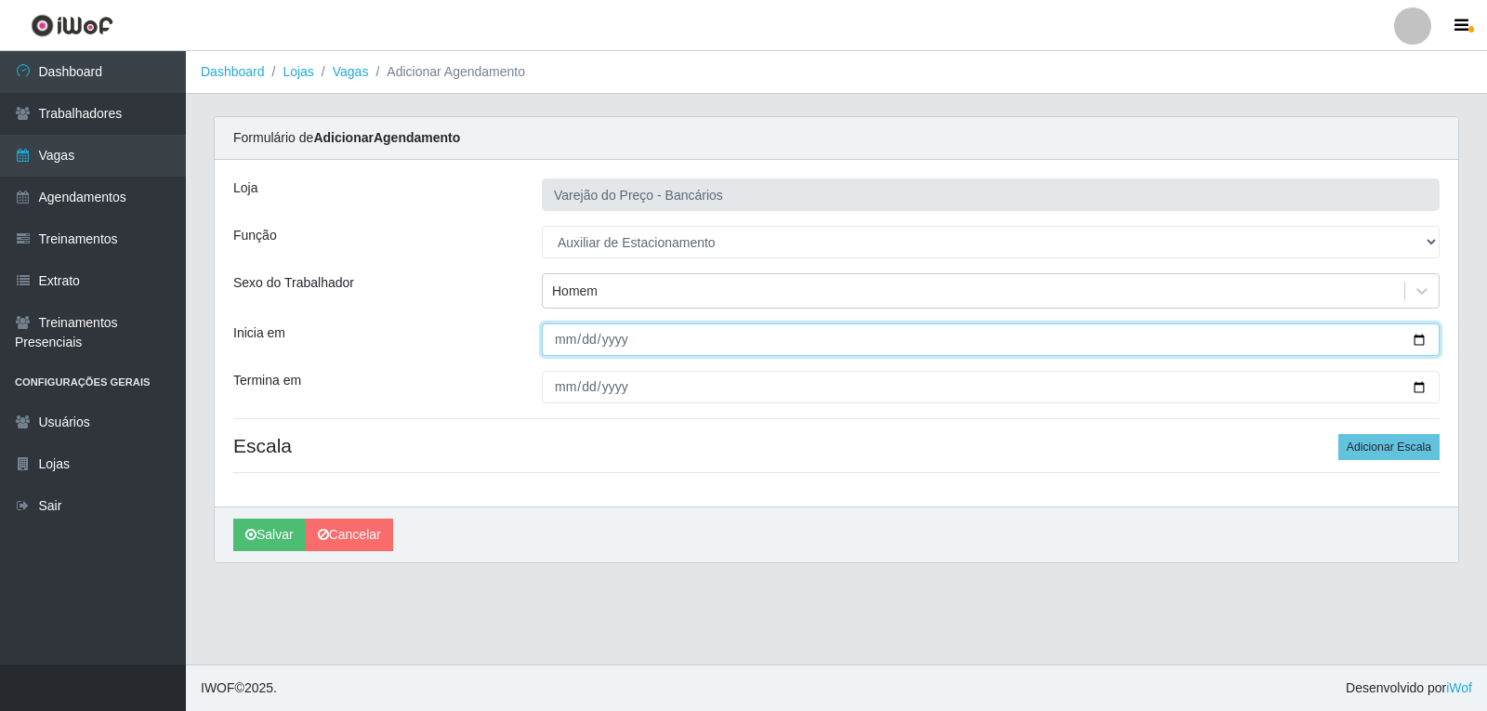
click at [548, 353] on input "Inicia em" at bounding box center [991, 339] width 898 height 33
type input "[DATE]"
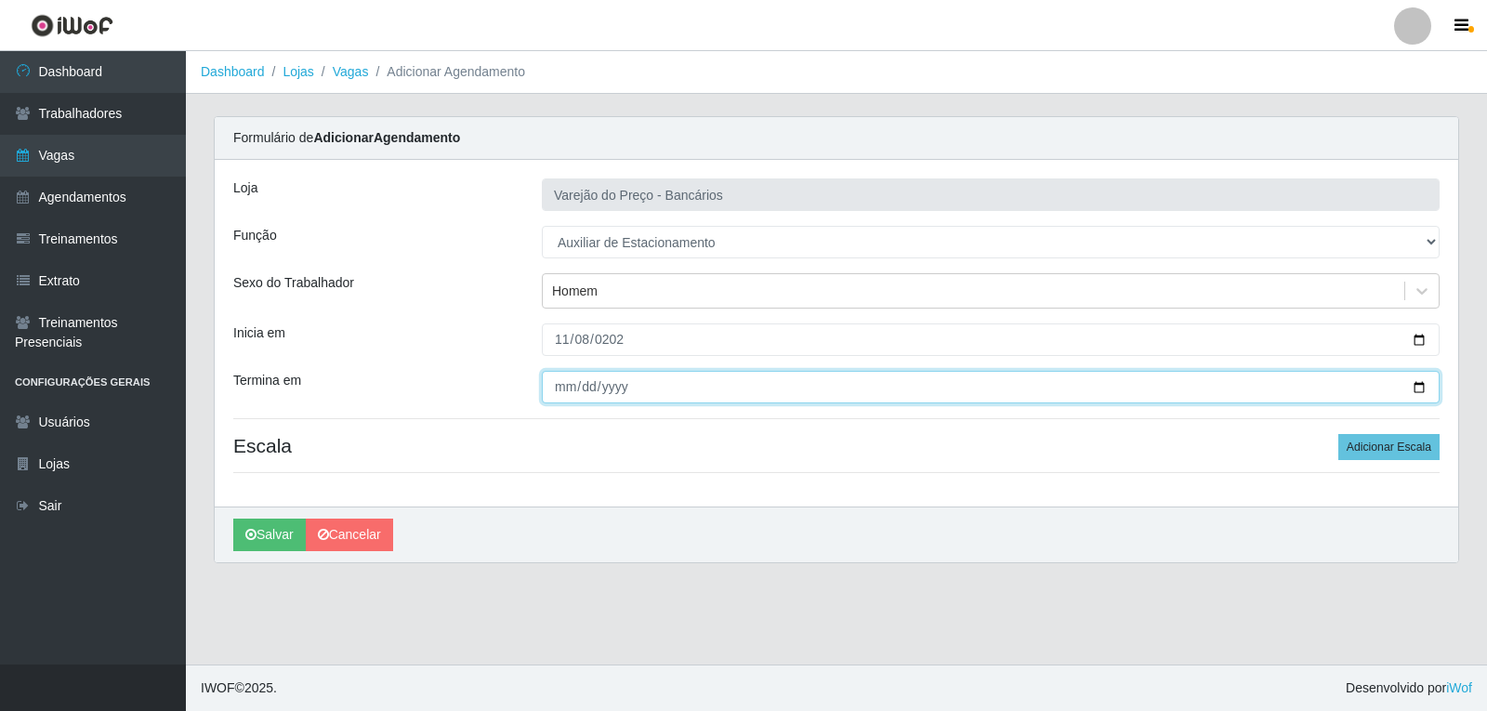
click at [569, 374] on input "Termina em" at bounding box center [991, 387] width 898 height 33
type input "[DATE]"
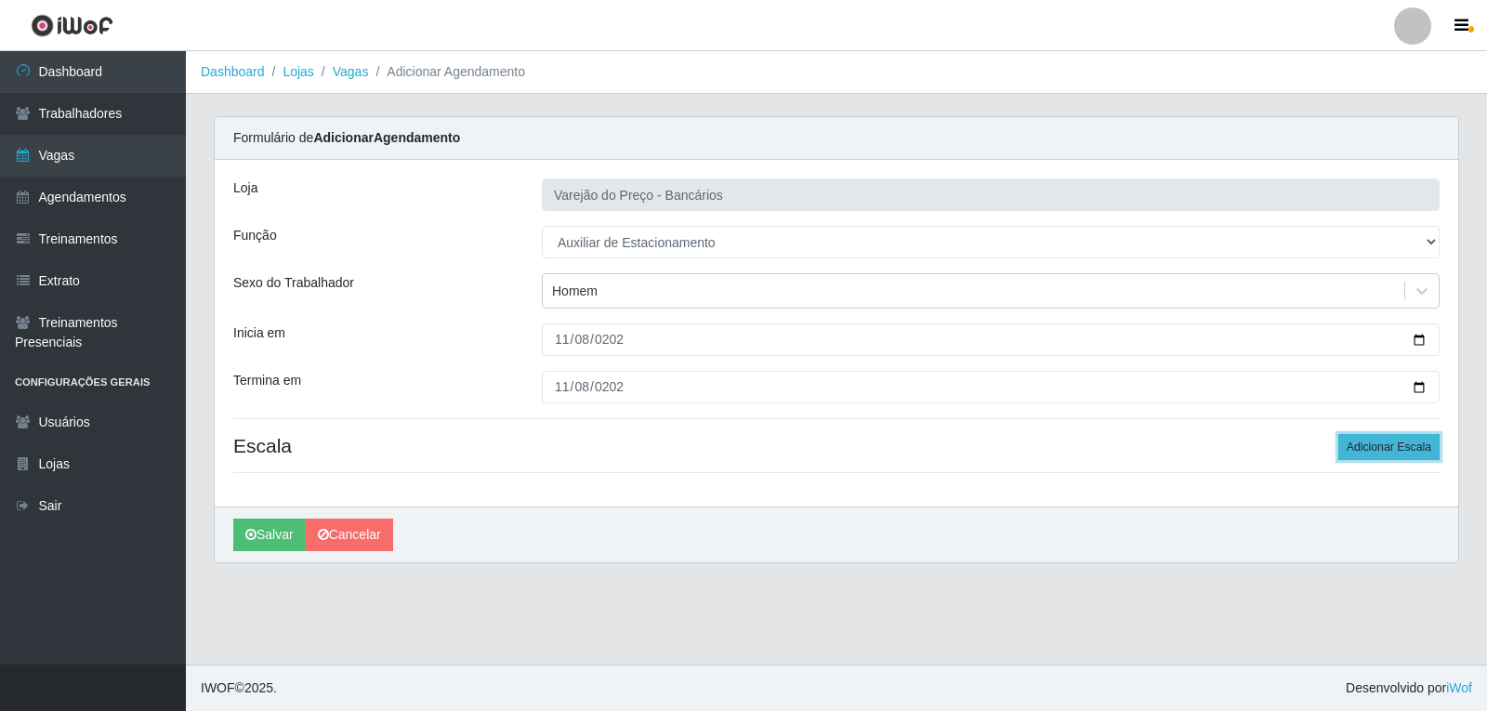
click at [1381, 448] on button "Adicionar Escala" at bounding box center [1388, 447] width 101 height 26
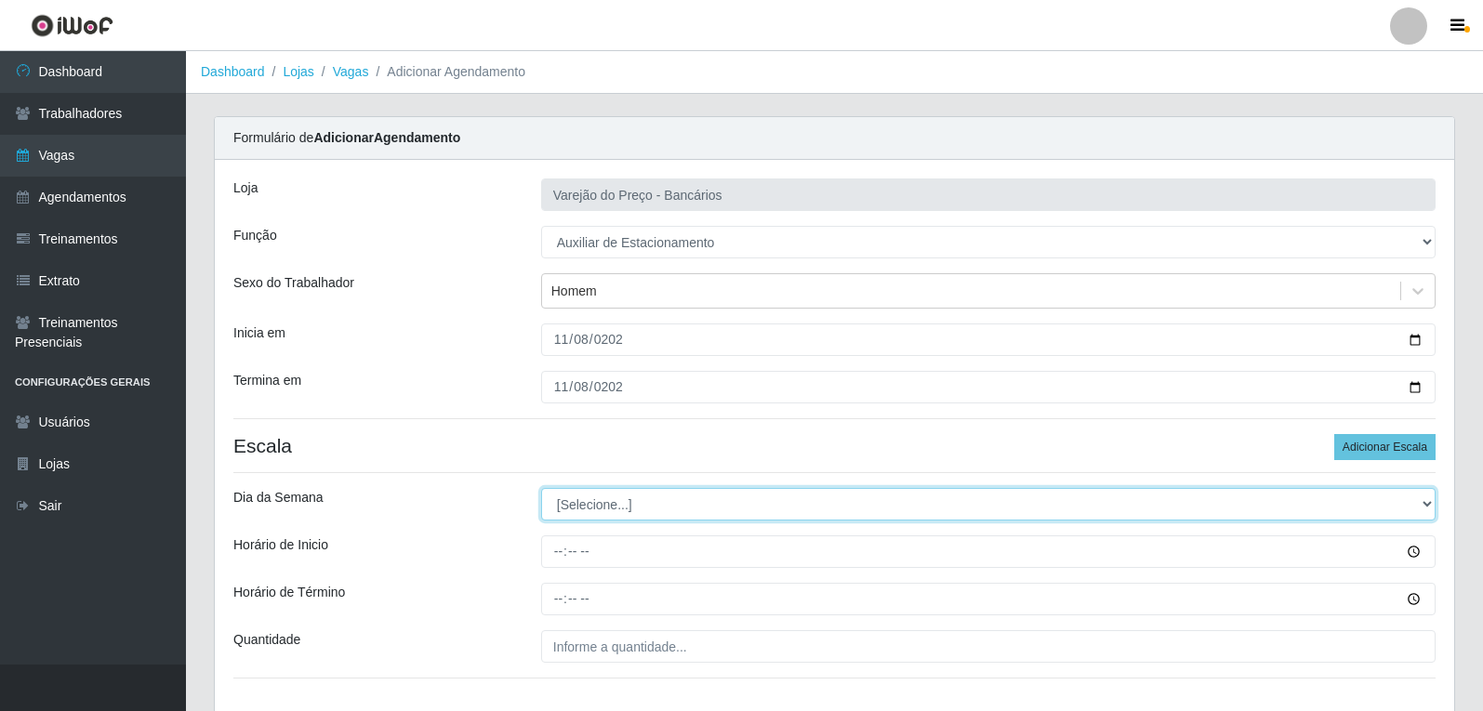
click at [726, 519] on select "[Selecione...] Segunda Terça Quarta Quinta Sexta Sábado Domingo" at bounding box center [988, 504] width 894 height 33
select select "6"
click at [541, 488] on select "[Selecione...] Segunda Terça Quarta Quinta Sexta Sábado Domingo" at bounding box center [988, 504] width 894 height 33
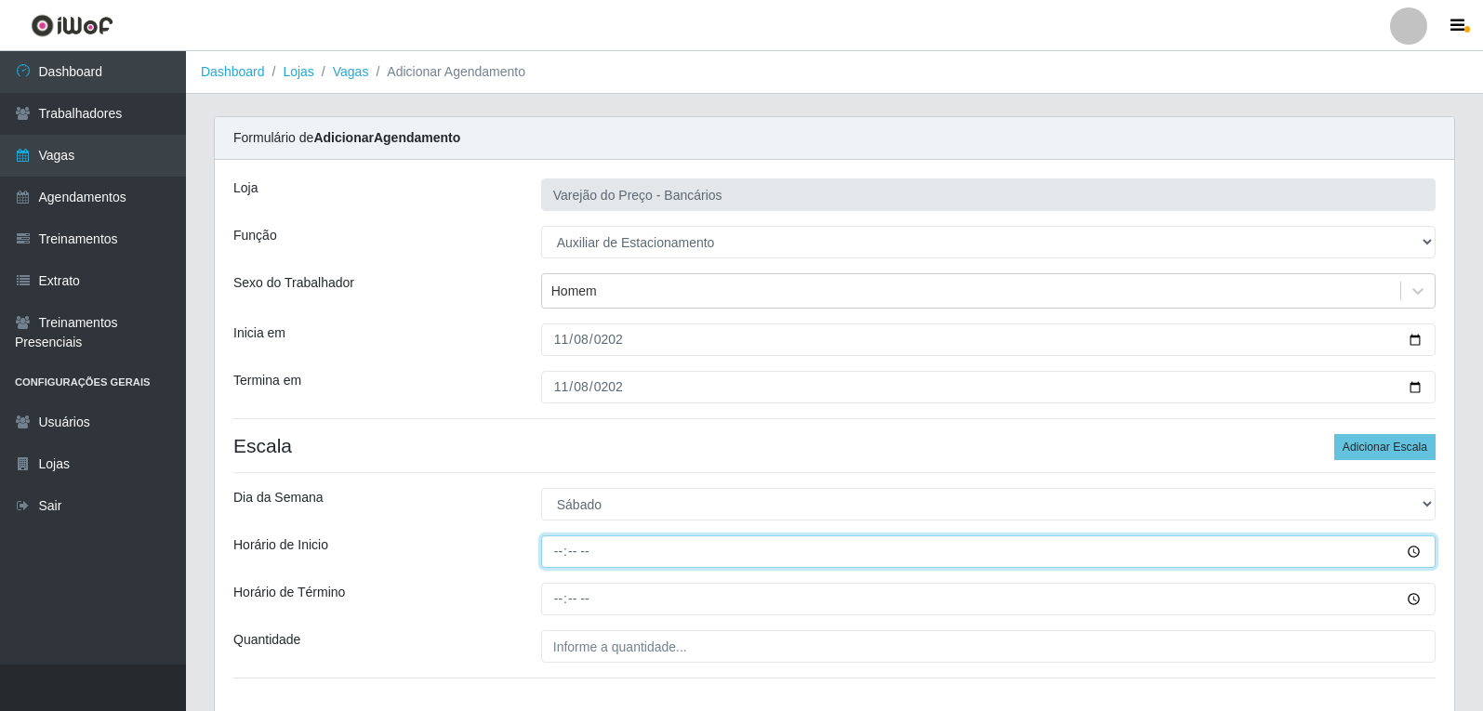
click at [551, 541] on input "Horário de Inicio" at bounding box center [988, 551] width 894 height 33
type input "09:00"
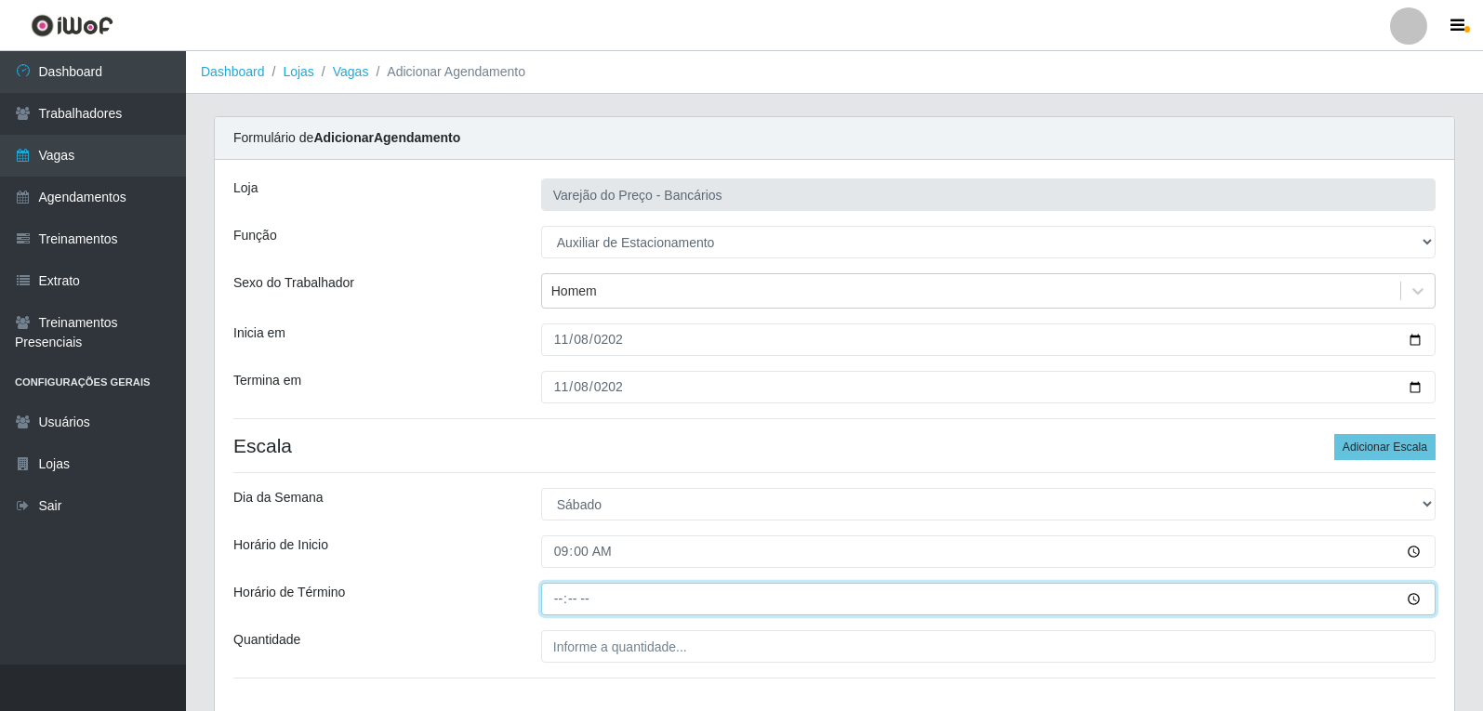
click at [556, 599] on input "Horário de Término" at bounding box center [988, 599] width 894 height 33
type input "14:00"
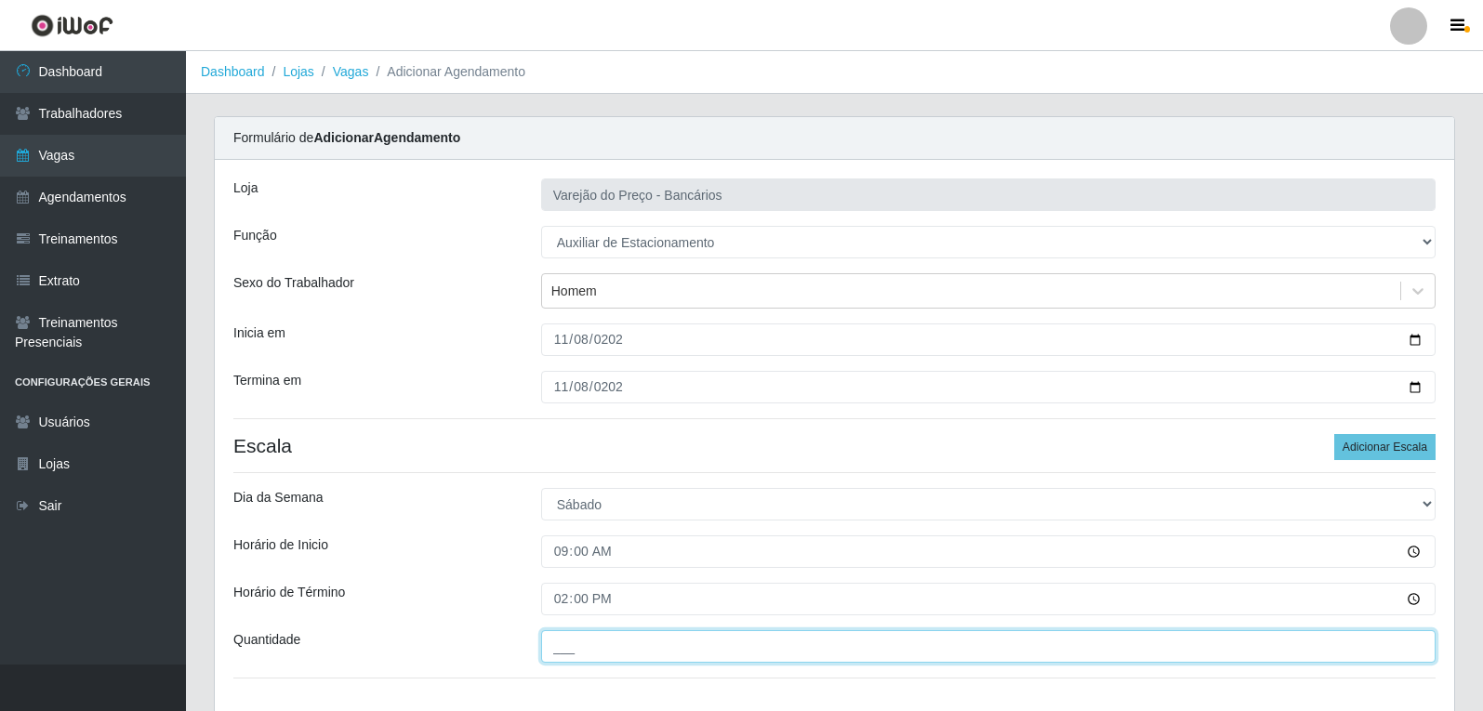
click at [567, 645] on input "___" at bounding box center [988, 646] width 894 height 33
type input "1__"
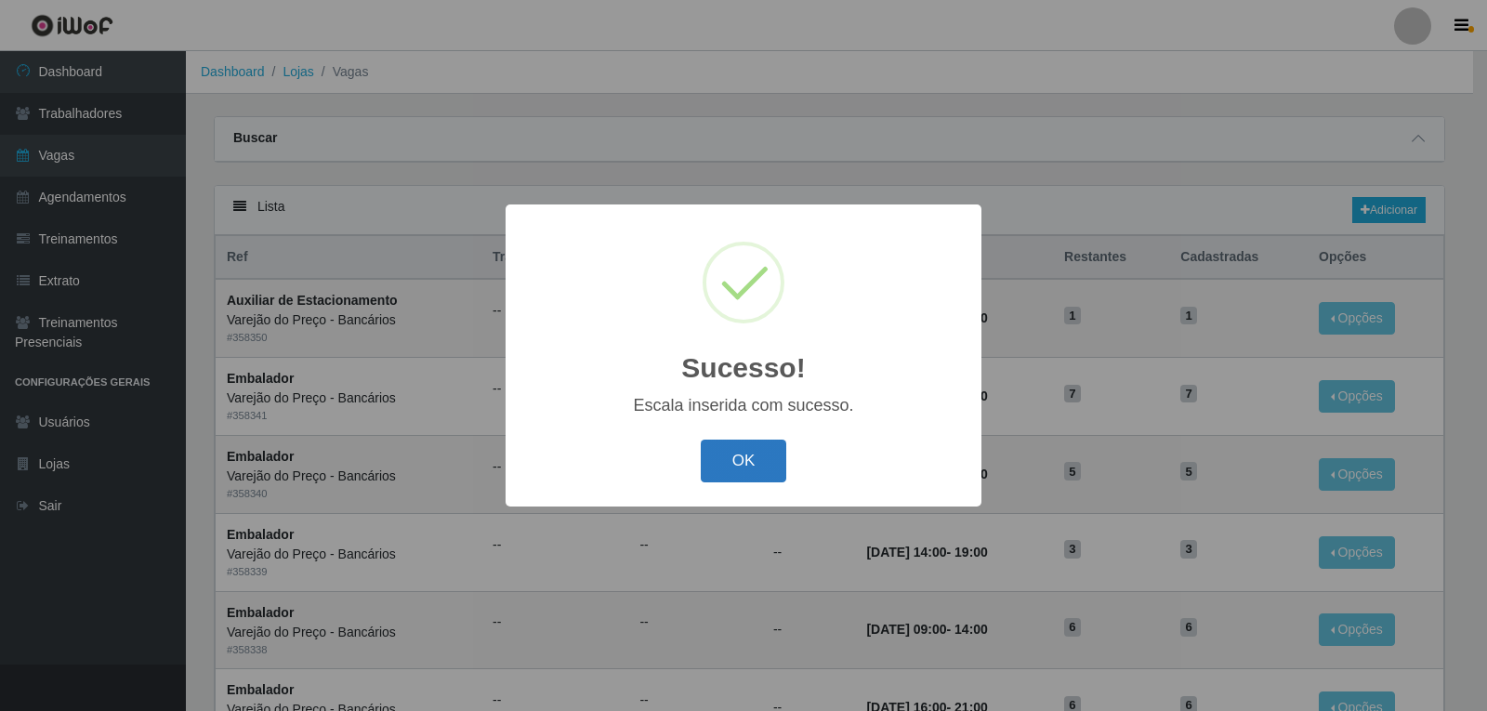
click at [733, 452] on button "OK" at bounding box center [744, 462] width 86 height 44
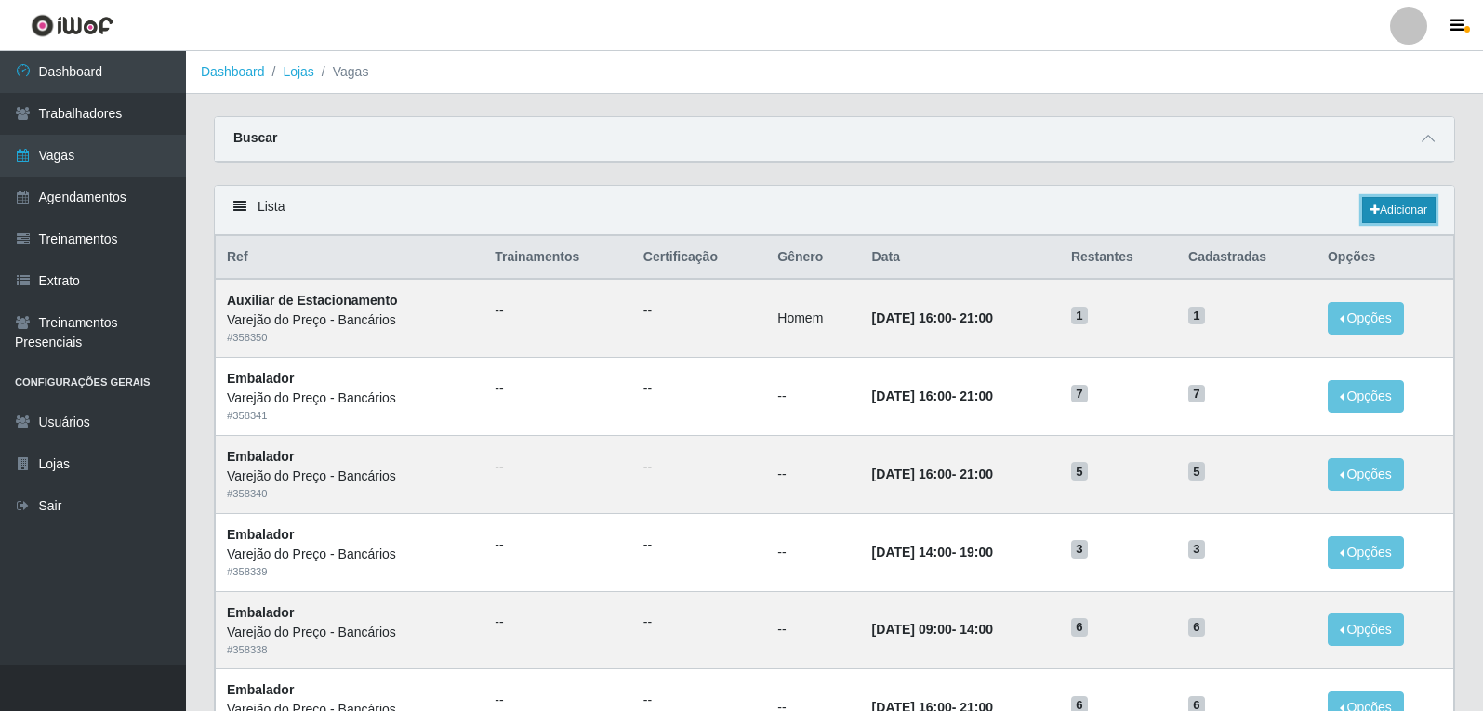
click at [1390, 204] on link "Adicionar" at bounding box center [1398, 210] width 73 height 26
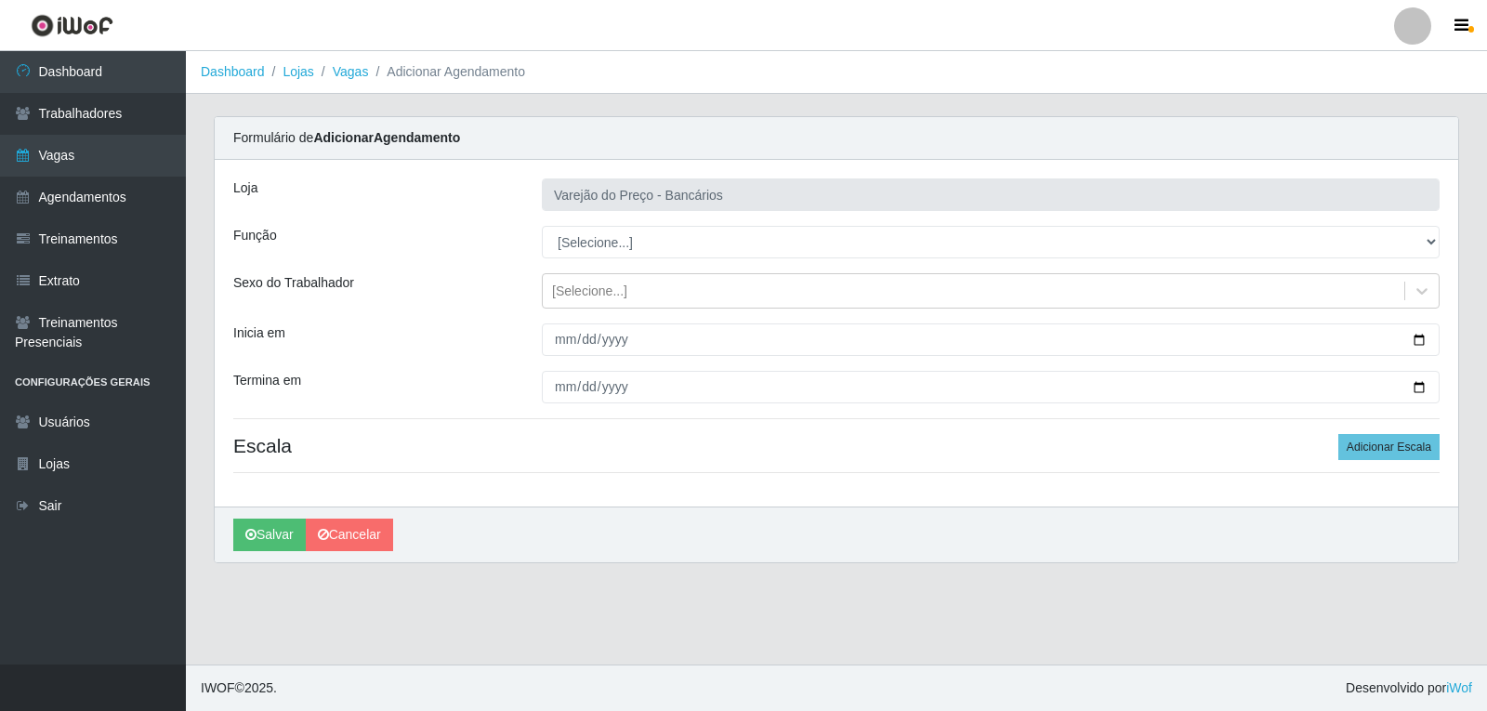
click at [718, 258] on div "[PERSON_NAME] do Preço - Bancários Função [Selecione...] Auxiliar de Estacionam…" at bounding box center [837, 333] width 1244 height 347
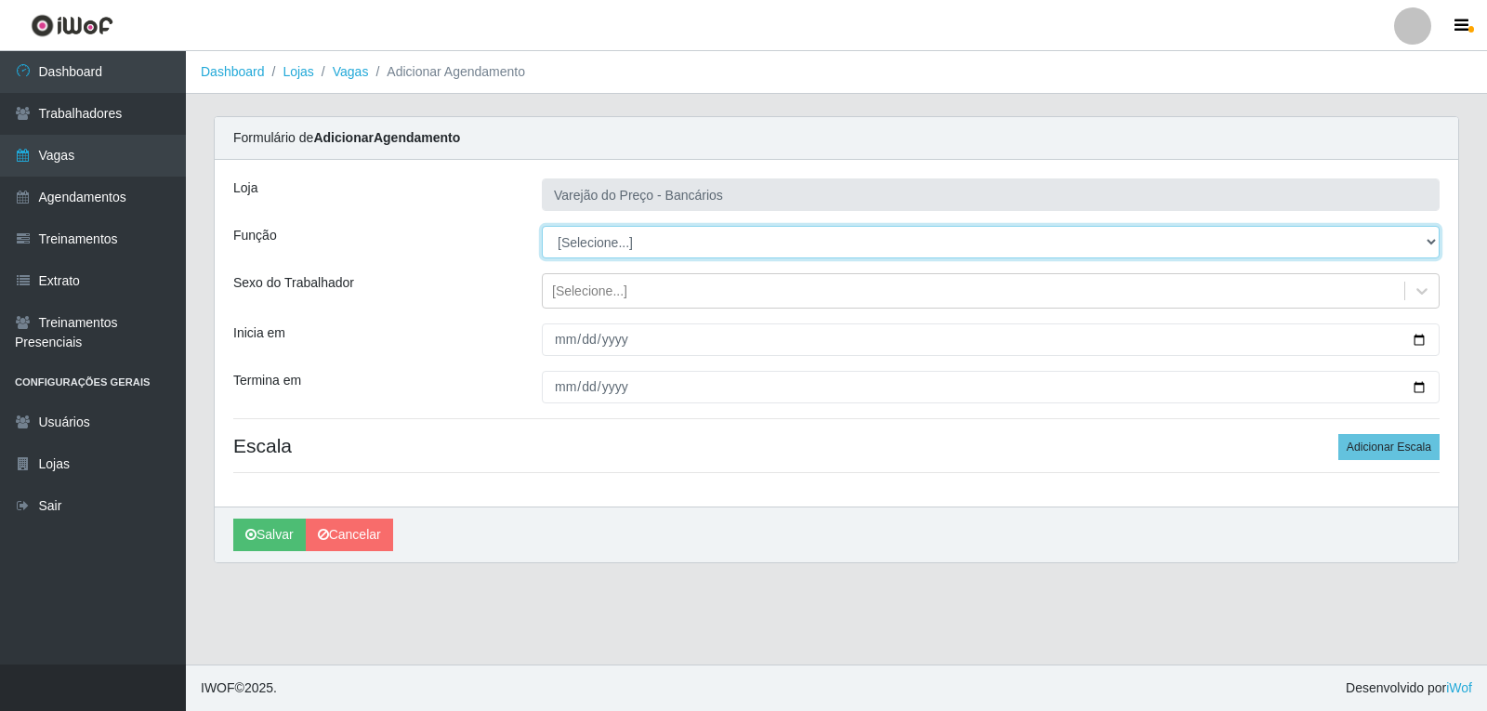
click at [703, 242] on select "[Selecione...] Auxiliar de Estacionamento Auxiliar de Estacionamento + Auxiliar…" at bounding box center [991, 242] width 898 height 33
select select "4"
click at [542, 226] on select "[Selecione...] Auxiliar de Estacionamento Auxiliar de Estacionamento + Auxiliar…" at bounding box center [991, 242] width 898 height 33
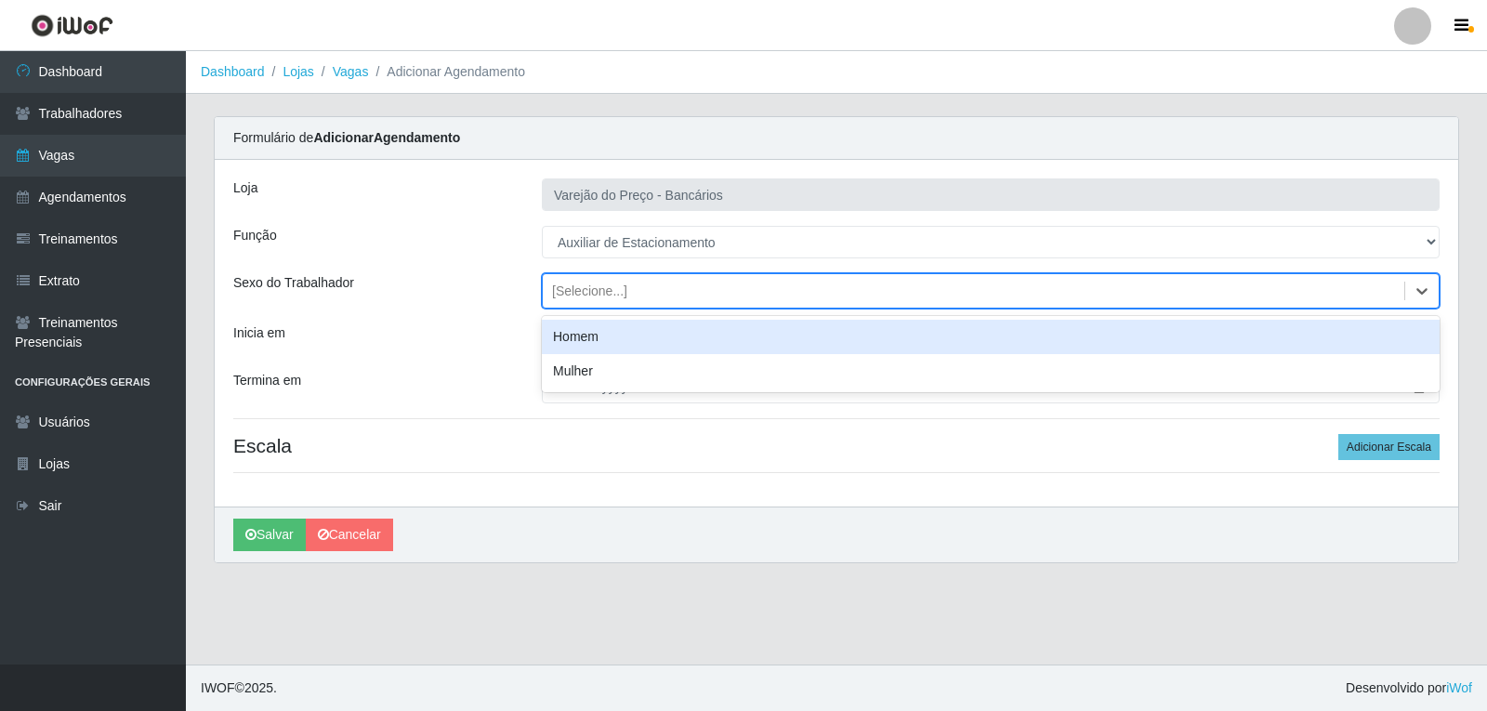
click at [633, 288] on div "[Selecione...]" at bounding box center [974, 291] width 862 height 31
click at [604, 338] on div "Homem" at bounding box center [991, 337] width 898 height 34
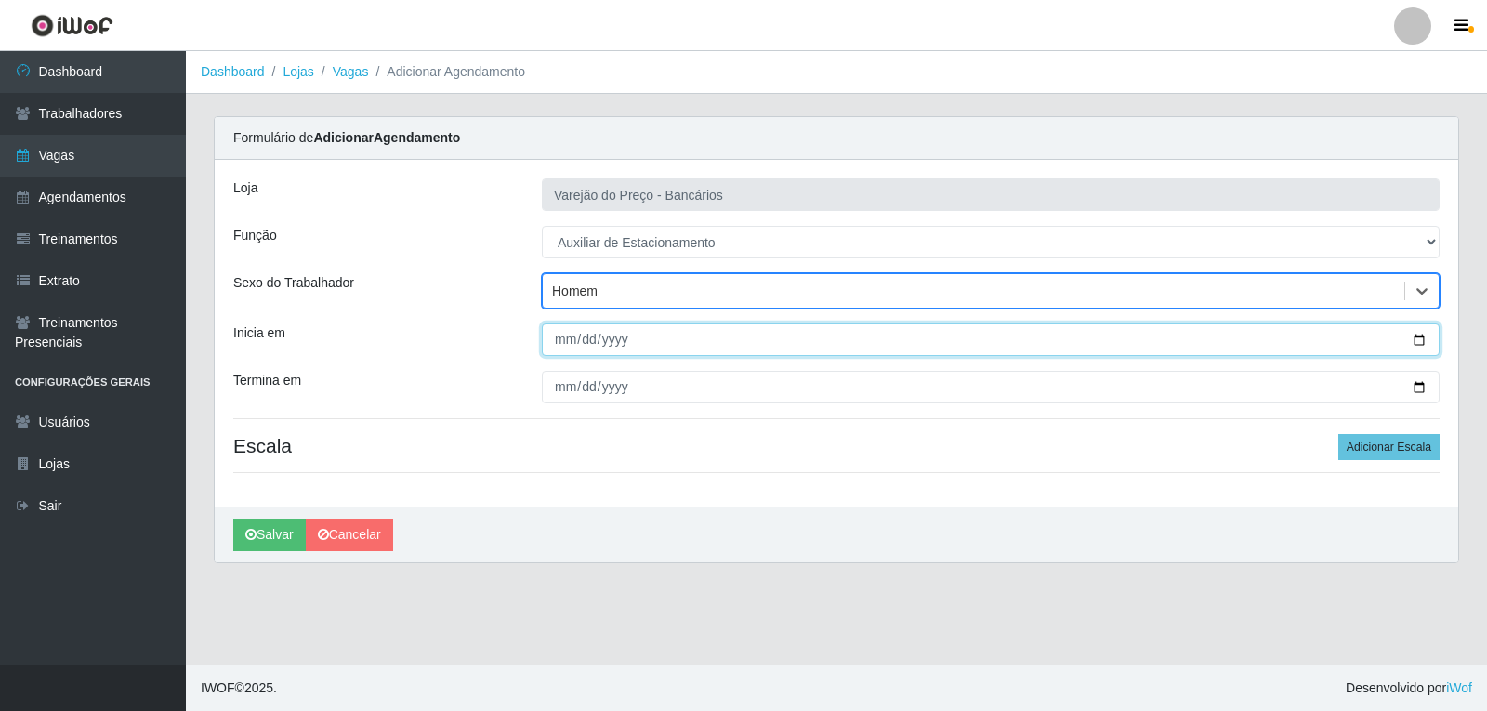
click at [560, 348] on input "Inicia em" at bounding box center [991, 339] width 898 height 33
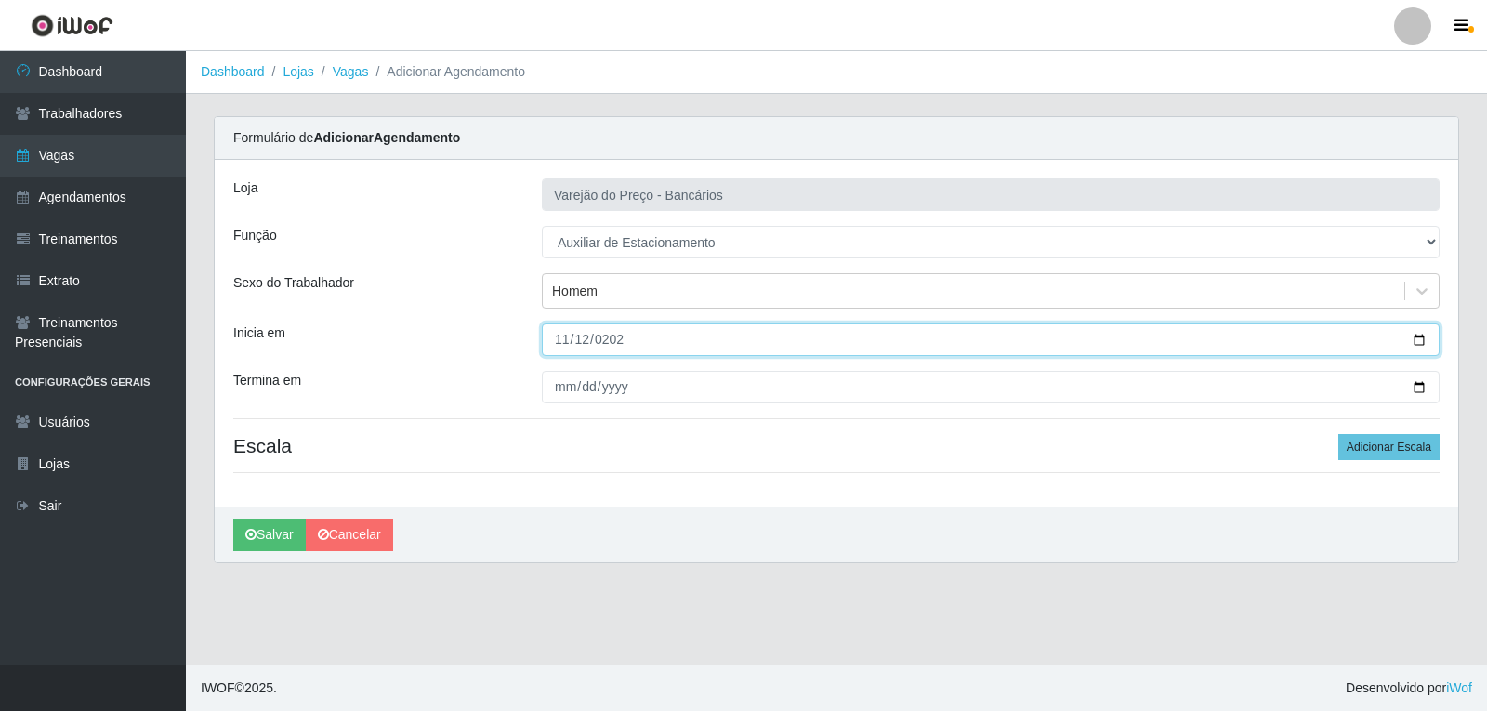
type input "[DATE]"
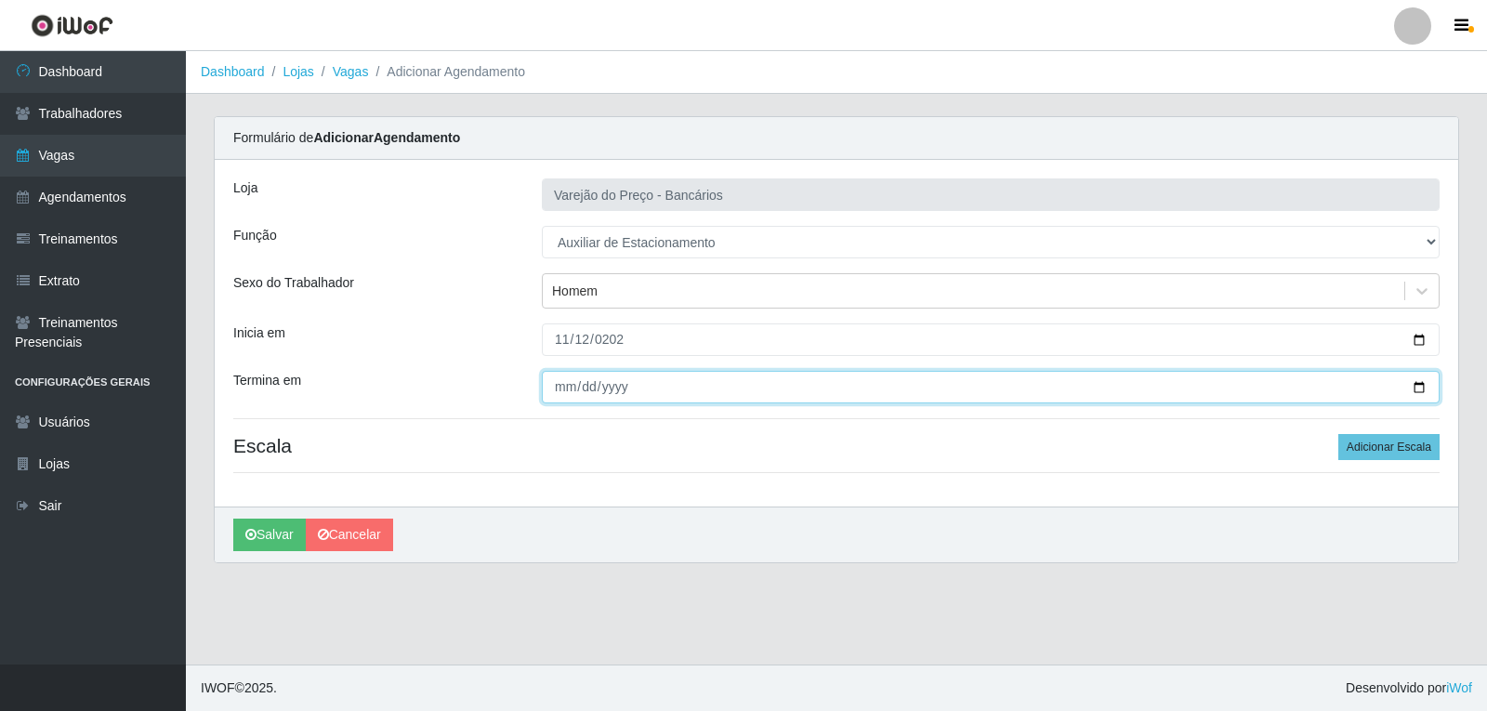
click at [571, 374] on input "Termina em" at bounding box center [991, 387] width 898 height 33
type input "[DATE]"
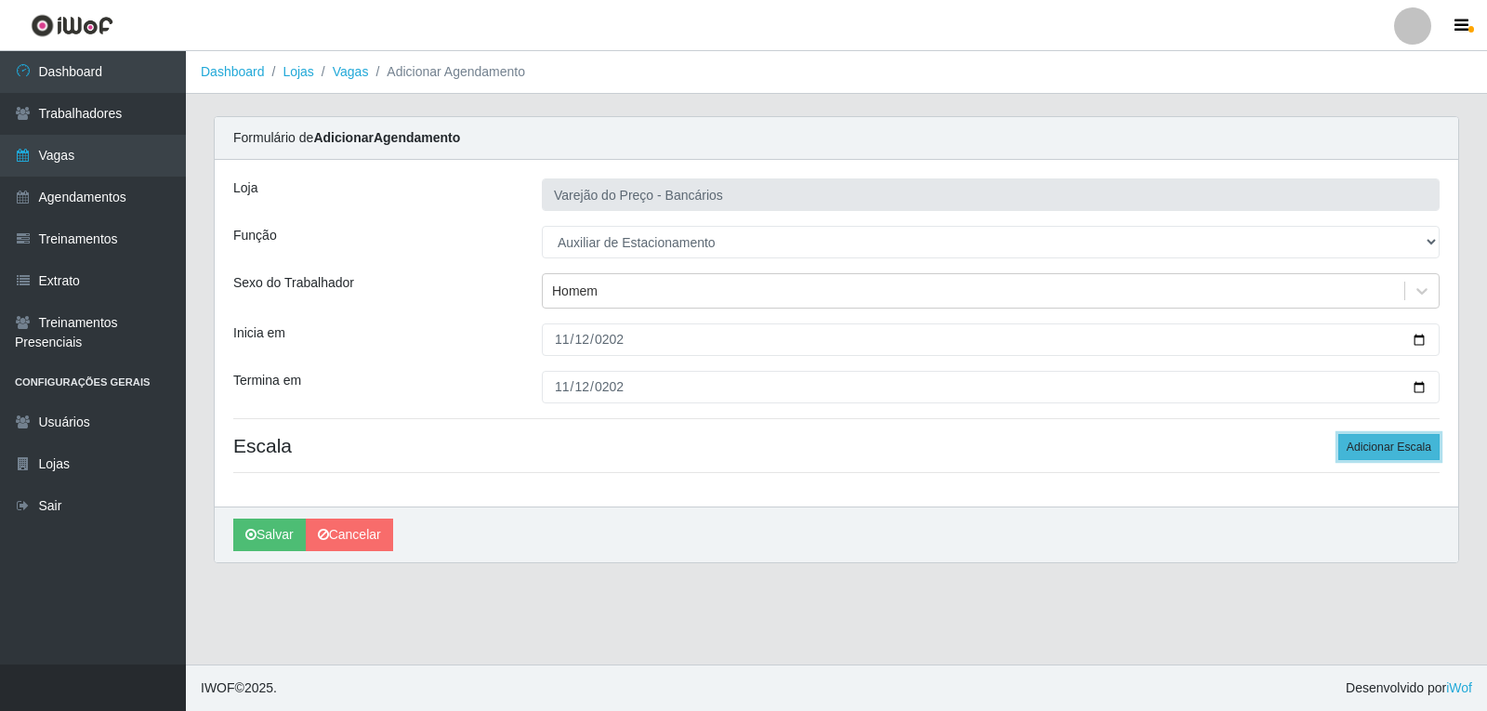
click at [1376, 441] on button "Adicionar Escala" at bounding box center [1388, 447] width 101 height 26
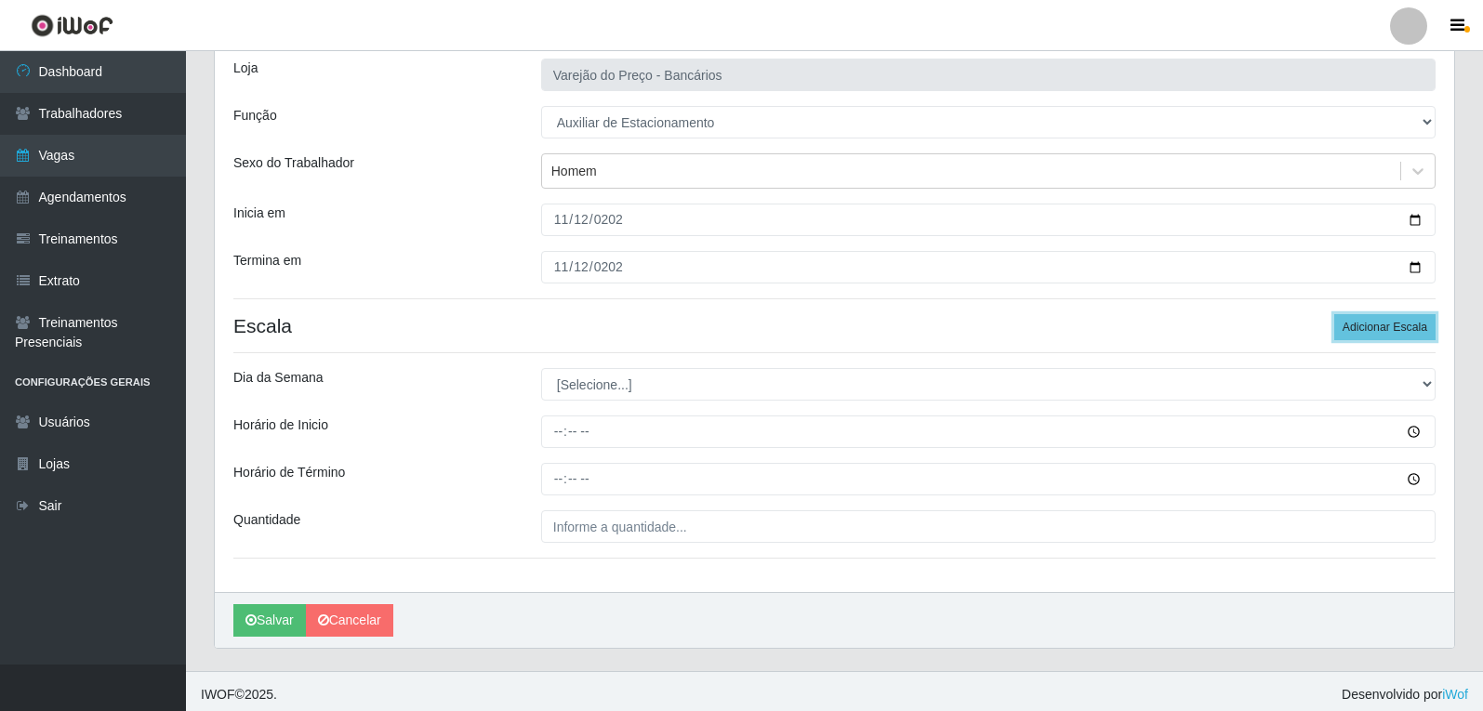
scroll to position [126, 0]
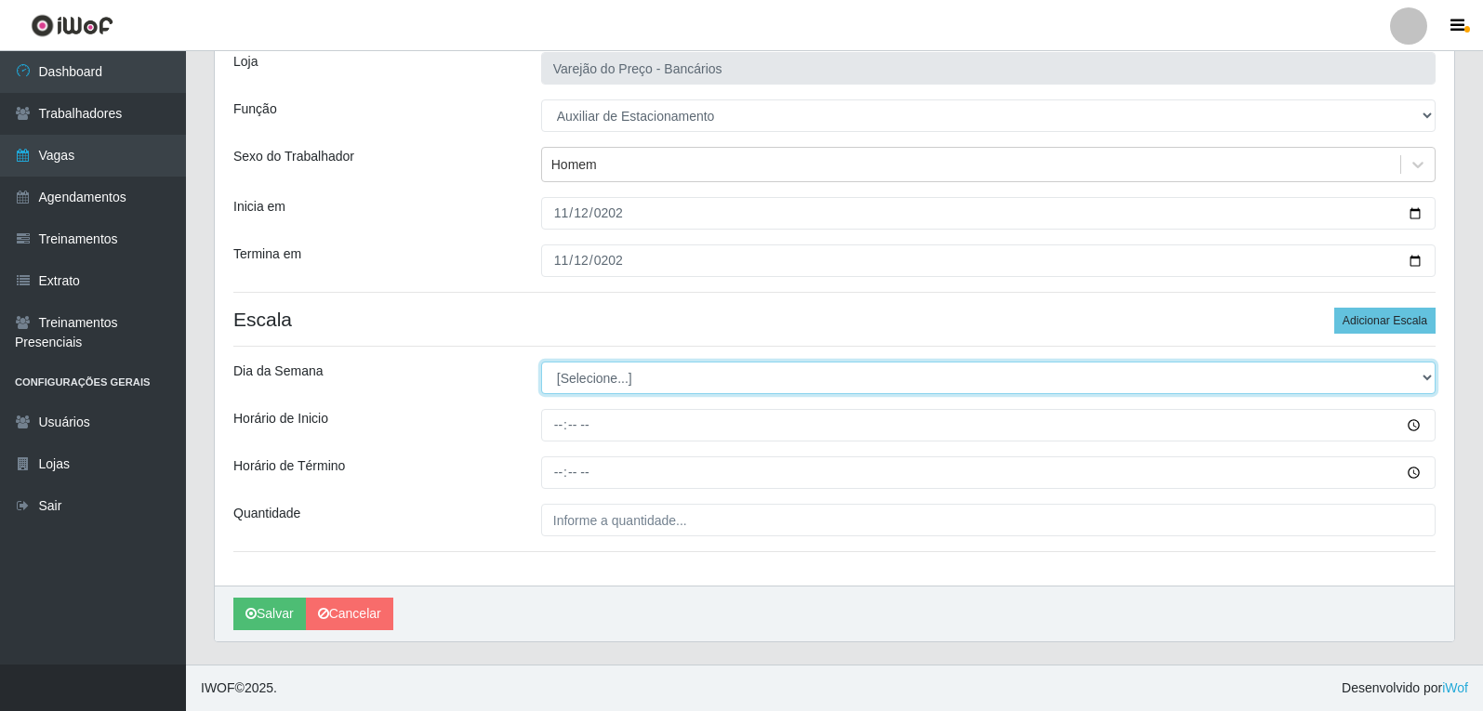
click at [673, 362] on select "[Selecione...] Segunda Terça Quarta Quinta Sexta Sábado Domingo" at bounding box center [988, 378] width 894 height 33
select select "3"
click at [541, 362] on select "[Selecione...] Segunda Terça Quarta Quinta Sexta Sábado Domingo" at bounding box center [988, 378] width 894 height 33
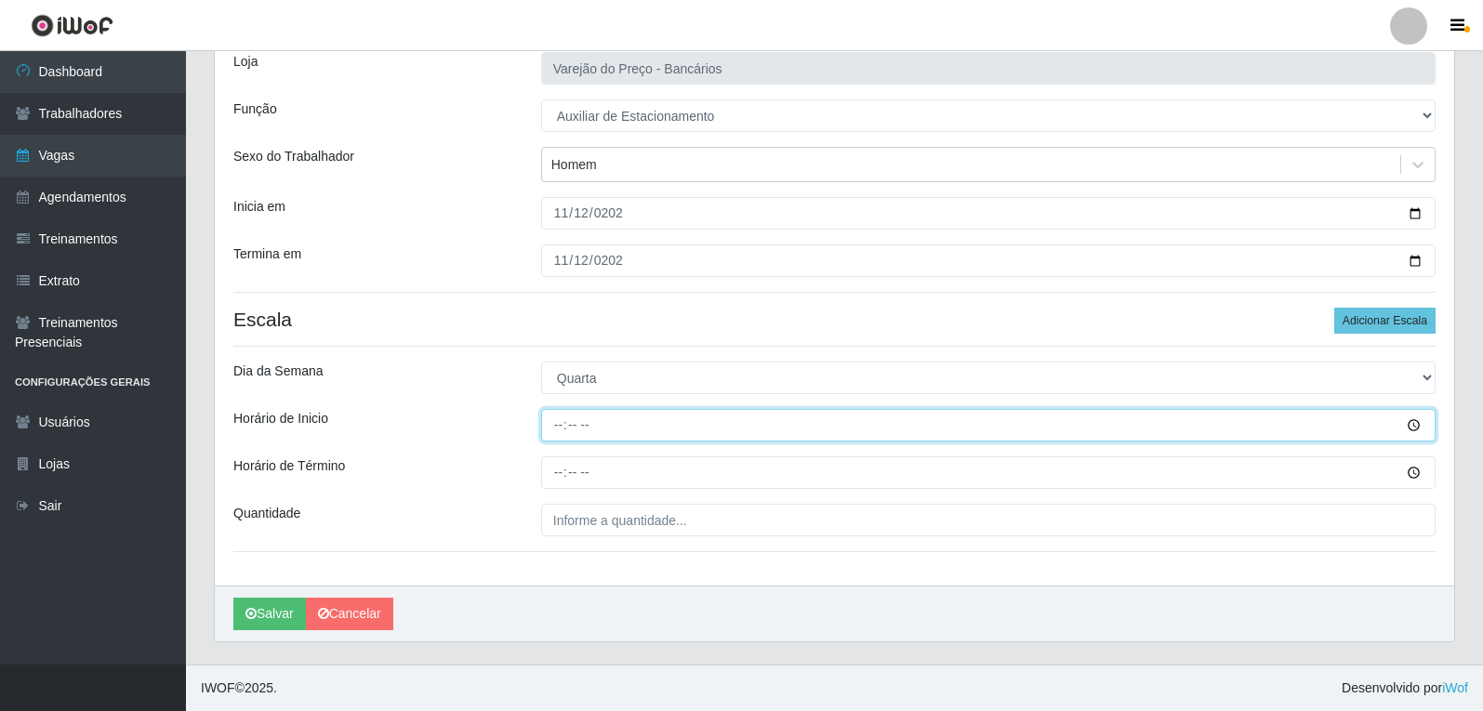
click at [550, 420] on input "Horário de Inicio" at bounding box center [988, 425] width 894 height 33
type input "09:00"
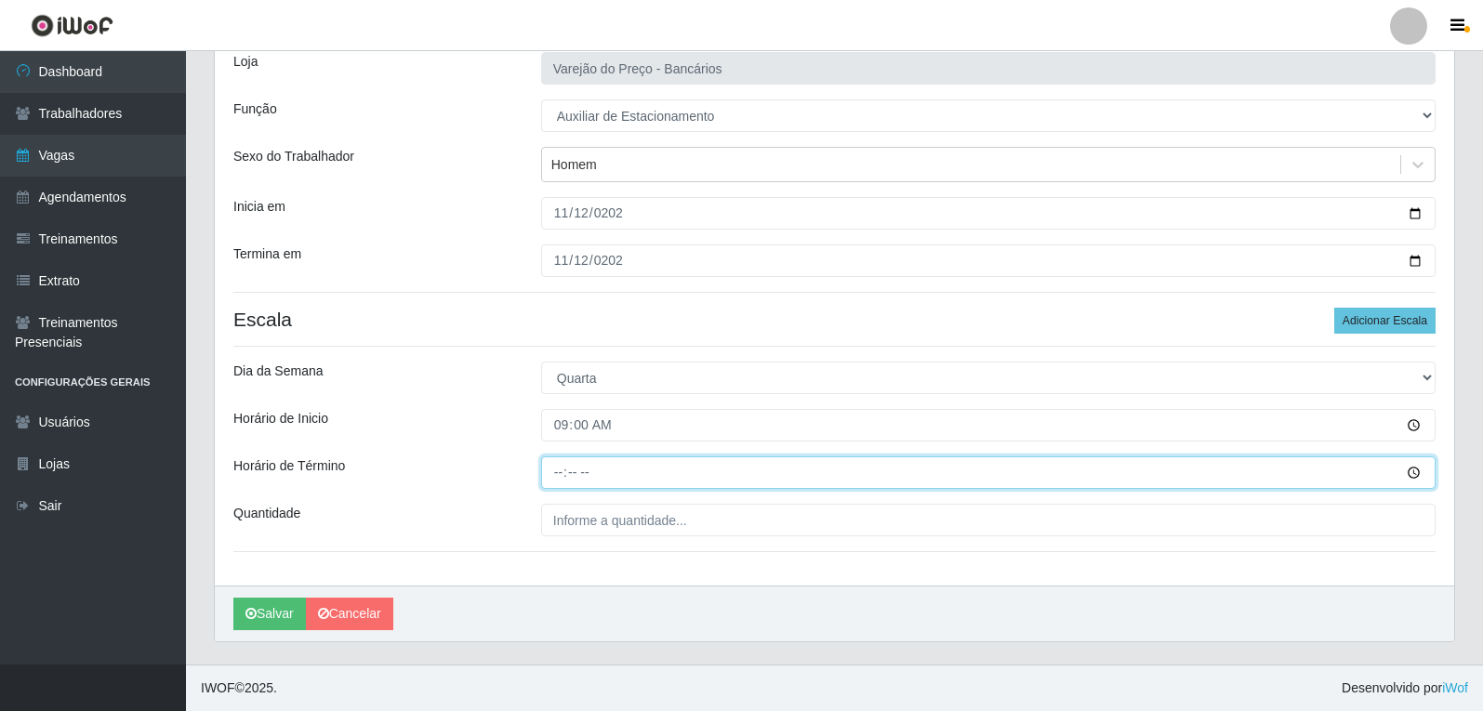
click at [560, 467] on input "Horário de Término" at bounding box center [988, 472] width 894 height 33
type input "14:00"
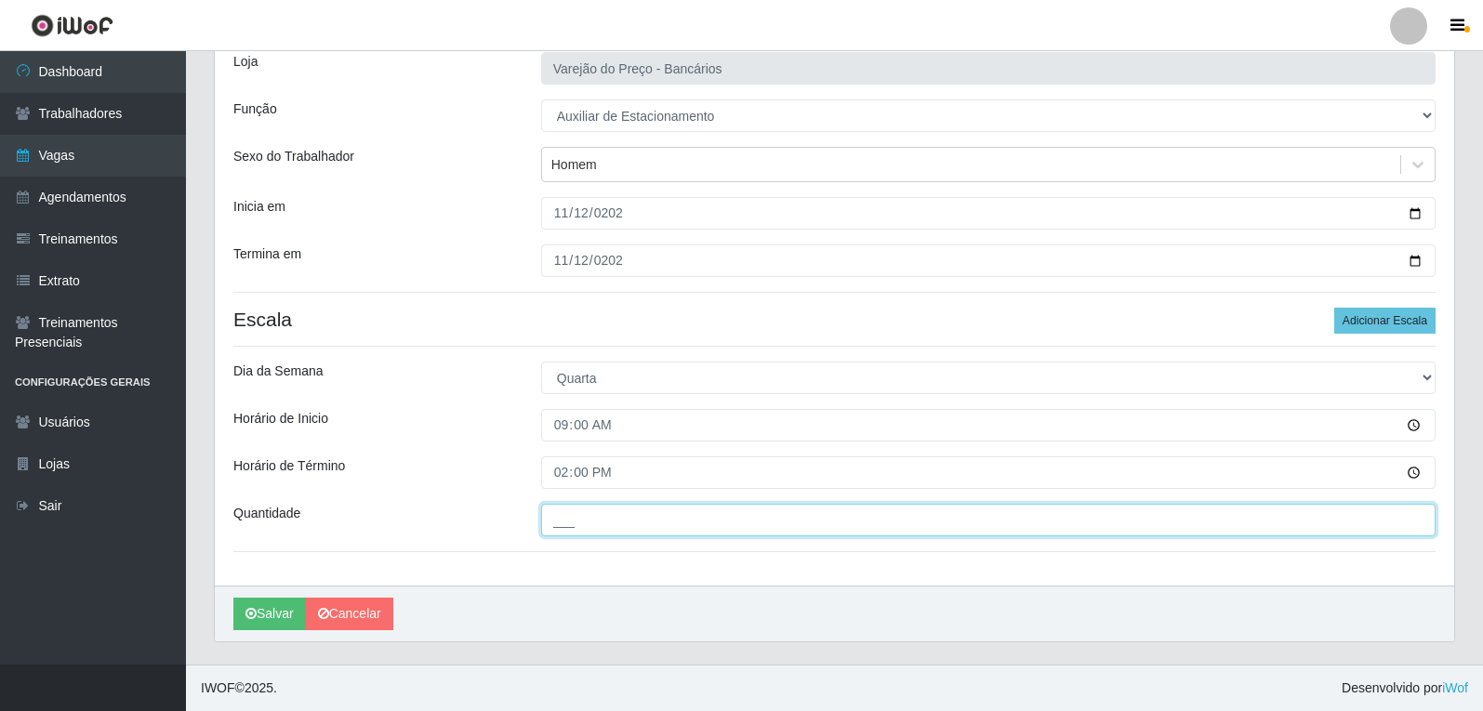
click at [580, 519] on input "___" at bounding box center [988, 520] width 894 height 33
type input "1__"
click at [233, 598] on button "Salvar" at bounding box center [269, 614] width 73 height 33
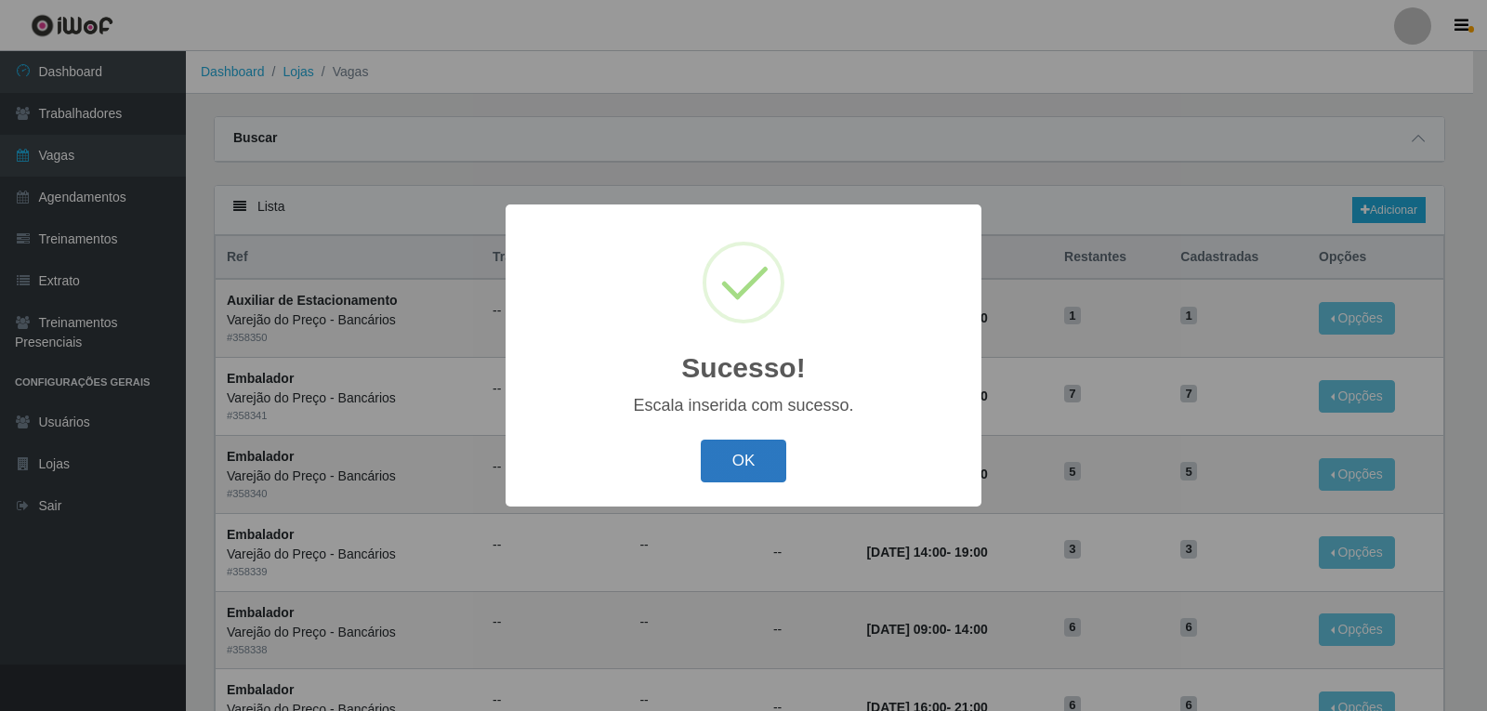
click at [732, 450] on button "OK" at bounding box center [744, 462] width 86 height 44
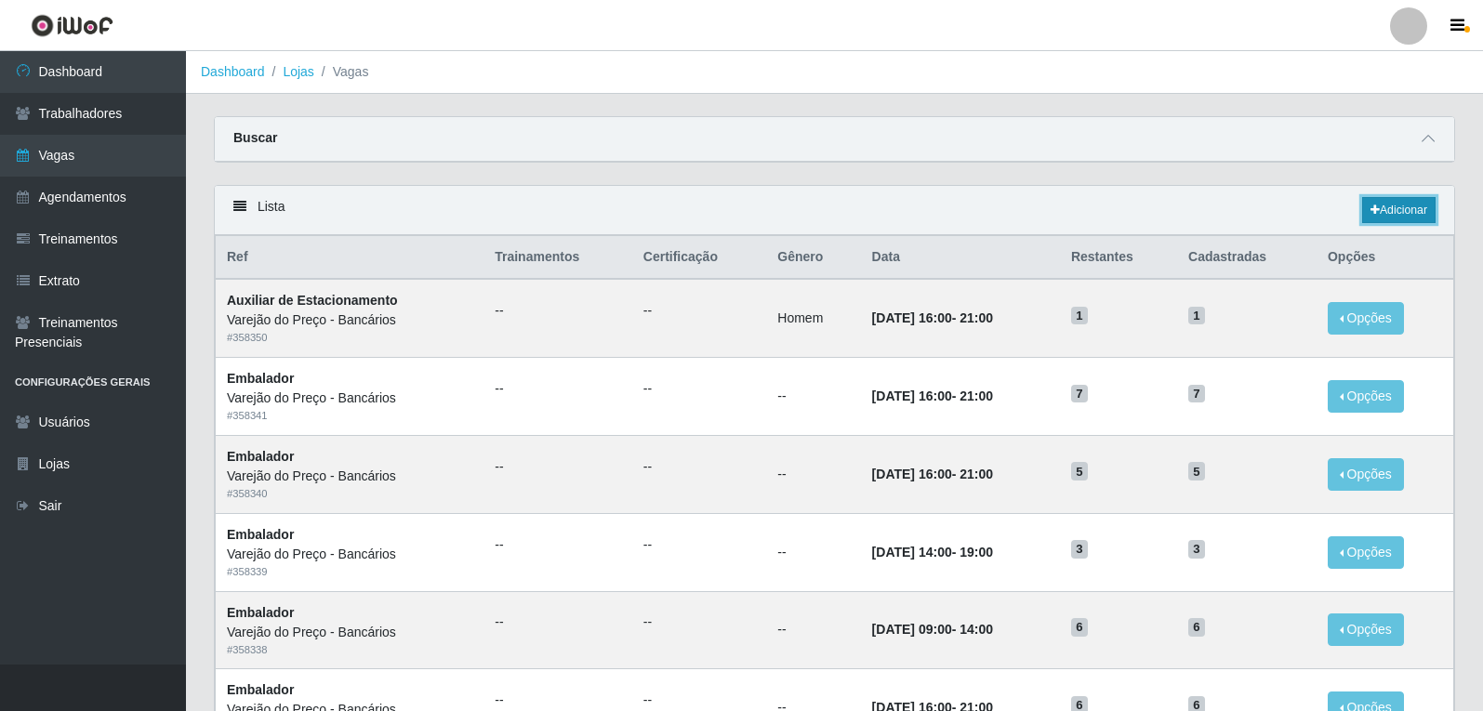
click at [1393, 209] on link "Adicionar" at bounding box center [1398, 210] width 73 height 26
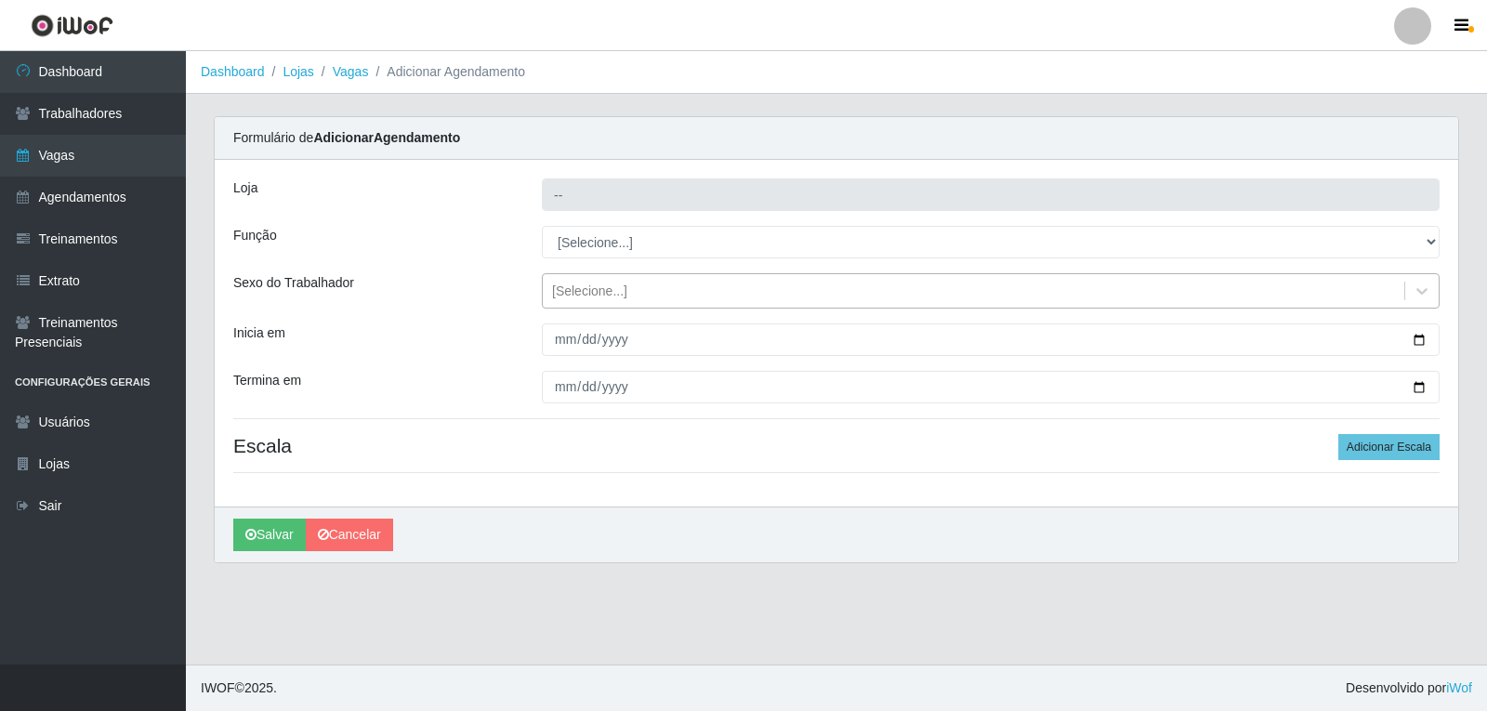
type input "Varejão do Preço - Bancários"
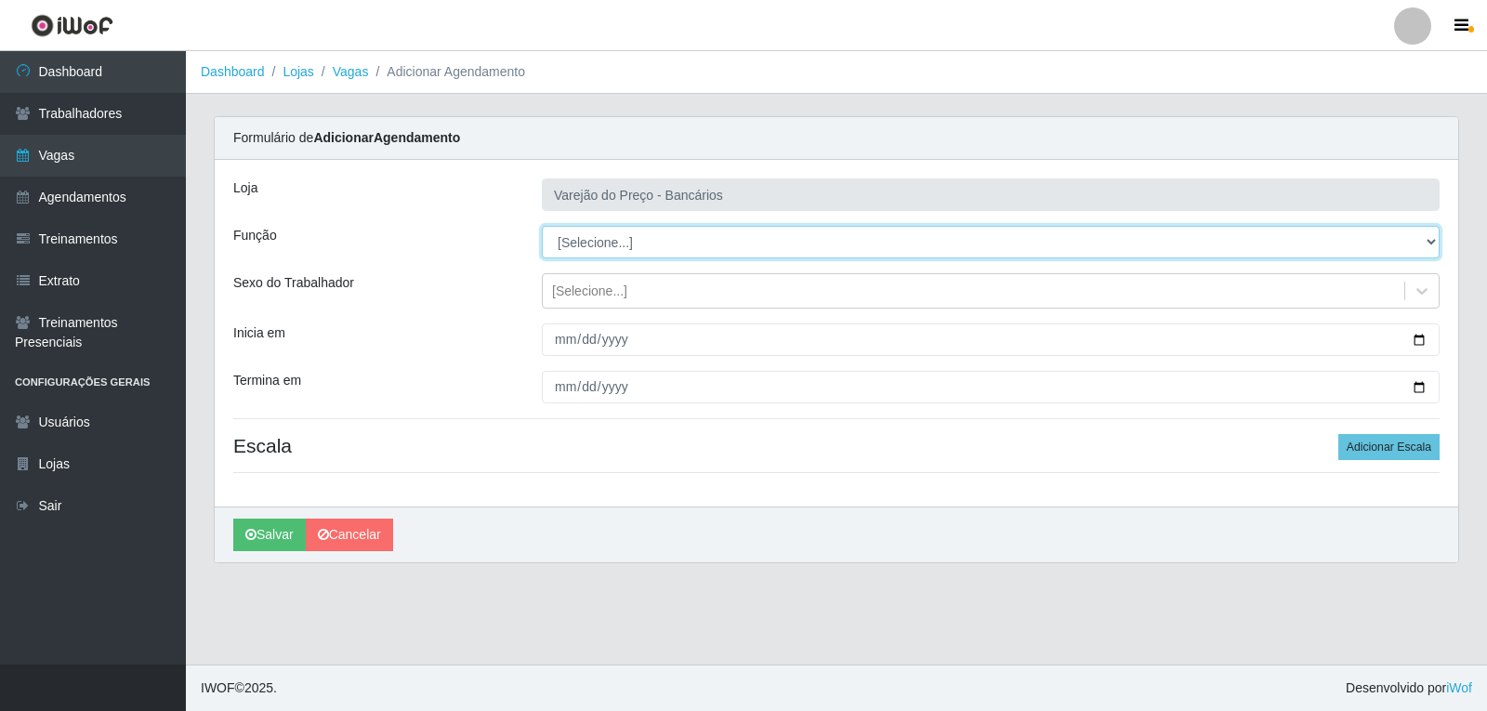
click at [577, 254] on select "[Selecione...] Auxiliar de Estacionamento Auxiliar de Estacionamento + Auxiliar…" at bounding box center [991, 242] width 898 height 33
select select "4"
click at [542, 226] on select "[Selecione...] Auxiliar de Estacionamento Auxiliar de Estacionamento + Auxiliar…" at bounding box center [991, 242] width 898 height 33
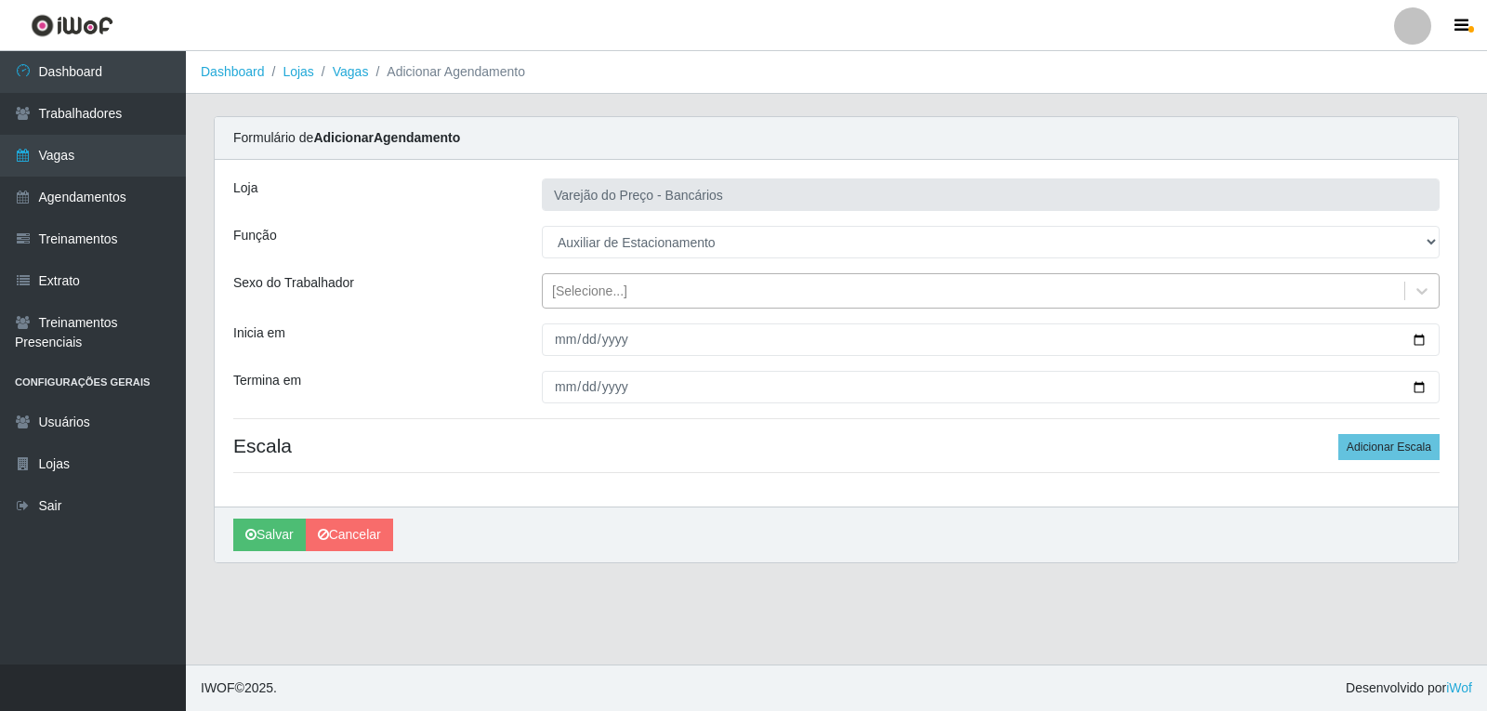
click at [595, 287] on div "[Selecione...]" at bounding box center [589, 292] width 75 height 20
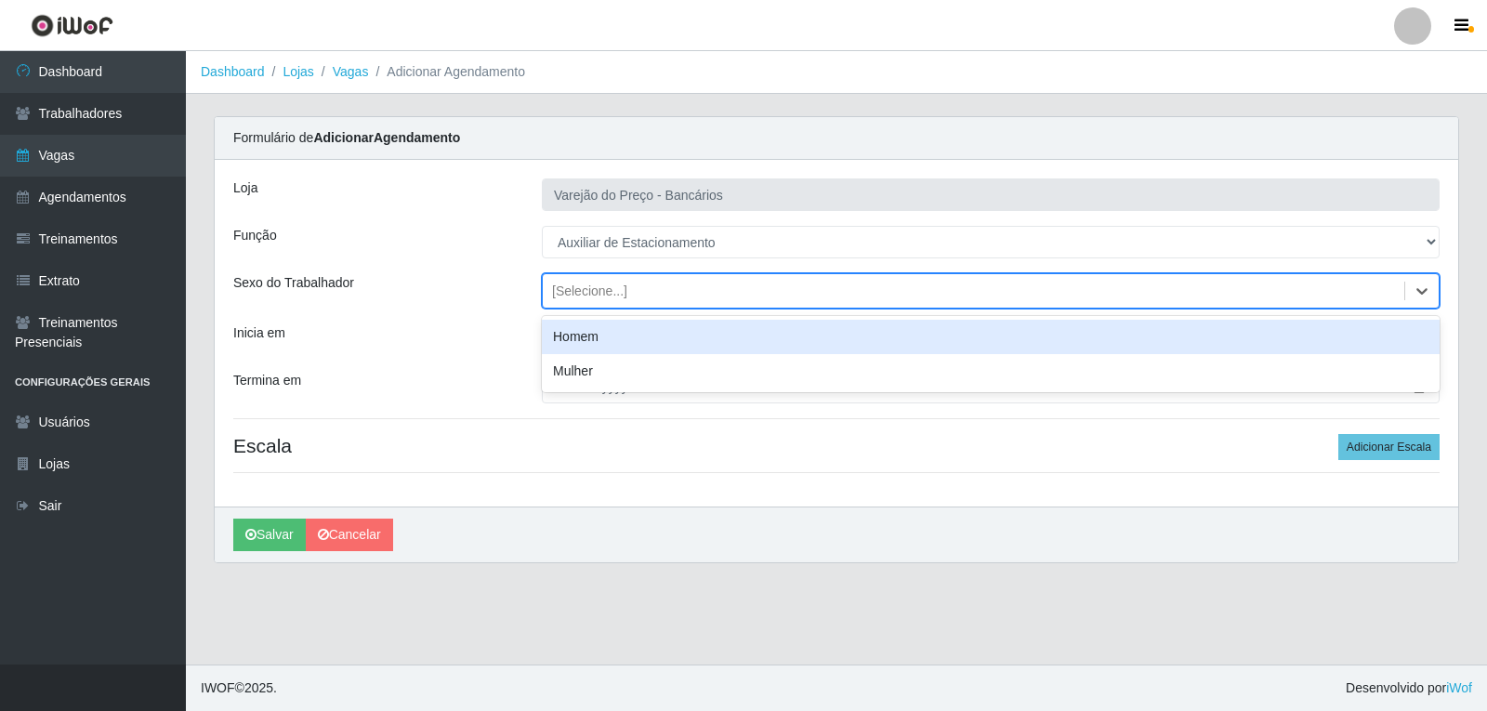
click at [582, 331] on div "Homem" at bounding box center [991, 337] width 898 height 34
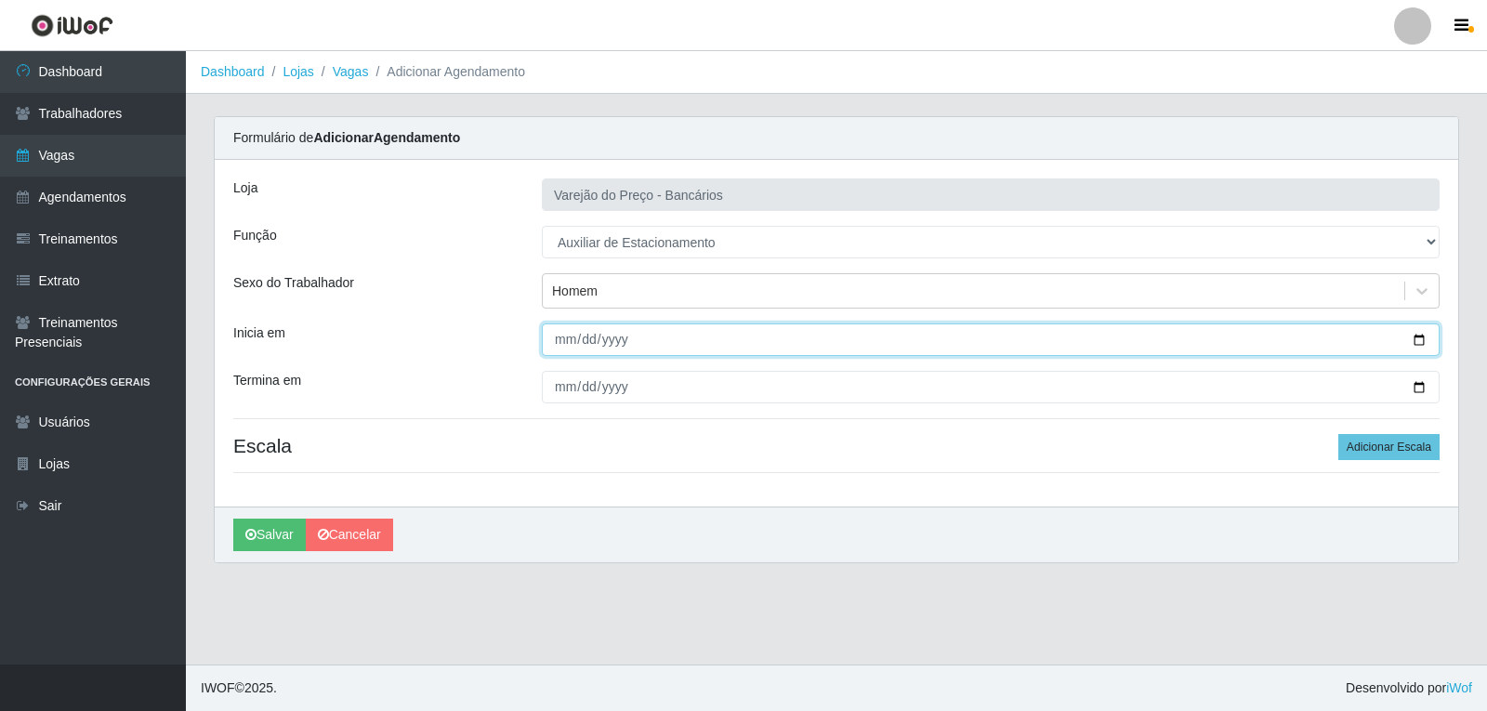
click at [552, 340] on input "Inicia em" at bounding box center [991, 339] width 898 height 33
type input "[DATE]"
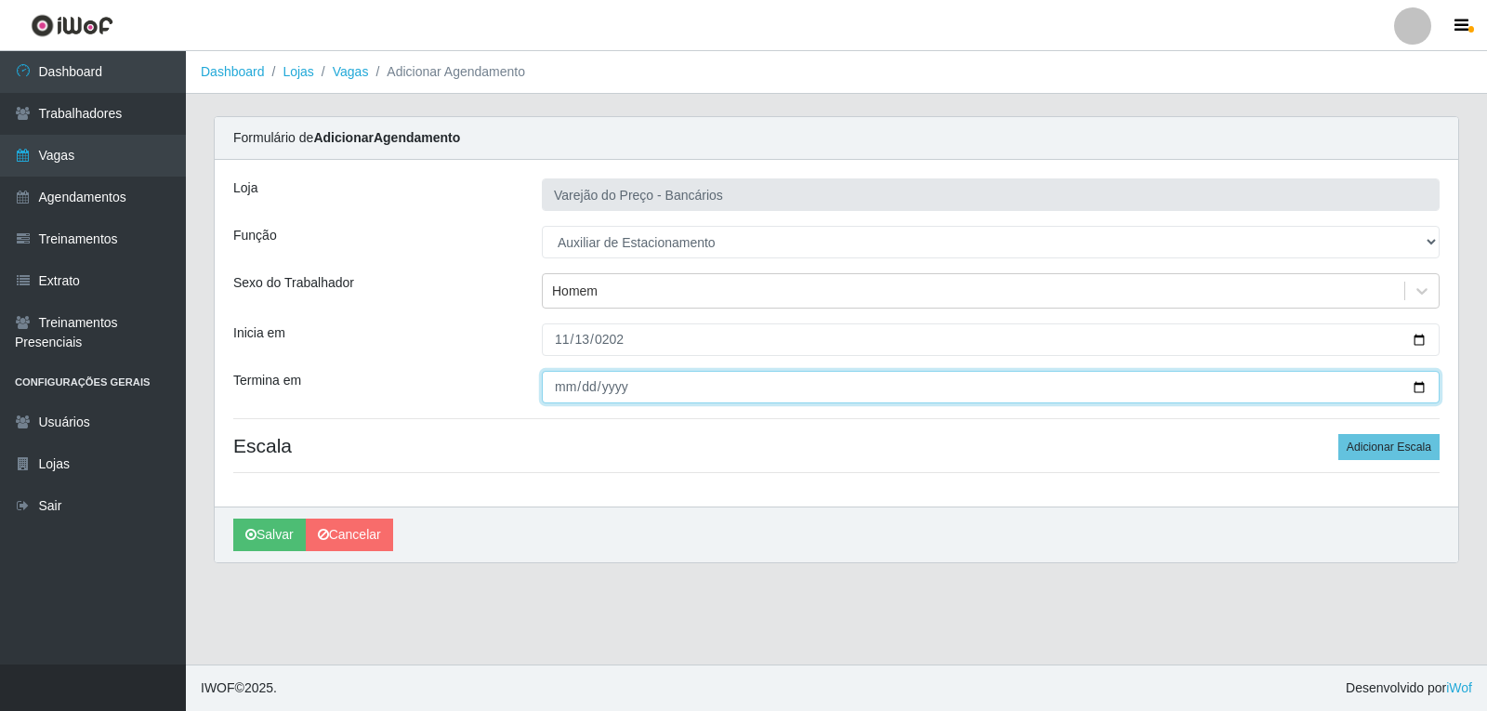
click at [565, 380] on input "Termina em" at bounding box center [991, 387] width 898 height 33
type input "[DATE]"
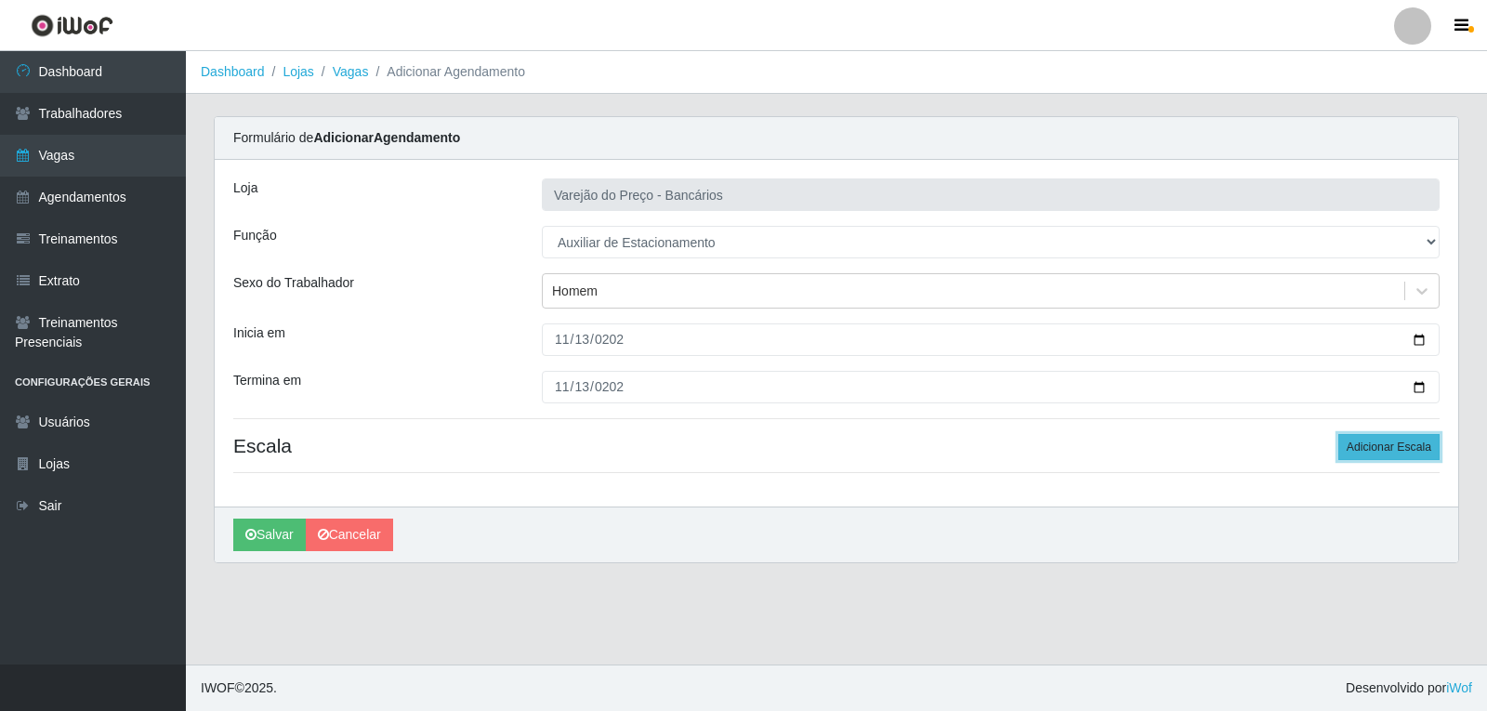
click at [1361, 448] on button "Adicionar Escala" at bounding box center [1388, 447] width 101 height 26
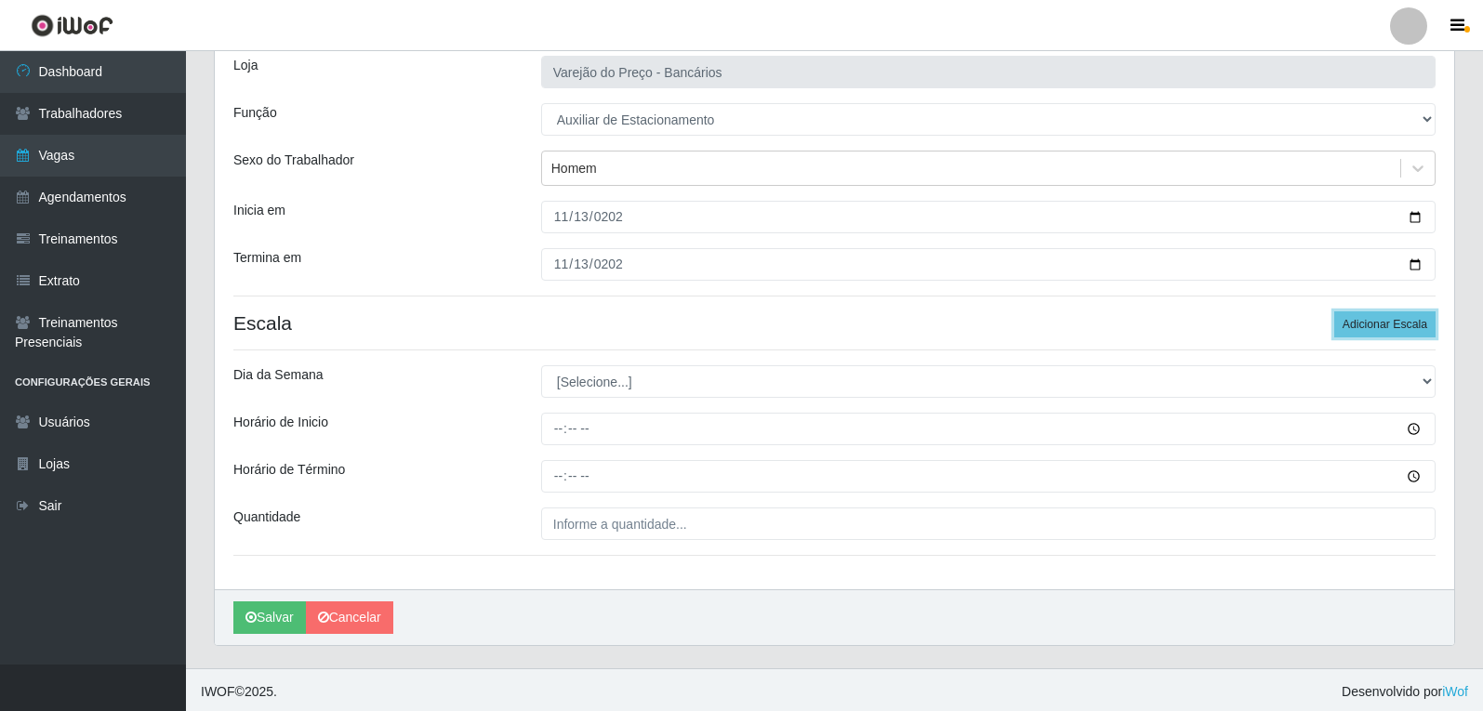
scroll to position [126, 0]
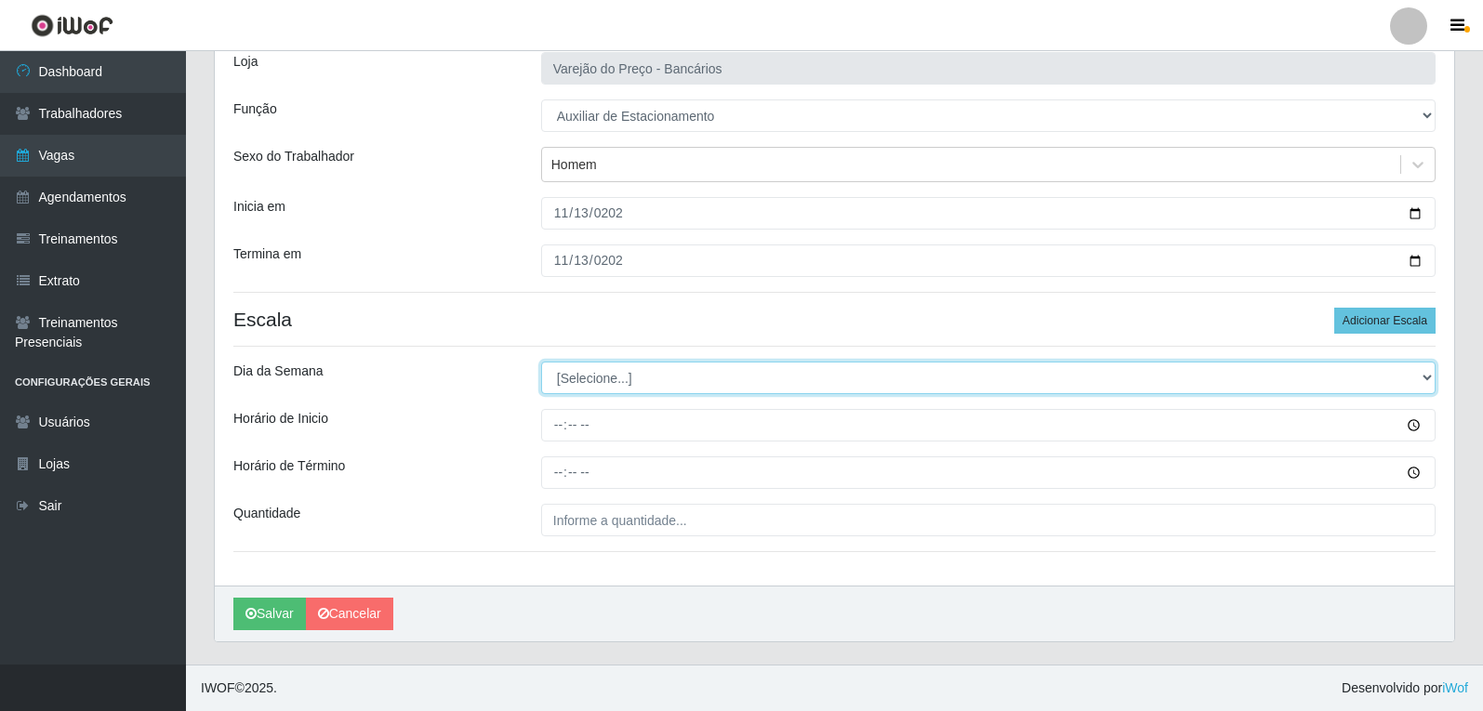
click at [679, 384] on select "[Selecione...] Segunda Terça Quarta Quinta Sexta Sábado Domingo" at bounding box center [988, 378] width 894 height 33
select select "4"
click at [541, 362] on select "[Selecione...] Segunda Terça Quarta Quinta Sexta Sábado Domingo" at bounding box center [988, 378] width 894 height 33
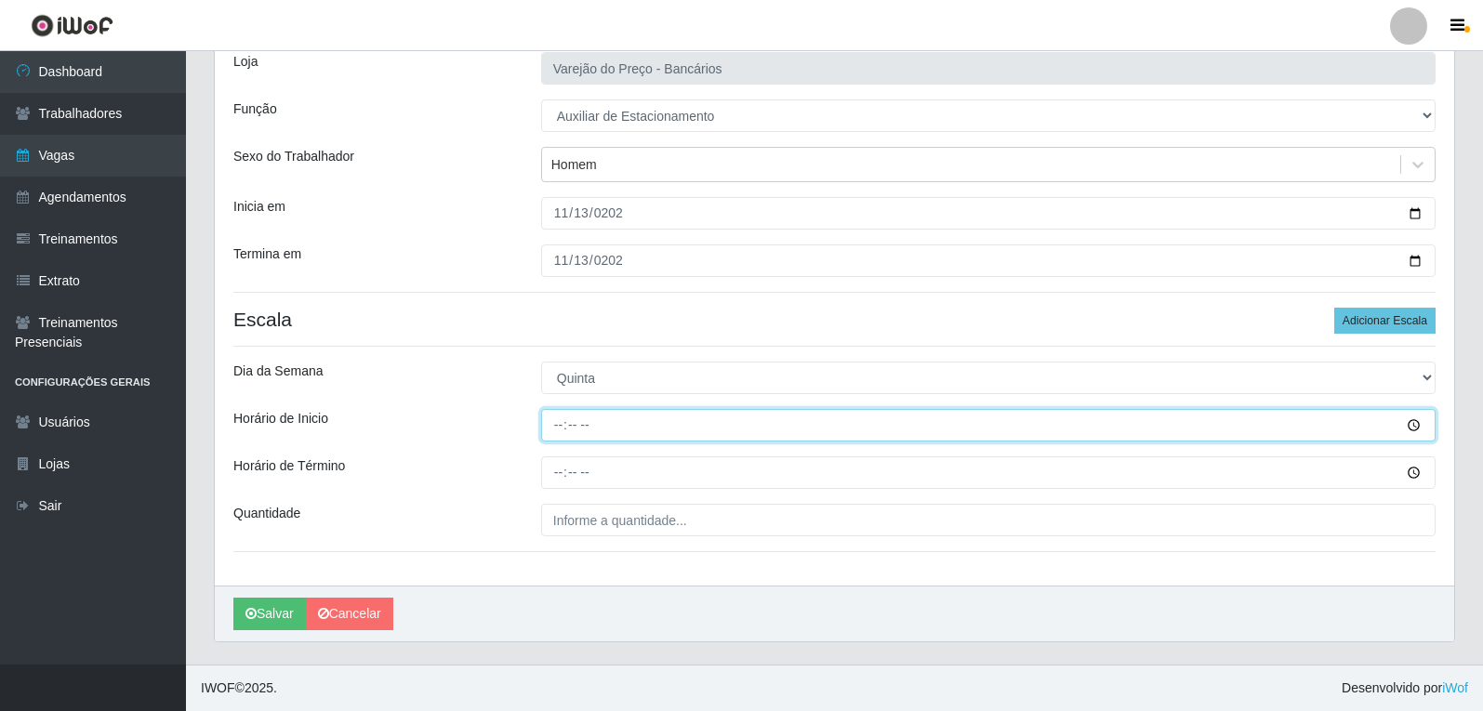
click at [555, 416] on input "Horário de Inicio" at bounding box center [988, 425] width 894 height 33
type input "09:00"
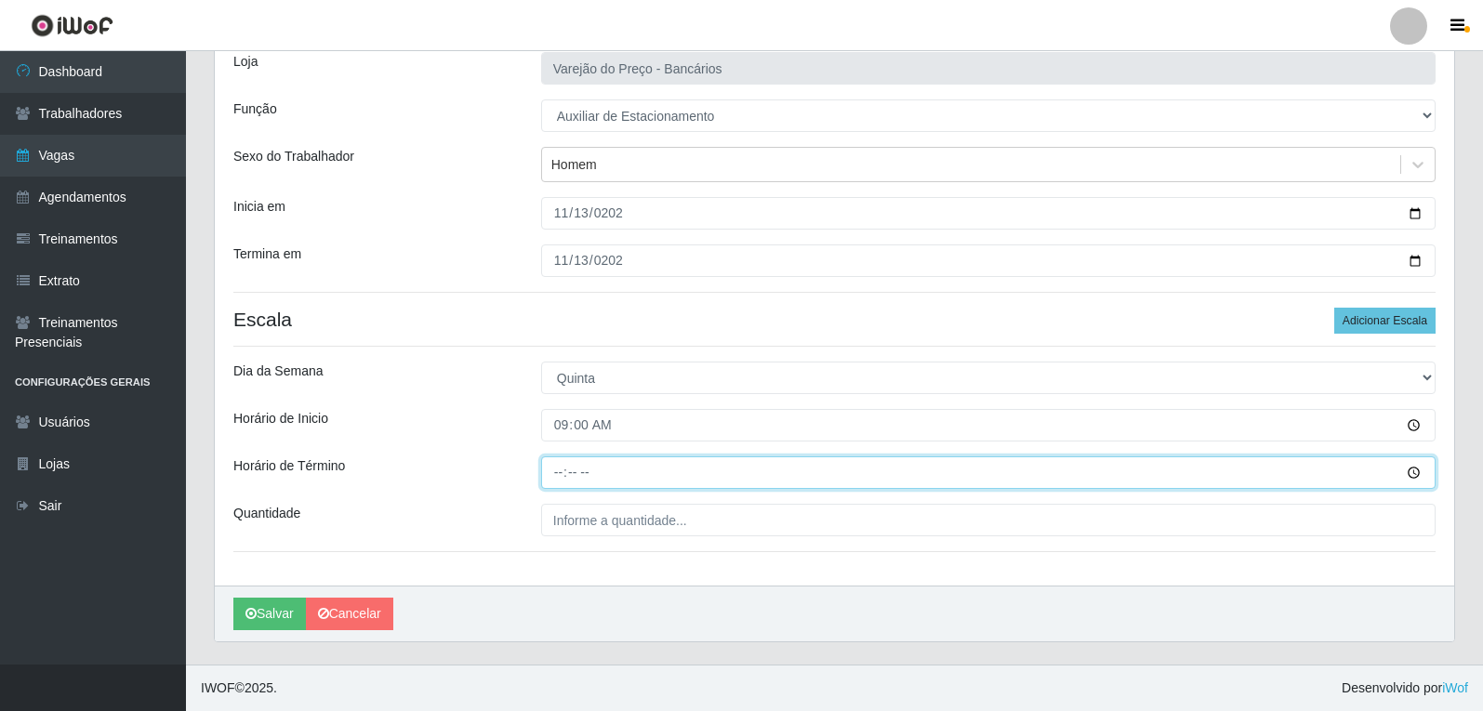
click at [547, 480] on input "Horário de Término" at bounding box center [988, 472] width 894 height 33
type input "14:00"
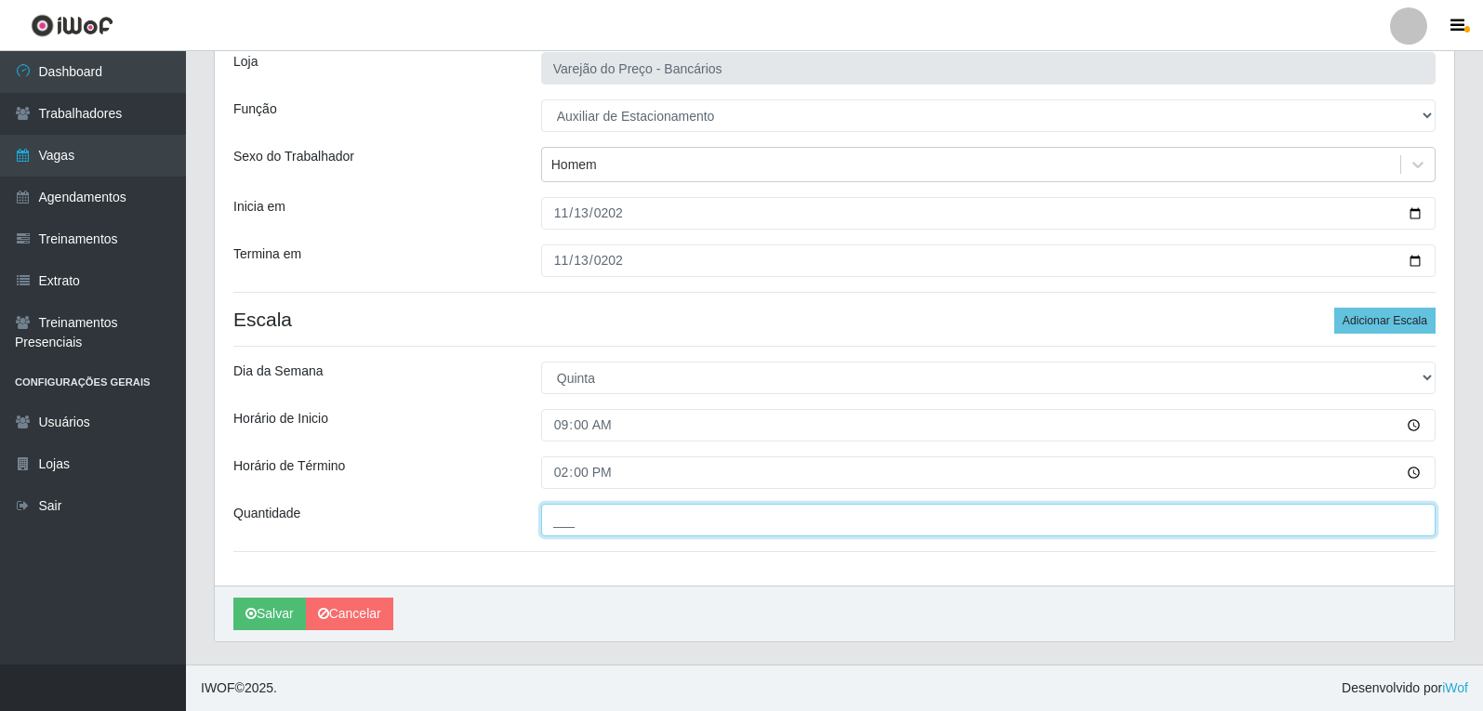
click at [564, 534] on input "___" at bounding box center [988, 520] width 894 height 33
type input "1__"
click at [233, 598] on button "Salvar" at bounding box center [269, 614] width 73 height 33
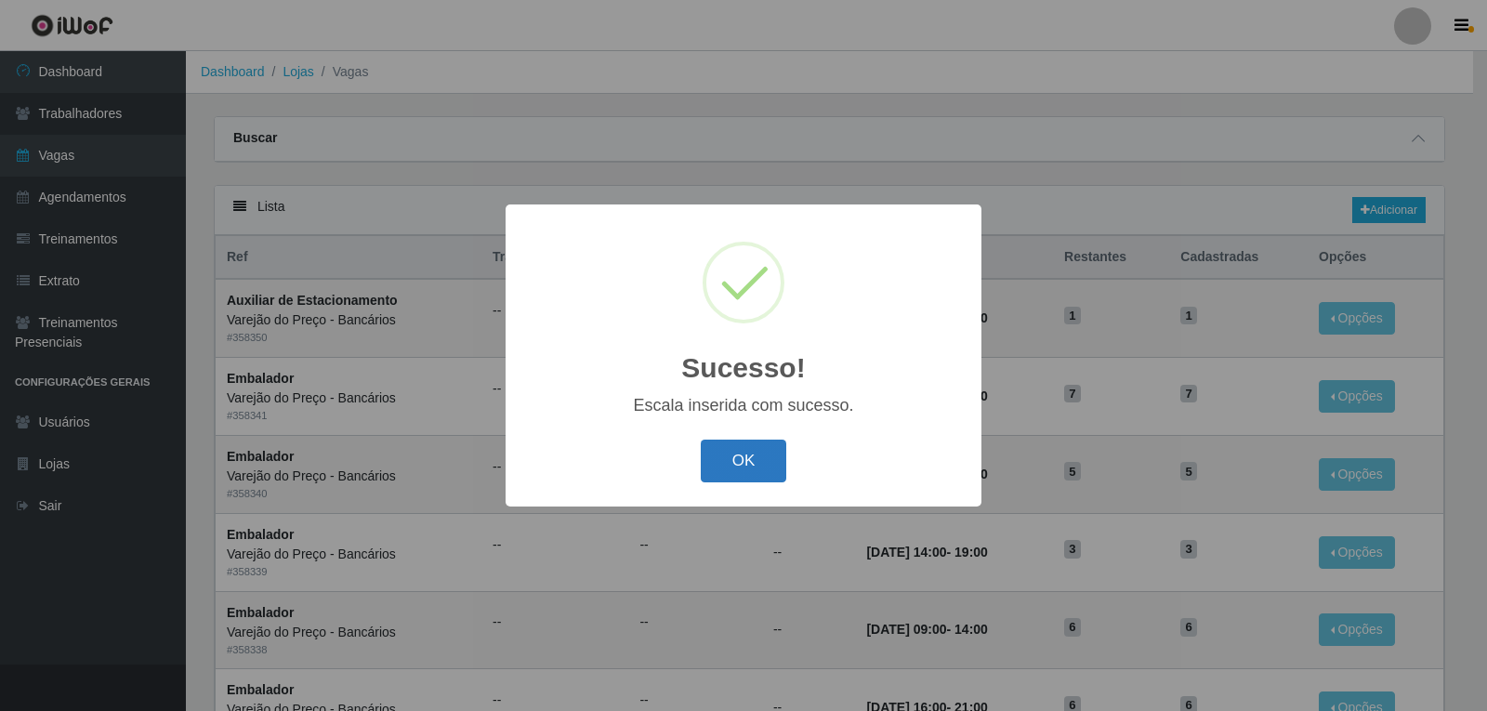
click at [723, 447] on button "OK" at bounding box center [744, 462] width 86 height 44
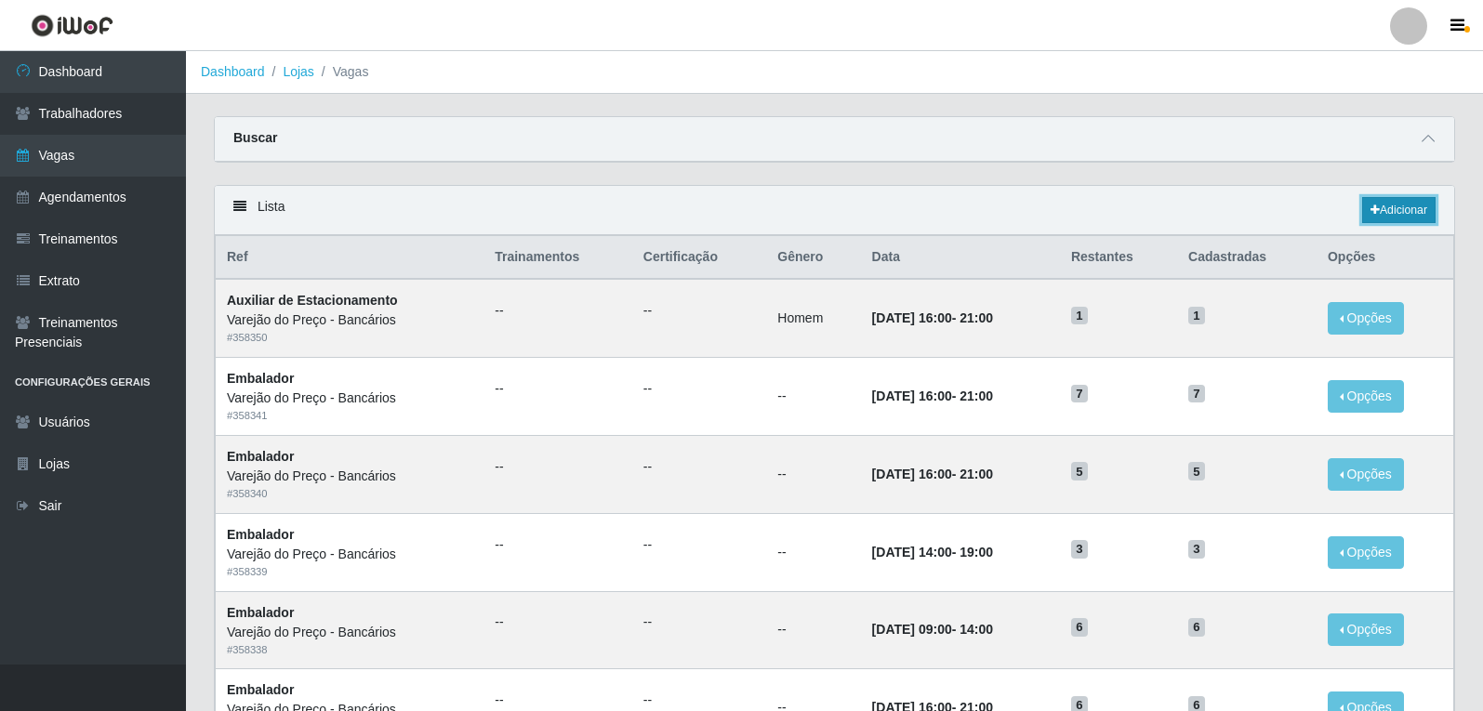
click at [1380, 204] on link "Adicionar" at bounding box center [1398, 210] width 73 height 26
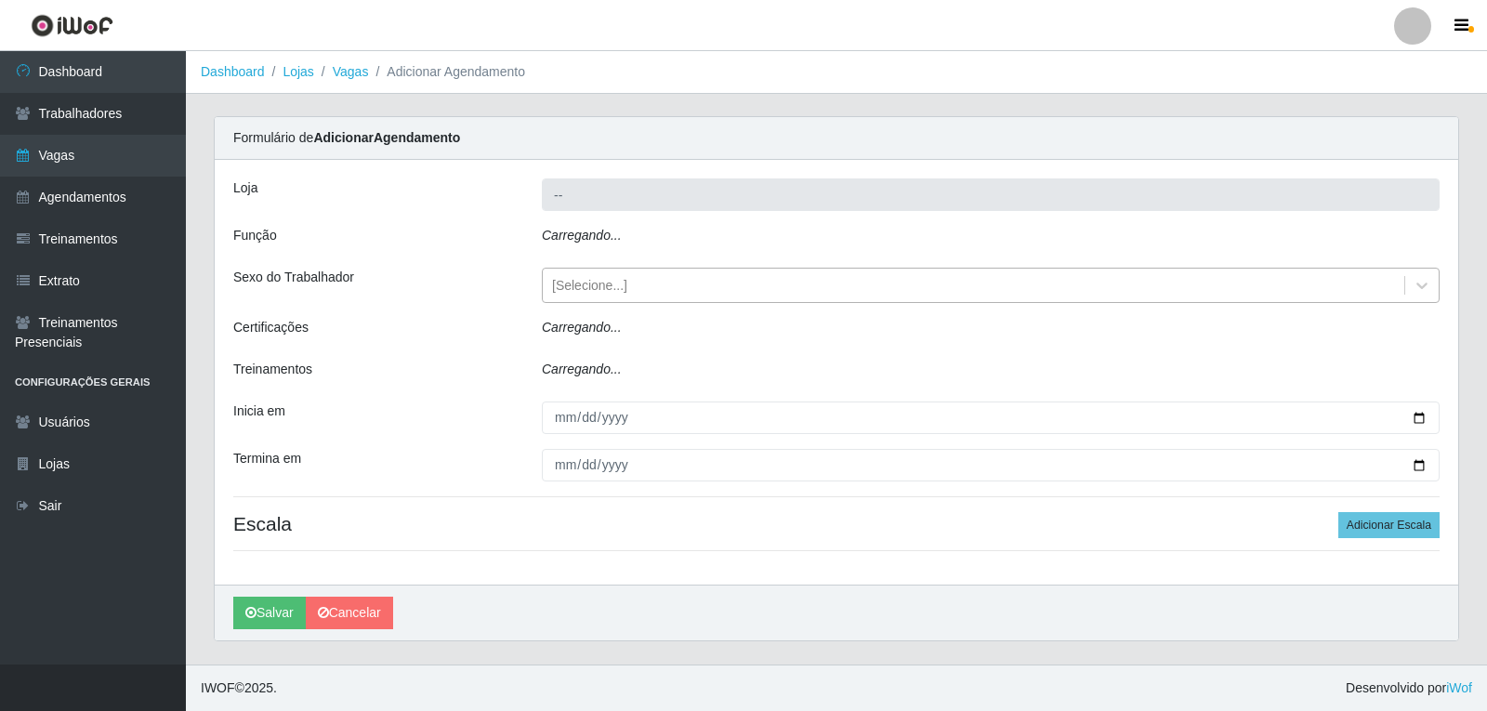
type input "Varejão do Preço - Bancários"
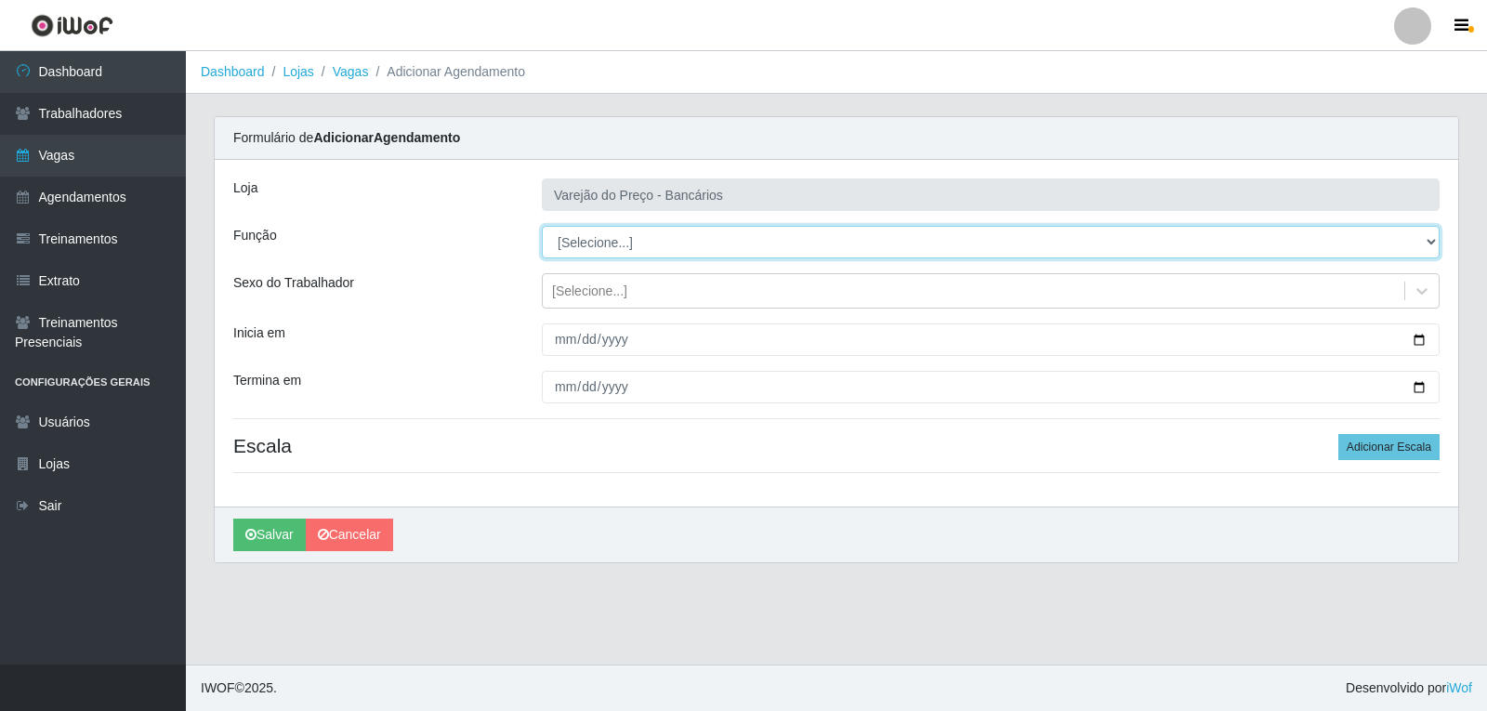
click at [724, 245] on select "[Selecione...] Auxiliar de Estacionamento Auxiliar de Estacionamento + Auxiliar…" at bounding box center [991, 242] width 898 height 33
select select "4"
click at [542, 226] on select "[Selecione...] Auxiliar de Estacionamento Auxiliar de Estacionamento + Auxiliar…" at bounding box center [991, 242] width 898 height 33
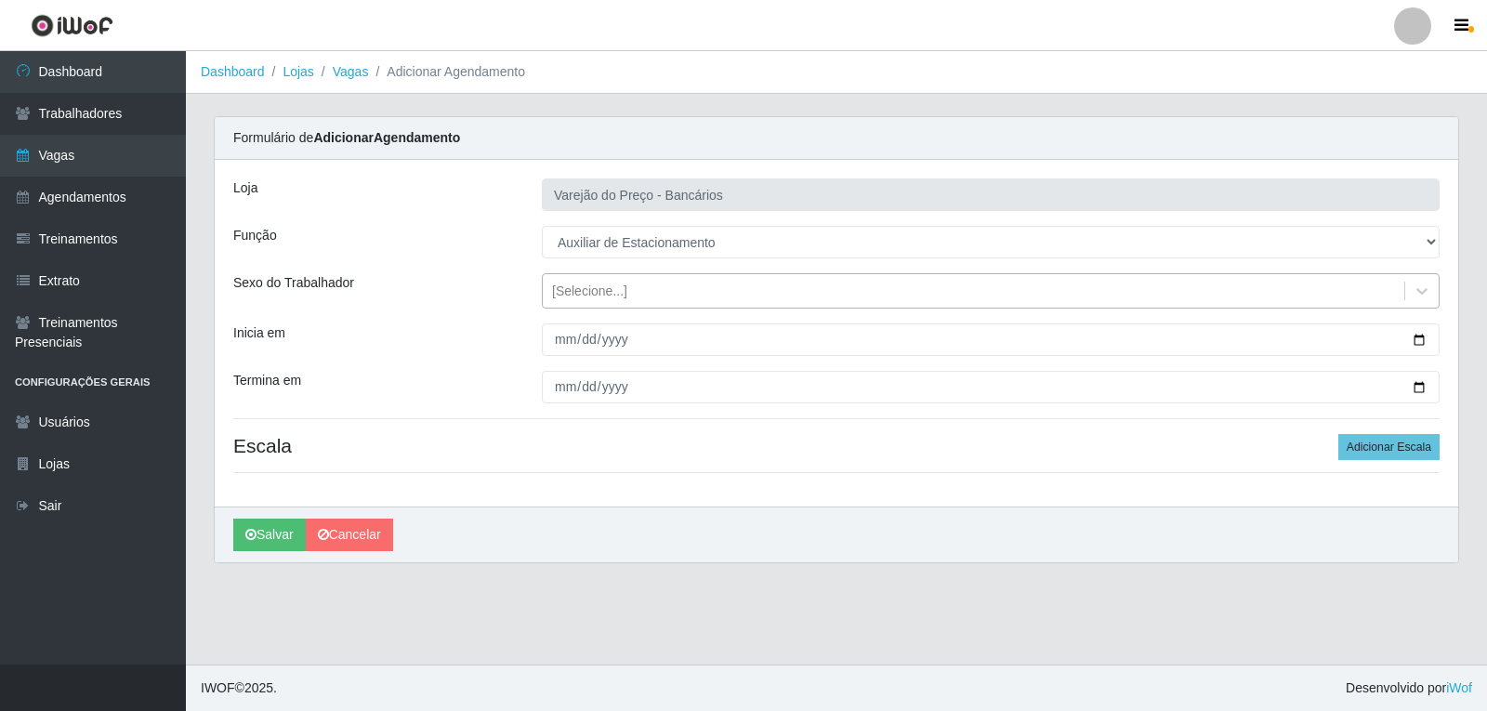
click at [665, 302] on div "[Selecione...]" at bounding box center [974, 291] width 862 height 31
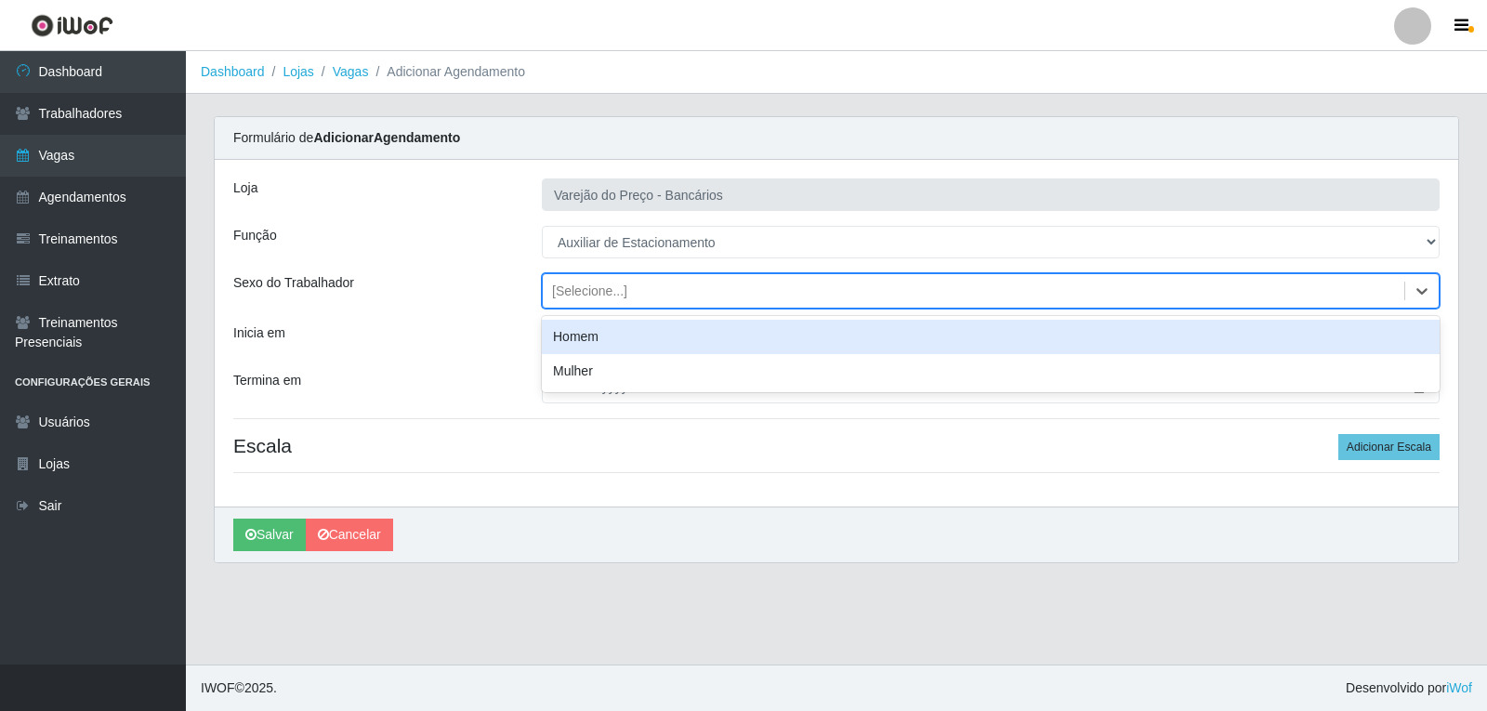
click at [617, 349] on div "Homem" at bounding box center [991, 337] width 898 height 34
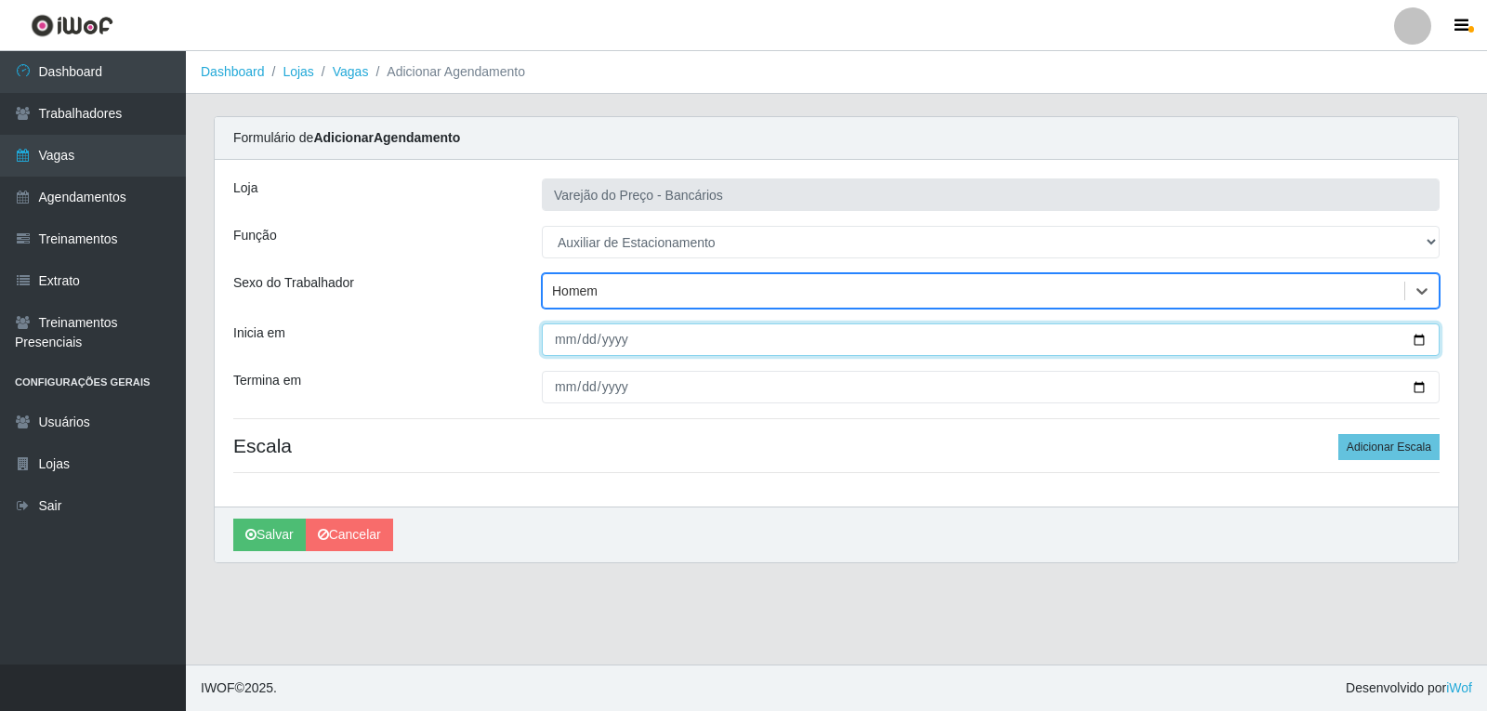
click at [560, 346] on input "Inicia em" at bounding box center [991, 339] width 898 height 33
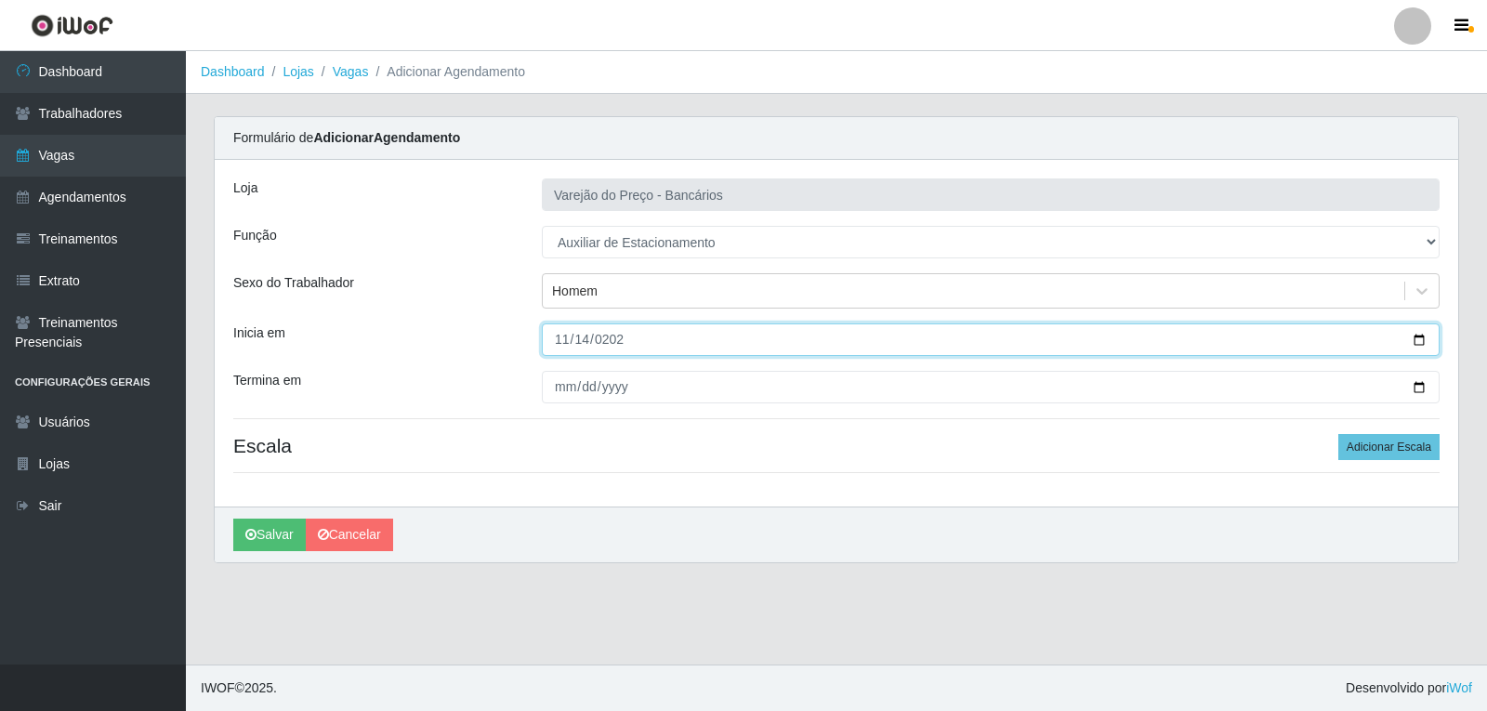
type input "[DATE]"
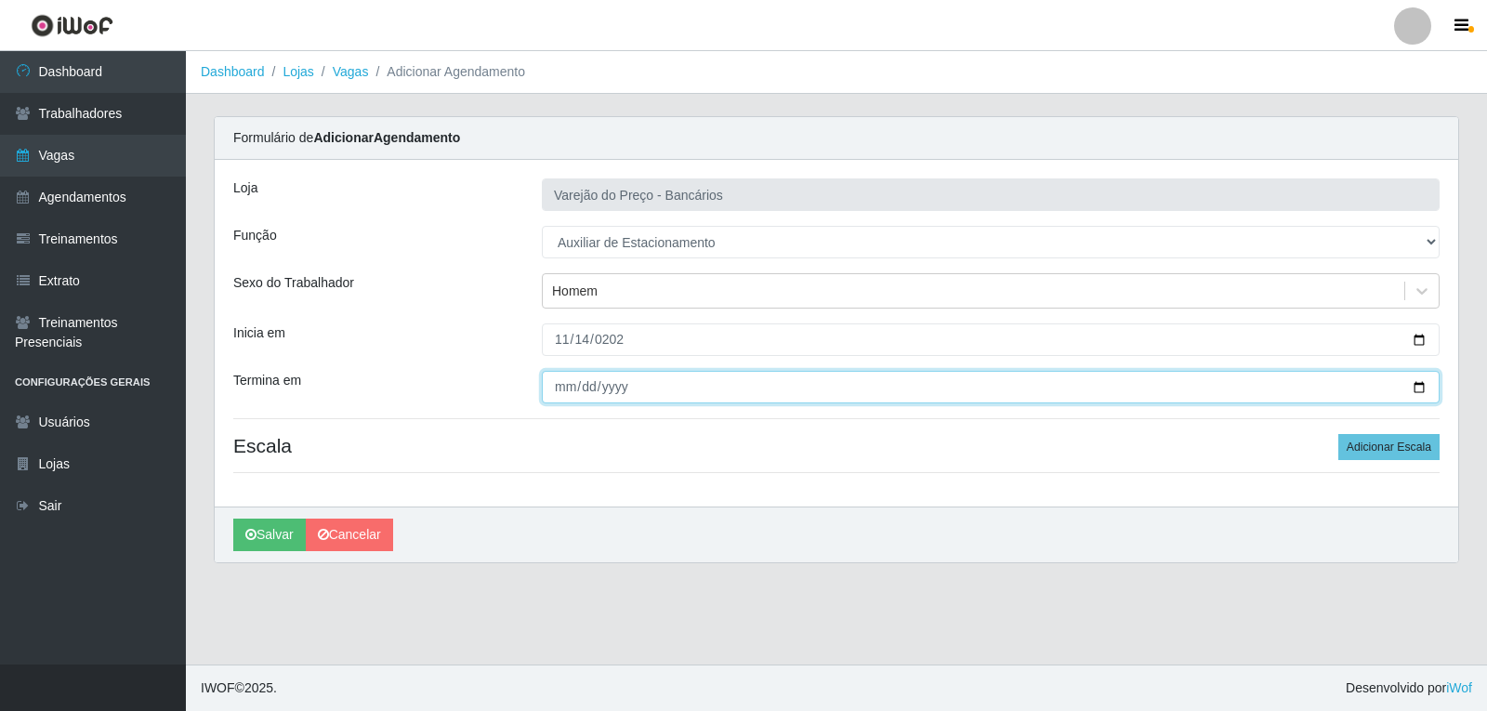
click at [557, 380] on input "Termina em" at bounding box center [991, 387] width 898 height 33
type input "[DATE]"
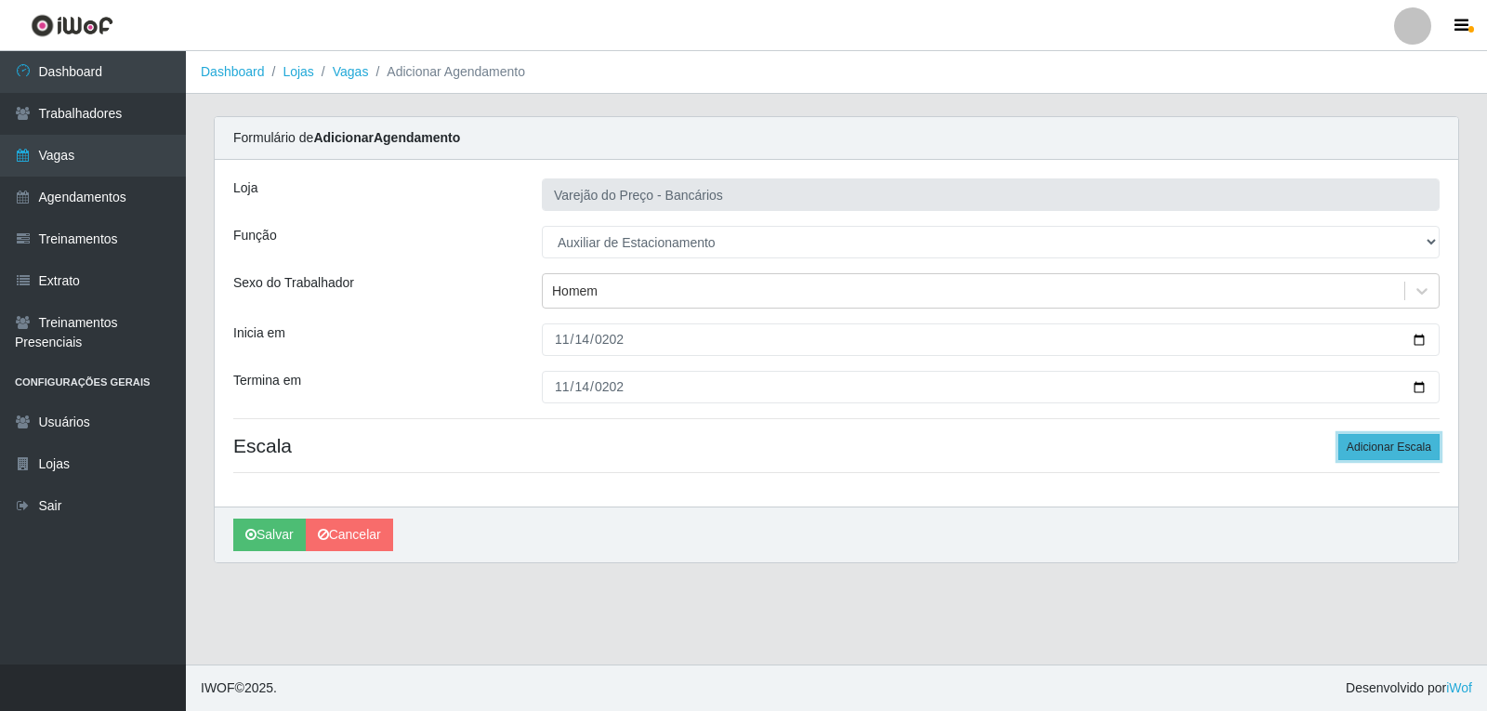
click at [1380, 447] on button "Adicionar Escala" at bounding box center [1388, 447] width 101 height 26
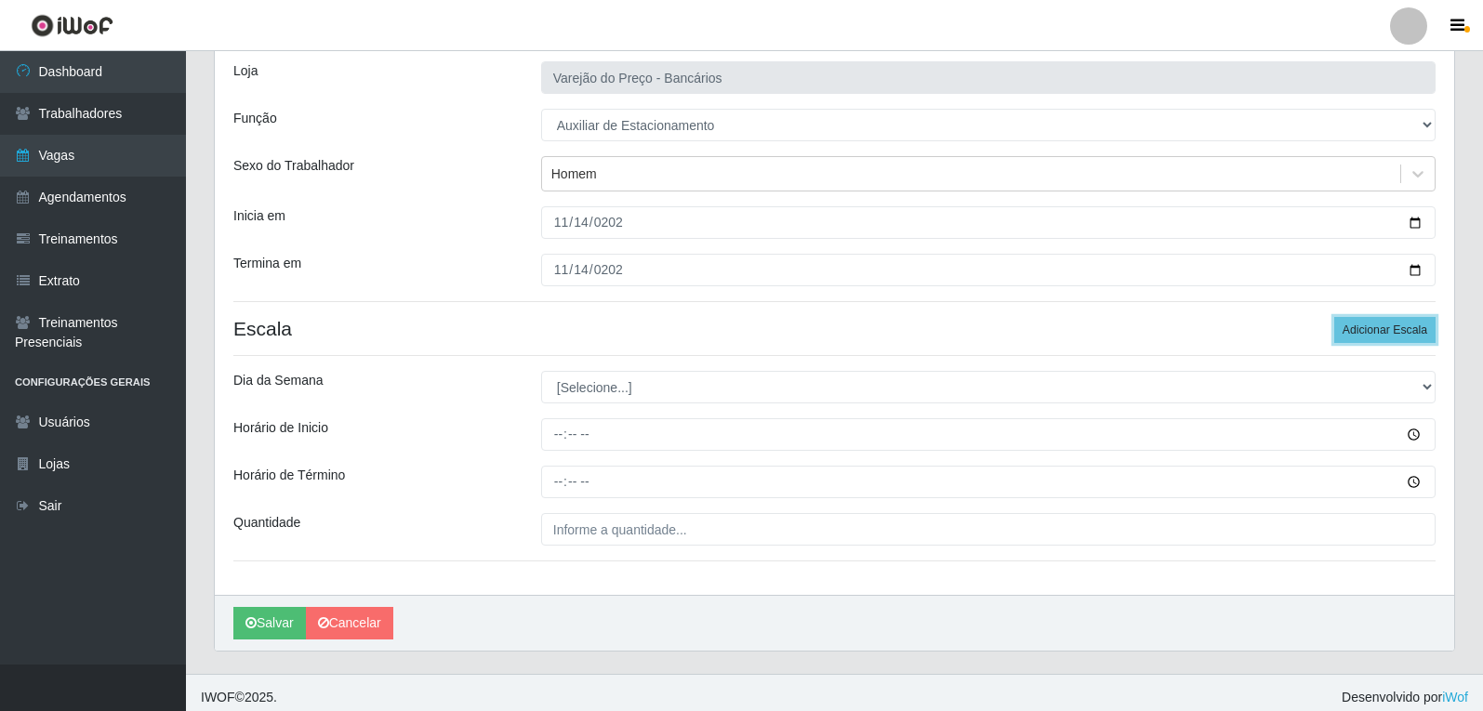
scroll to position [126, 0]
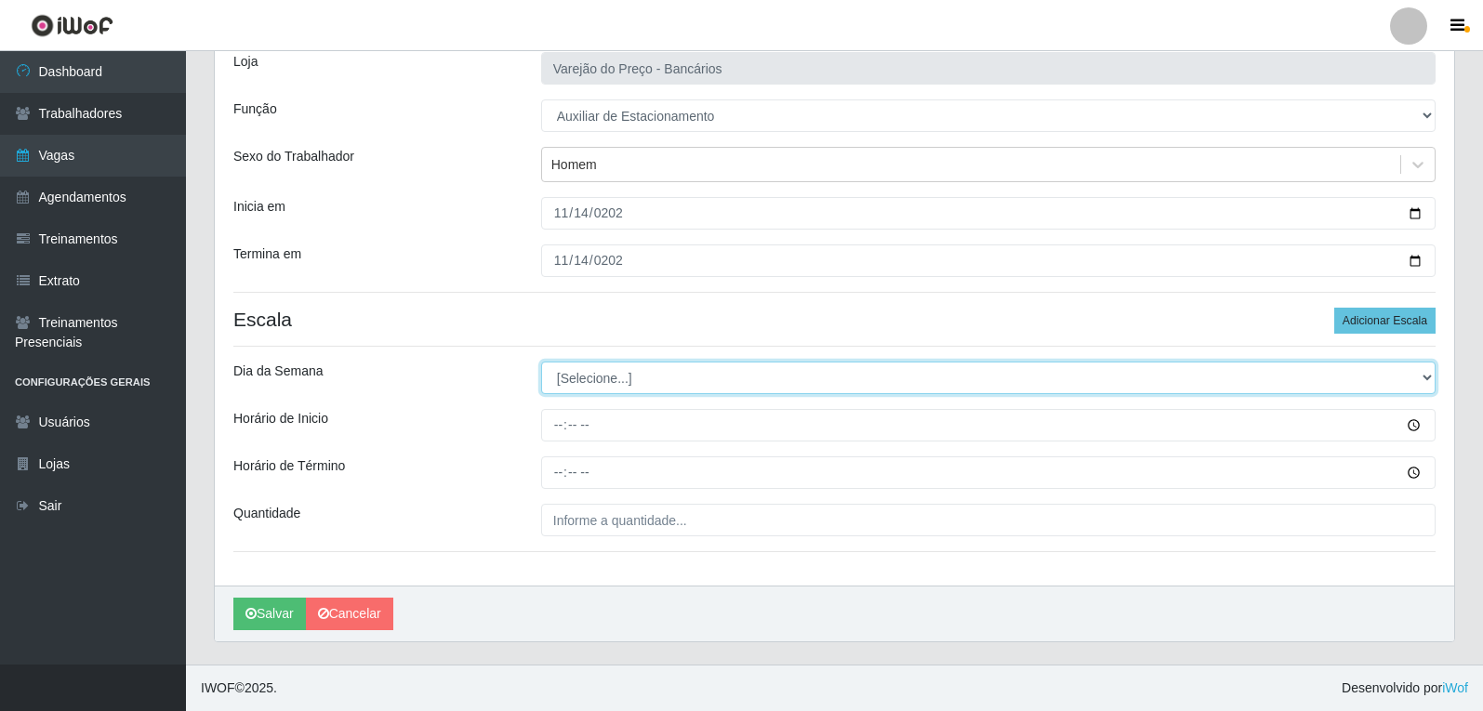
click at [680, 384] on select "[Selecione...] Segunda Terça Quarta Quinta Sexta Sábado Domingo" at bounding box center [988, 378] width 894 height 33
select select "5"
click at [541, 362] on select "[Selecione...] Segunda Terça Quarta Quinta Sexta Sábado Domingo" at bounding box center [988, 378] width 894 height 33
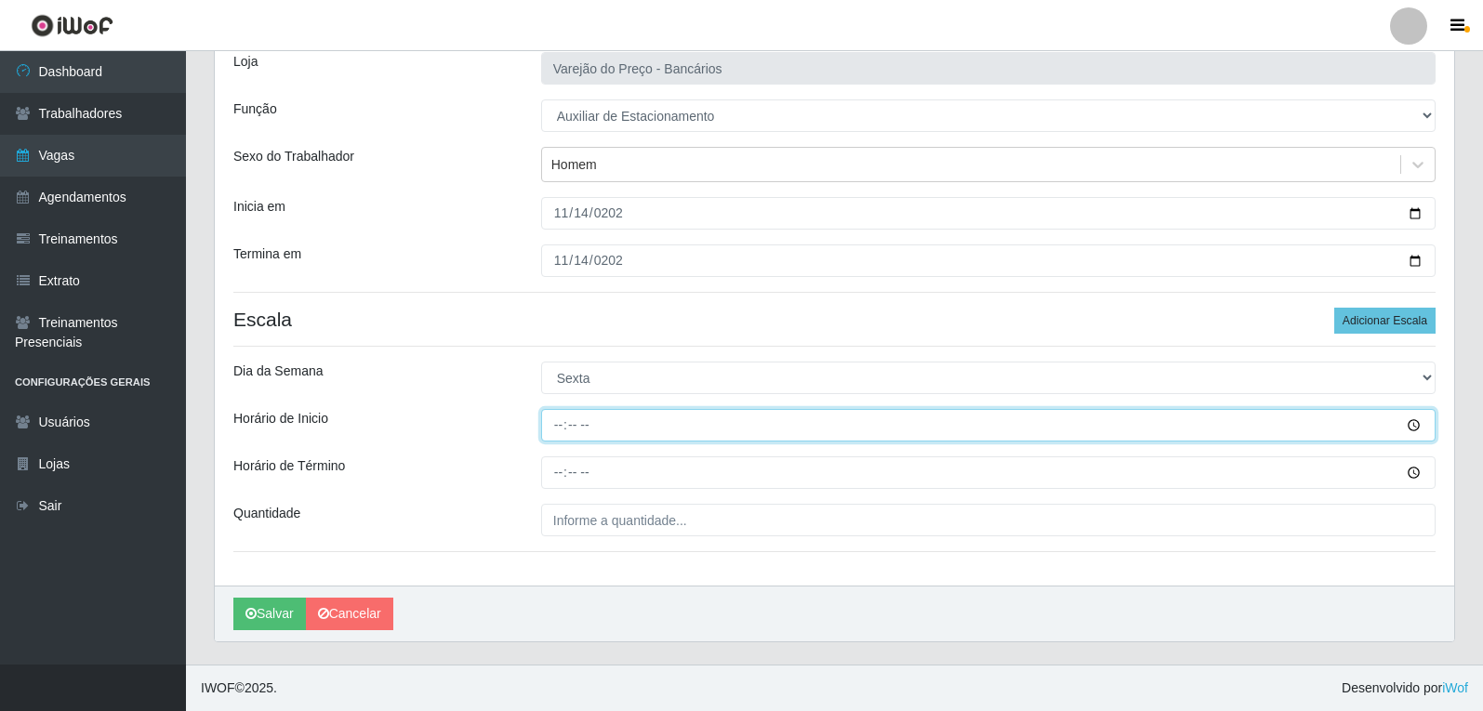
click at [565, 411] on input "Horário de Inicio" at bounding box center [988, 425] width 894 height 33
type input "09:00"
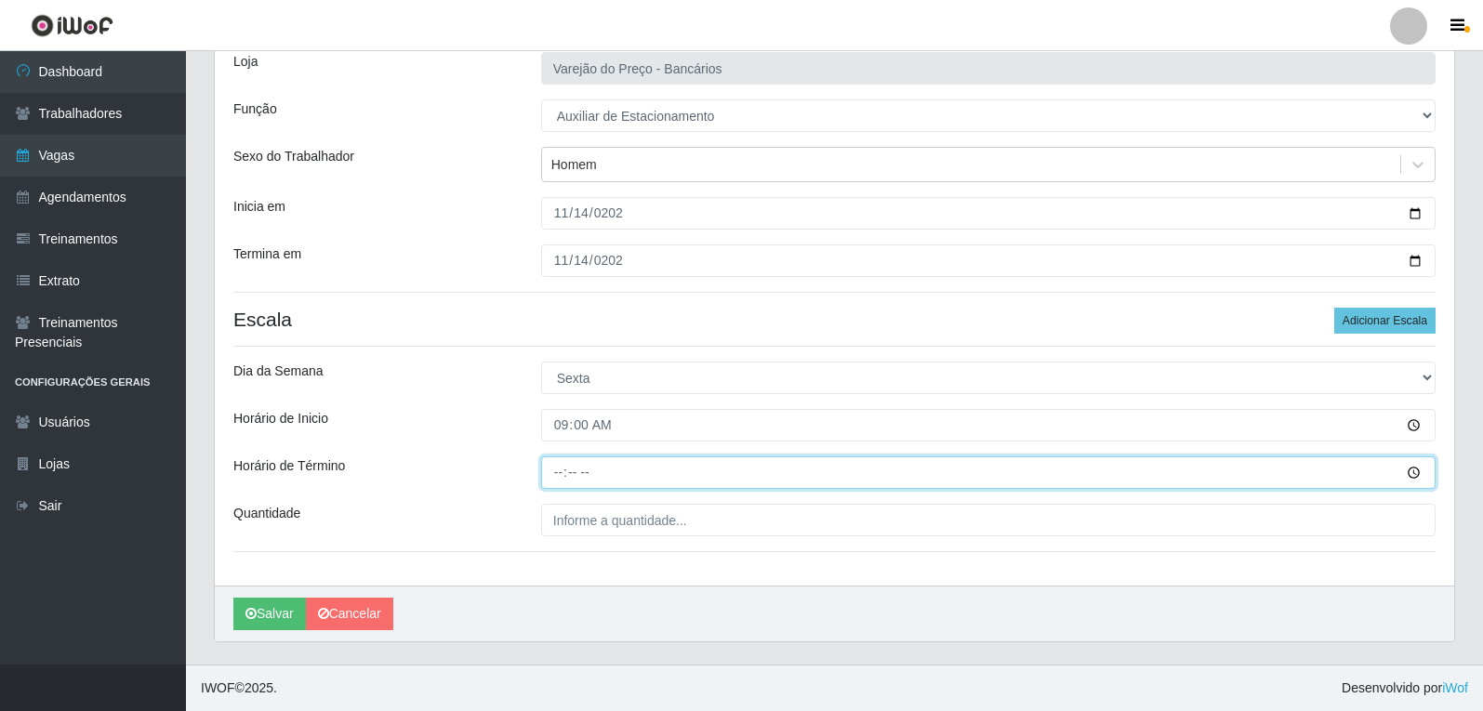
click at [557, 476] on input "Horário de Término" at bounding box center [988, 472] width 894 height 33
type input "14:00"
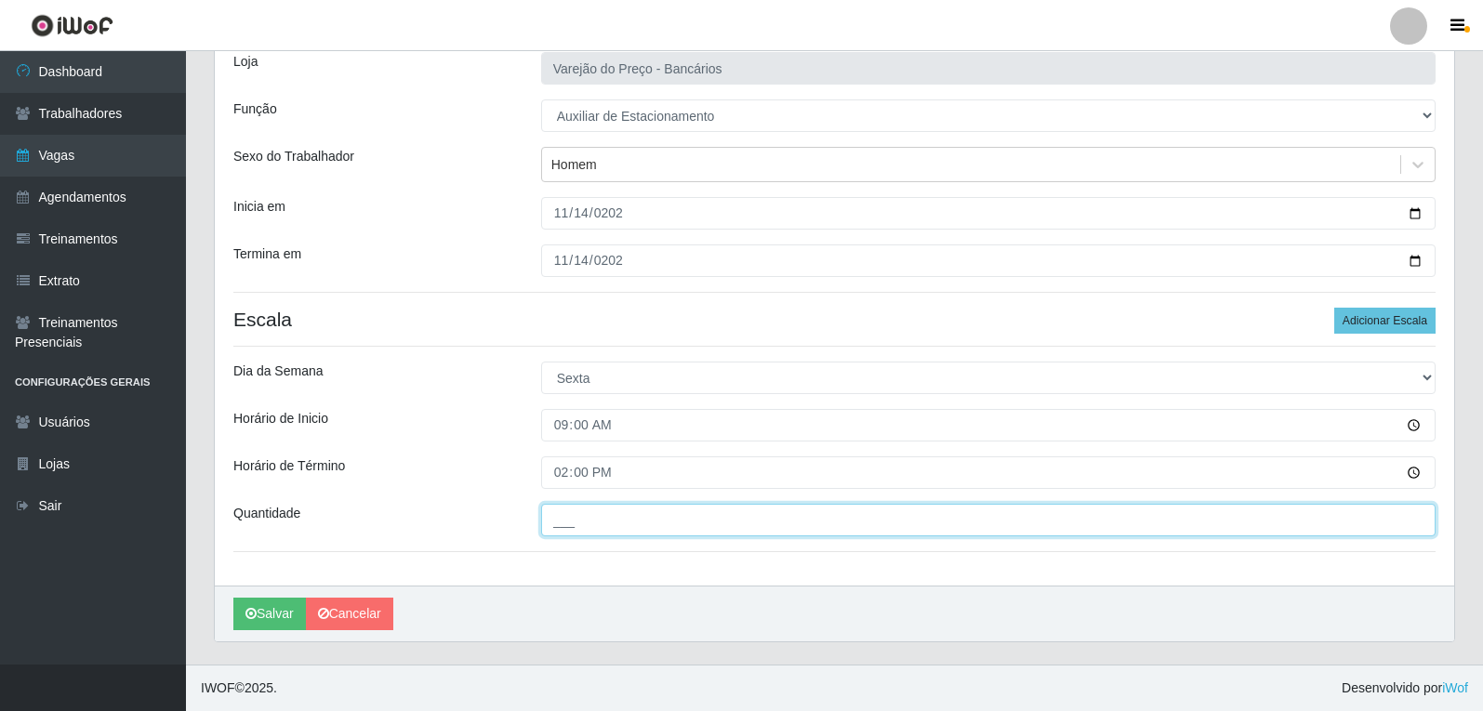
click at [594, 525] on input "___" at bounding box center [988, 520] width 894 height 33
type input "1__"
click at [233, 598] on button "Salvar" at bounding box center [269, 614] width 73 height 33
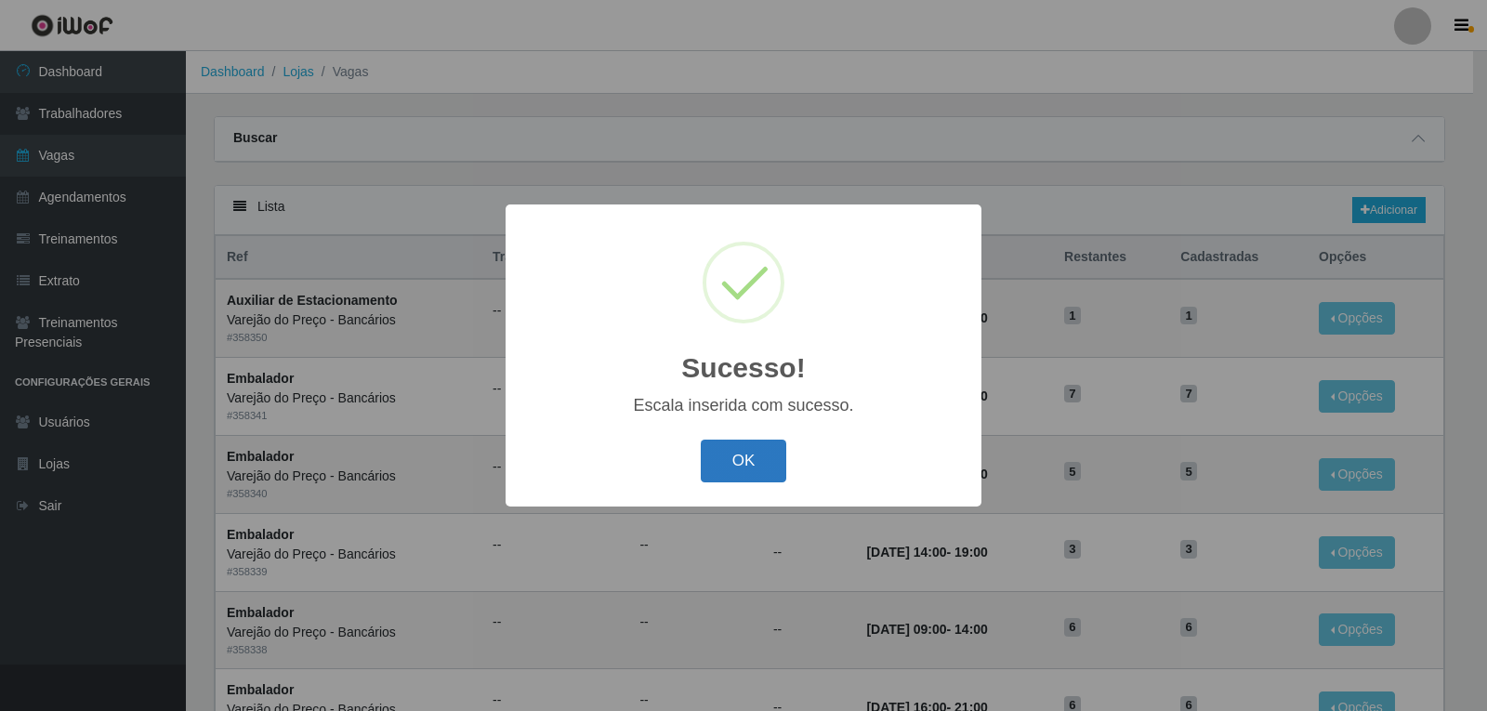
click at [734, 460] on button "OK" at bounding box center [744, 462] width 86 height 44
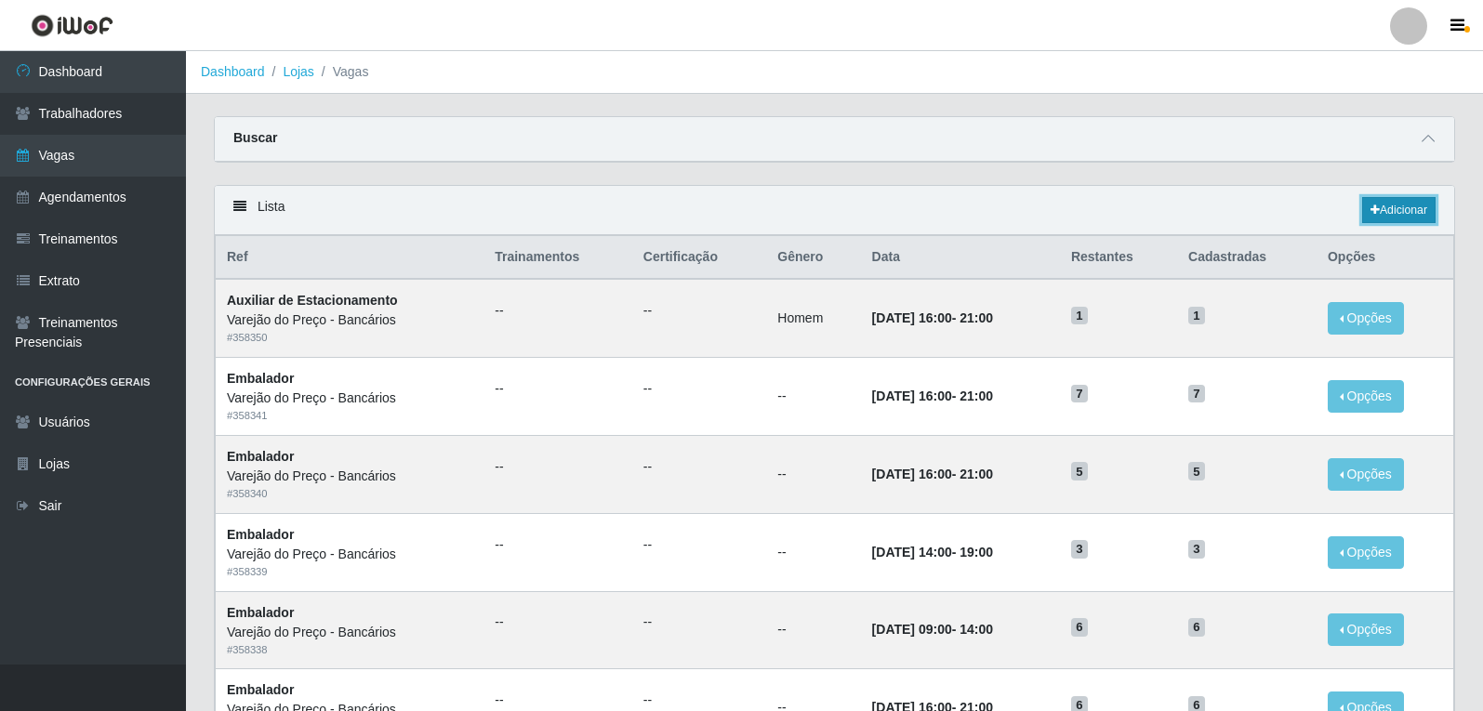
click at [1415, 208] on link "Adicionar" at bounding box center [1398, 210] width 73 height 26
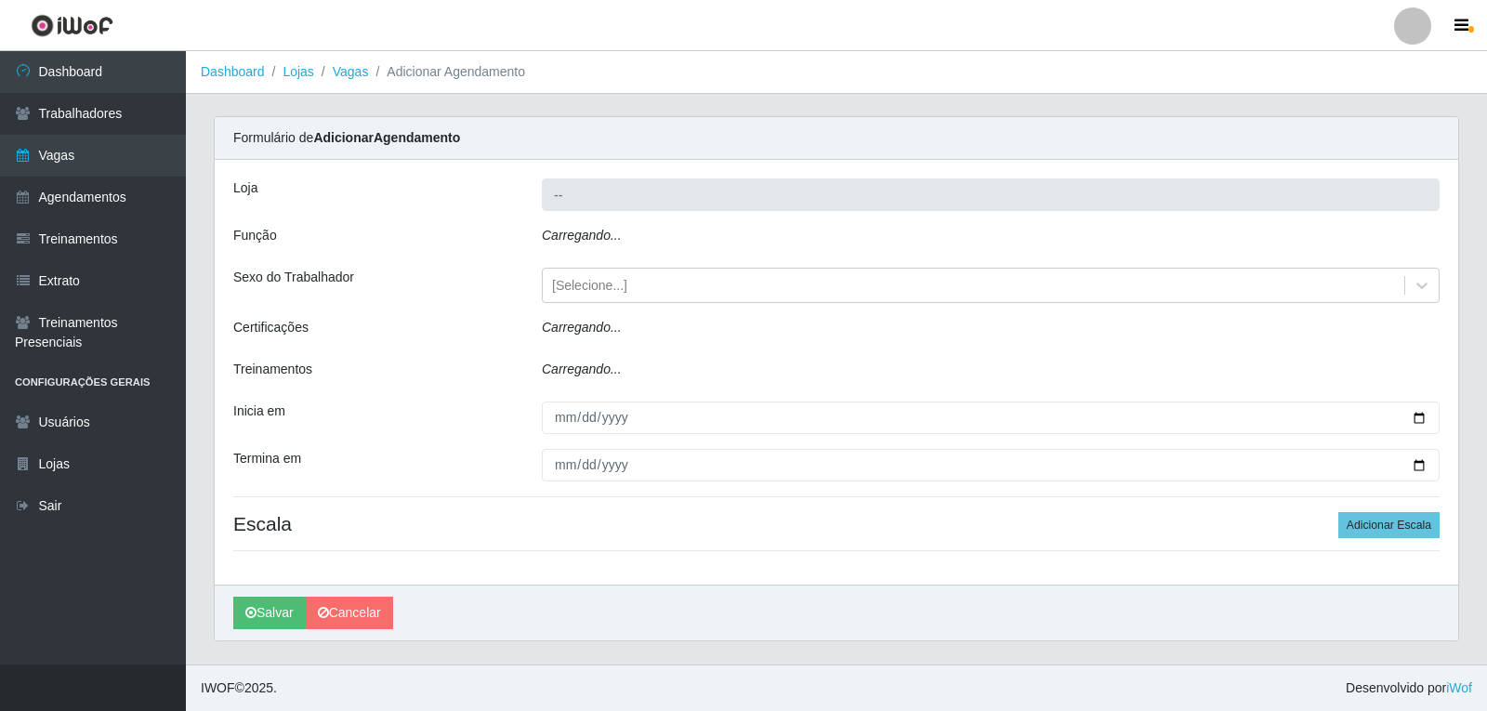
type input "Varejão do Preço - Bancários"
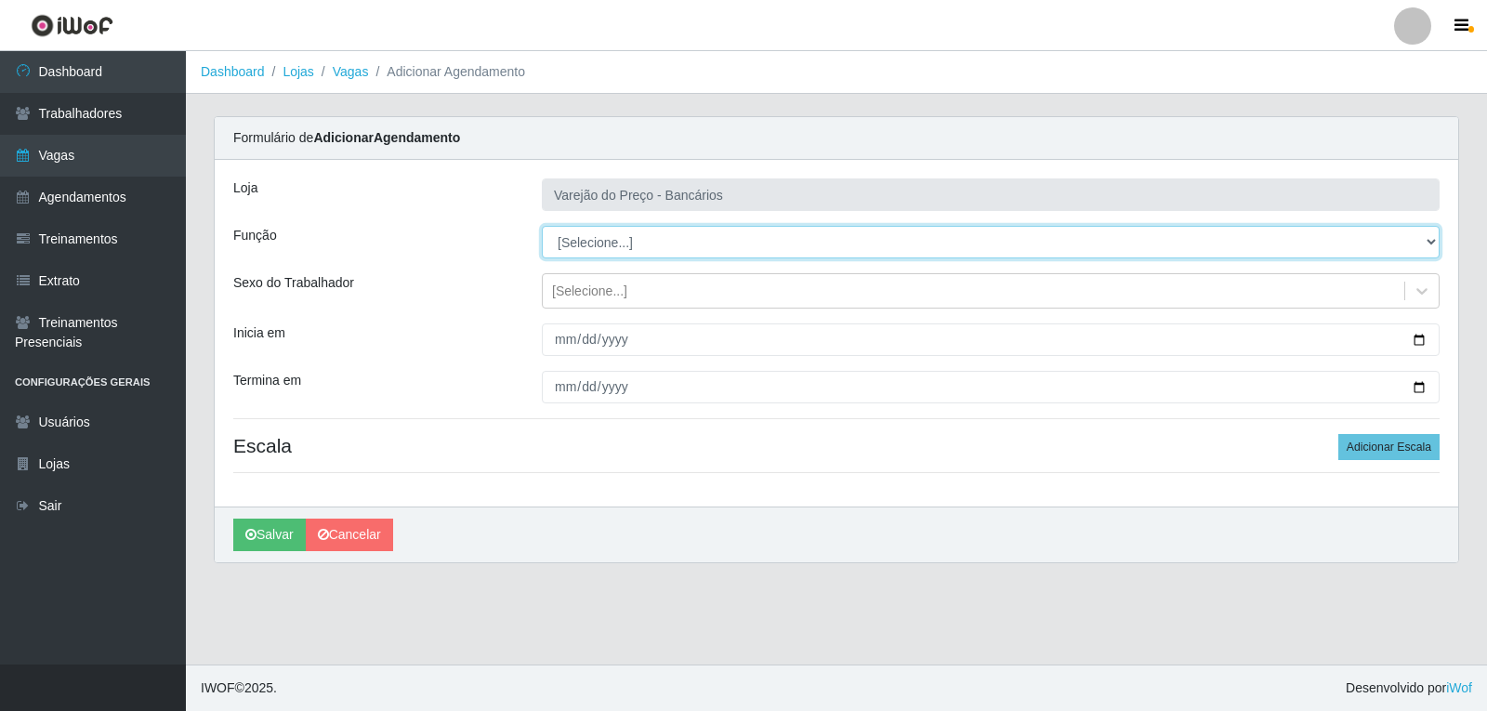
click at [805, 245] on select "[Selecione...] Auxiliar de Estacionamento Auxiliar de Estacionamento + Auxiliar…" at bounding box center [991, 242] width 898 height 33
select select "4"
click at [542, 226] on select "[Selecione...] Auxiliar de Estacionamento Auxiliar de Estacionamento + Auxiliar…" at bounding box center [991, 242] width 898 height 33
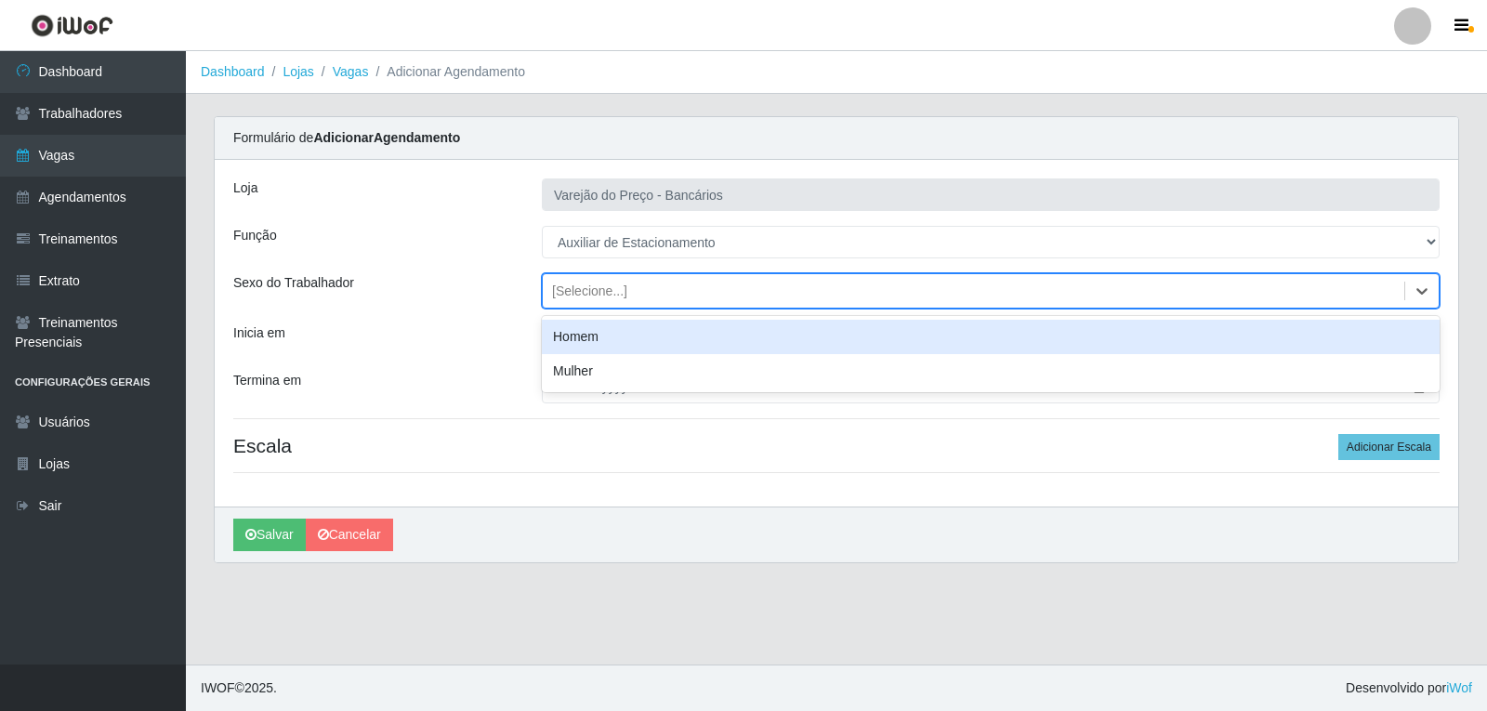
click at [598, 284] on div "[Selecione...]" at bounding box center [589, 292] width 75 height 20
click at [572, 339] on div "Homem" at bounding box center [991, 337] width 898 height 34
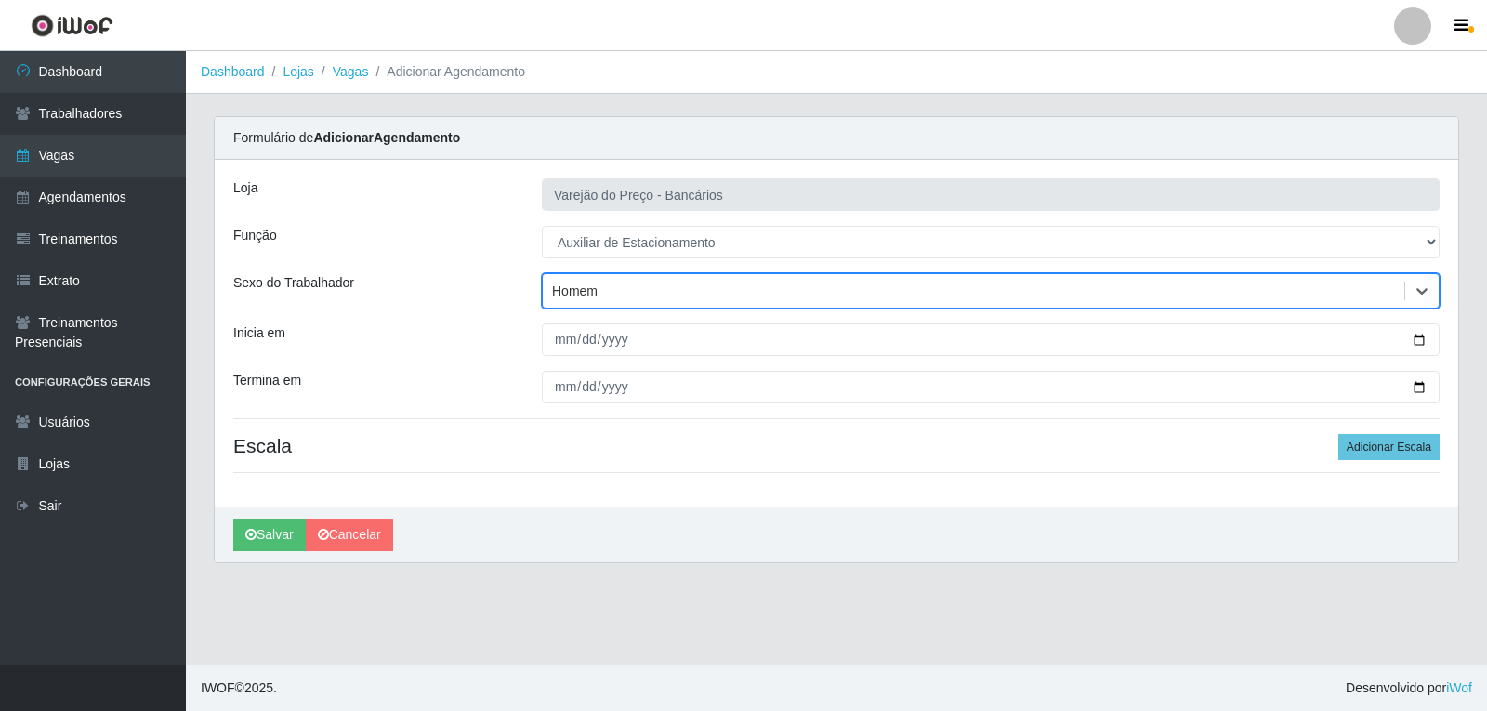
click at [561, 322] on div "[PERSON_NAME] do Preço - Bancários Função [Selecione...] Auxiliar de Estacionam…" at bounding box center [837, 333] width 1244 height 347
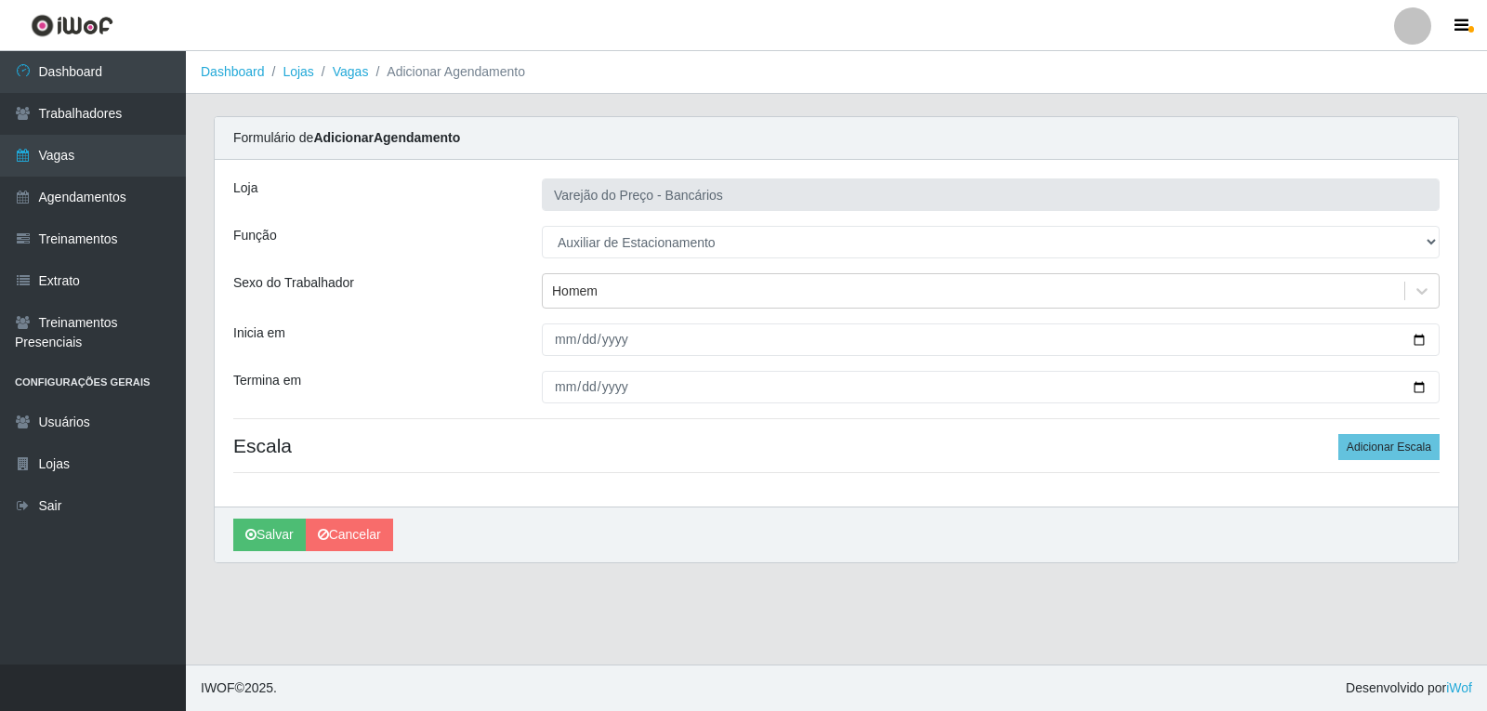
click at [557, 318] on div "[PERSON_NAME] do Preço - Bancários Função [Selecione...] Auxiliar de Estacionam…" at bounding box center [837, 333] width 1244 height 347
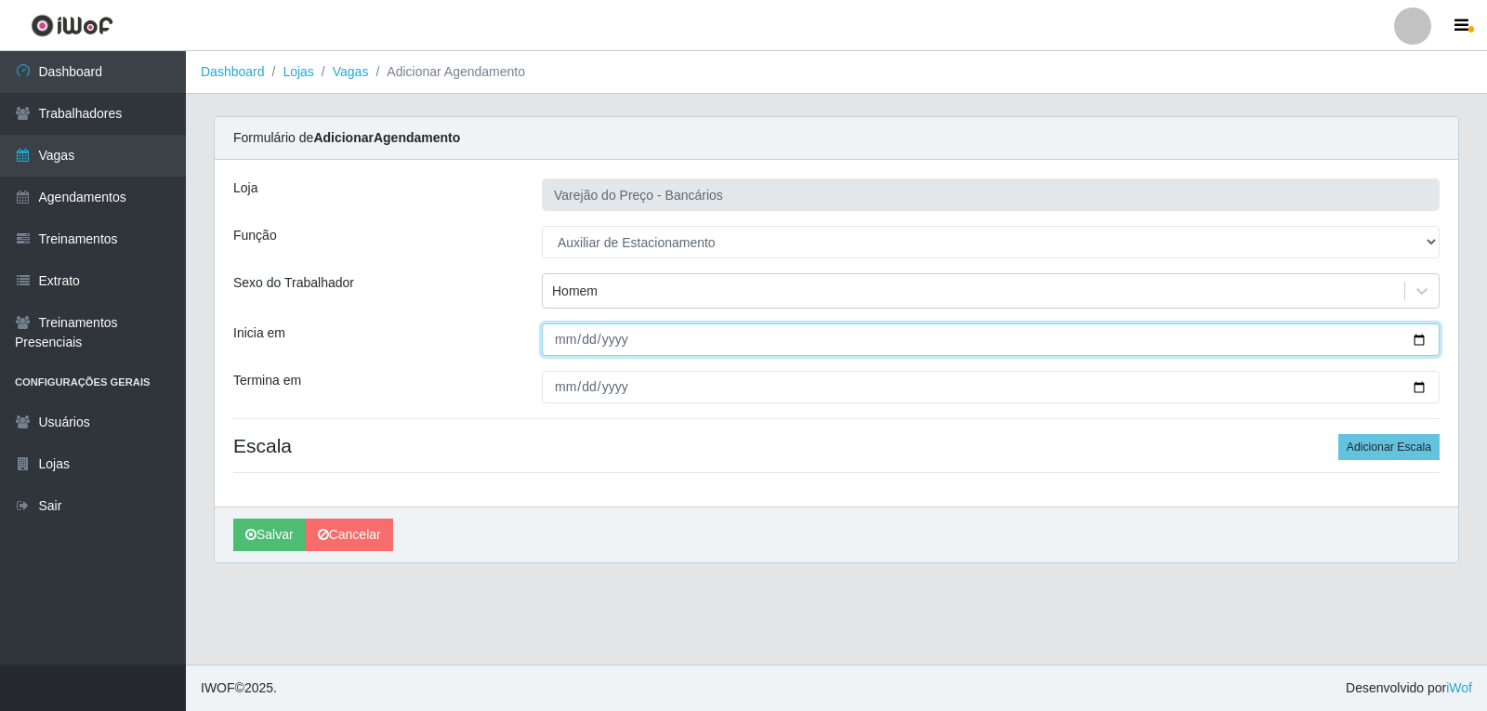
click at [556, 341] on input "Inicia em" at bounding box center [991, 339] width 898 height 33
type input "[DATE]"
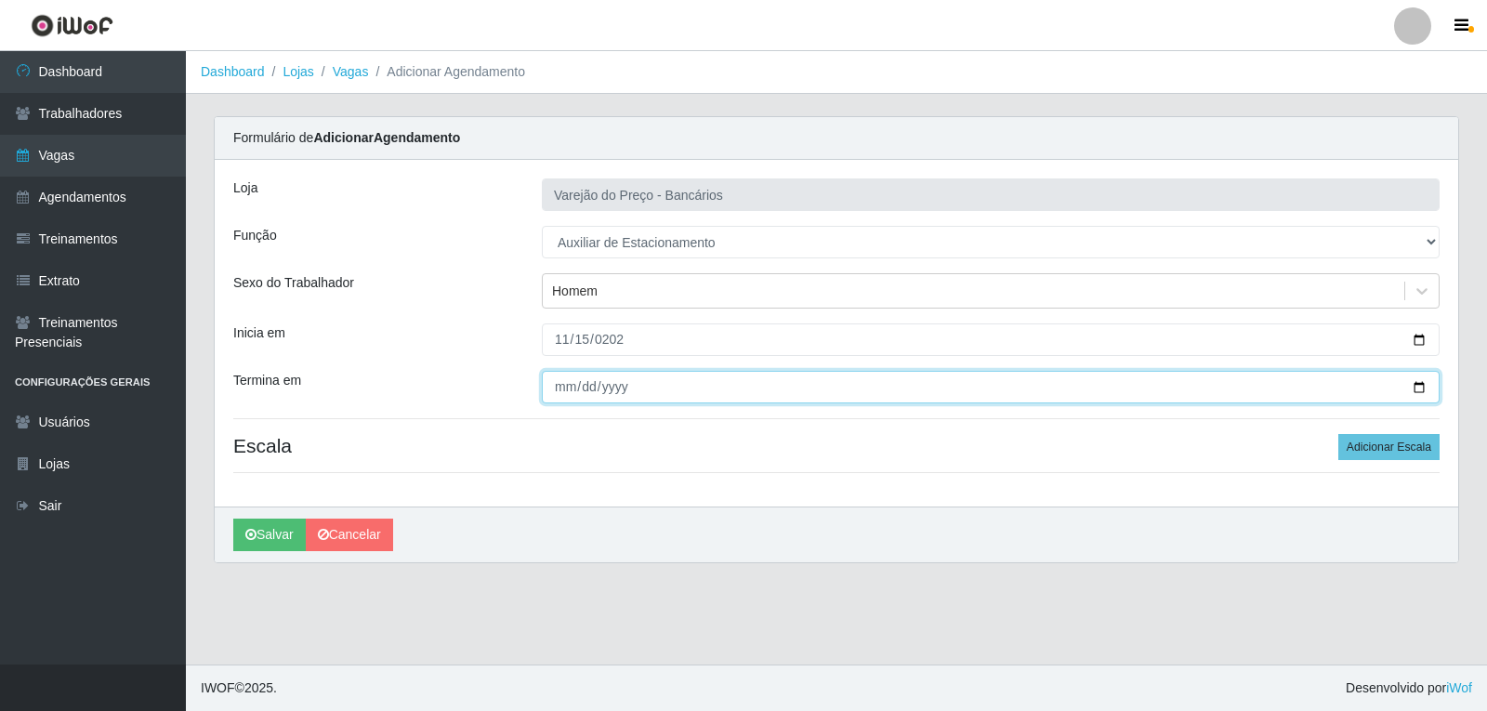
click at [555, 371] on input "Termina em" at bounding box center [991, 387] width 898 height 33
type input "[DATE]"
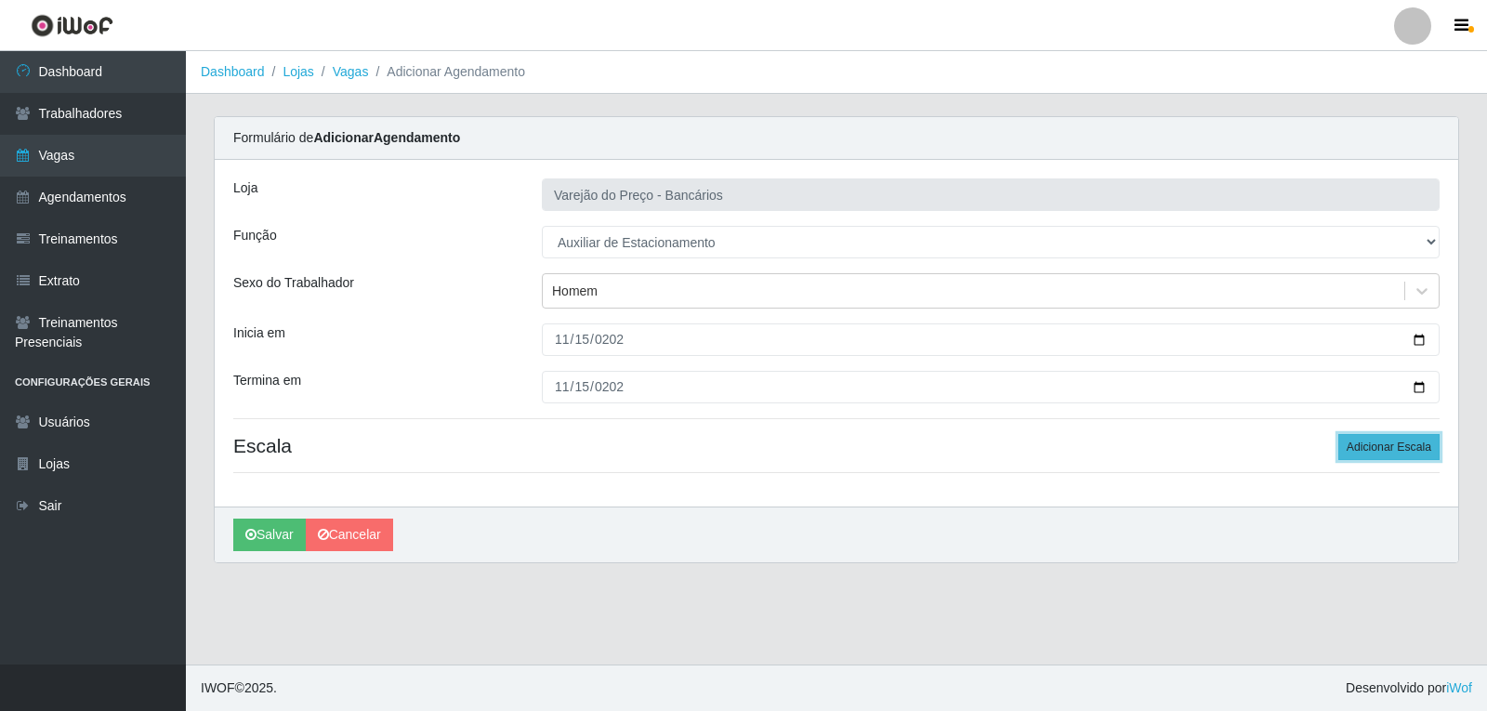
click at [1370, 445] on button "Adicionar Escala" at bounding box center [1388, 447] width 101 height 26
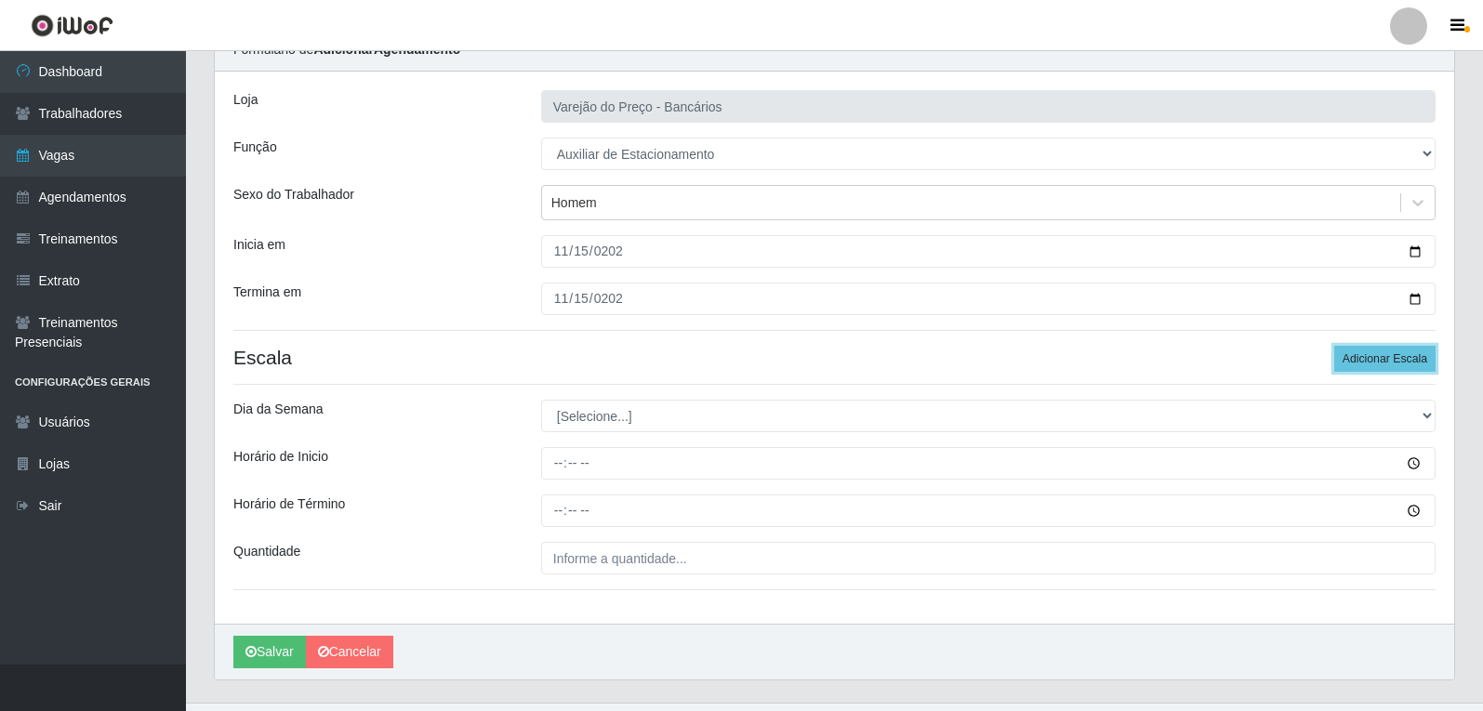
scroll to position [93, 0]
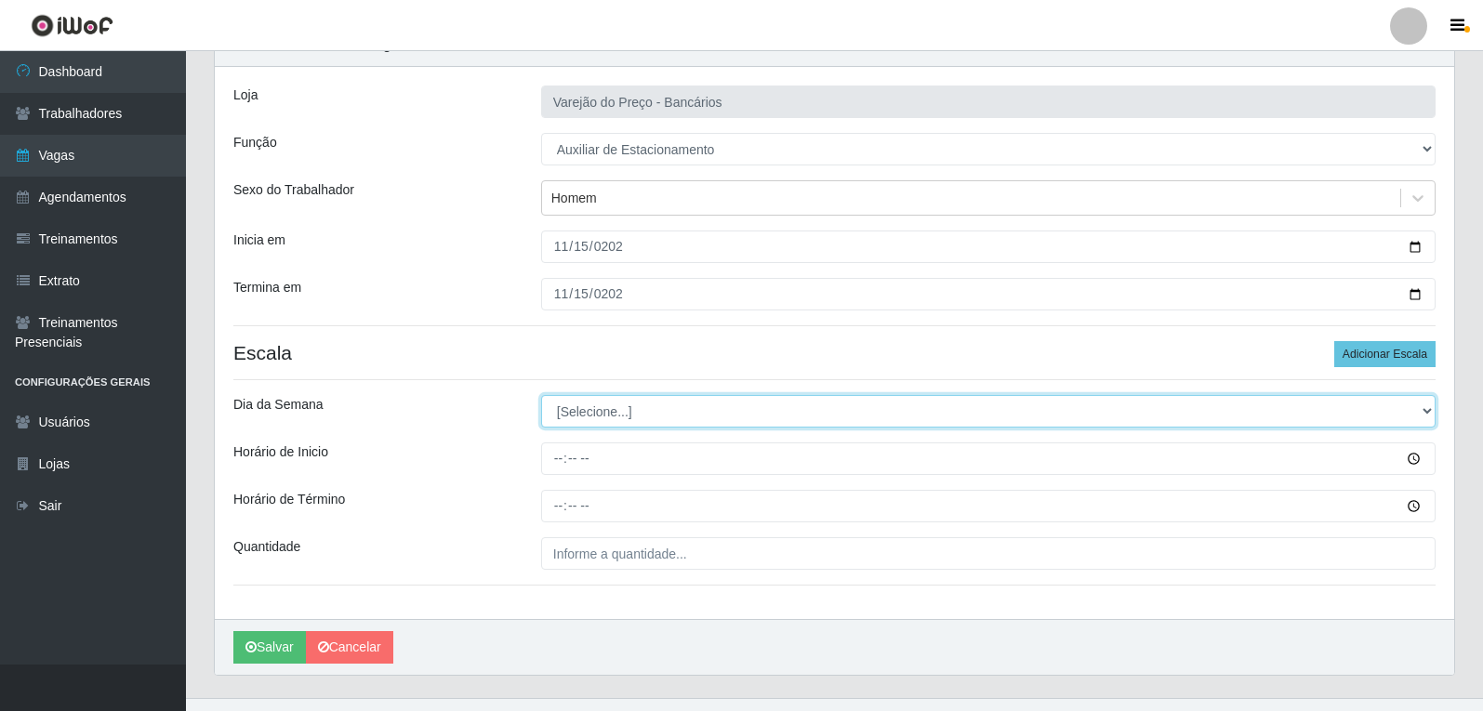
click at [765, 404] on select "[Selecione...] Segunda Terça Quarta Quinta Sexta Sábado Domingo" at bounding box center [988, 411] width 894 height 33
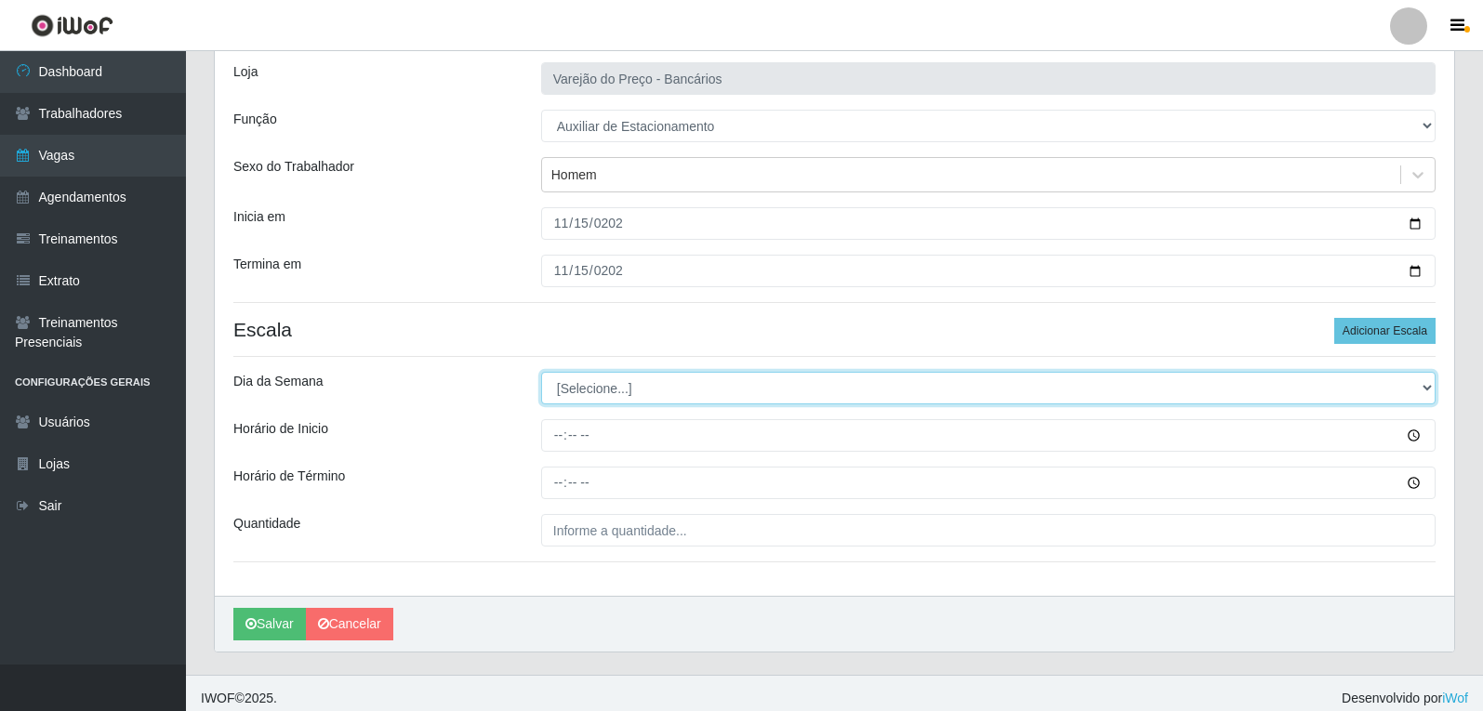
scroll to position [126, 0]
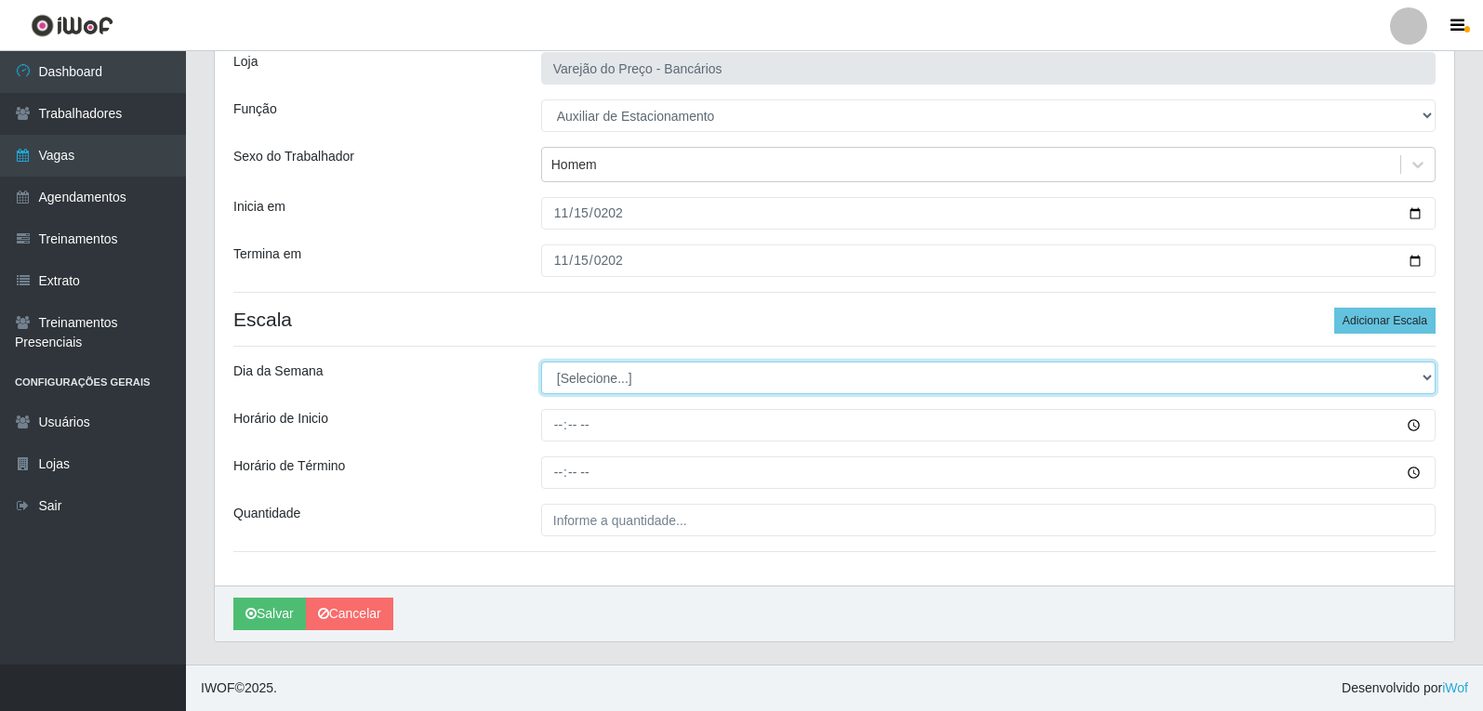
click at [575, 369] on select "[Selecione...] Segunda Terça Quarta Quinta Sexta Sábado Domingo" at bounding box center [988, 378] width 894 height 33
select select "6"
click at [541, 362] on select "[Selecione...] Segunda Terça Quarta Quinta Sexta Sábado Domingo" at bounding box center [988, 378] width 894 height 33
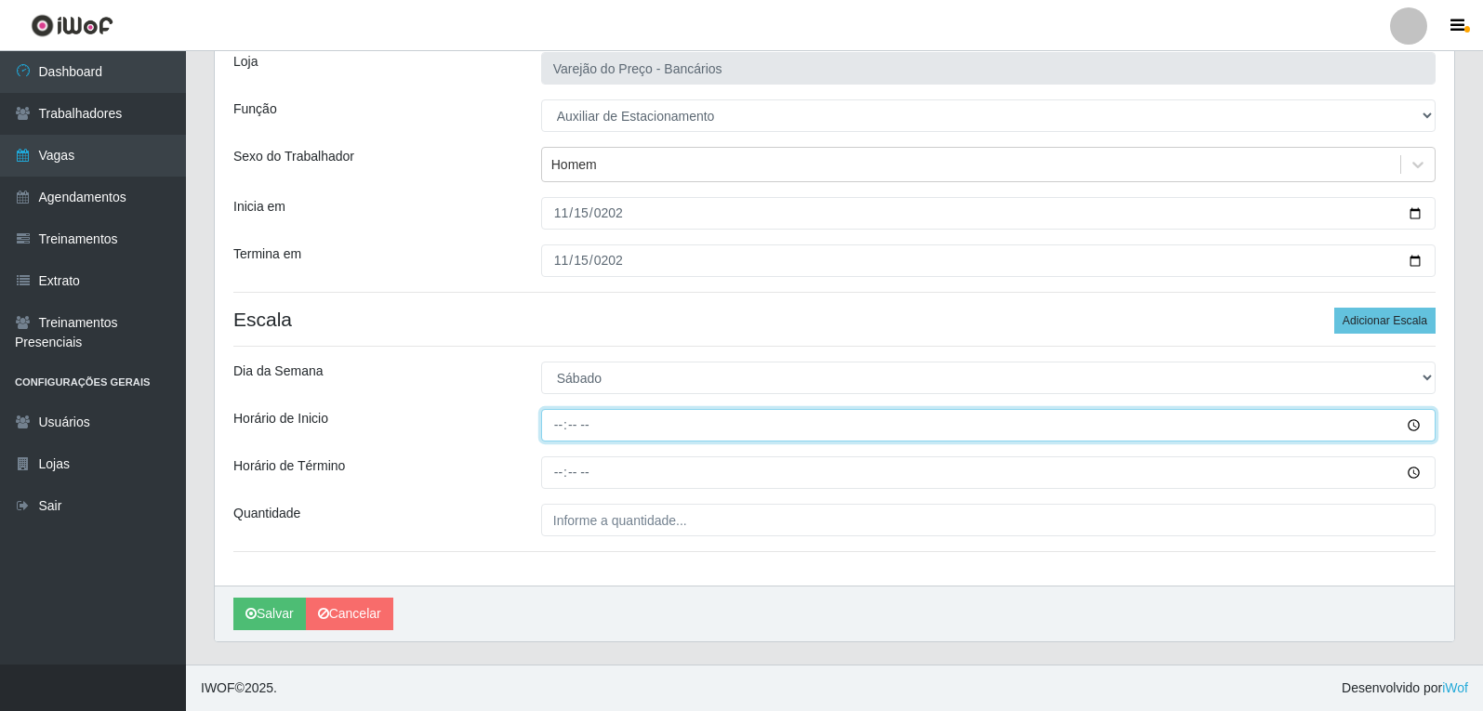
click at [557, 417] on input "Horário de Inicio" at bounding box center [988, 425] width 894 height 33
type input "09:00"
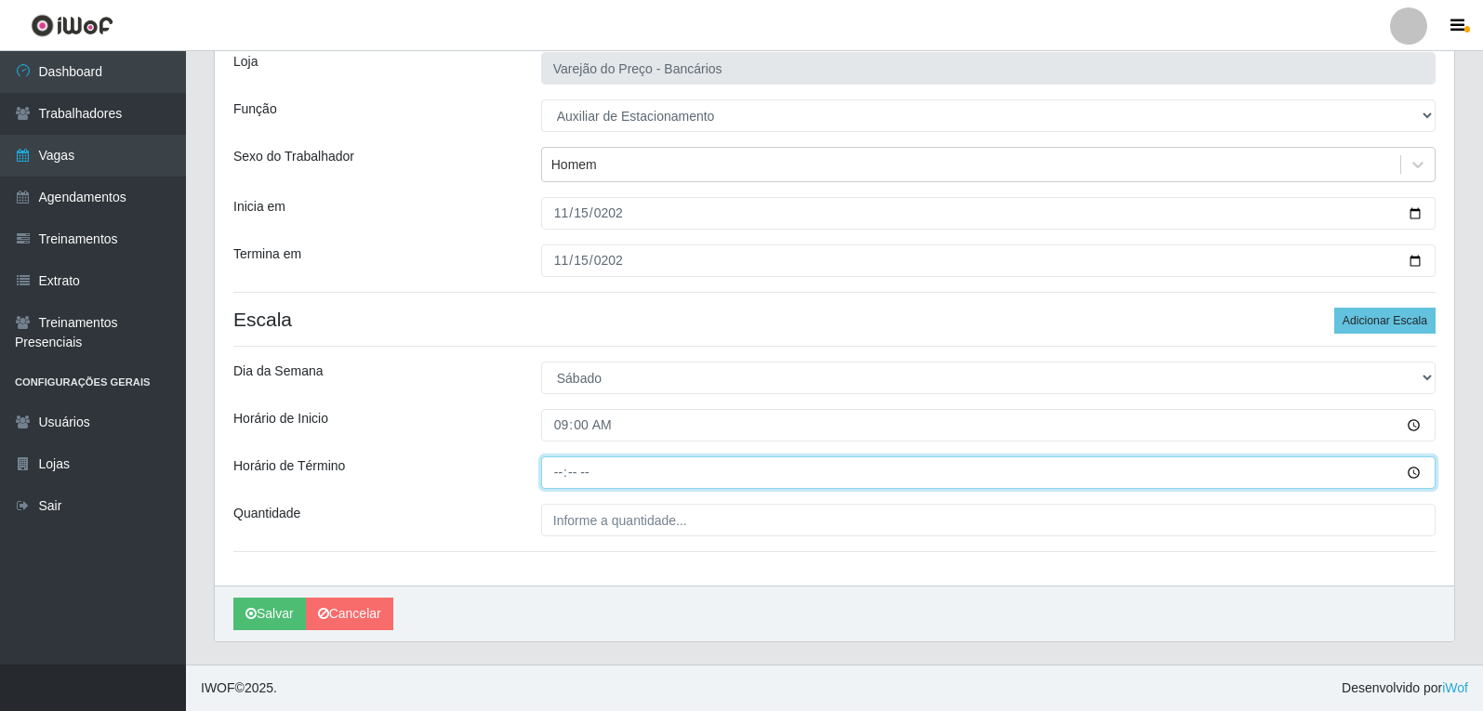
click at [559, 470] on input "Horário de Término" at bounding box center [988, 472] width 894 height 33
type input "14:00"
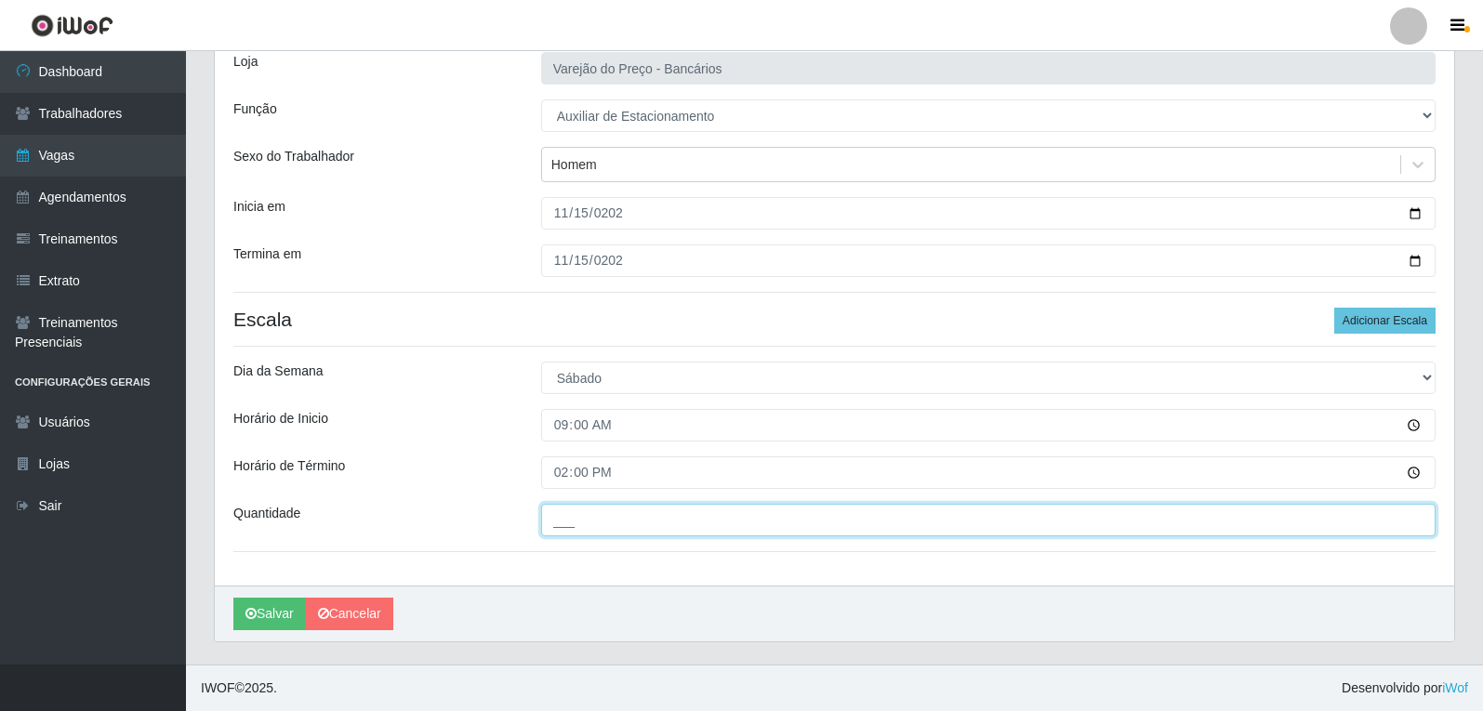
click at [581, 524] on input "___" at bounding box center [988, 520] width 894 height 33
type input "1__"
click at [233, 598] on button "Salvar" at bounding box center [269, 614] width 73 height 33
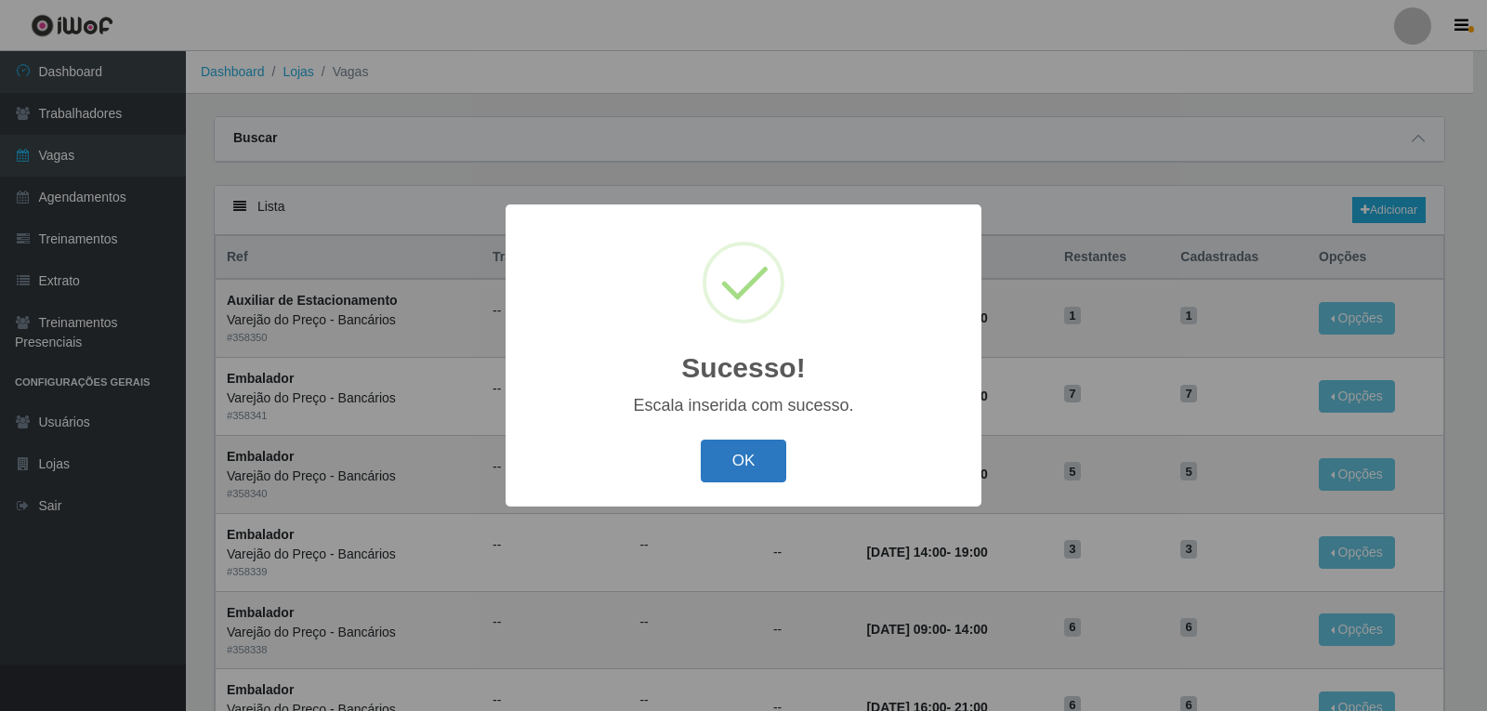
click at [764, 471] on button "OK" at bounding box center [744, 462] width 86 height 44
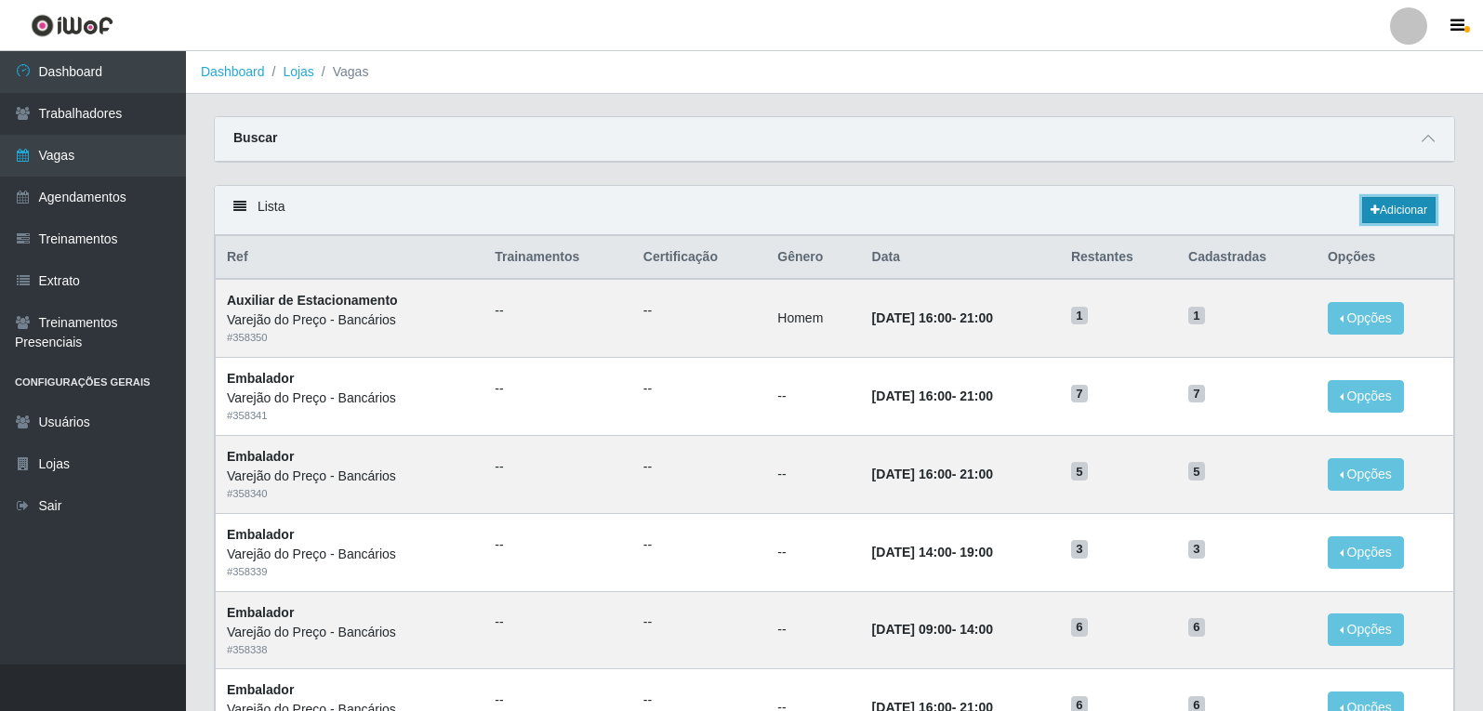
click at [1365, 217] on link "Adicionar" at bounding box center [1398, 210] width 73 height 26
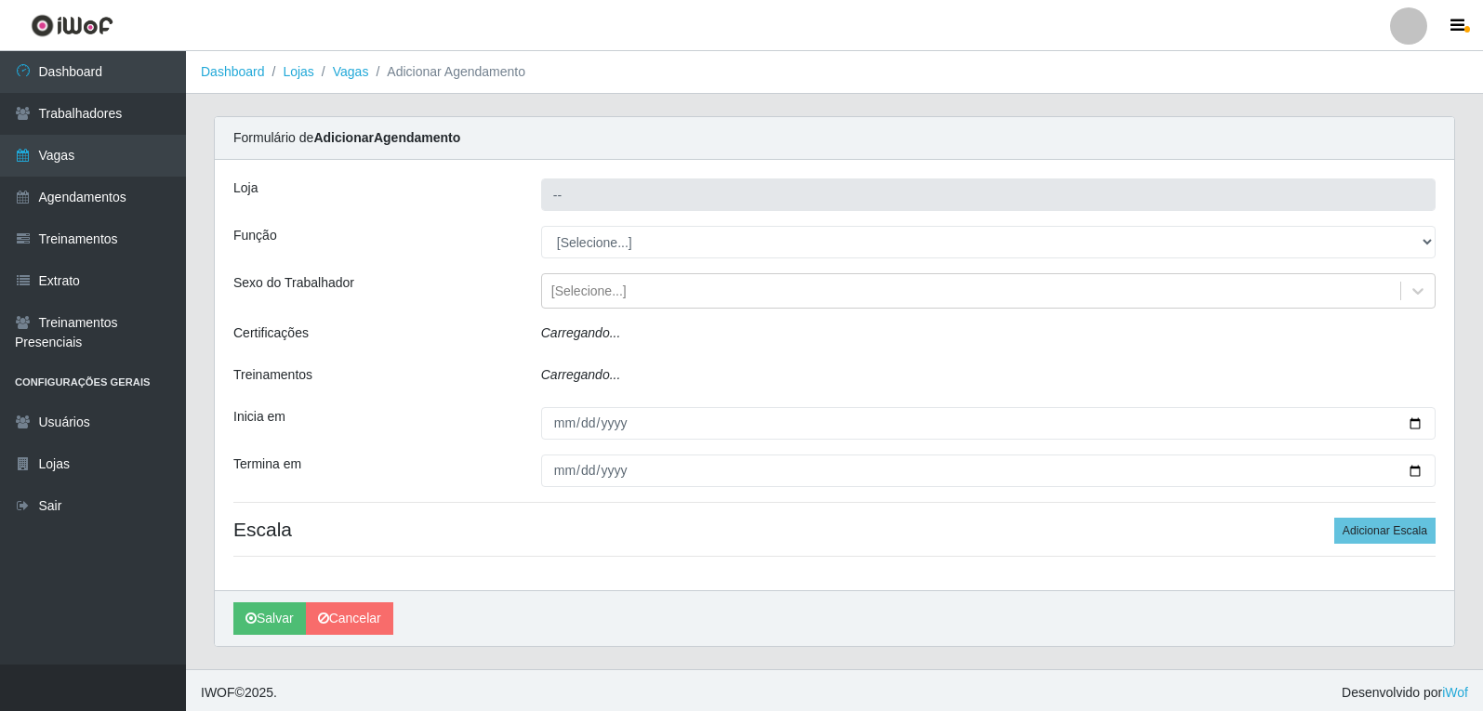
type input "Varejão do Preço - Bancários"
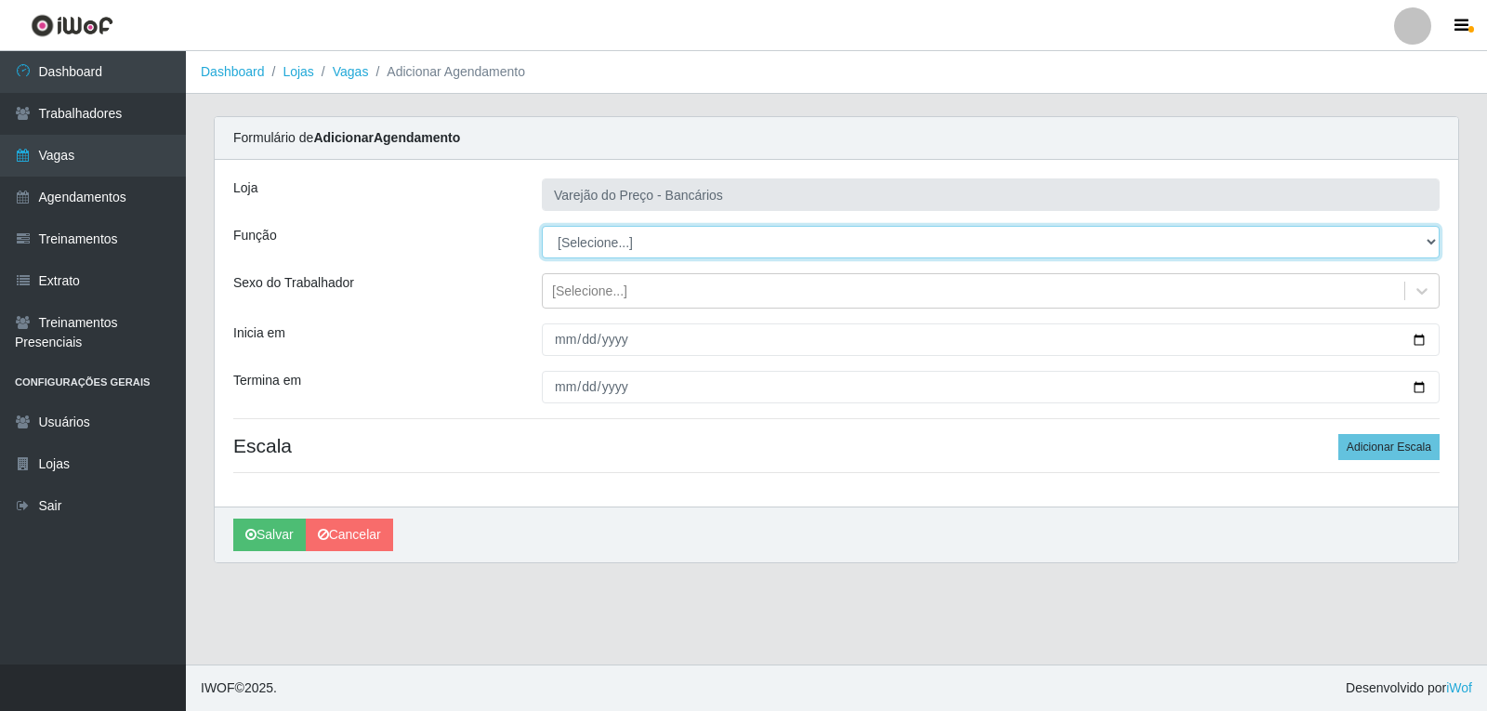
click at [593, 240] on select "[Selecione...] Auxiliar de Estacionamento Auxiliar de Estacionamento + Auxiliar…" at bounding box center [991, 242] width 898 height 33
select select "4"
click at [542, 226] on select "[Selecione...] Auxiliar de Estacionamento Auxiliar de Estacionamento + Auxiliar…" at bounding box center [991, 242] width 898 height 33
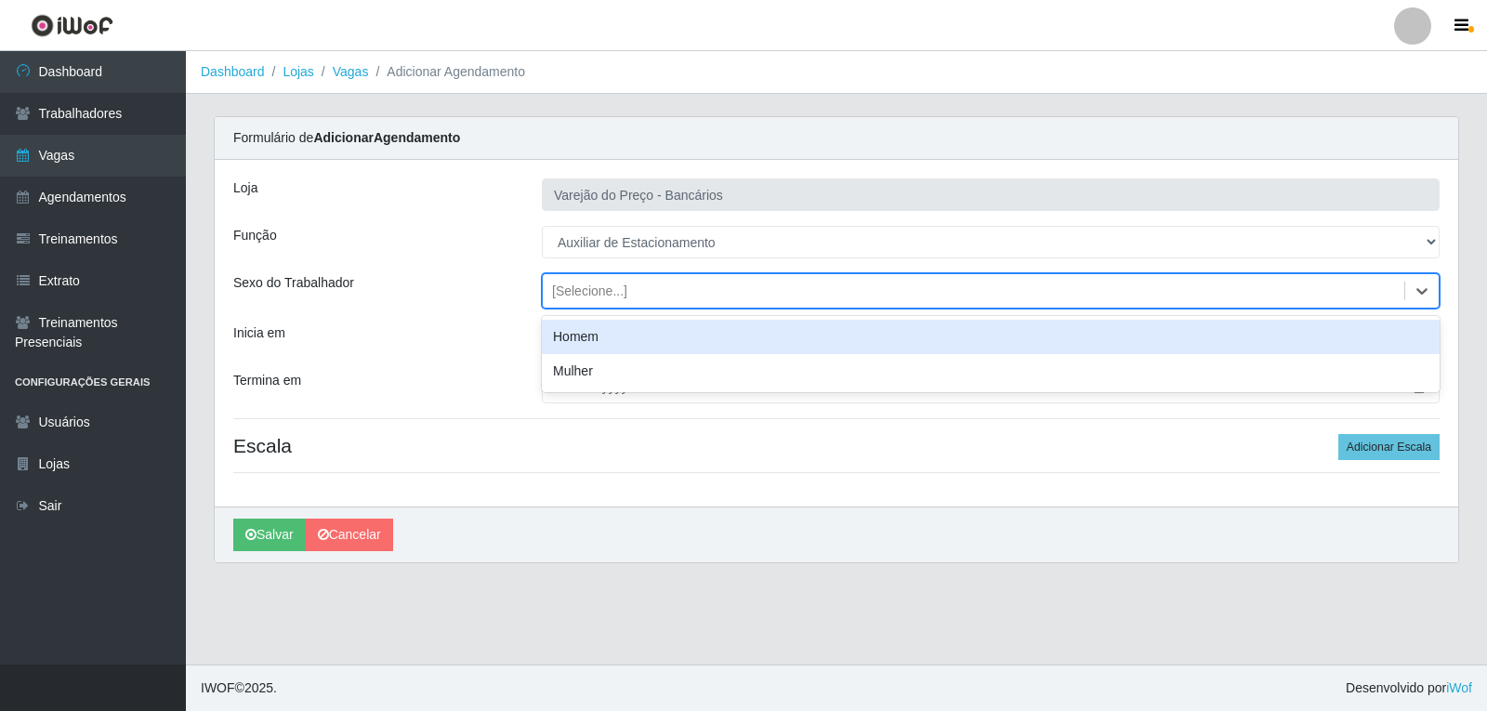
click at [565, 286] on div "[Selecione...]" at bounding box center [589, 292] width 75 height 20
click at [561, 331] on div "Homem" at bounding box center [991, 337] width 898 height 34
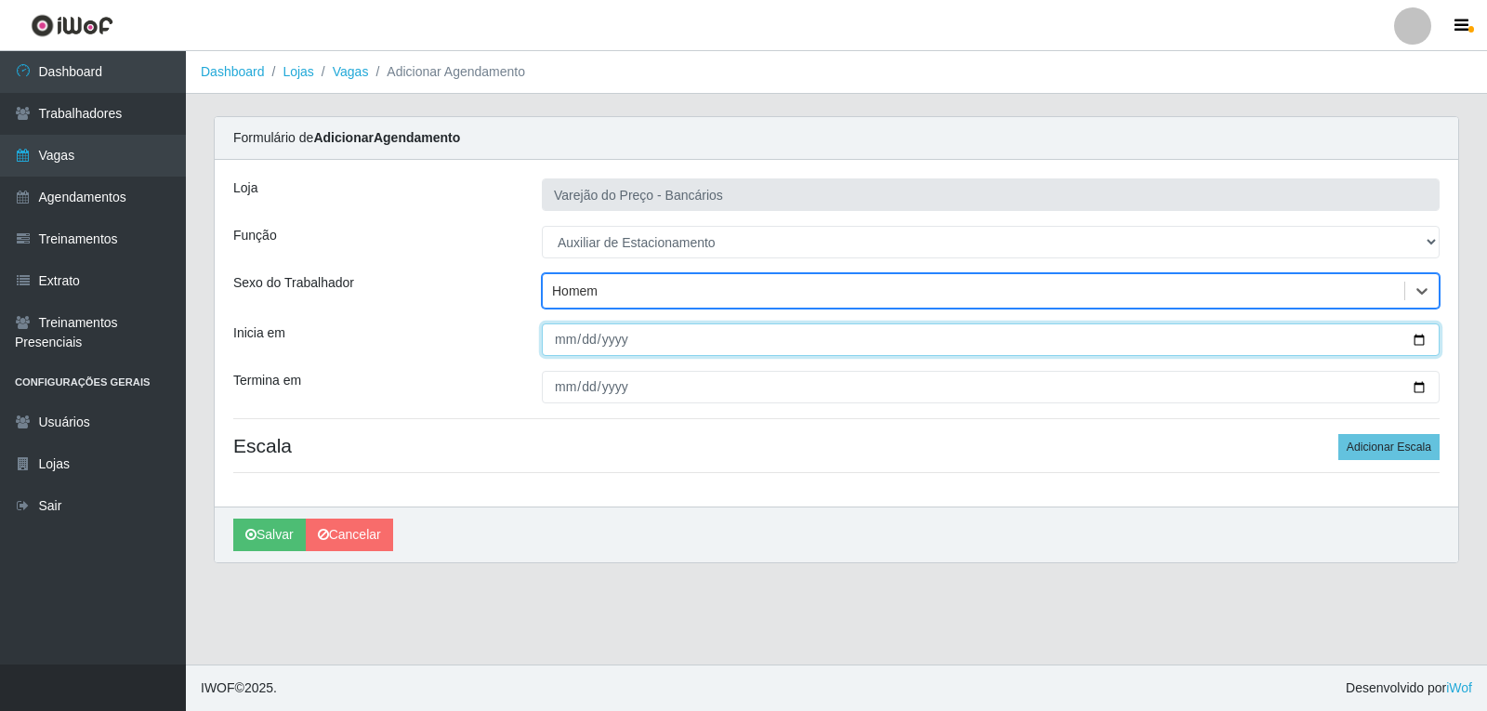
click at [553, 339] on input "Inicia em" at bounding box center [991, 339] width 898 height 33
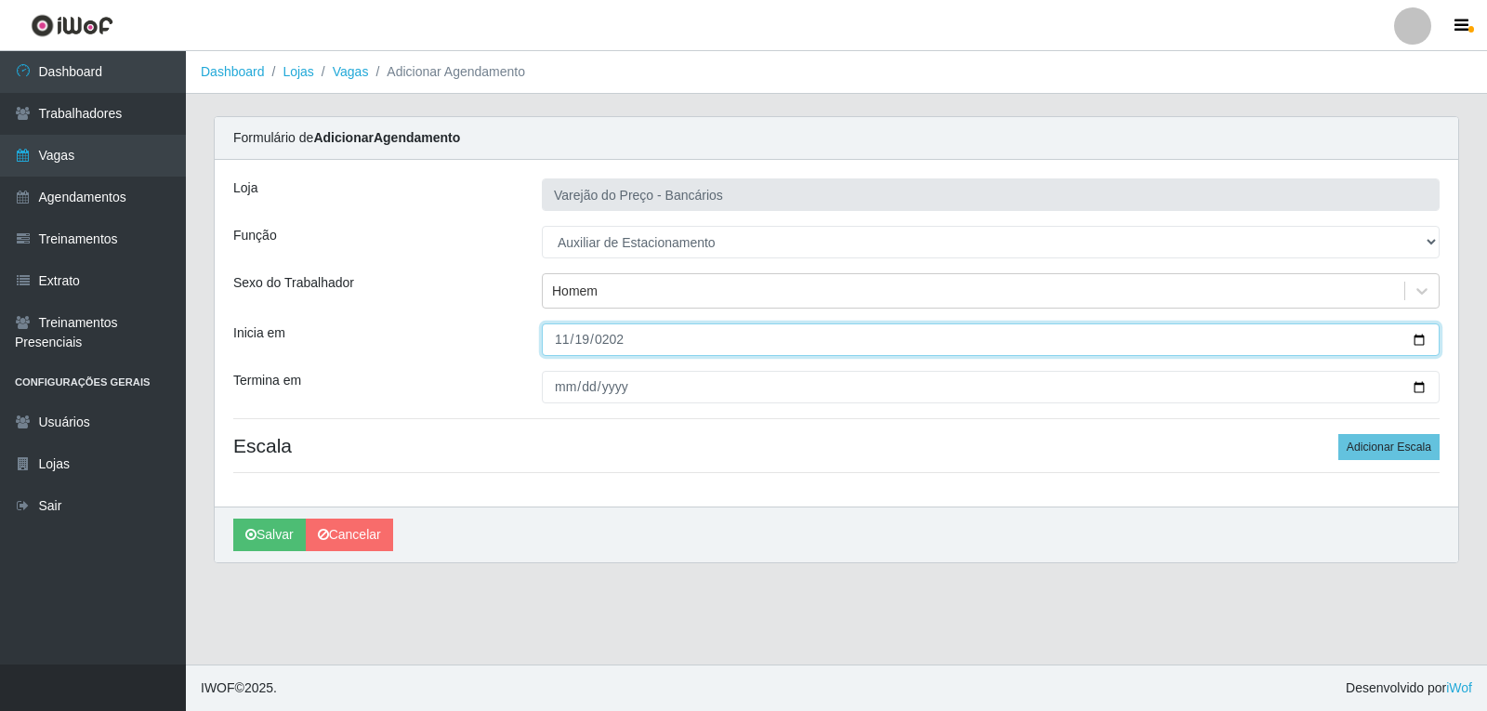
type input "[DATE]"
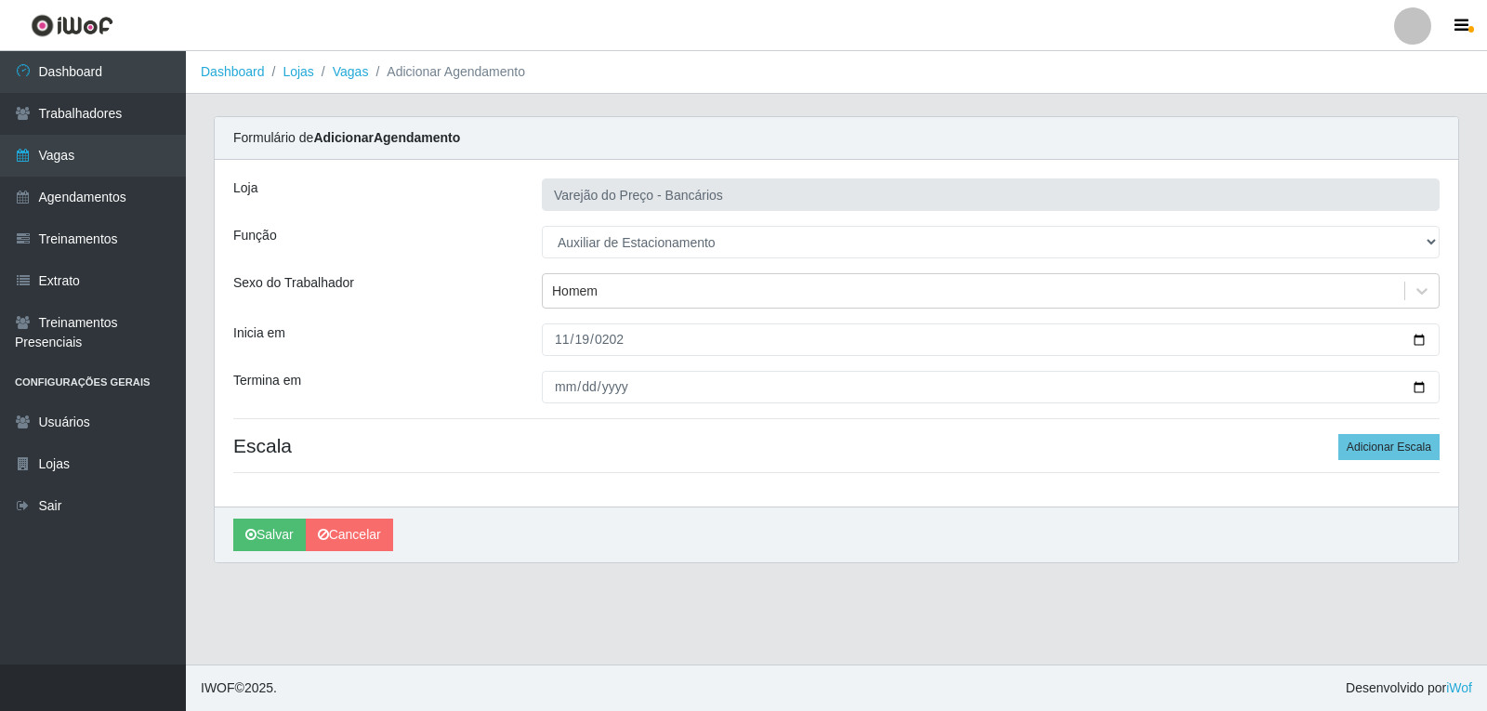
click at [569, 367] on div "[PERSON_NAME] do Preço - Bancários Função [Selecione...] Auxiliar de Estacionam…" at bounding box center [837, 333] width 1244 height 347
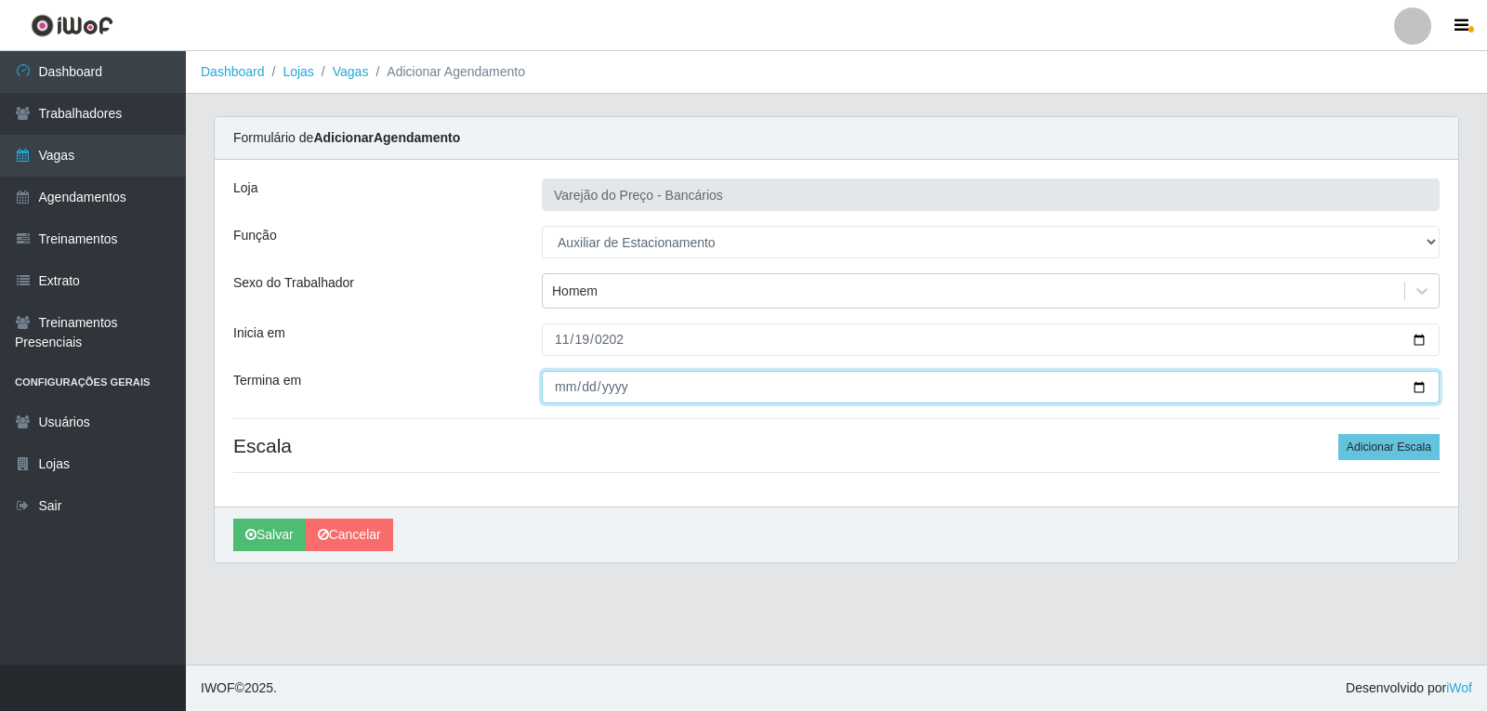
drag, startPoint x: 562, startPoint y: 374, endPoint x: 561, endPoint y: 399, distance: 25.1
click at [562, 380] on input "Termina em" at bounding box center [991, 387] width 898 height 33
type input "[DATE]"
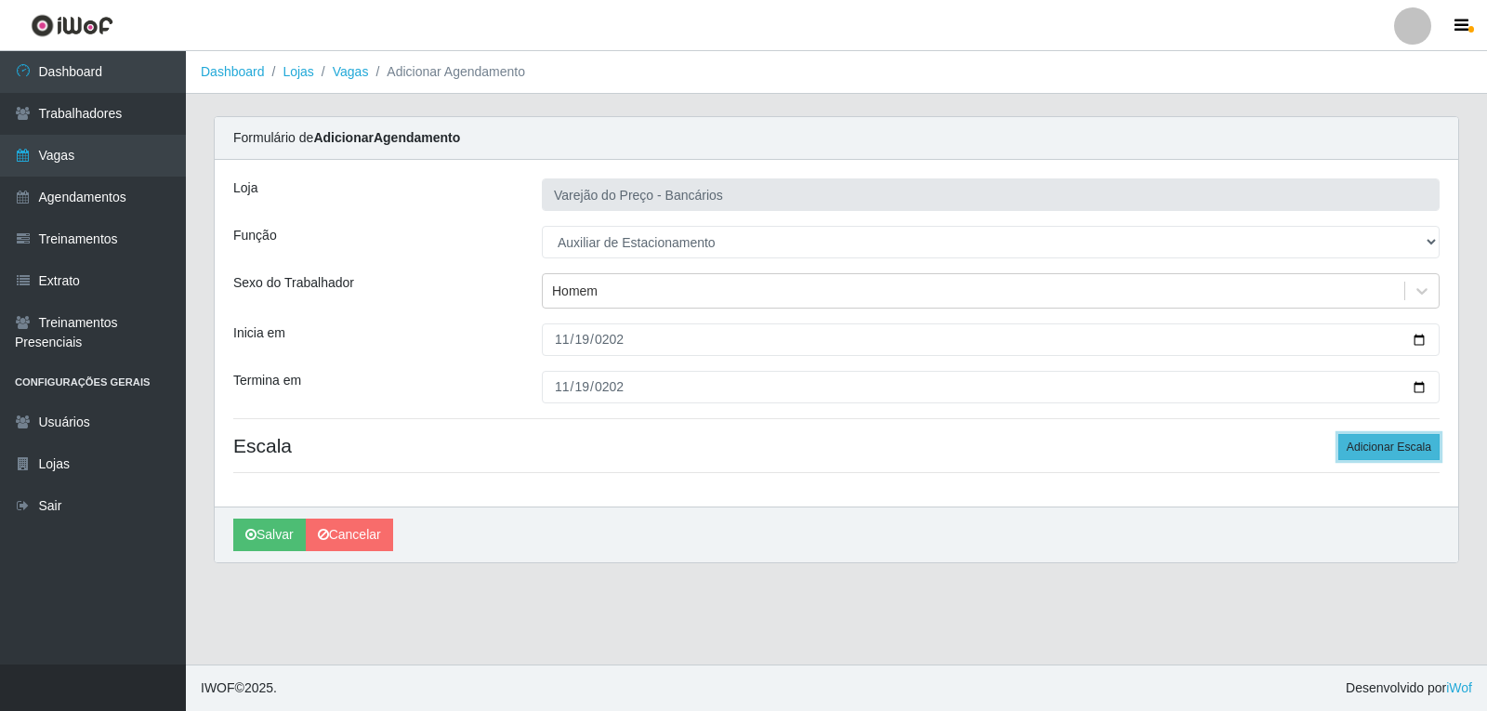
click at [1361, 451] on button "Adicionar Escala" at bounding box center [1388, 447] width 101 height 26
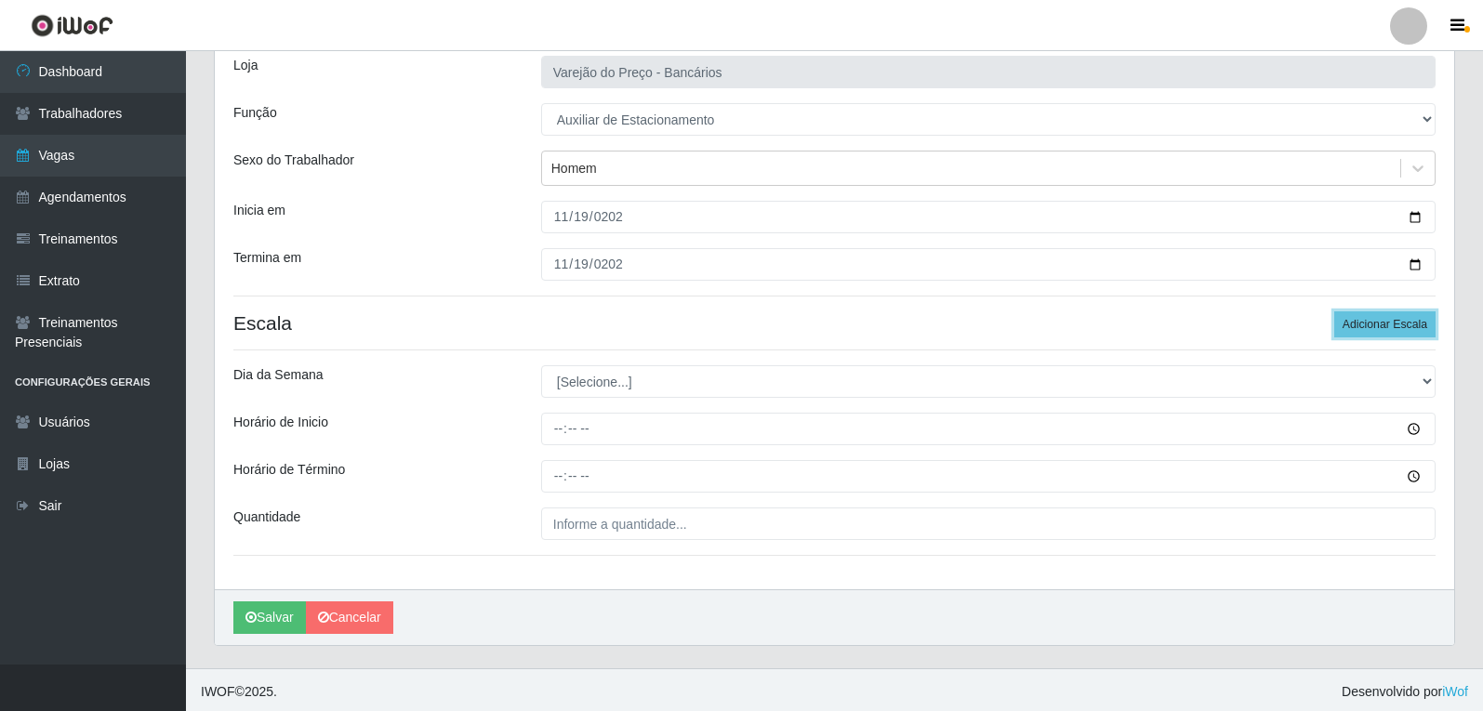
scroll to position [126, 0]
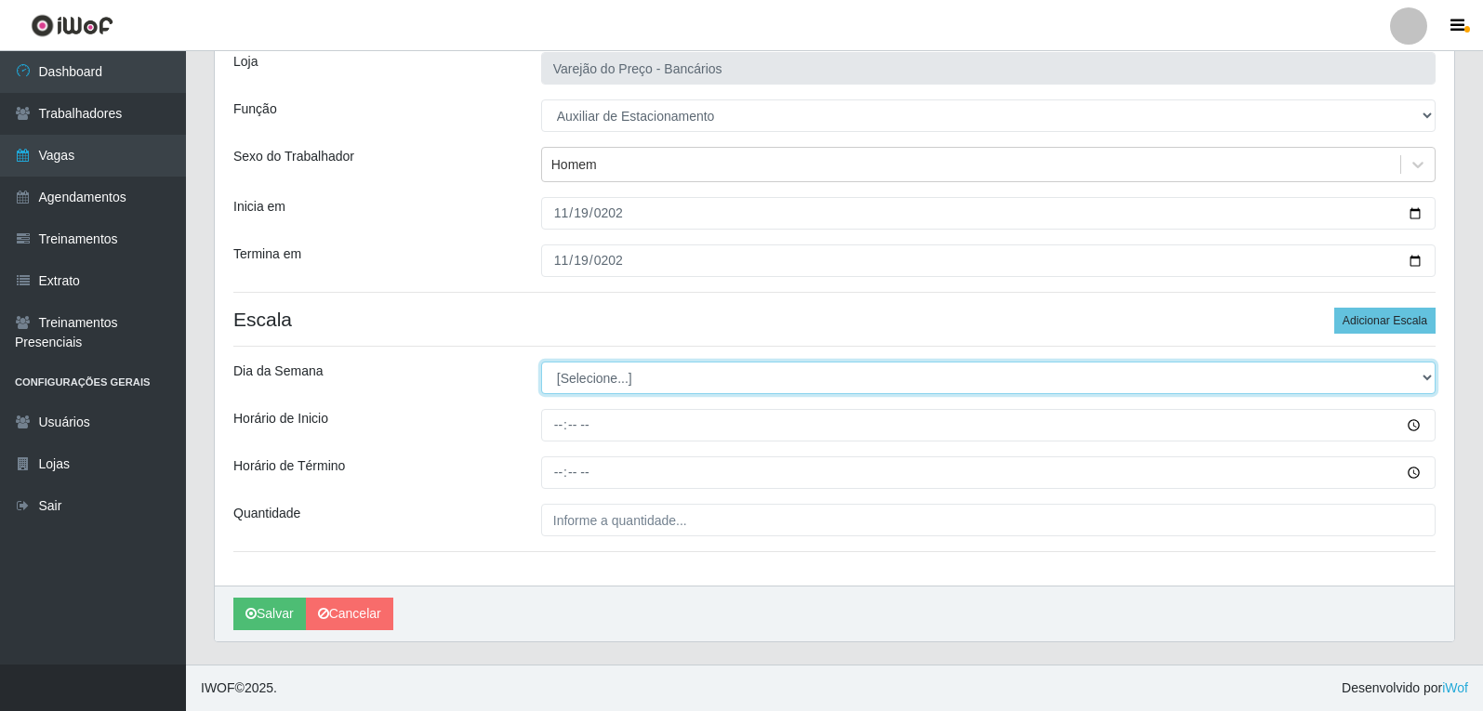
click at [592, 379] on select "[Selecione...] Segunda Terça Quarta Quinta Sexta Sábado Domingo" at bounding box center [988, 378] width 894 height 33
select select "3"
click at [541, 362] on select "[Selecione...] Segunda Terça Quarta Quinta Sexta Sábado Domingo" at bounding box center [988, 378] width 894 height 33
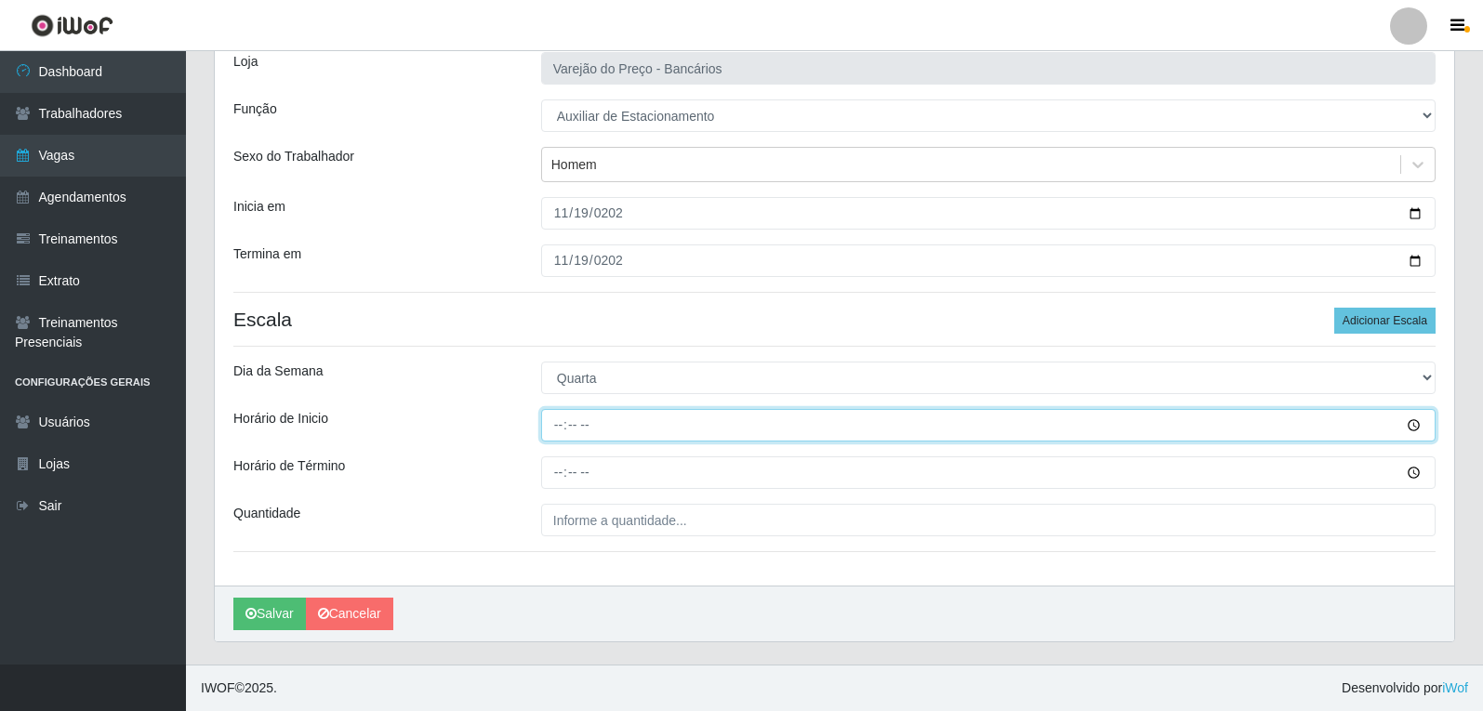
click at [551, 419] on input "Horário de Inicio" at bounding box center [988, 425] width 894 height 33
type input "09:00"
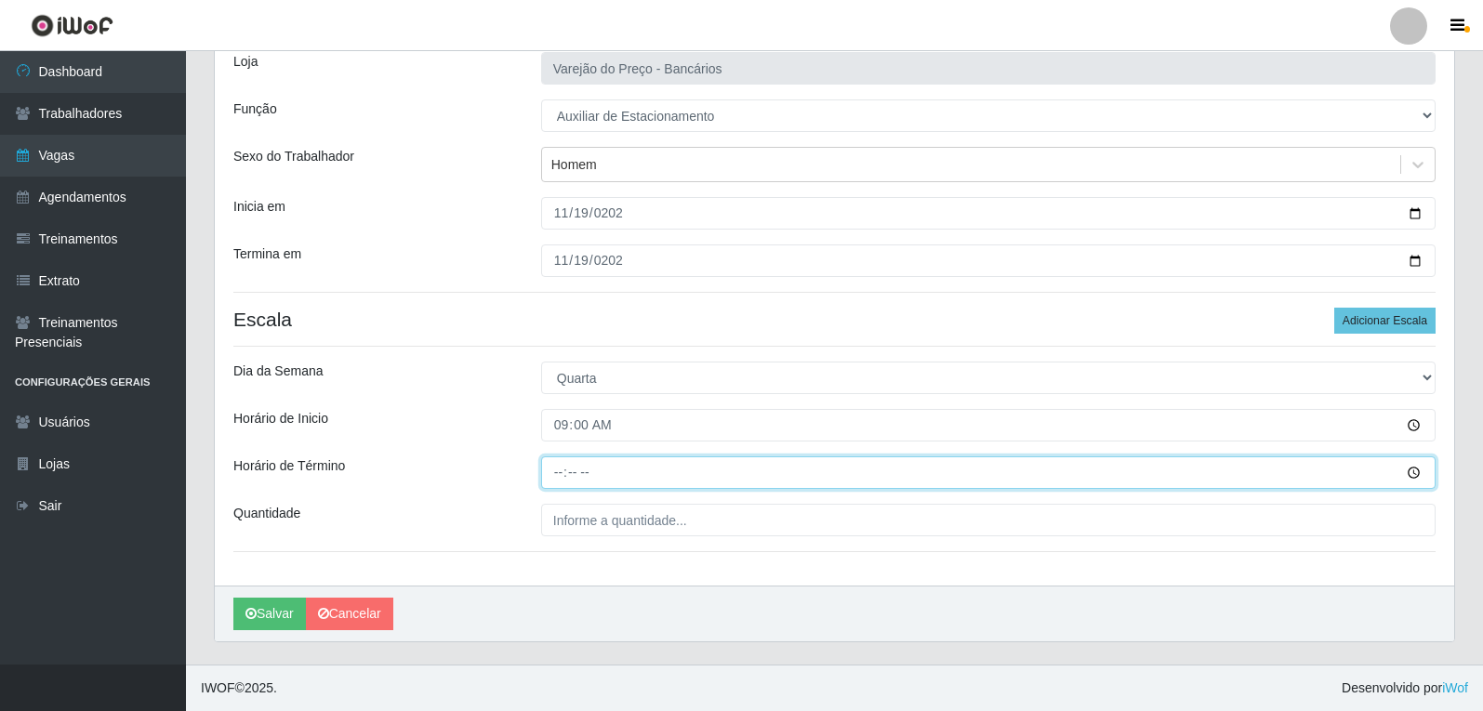
click at [558, 471] on input "Horário de Término" at bounding box center [988, 472] width 894 height 33
type input "14:00"
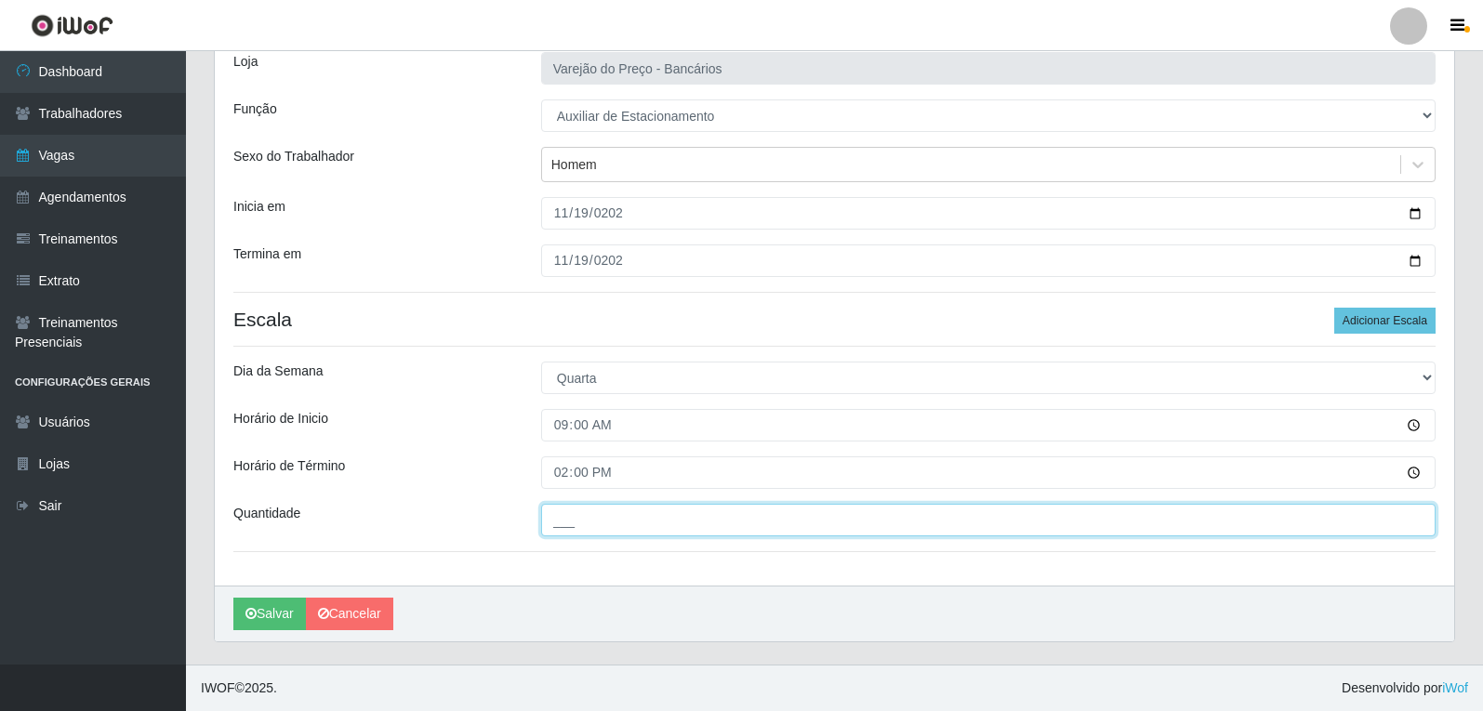
click at [576, 527] on input "___" at bounding box center [988, 520] width 894 height 33
type input "1__"
click at [233, 598] on button "Salvar" at bounding box center [269, 614] width 73 height 33
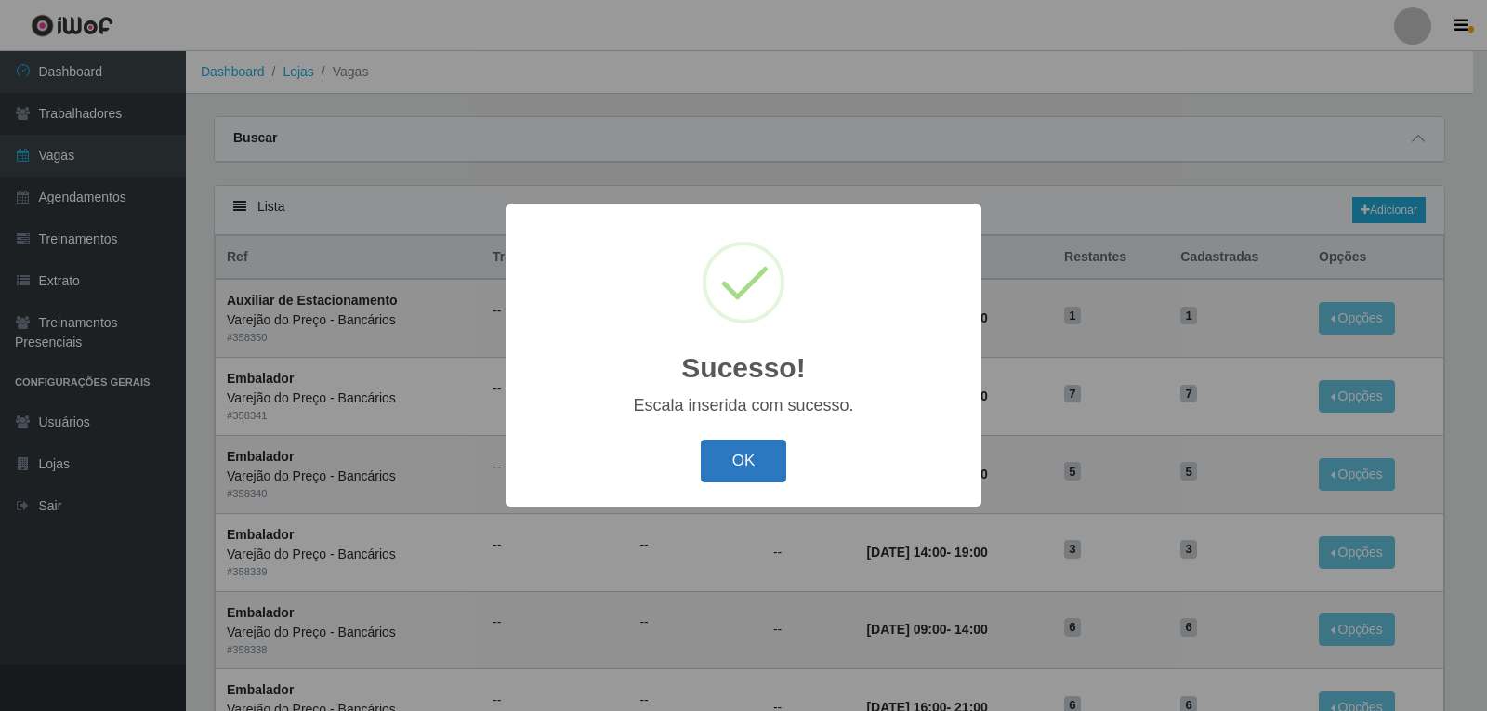
click at [755, 469] on button "OK" at bounding box center [744, 462] width 86 height 44
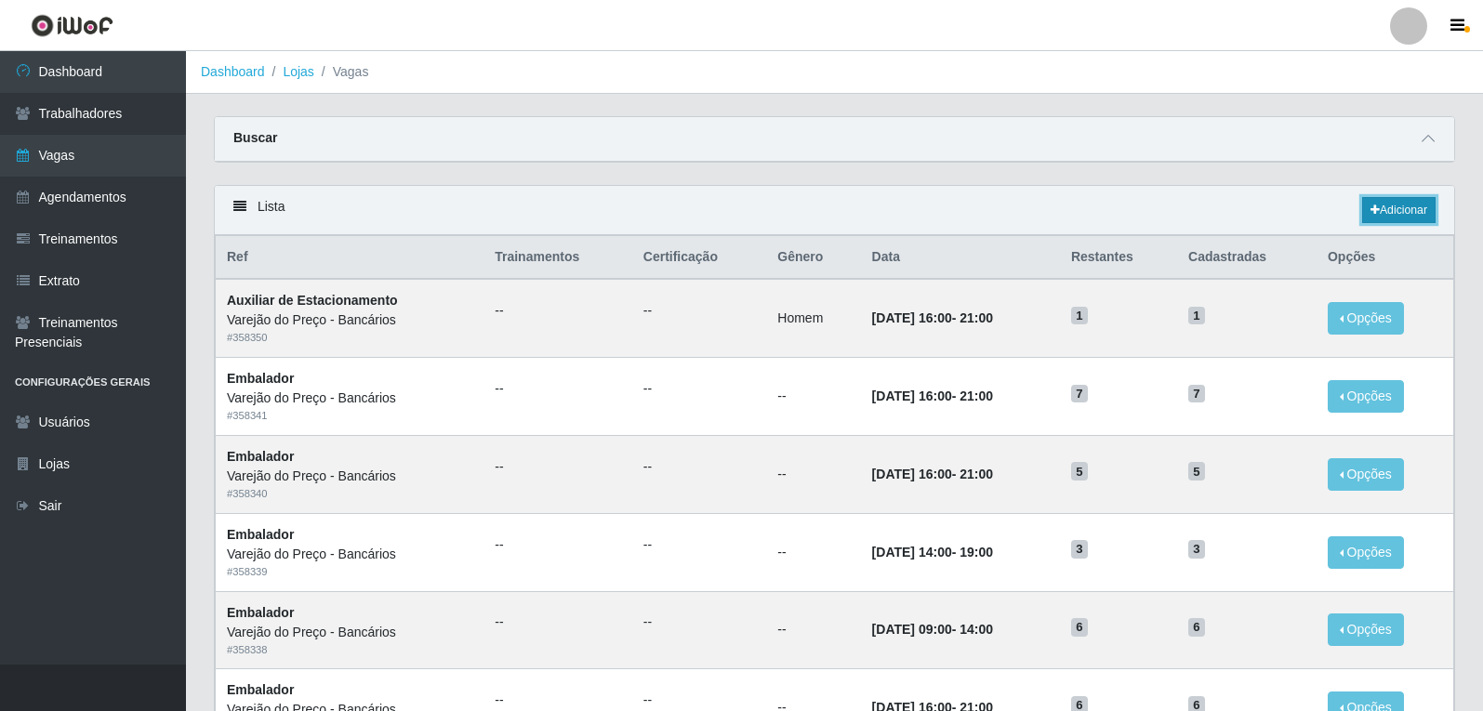
click at [1398, 201] on link "Adicionar" at bounding box center [1398, 210] width 73 height 26
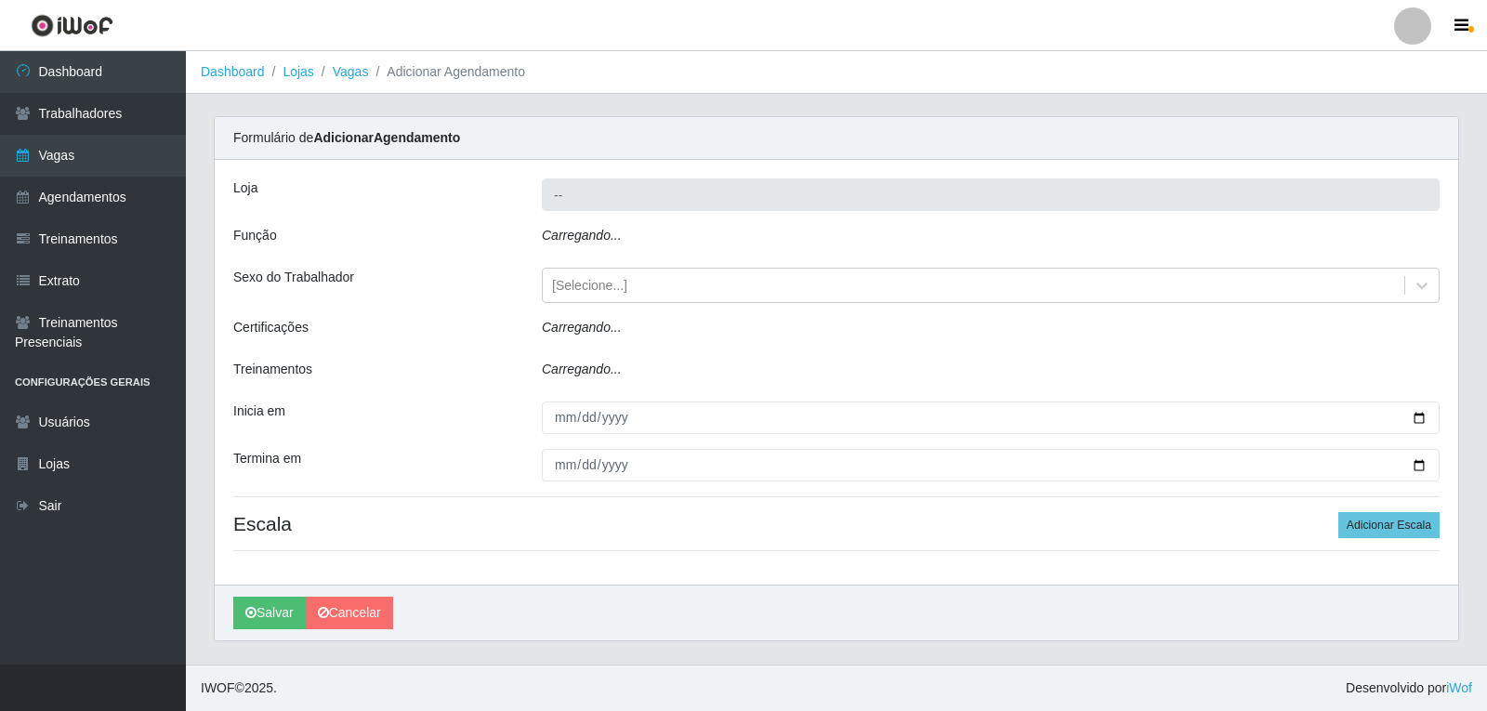
type input "Varejão do Preço - Bancários"
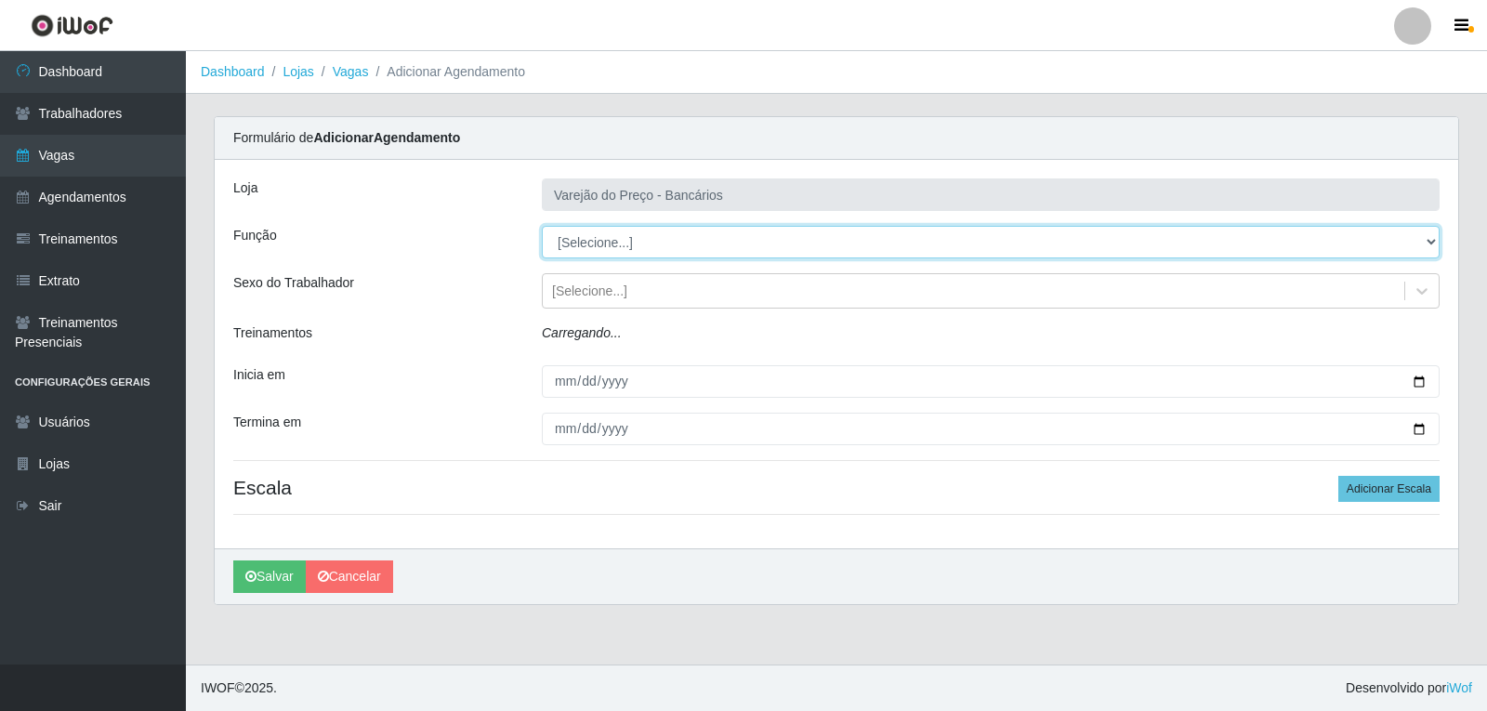
click at [570, 234] on select "[Selecione...] Auxiliar de Estacionamento Auxiliar de Estacionamento + Auxiliar…" at bounding box center [991, 242] width 898 height 33
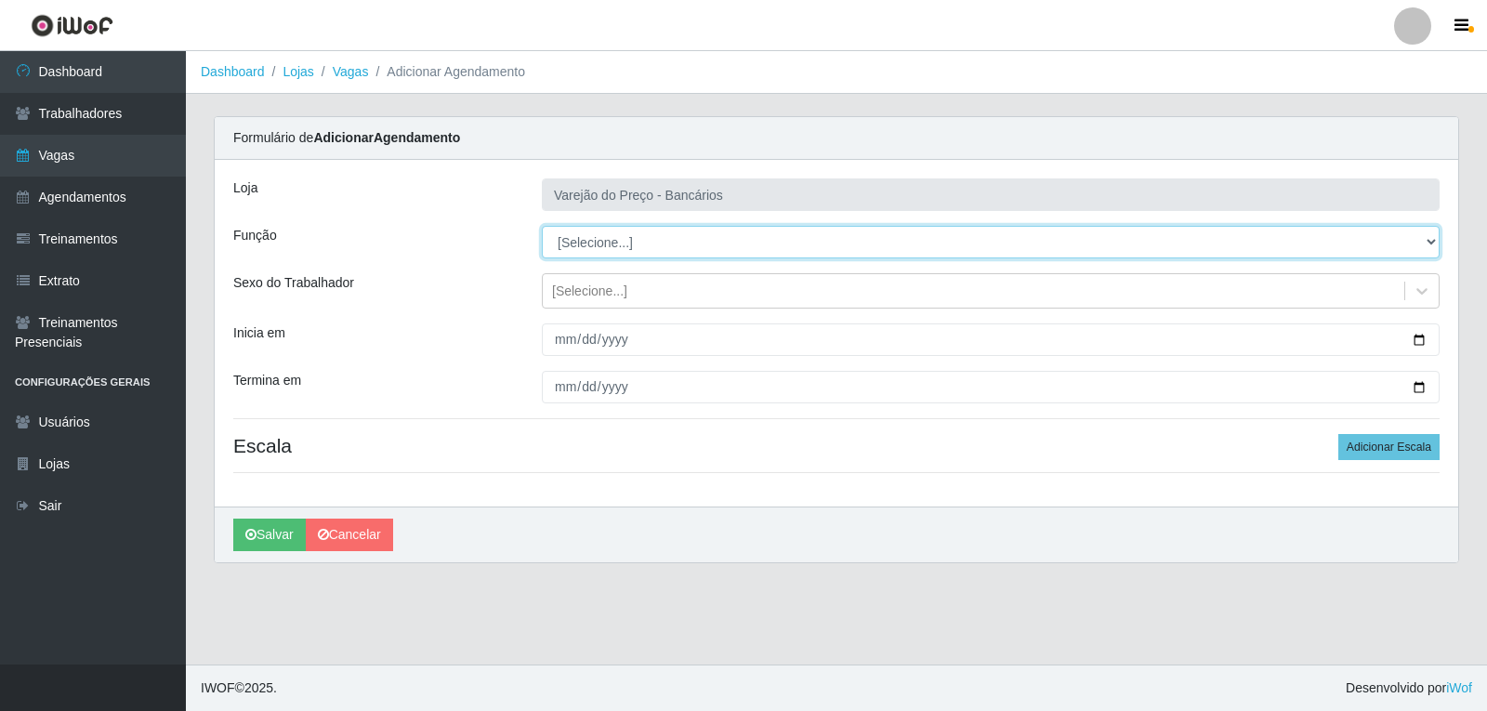
select select "4"
click at [542, 226] on select "[Selecione...] Auxiliar de Estacionamento Auxiliar de Estacionamento + Auxiliar…" at bounding box center [991, 242] width 898 height 33
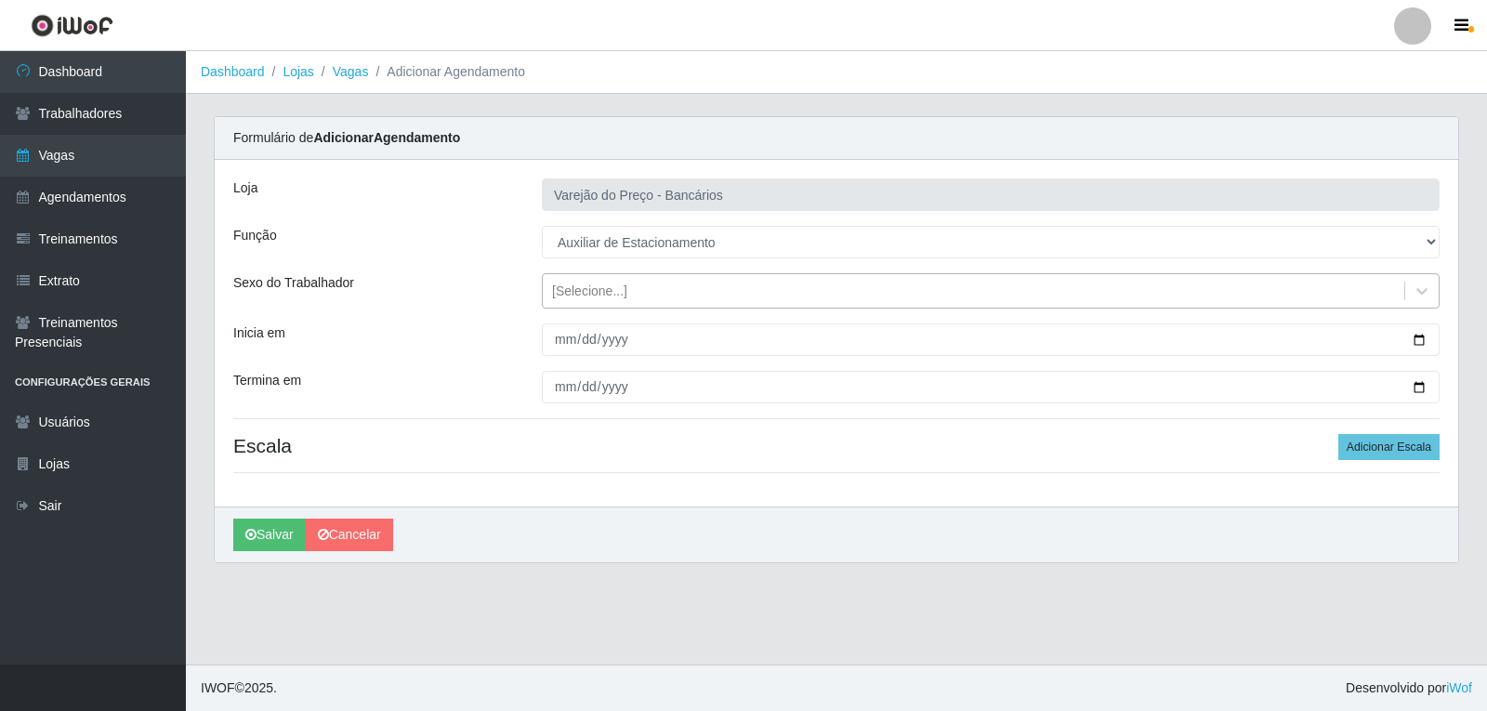
click at [592, 306] on div "[Selecione...]" at bounding box center [974, 291] width 862 height 31
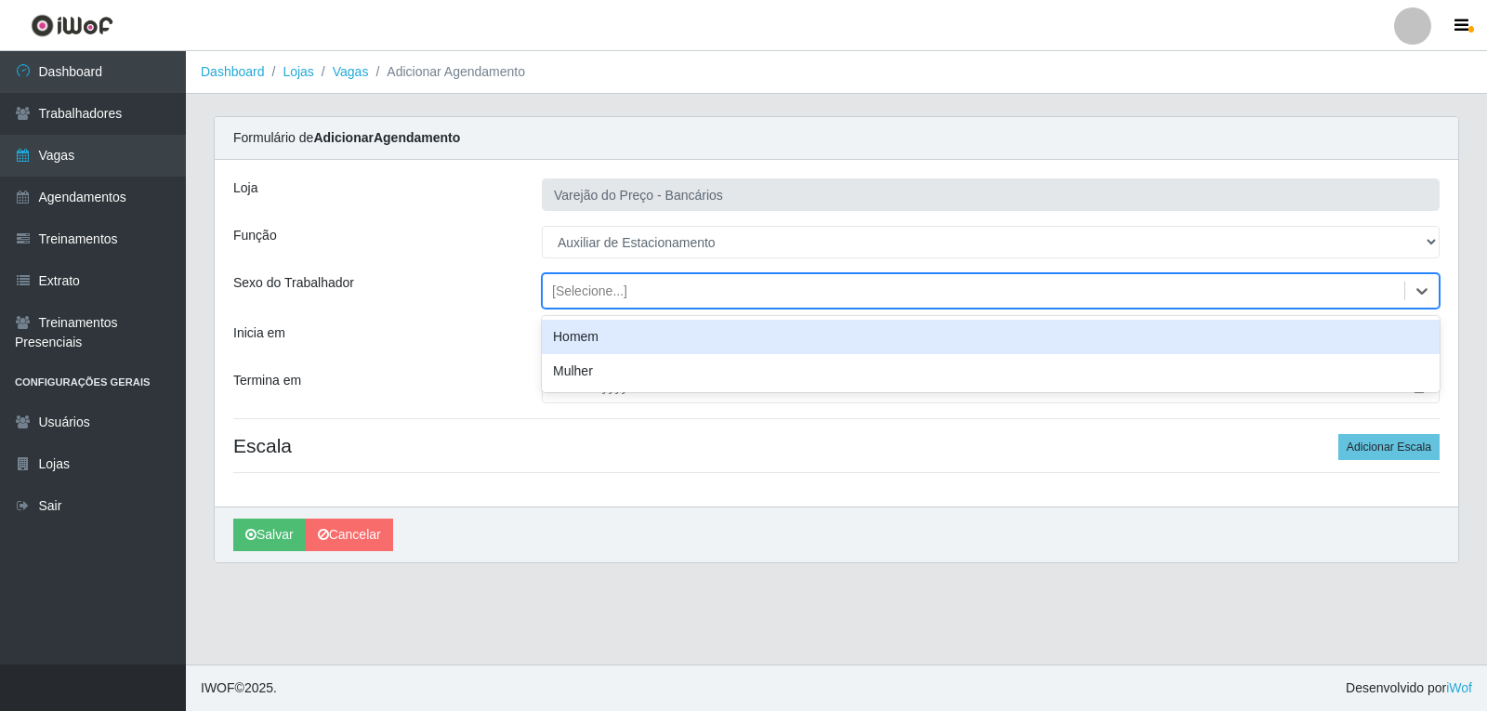
click at [584, 337] on div "Homem" at bounding box center [991, 337] width 898 height 34
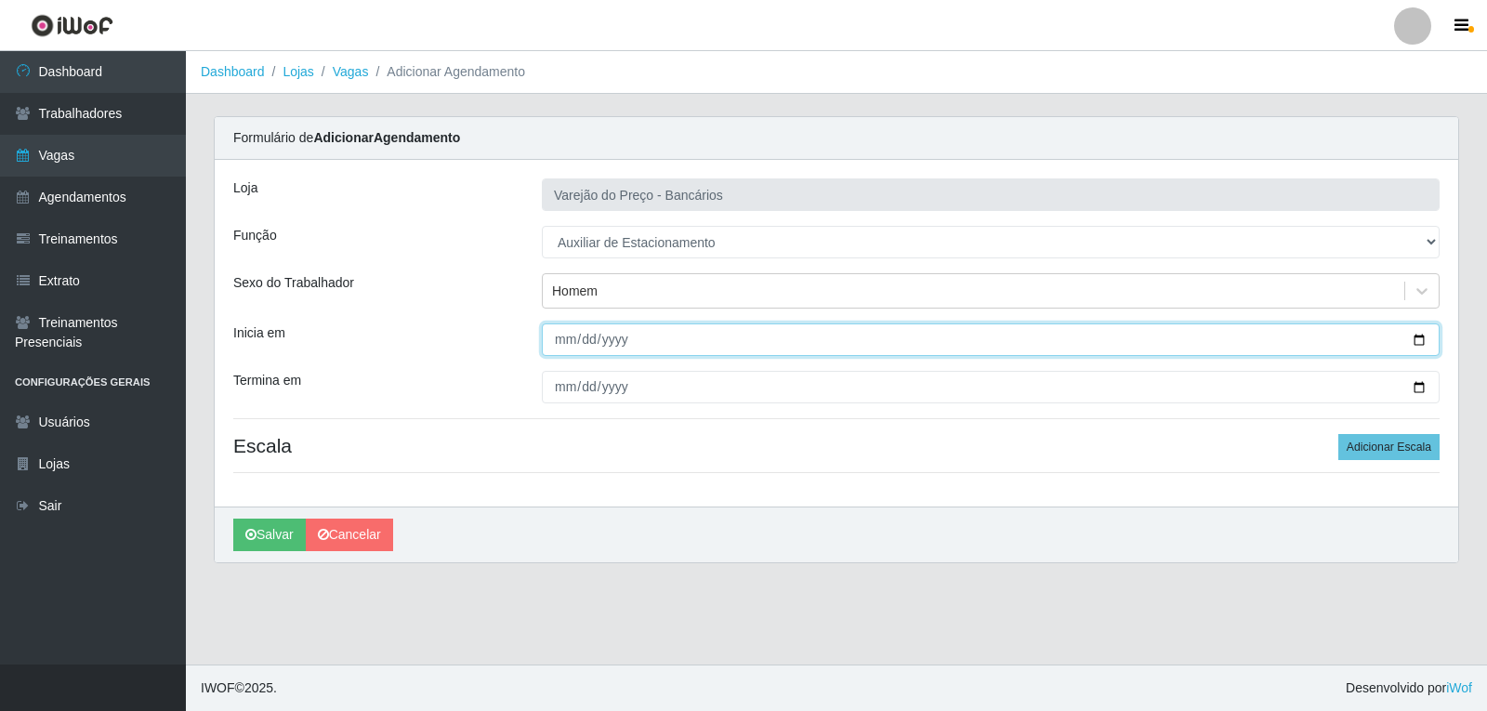
click at [564, 342] on input "Inicia em" at bounding box center [991, 339] width 898 height 33
type input "[DATE]"
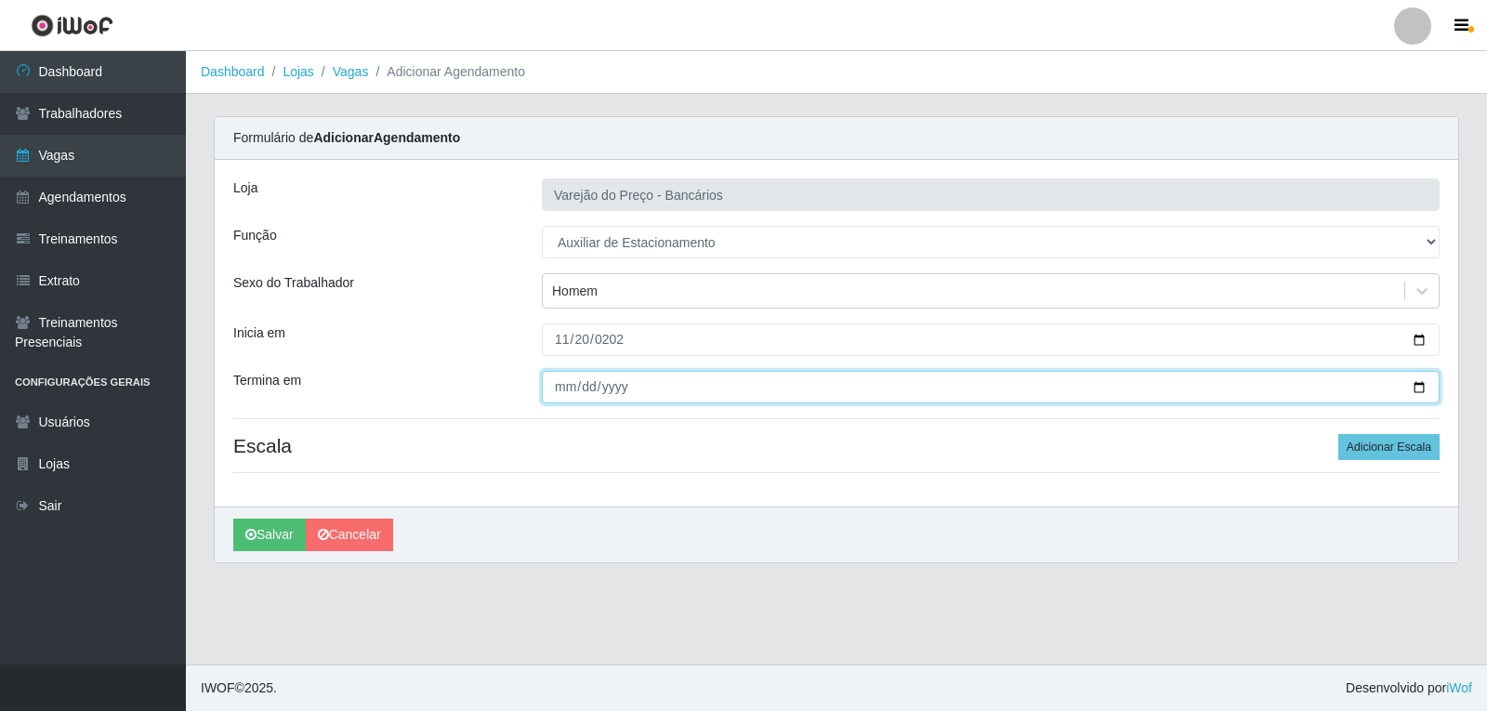
click at [559, 383] on input "Termina em" at bounding box center [991, 387] width 898 height 33
type input "[DATE]"
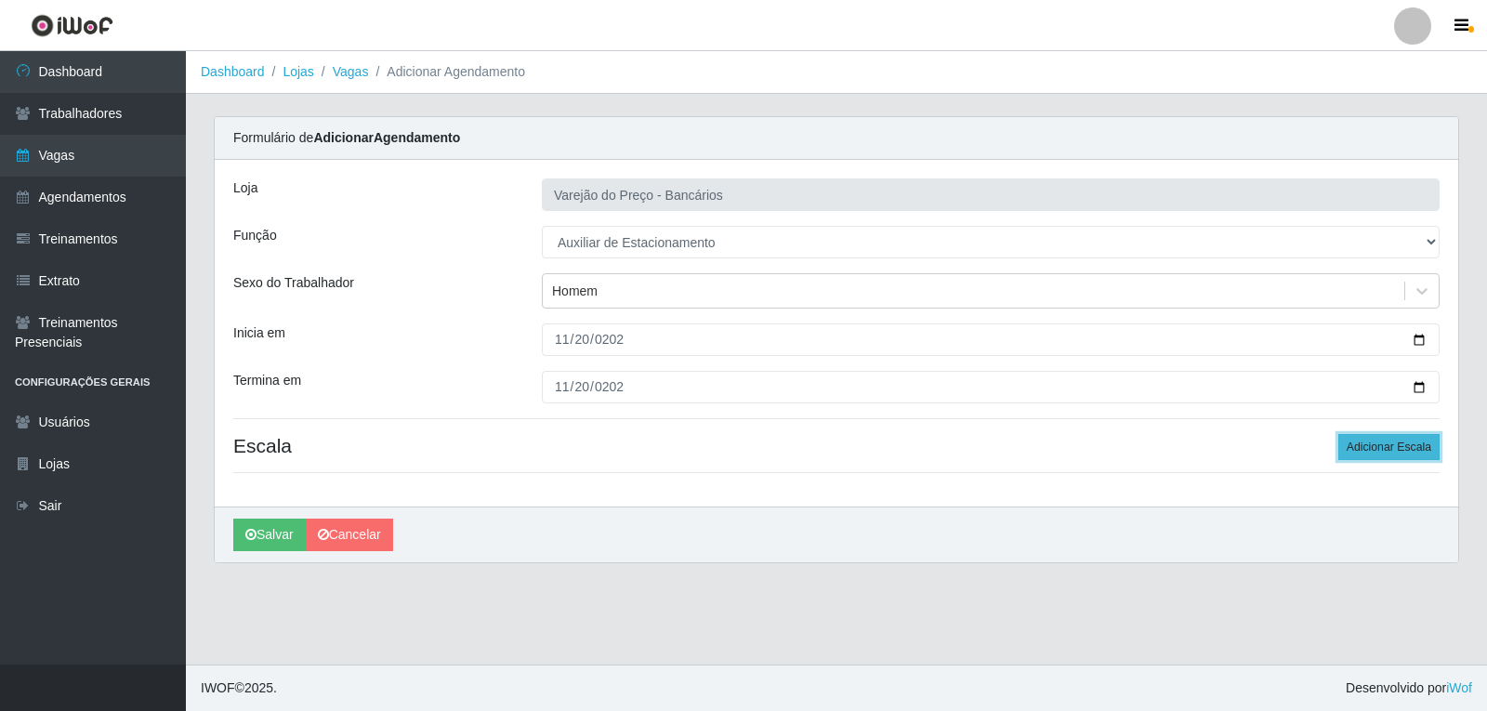
click at [1378, 444] on button "Adicionar Escala" at bounding box center [1388, 447] width 101 height 26
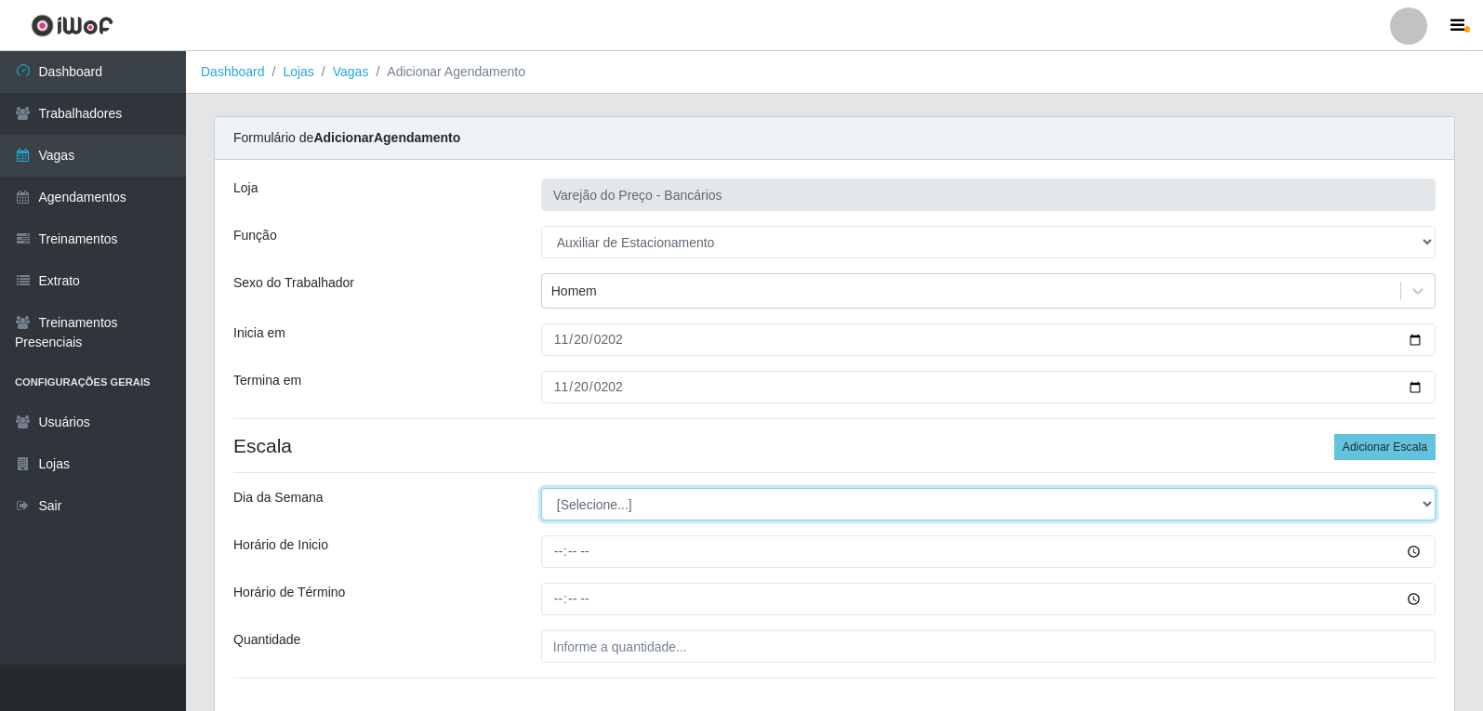
click at [658, 514] on select "[Selecione...] Segunda Terça Quarta Quinta Sexta Sábado Domingo" at bounding box center [988, 504] width 894 height 33
select select "4"
click at [541, 488] on select "[Selecione...] Segunda Terça Quarta Quinta Sexta Sábado Domingo" at bounding box center [988, 504] width 894 height 33
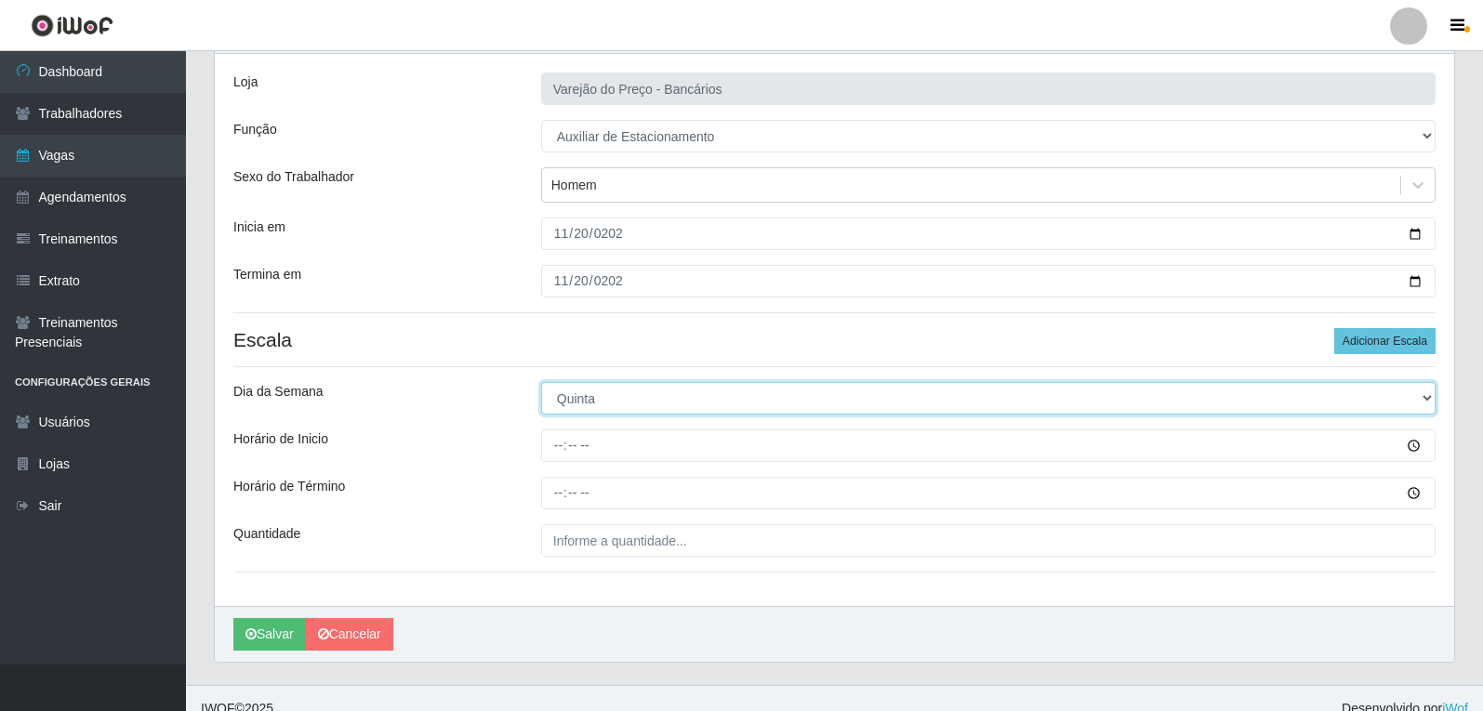
scroll to position [126, 0]
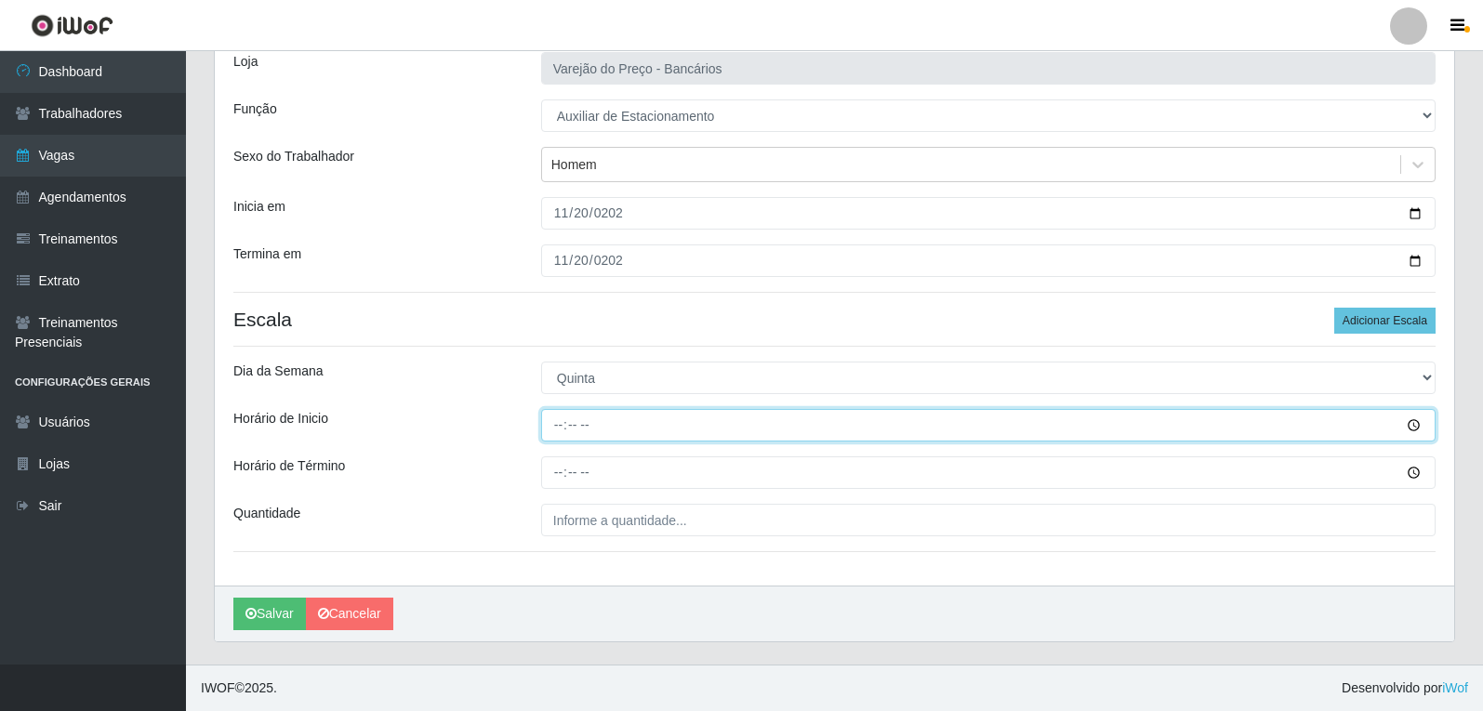
click at [549, 433] on input "Horário de Inicio" at bounding box center [988, 425] width 894 height 33
type input "09:00"
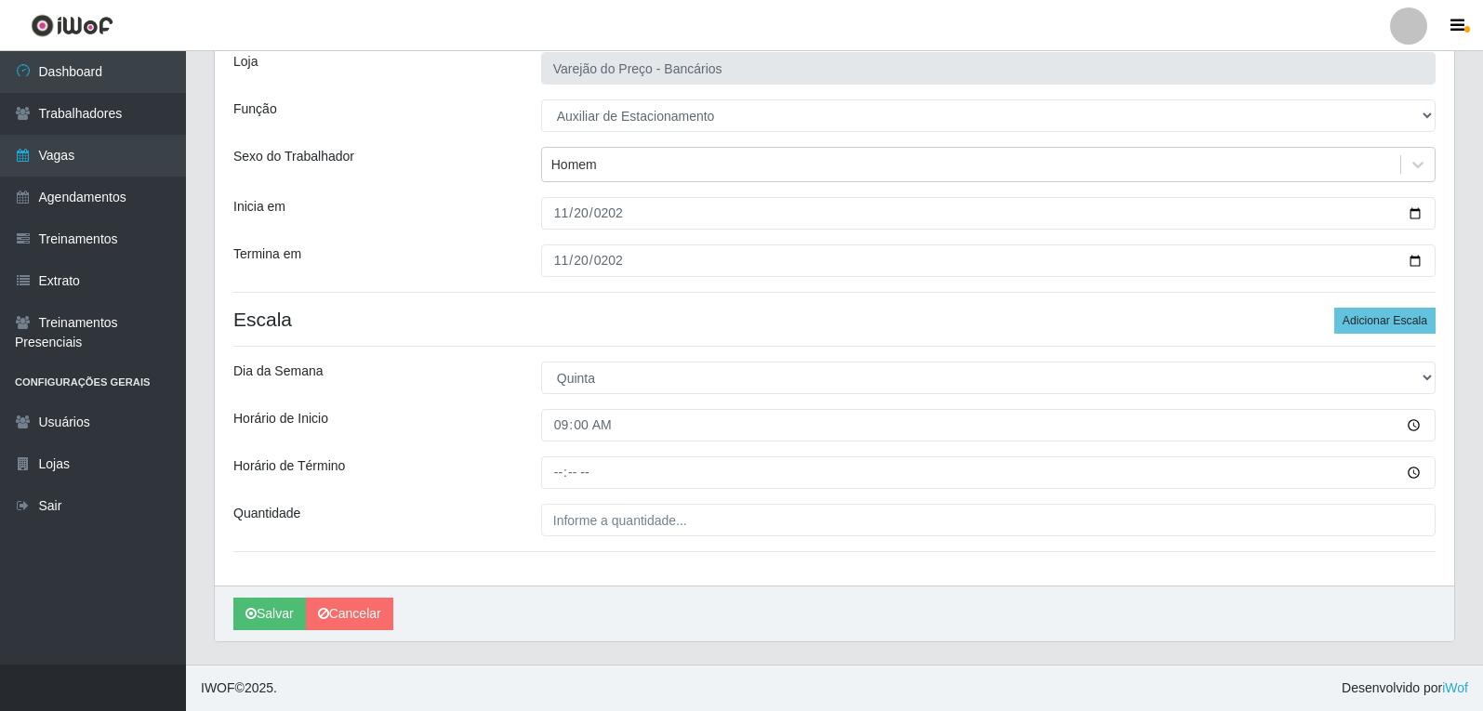
click at [551, 455] on div "[PERSON_NAME] do Preço - Bancários Função [Selecione...] Auxiliar de Estacionam…" at bounding box center [834, 309] width 1239 height 552
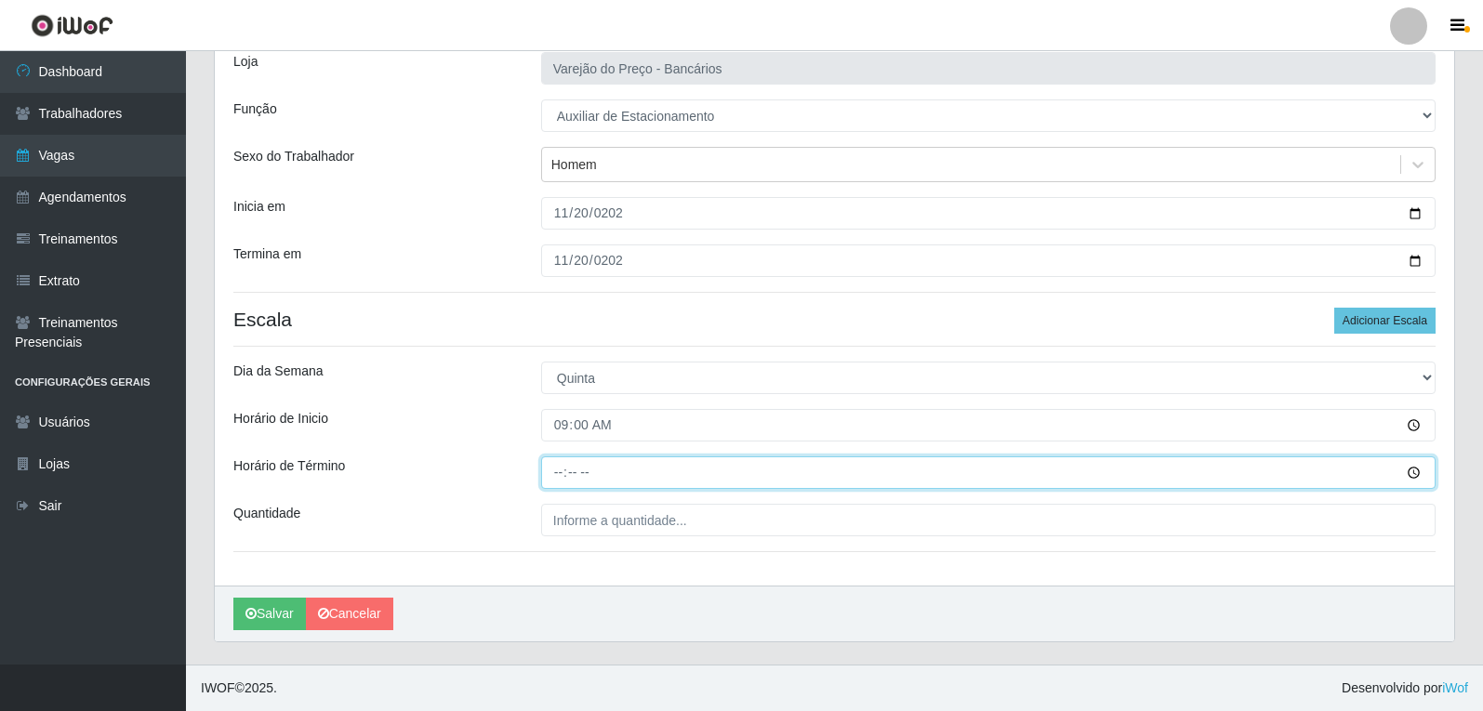
click at [561, 473] on input "Horário de Término" at bounding box center [988, 472] width 894 height 33
type input "14:00"
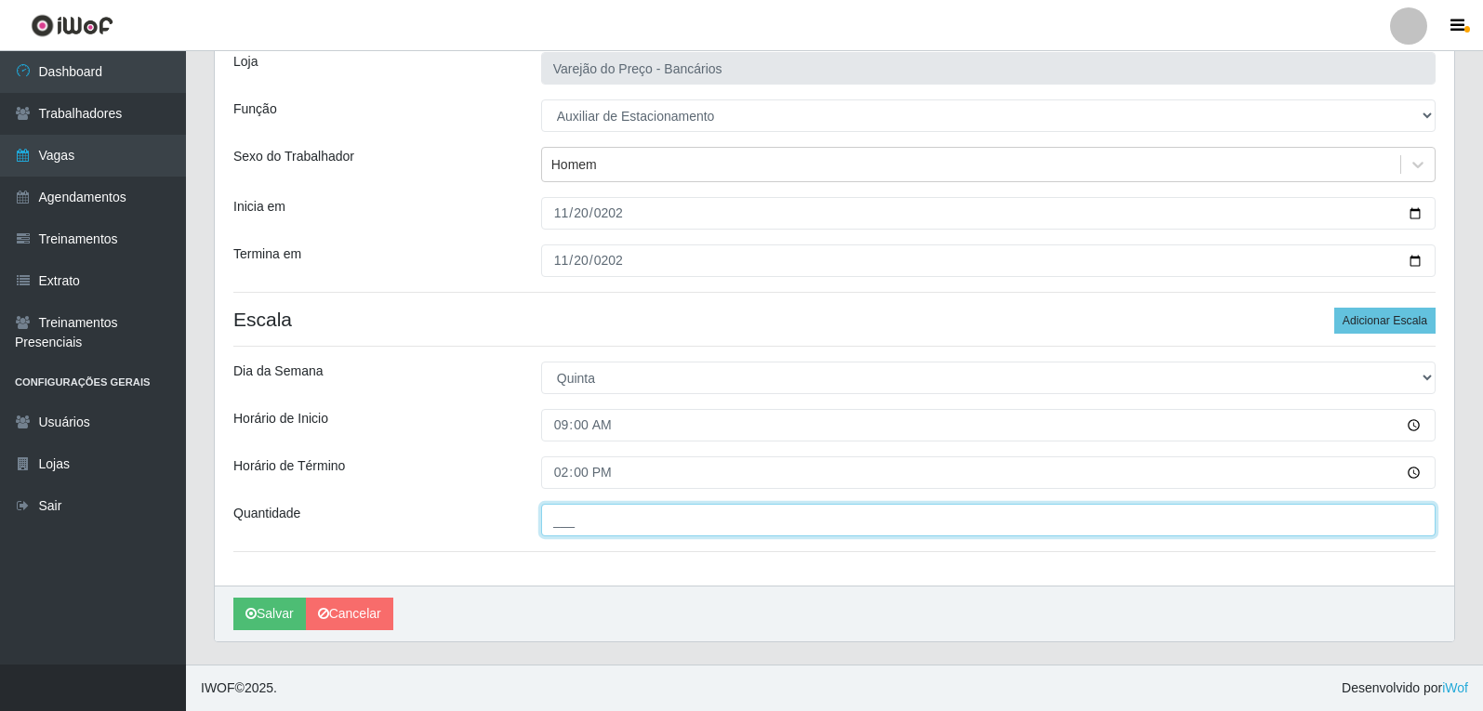
click at [594, 523] on input "___" at bounding box center [988, 520] width 894 height 33
type input "1__"
click at [233, 598] on button "Salvar" at bounding box center [269, 614] width 73 height 33
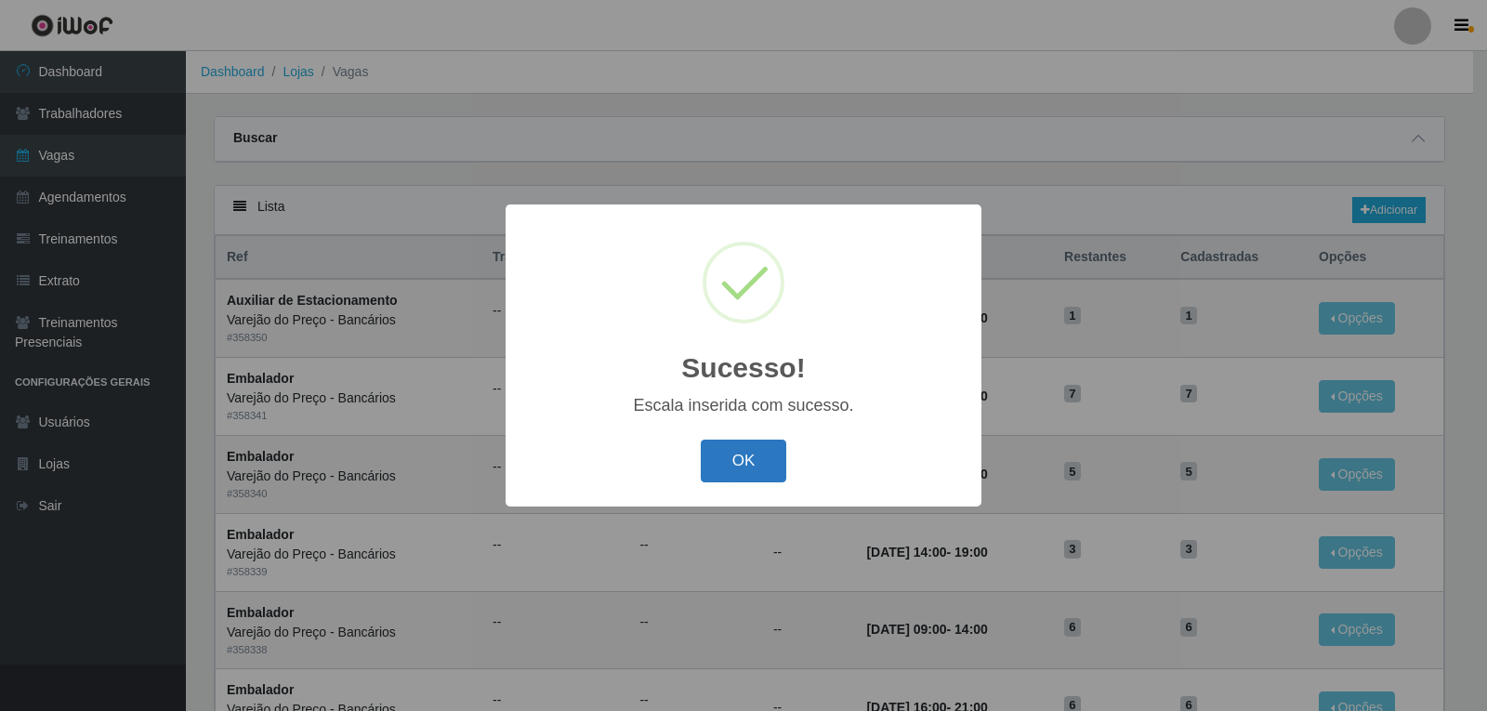
click at [756, 459] on button "OK" at bounding box center [744, 462] width 86 height 44
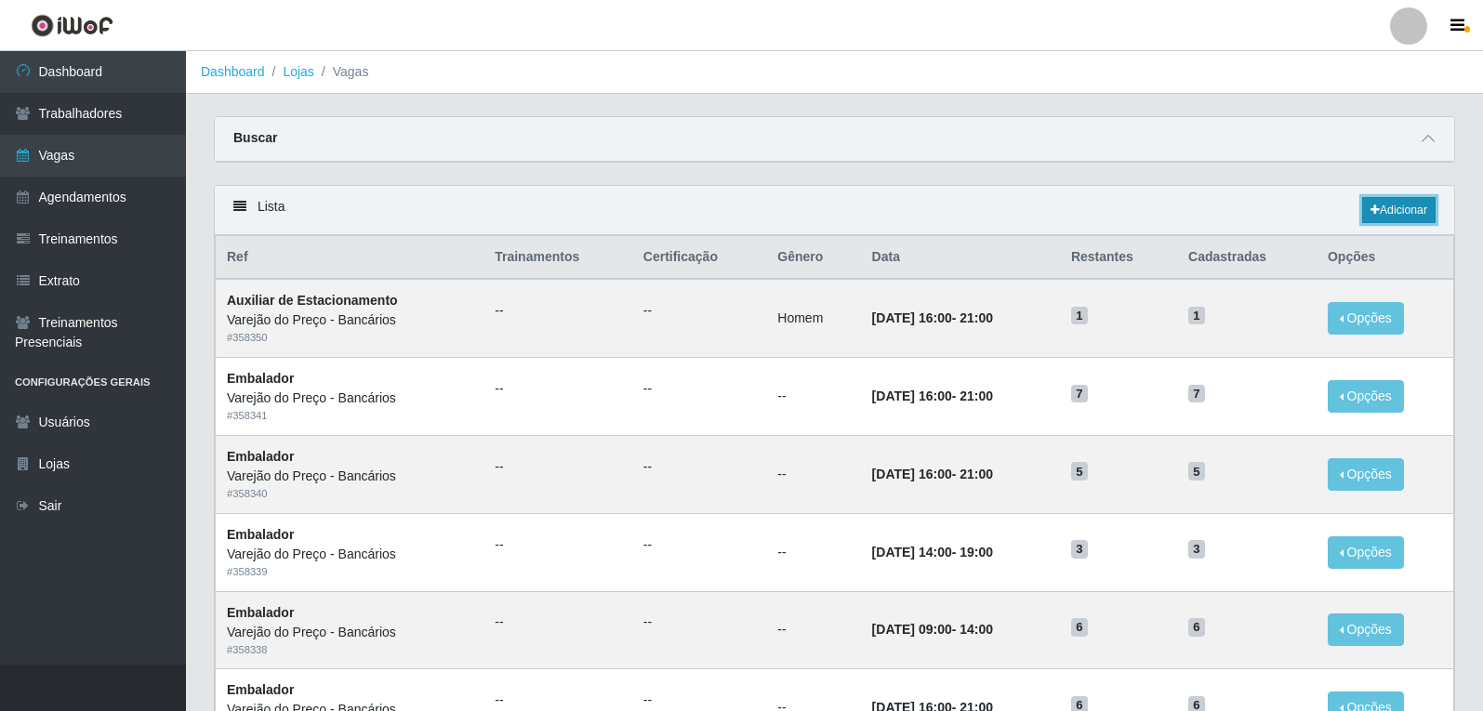
click at [1391, 219] on link "Adicionar" at bounding box center [1398, 210] width 73 height 26
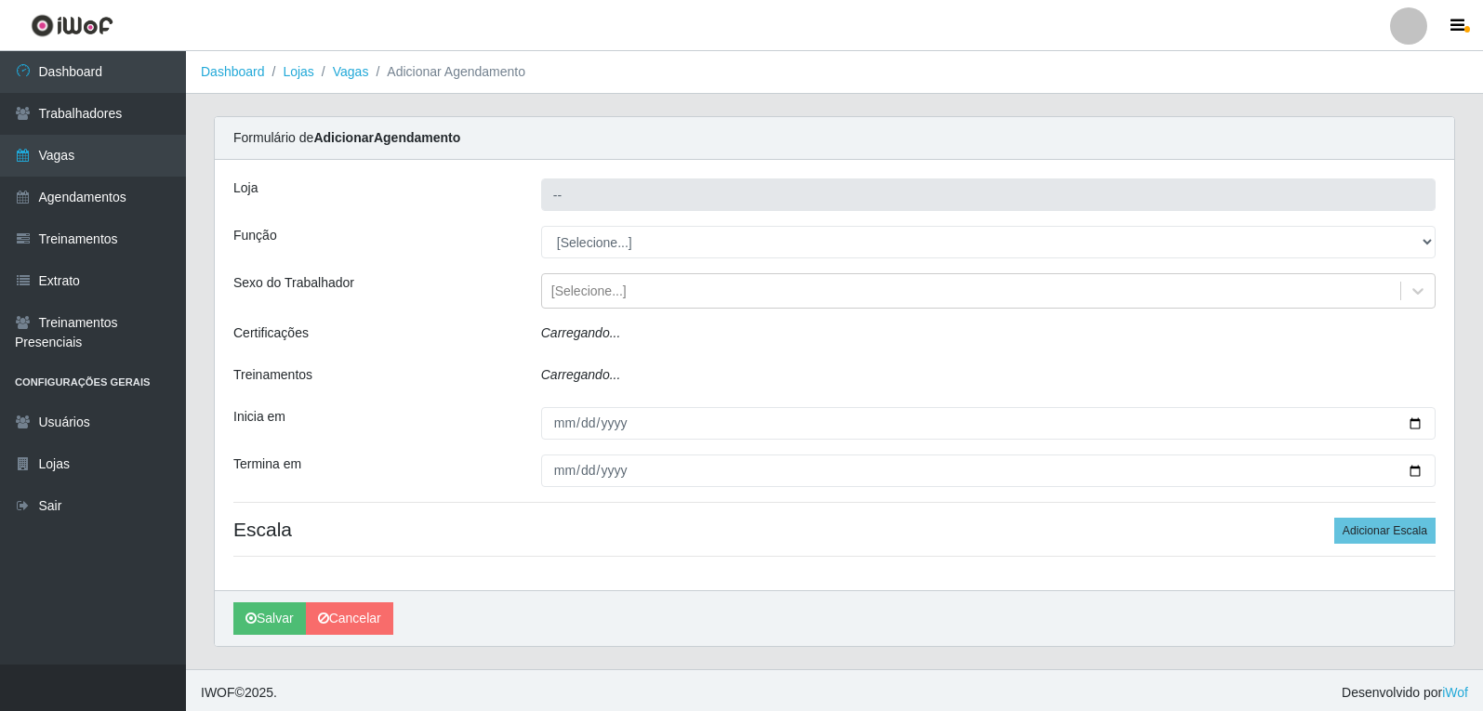
type input "Varejão do Preço - Bancários"
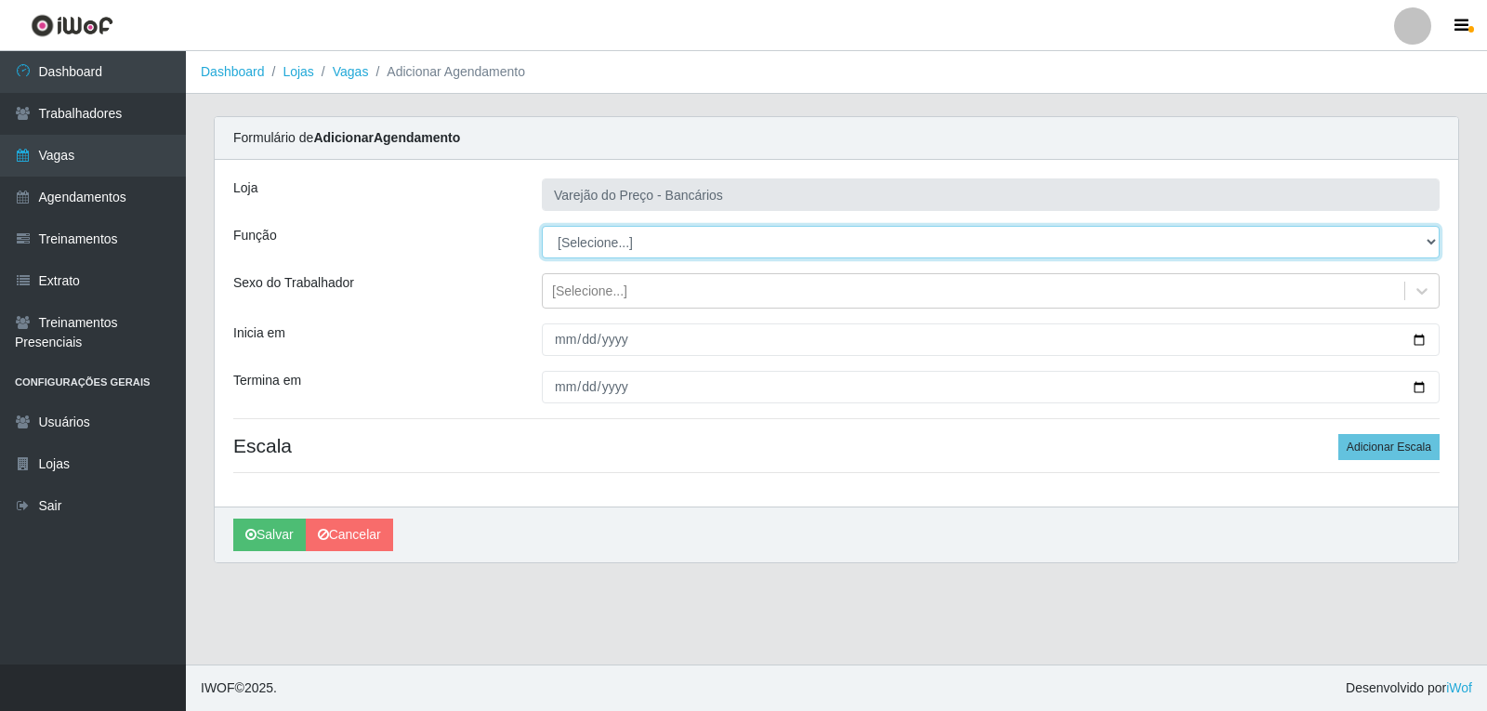
click at [624, 242] on select "[Selecione...] Auxiliar de Estacionamento Auxiliar de Estacionamento + Auxiliar…" at bounding box center [991, 242] width 898 height 33
select select "4"
click at [542, 226] on select "[Selecione...] Auxiliar de Estacionamento Auxiliar de Estacionamento + Auxiliar…" at bounding box center [991, 242] width 898 height 33
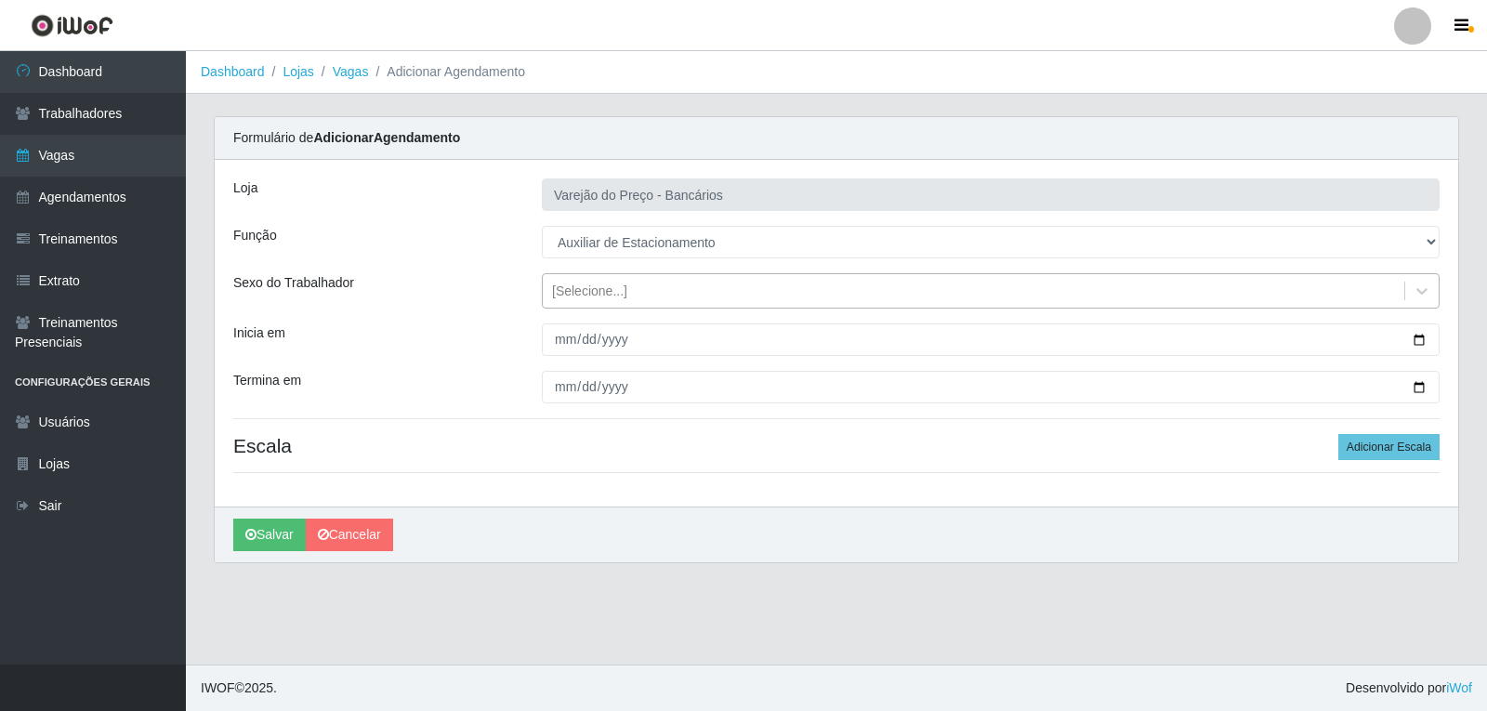
click at [596, 282] on div "[Selecione...]" at bounding box center [589, 292] width 75 height 20
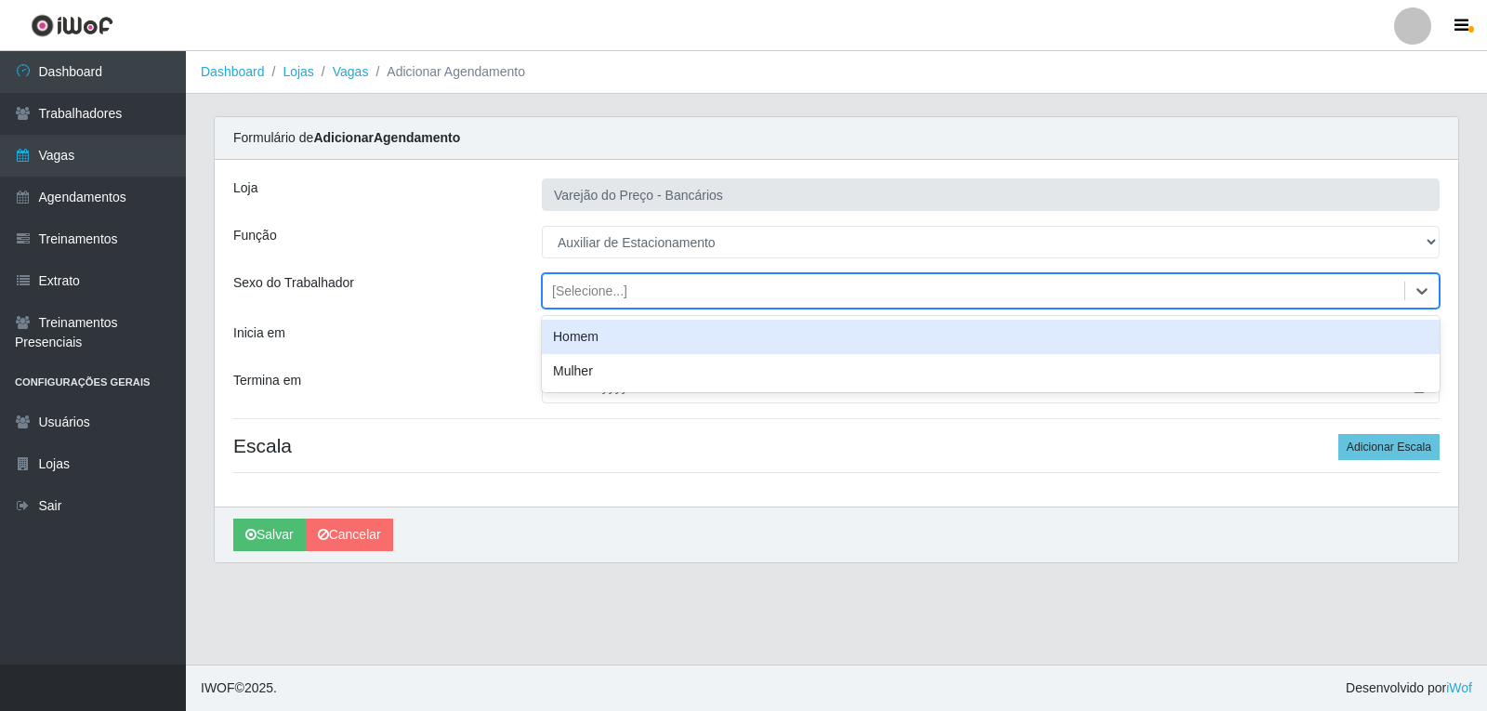
click at [588, 329] on div "Homem" at bounding box center [991, 337] width 898 height 34
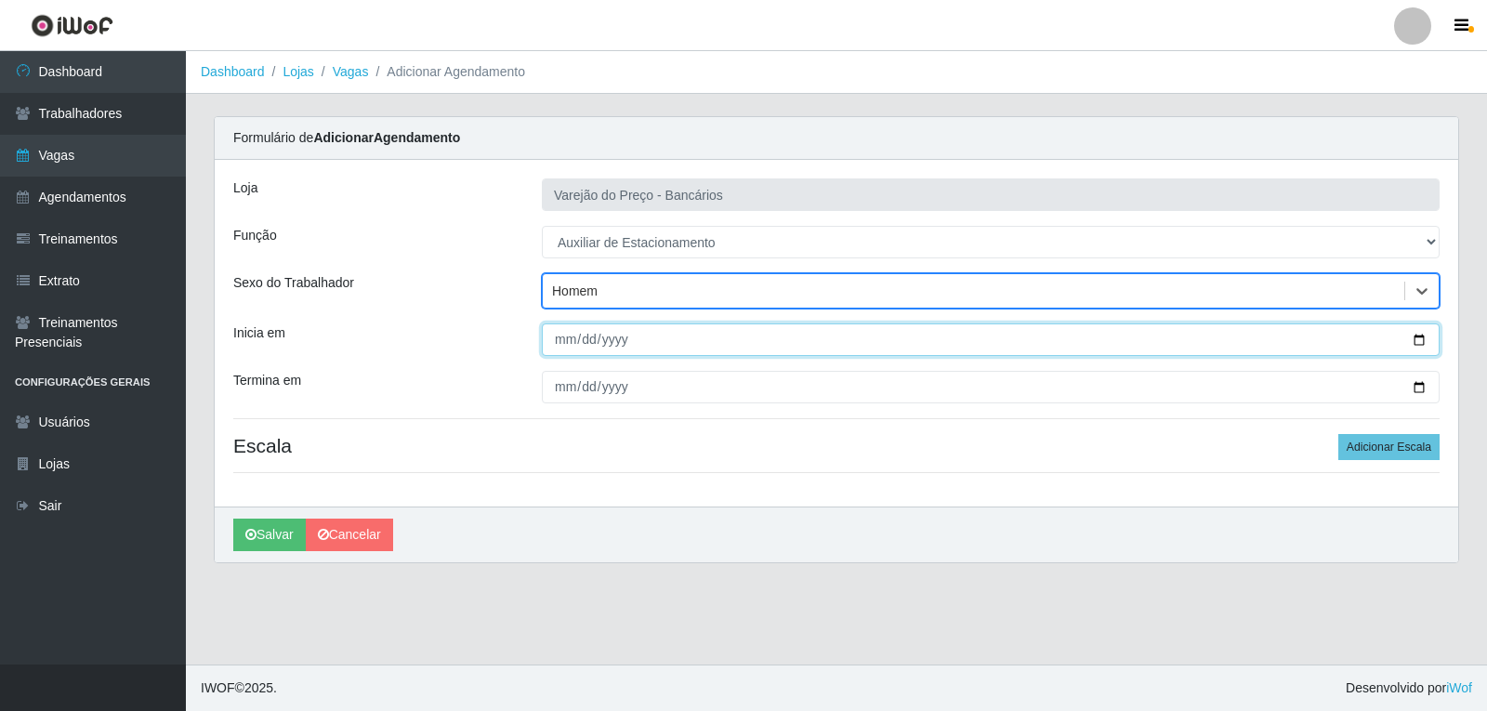
click at [563, 345] on input "Inicia em" at bounding box center [991, 339] width 898 height 33
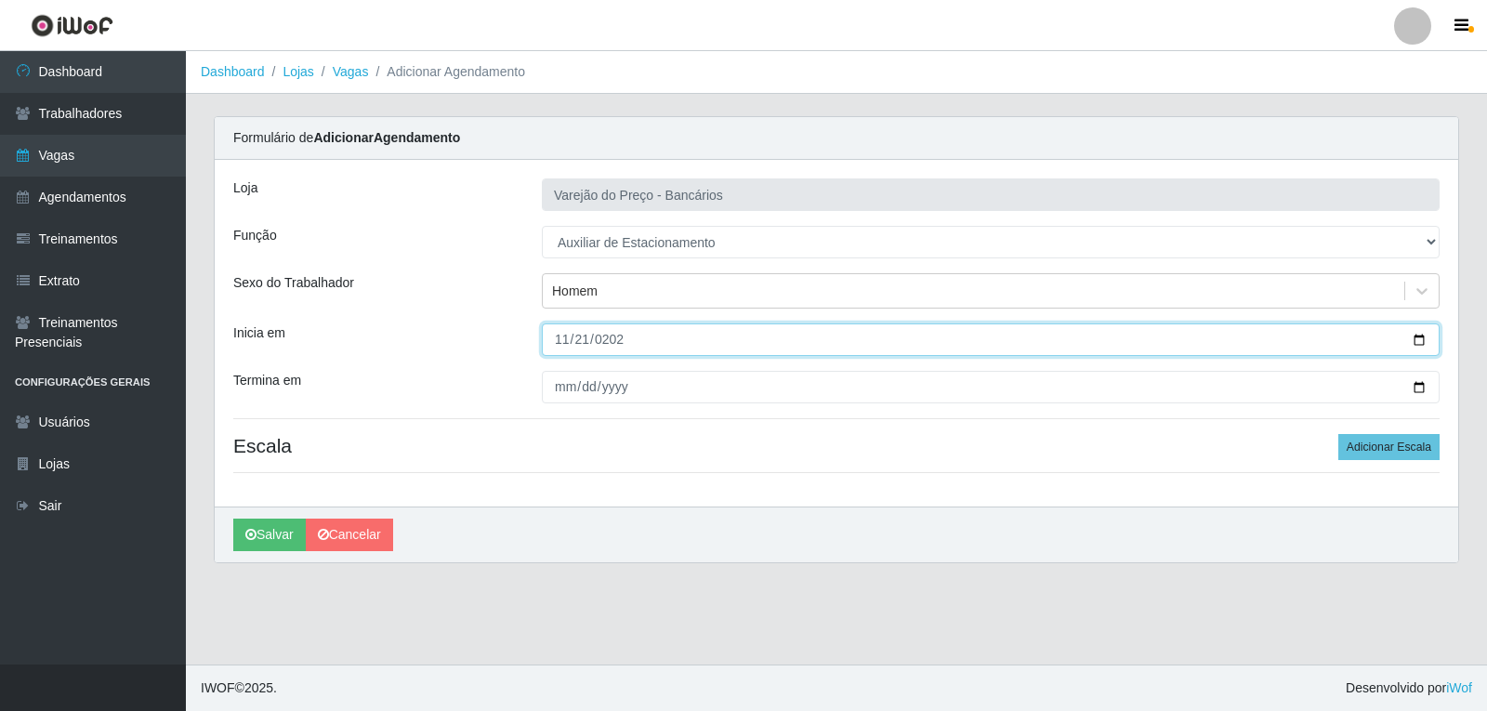
type input "[DATE]"
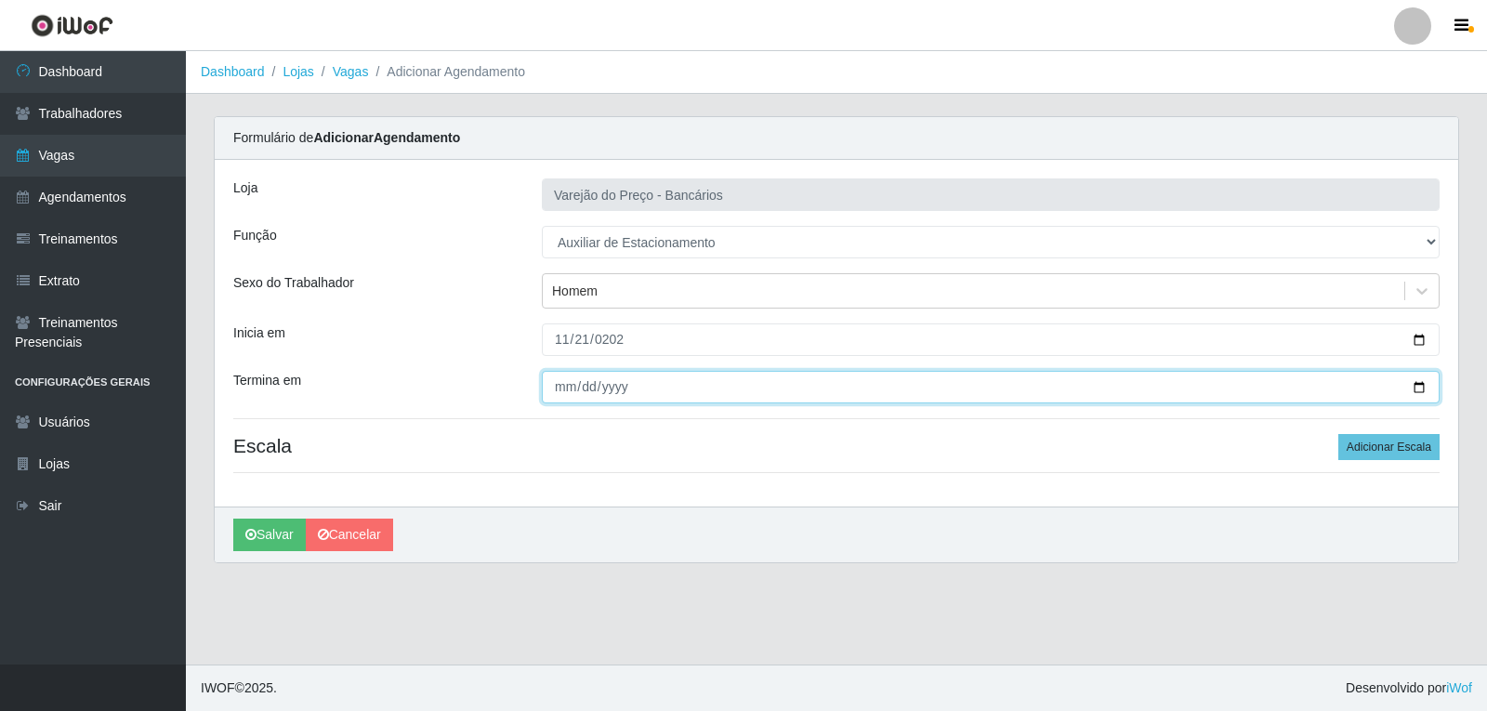
click at [569, 380] on input "Termina em" at bounding box center [991, 387] width 898 height 33
type input "[DATE]"
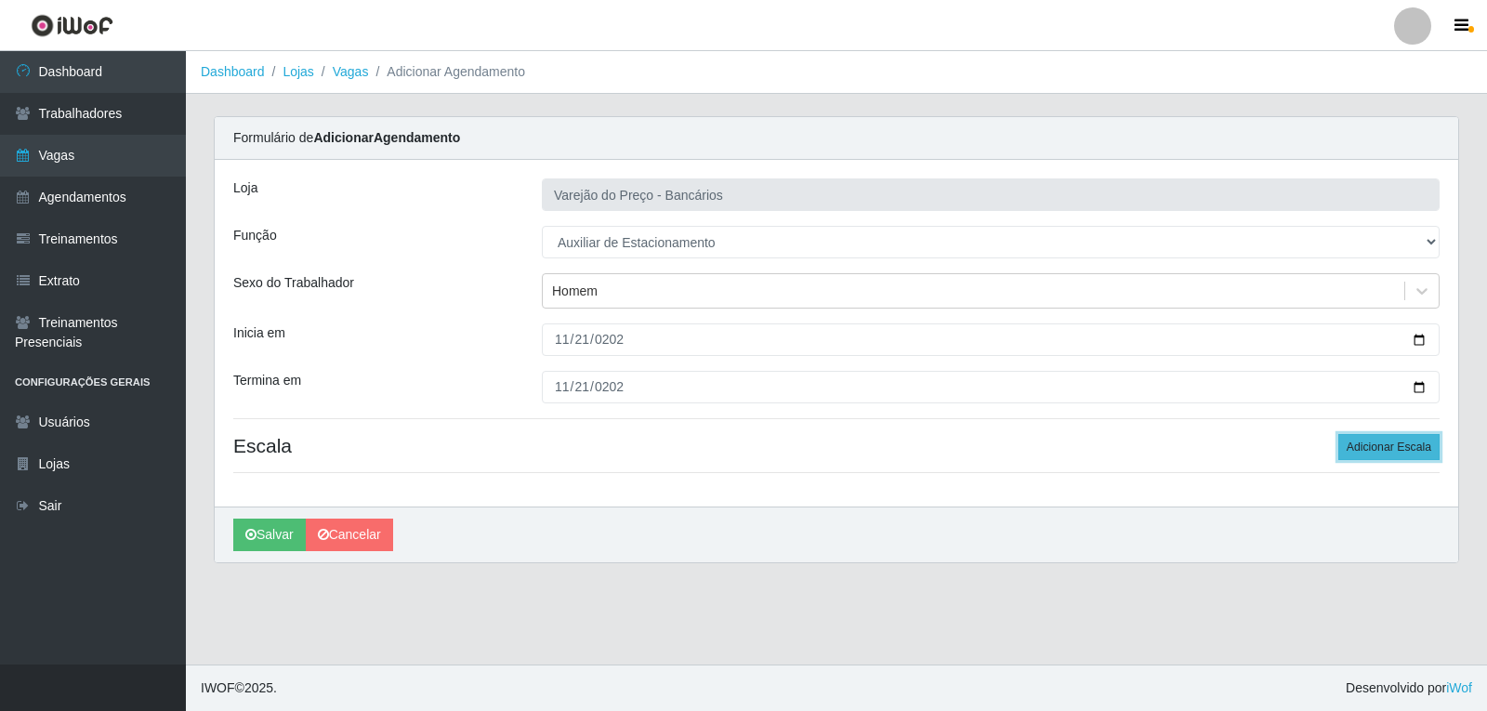
click at [1418, 440] on button "Adicionar Escala" at bounding box center [1388, 447] width 101 height 26
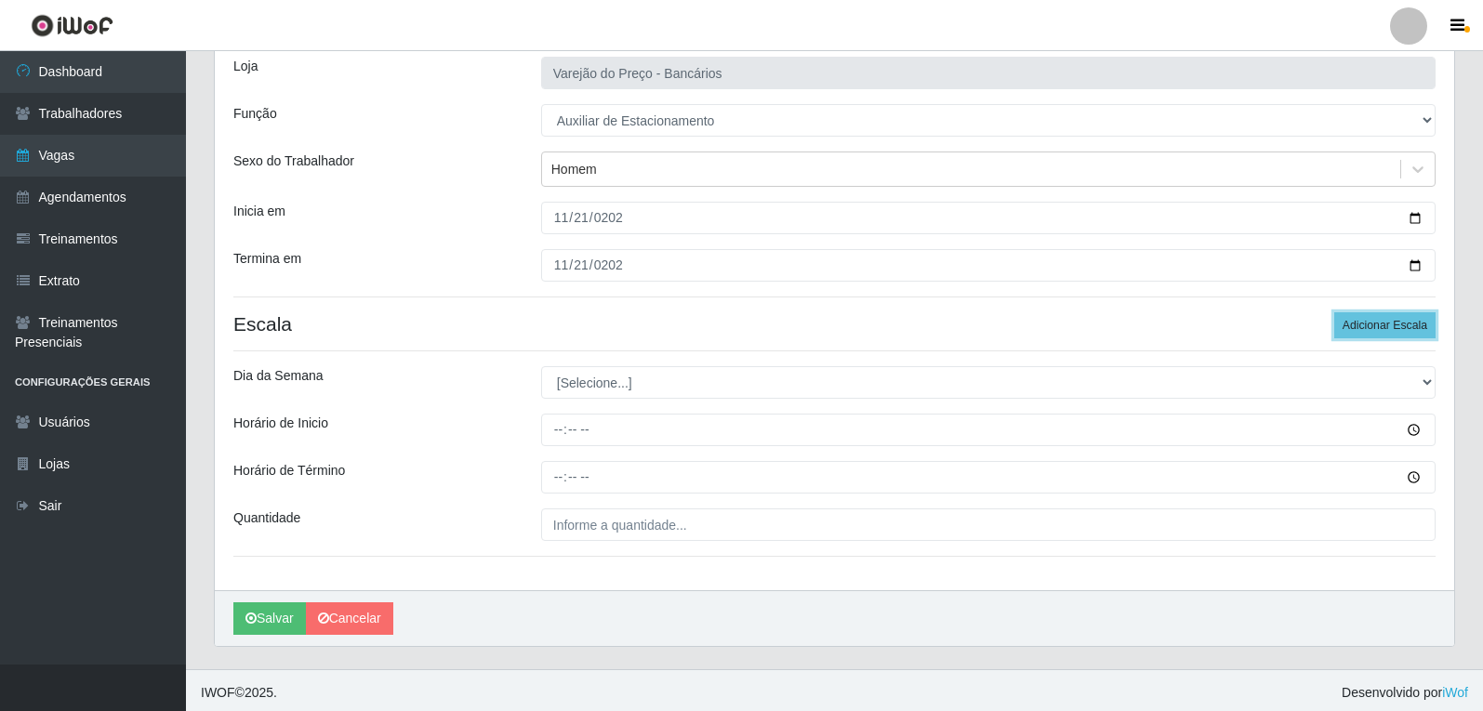
scroll to position [126, 0]
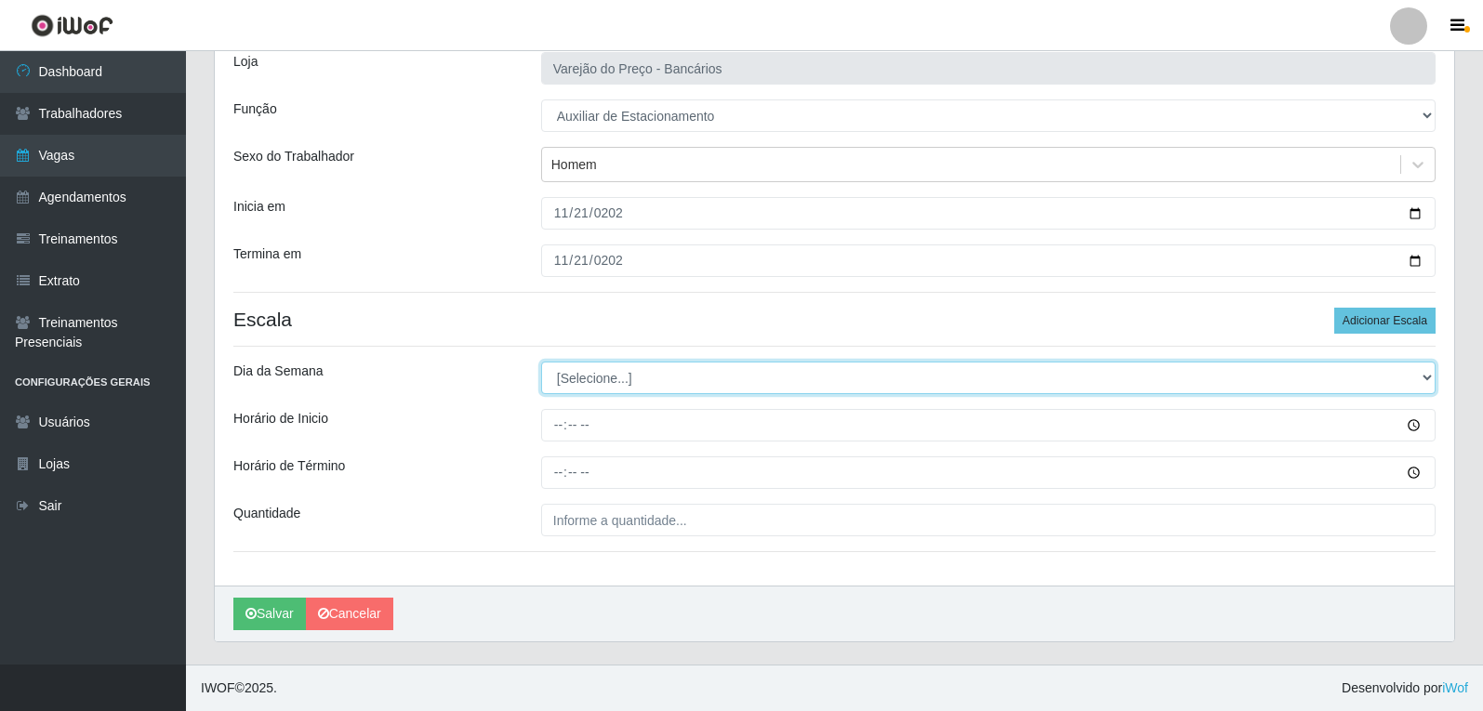
click at [680, 379] on select "[Selecione...] Segunda Terça Quarta Quinta Sexta Sábado Domingo" at bounding box center [988, 378] width 894 height 33
select select "5"
click at [541, 362] on select "[Selecione...] Segunda Terça Quarta Quinta Sexta Sábado Domingo" at bounding box center [988, 378] width 894 height 33
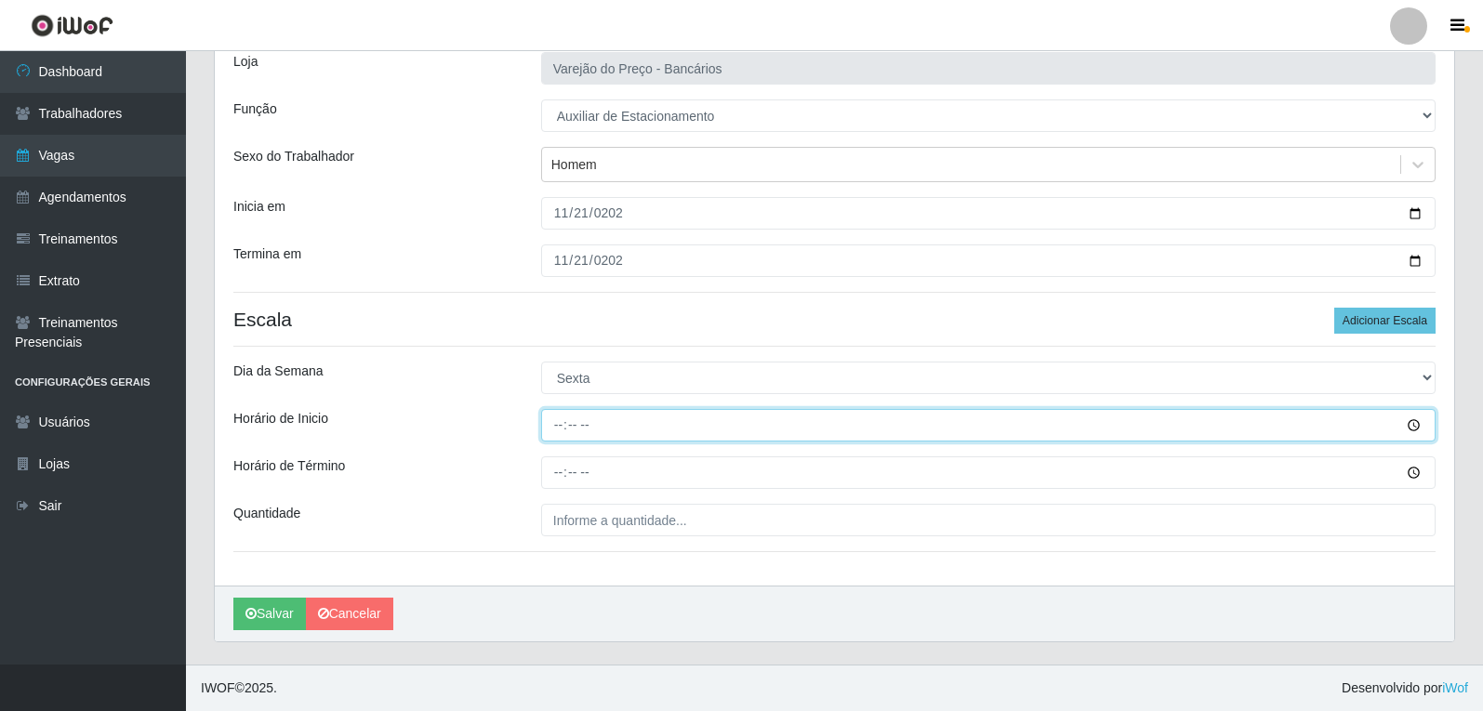
click at [560, 420] on input "Horário de Inicio" at bounding box center [988, 425] width 894 height 33
type input "09:00"
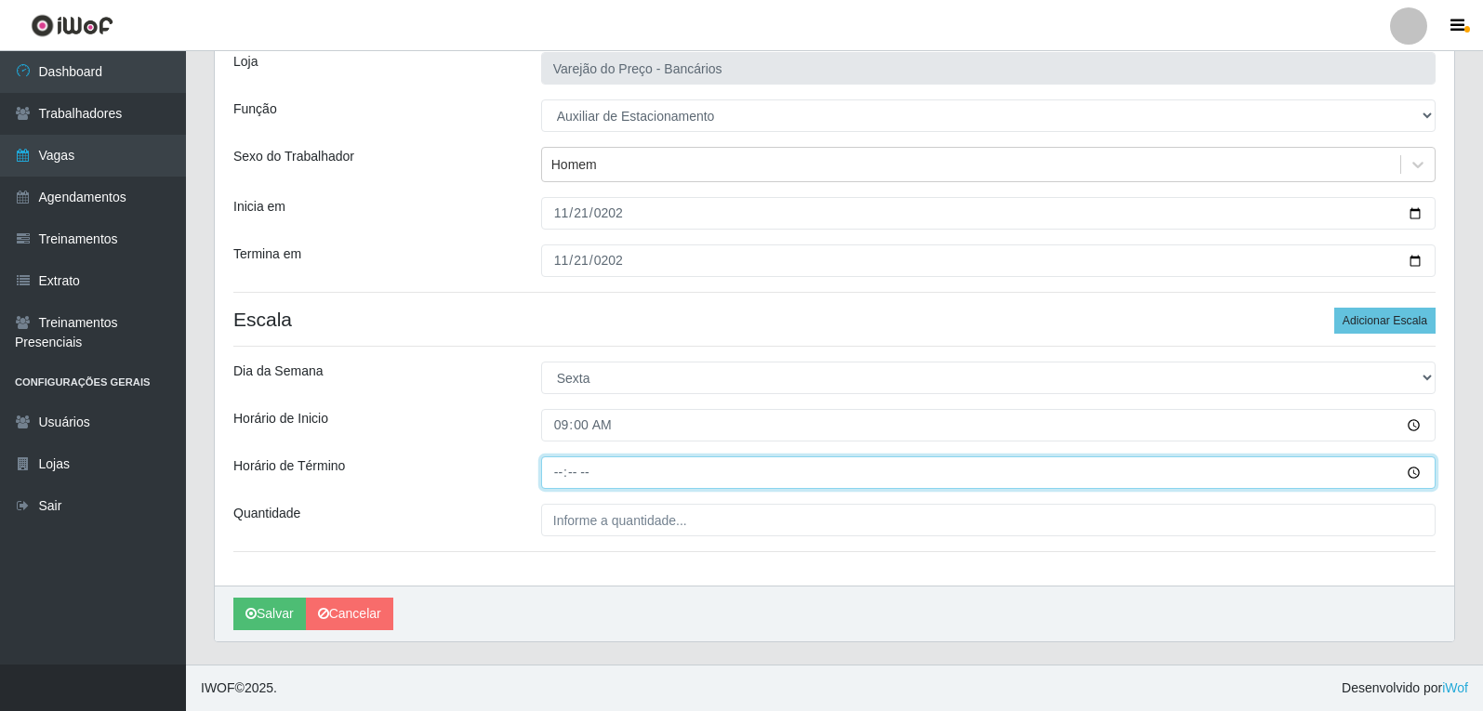
click at [566, 478] on input "Horário de Término" at bounding box center [988, 472] width 894 height 33
type input "14:00"
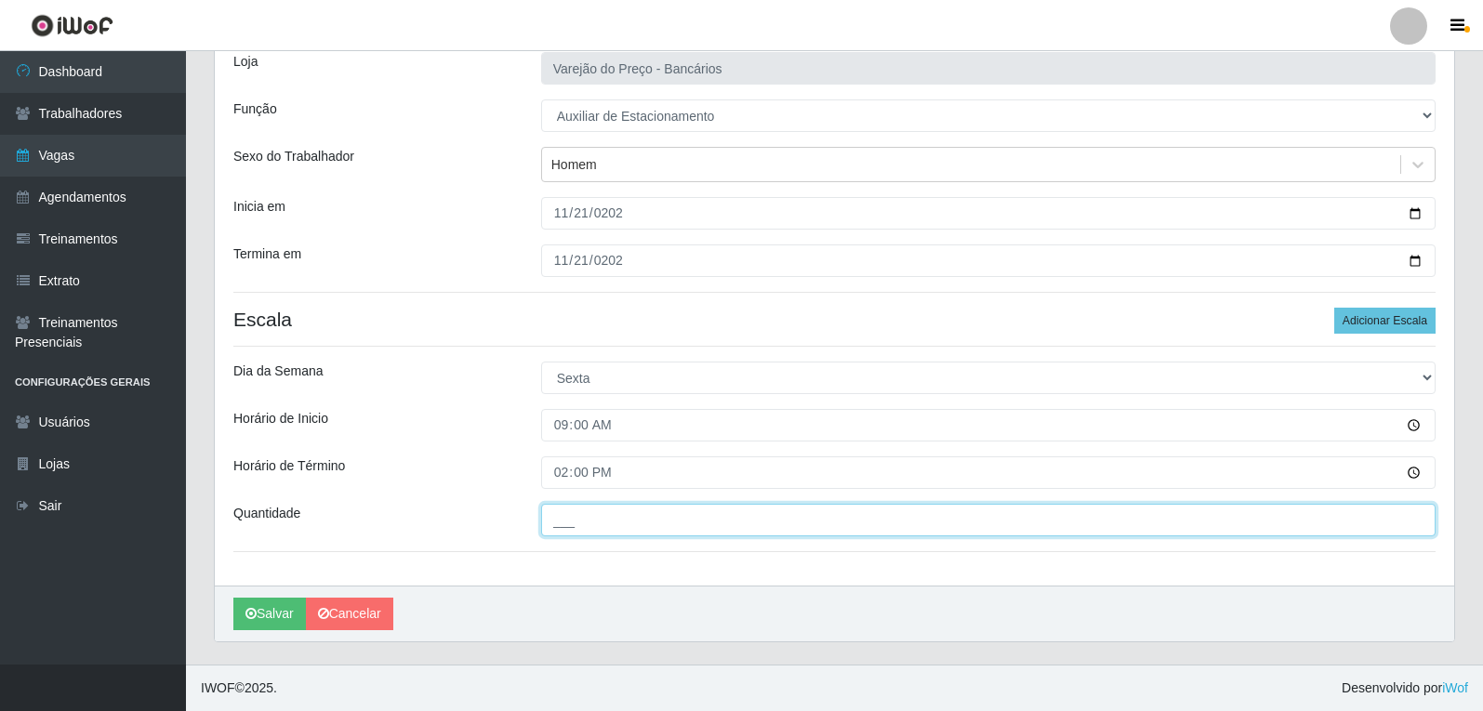
click at [566, 522] on input "___" at bounding box center [988, 520] width 894 height 33
type input "1__"
click at [233, 598] on button "Salvar" at bounding box center [269, 614] width 73 height 33
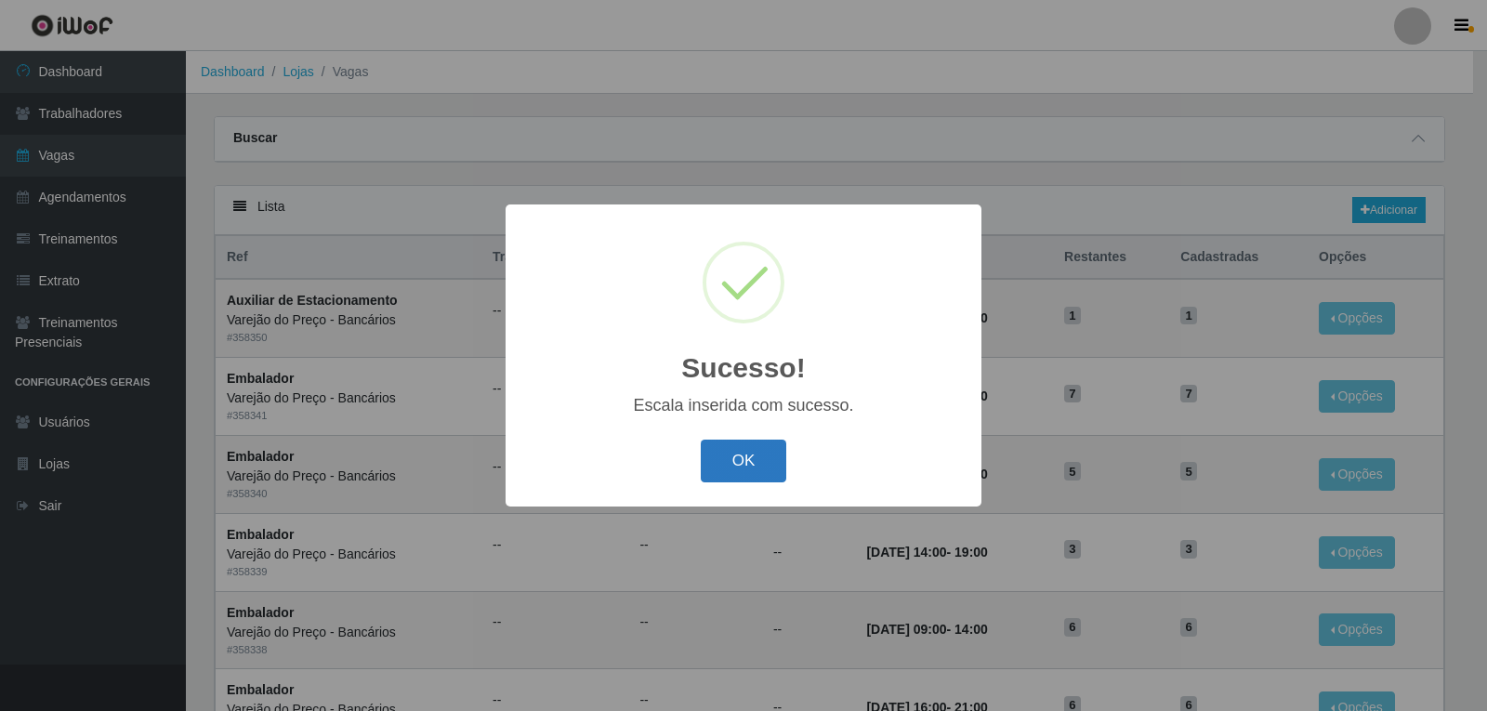
click at [783, 461] on button "OK" at bounding box center [744, 462] width 86 height 44
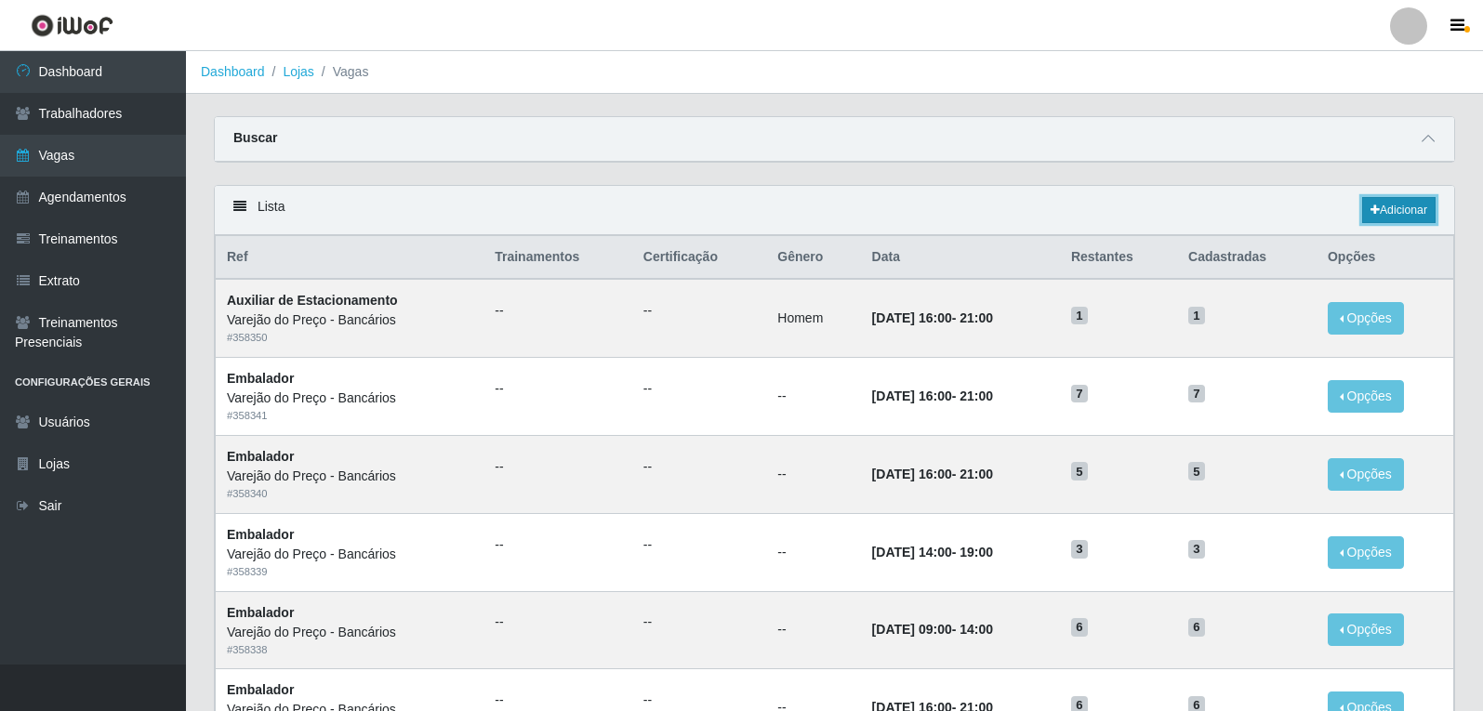
click at [1380, 214] on link "Adicionar" at bounding box center [1398, 210] width 73 height 26
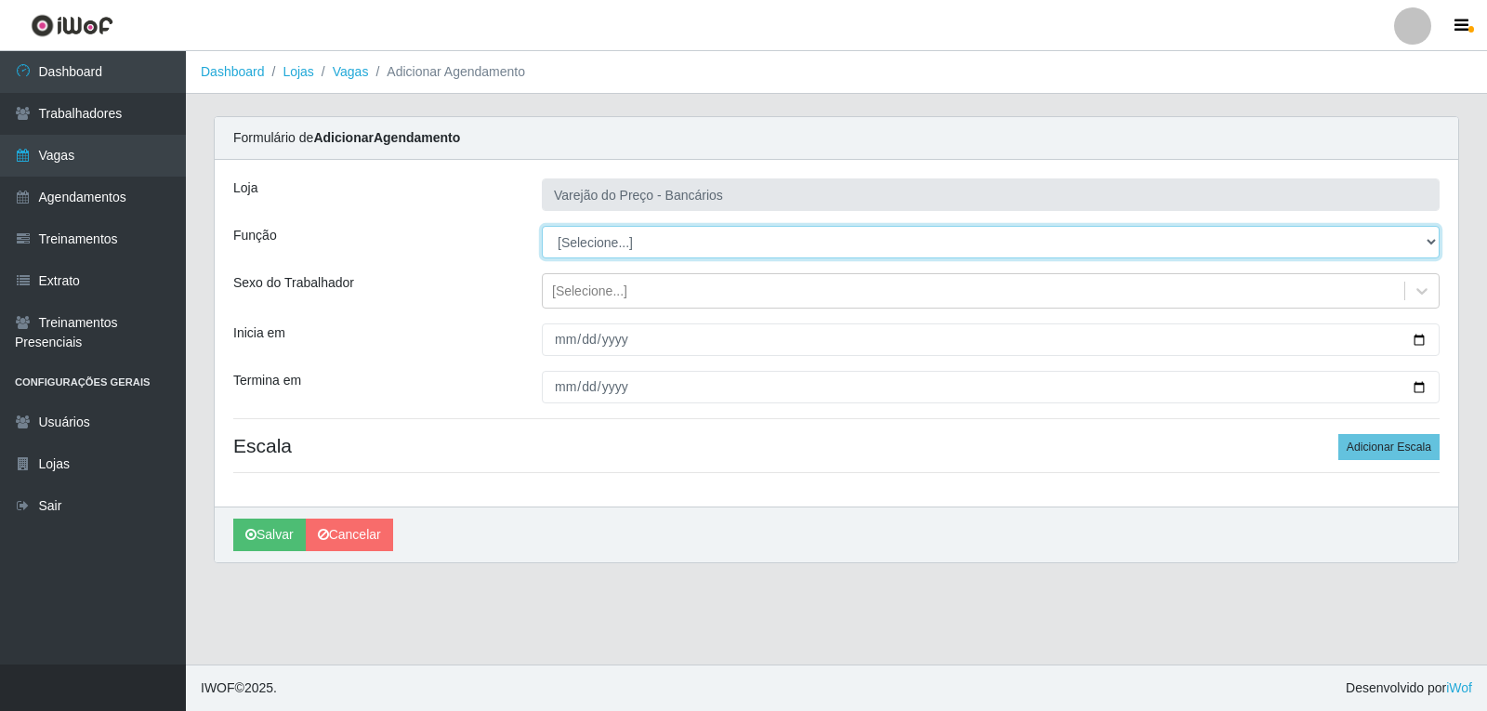
click at [687, 239] on select "[Selecione...] Auxiliar de Estacionamento Auxiliar de Estacionamento + Auxiliar…" at bounding box center [991, 242] width 898 height 33
click at [542, 226] on select "[Selecione...] Auxiliar de Estacionamento Auxiliar de Estacionamento + Auxiliar…" at bounding box center [991, 242] width 898 height 33
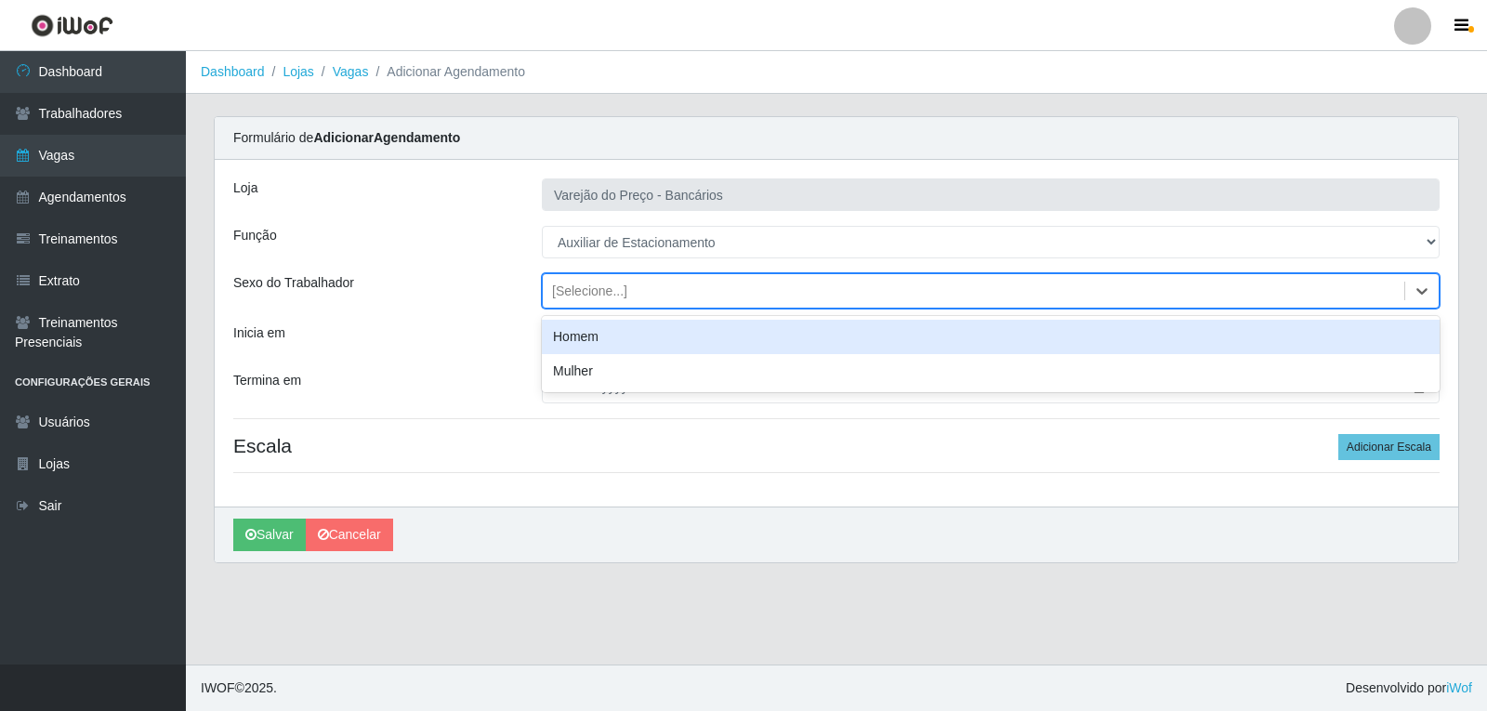
click at [672, 297] on div "[Selecione...]" at bounding box center [974, 291] width 862 height 31
click at [625, 346] on div "Homem" at bounding box center [991, 337] width 898 height 34
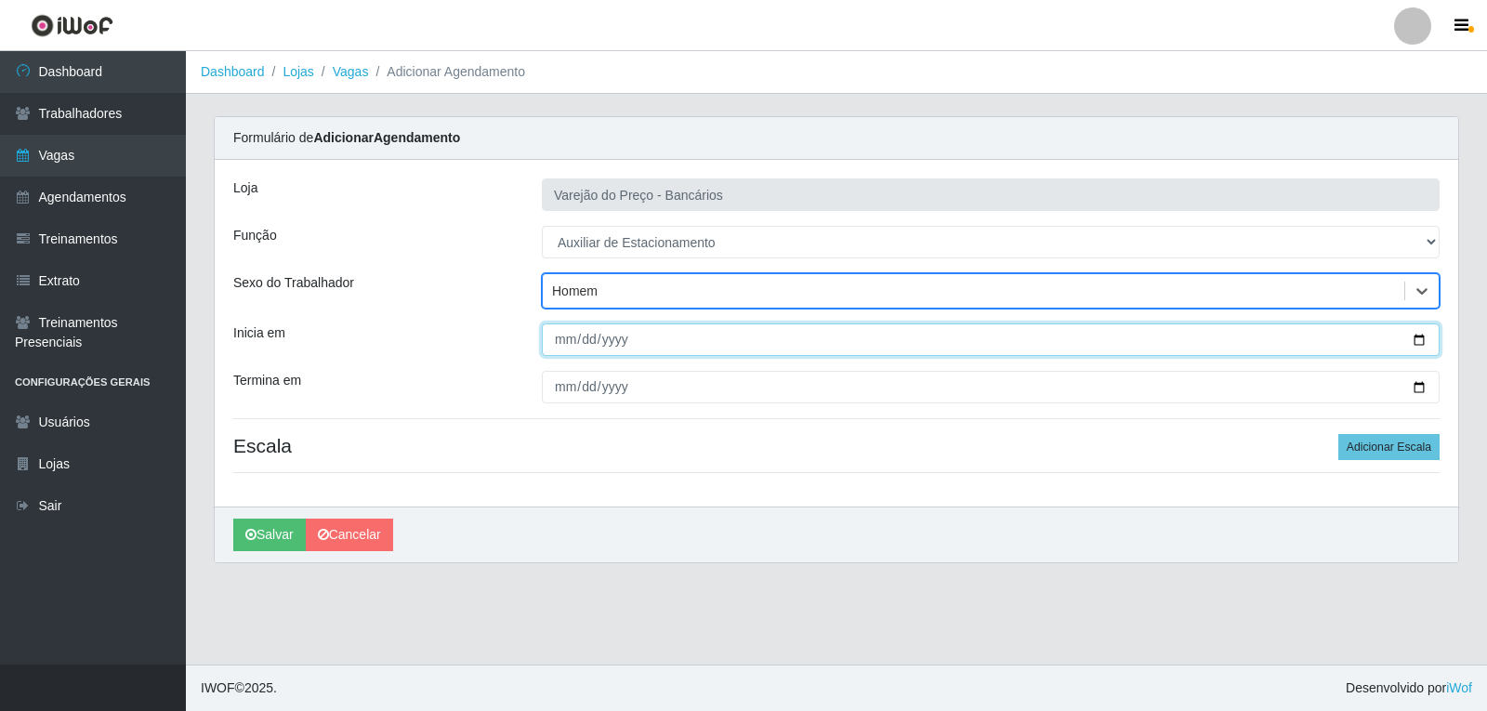
click at [552, 348] on input "Inicia em" at bounding box center [991, 339] width 898 height 33
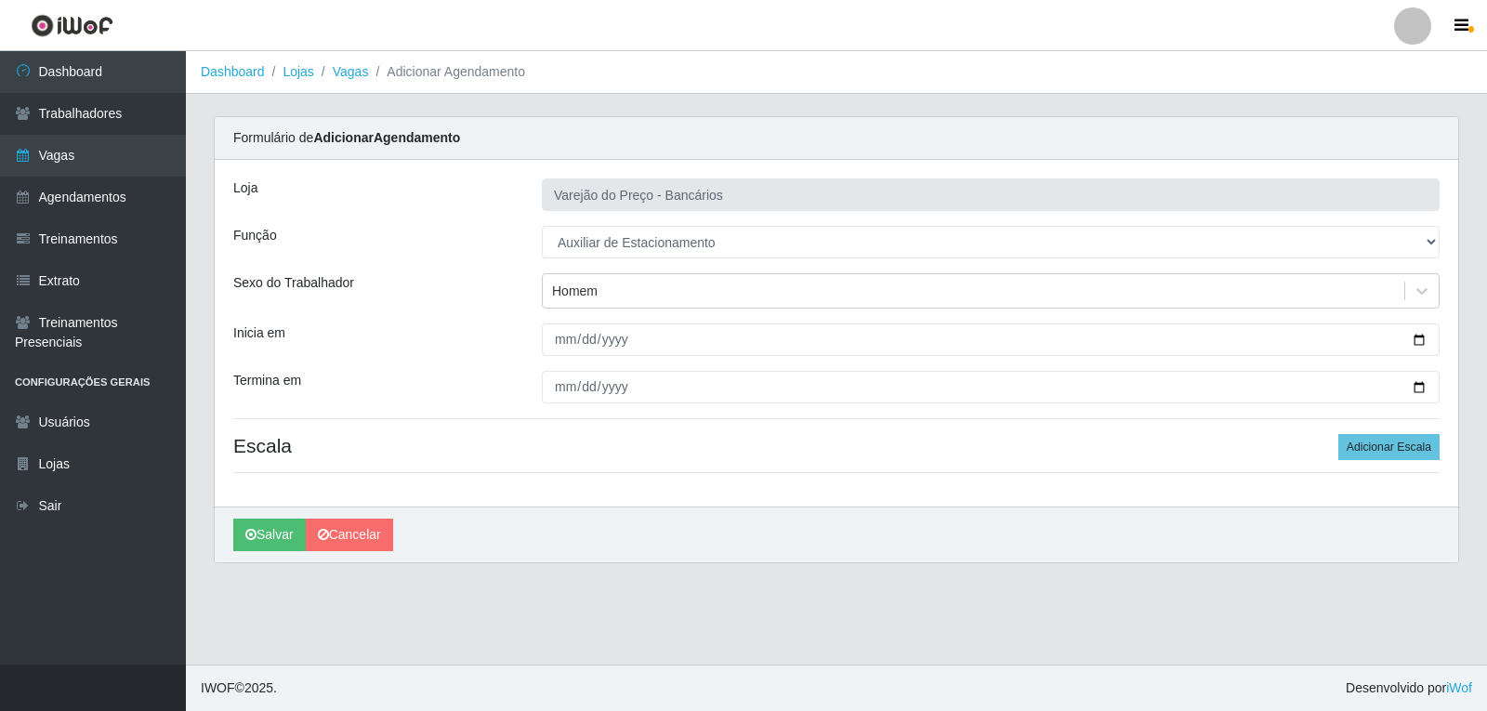
click at [558, 368] on div "[PERSON_NAME] do Preço - Bancários Função [Selecione...] Auxiliar de Estacionam…" at bounding box center [837, 333] width 1244 height 347
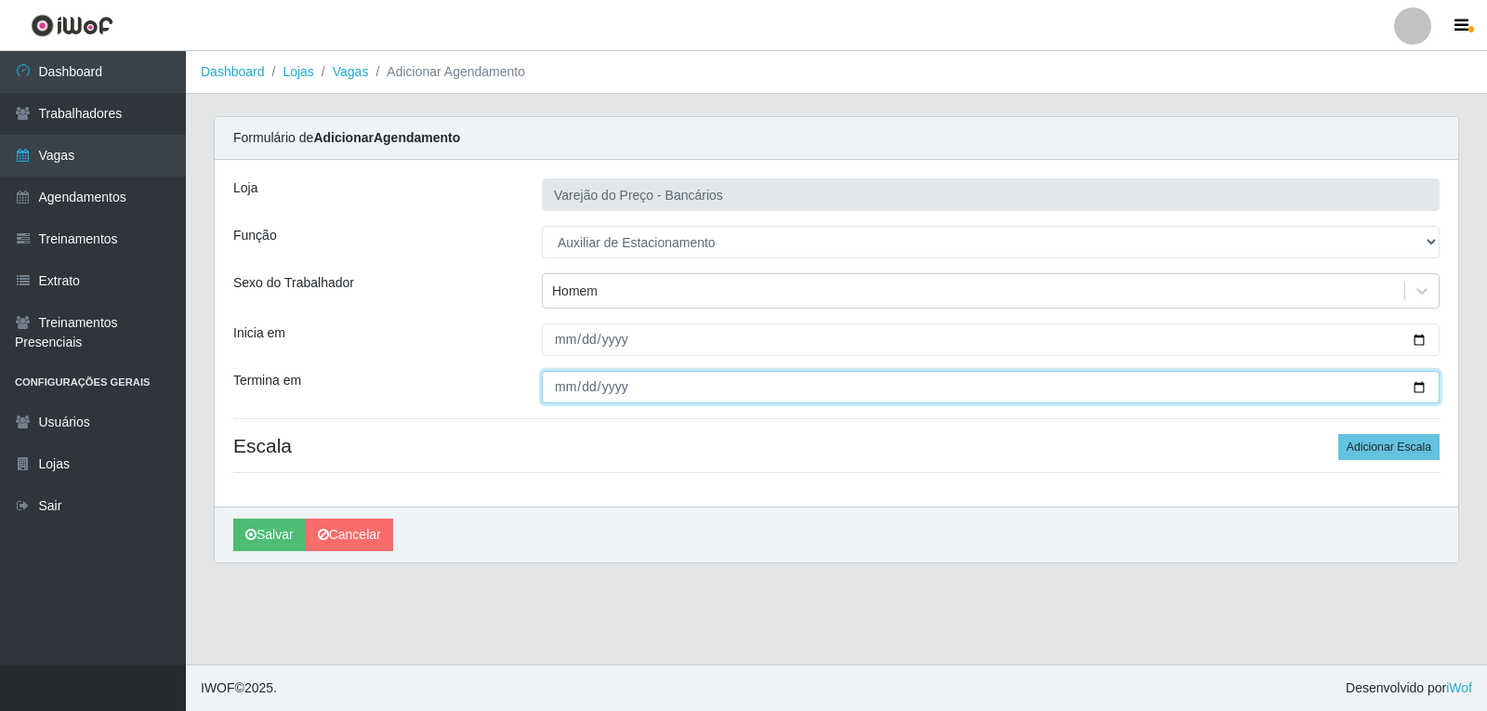
click at [560, 389] on input "Termina em" at bounding box center [991, 387] width 898 height 33
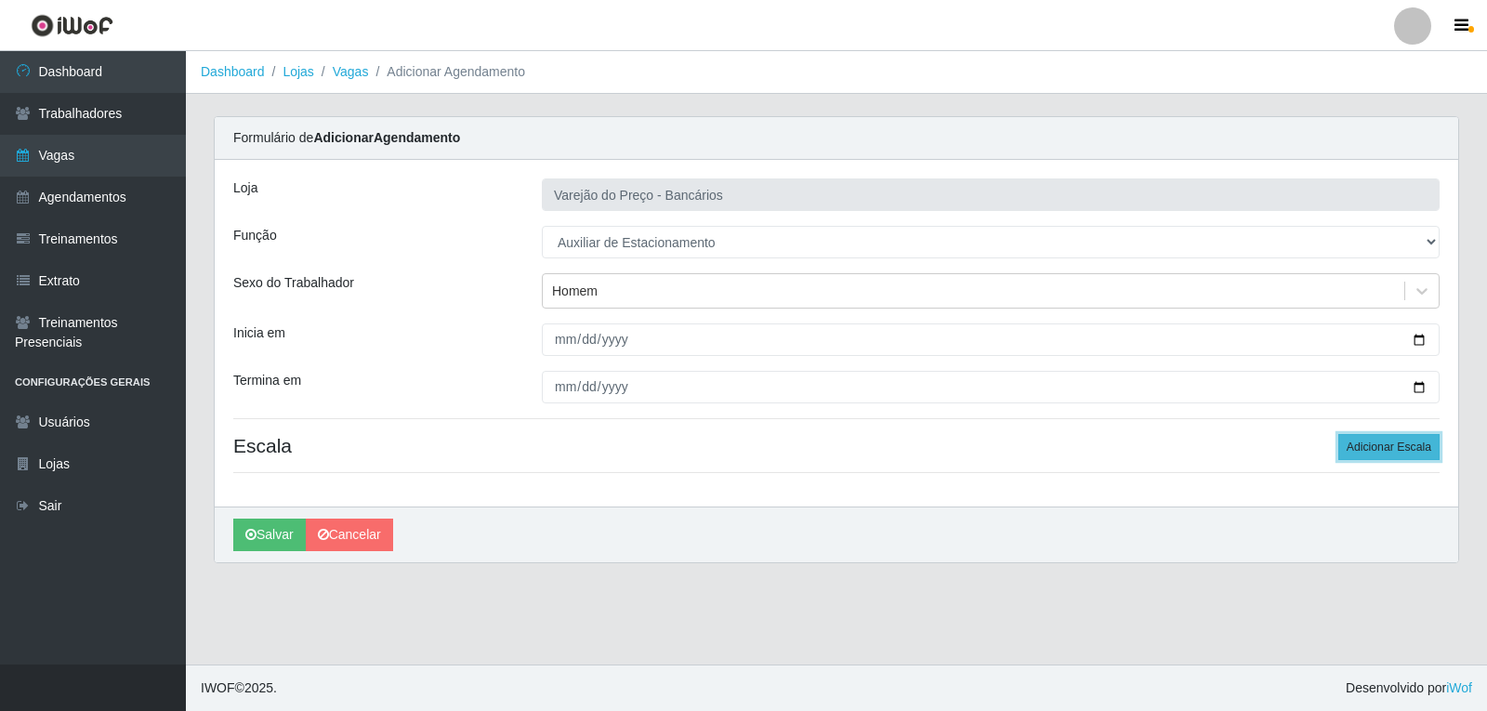
click at [1378, 442] on button "Adicionar Escala" at bounding box center [1388, 447] width 101 height 26
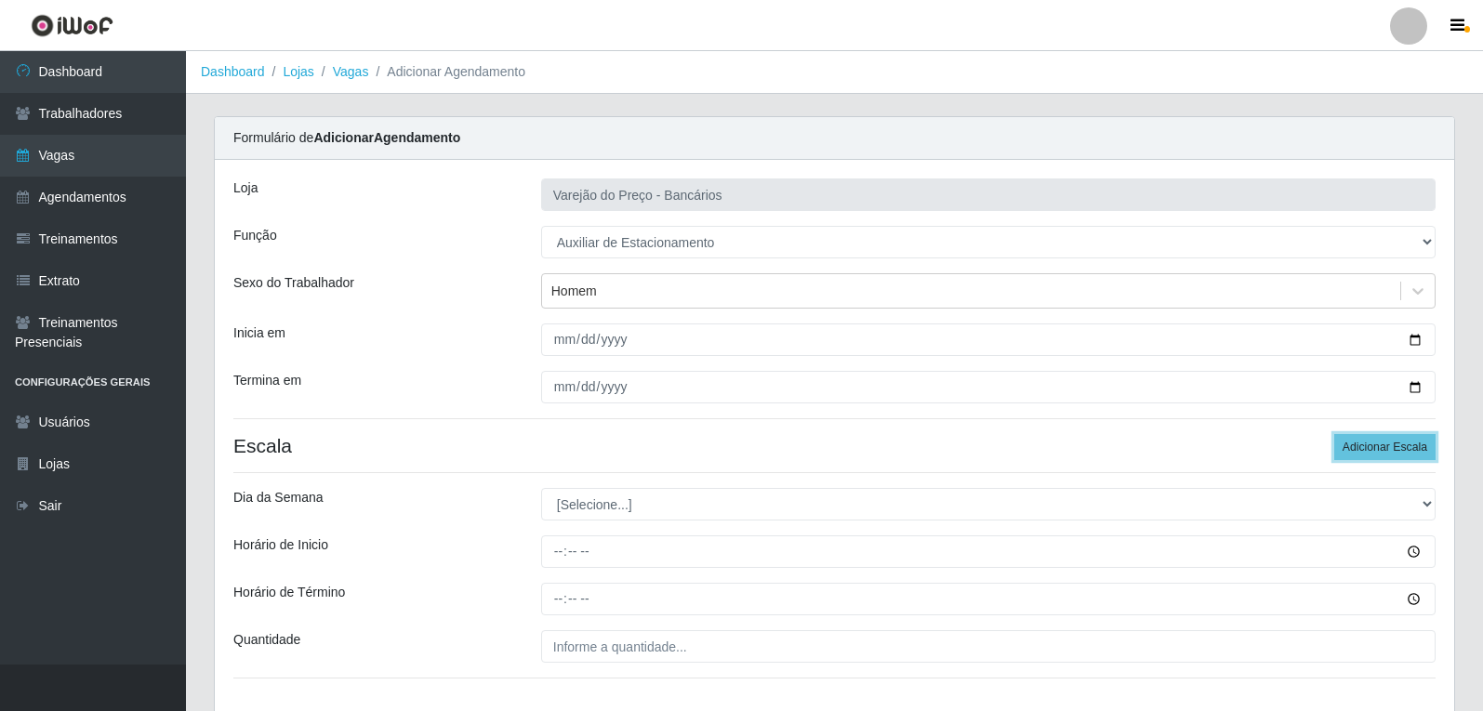
scroll to position [93, 0]
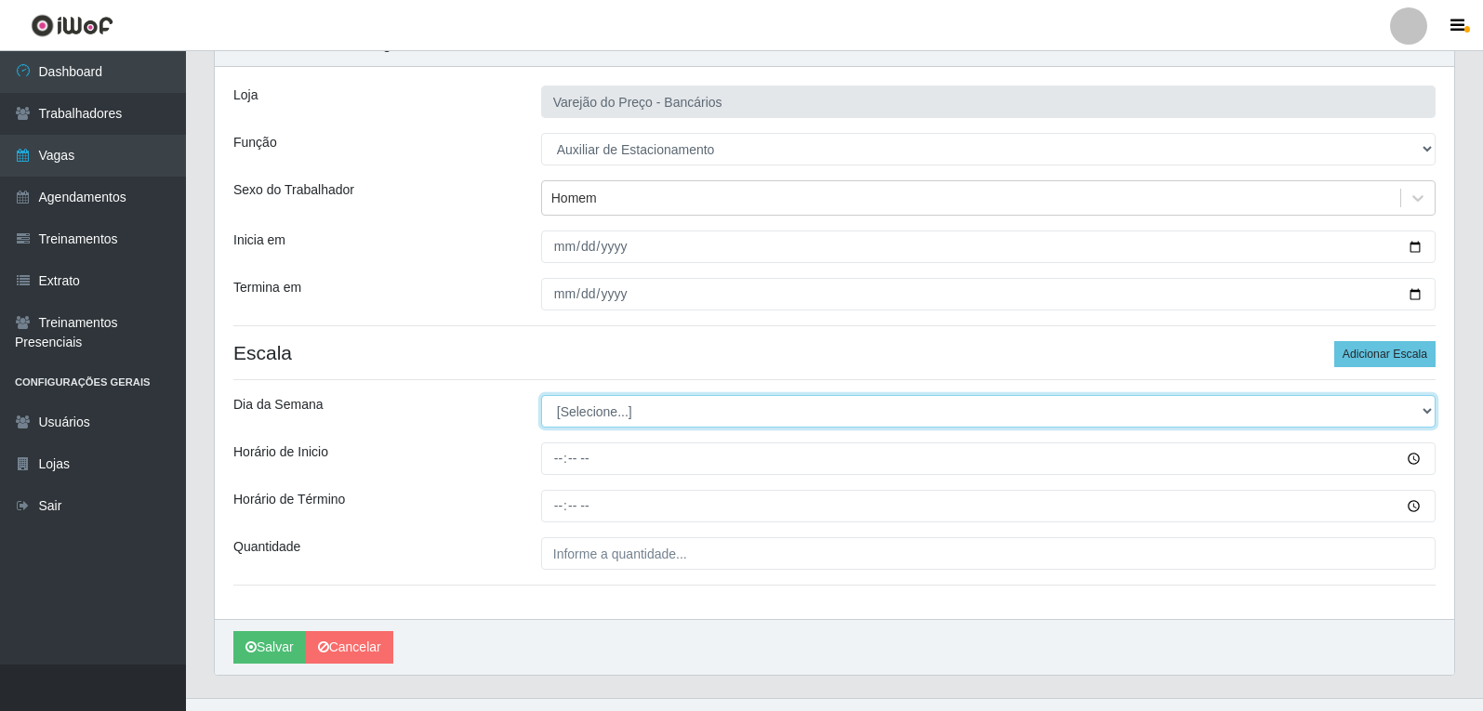
click at [721, 400] on select "[Selecione...] Segunda Terça Quarta Quinta Sexta Sábado Domingo" at bounding box center [988, 411] width 894 height 33
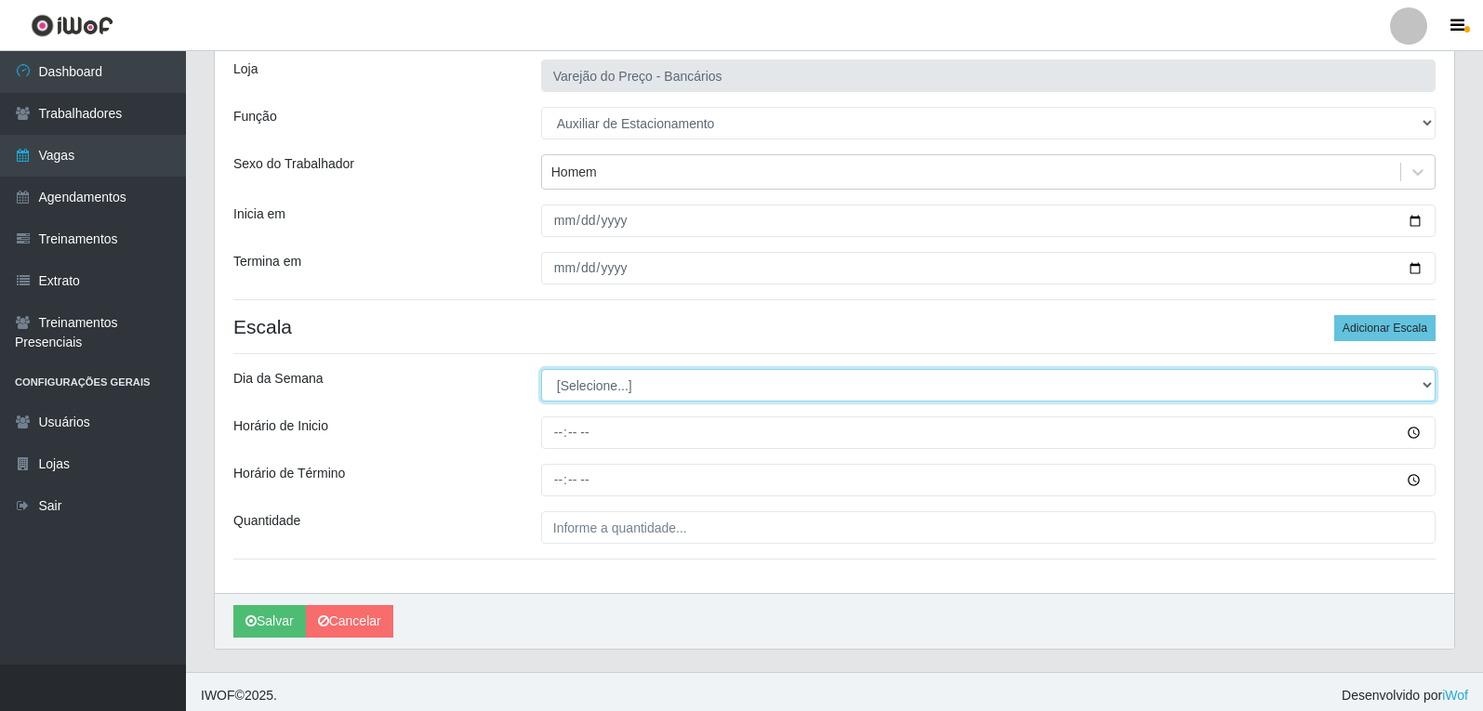
scroll to position [126, 0]
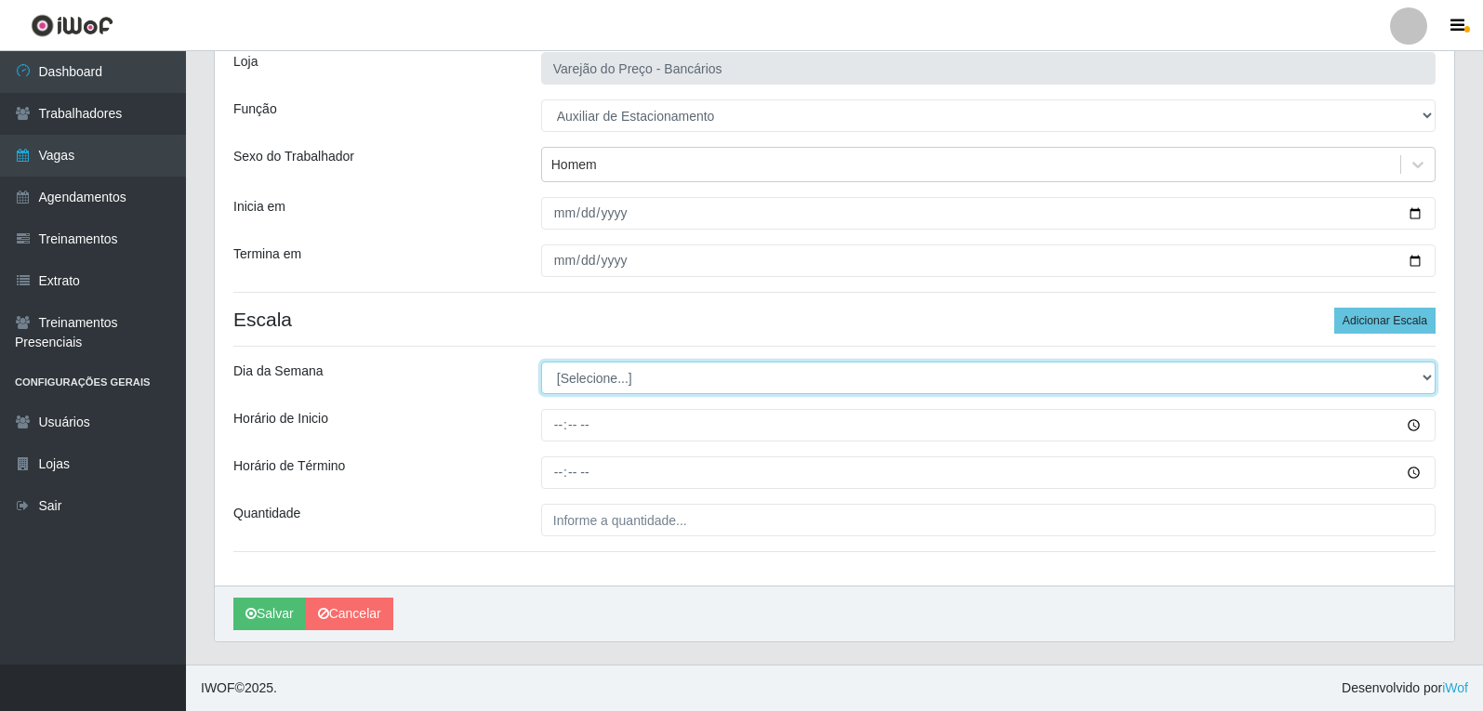
click at [655, 377] on select "[Selecione...] Segunda Terça Quarta Quinta Sexta Sábado Domingo" at bounding box center [988, 378] width 894 height 33
click at [541, 362] on select "[Selecione...] Segunda Terça Quarta Quinta Sexta Sábado Domingo" at bounding box center [988, 378] width 894 height 33
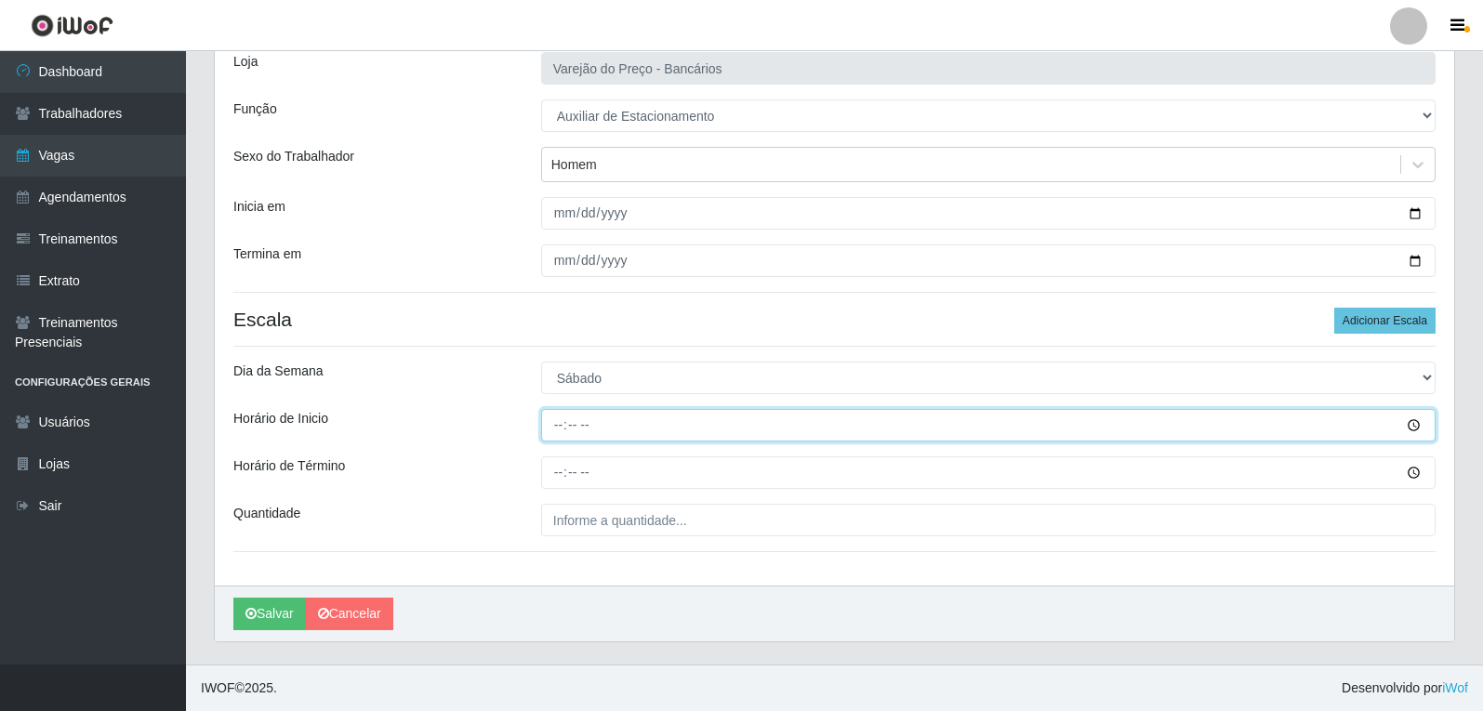
click at [554, 422] on input "Horário de Inicio" at bounding box center [988, 425] width 894 height 33
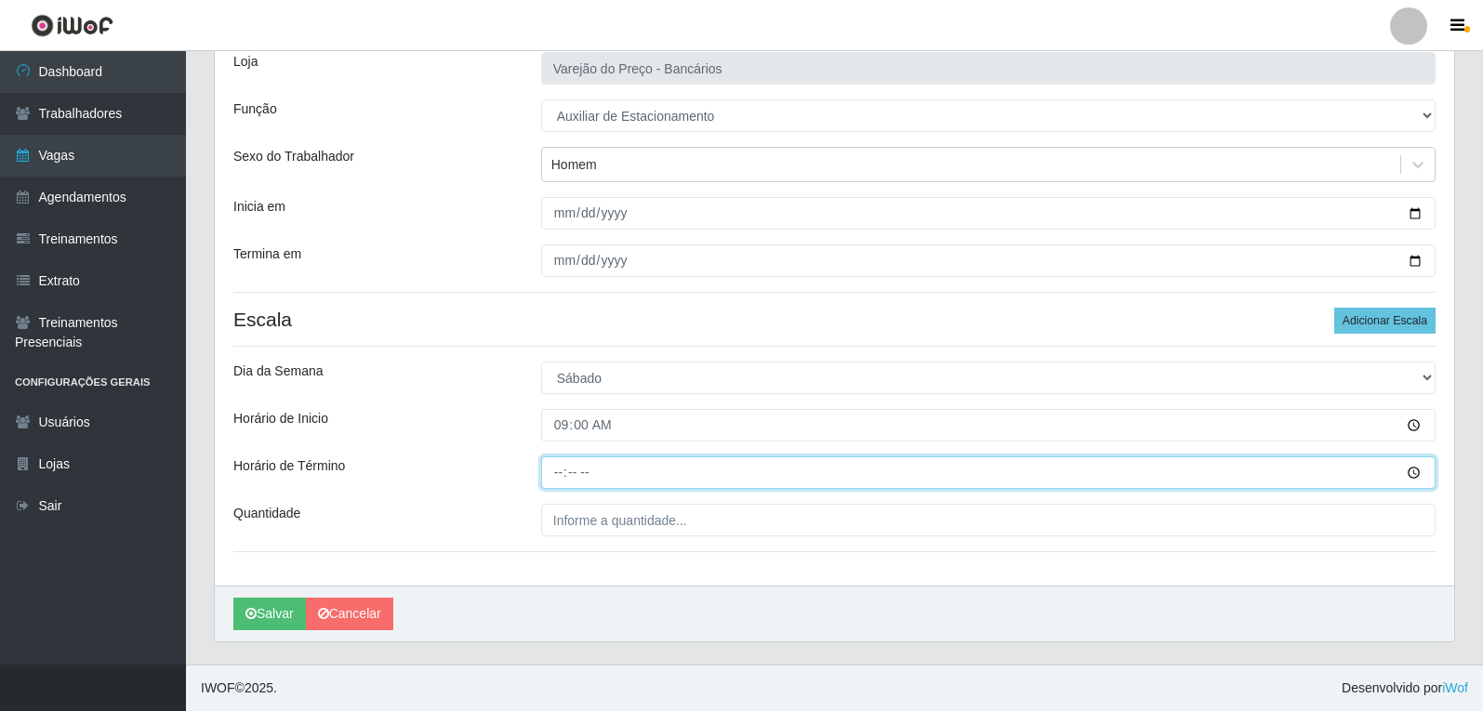
click at [561, 475] on input "Horário de Término" at bounding box center [988, 472] width 894 height 33
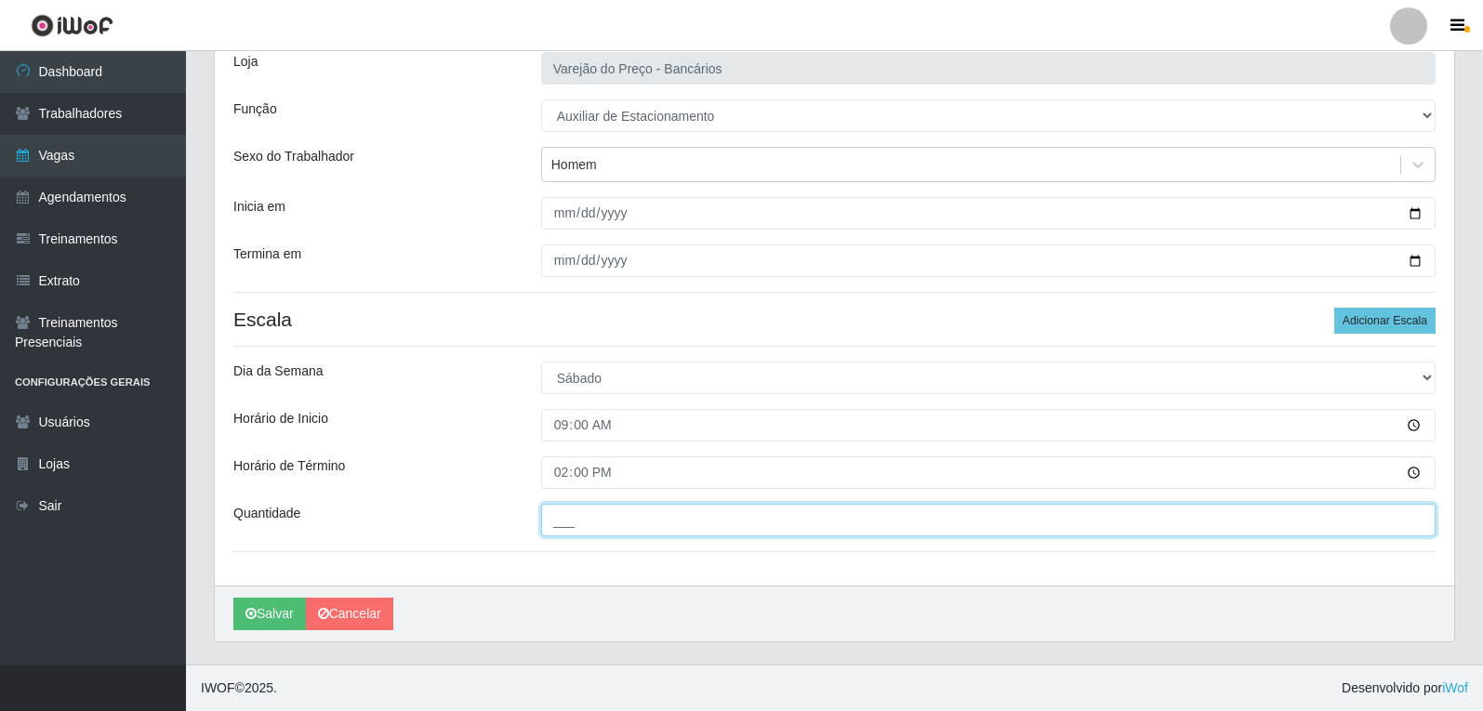
click at [592, 520] on input "___" at bounding box center [988, 520] width 894 height 33
click at [233, 598] on button "Salvar" at bounding box center [269, 614] width 73 height 33
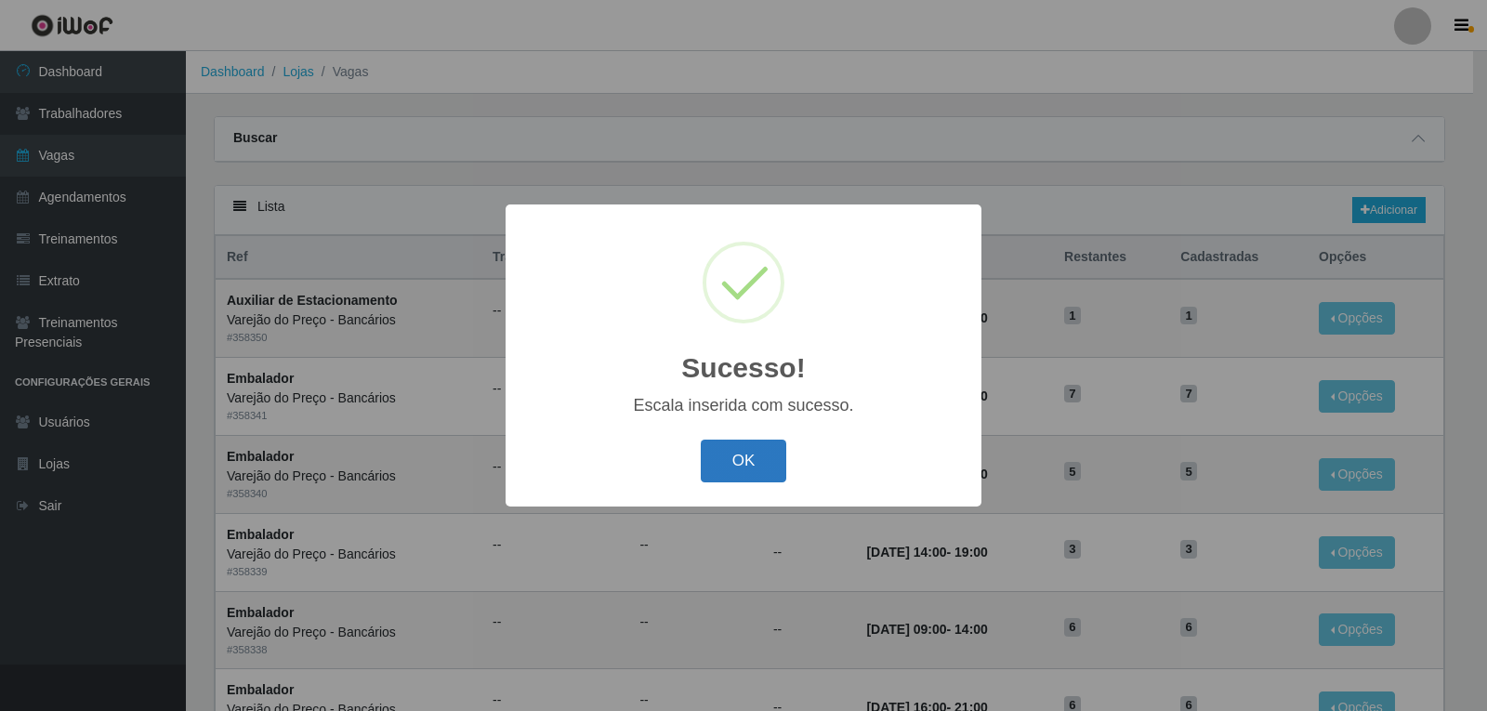
click at [722, 472] on button "OK" at bounding box center [744, 462] width 86 height 44
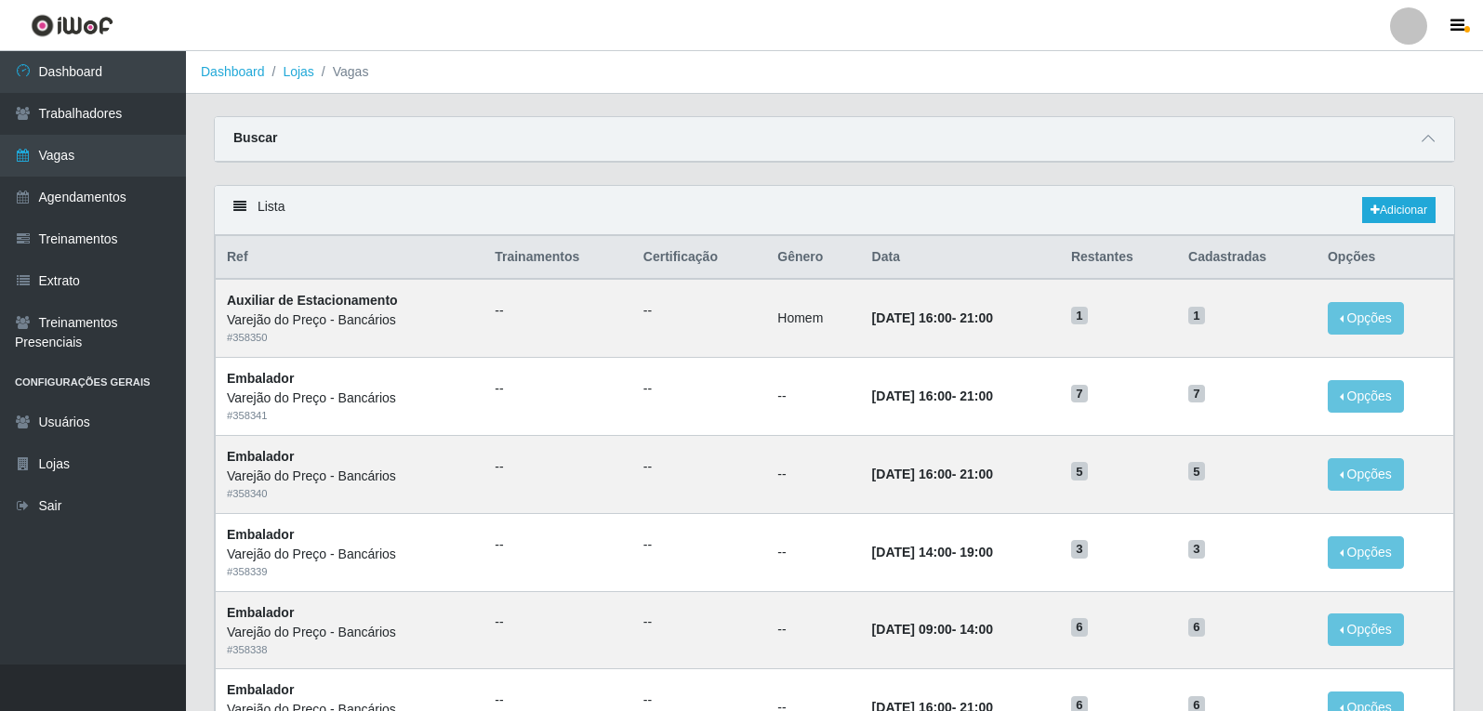
click at [1388, 191] on div "Lista Adicionar" at bounding box center [834, 210] width 1239 height 49
click at [1380, 215] on link "Adicionar" at bounding box center [1398, 210] width 73 height 26
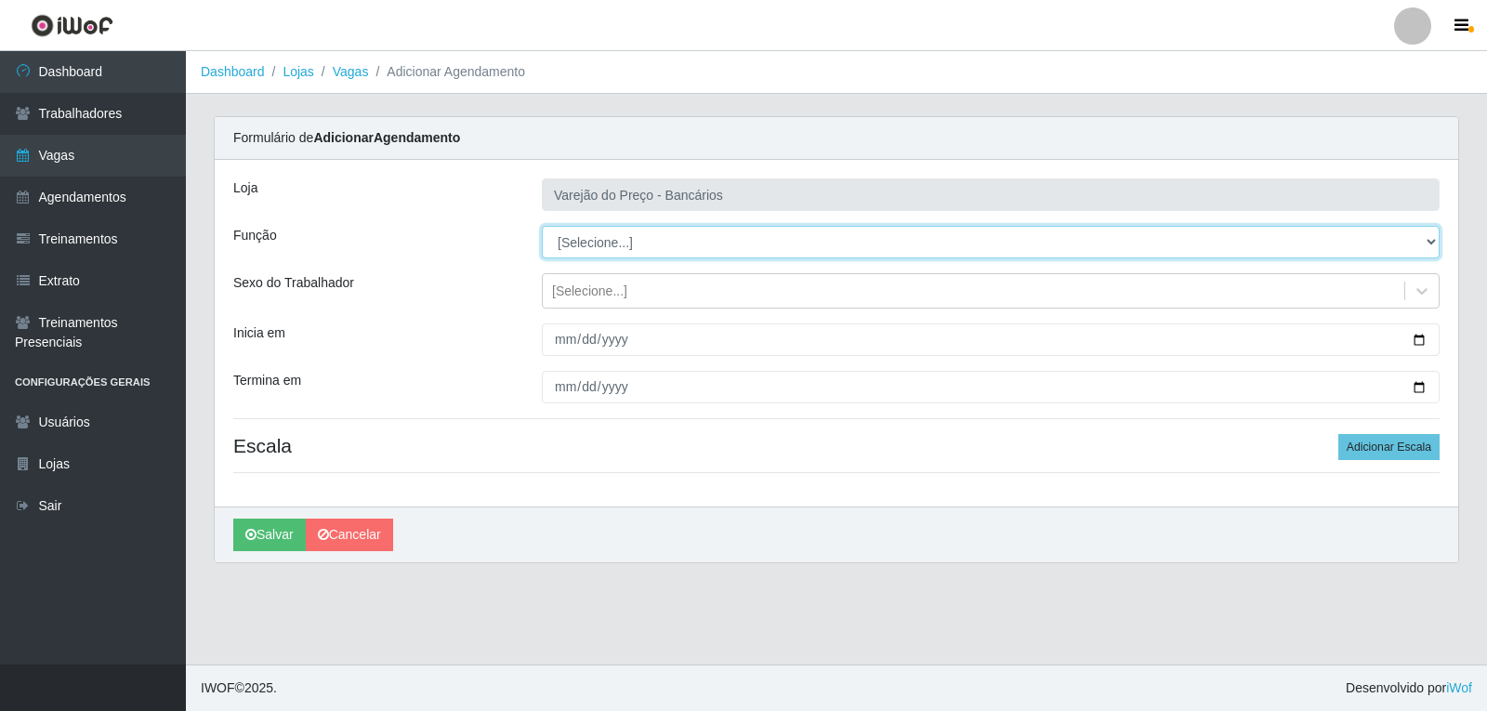
drag, startPoint x: 620, startPoint y: 258, endPoint x: 609, endPoint y: 247, distance: 15.8
click at [609, 247] on select "[Selecione...] Auxiliar de Estacionamento Auxiliar de Estacionamento + Auxiliar…" at bounding box center [991, 242] width 898 height 33
click at [542, 226] on select "[Selecione...] Auxiliar de Estacionamento Auxiliar de Estacionamento + Auxiliar…" at bounding box center [991, 242] width 898 height 33
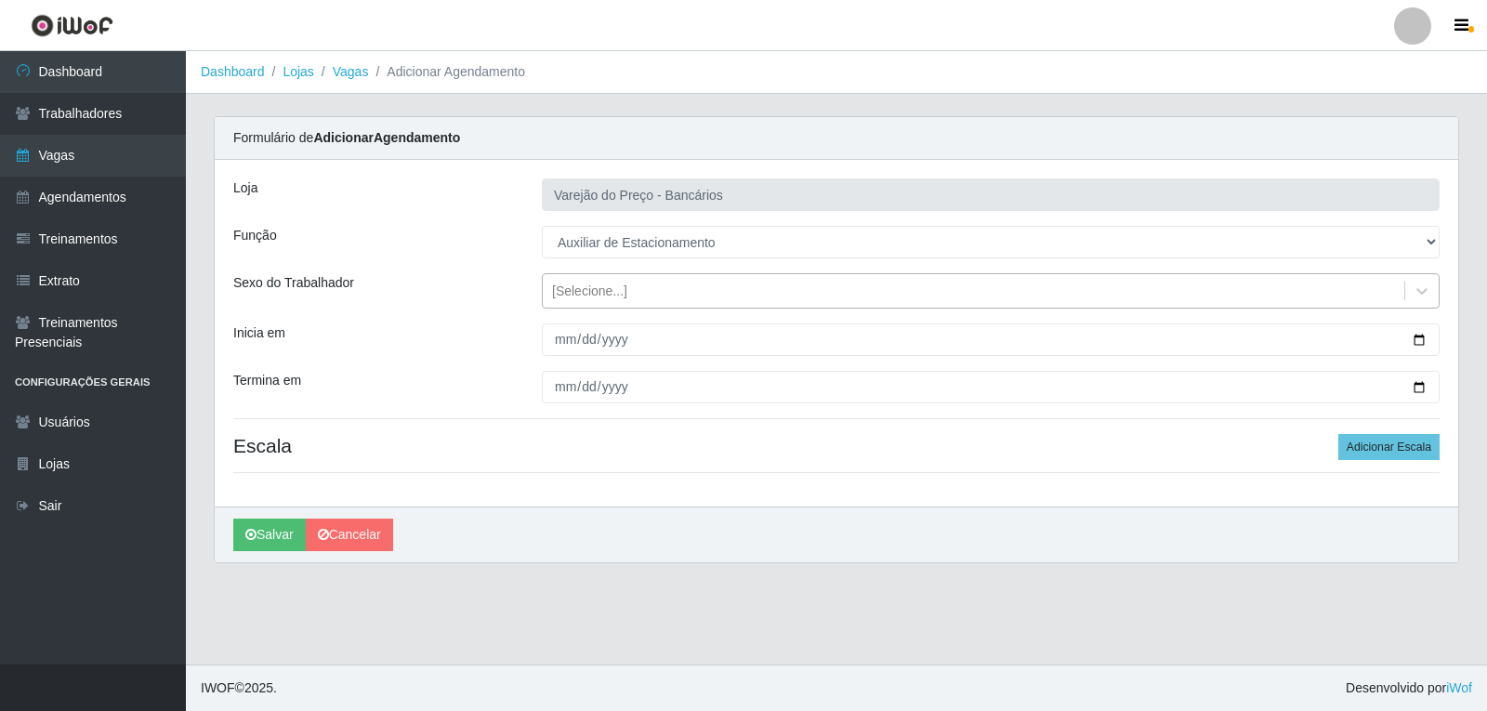
click at [604, 280] on div "[Selecione...]" at bounding box center [974, 291] width 862 height 31
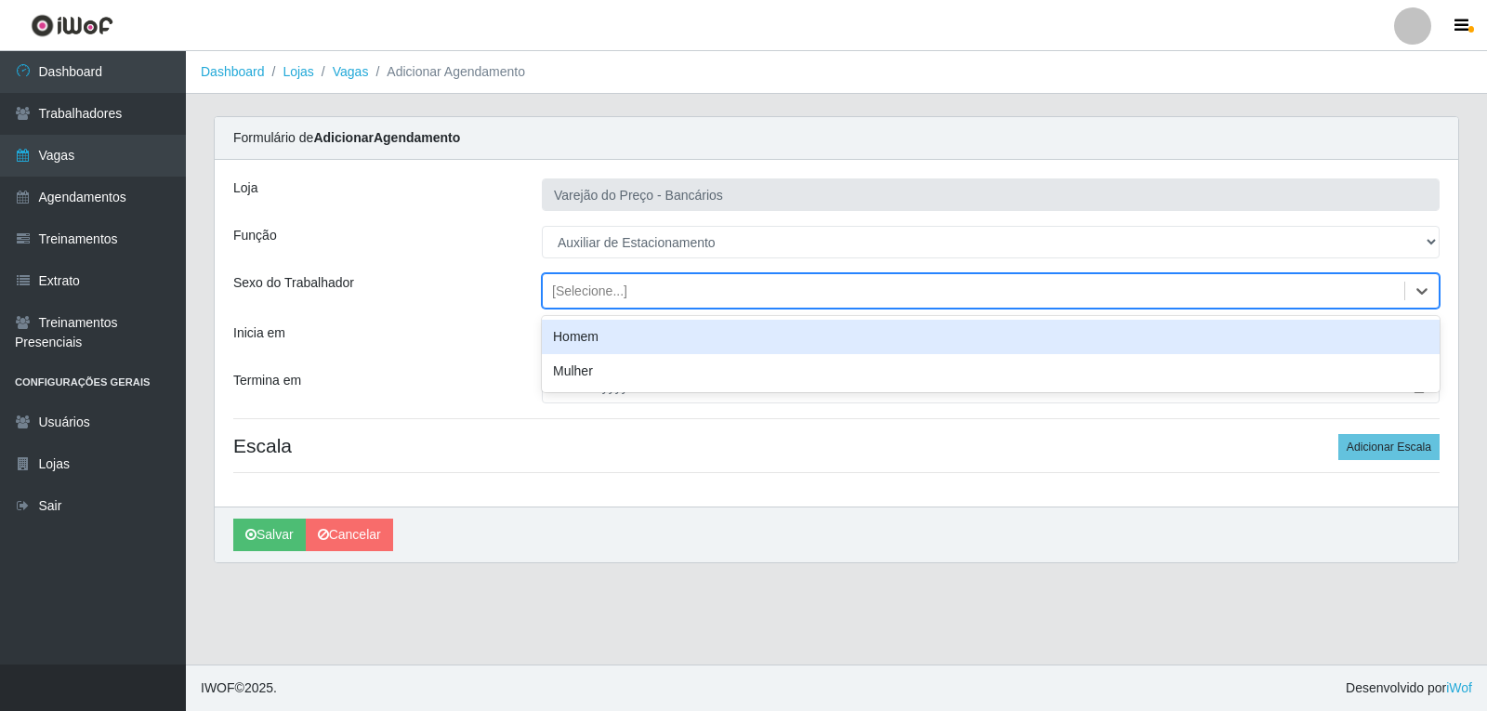
click at [608, 332] on div "Homem" at bounding box center [991, 337] width 898 height 34
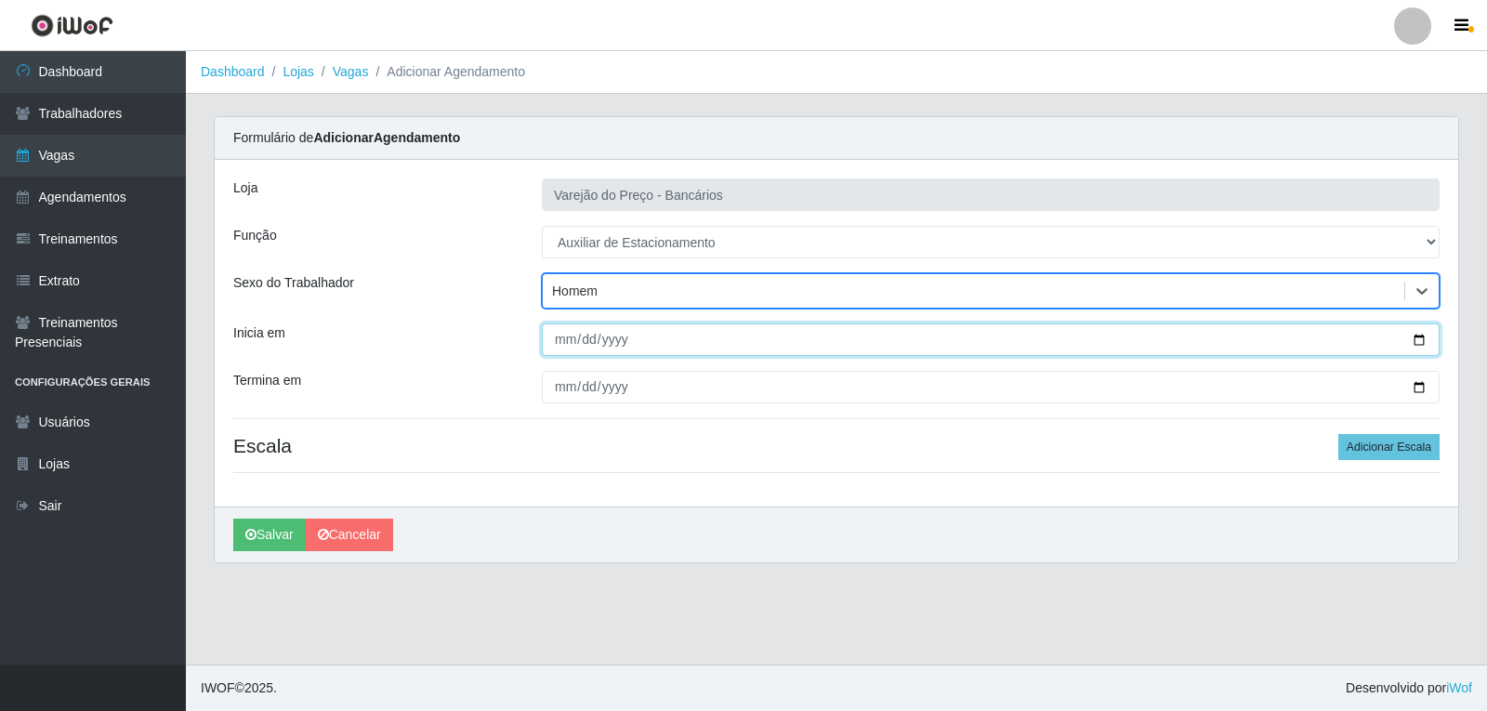
click at [573, 339] on input "Inicia em" at bounding box center [991, 339] width 898 height 33
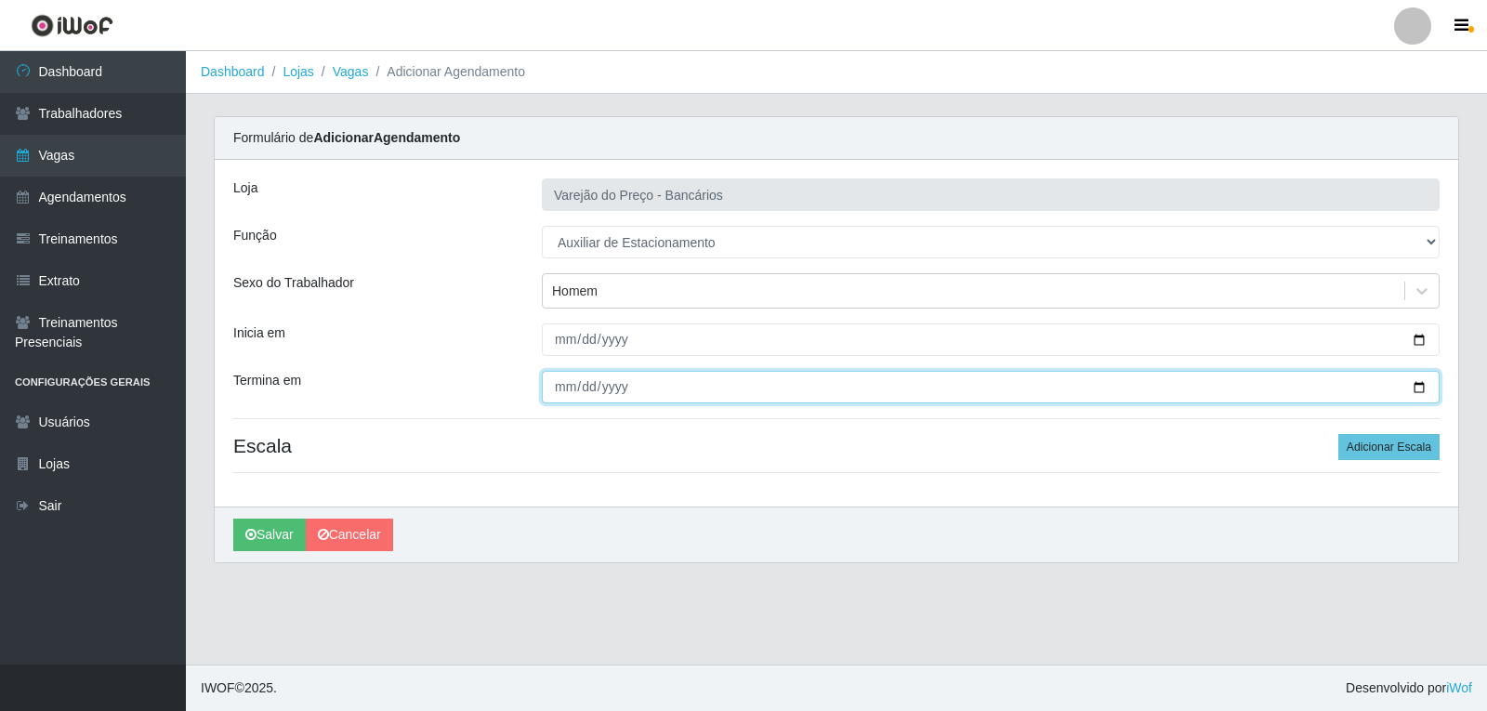
click at [566, 378] on input "Termina em" at bounding box center [991, 387] width 898 height 33
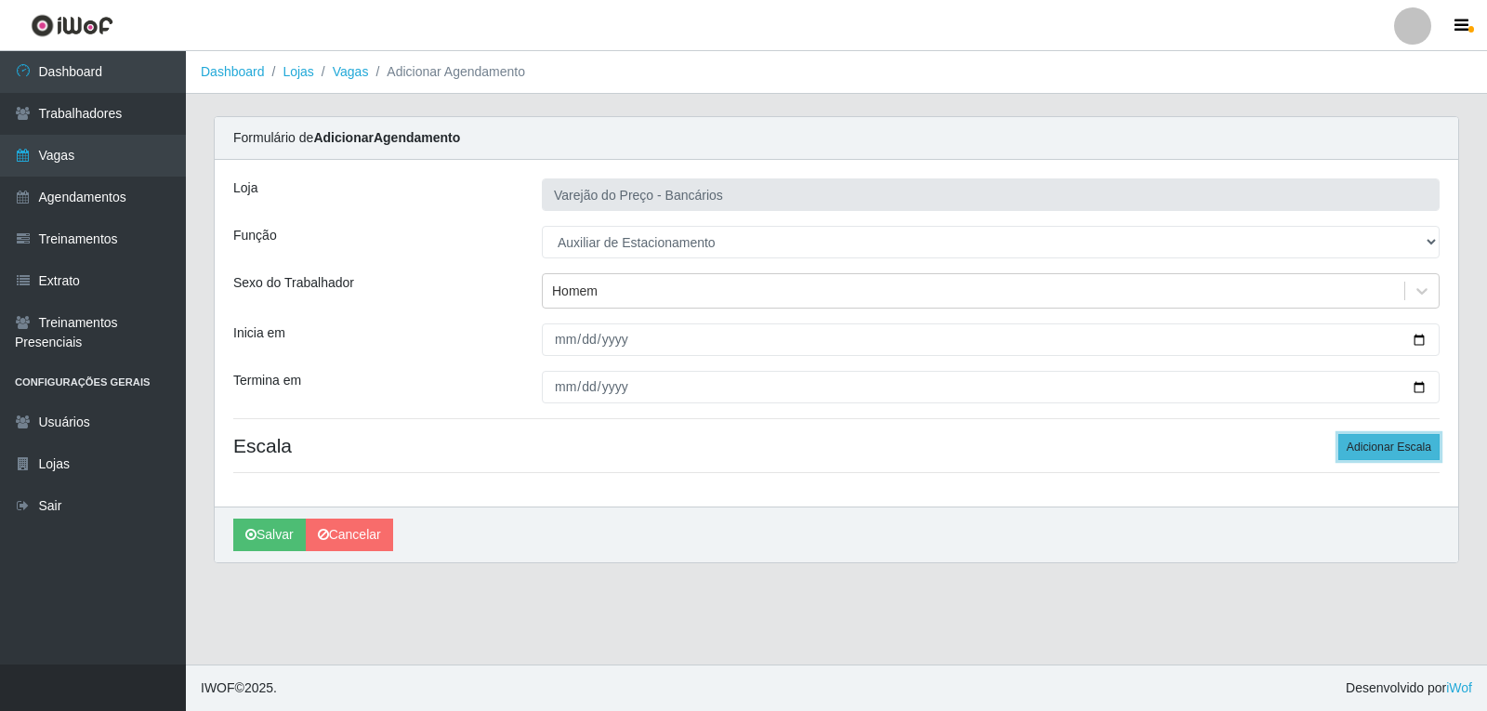
click at [1369, 456] on button "Adicionar Escala" at bounding box center [1388, 447] width 101 height 26
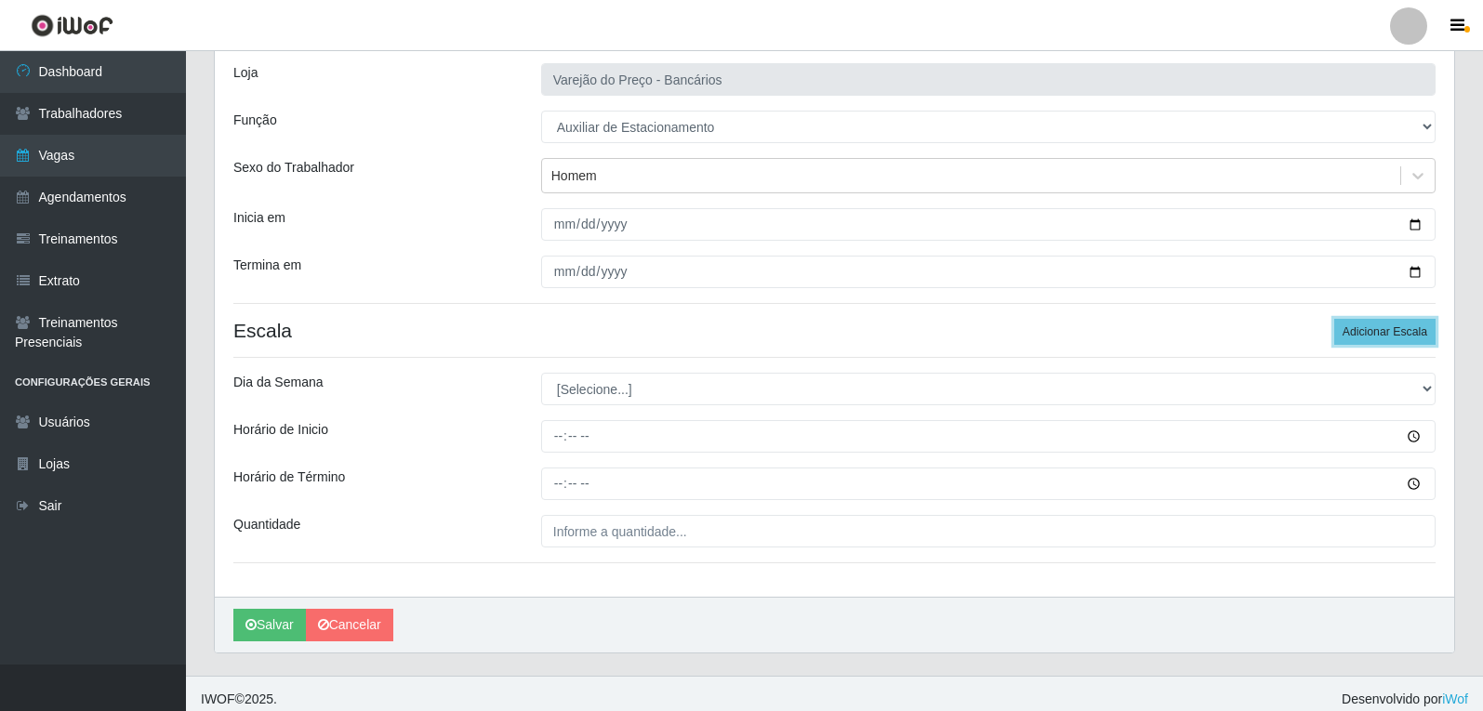
scroll to position [126, 0]
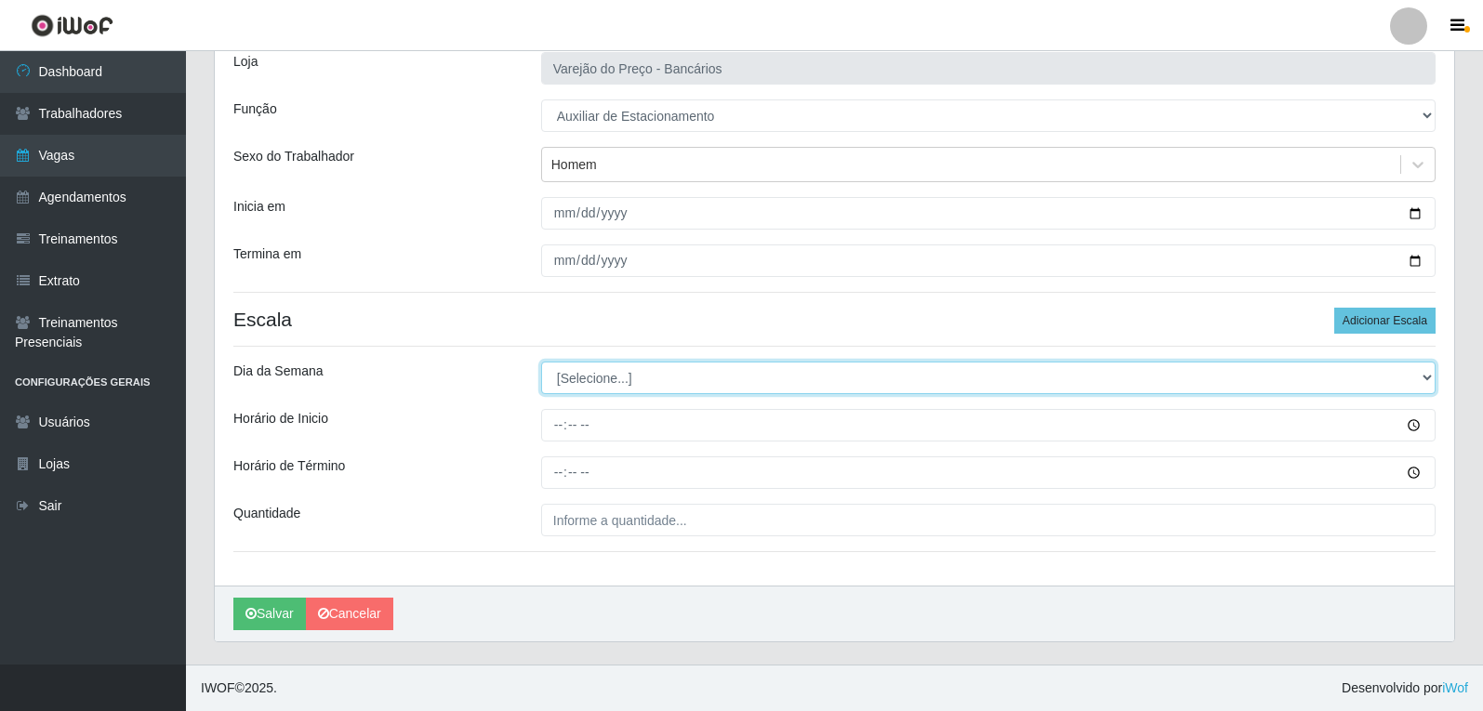
click at [617, 370] on select "[Selecione...] Segunda Terça Quarta Quinta Sexta Sábado Domingo" at bounding box center [988, 378] width 894 height 33
click at [541, 362] on select "[Selecione...] Segunda Terça Quarta Quinta Sexta Sábado Domingo" at bounding box center [988, 378] width 894 height 33
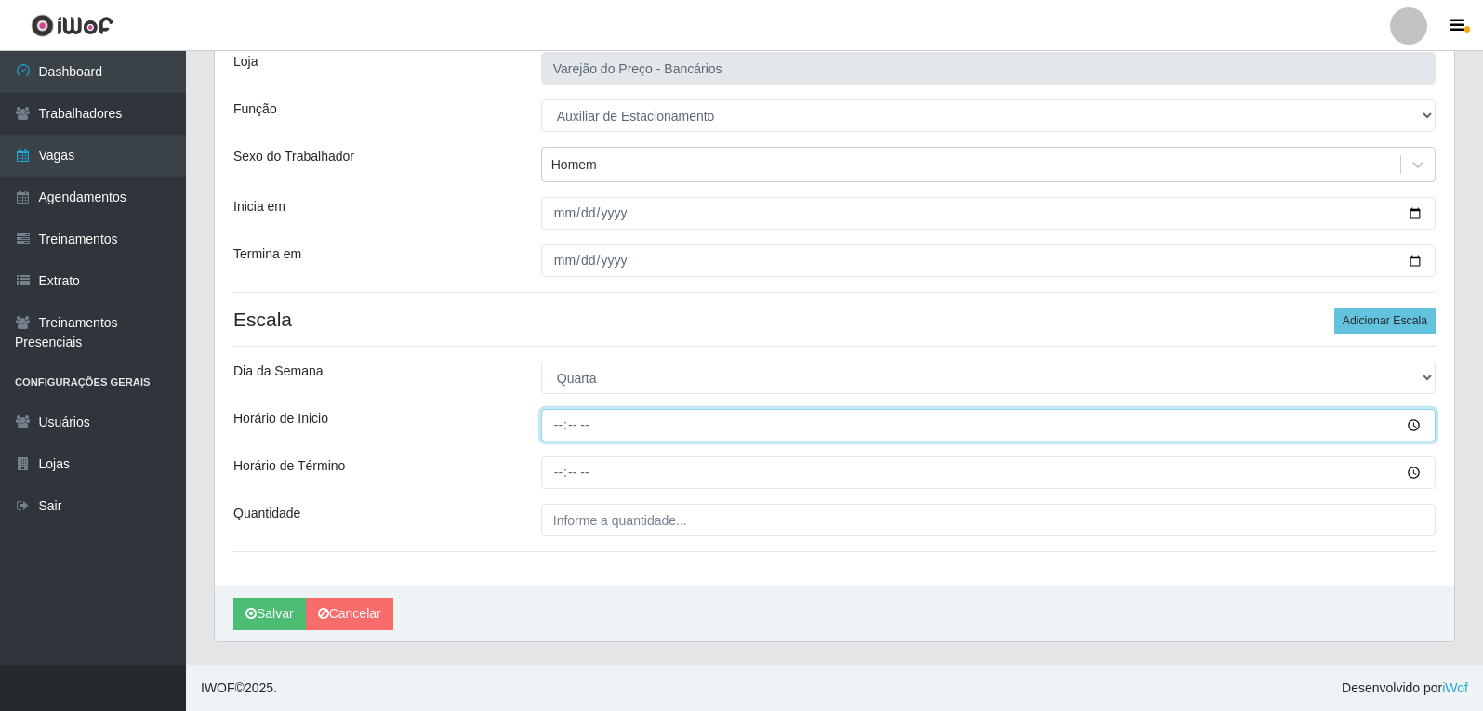
click at [550, 416] on input "Horário de Inicio" at bounding box center [988, 425] width 894 height 33
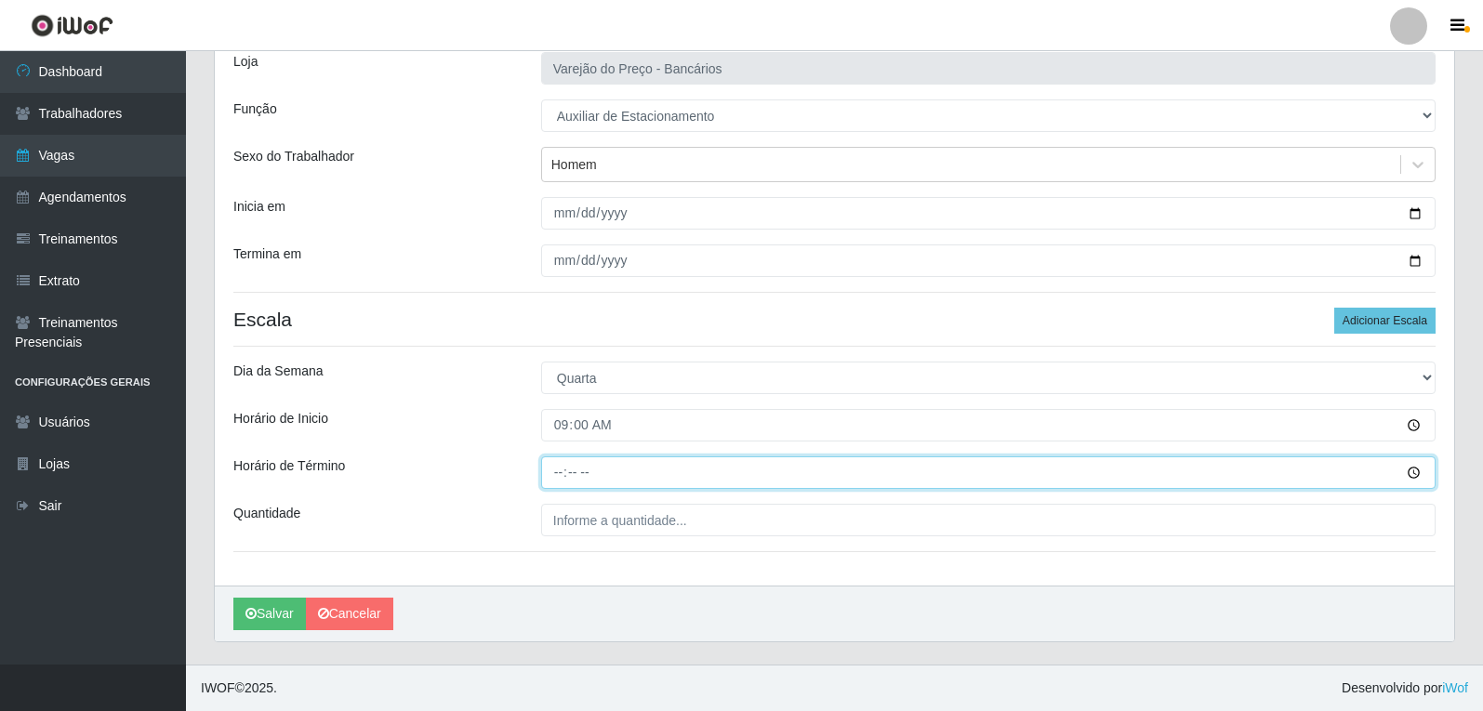
click at [555, 467] on input "Horário de Término" at bounding box center [988, 472] width 894 height 33
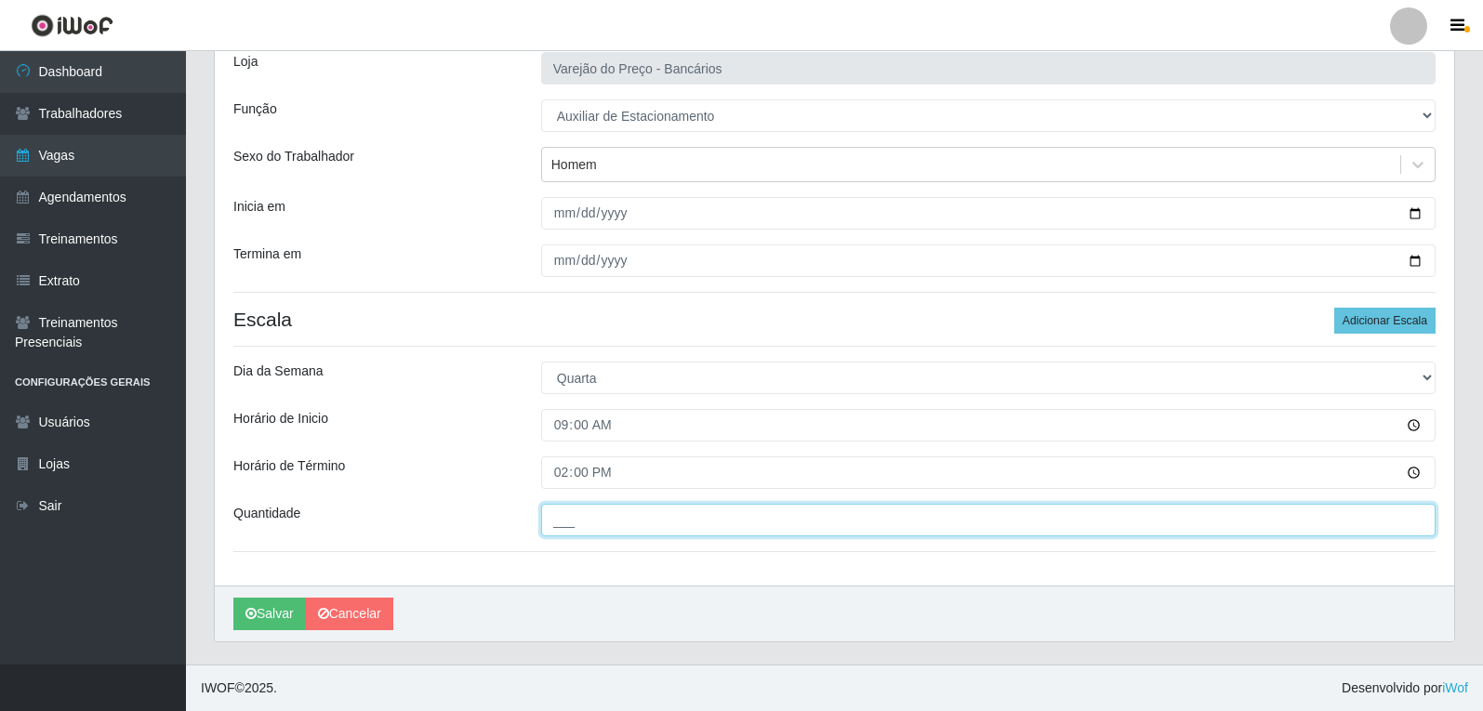
click at [851, 532] on input "___" at bounding box center [988, 520] width 894 height 33
click at [233, 598] on button "Salvar" at bounding box center [269, 614] width 73 height 33
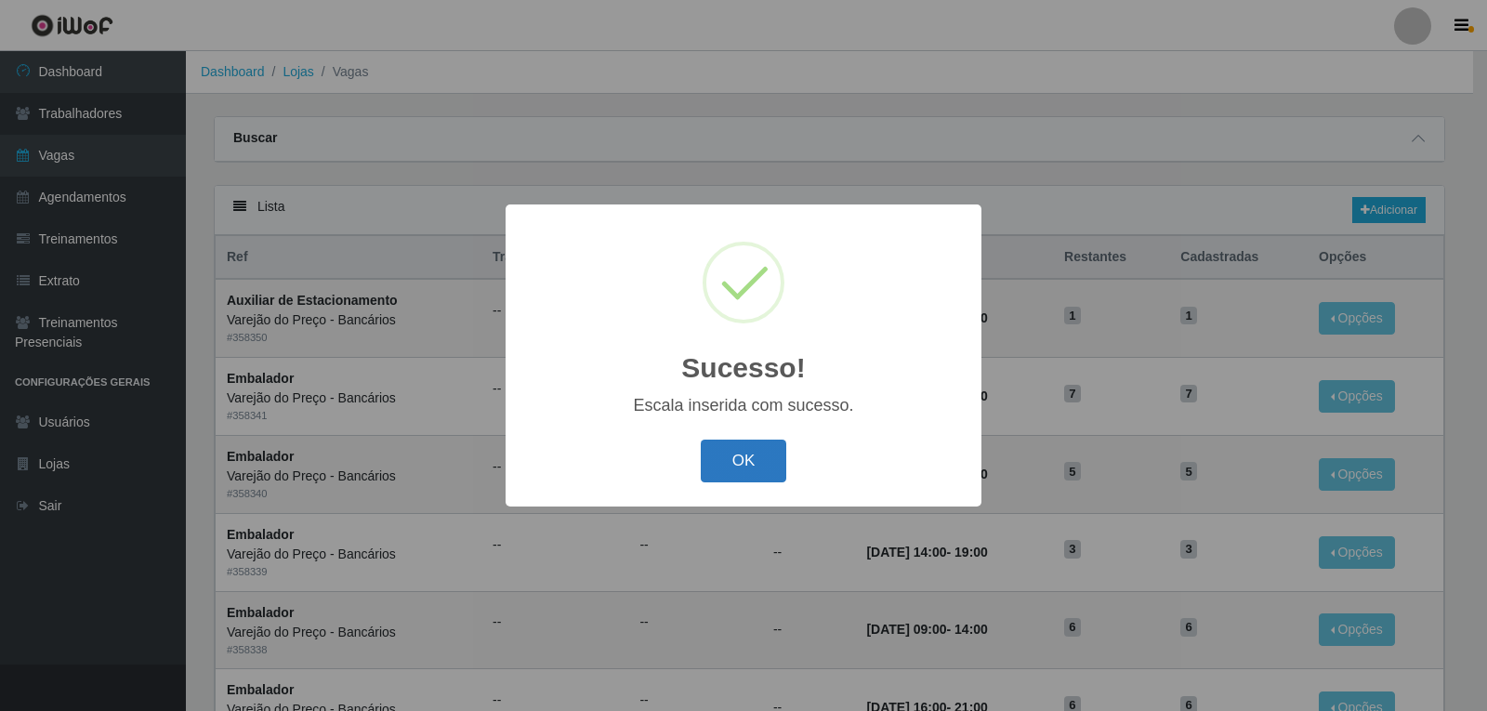
click at [741, 483] on button "OK" at bounding box center [744, 462] width 86 height 44
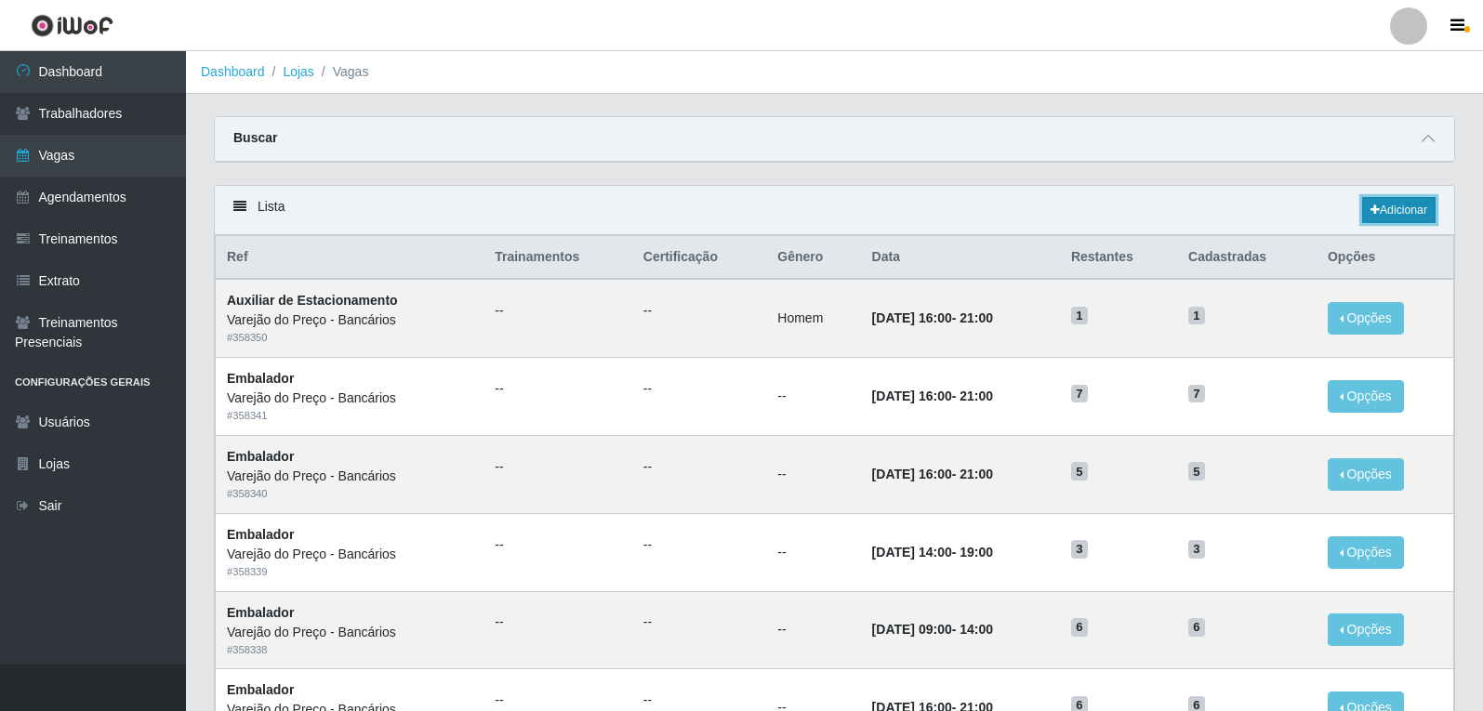
click at [1425, 203] on link "Adicionar" at bounding box center [1398, 210] width 73 height 26
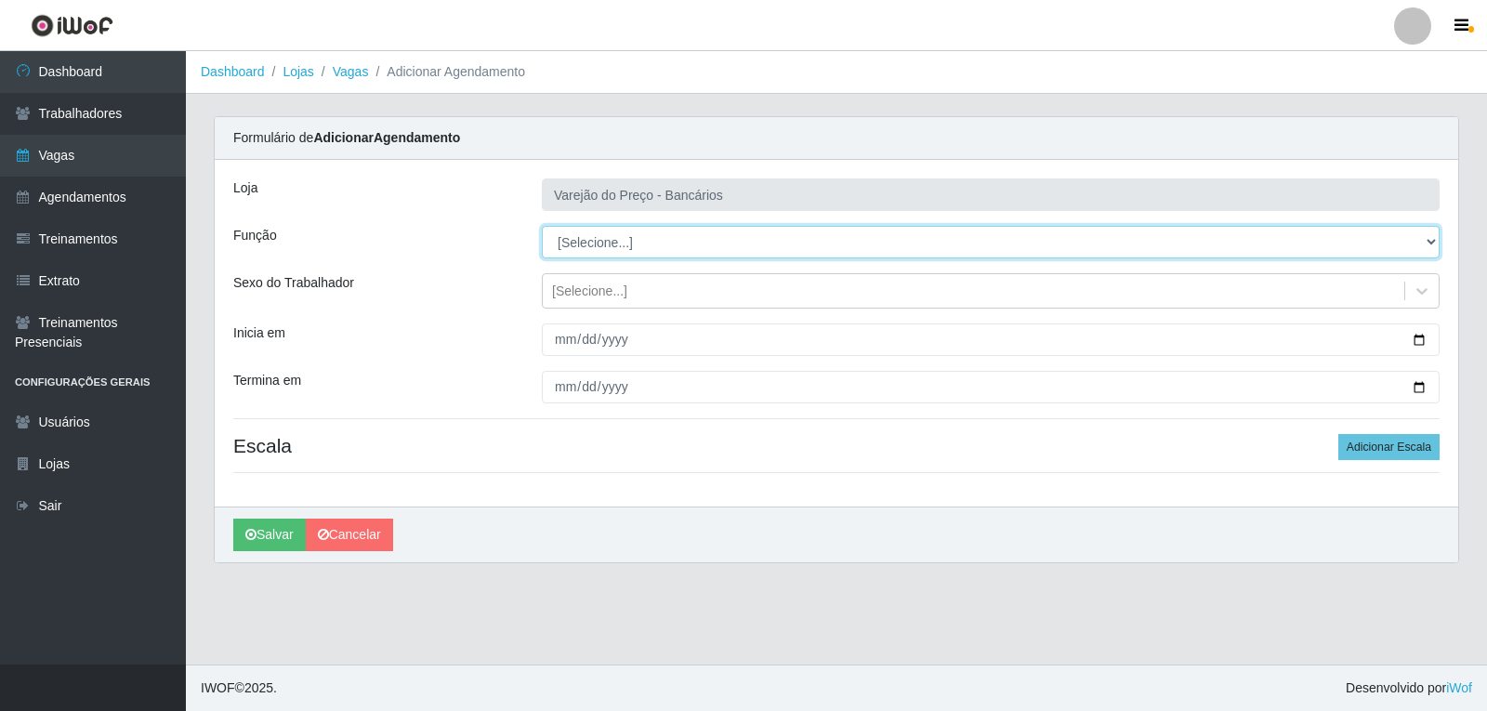
click at [603, 246] on select "[Selecione...] Auxiliar de Estacionamento Auxiliar de Estacionamento + Auxiliar…" at bounding box center [991, 242] width 898 height 33
click at [542, 226] on select "[Selecione...] Auxiliar de Estacionamento Auxiliar de Estacionamento + Auxiliar…" at bounding box center [991, 242] width 898 height 33
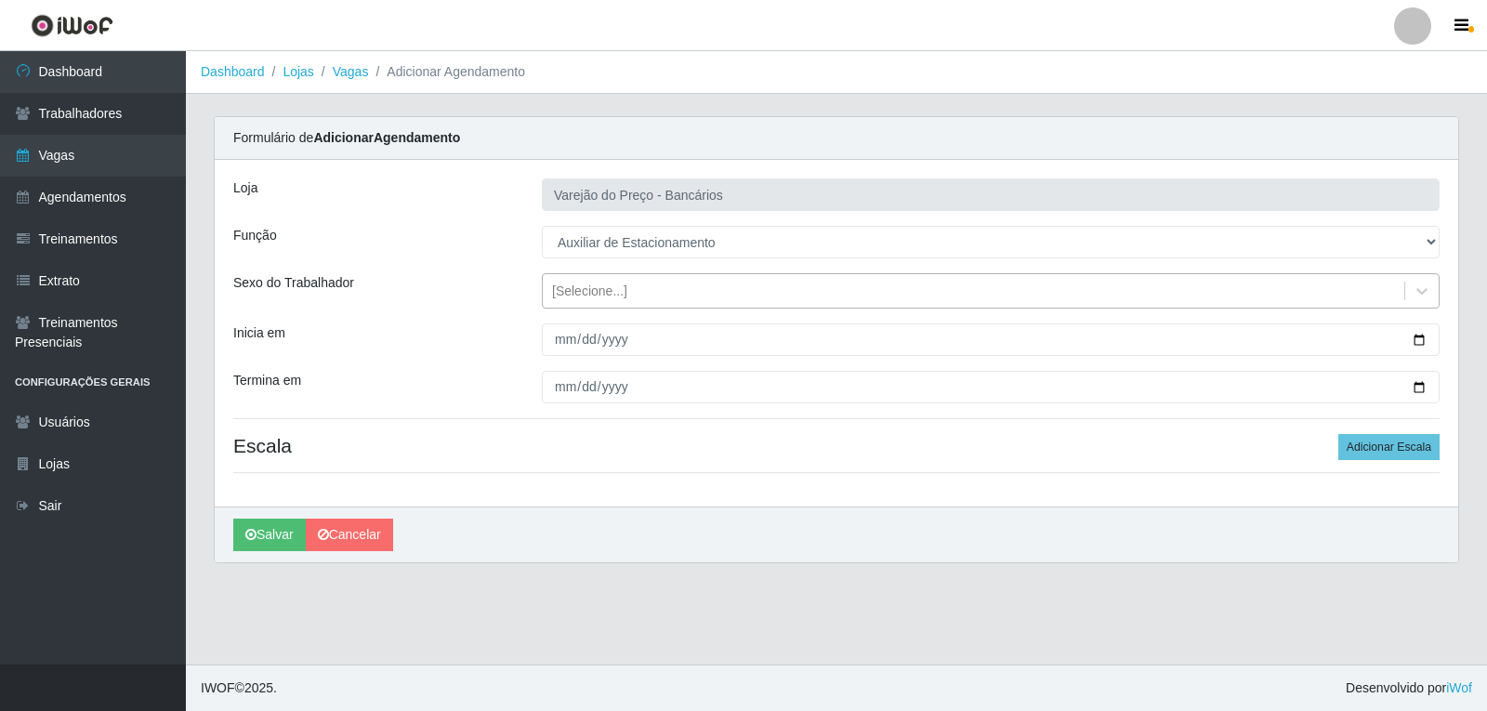
click at [568, 298] on div "[Selecione...]" at bounding box center [589, 292] width 75 height 20
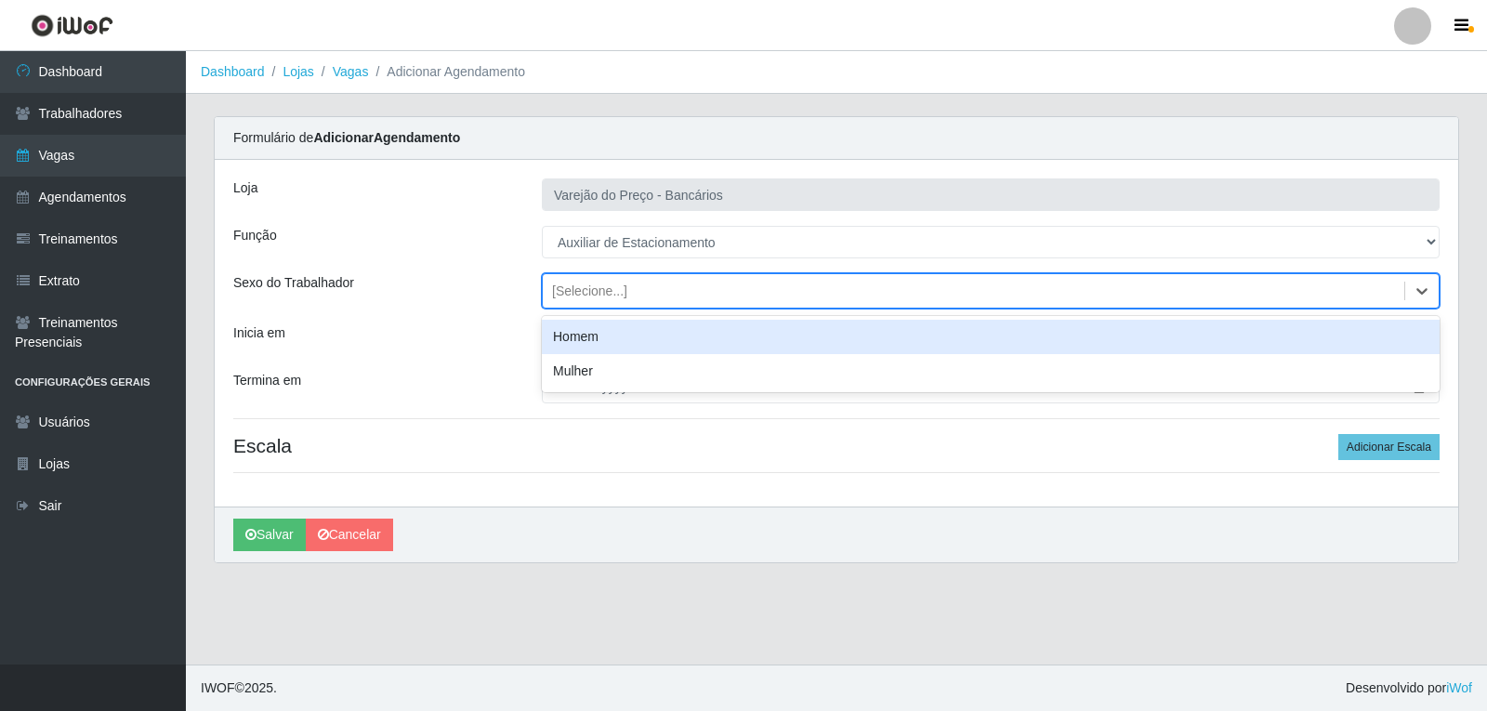
click at [573, 336] on div "Homem" at bounding box center [991, 337] width 898 height 34
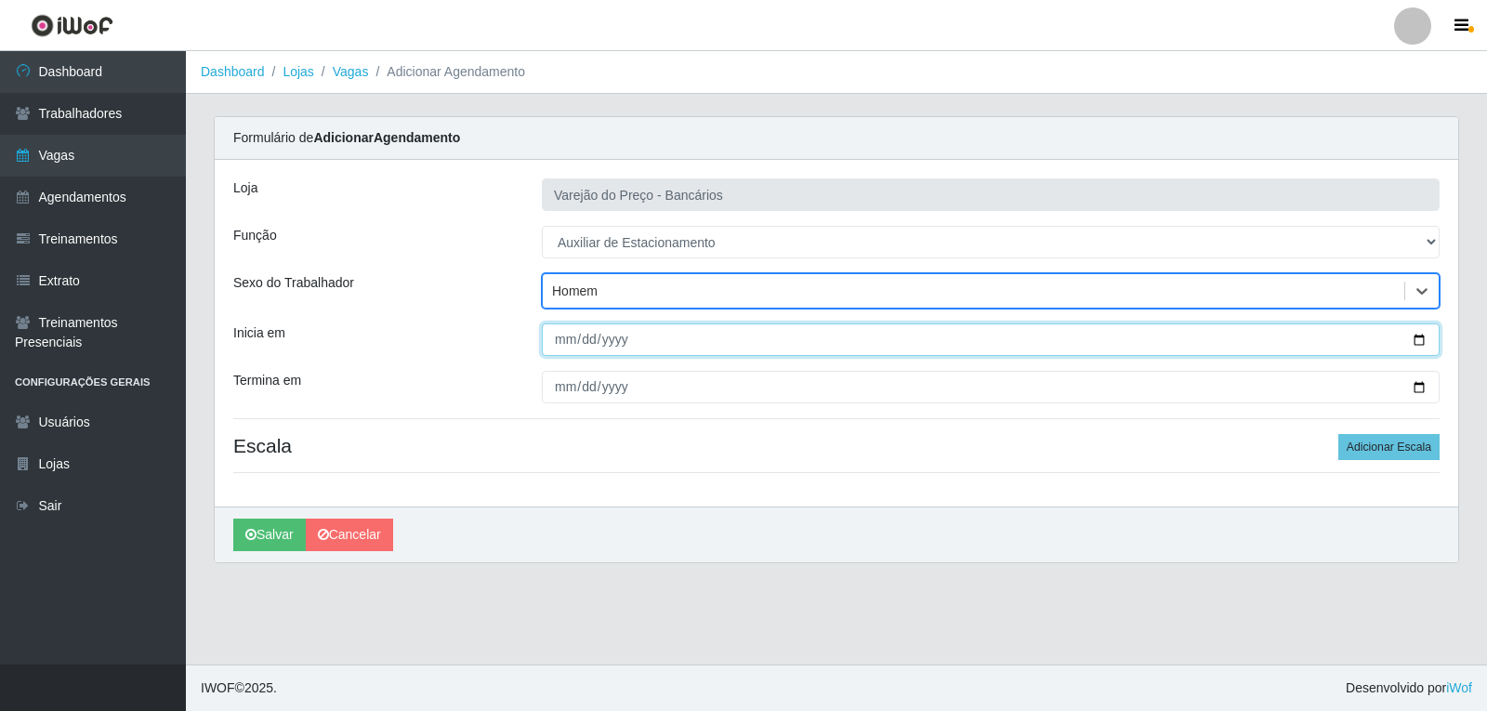
click at [558, 329] on input "Inicia em" at bounding box center [991, 339] width 898 height 33
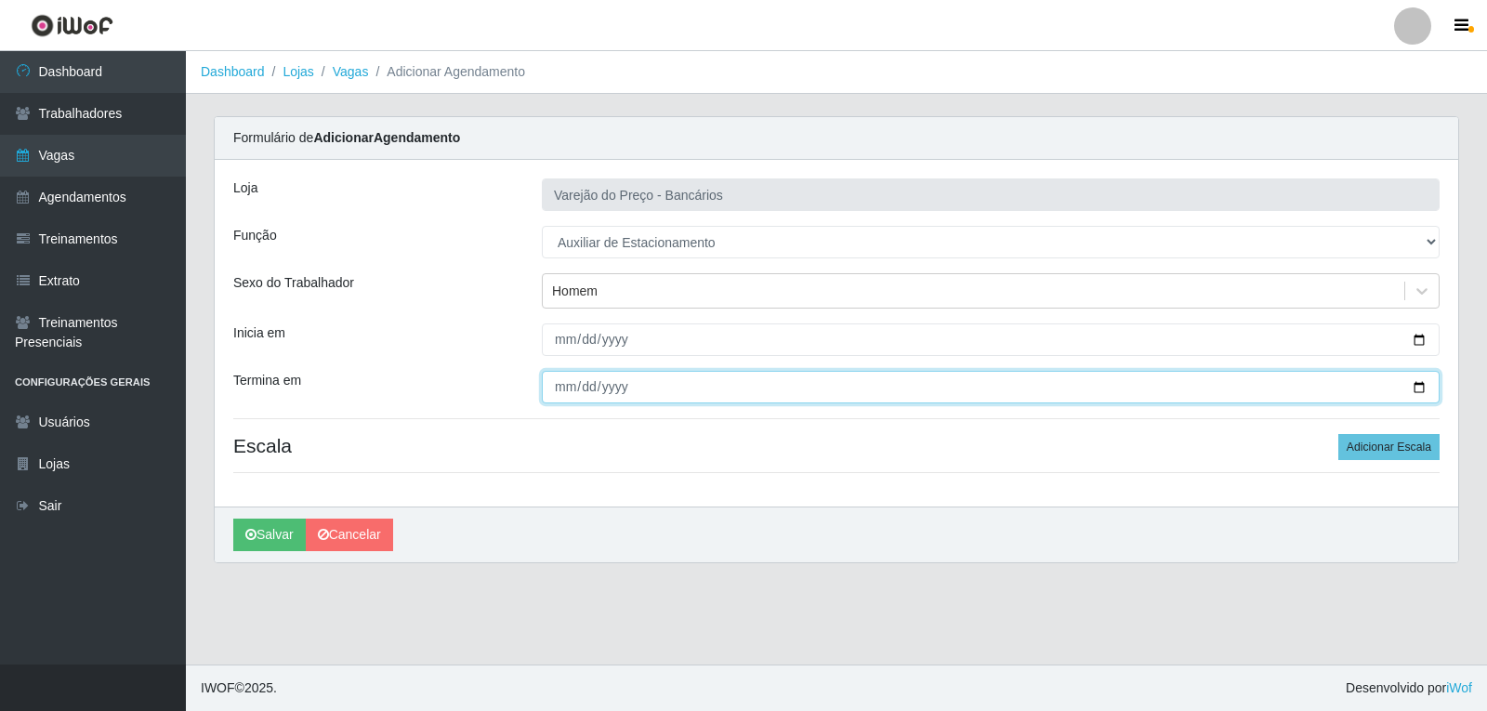
click at [560, 395] on input "Termina em" at bounding box center [991, 387] width 898 height 33
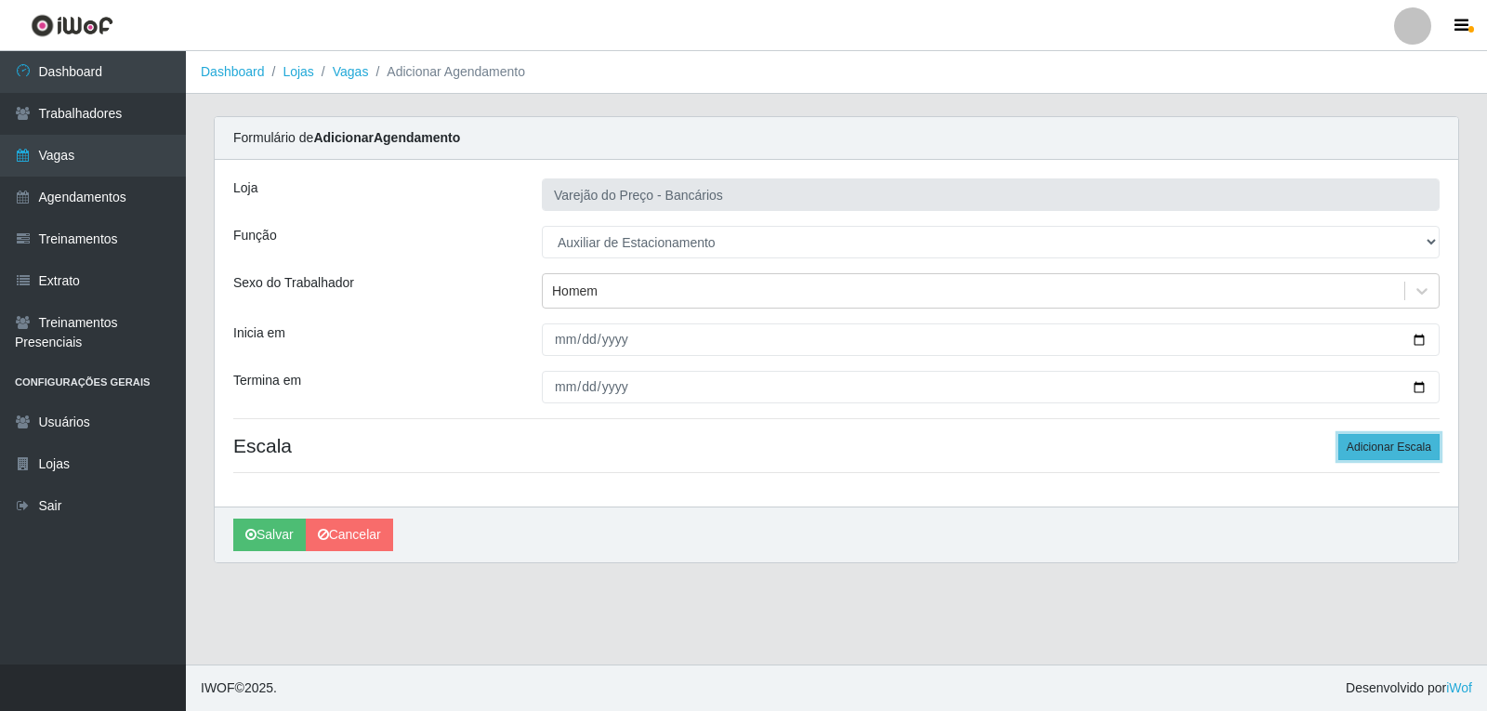
click at [1395, 441] on button "Adicionar Escala" at bounding box center [1388, 447] width 101 height 26
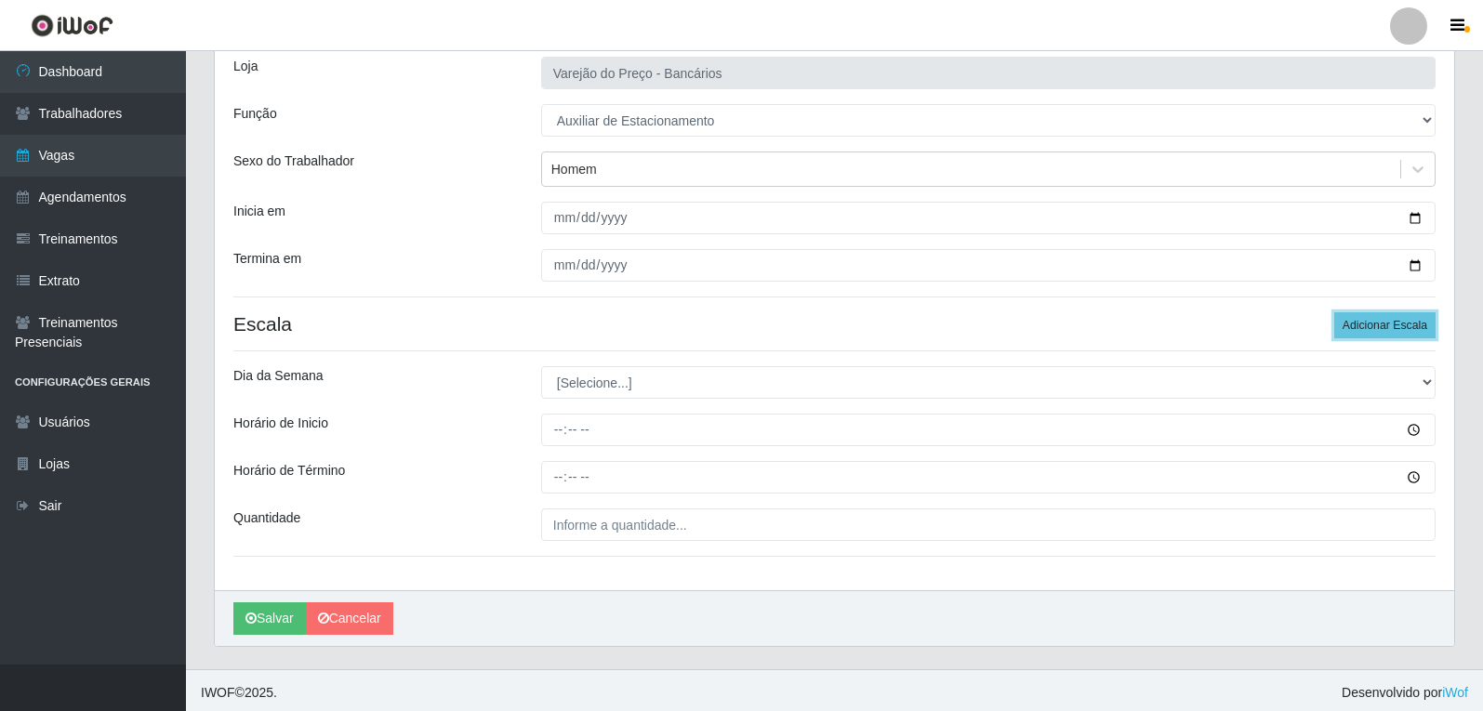
scroll to position [126, 0]
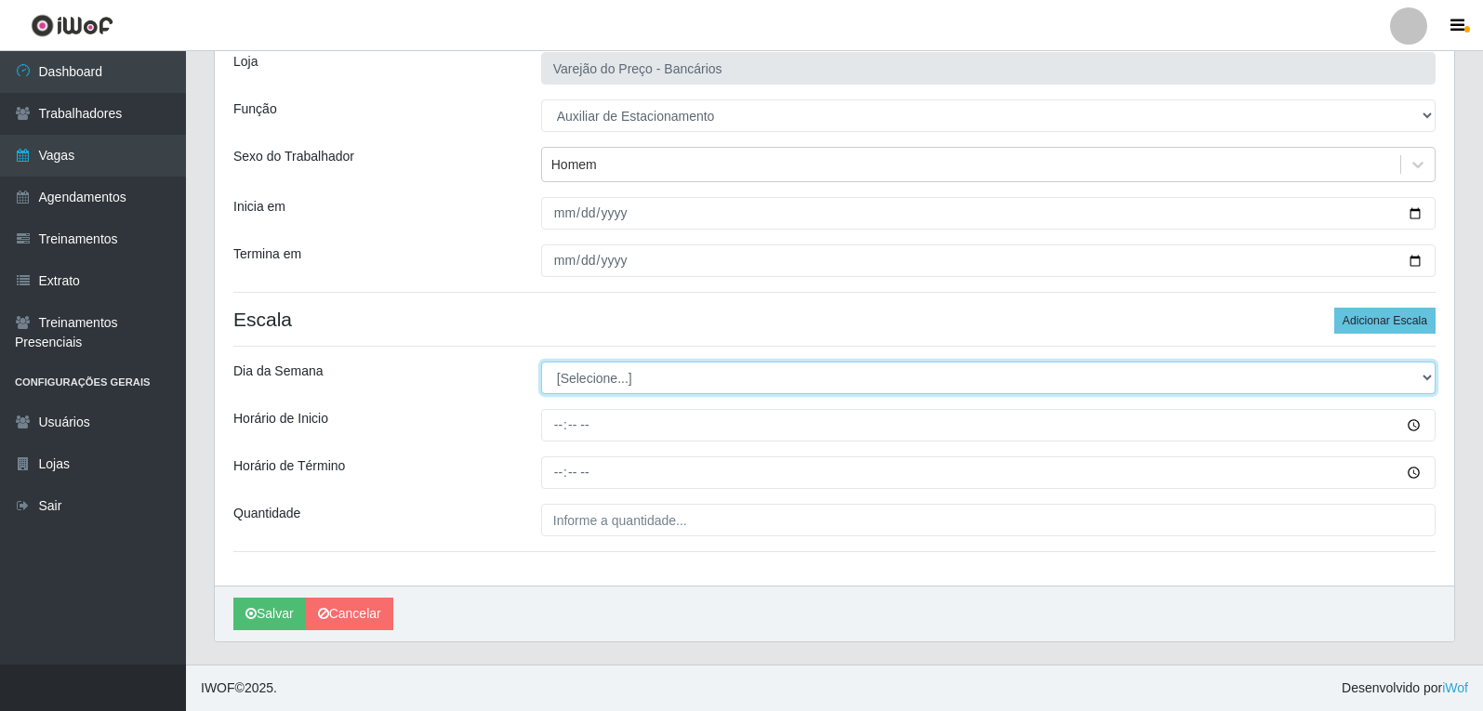
click at [639, 387] on select "[Selecione...] Segunda Terça Quarta Quinta Sexta Sábado Domingo" at bounding box center [988, 378] width 894 height 33
click at [541, 362] on select "[Selecione...] Segunda Terça Quarta Quinta Sexta Sábado Domingo" at bounding box center [988, 378] width 894 height 33
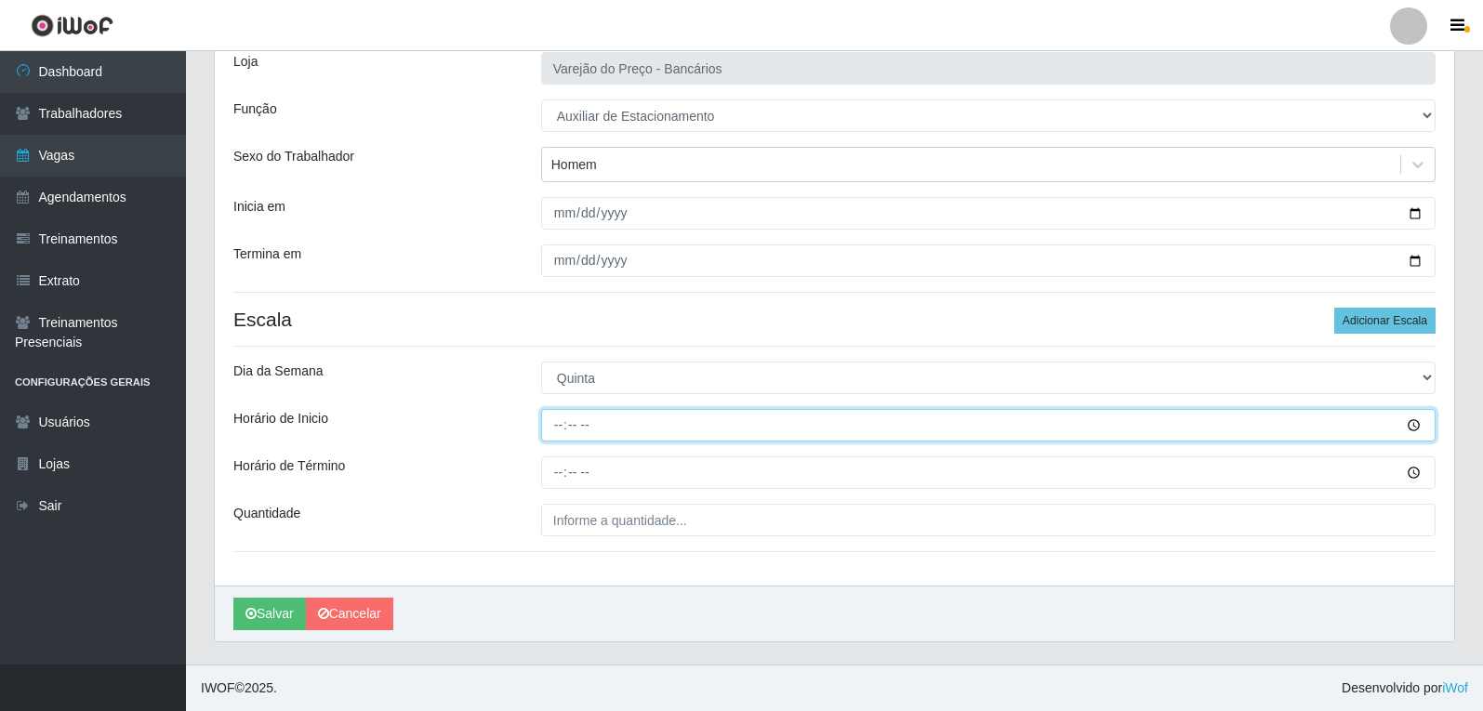
click at [544, 429] on input "Horário de Inicio" at bounding box center [988, 425] width 894 height 33
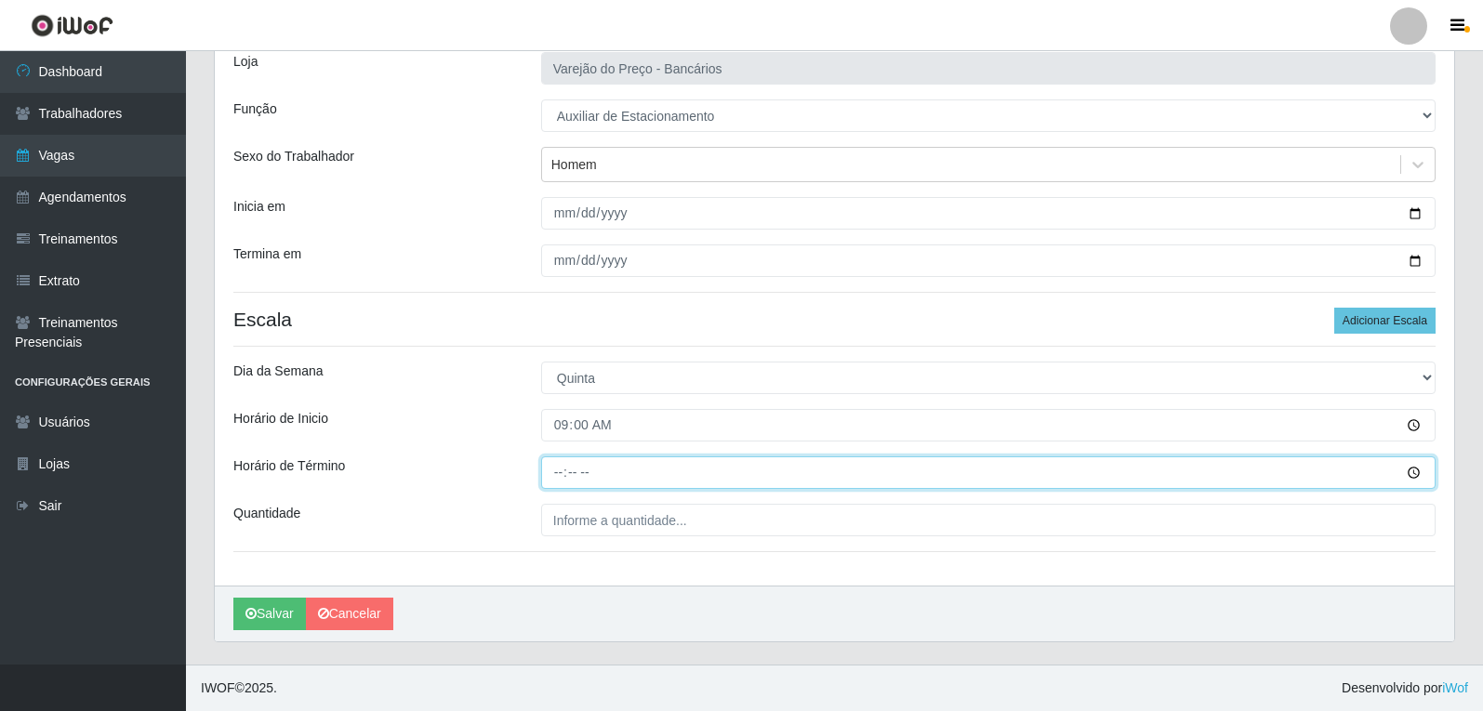
click at [564, 462] on input "Horário de Término" at bounding box center [988, 472] width 894 height 33
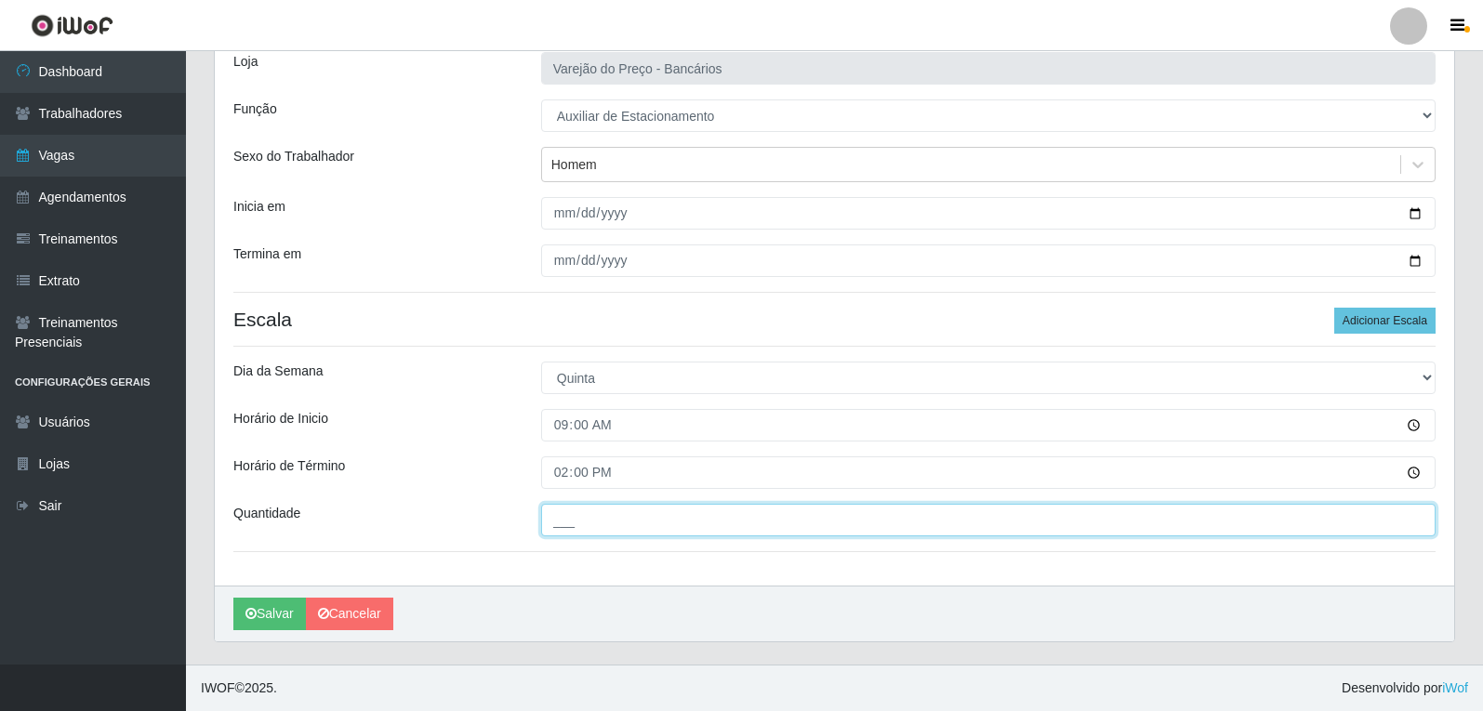
click at [566, 521] on input "___" at bounding box center [988, 520] width 894 height 33
click at [233, 598] on button "Salvar" at bounding box center [269, 614] width 73 height 33
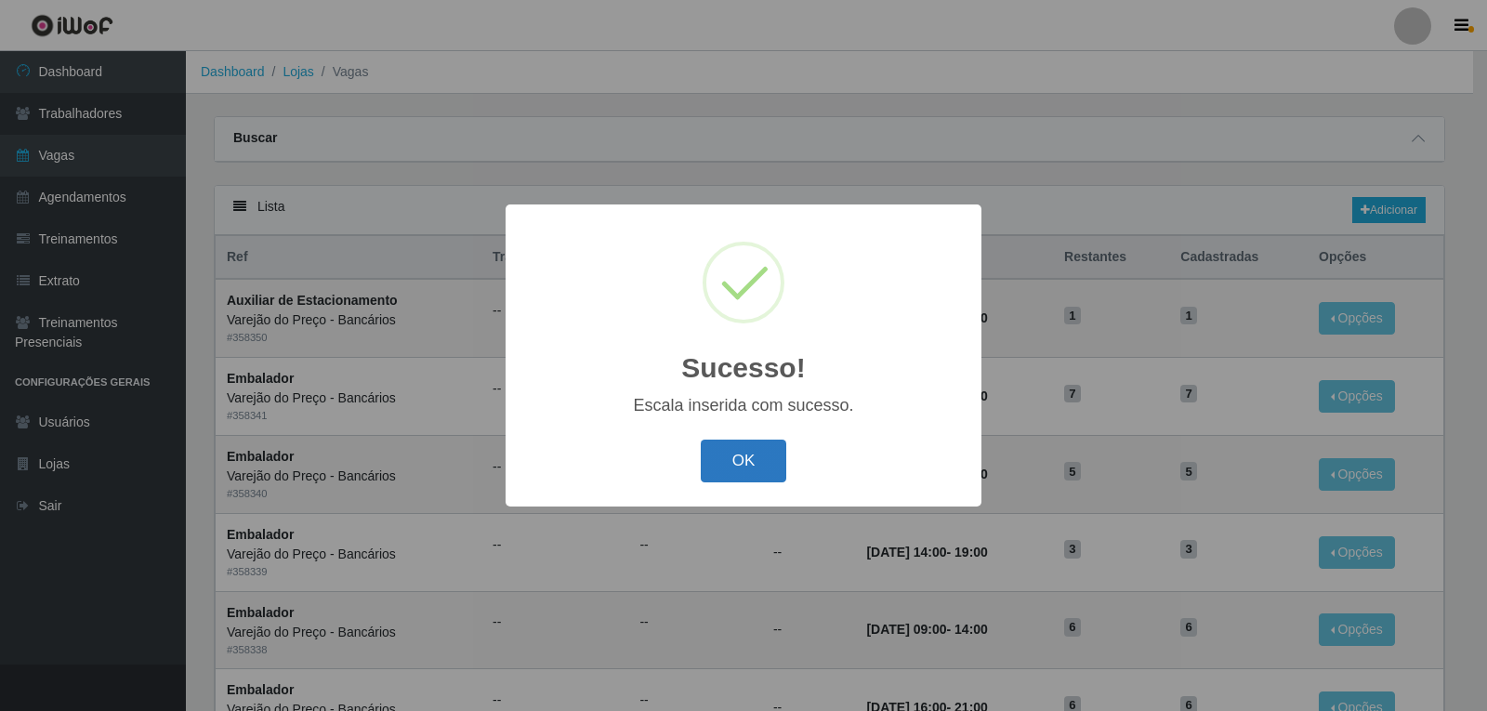
click at [773, 455] on button "OK" at bounding box center [744, 462] width 86 height 44
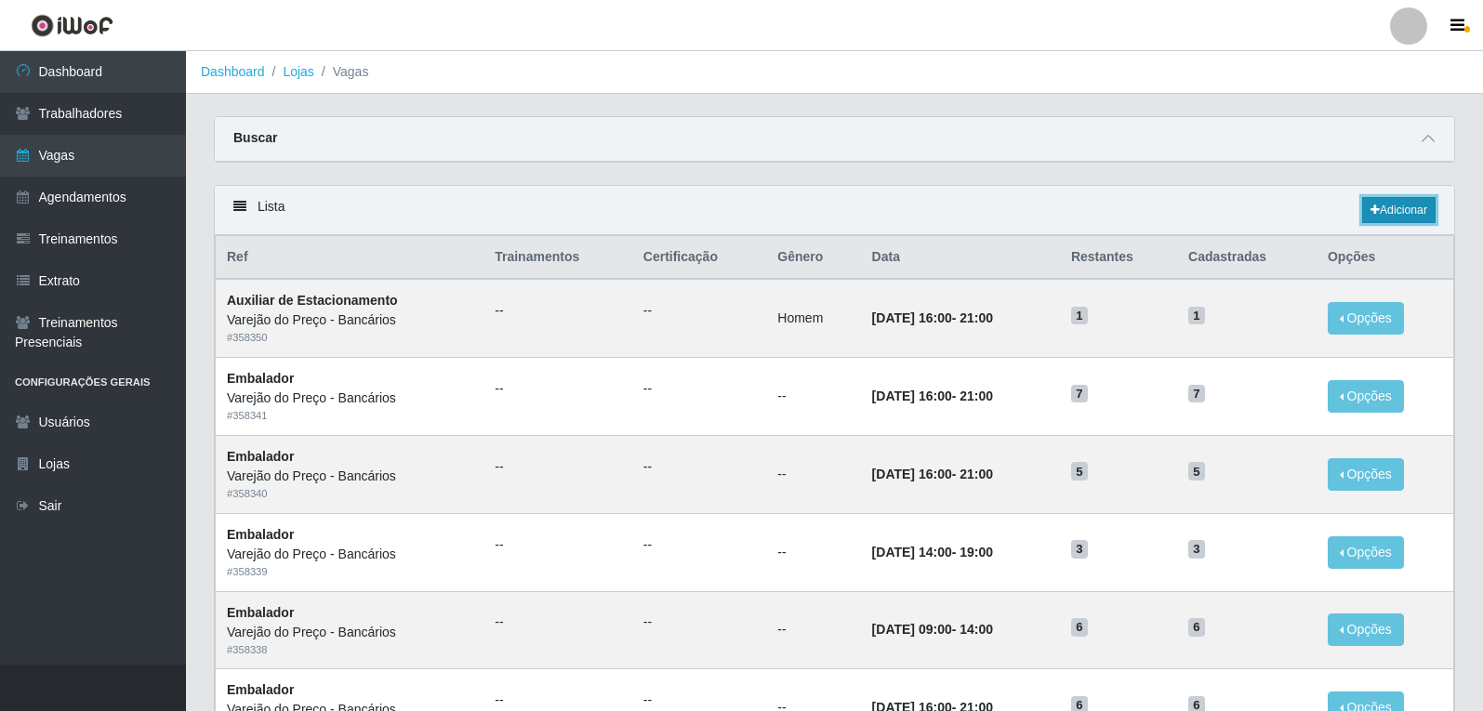
click at [1382, 201] on link "Adicionar" at bounding box center [1398, 210] width 73 height 26
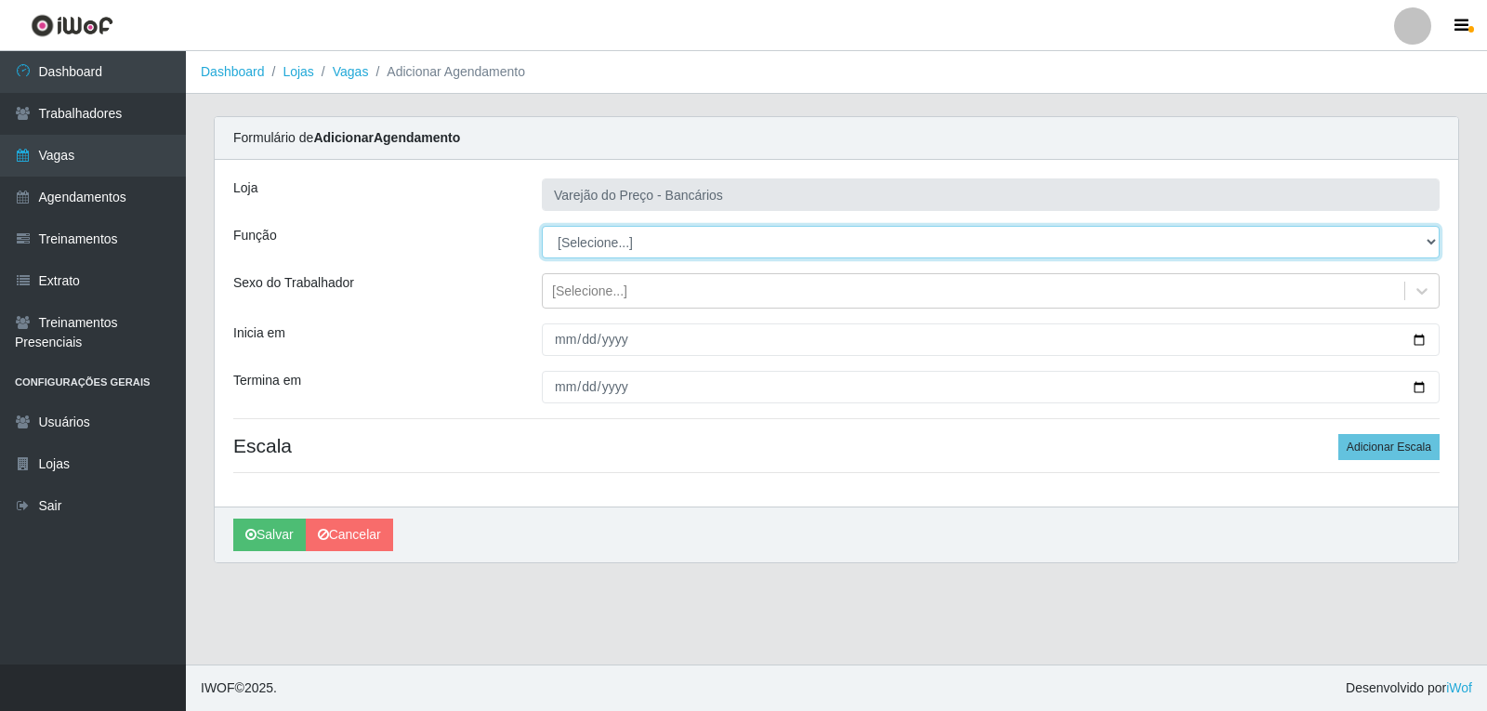
click at [652, 251] on select "[Selecione...] Auxiliar de Estacionamento Auxiliar de Estacionamento + Auxiliar…" at bounding box center [991, 242] width 898 height 33
click at [542, 226] on select "[Selecione...] Auxiliar de Estacionamento Auxiliar de Estacionamento + Auxiliar…" at bounding box center [991, 242] width 898 height 33
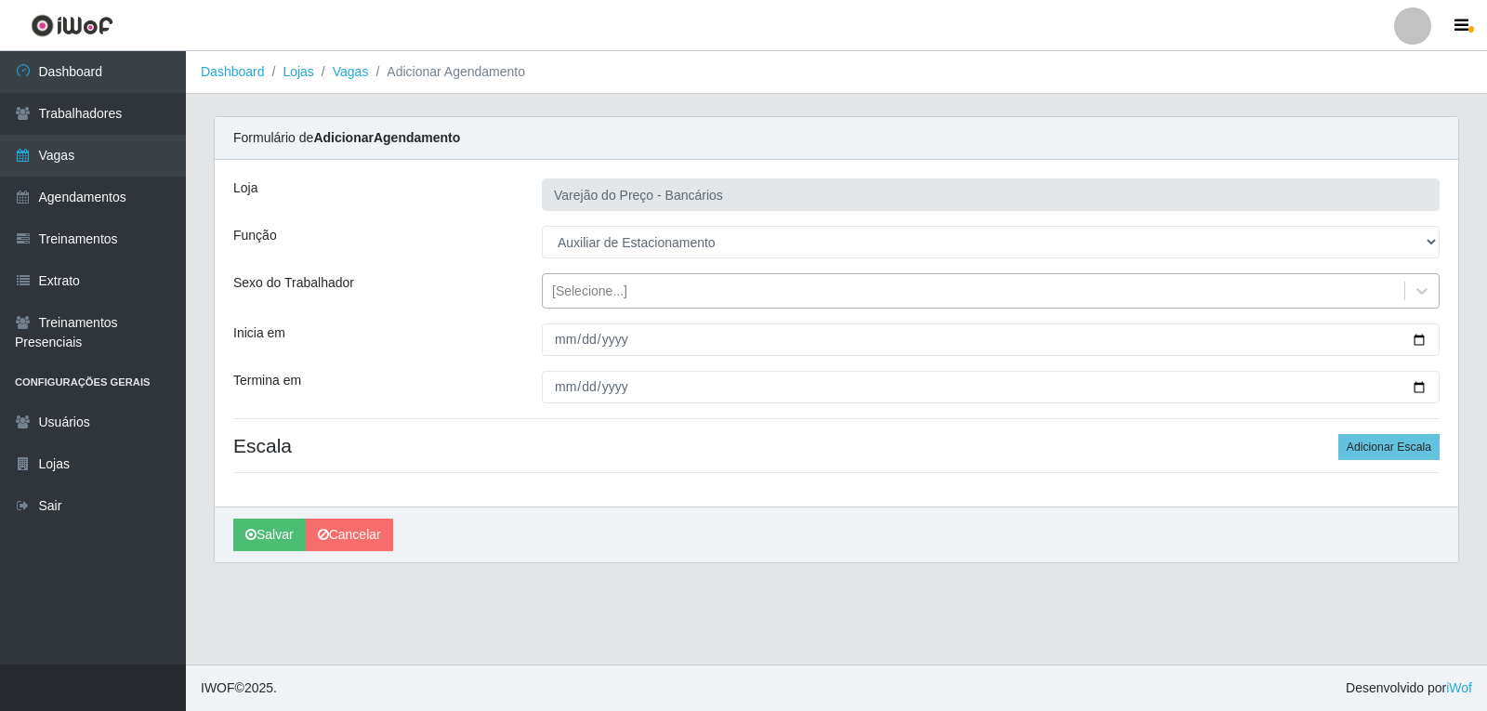
click at [550, 297] on div "[Selecione...]" at bounding box center [974, 291] width 862 height 31
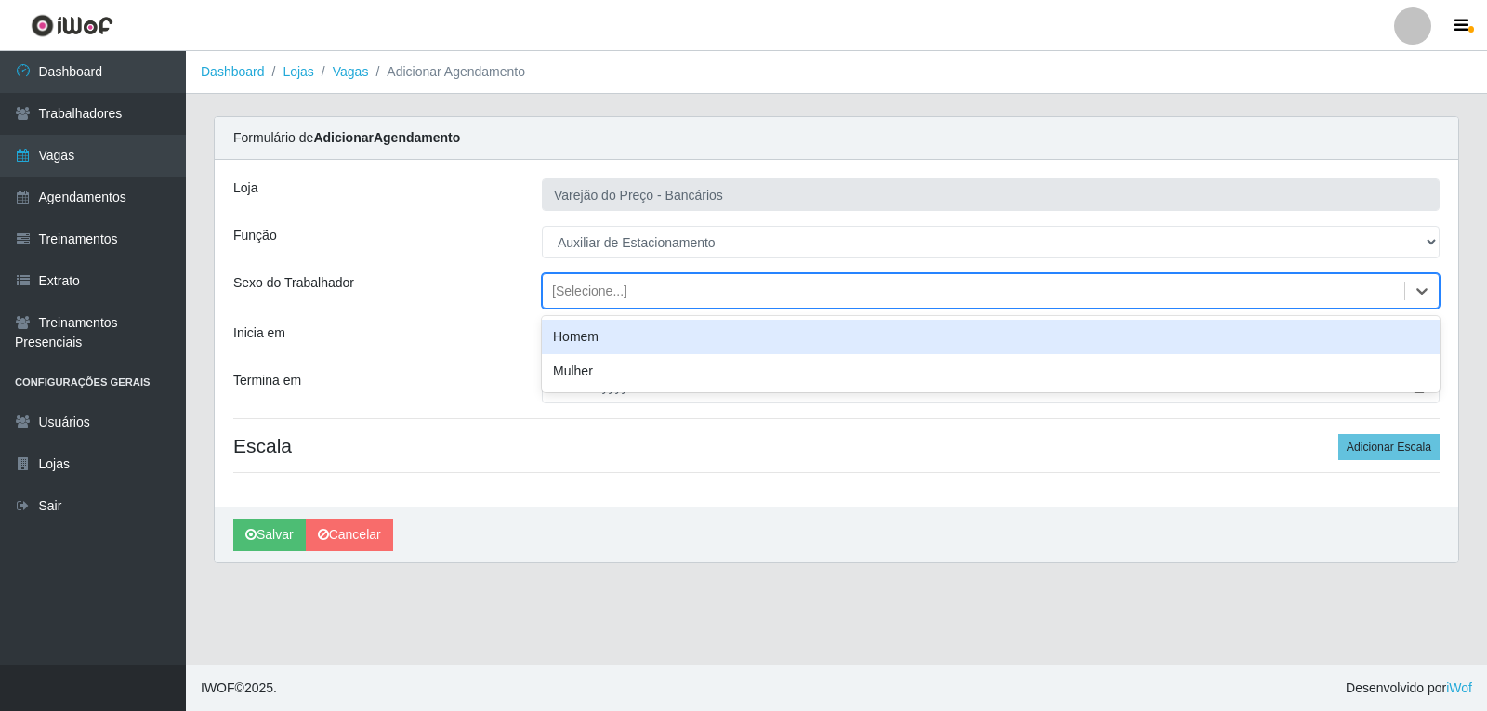
click at [560, 337] on div "Homem" at bounding box center [991, 337] width 898 height 34
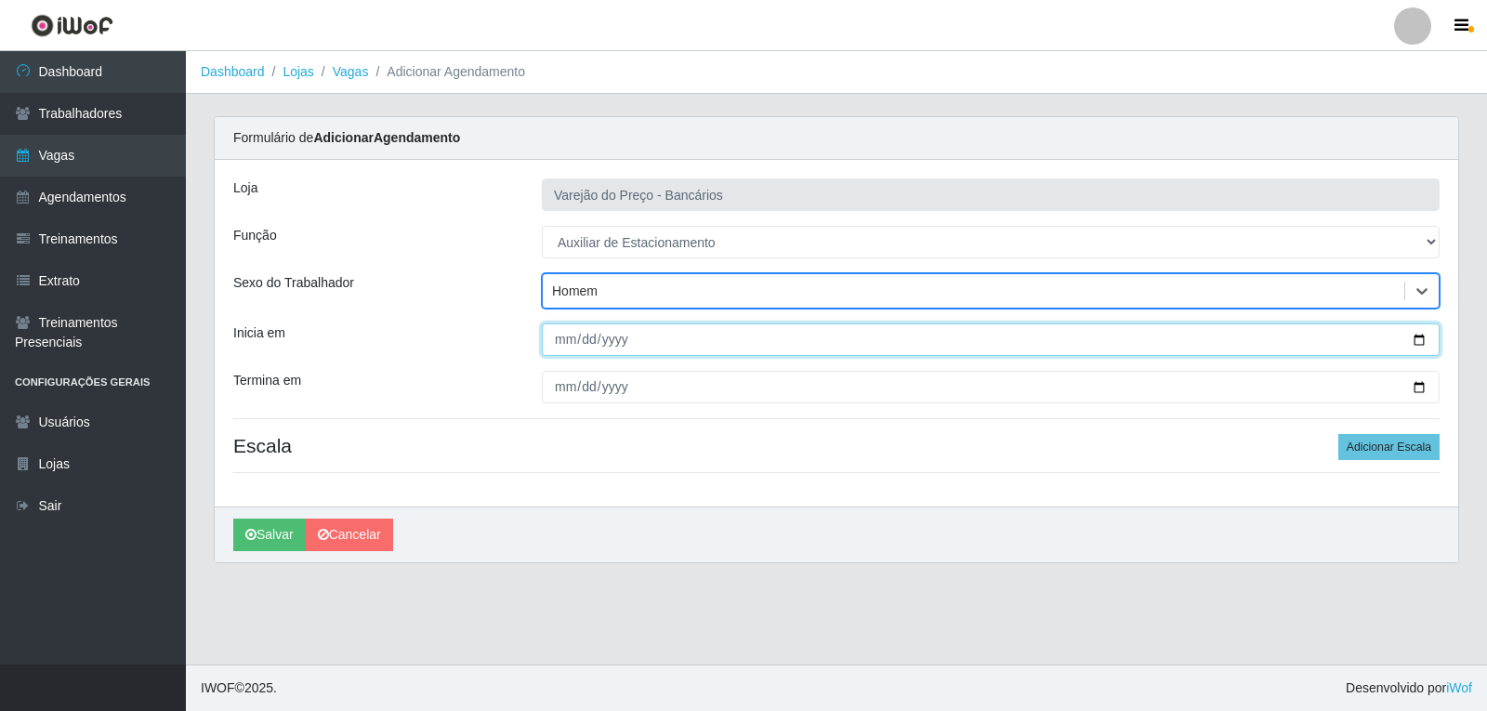
click at [559, 337] on input "Inicia em" at bounding box center [991, 339] width 898 height 33
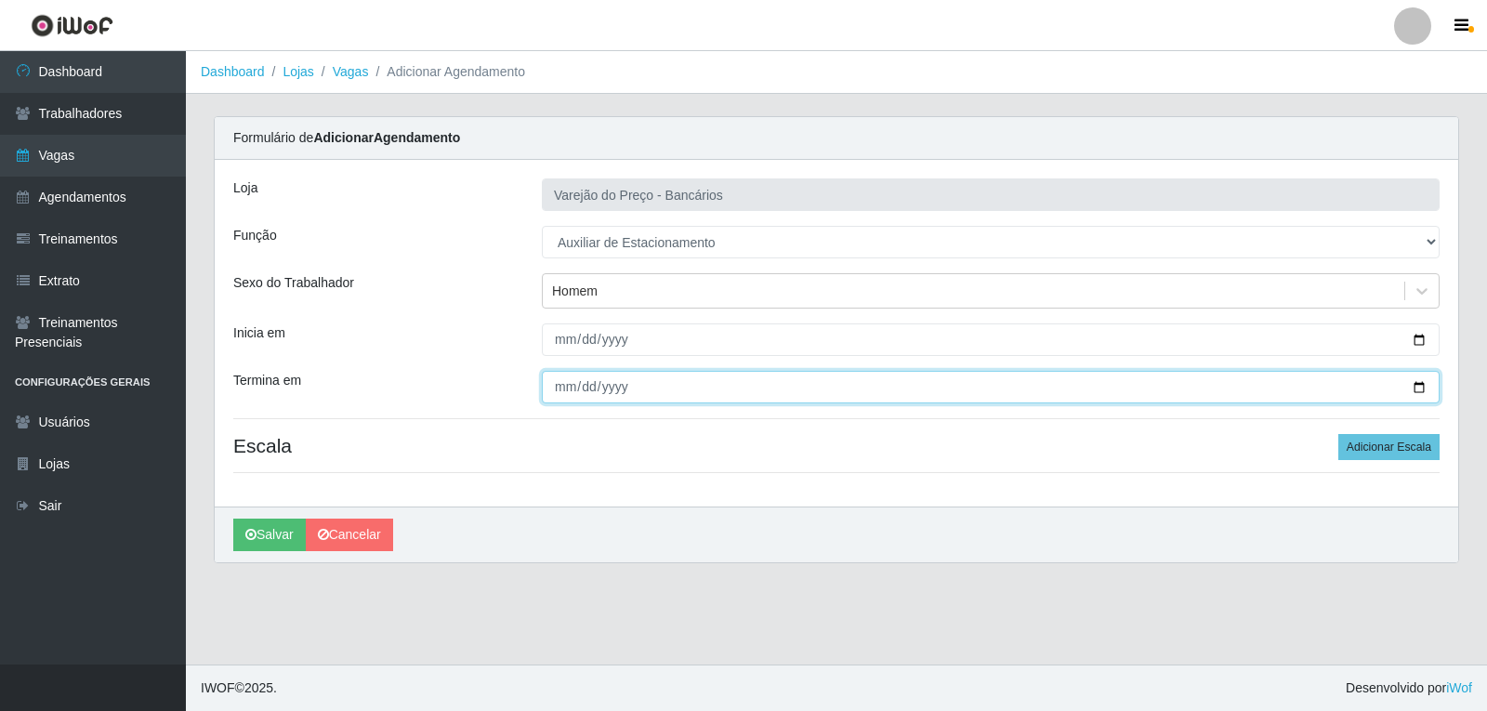
click at [558, 383] on input "Termina em" at bounding box center [991, 387] width 898 height 33
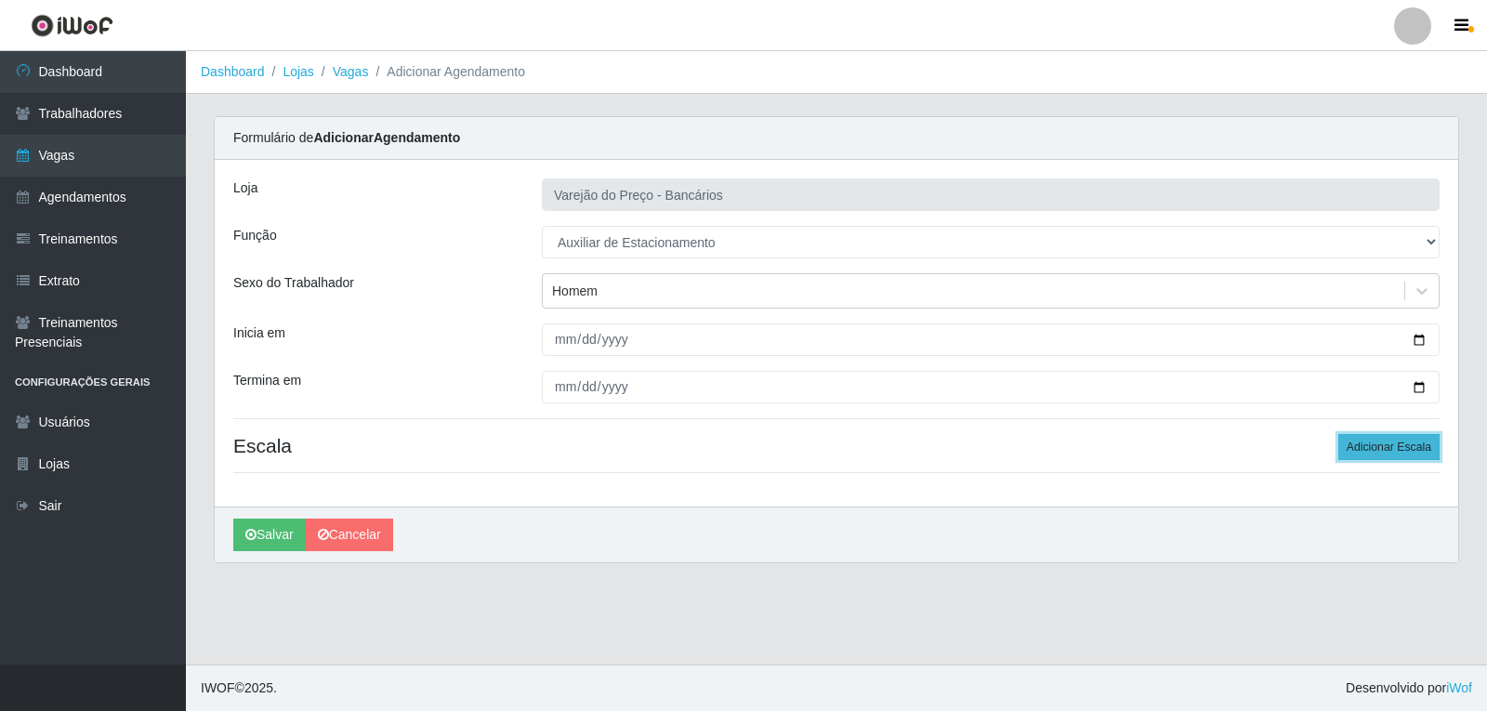
click at [1390, 451] on button "Adicionar Escala" at bounding box center [1388, 447] width 101 height 26
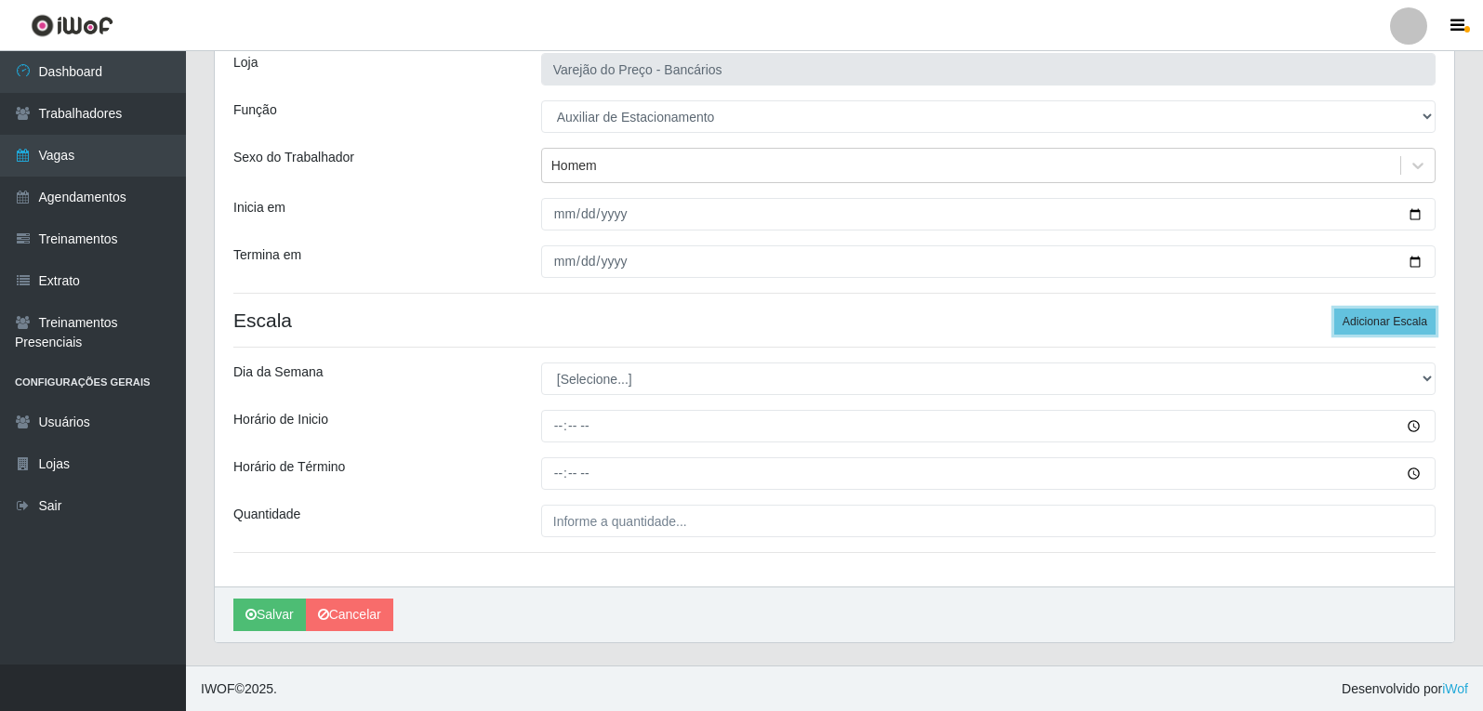
scroll to position [126, 0]
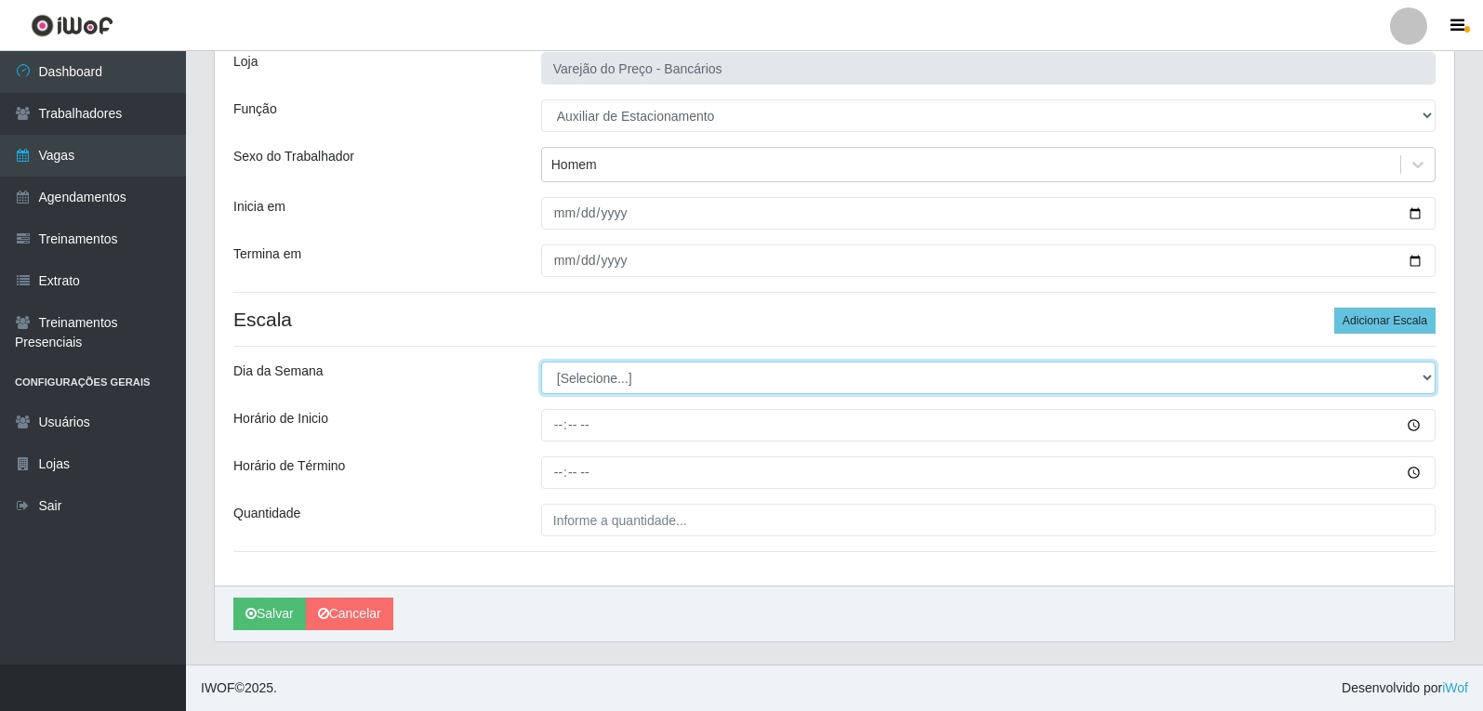
click at [654, 379] on select "[Selecione...] Segunda Terça Quarta Quinta Sexta Sábado Domingo" at bounding box center [988, 378] width 894 height 33
click at [541, 362] on select "[Selecione...] Segunda Terça Quarta Quinta Sexta Sábado Domingo" at bounding box center [988, 378] width 894 height 33
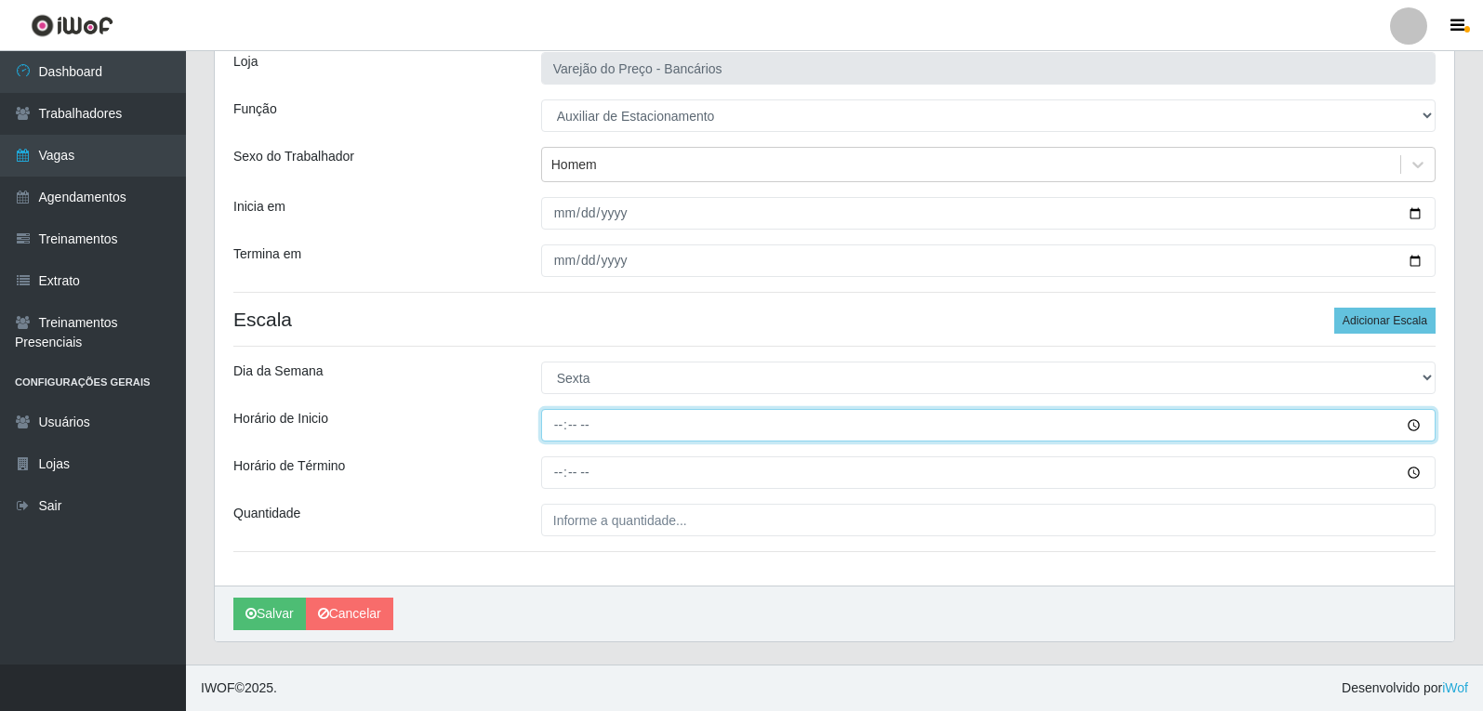
click at [554, 426] on input "Horário de Inicio" at bounding box center [988, 425] width 894 height 33
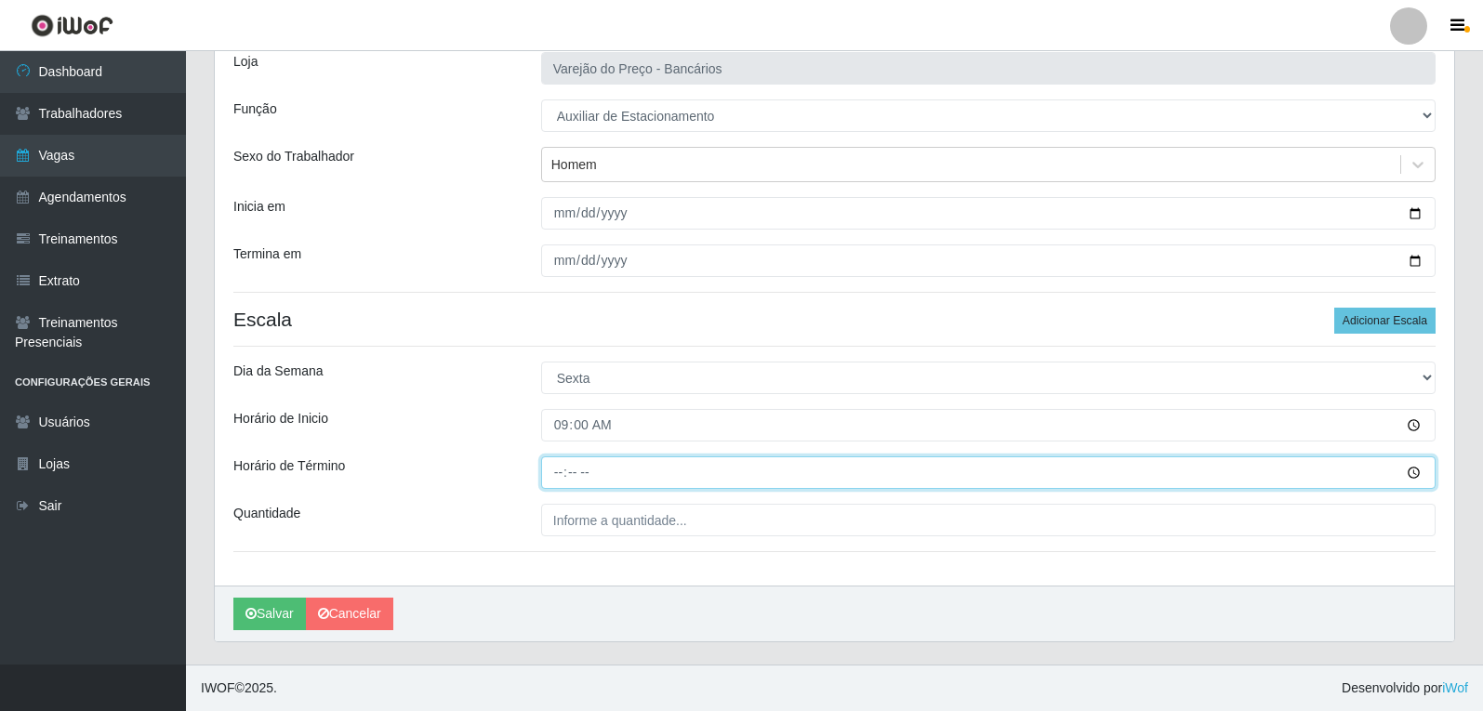
click at [564, 481] on input "Horário de Término" at bounding box center [988, 472] width 894 height 33
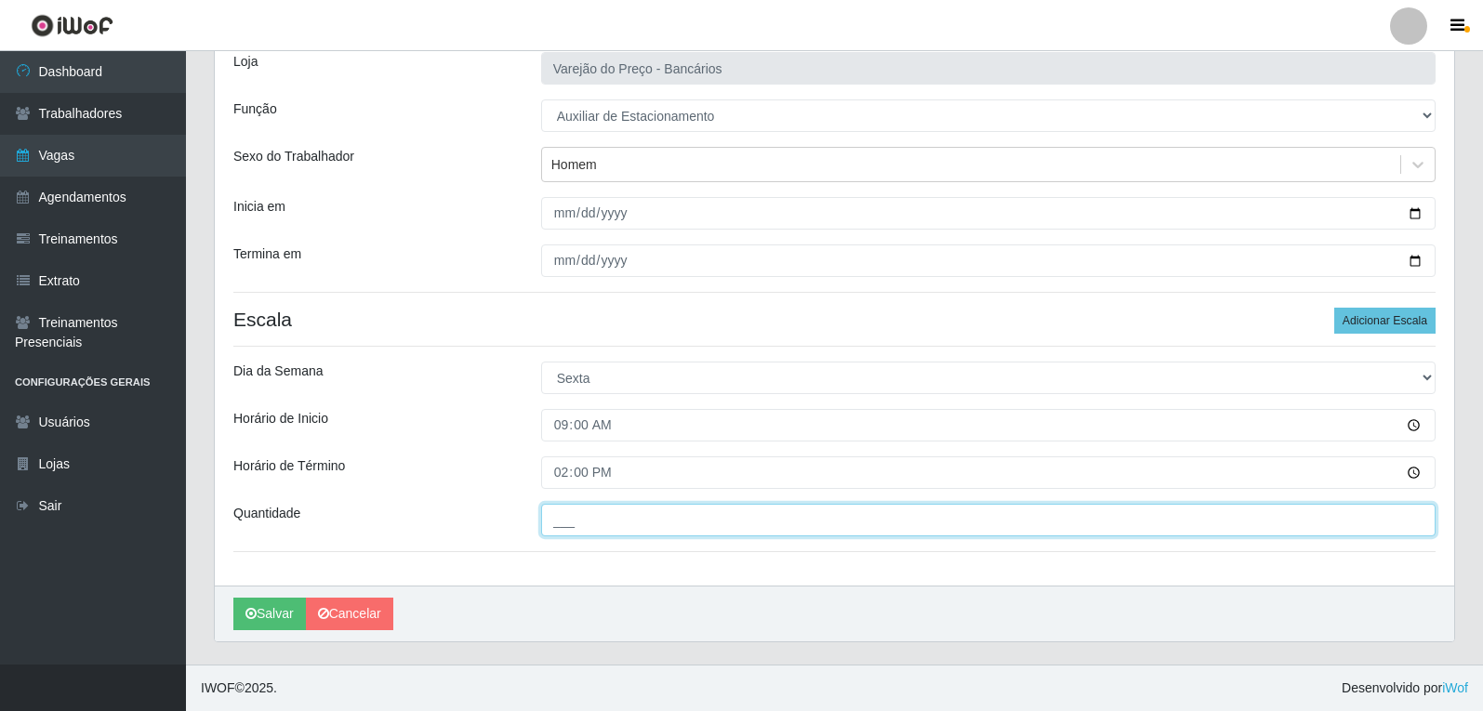
click at [570, 516] on input "___" at bounding box center [988, 520] width 894 height 33
click at [233, 598] on button "Salvar" at bounding box center [269, 614] width 73 height 33
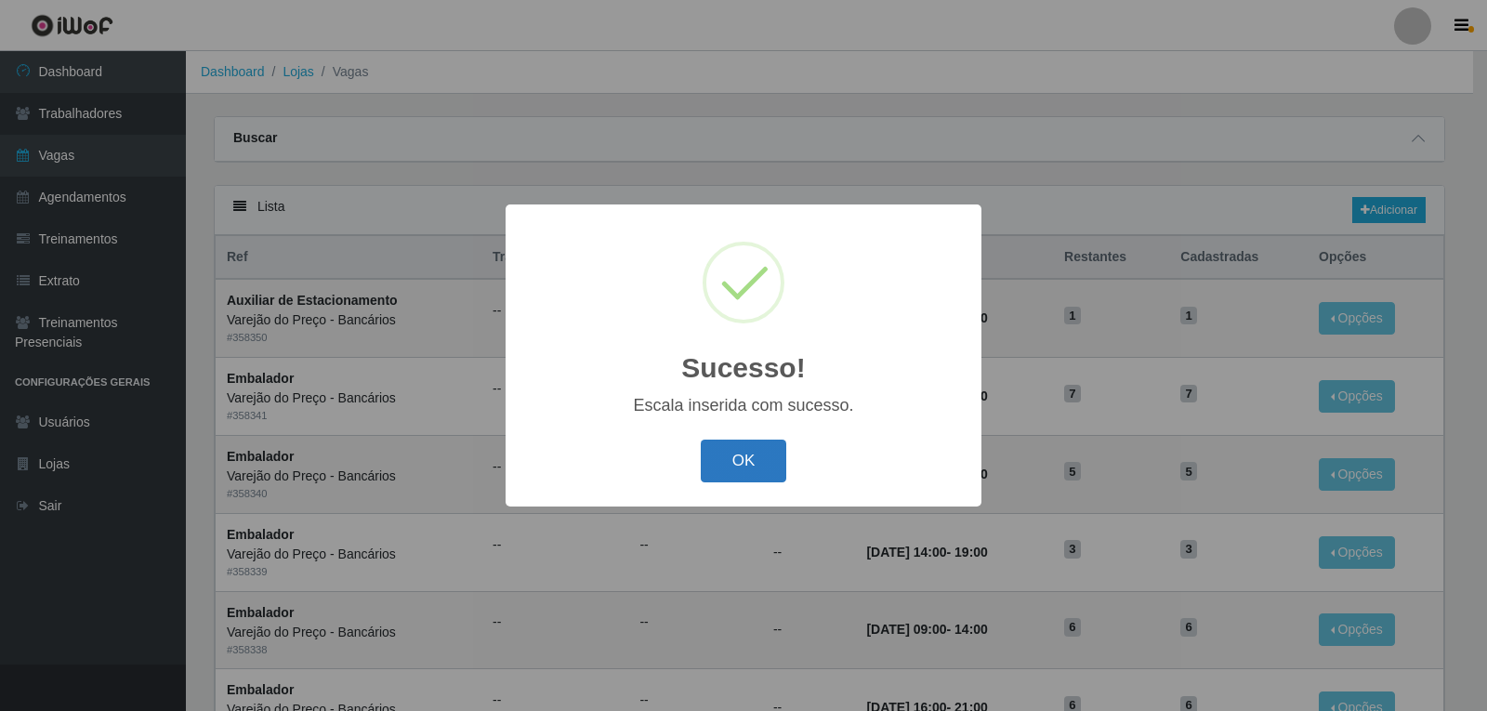
click at [785, 457] on div "OK Cancel" at bounding box center [743, 460] width 439 height 53
drag, startPoint x: 775, startPoint y: 440, endPoint x: 751, endPoint y: 456, distance: 29.4
click at [773, 440] on div "OK Cancel" at bounding box center [743, 460] width 439 height 53
click at [744, 467] on button "OK" at bounding box center [744, 462] width 86 height 44
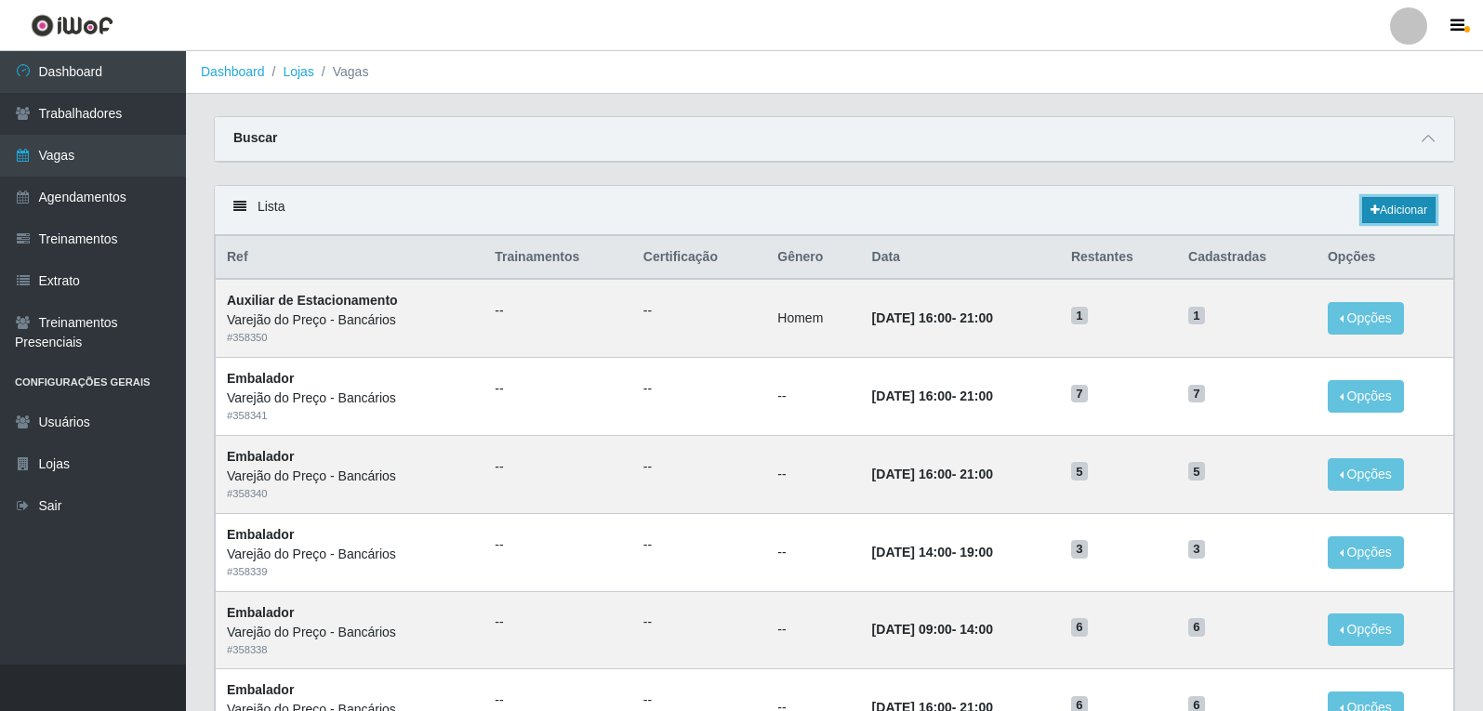
click at [1394, 204] on link "Adicionar" at bounding box center [1398, 210] width 73 height 26
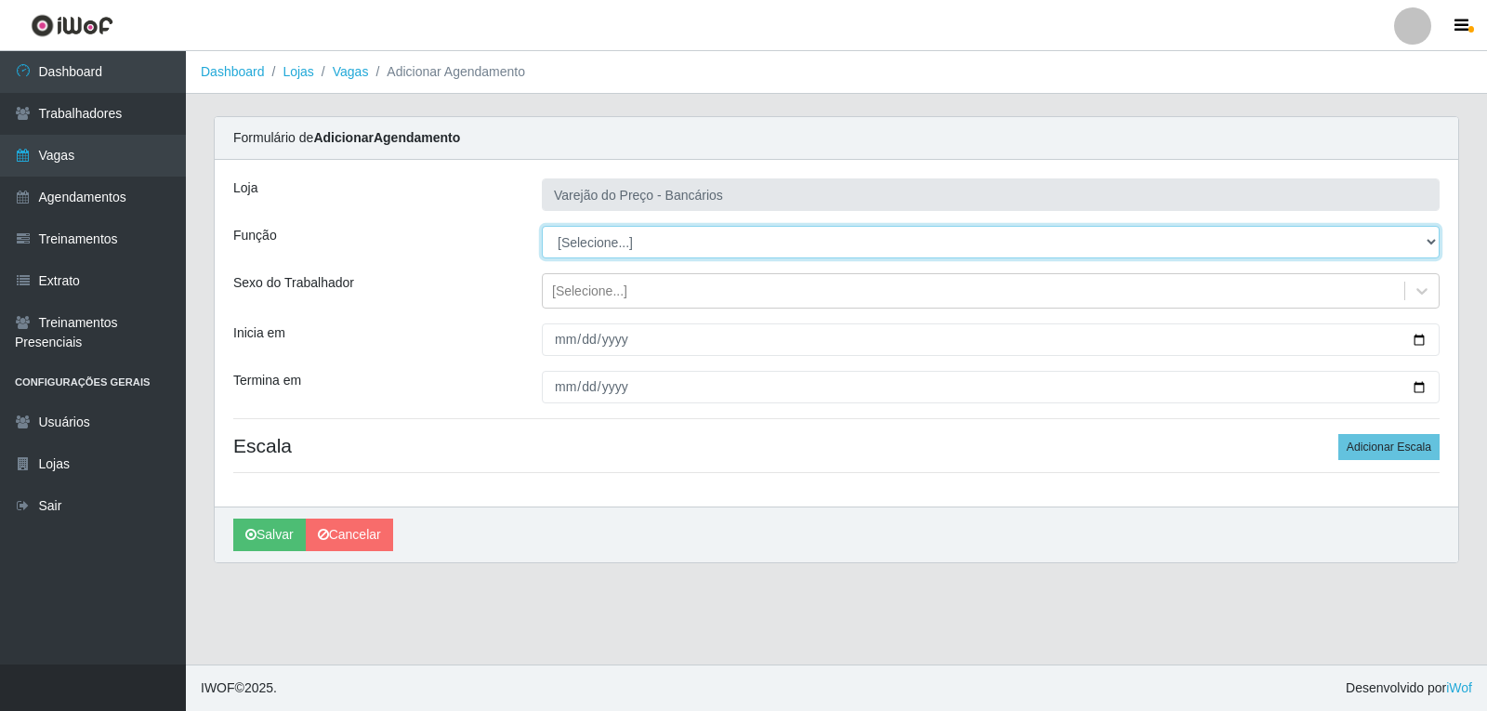
click at [623, 243] on select "[Selecione...] Auxiliar de Estacionamento Auxiliar de Estacionamento + Auxiliar…" at bounding box center [991, 242] width 898 height 33
click at [542, 226] on select "[Selecione...] Auxiliar de Estacionamento Auxiliar de Estacionamento + Auxiliar…" at bounding box center [991, 242] width 898 height 33
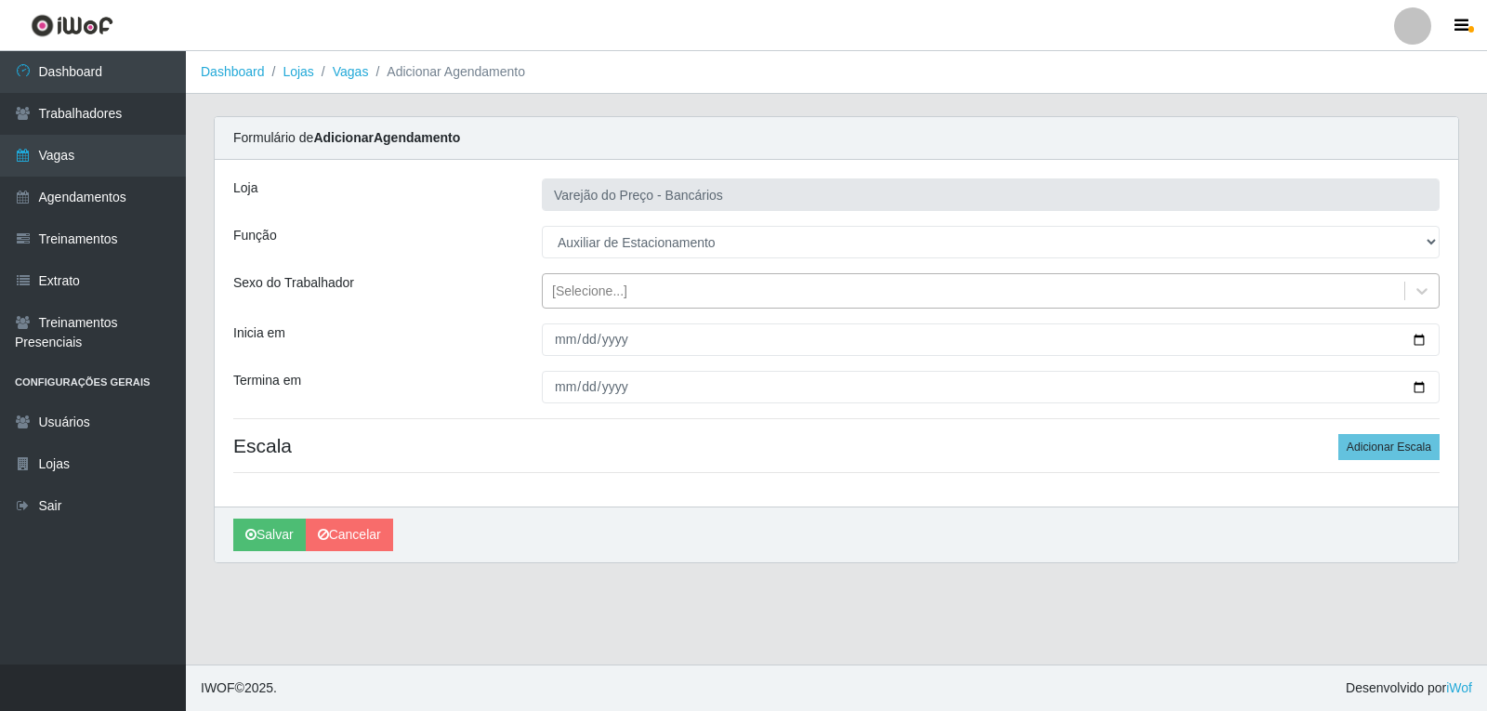
click at [616, 294] on div "[Selecione...]" at bounding box center [589, 292] width 75 height 20
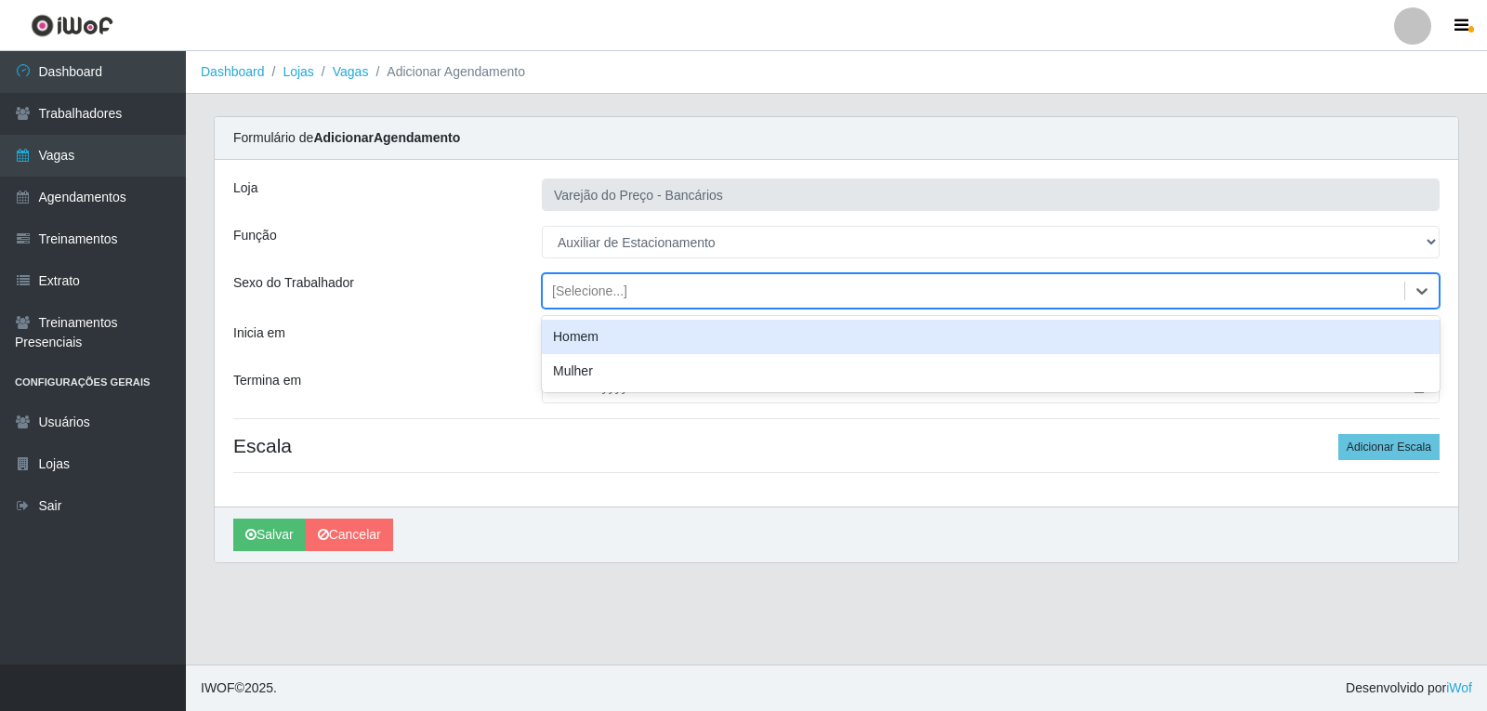
click at [575, 332] on div "Homem" at bounding box center [991, 337] width 898 height 34
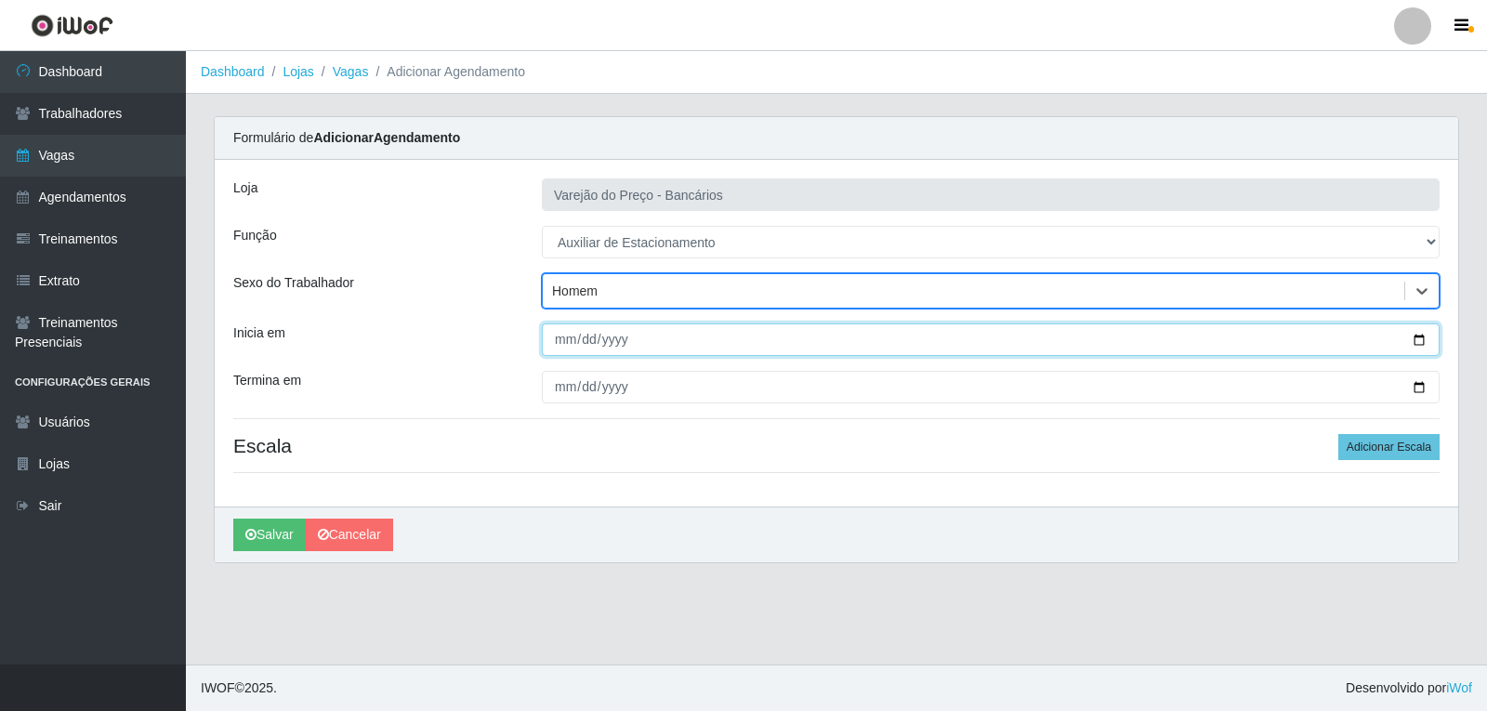
click at [570, 344] on input "Inicia em" at bounding box center [991, 339] width 898 height 33
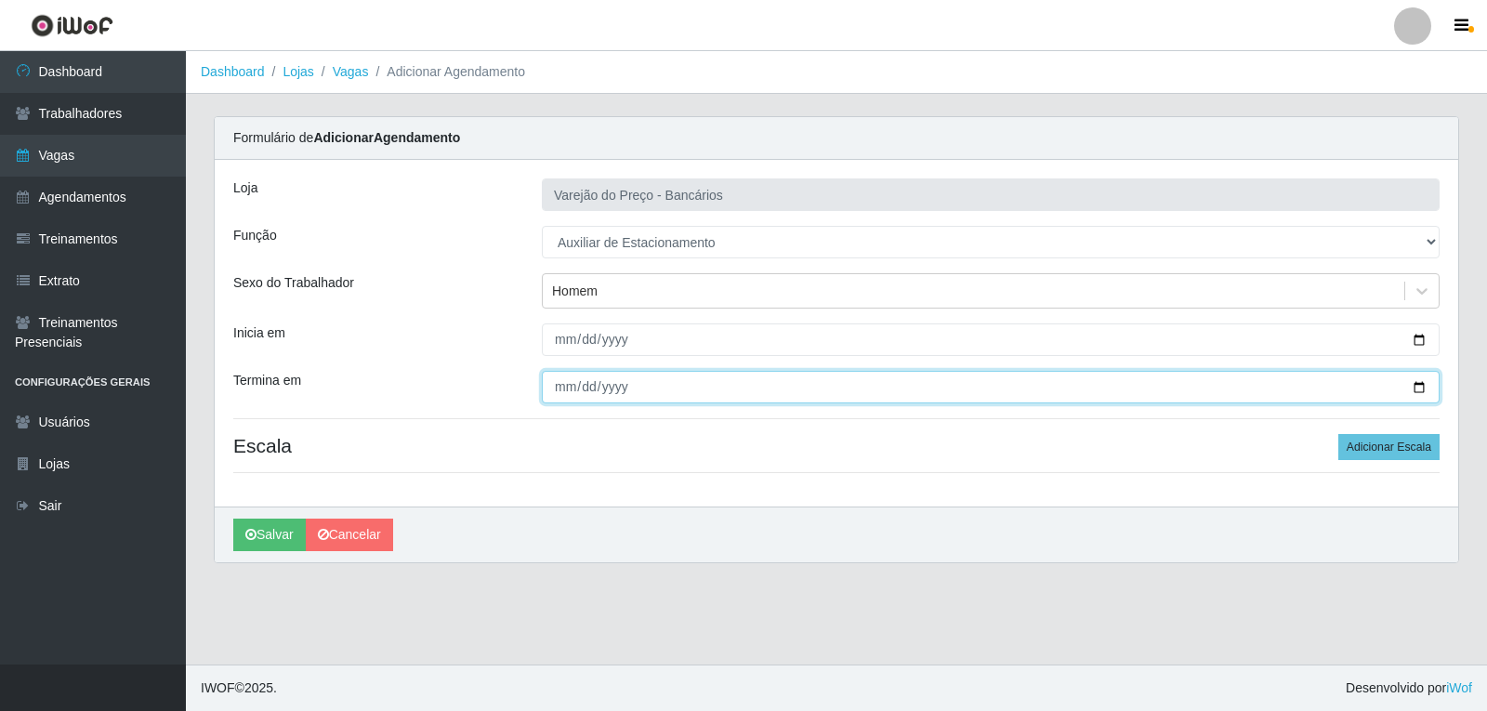
click at [561, 382] on input "Termina em" at bounding box center [991, 387] width 898 height 33
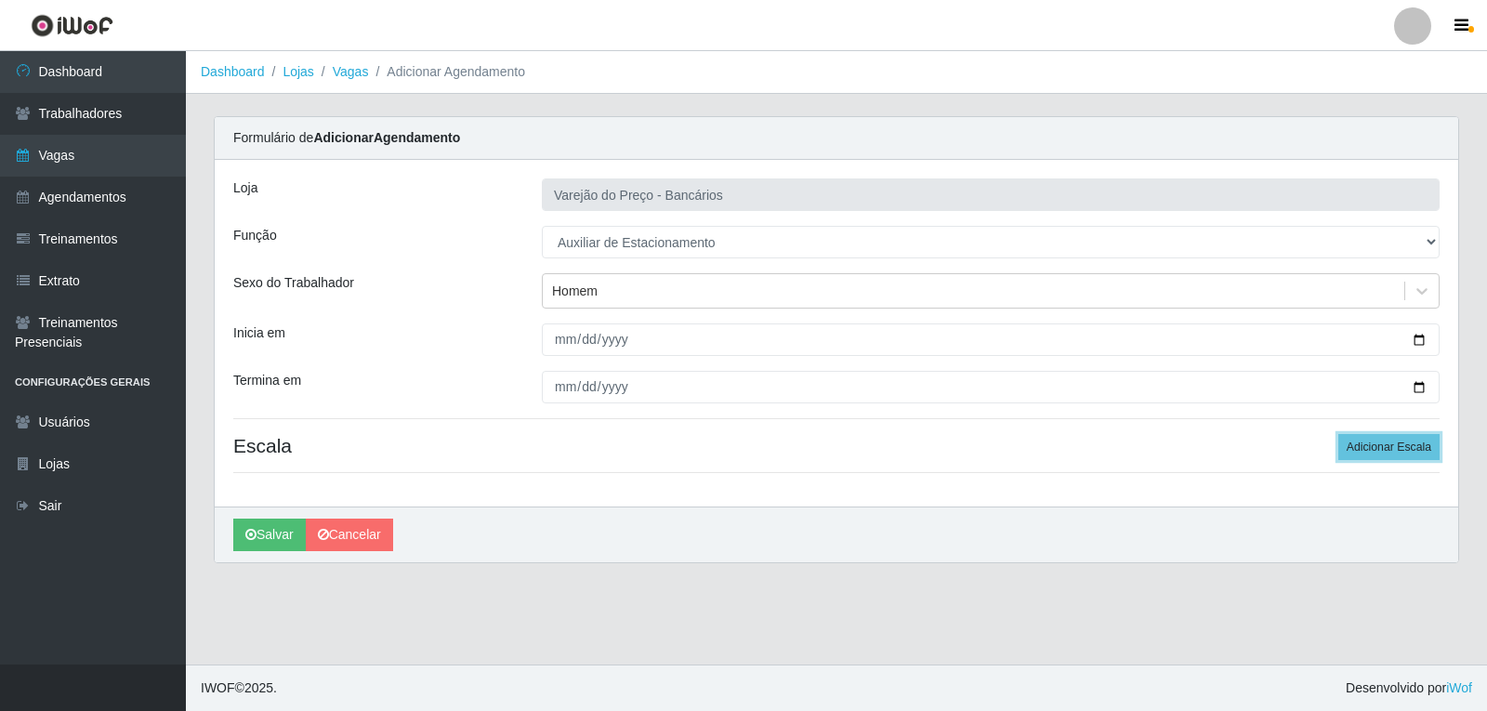
drag, startPoint x: 1366, startPoint y: 442, endPoint x: 1317, endPoint y: 442, distance: 49.3
click at [1366, 442] on button "Adicionar Escala" at bounding box center [1388, 447] width 101 height 26
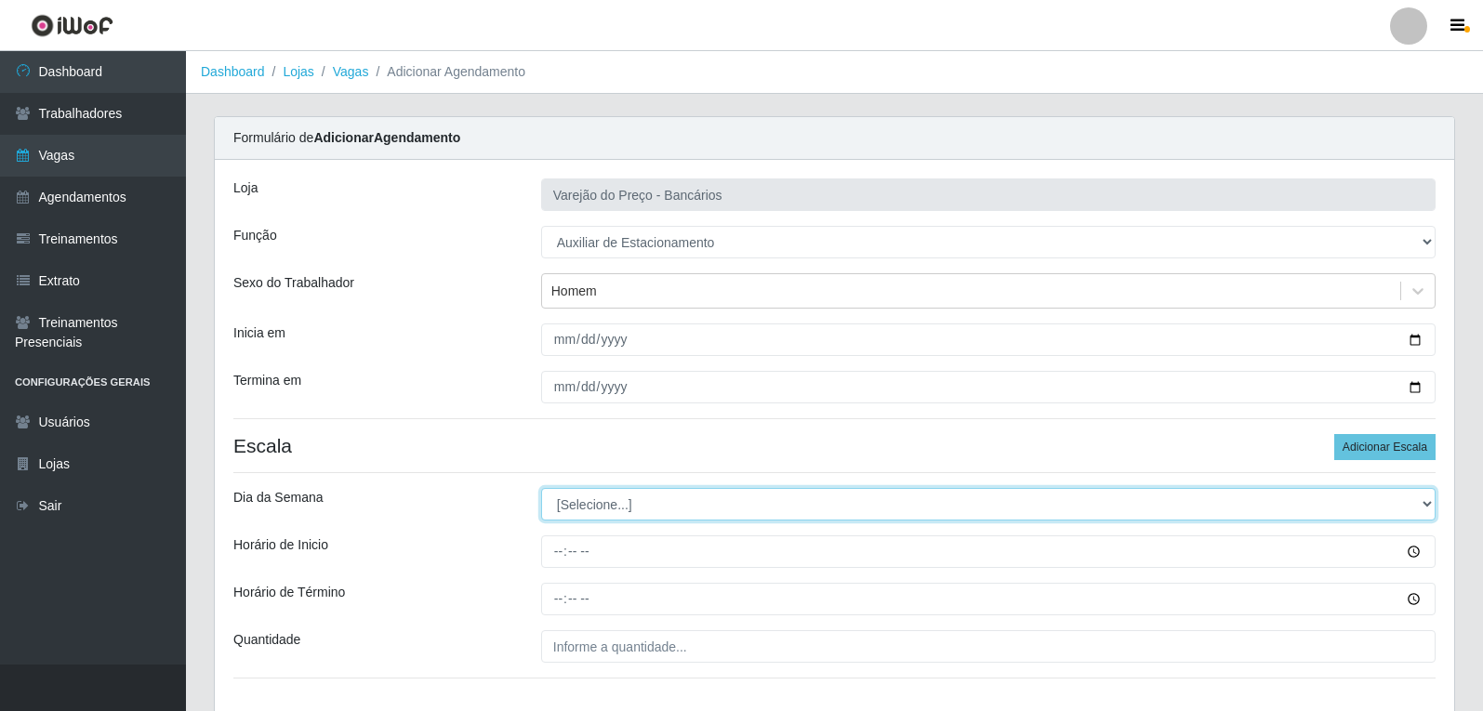
click at [573, 497] on select "[Selecione...] Segunda Terça Quarta Quinta Sexta Sábado Domingo" at bounding box center [988, 504] width 894 height 33
click at [541, 488] on select "[Selecione...] Segunda Terça Quarta Quinta Sexta Sábado Domingo" at bounding box center [988, 504] width 894 height 33
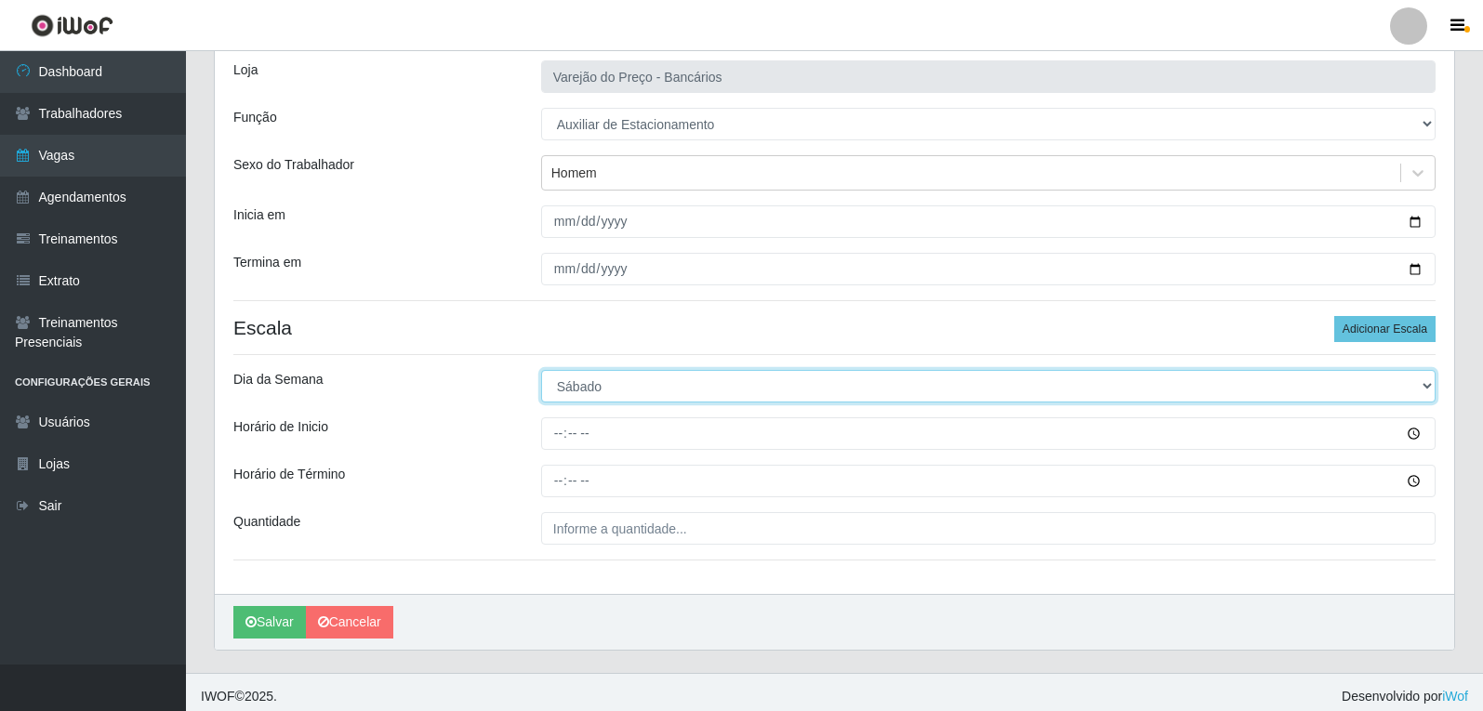
scroll to position [126, 0]
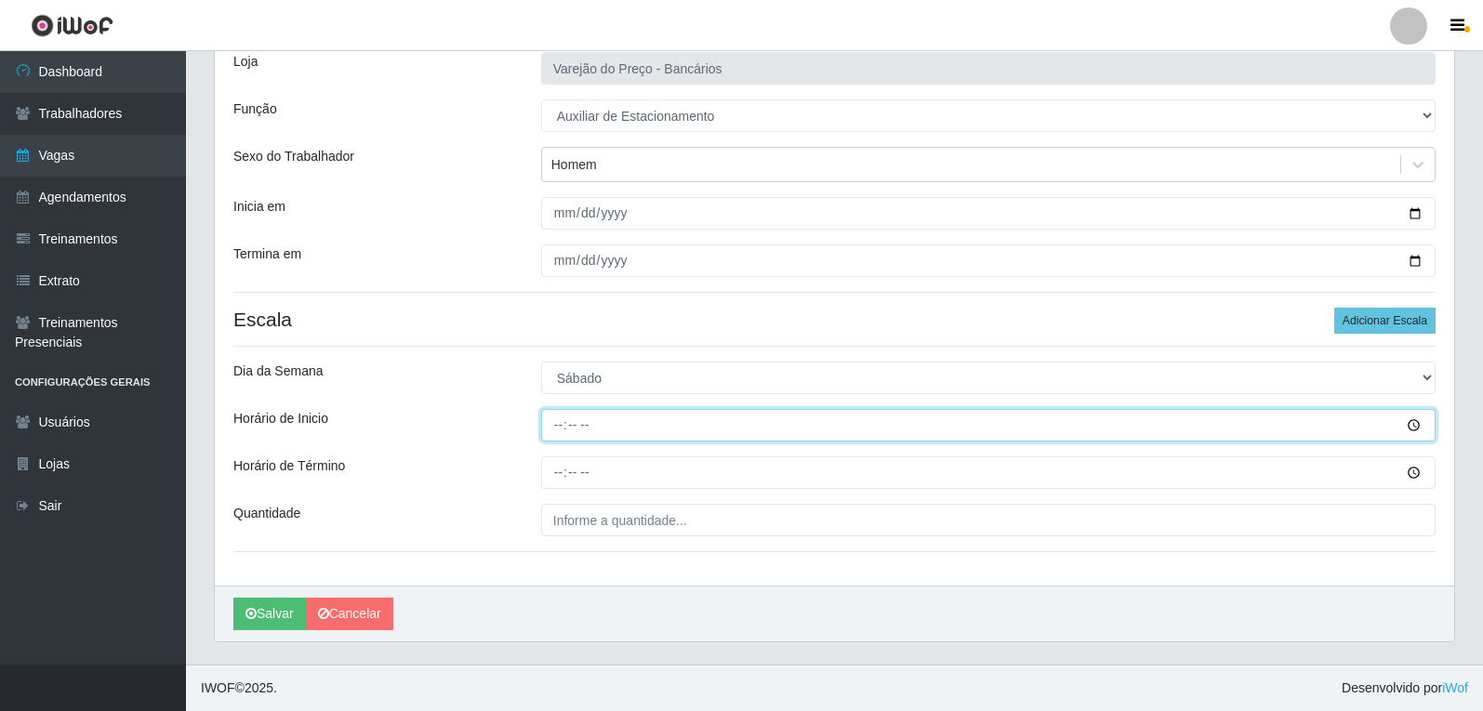
click at [563, 432] on input "Horário de Inicio" at bounding box center [988, 425] width 894 height 33
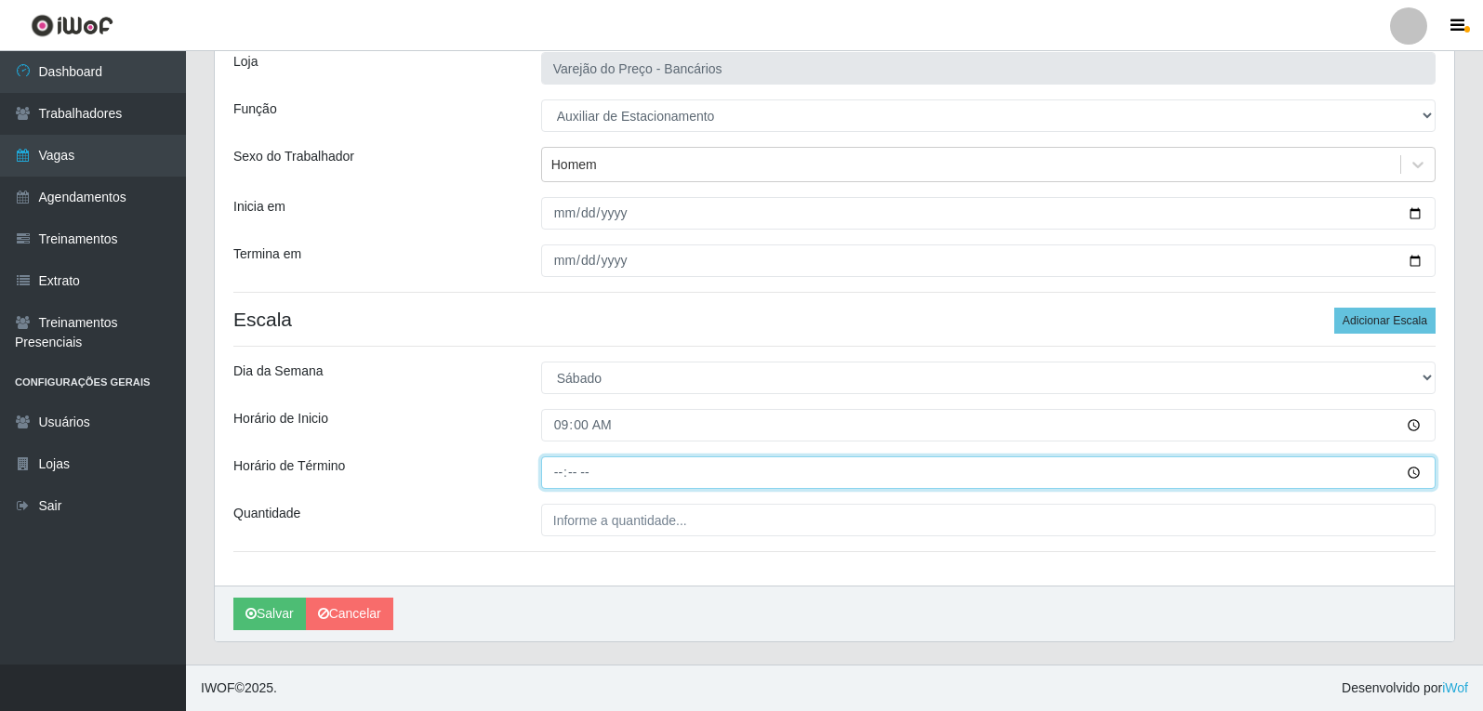
click at [552, 469] on input "Horário de Término" at bounding box center [988, 472] width 894 height 33
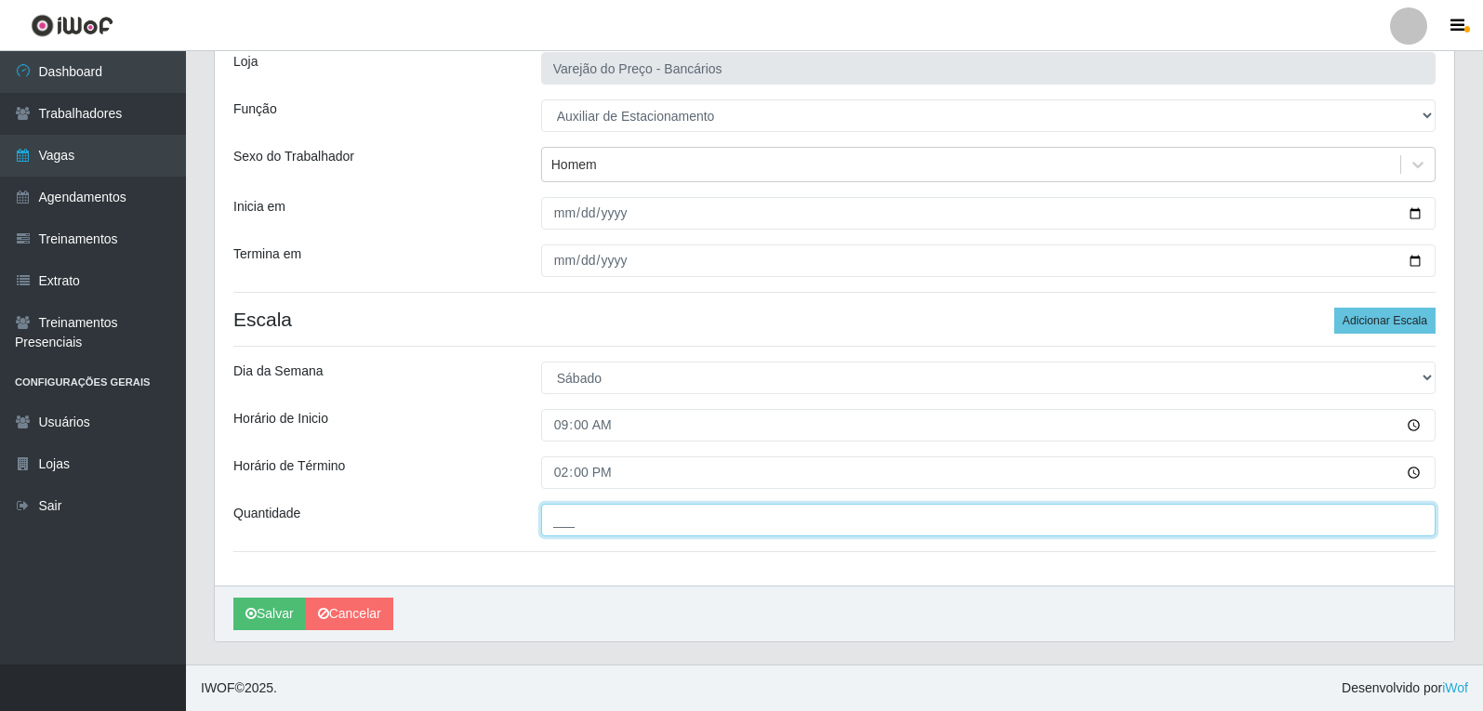
click at [564, 527] on input "___" at bounding box center [988, 520] width 894 height 33
click at [233, 598] on button "Salvar" at bounding box center [269, 614] width 73 height 33
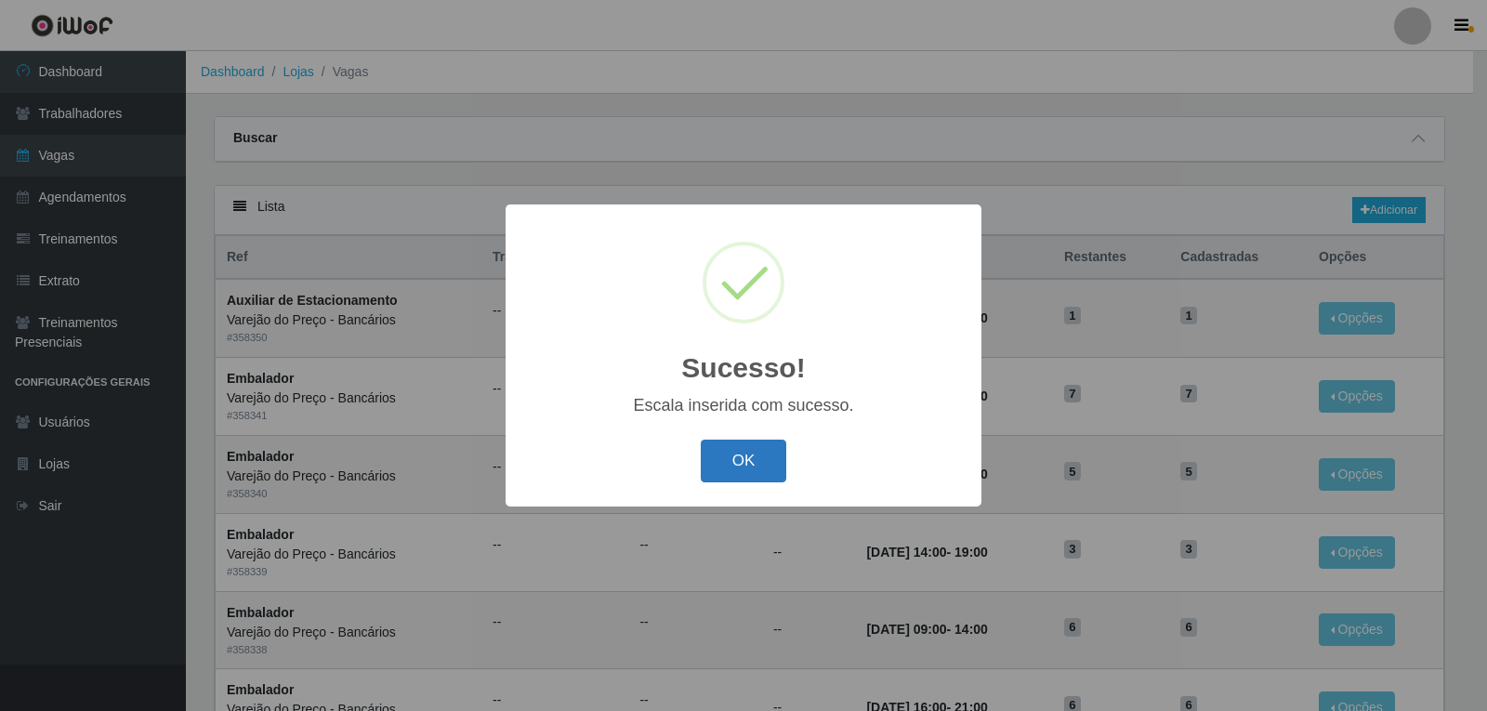
click at [745, 459] on button "OK" at bounding box center [744, 462] width 86 height 44
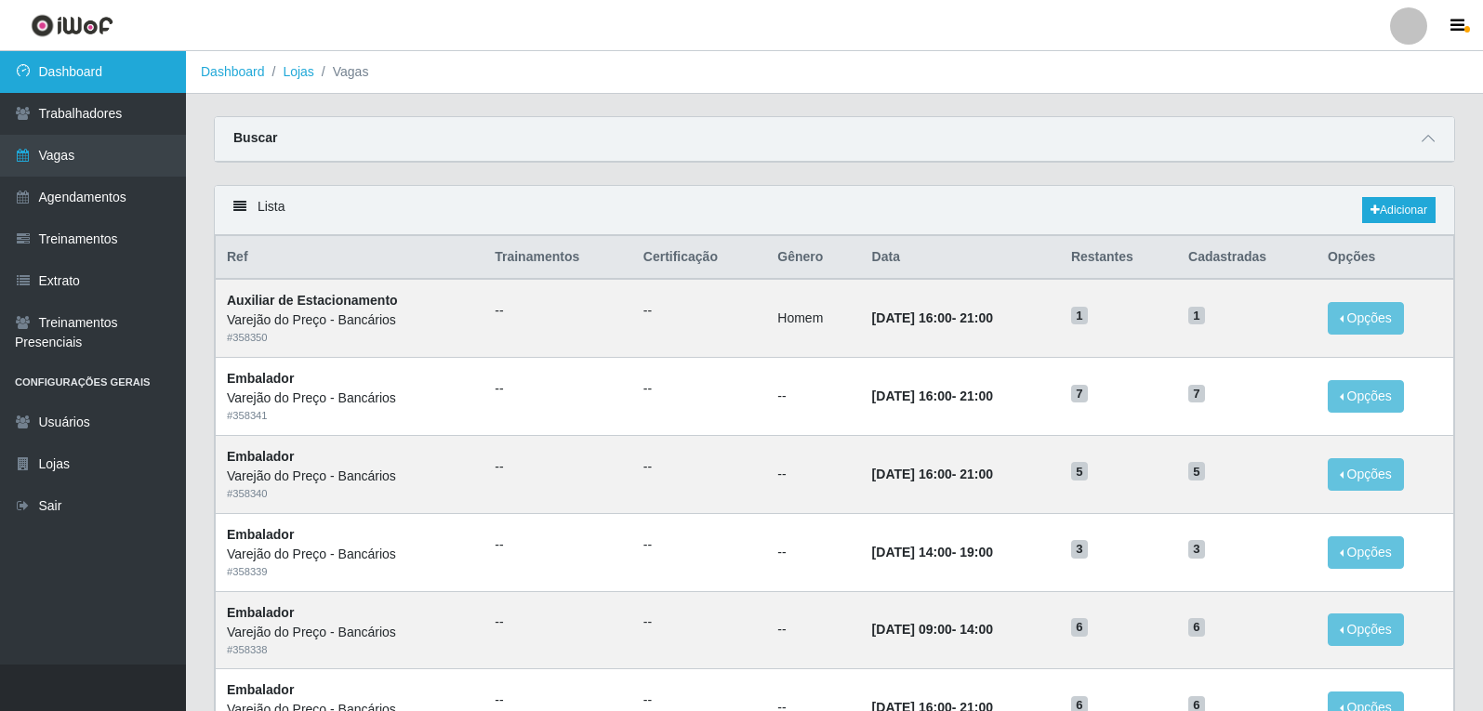
click at [90, 81] on link "Dashboard" at bounding box center [93, 72] width 186 height 42
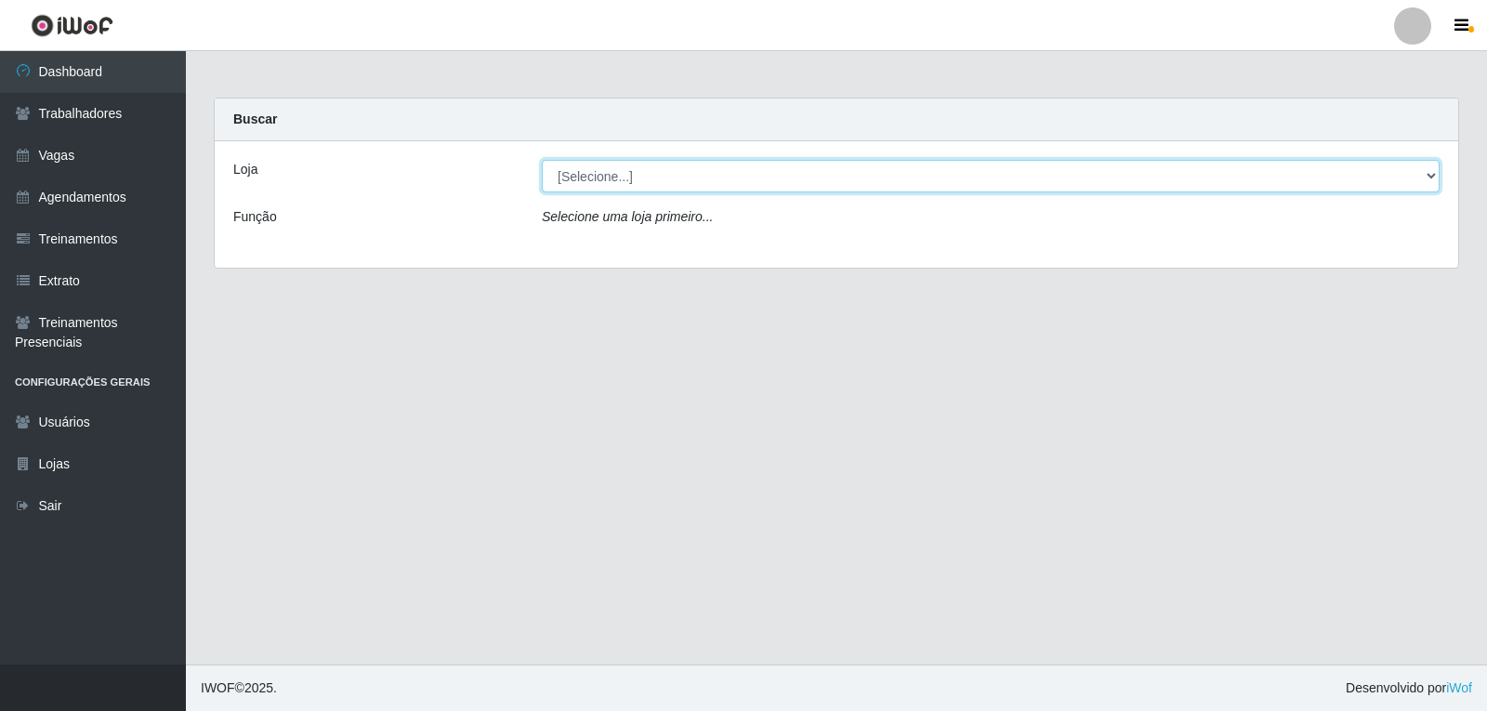
click at [628, 178] on select "[Selecione...] Varejão do Preço - Bancários" at bounding box center [991, 176] width 898 height 33
click at [542, 160] on select "[Selecione...] Varejão do Preço - Bancários" at bounding box center [991, 176] width 898 height 33
click at [606, 177] on select "[Selecione...] Varejão do Preço - Bancários" at bounding box center [991, 176] width 898 height 33
click at [542, 160] on select "[Selecione...] Varejão do Preço - Bancários" at bounding box center [991, 176] width 898 height 33
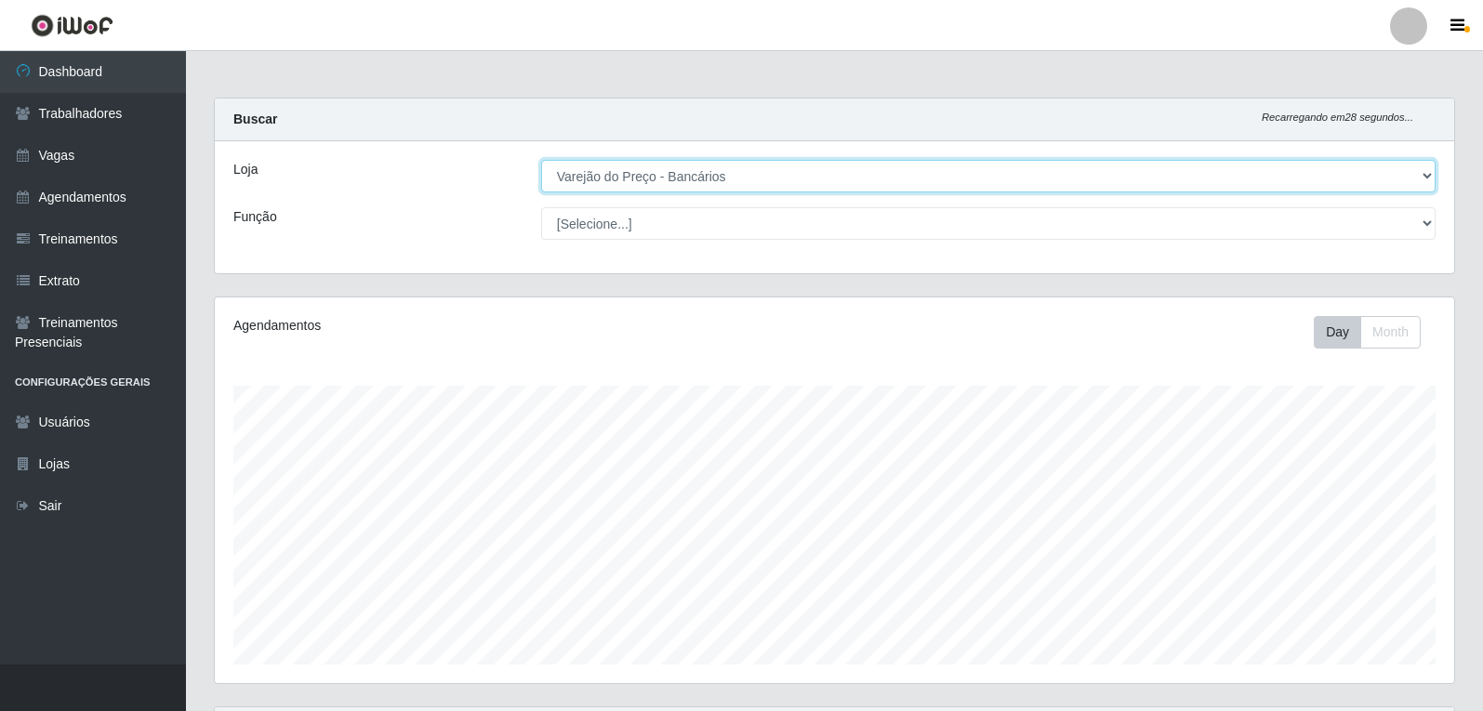
scroll to position [386, 1239]
